Goal: Transaction & Acquisition: Purchase product/service

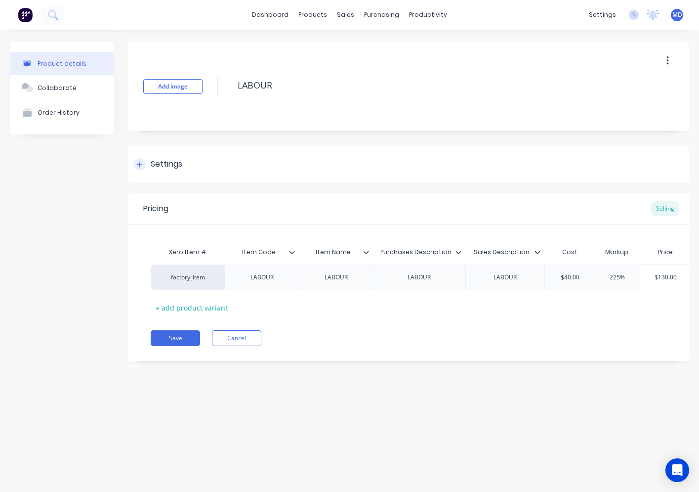
click at [145, 166] on div at bounding box center [139, 164] width 12 height 12
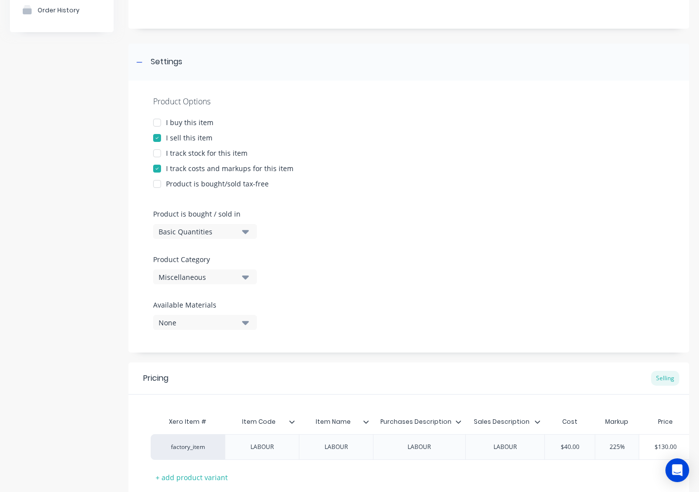
scroll to position [175, 0]
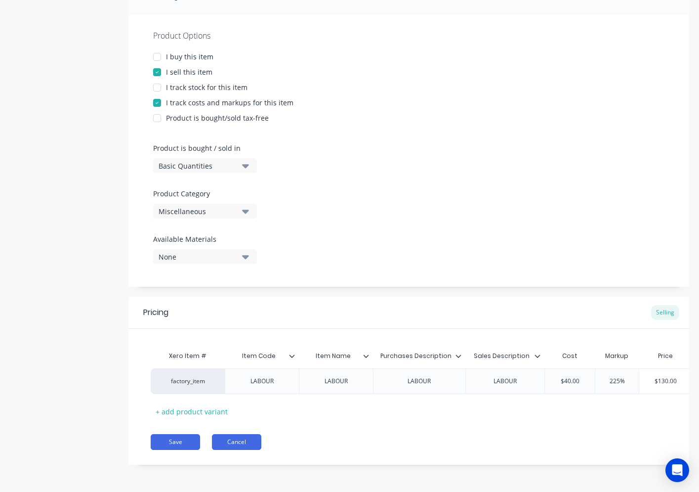
click at [245, 443] on button "Cancel" at bounding box center [236, 442] width 49 height 16
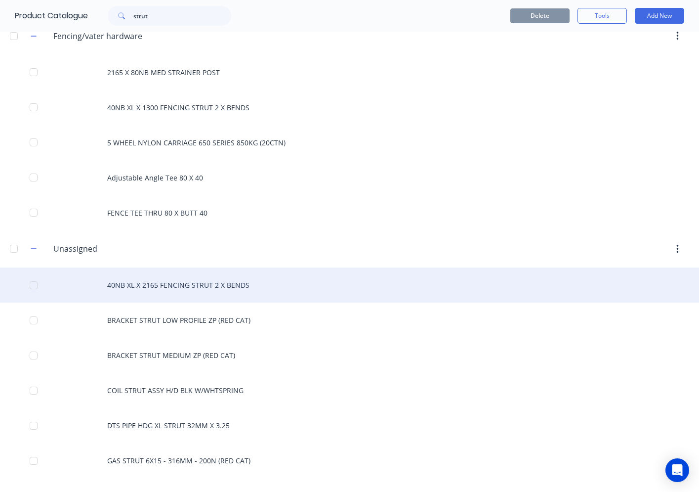
scroll to position [346, 0]
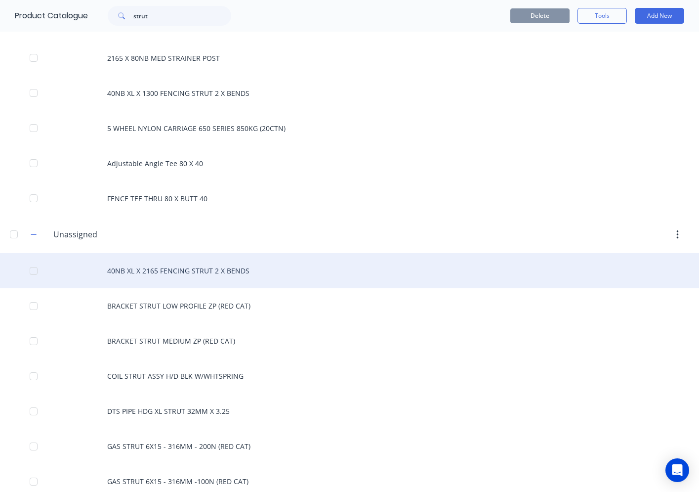
click at [226, 279] on div "40NB XL X 2165 FENCING STRUT 2 X BENDS" at bounding box center [349, 270] width 699 height 35
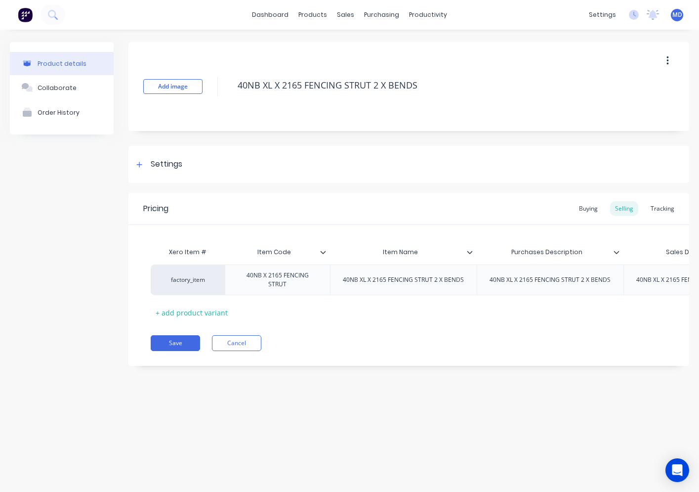
drag, startPoint x: 425, startPoint y: 87, endPoint x: 222, endPoint y: 68, distance: 203.1
click at [223, 68] on div "Add image 40NB XL X 2165 FENCING STRUT 2 X BENDS" at bounding box center [408, 86] width 561 height 89
type textarea "x"
click at [238, 347] on button "Cancel" at bounding box center [236, 343] width 49 height 16
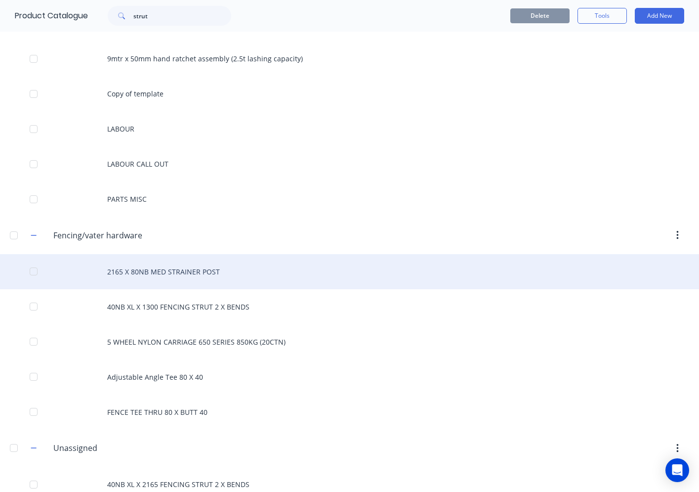
scroll to position [198, 0]
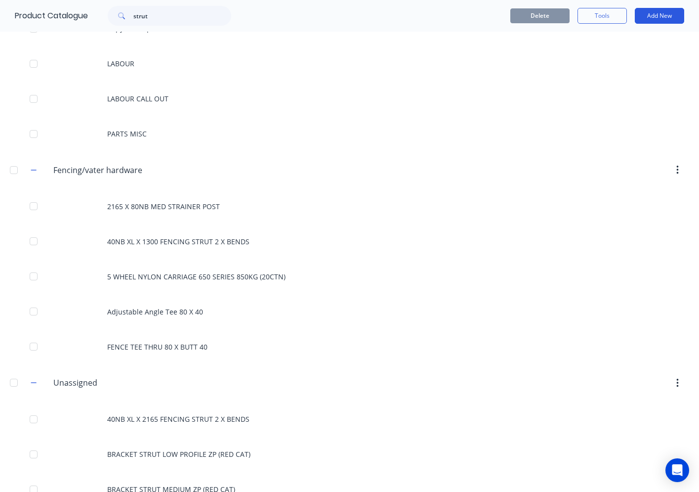
click at [637, 14] on button "Add New" at bounding box center [659, 16] width 49 height 16
click at [618, 102] on div "Product Kit" at bounding box center [637, 100] width 76 height 14
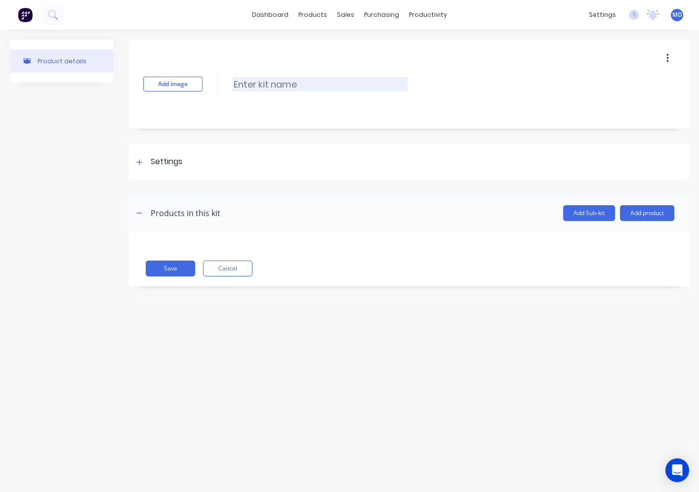
paste input "40NB XL X 2165 FENCING STRUT 2 X BENDS"
type input "40NB XL X 2165 FENCING STRUT 2 X BENDS"
click at [164, 162] on div "Settings" at bounding box center [167, 162] width 32 height 12
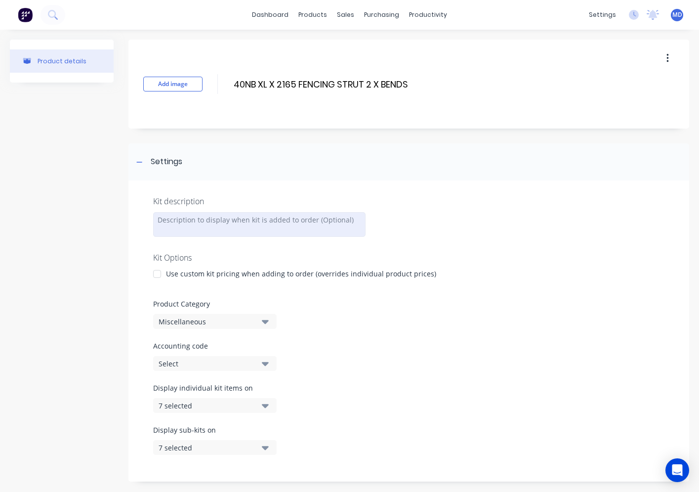
paste div
click at [160, 275] on div at bounding box center [157, 274] width 20 height 20
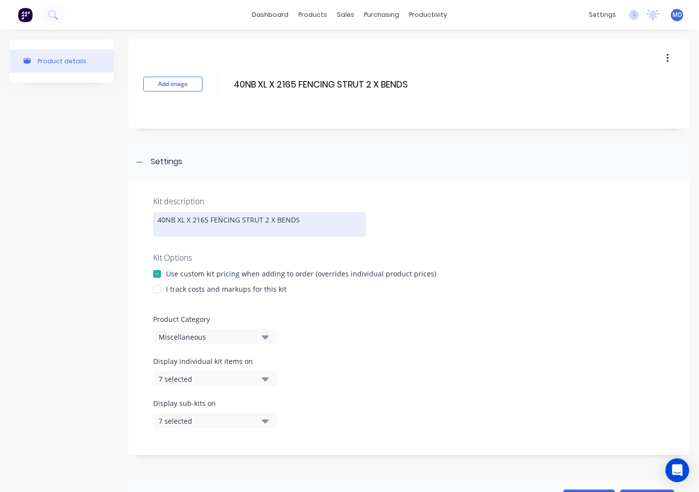
click at [159, 289] on div at bounding box center [157, 289] width 20 height 20
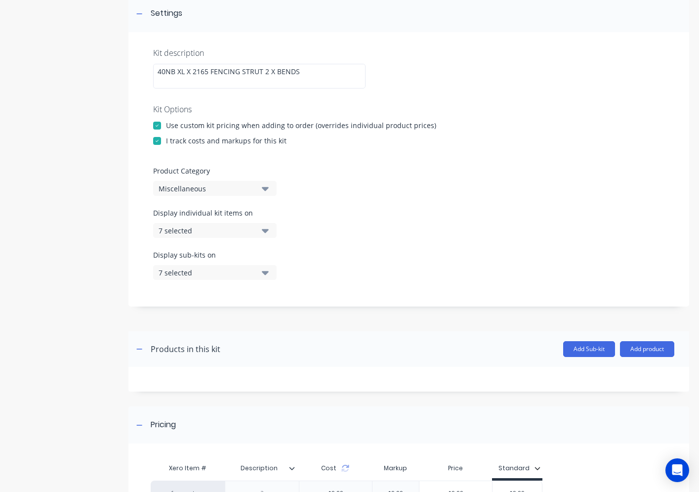
click at [225, 187] on div "Miscellaneous" at bounding box center [207, 188] width 96 height 10
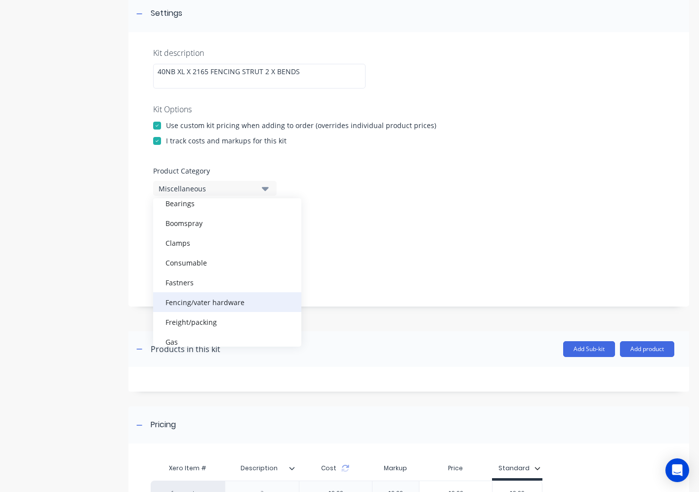
click at [199, 300] on div "Fencing/vater hardware" at bounding box center [227, 302] width 148 height 20
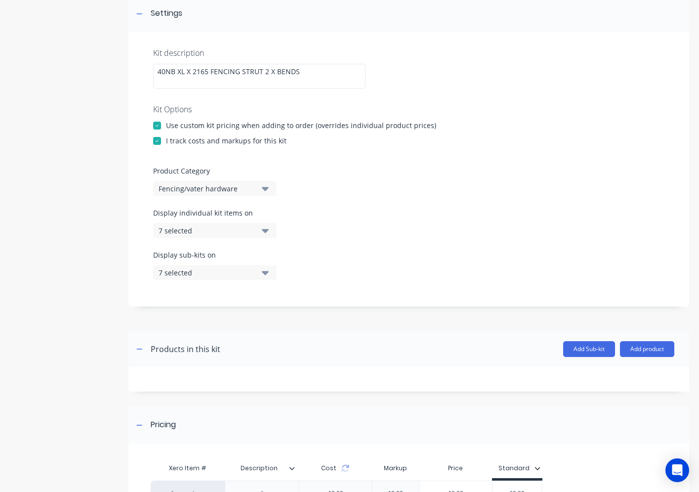
click at [262, 233] on icon "button" at bounding box center [265, 230] width 7 height 11
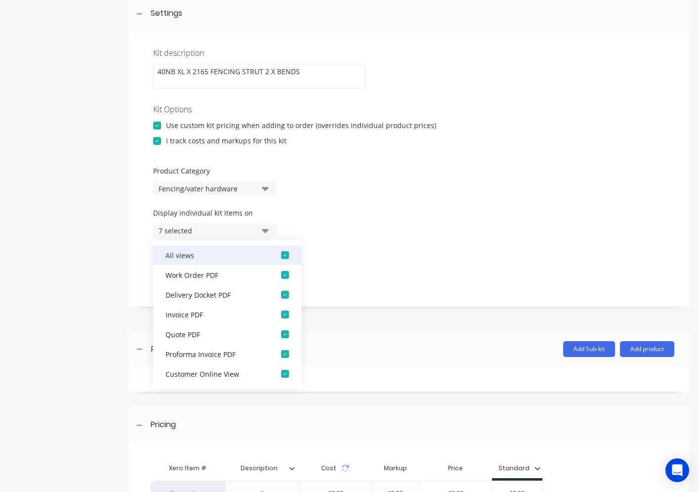
click at [284, 255] on div "button" at bounding box center [285, 255] width 20 height 20
click at [270, 229] on button "None" at bounding box center [215, 230] width 124 height 15
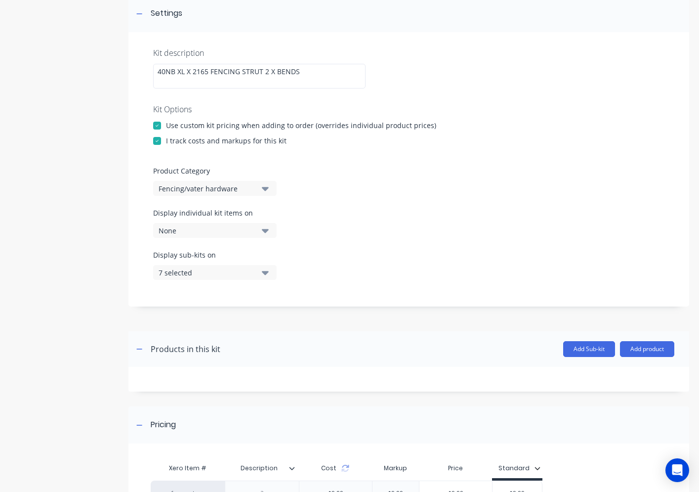
click at [260, 271] on button "7 selected" at bounding box center [215, 272] width 124 height 15
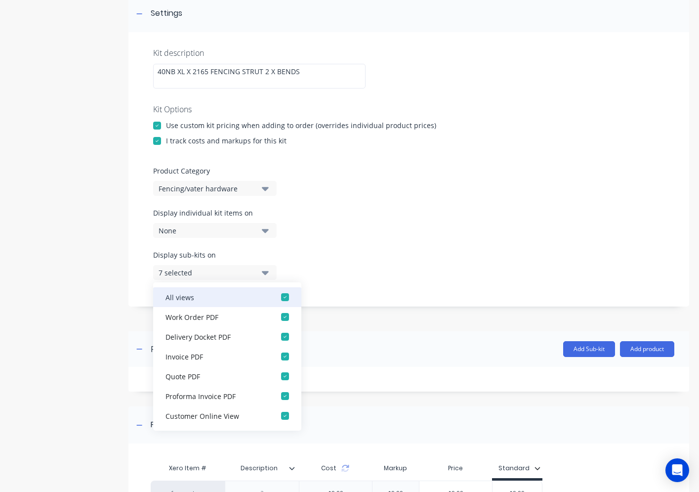
click at [275, 298] on div "button" at bounding box center [285, 297] width 20 height 20
click at [330, 263] on div "Display sub-kits on None" at bounding box center [409, 271] width 512 height 42
click at [368, 268] on div "Display sub-kits on None" at bounding box center [409, 271] width 512 height 42
drag, startPoint x: 266, startPoint y: 271, endPoint x: 295, endPoint y: 266, distance: 29.5
click at [265, 271] on icon "button" at bounding box center [265, 272] width 7 height 11
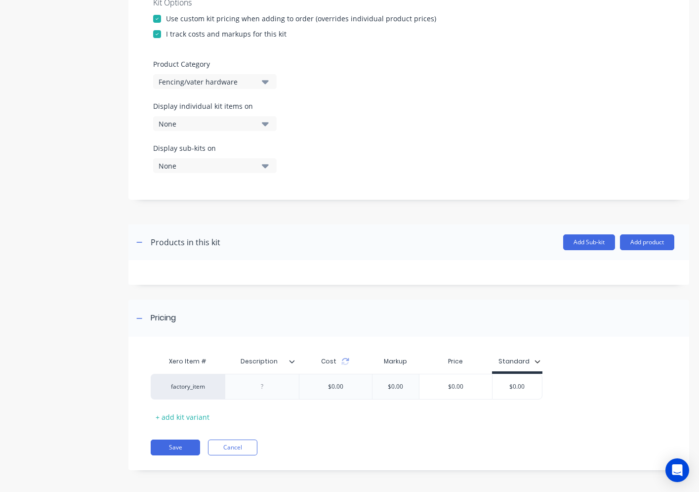
scroll to position [258, 0]
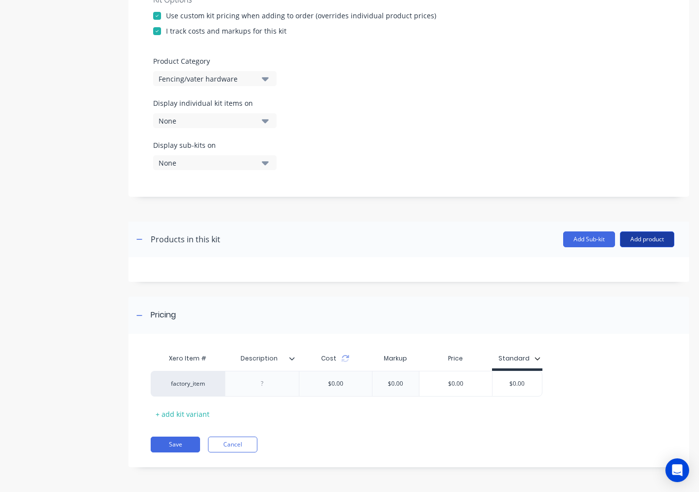
click at [620, 236] on button "Add product" at bounding box center [647, 239] width 54 height 16
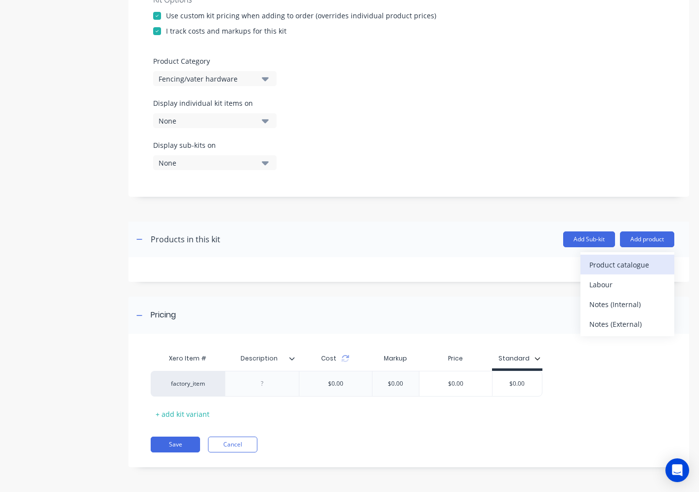
click at [590, 258] on div "Product catalogue" at bounding box center [628, 264] width 76 height 14
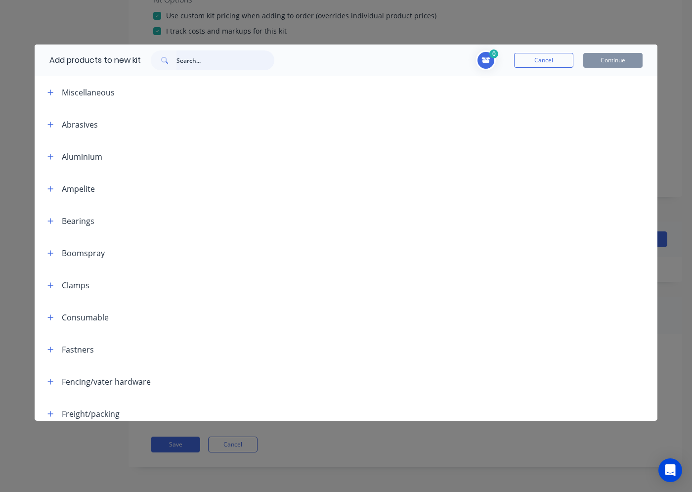
click at [228, 64] on input "text" at bounding box center [225, 60] width 98 height 20
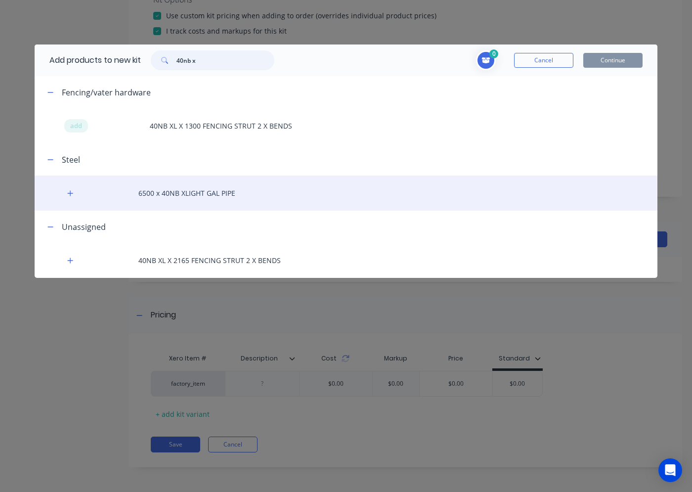
type input "40nb x"
click at [190, 190] on div "6500 x 40NB XLIGHT GAL PIPE" at bounding box center [346, 192] width 623 height 35
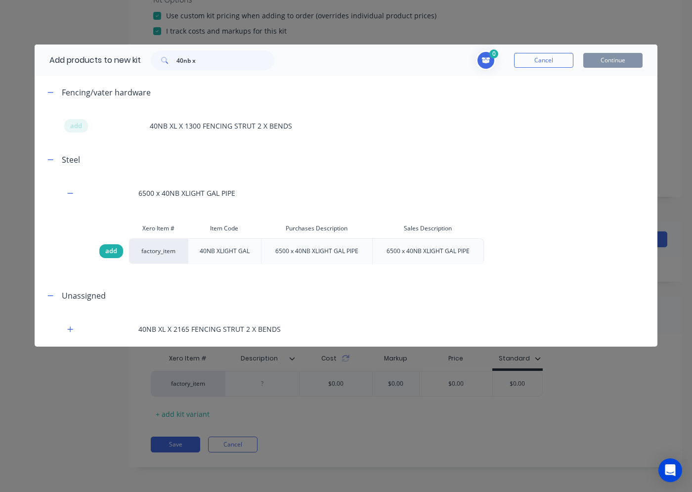
click at [113, 246] on div "add" at bounding box center [111, 251] width 24 height 14
click at [610, 61] on button "Continue" at bounding box center [612, 60] width 59 height 15
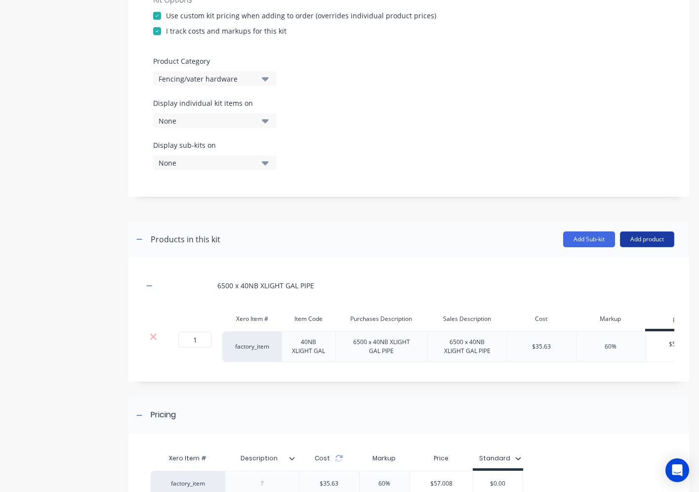
click at [640, 243] on button "Add product" at bounding box center [647, 239] width 54 height 16
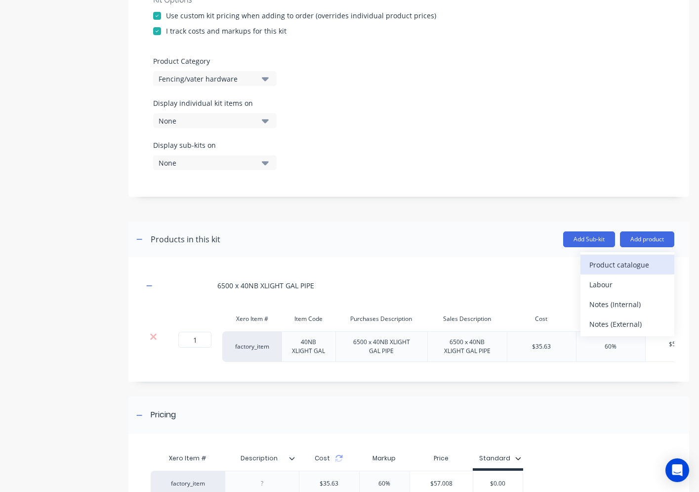
click at [624, 262] on div "Product catalogue" at bounding box center [628, 264] width 76 height 14
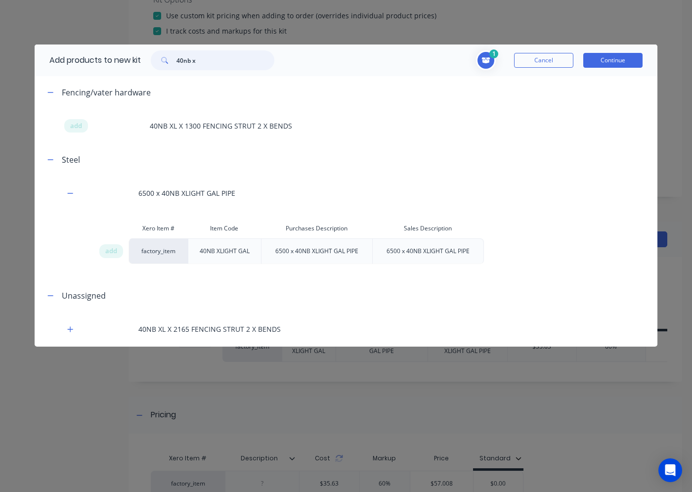
drag, startPoint x: 183, startPoint y: 61, endPoint x: 166, endPoint y: 60, distance: 17.3
click at [166, 60] on div "40nb x" at bounding box center [213, 60] width 124 height 20
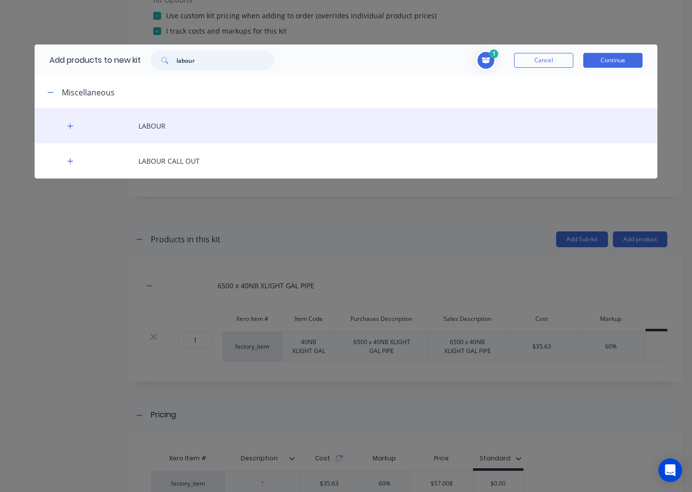
type input "labour"
click at [159, 119] on div "LABOUR" at bounding box center [346, 125] width 623 height 35
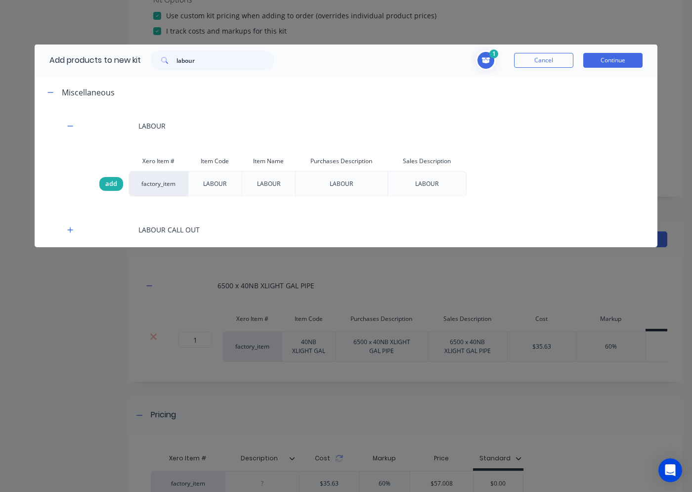
click at [109, 182] on span "add" at bounding box center [111, 184] width 12 height 10
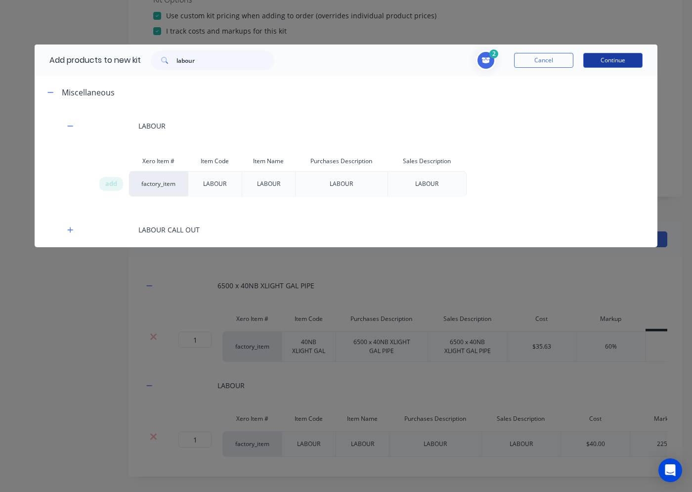
click at [604, 63] on button "Continue" at bounding box center [612, 60] width 59 height 15
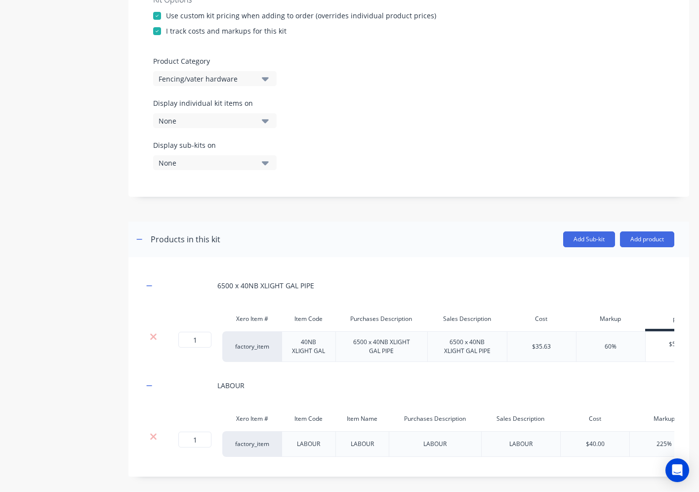
scroll to position [406, 0]
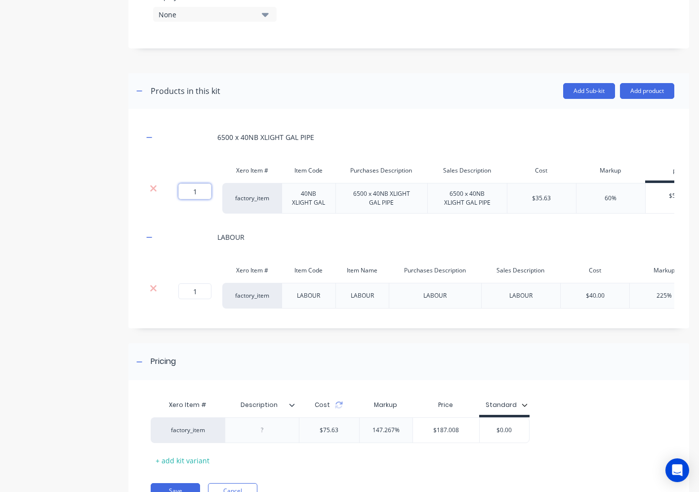
click at [204, 190] on input "1" at bounding box center [194, 191] width 33 height 16
type input ".25"
click at [191, 247] on div at bounding box center [185, 236] width 49 height 27
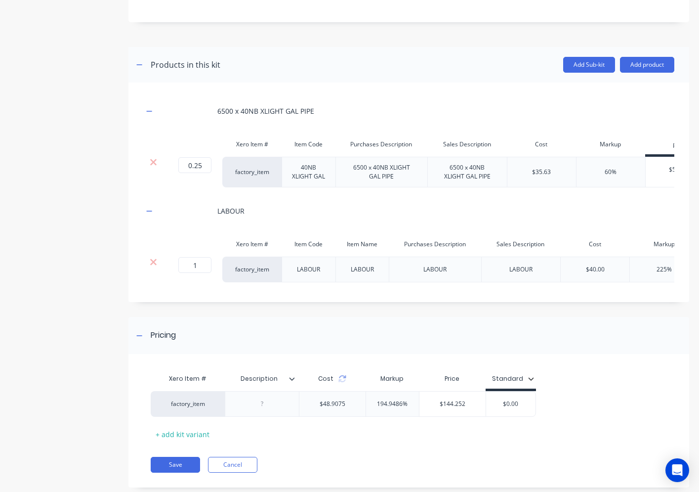
scroll to position [456, 0]
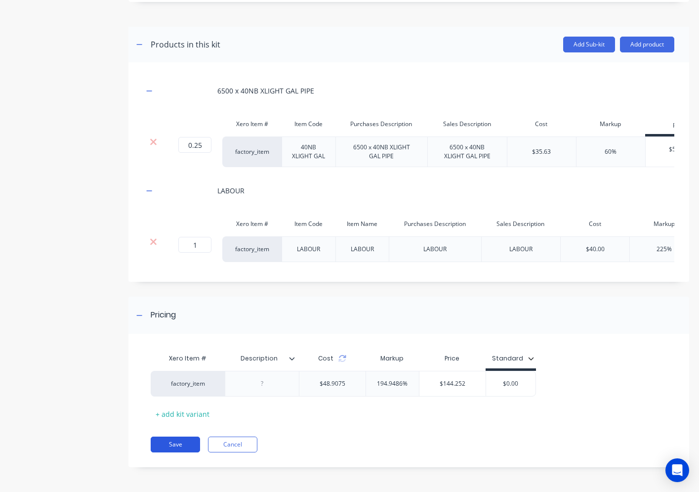
click at [182, 448] on button "Save" at bounding box center [175, 444] width 49 height 16
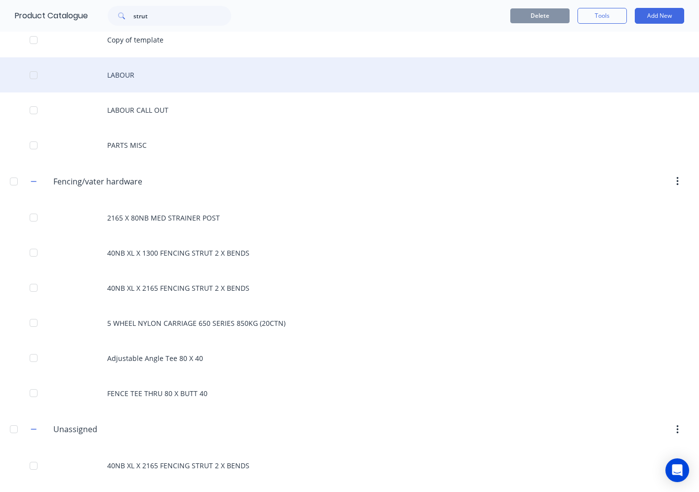
scroll to position [198, 0]
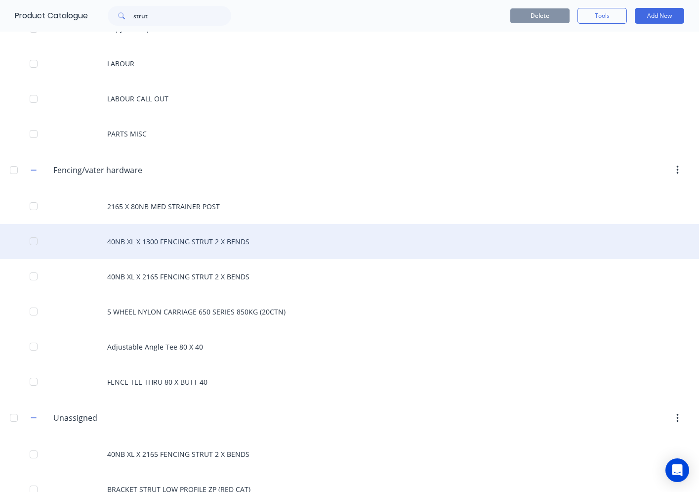
click at [207, 240] on div "40NB XL X 1300 FENCING STRUT 2 X BENDS" at bounding box center [349, 241] width 699 height 35
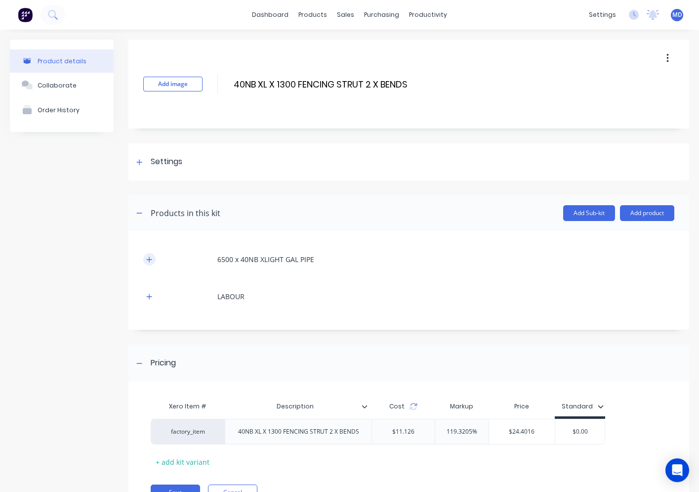
click at [154, 261] on button "button" at bounding box center [149, 259] width 12 height 12
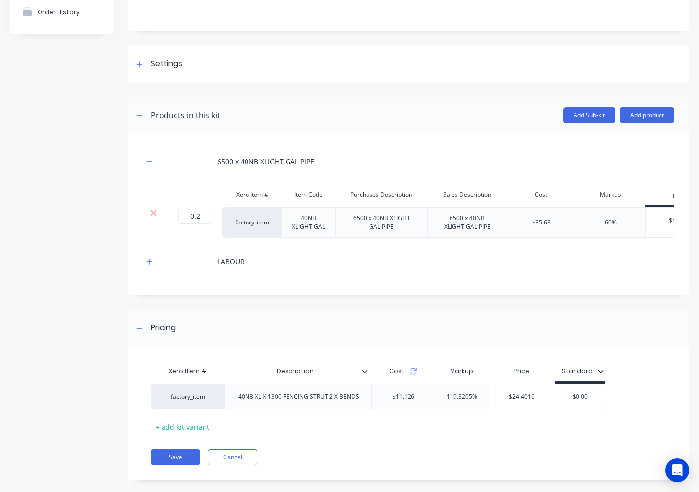
scroll to position [99, 0]
click at [151, 264] on icon "button" at bounding box center [149, 260] width 6 height 7
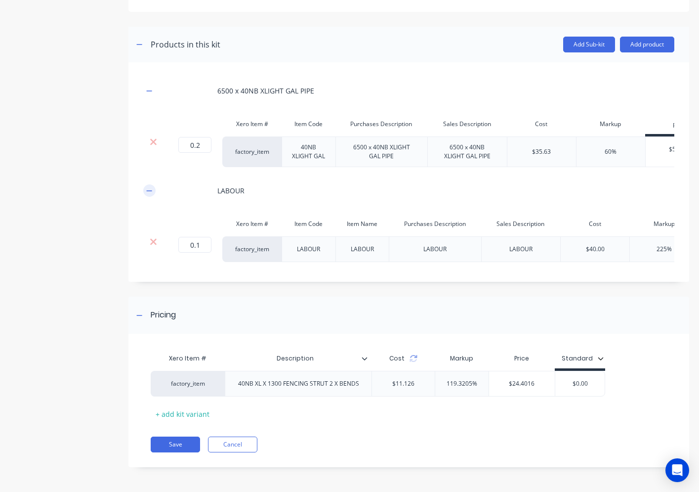
scroll to position [183, 0]
click at [190, 446] on button "Save" at bounding box center [175, 444] width 49 height 16
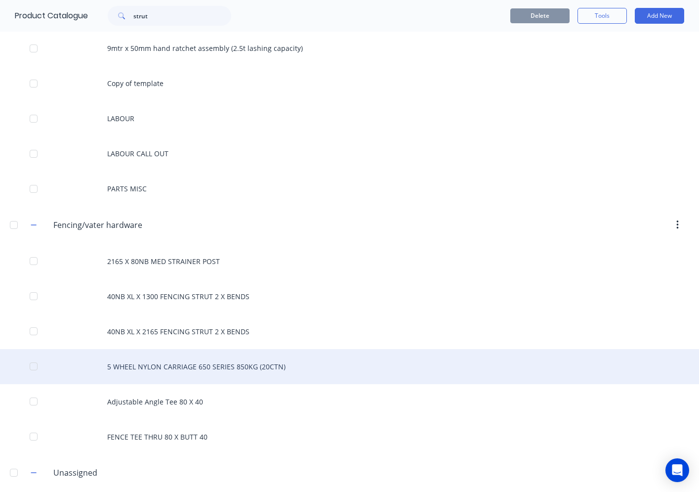
scroll to position [148, 0]
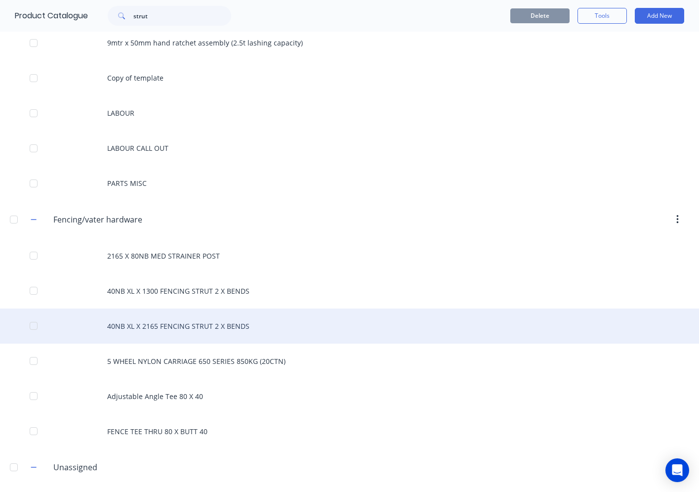
click at [182, 328] on div "40NB XL X 2165 FENCING STRUT 2 X BENDS" at bounding box center [349, 325] width 699 height 35
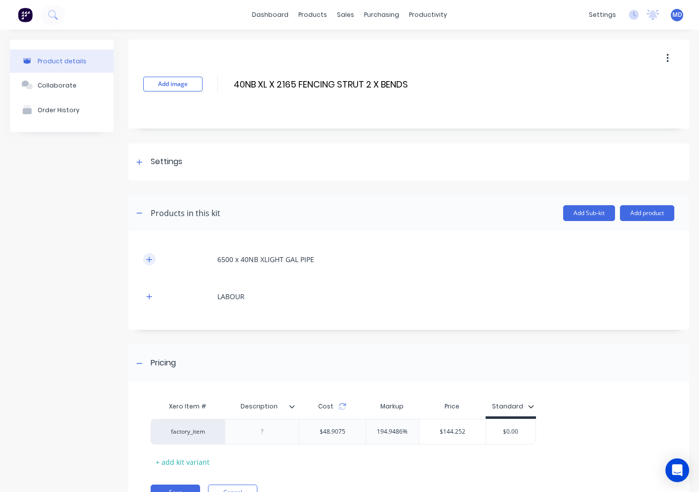
click at [146, 261] on icon "button" at bounding box center [149, 259] width 6 height 7
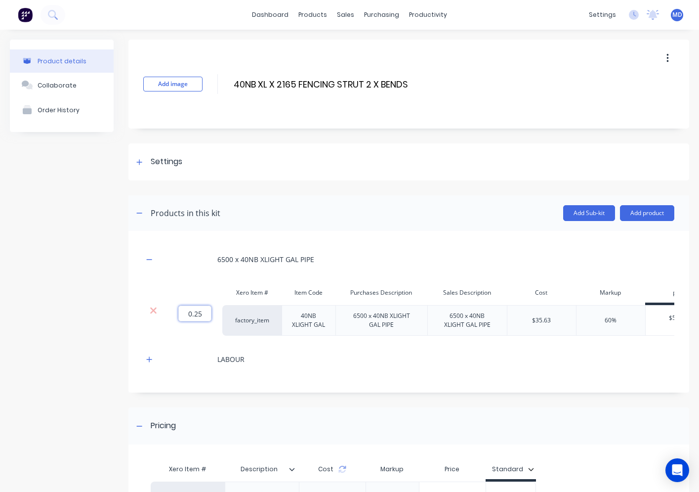
drag, startPoint x: 201, startPoint y: 313, endPoint x: 184, endPoint y: 311, distance: 16.9
click at [184, 311] on input "0.25" at bounding box center [194, 313] width 33 height 16
type input ".3"
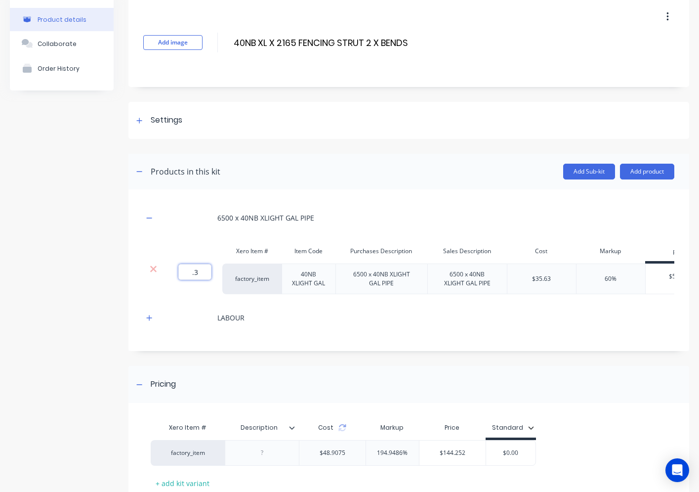
scroll to position [99, 0]
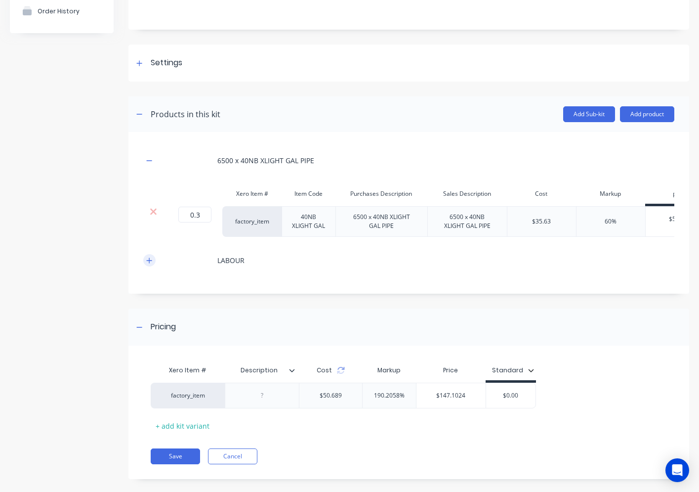
click at [153, 266] on button "button" at bounding box center [149, 260] width 12 height 12
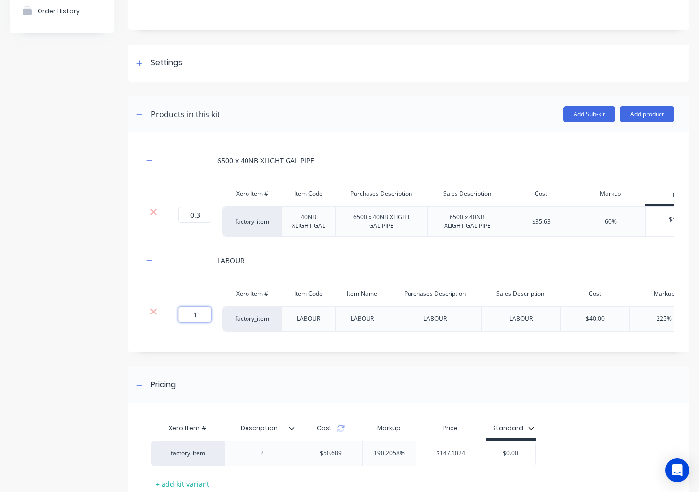
click at [209, 321] on input "1" at bounding box center [194, 314] width 33 height 16
type input ".1"
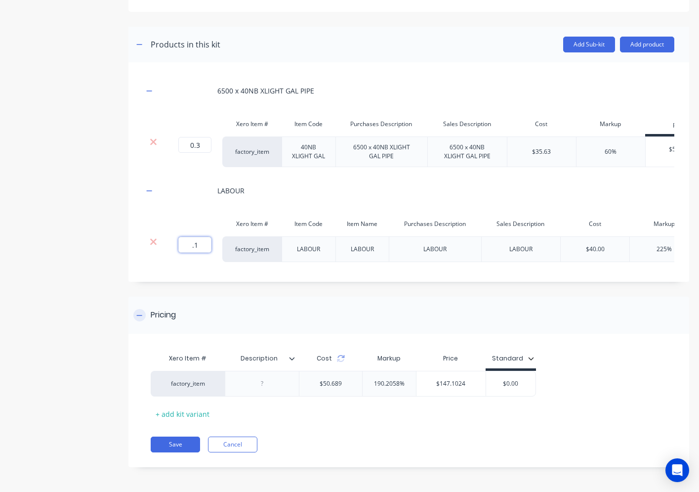
scroll to position [183, 0]
click at [214, 294] on div "Add image 40NB XL X 2165 FENCING STRUT 2 X BENDS 40NB XL X 2165 FENCING STRUT 2…" at bounding box center [408, 176] width 561 height 611
click at [198, 237] on input "0.1" at bounding box center [194, 245] width 33 height 16
type input ".2"
click at [257, 295] on div "Add image 40NB XL X 2165 FENCING STRUT 2 X BENDS 40NB XL X 2165 FENCING STRUT 2…" at bounding box center [408, 176] width 561 height 611
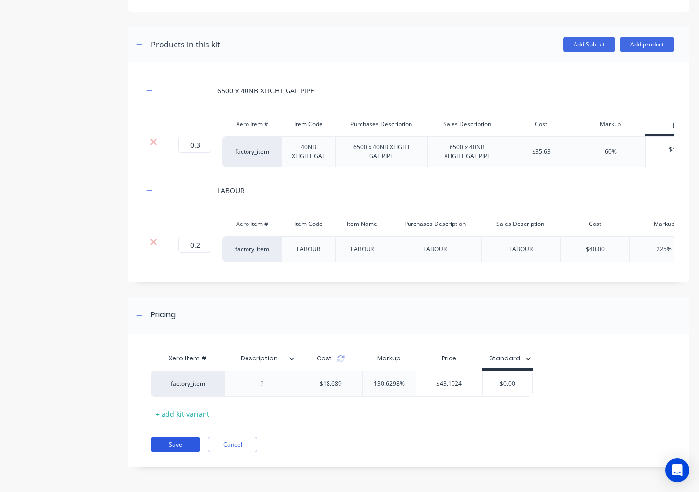
click at [174, 440] on button "Save" at bounding box center [175, 444] width 49 height 16
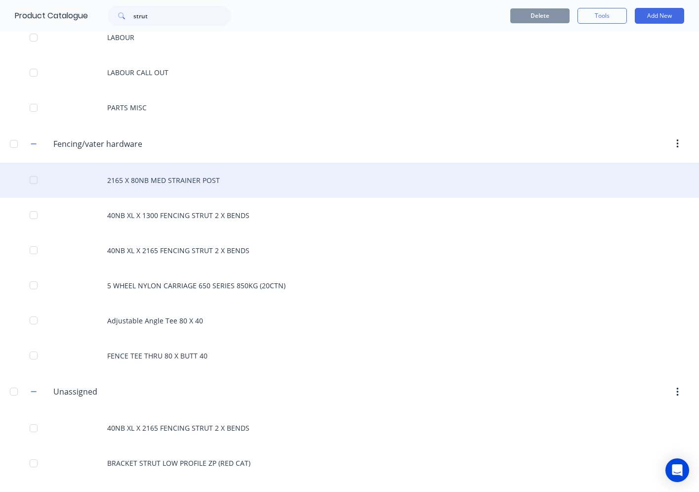
scroll to position [247, 0]
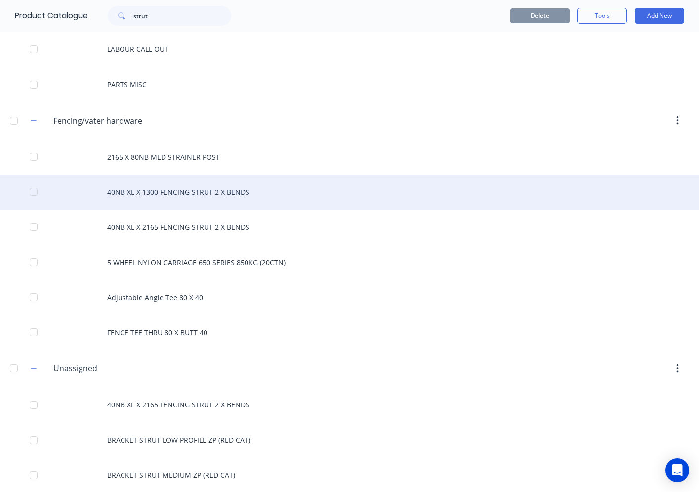
click at [192, 197] on div "40NB XL X 1300 FENCING STRUT 2 X BENDS" at bounding box center [349, 191] width 699 height 35
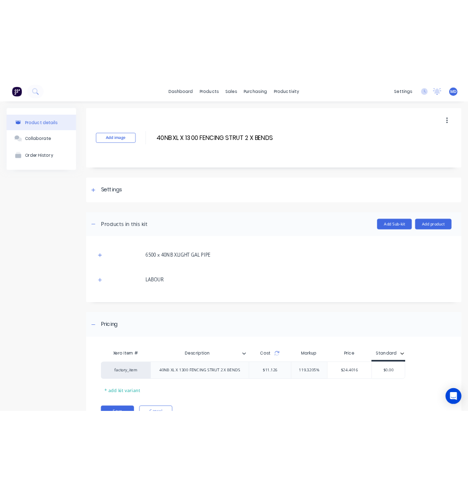
scroll to position [48, 0]
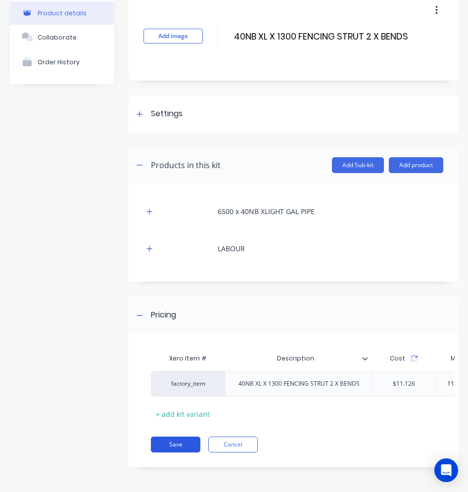
click at [192, 452] on button "Save" at bounding box center [175, 444] width 49 height 16
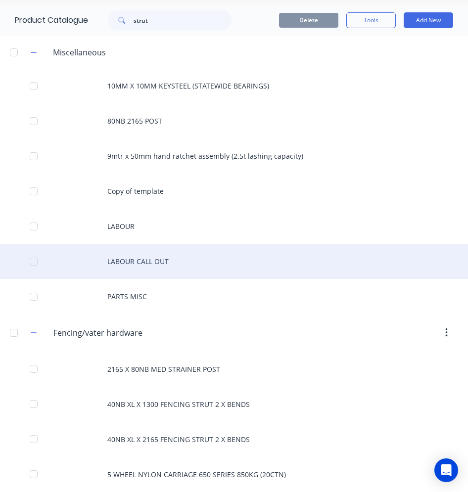
scroll to position [148, 0]
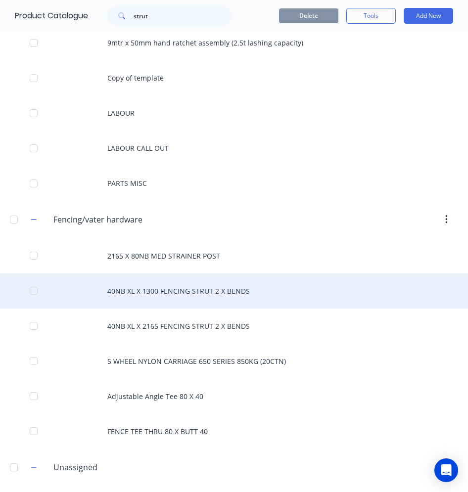
click at [198, 290] on div "40NB XL X 1300 FENCING STRUT 2 X BENDS" at bounding box center [234, 290] width 468 height 35
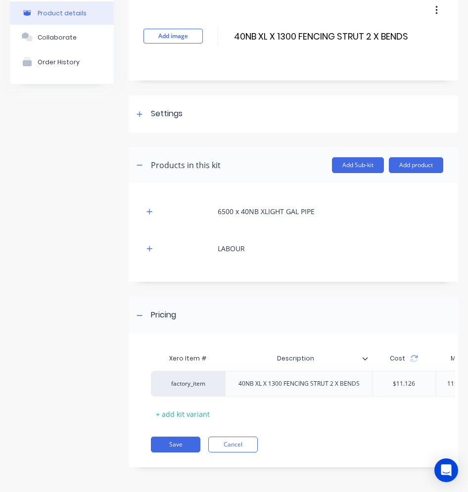
scroll to position [0, 160]
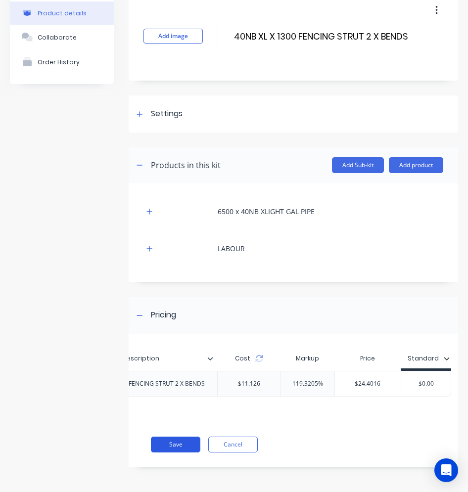
click at [186, 444] on button "Save" at bounding box center [175, 444] width 49 height 16
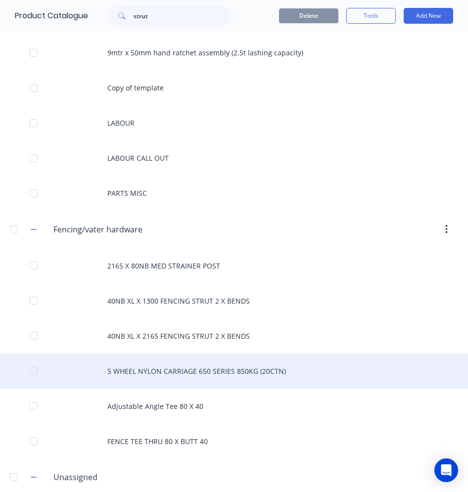
scroll to position [148, 0]
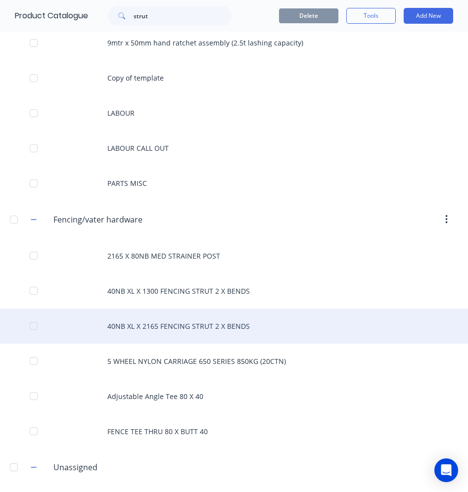
click at [177, 324] on div "40NB XL X 2165 FENCING STRUT 2 X BENDS" at bounding box center [234, 325] width 468 height 35
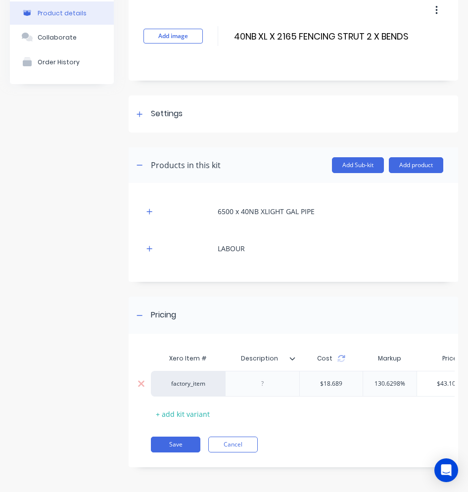
scroll to position [55, 0]
click at [271, 378] on div at bounding box center [262, 383] width 49 height 13
paste div
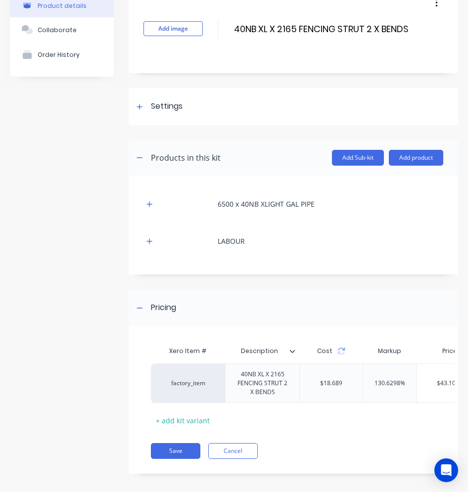
scroll to position [0, 42]
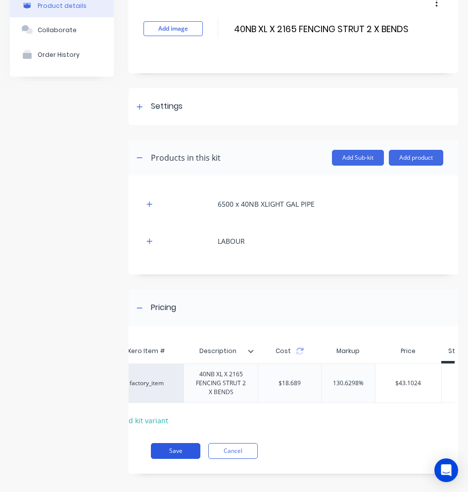
click at [168, 459] on div "Xero Item # Description Cost Markup Price Standard factory_item 40NB XL X 2165 …" at bounding box center [292, 404] width 329 height 137
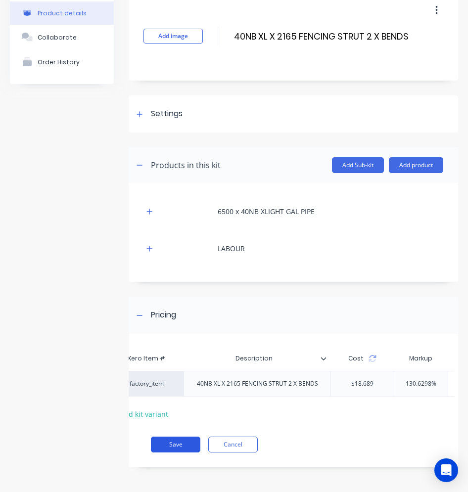
click at [180, 441] on button "Save" at bounding box center [175, 444] width 49 height 16
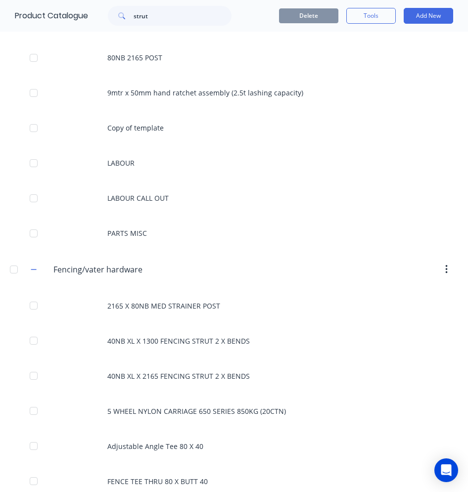
scroll to position [99, 0]
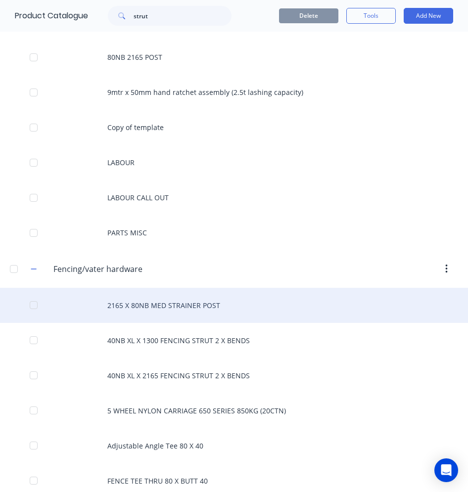
click at [179, 311] on div "2165 X 80NB MED STRAINER POST" at bounding box center [234, 305] width 468 height 35
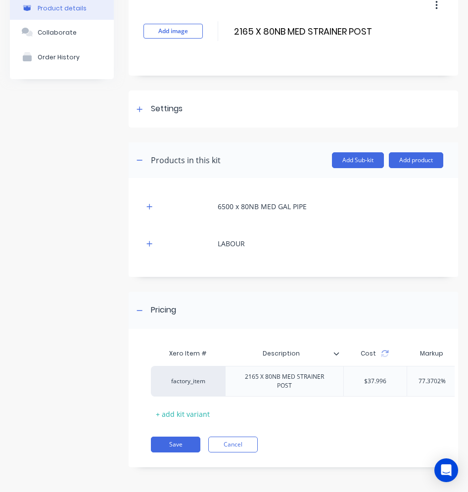
scroll to position [60, 0]
click at [152, 203] on icon "button" at bounding box center [149, 206] width 6 height 7
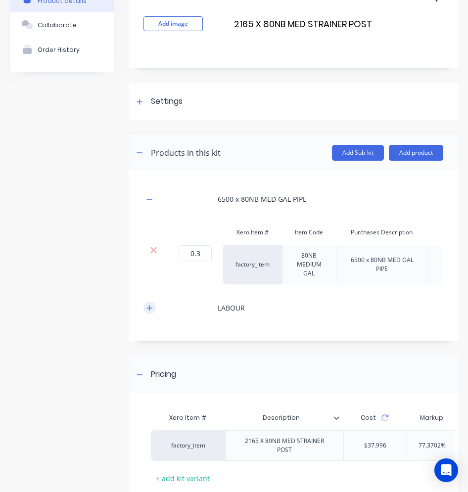
click at [151, 311] on icon "button" at bounding box center [149, 307] width 6 height 7
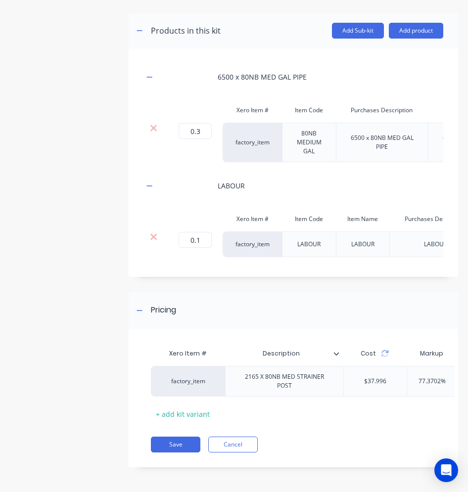
scroll to position [205, 0]
drag, startPoint x: 203, startPoint y: 226, endPoint x: 197, endPoint y: 228, distance: 6.1
click at [197, 232] on input "0.1" at bounding box center [194, 240] width 33 height 16
type input "05"
click at [220, 277] on div "Add image 2165 X 80NB MED STRAINER POST 2165 X 80NB MED STRAINER POST Enter kit…" at bounding box center [292, 169] width 329 height 625
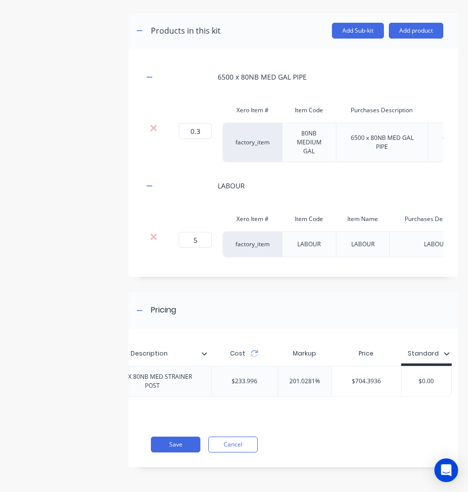
scroll to position [0, 137]
drag, startPoint x: 199, startPoint y: 219, endPoint x: 194, endPoint y: 222, distance: 5.8
click at [194, 232] on input "5" at bounding box center [194, 240] width 33 height 16
type input ".05"
click at [204, 264] on div "6500 x 80NB MED GAL PIPE Xero Item # Item Code Purchases Description Sales Desc…" at bounding box center [292, 162] width 329 height 228
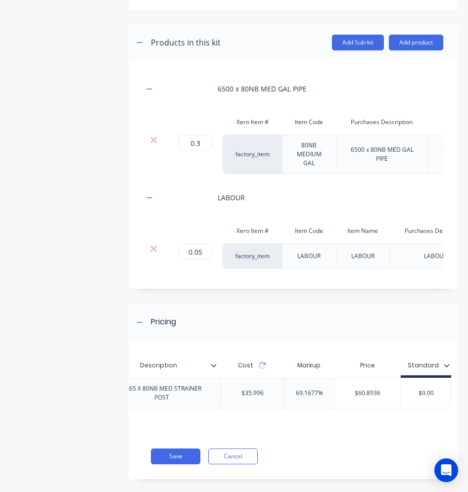
scroll to position [205, 0]
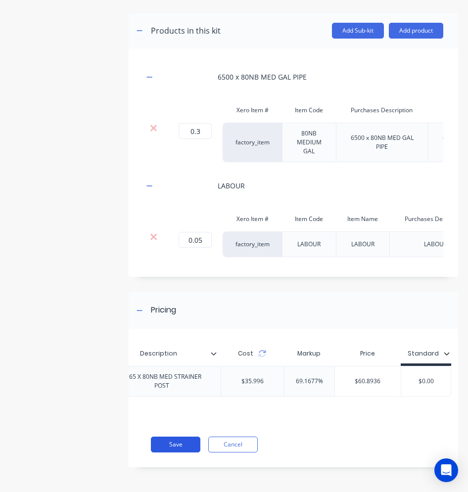
click at [174, 444] on button "Save" at bounding box center [175, 444] width 49 height 16
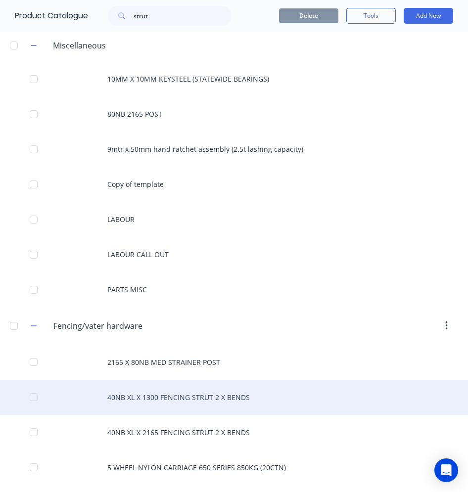
scroll to position [99, 0]
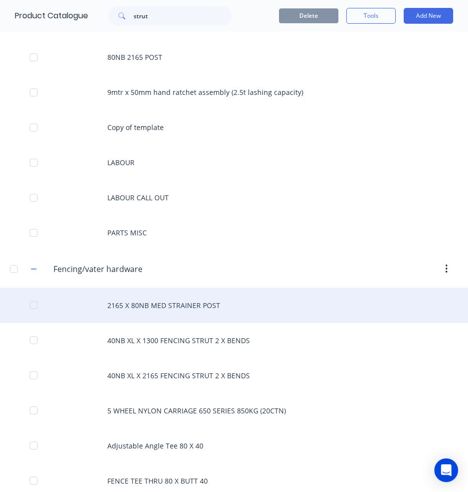
click at [185, 311] on div "2165 X 80NB MED STRAINER POST" at bounding box center [234, 305] width 468 height 35
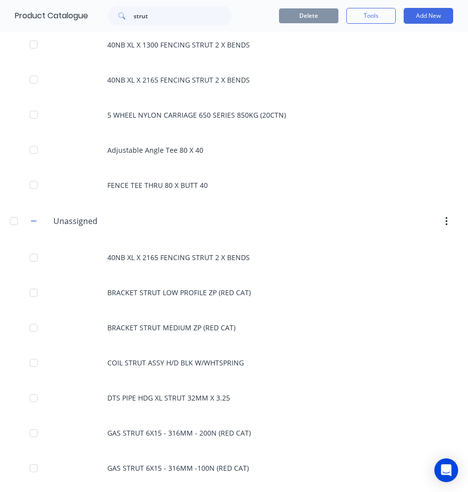
scroll to position [395, 0]
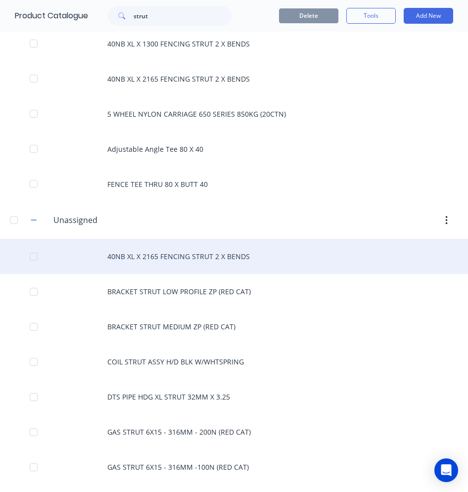
click at [196, 262] on div "40NB XL X 2165 FENCING STRUT 2 X BENDS" at bounding box center [234, 256] width 468 height 35
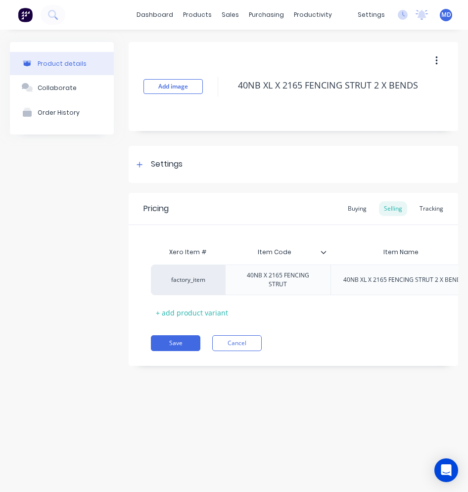
click at [440, 58] on button "button" at bounding box center [436, 61] width 23 height 18
click at [404, 100] on div "Delete" at bounding box center [401, 106] width 76 height 14
type textarea "x"
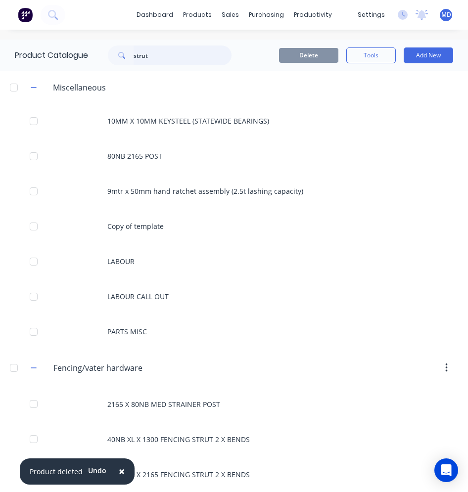
click at [157, 59] on input "strut" at bounding box center [182, 55] width 98 height 20
drag, startPoint x: 157, startPoint y: 59, endPoint x: 146, endPoint y: 59, distance: 10.4
click at [150, 59] on input "strut" at bounding box center [182, 55] width 98 height 20
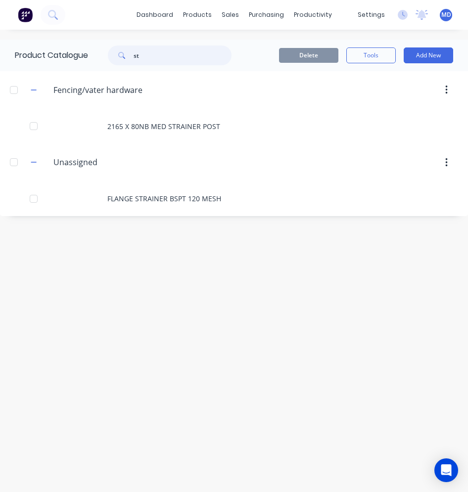
type input "s"
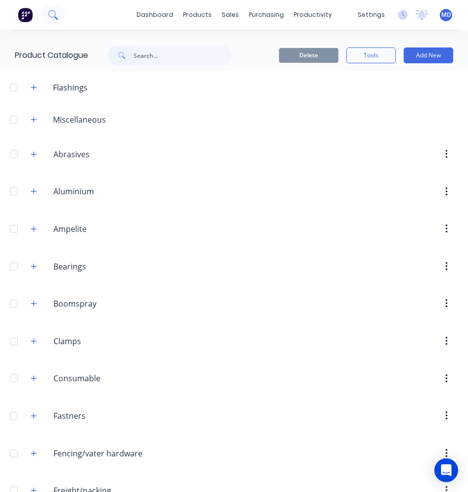
click at [61, 15] on button at bounding box center [53, 15] width 25 height 20
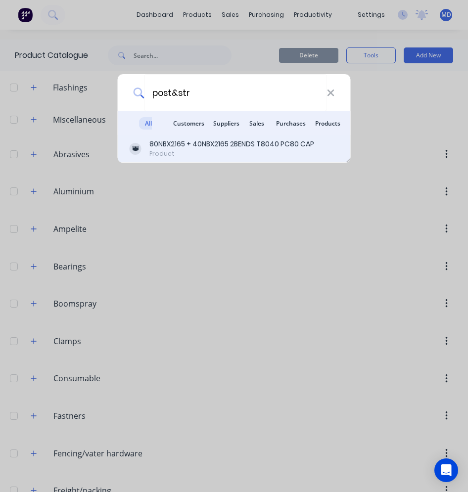
type input "post&str"
click at [192, 140] on div "80NBX2165 + 40NBX2165 2BENDS T8040 PC80 CAP" at bounding box center [231, 144] width 165 height 10
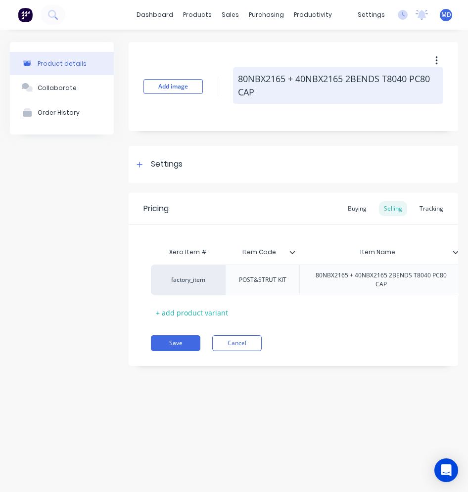
drag, startPoint x: 239, startPoint y: 77, endPoint x: 426, endPoint y: 92, distance: 187.4
click at [426, 92] on textarea "80NBX2165 + 40NBX2165 2BENDS T8040 PC80 CAP" at bounding box center [338, 85] width 210 height 37
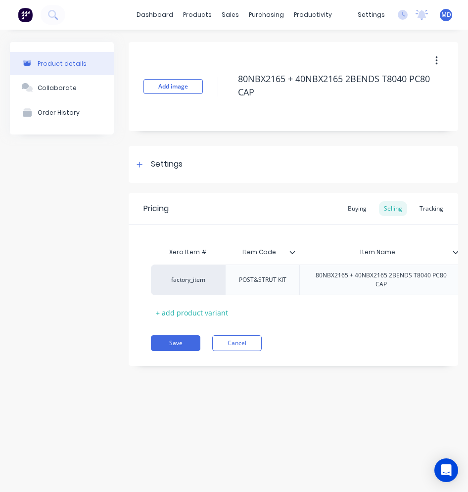
click at [441, 62] on button "button" at bounding box center [436, 61] width 23 height 18
click at [385, 103] on div "Delete" at bounding box center [401, 106] width 76 height 14
type textarea "x"
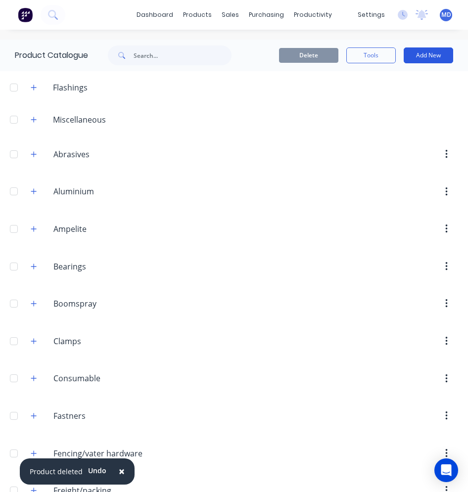
click at [403, 54] on button "Add New" at bounding box center [427, 55] width 49 height 16
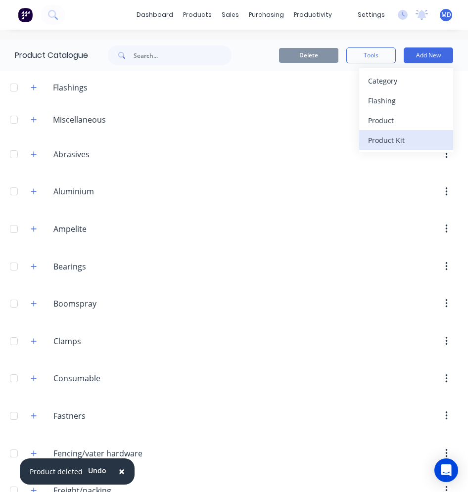
click at [392, 136] on div "Product Kit" at bounding box center [406, 140] width 76 height 14
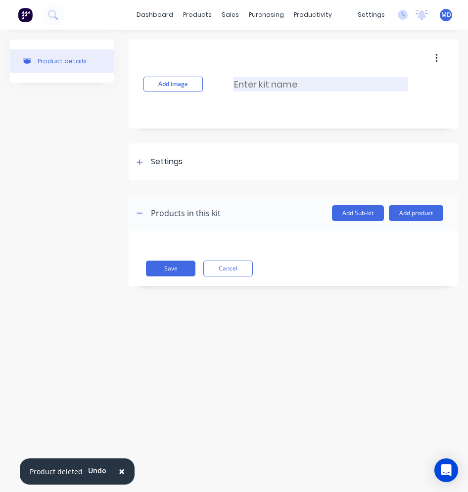
paste input "80NBX2165 + 40NBX2165 2BENDS T8040 PC80 CAP"
click at [232, 85] on input "80NBX2165 + 40NBX2165 2BENDS T8040 PC80 CAP" at bounding box center [339, 84] width 214 height 14
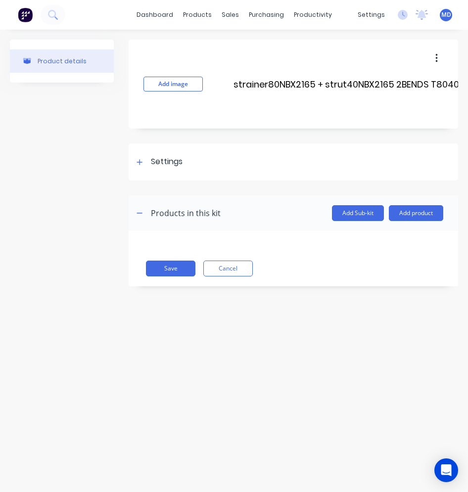
scroll to position [0, 43]
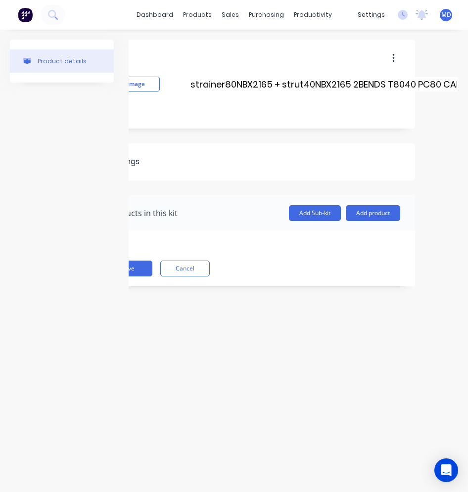
drag, startPoint x: 232, startPoint y: 83, endPoint x: 475, endPoint y: 86, distance: 243.2
click at [468, 86] on html "dashboard products sales purchasing productivity dashboard products Product Cat…" at bounding box center [234, 246] width 468 height 492
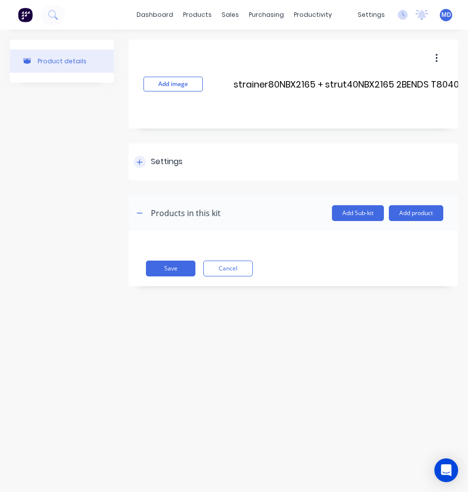
type input "strainer80NBX2165 + strut40NBX2165 2BENDS T8040 PC80 CAP"
click at [138, 163] on icon at bounding box center [139, 162] width 6 height 7
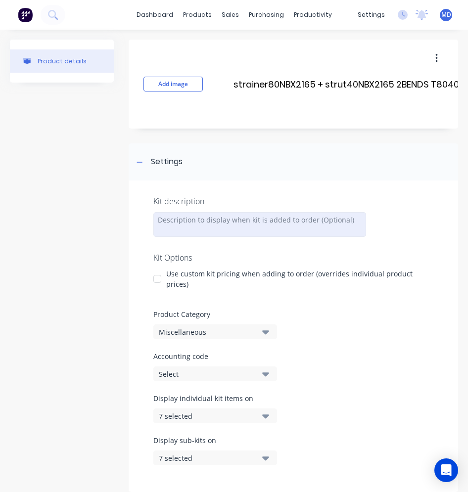
paste div
click at [158, 277] on div at bounding box center [157, 280] width 20 height 20
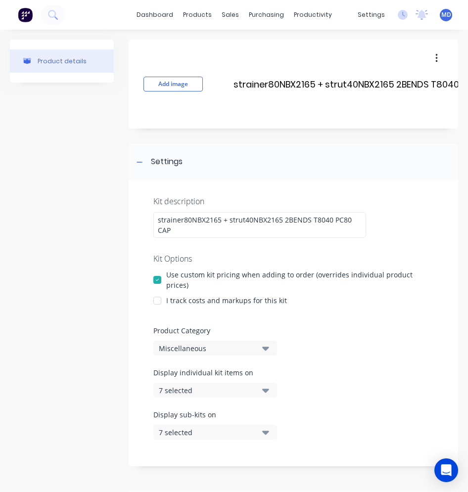
click at [207, 348] on div "Miscellaneous" at bounding box center [207, 348] width 96 height 10
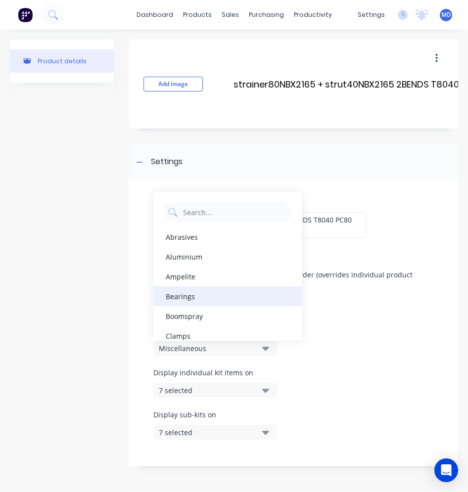
scroll to position [99, 0]
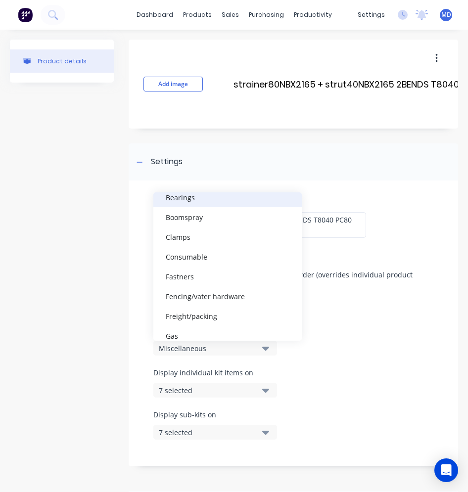
click at [201, 294] on div "Fencing/vater hardware" at bounding box center [227, 296] width 148 height 20
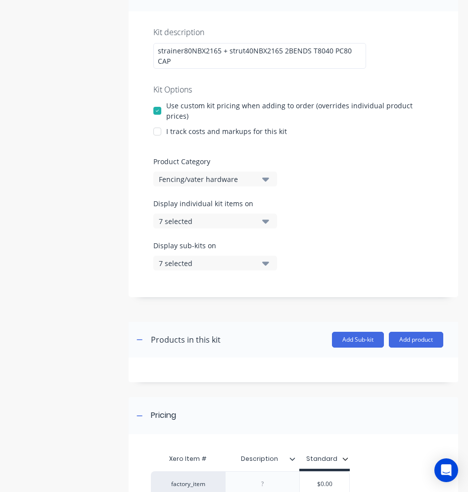
scroll to position [198, 0]
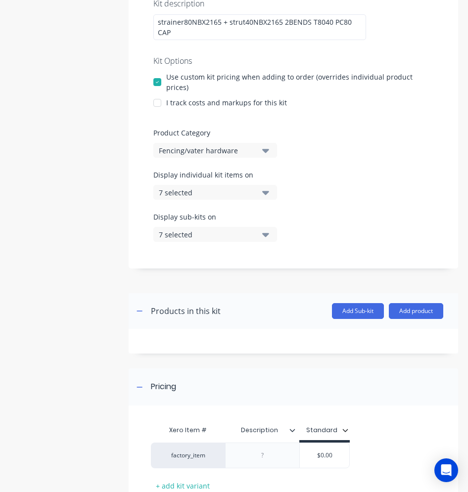
click at [263, 195] on icon "button" at bounding box center [265, 192] width 7 height 11
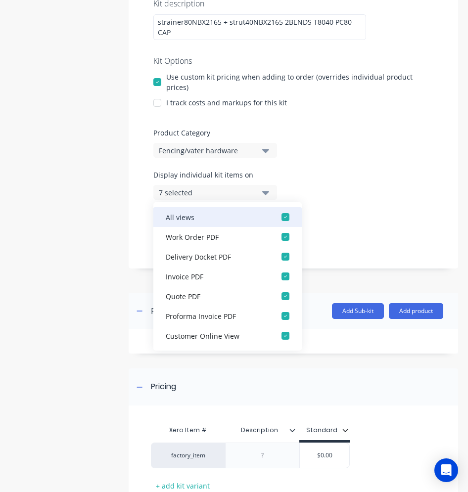
click at [280, 214] on div "button" at bounding box center [285, 217] width 20 height 20
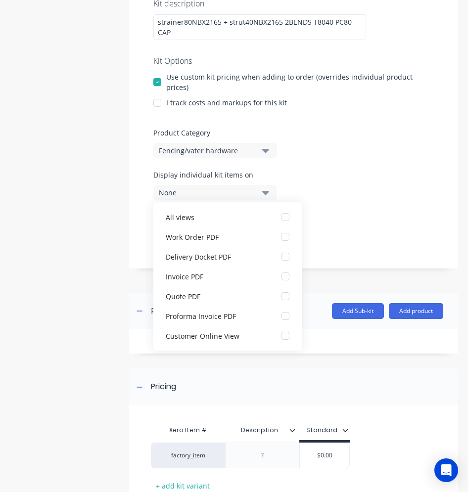
click at [366, 190] on div "Display individual kit items on None" at bounding box center [293, 191] width 280 height 42
click at [259, 189] on button "None" at bounding box center [215, 192] width 124 height 15
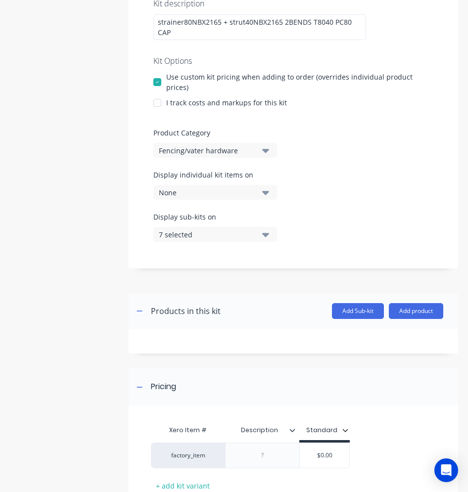
click at [268, 234] on icon "button" at bounding box center [265, 235] width 7 height 4
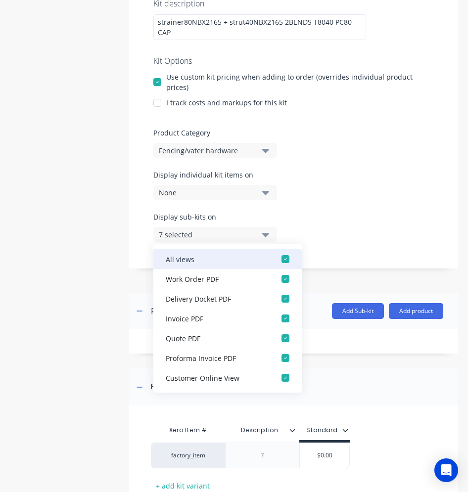
click at [275, 257] on div "button" at bounding box center [285, 259] width 20 height 20
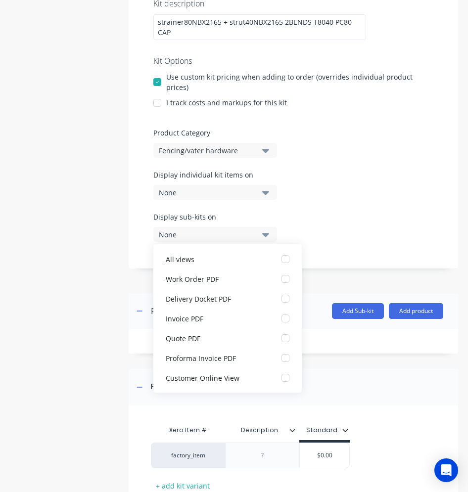
click at [313, 232] on div "Display sub-kits on None" at bounding box center [293, 233] width 280 height 42
click at [272, 235] on button "None" at bounding box center [215, 234] width 124 height 15
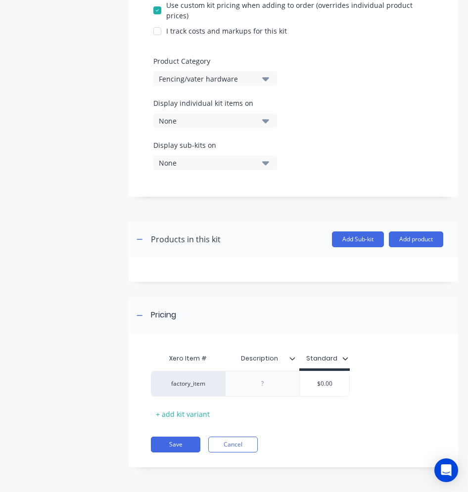
scroll to position [277, 0]
click at [332, 231] on button "Add Sub-kit" at bounding box center [358, 239] width 52 height 16
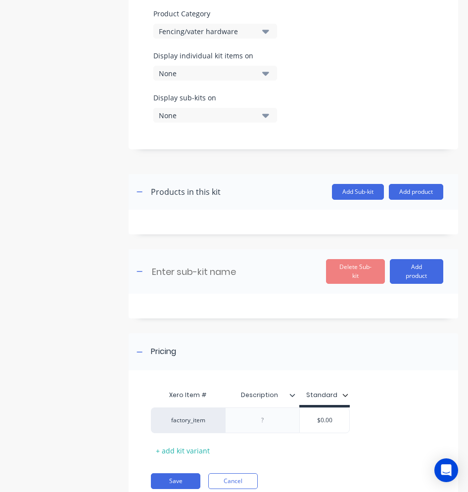
scroll to position [322, 0]
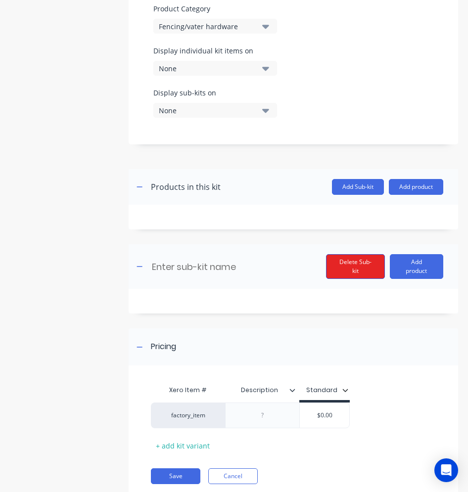
click at [364, 272] on button "Delete Sub-kit" at bounding box center [355, 266] width 59 height 25
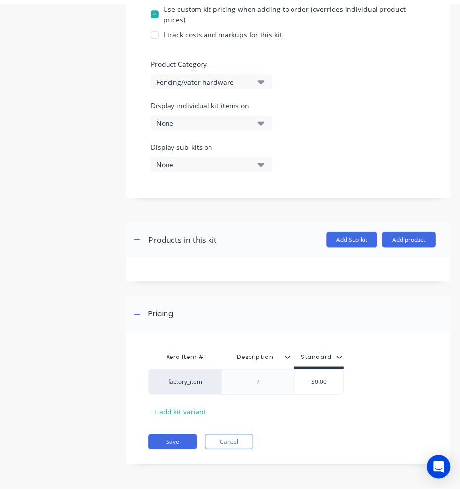
scroll to position [277, 0]
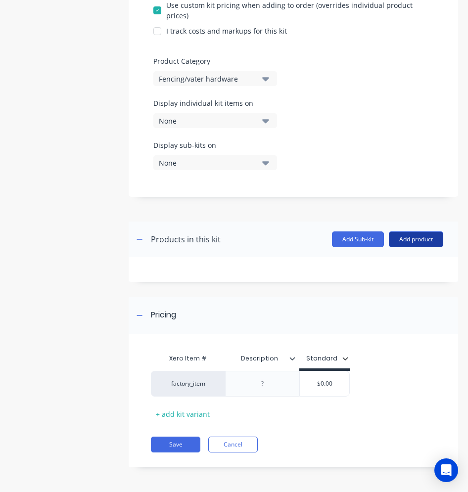
click at [406, 231] on button "Add product" at bounding box center [415, 239] width 54 height 16
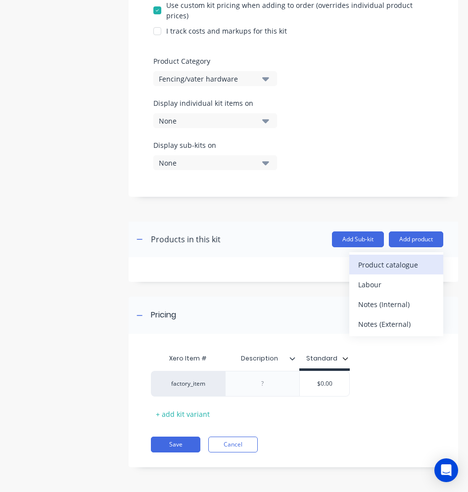
click at [393, 257] on div "Product catalogue" at bounding box center [396, 264] width 76 height 14
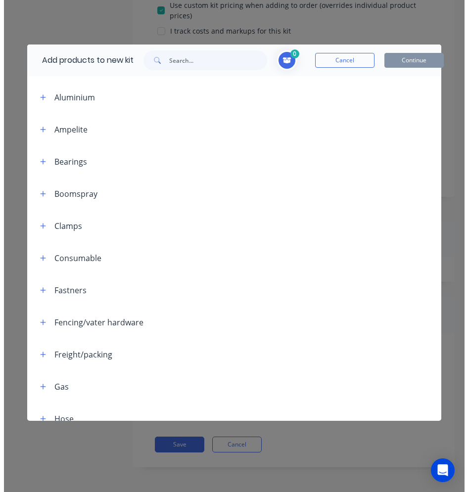
scroll to position [148, 0]
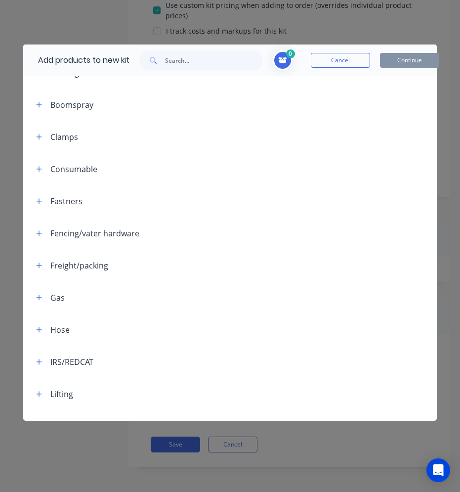
click at [102, 238] on div "Fencing/vater hardware" at bounding box center [94, 233] width 89 height 12
click at [39, 233] on icon "button" at bounding box center [38, 232] width 5 height 5
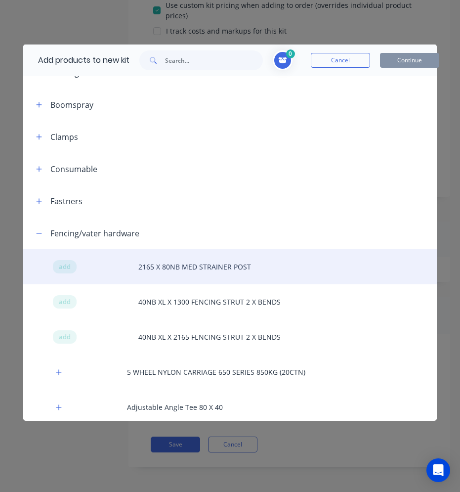
click at [183, 271] on div "add 2165 X 80NB MED STRAINER POST" at bounding box center [230, 266] width 414 height 35
click at [69, 263] on span "add" at bounding box center [65, 267] width 12 height 10
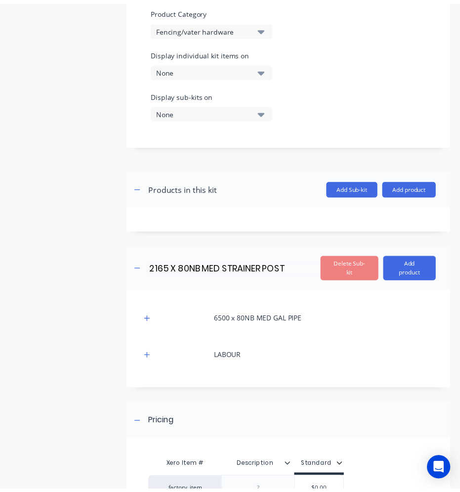
scroll to position [322, 0]
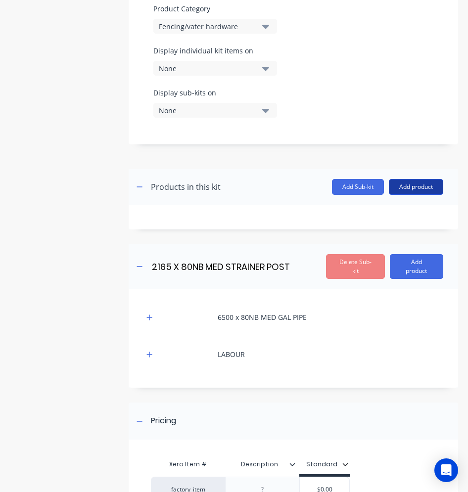
click at [413, 188] on button "Add product" at bounding box center [415, 187] width 54 height 16
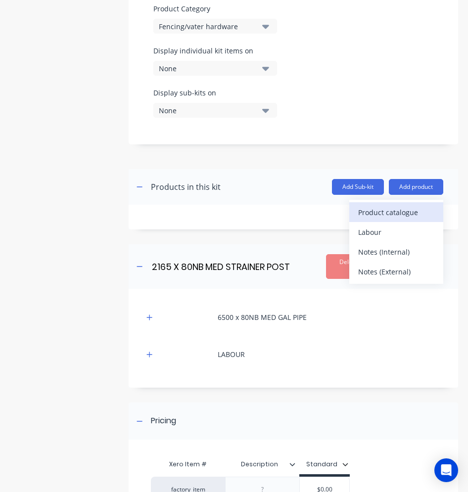
click at [381, 217] on div "Product catalogue" at bounding box center [396, 212] width 76 height 14
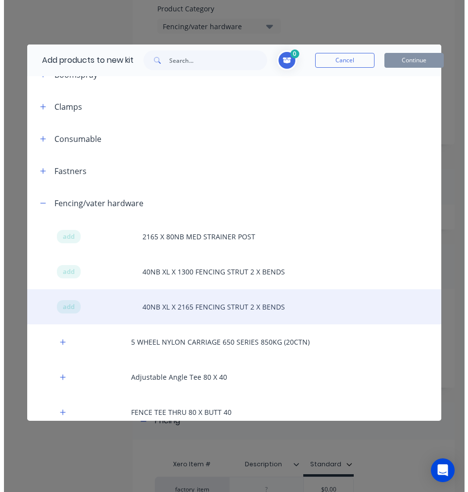
scroll to position [198, 0]
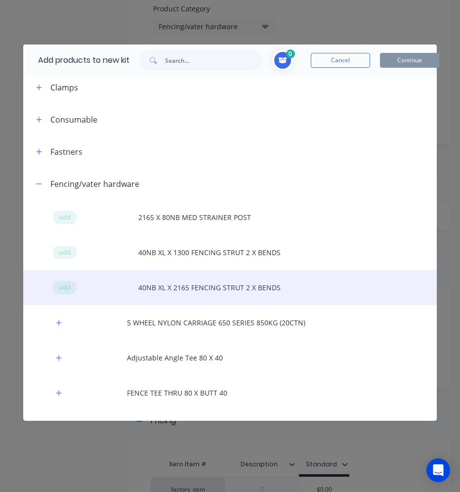
click at [58, 288] on div "add 40NB XL X 2165 FENCING STRUT 2 X BENDS" at bounding box center [230, 287] width 414 height 35
click at [64, 288] on span "add" at bounding box center [65, 288] width 12 height 10
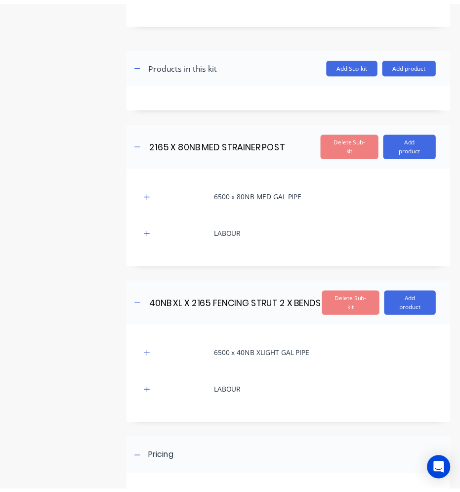
scroll to position [430, 0]
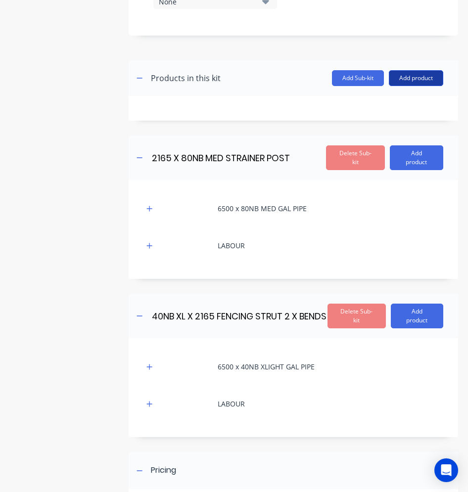
click at [404, 74] on button "Add product" at bounding box center [415, 78] width 54 height 16
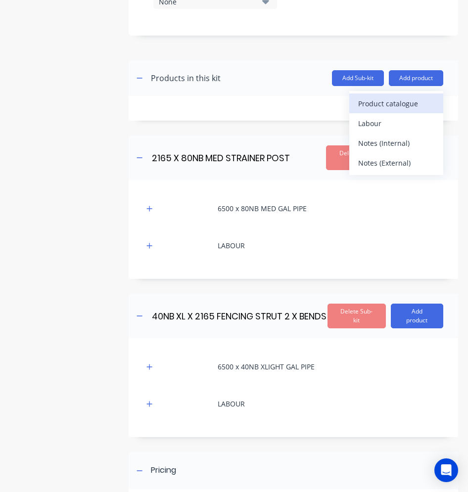
click at [401, 105] on div "Product catalogue" at bounding box center [396, 103] width 76 height 14
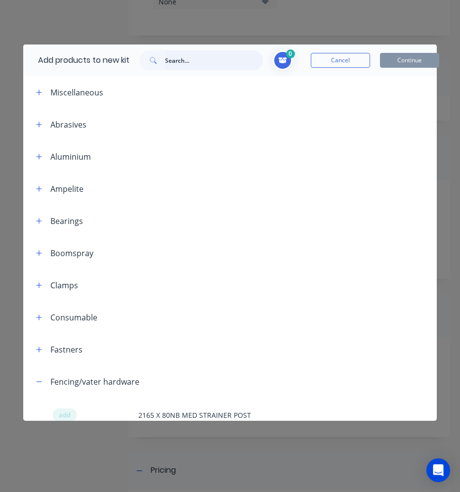
click at [174, 58] on input "text" at bounding box center [214, 60] width 98 height 20
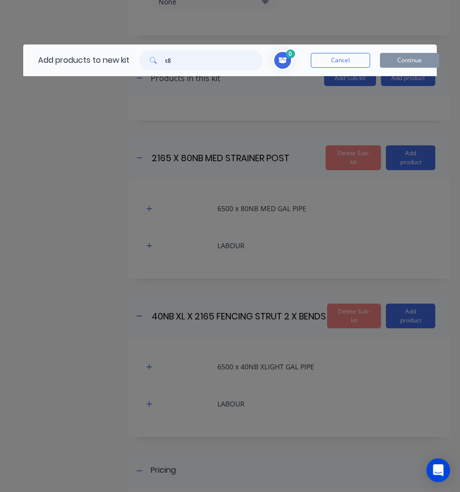
type input "t"
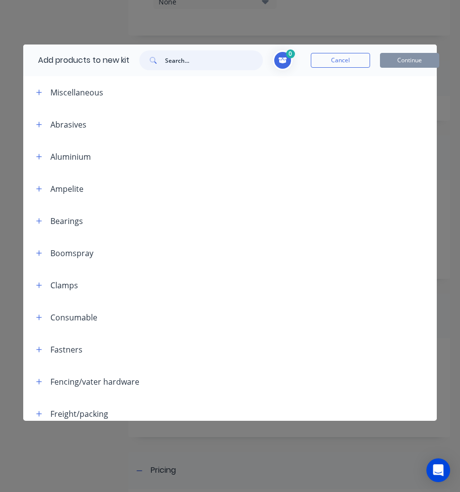
click at [171, 61] on input "text" at bounding box center [214, 60] width 98 height 20
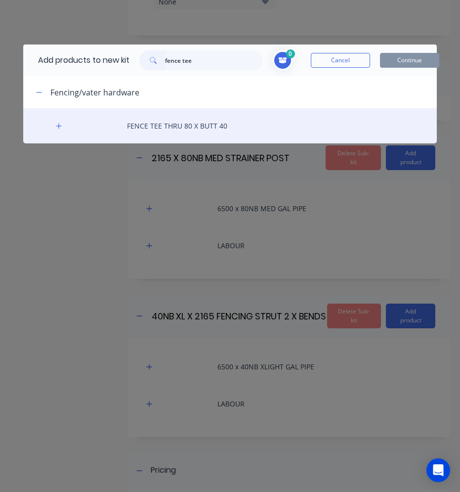
click at [184, 129] on div "FENCE TEE THRU 80 X BUTT 40" at bounding box center [230, 125] width 414 height 35
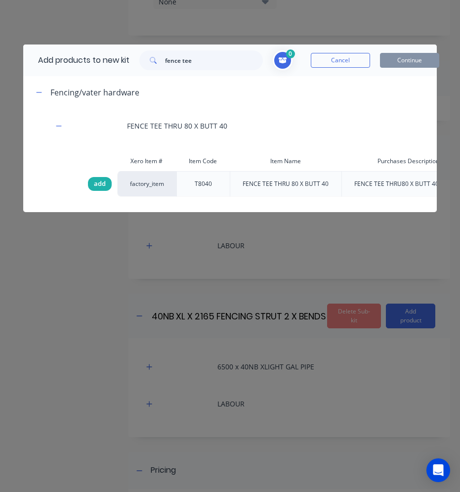
click at [99, 179] on span "add" at bounding box center [100, 184] width 12 height 10
drag, startPoint x: 197, startPoint y: 62, endPoint x: 164, endPoint y: 62, distance: 33.1
click at [164, 62] on div "fence tee" at bounding box center [201, 60] width 124 height 20
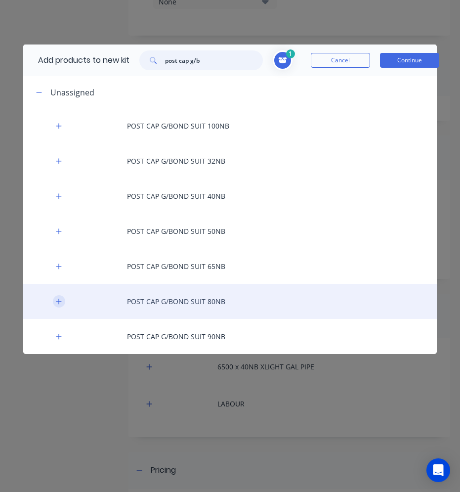
type input "post cap g/b"
click at [64, 303] on button "button" at bounding box center [59, 301] width 12 height 12
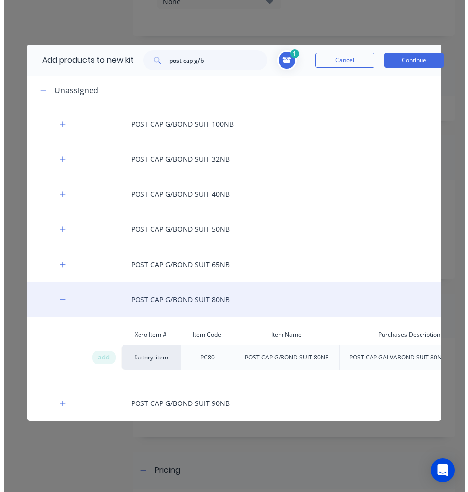
scroll to position [9, 0]
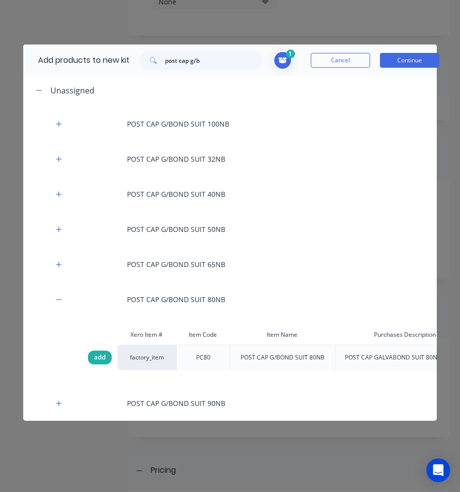
click at [103, 352] on span "add" at bounding box center [100, 357] width 12 height 10
click at [412, 58] on button "Continue" at bounding box center [409, 60] width 59 height 15
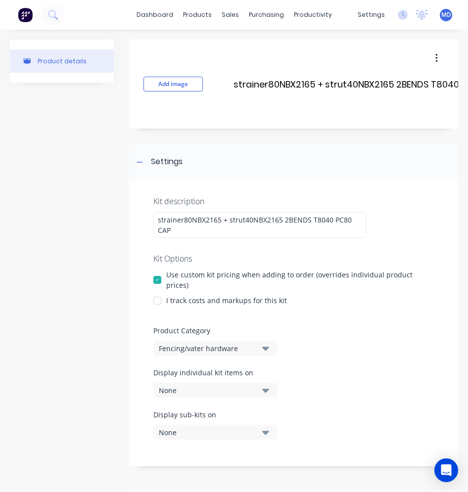
scroll to position [0, 50]
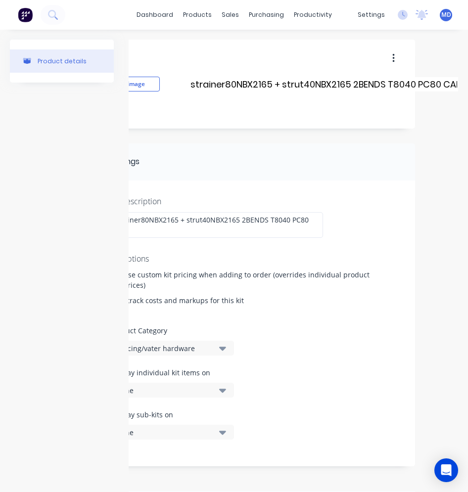
drag, startPoint x: 232, startPoint y: 85, endPoint x: 469, endPoint y: 85, distance: 236.7
click at [468, 85] on html "dashboard products sales purchasing productivity dashboard products Product Cat…" at bounding box center [234, 246] width 468 height 492
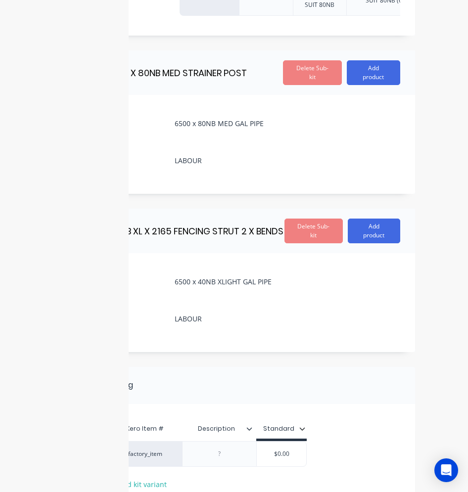
scroll to position [825, 0]
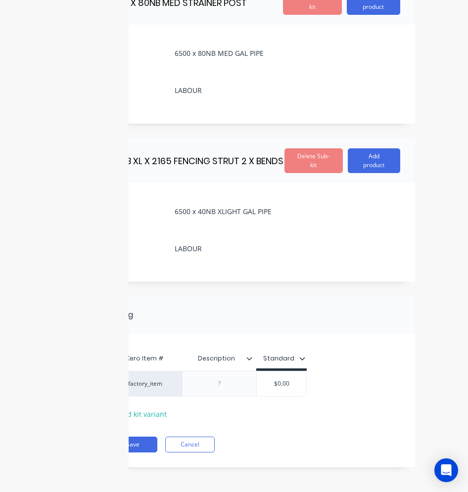
paste div
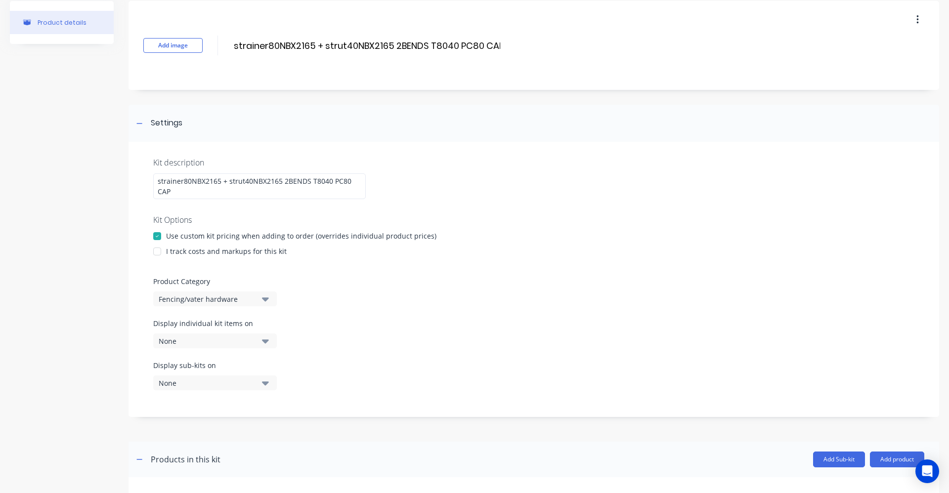
scroll to position [14, 0]
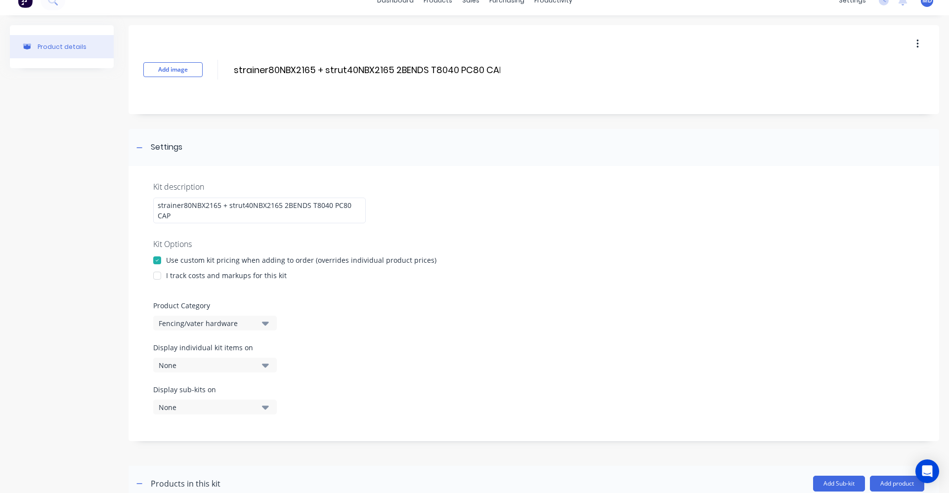
click at [159, 276] on div at bounding box center [157, 276] width 20 height 20
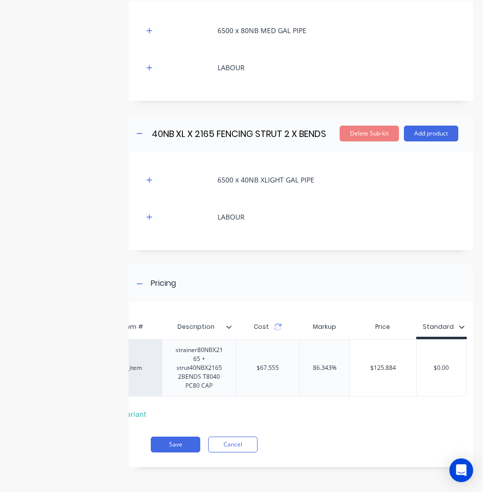
scroll to position [836, 0]
click at [181, 437] on button "Save" at bounding box center [175, 444] width 49 height 16
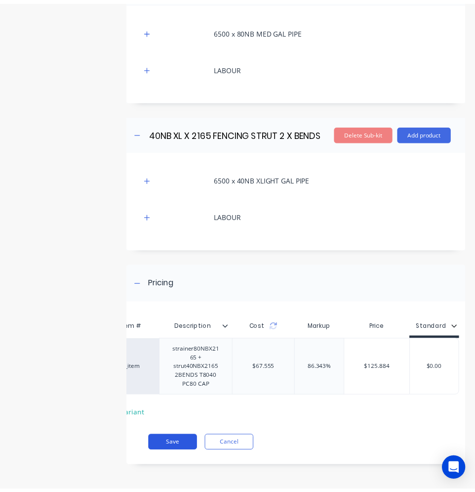
scroll to position [810, 0]
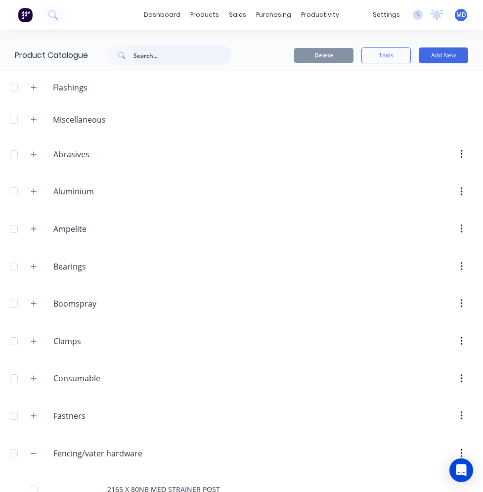
click at [155, 57] on input "text" at bounding box center [182, 55] width 98 height 20
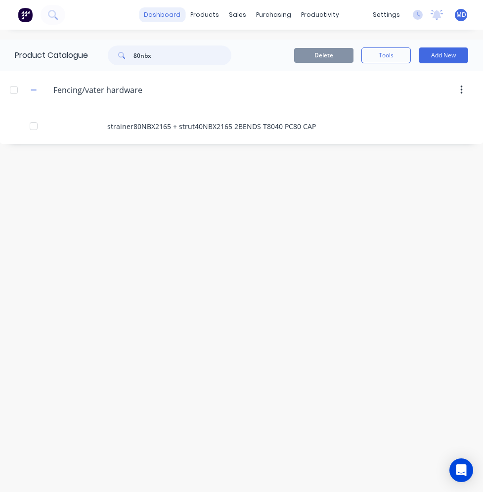
type input "80nbx"
click at [165, 20] on link "dashboard" at bounding box center [162, 14] width 46 height 15
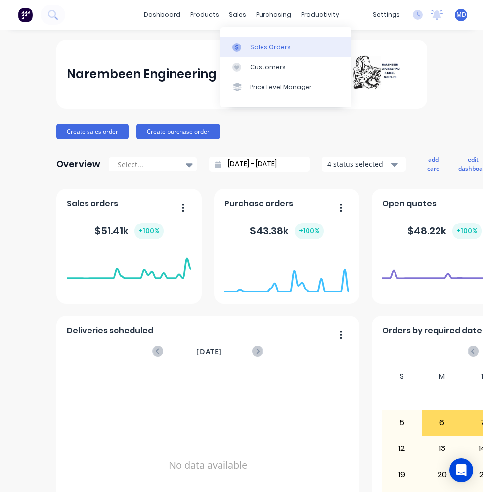
click at [261, 42] on link "Sales Orders" at bounding box center [285, 47] width 131 height 20
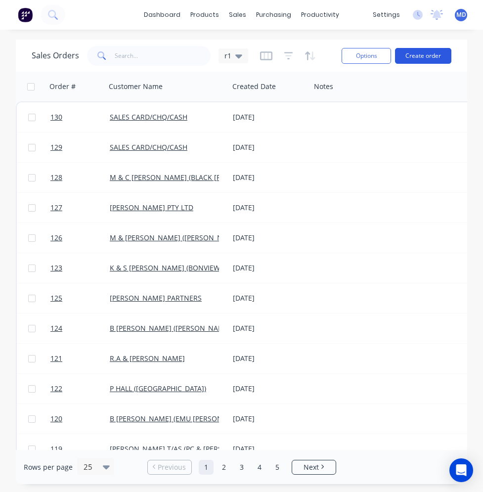
click at [439, 55] on button "Create order" at bounding box center [423, 56] width 56 height 16
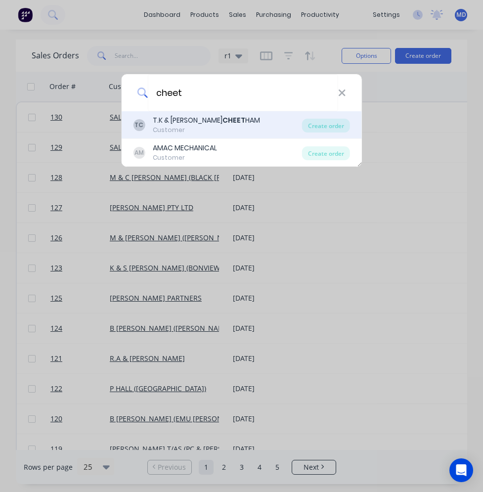
type input "cheet"
click at [243, 118] on div "TC T.K & [PERSON_NAME] CHEET HAM Customer" at bounding box center [217, 124] width 169 height 19
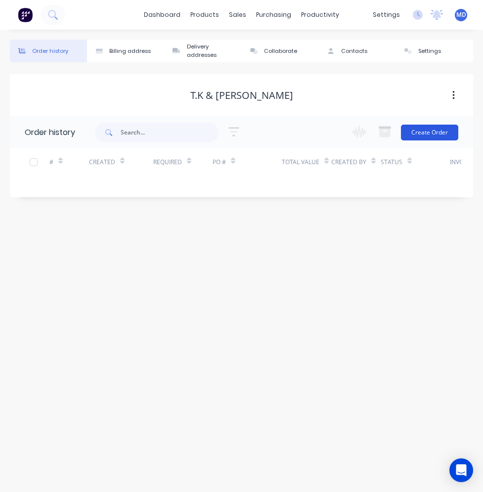
click at [446, 133] on button "Create Order" at bounding box center [429, 133] width 57 height 16
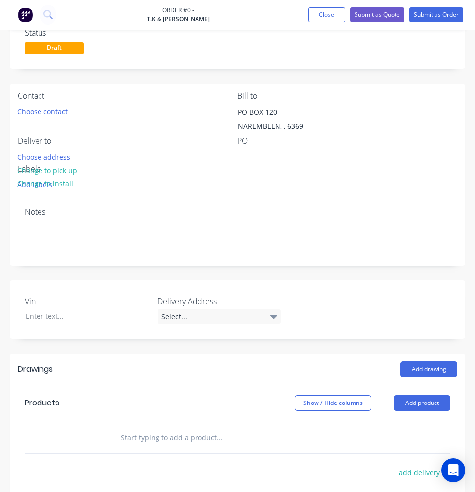
scroll to position [49, 0]
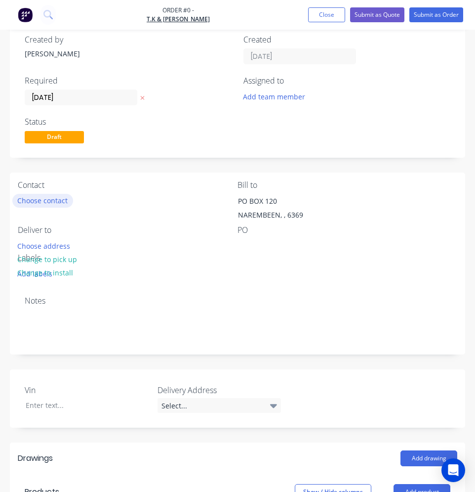
click at [63, 200] on button "Choose contact" at bounding box center [42, 200] width 61 height 13
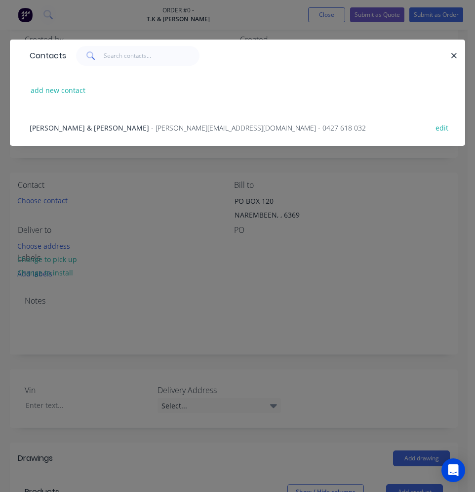
click at [79, 130] on span "[PERSON_NAME] & [PERSON_NAME]" at bounding box center [90, 127] width 120 height 9
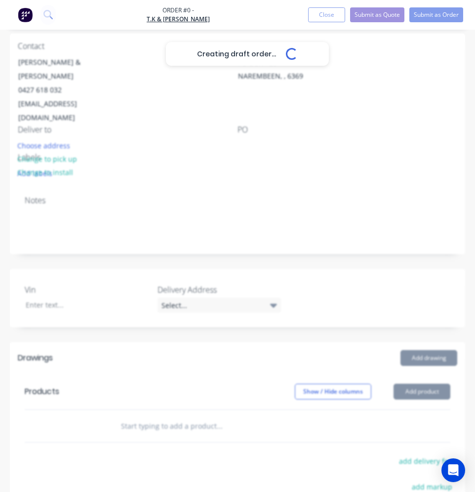
scroll to position [337, 0]
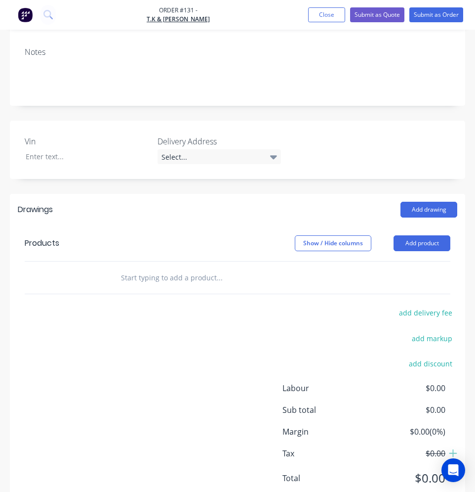
click at [119, 267] on div at bounding box center [236, 277] width 247 height 20
click at [126, 267] on input "text" at bounding box center [195, 277] width 148 height 20
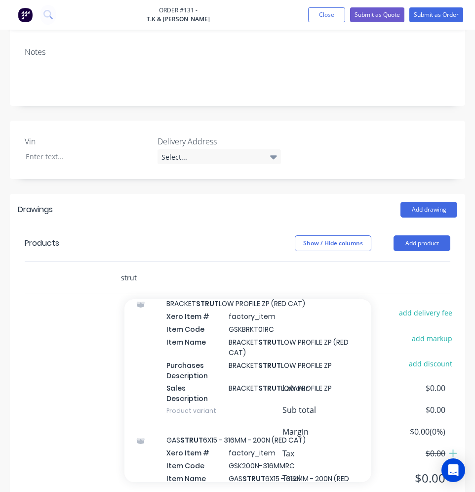
scroll to position [346, 0]
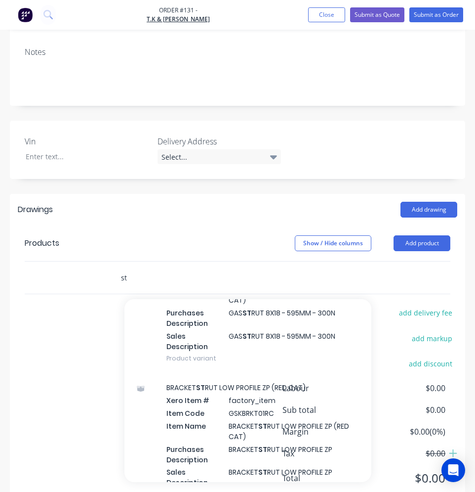
type input "s"
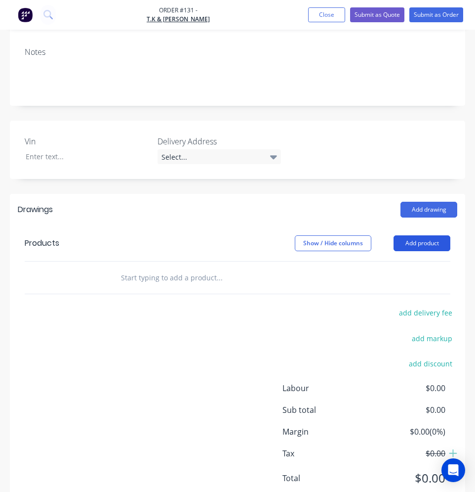
click at [421, 235] on button "Add product" at bounding box center [422, 243] width 57 height 16
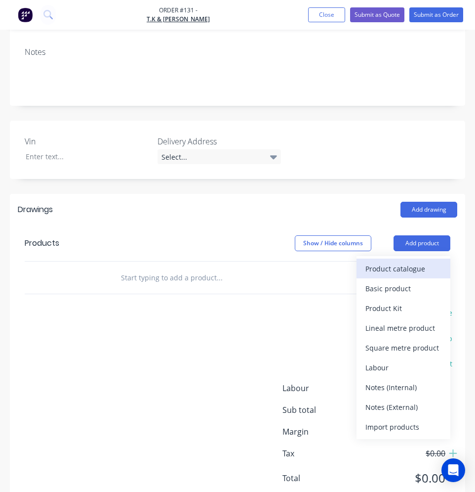
click at [405, 261] on div "Product catalogue" at bounding box center [404, 268] width 76 height 14
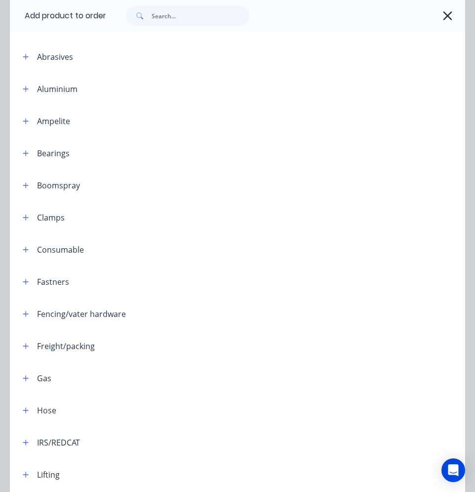
scroll to position [148, 0]
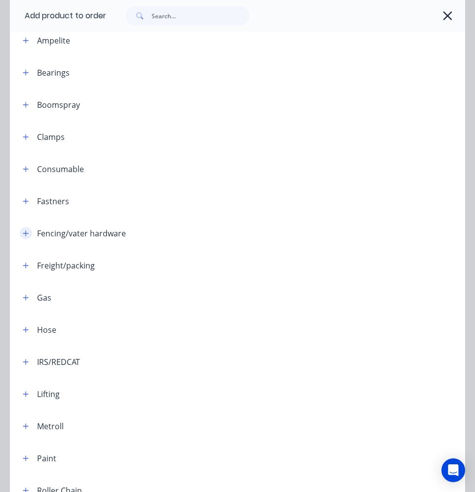
click at [27, 232] on icon "button" at bounding box center [26, 233] width 6 height 7
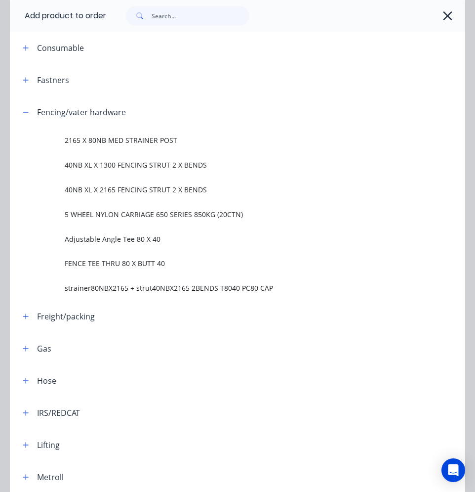
scroll to position [297, 0]
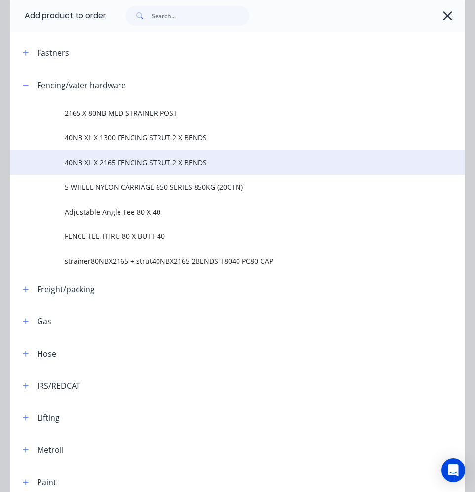
click at [125, 164] on span "40NB XL X 2165 FENCING STRUT 2 X BENDS" at bounding box center [225, 162] width 321 height 10
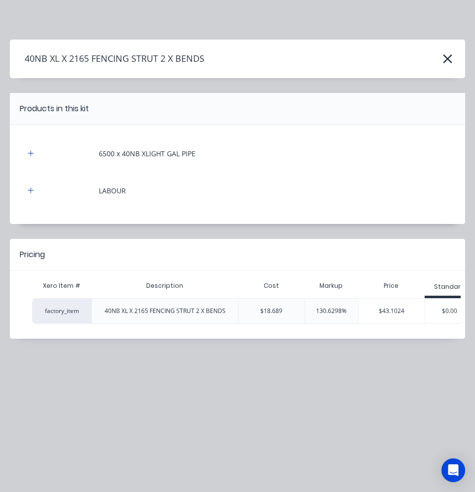
scroll to position [0, 14]
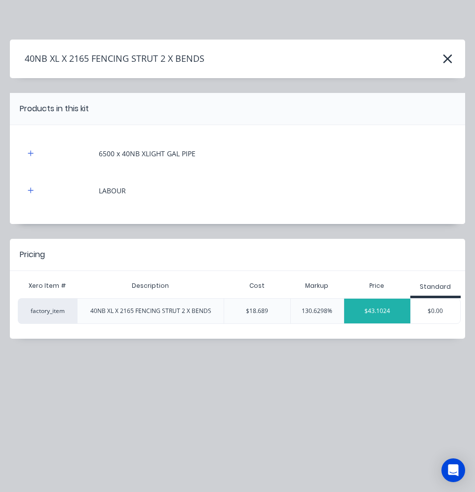
click at [384, 315] on div "$43.1024" at bounding box center [377, 311] width 66 height 25
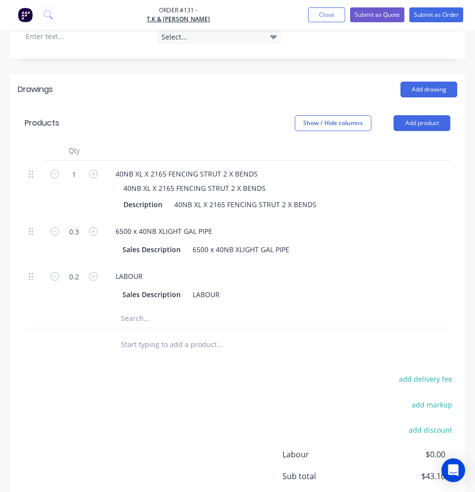
scroll to position [382, 0]
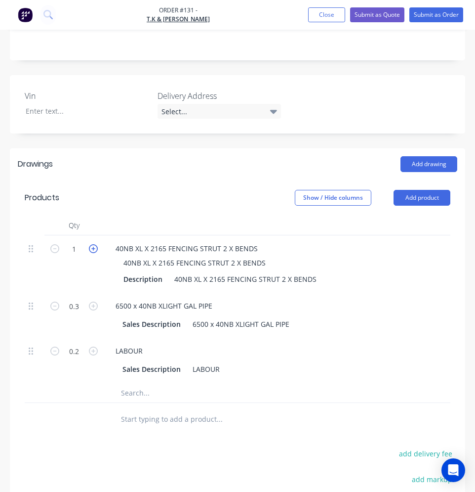
click at [90, 244] on icon "button" at bounding box center [93, 248] width 9 height 9
type input "2"
type input "$86.20"
type input "0.6"
type input "0.4"
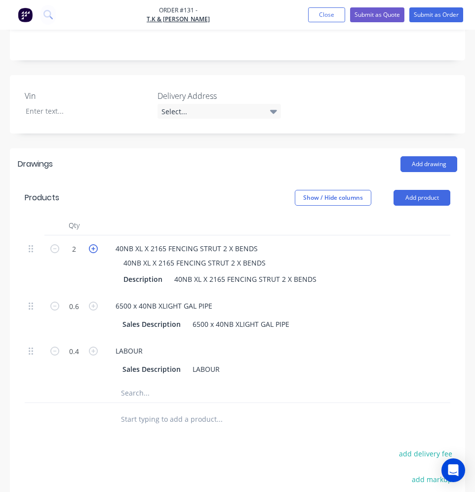
click at [90, 244] on icon "button" at bounding box center [93, 248] width 9 height 9
type input "3"
type input "$129.31"
type input "0.9"
type input "0.6"
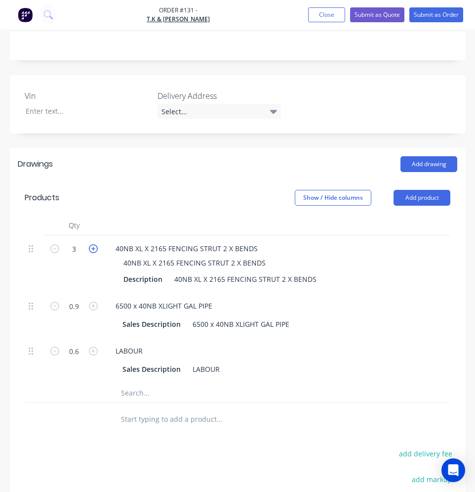
click at [91, 244] on icon "button" at bounding box center [93, 248] width 9 height 9
type input "4"
type input "$172.41"
type input "1.2"
type input "0.8"
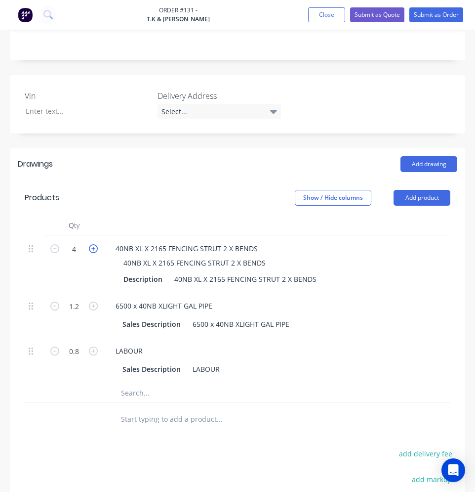
click at [91, 244] on icon "button" at bounding box center [93, 248] width 9 height 9
type input "5"
type input "$215.51"
type input "1.5"
type input "1"
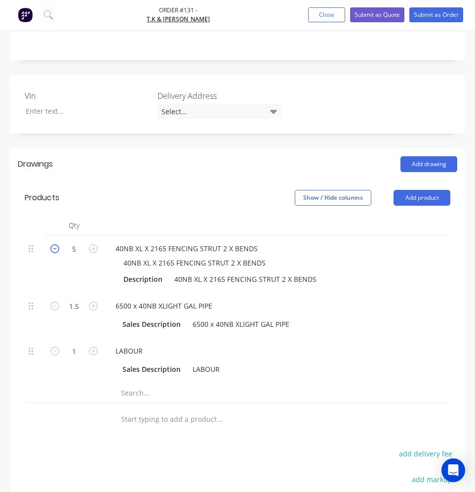
click at [53, 244] on icon "button" at bounding box center [54, 248] width 9 height 9
type input "4"
type input "$172.41"
type input "1.2"
type input "0.8"
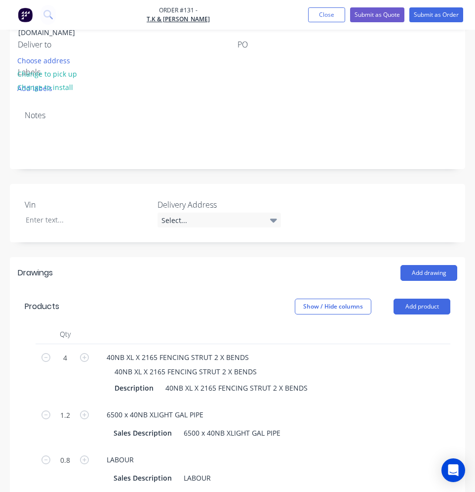
scroll to position [184, 0]
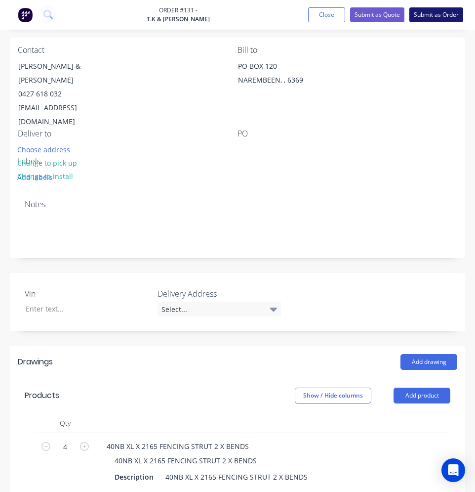
click at [441, 16] on button "Submit as Order" at bounding box center [437, 14] width 54 height 15
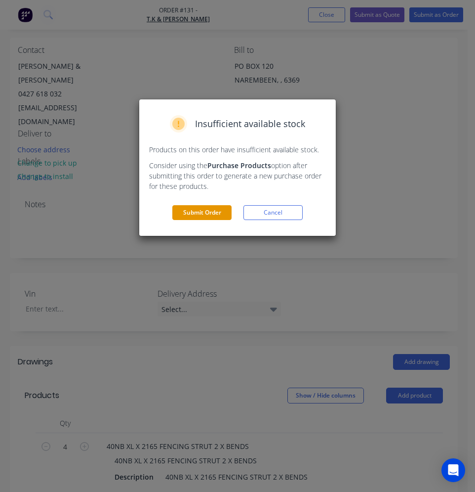
click at [222, 205] on button "Submit Order" at bounding box center [201, 212] width 59 height 15
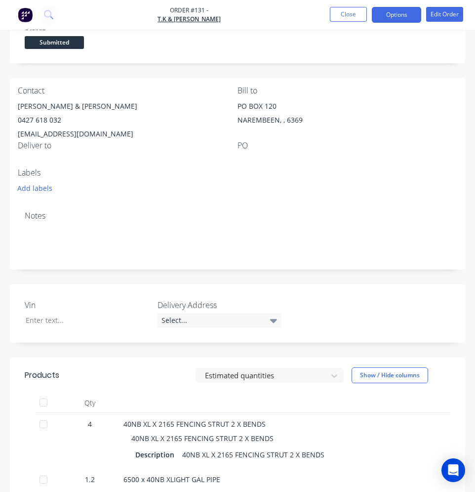
click at [392, 16] on button "Options" at bounding box center [396, 15] width 49 height 16
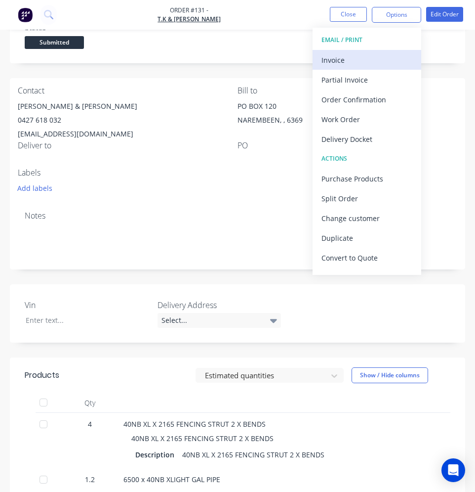
click at [350, 59] on div "Invoice" at bounding box center [367, 60] width 91 height 14
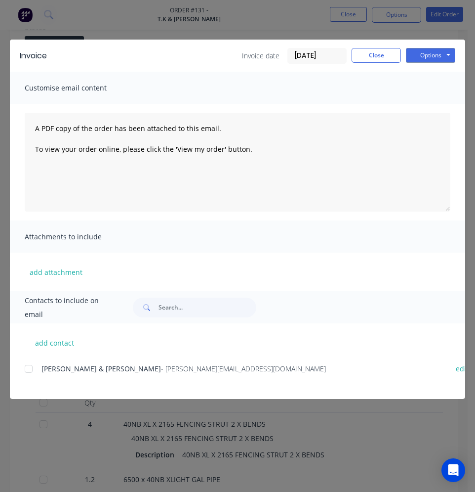
click at [33, 366] on div at bounding box center [29, 369] width 20 height 20
click at [420, 56] on button "Options" at bounding box center [430, 55] width 49 height 15
click at [424, 76] on button "Preview" at bounding box center [437, 73] width 63 height 16
click at [415, 58] on button "Options" at bounding box center [430, 55] width 49 height 15
click at [21, 368] on div "add contact [PERSON_NAME] & [PERSON_NAME] - [PERSON_NAME][EMAIL_ADDRESS][DOMAIN…" at bounding box center [238, 361] width 456 height 76
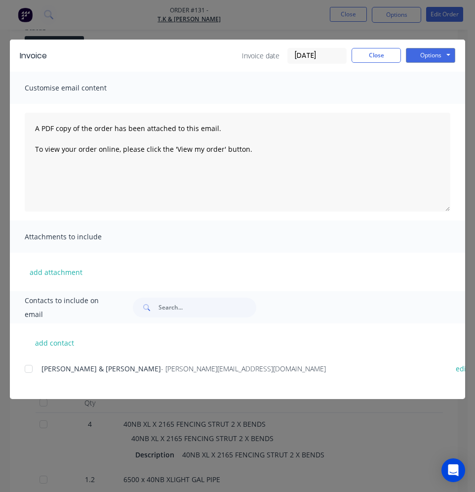
click at [28, 367] on div at bounding box center [29, 369] width 20 height 20
click at [431, 52] on button "Options" at bounding box center [430, 55] width 49 height 15
click at [430, 100] on button "Email" at bounding box center [437, 105] width 63 height 16
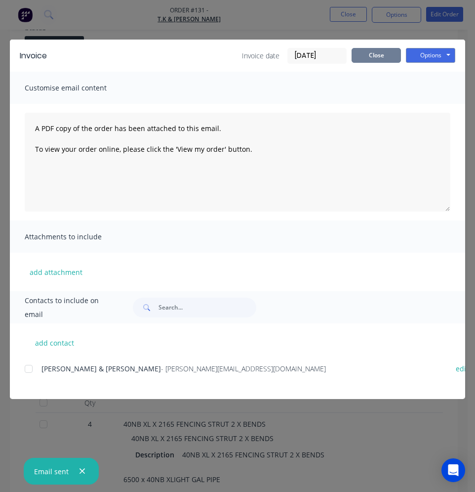
click at [387, 53] on button "Close" at bounding box center [376, 55] width 49 height 15
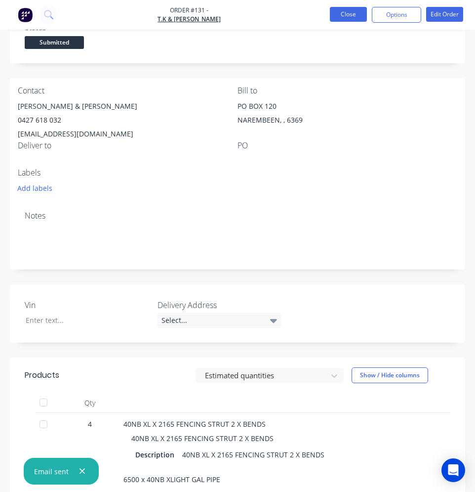
click at [348, 18] on button "Close" at bounding box center [348, 14] width 37 height 15
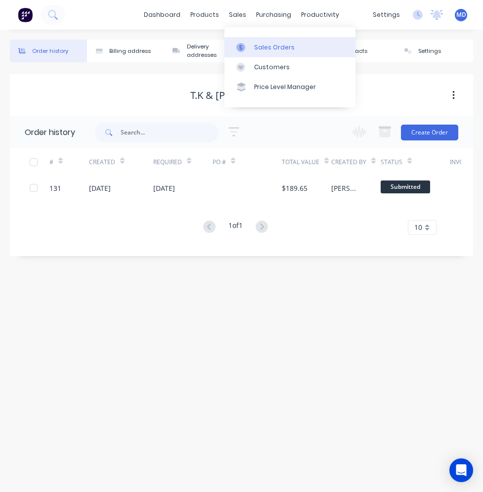
click at [264, 47] on div "Sales Orders" at bounding box center [274, 47] width 41 height 9
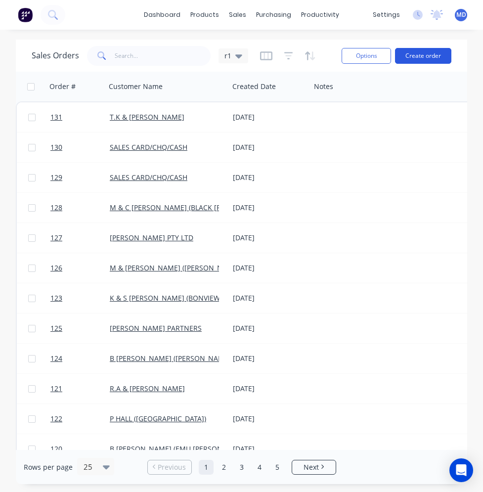
click at [406, 54] on button "Create order" at bounding box center [423, 56] width 56 height 16
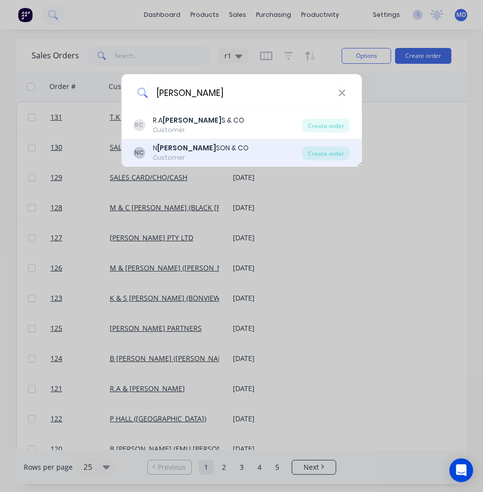
type input "[PERSON_NAME]"
click at [189, 150] on div "N [PERSON_NAME] SON & CO" at bounding box center [201, 148] width 96 height 10
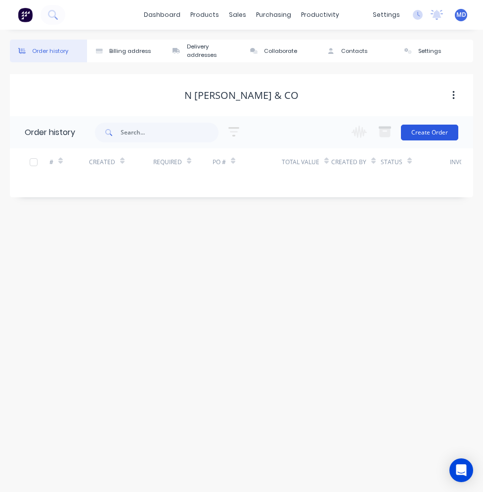
click at [416, 126] on button "Create Order" at bounding box center [429, 133] width 57 height 16
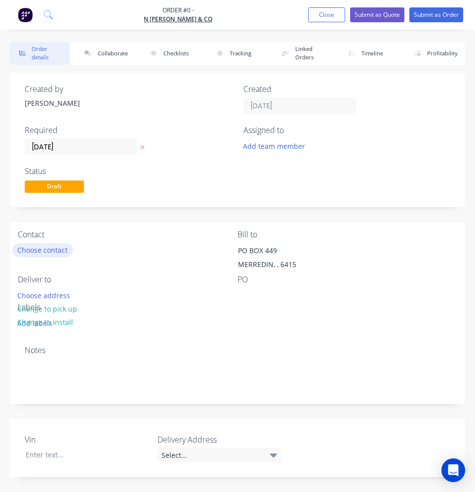
click at [57, 247] on button "Choose contact" at bounding box center [42, 249] width 61 height 13
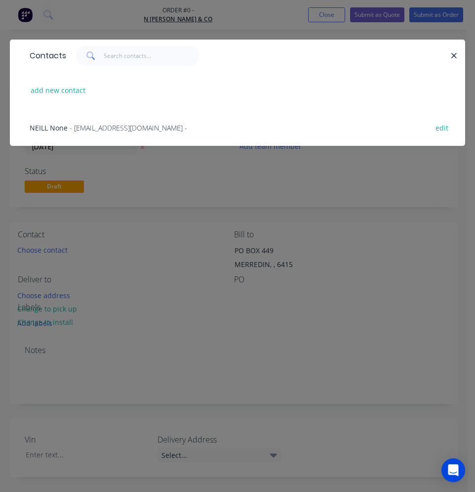
click at [105, 129] on span "- [EMAIL_ADDRESS][DOMAIN_NAME] -" at bounding box center [129, 127] width 118 height 9
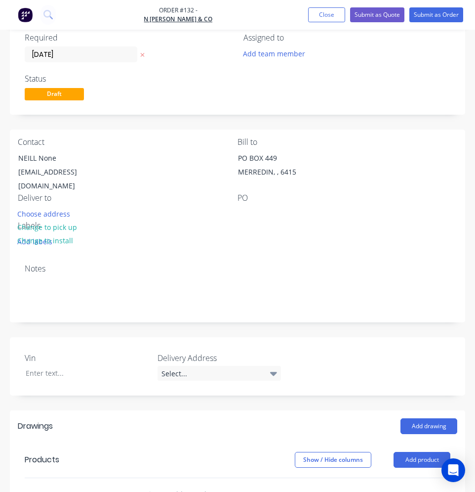
scroll to position [198, 0]
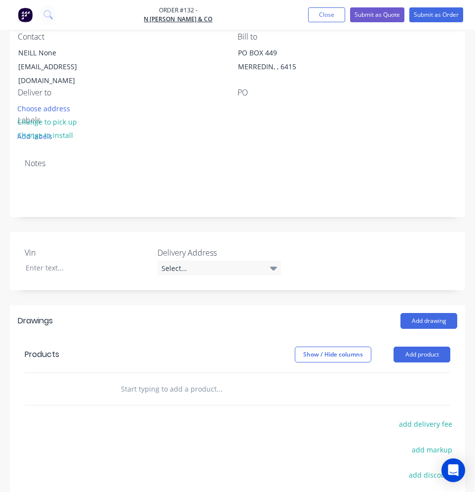
click at [131, 379] on input "text" at bounding box center [195, 389] width 148 height 20
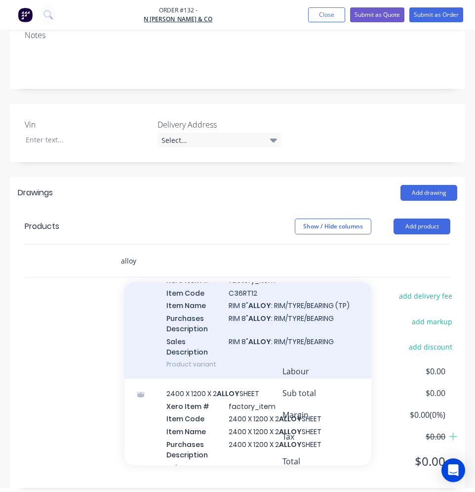
scroll to position [0, 0]
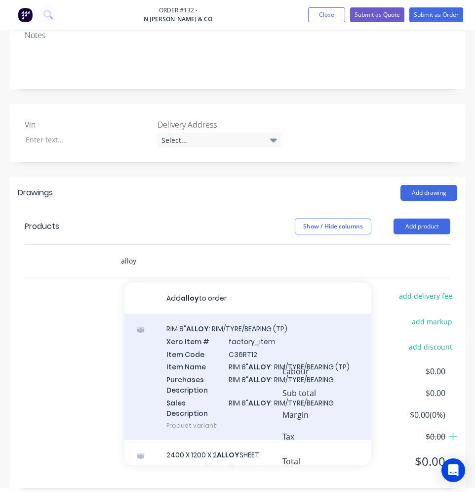
type input "alloy"
click at [232, 347] on div "RIM 8" ALLOY : RIM/TYRE/BEARING (TP) Xero Item # factory_item Item Code C36RT12…" at bounding box center [248, 377] width 247 height 126
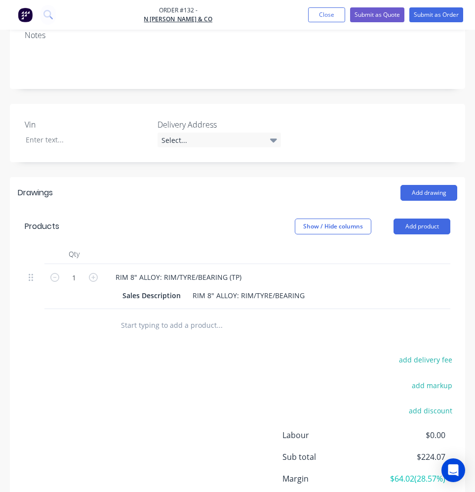
click at [152, 323] on input "text" at bounding box center [195, 325] width 148 height 20
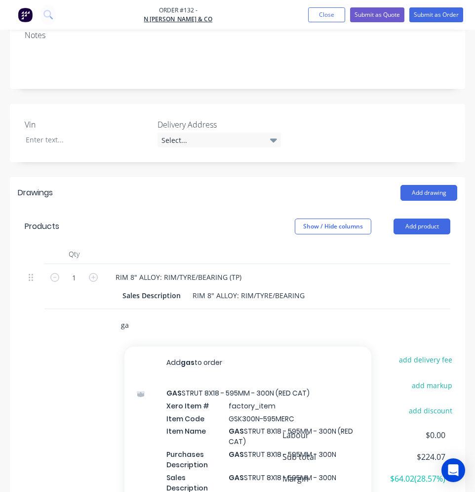
type input "g"
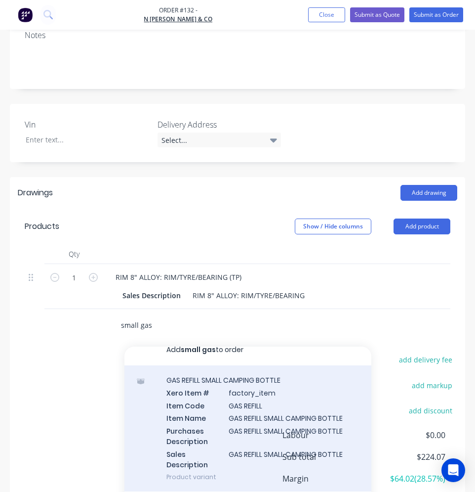
scroll to position [16, 0]
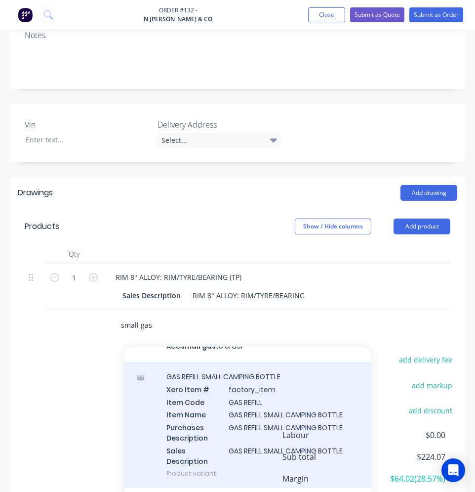
type input "small gas"
click at [216, 419] on div "GAS REFILL SMALL CAMPING BOTTLE Xero Item # factory_item Item Code GAS REFILL I…" at bounding box center [248, 425] width 247 height 126
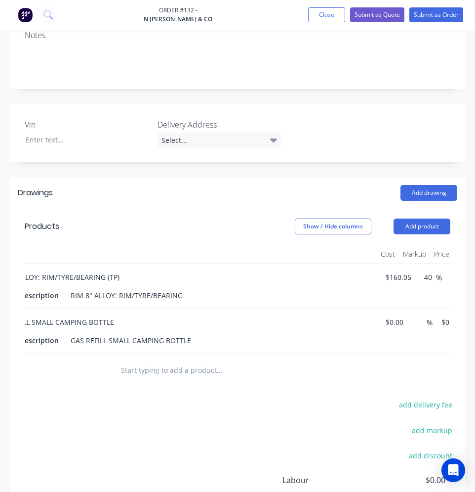
scroll to position [0, 189]
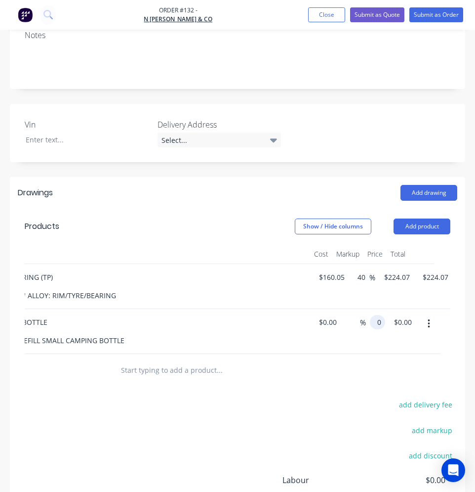
drag, startPoint x: 393, startPoint y: 312, endPoint x: 370, endPoint y: 312, distance: 22.7
click at [370, 315] on div "0 0" at bounding box center [377, 322] width 15 height 14
type input "$20.00"
click at [311, 372] on div at bounding box center [236, 370] width 247 height 20
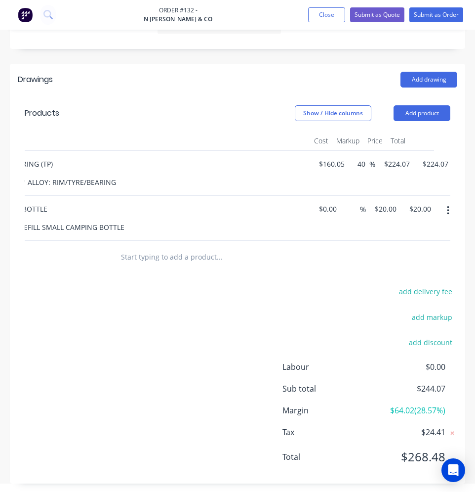
scroll to position [442, 0]
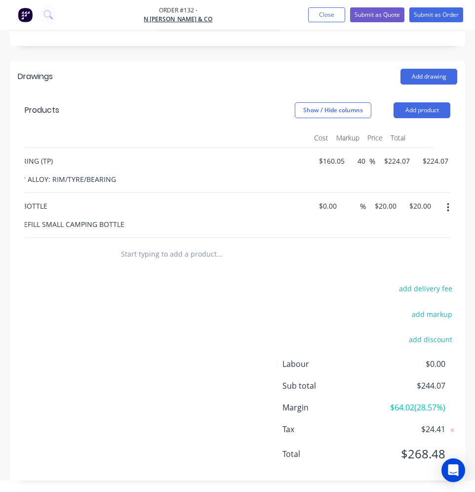
click at [452, 197] on div "Qty Cost Markup Price Total 1 RIM 8" ALLOY: RIM/TYRE/BEARING (TP) Sales Descrip…" at bounding box center [238, 199] width 456 height 142
click at [450, 202] on icon "button" at bounding box center [448, 207] width 2 height 11
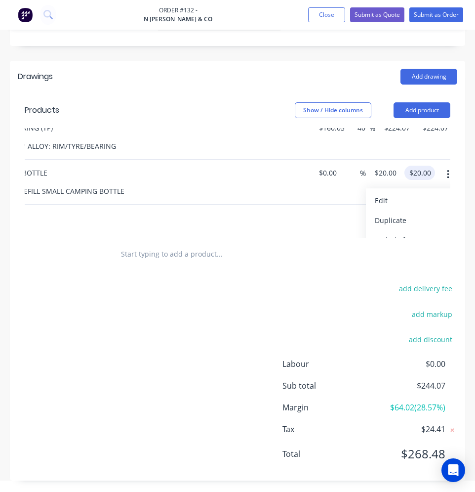
scroll to position [68, 189]
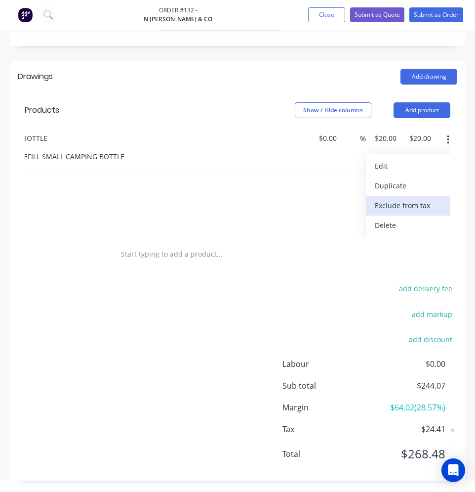
click at [413, 198] on div "Exclude from tax" at bounding box center [413, 205] width 76 height 14
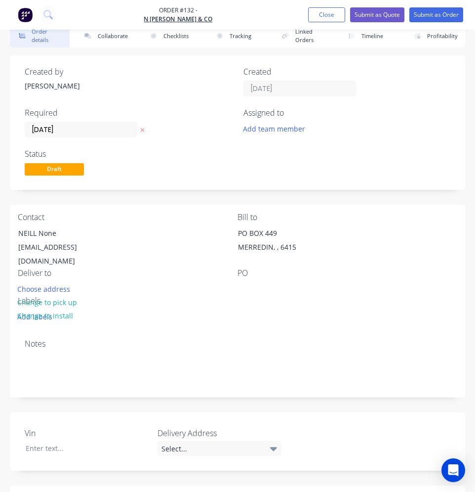
scroll to position [0, 0]
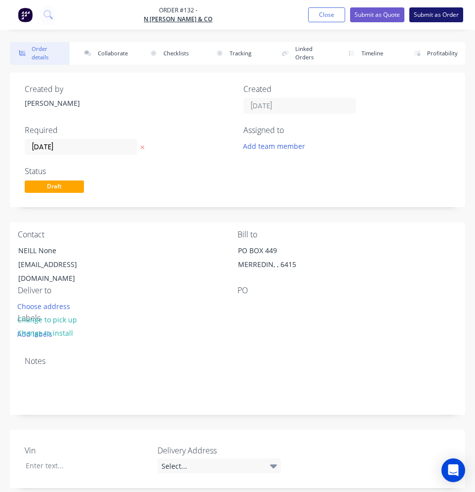
click at [431, 16] on button "Submit as Order" at bounding box center [437, 14] width 54 height 15
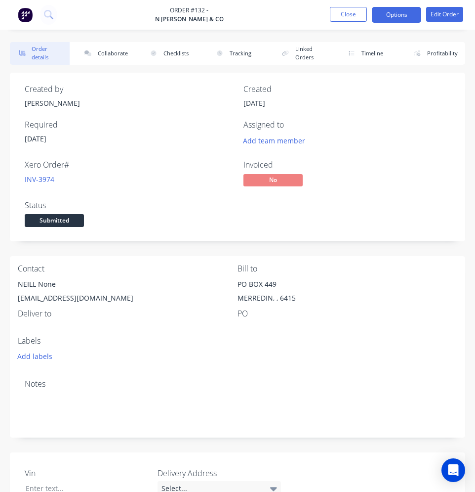
click at [403, 20] on button "Options" at bounding box center [396, 15] width 49 height 16
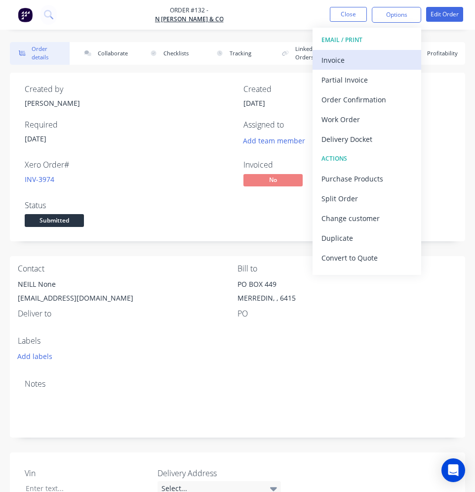
click at [343, 64] on div "Invoice" at bounding box center [367, 60] width 91 height 14
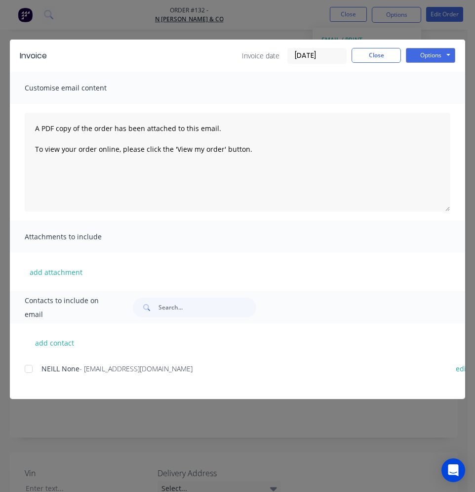
click at [31, 367] on div at bounding box center [29, 369] width 20 height 20
click at [421, 55] on button "Options" at bounding box center [430, 55] width 49 height 15
click at [424, 106] on button "Email" at bounding box center [437, 105] width 63 height 16
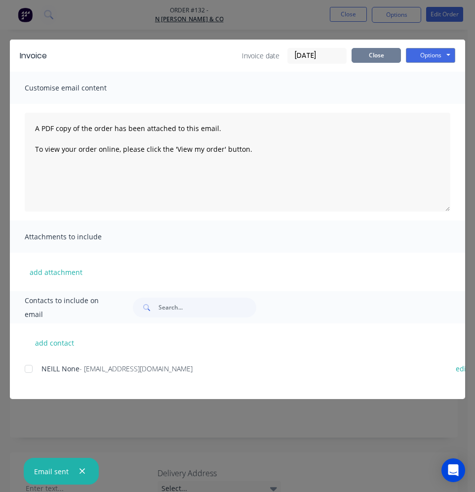
click at [392, 57] on button "Close" at bounding box center [376, 55] width 49 height 15
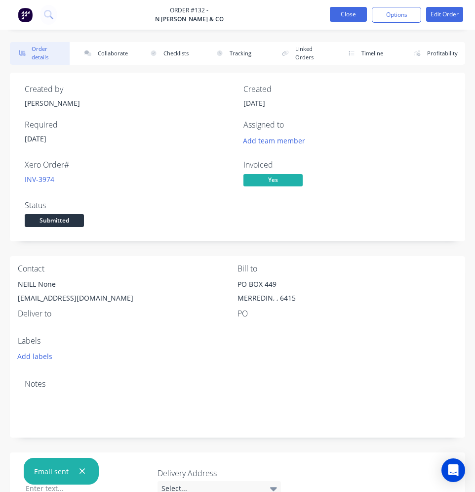
click at [356, 16] on button "Close" at bounding box center [348, 14] width 37 height 15
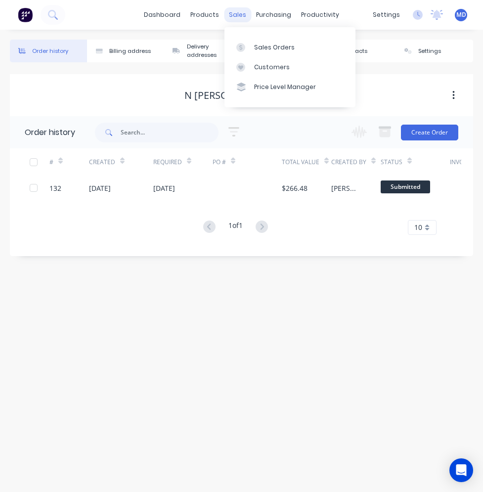
click at [233, 14] on div "sales" at bounding box center [237, 14] width 27 height 15
click at [252, 43] on link "Sales Orders" at bounding box center [289, 47] width 131 height 20
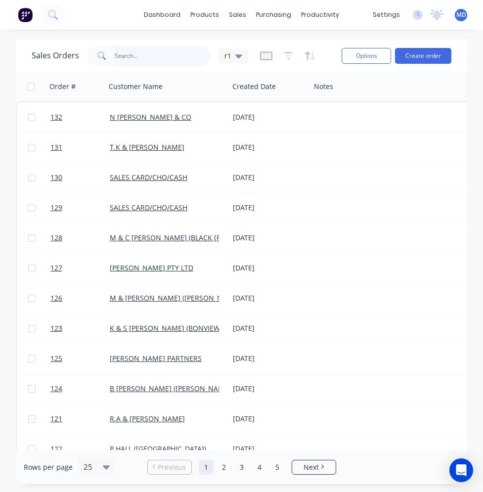
click at [159, 60] on input "text" at bounding box center [163, 56] width 96 height 20
click at [400, 51] on button "Create order" at bounding box center [423, 56] width 56 height 16
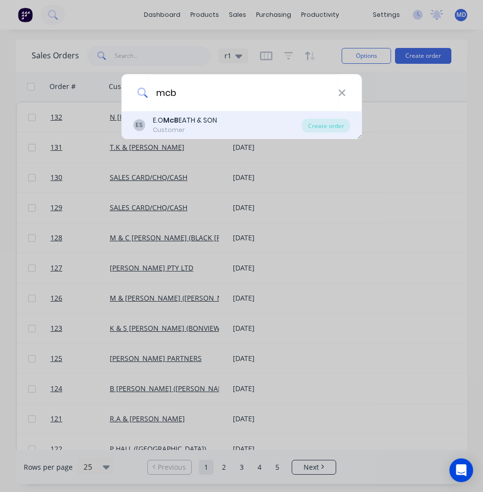
type input "mcb"
click at [226, 118] on div "ES E.O McB EATH & SON Customer" at bounding box center [217, 124] width 169 height 19
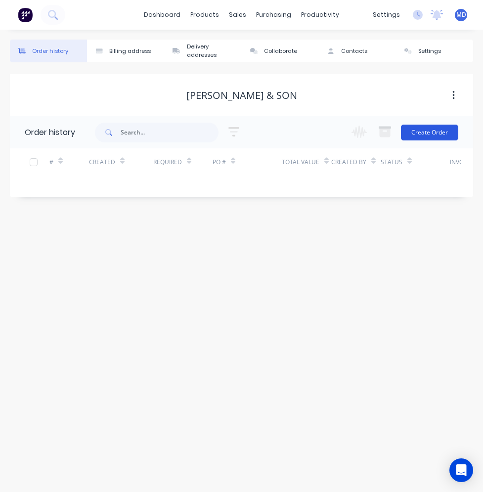
click at [420, 134] on button "Create Order" at bounding box center [429, 133] width 57 height 16
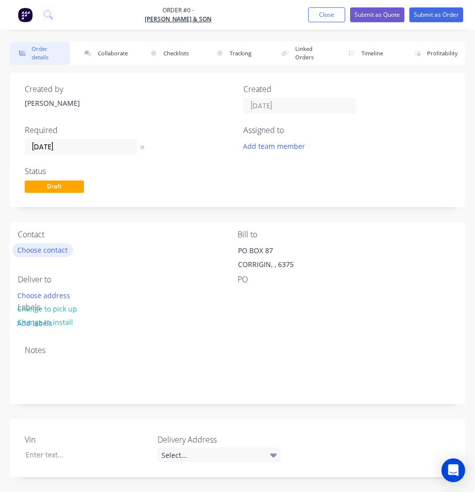
click at [54, 244] on button "Choose contact" at bounding box center [42, 249] width 61 height 13
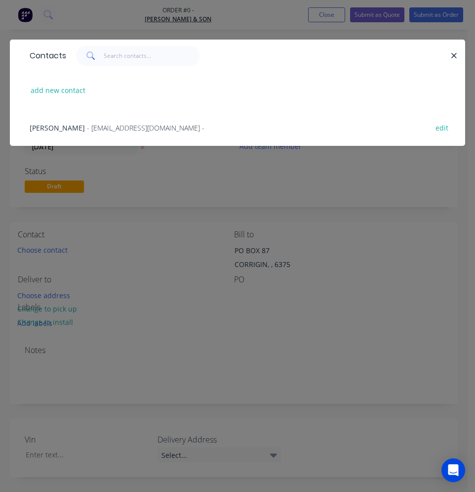
click at [69, 130] on span "[PERSON_NAME]" at bounding box center [57, 127] width 55 height 9
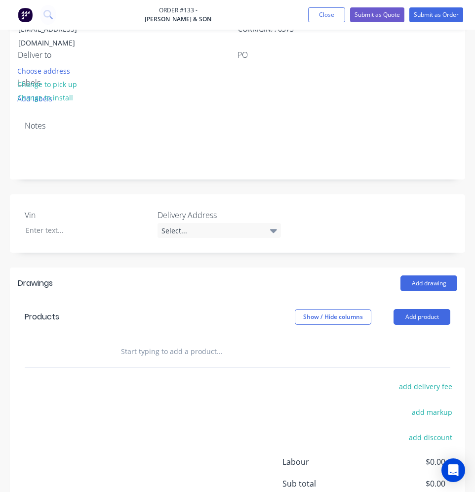
scroll to position [247, 0]
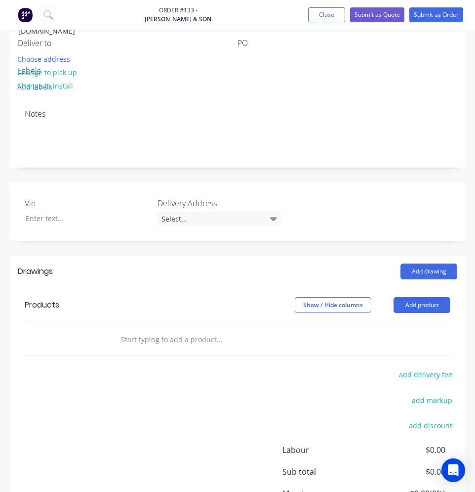
click at [132, 329] on input "text" at bounding box center [195, 339] width 148 height 20
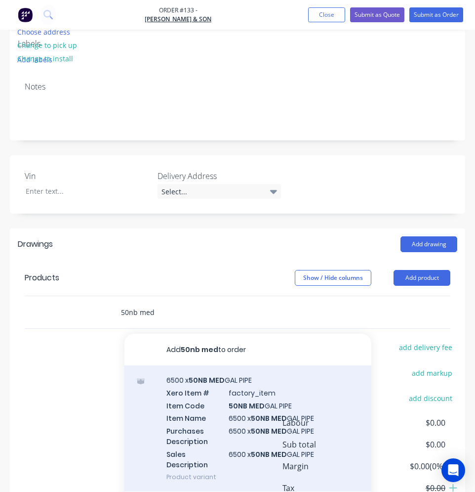
scroll to position [326, 0]
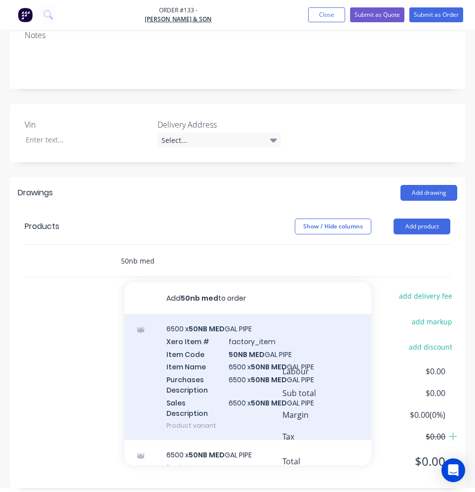
type input "50nb med"
click at [215, 342] on div "6500 x 50NB MED GAL PIPE Xero Item # factory_item Item Code 50NB MED GAL PIPE I…" at bounding box center [248, 377] width 247 height 126
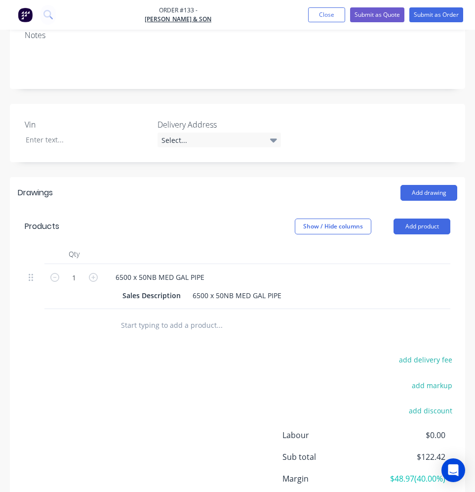
click at [155, 319] on input "text" at bounding box center [195, 325] width 148 height 20
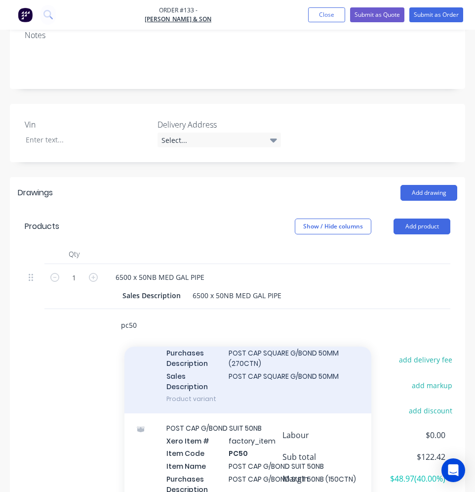
scroll to position [99, 0]
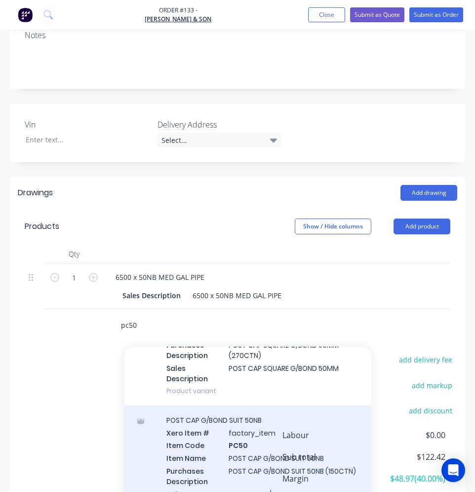
type input "pc50"
click at [207, 421] on div "POST CAP G/BOND SUIT 50NB Xero Item # factory_item Item Code PC50 Item Name POS…" at bounding box center [248, 468] width 247 height 126
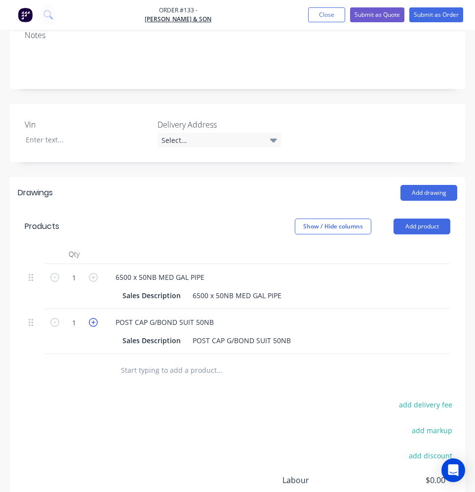
click at [93, 318] on icon "button" at bounding box center [93, 322] width 9 height 9
type input "2"
type input "$5.00"
click at [93, 318] on icon "button" at bounding box center [93, 322] width 9 height 9
type input "3"
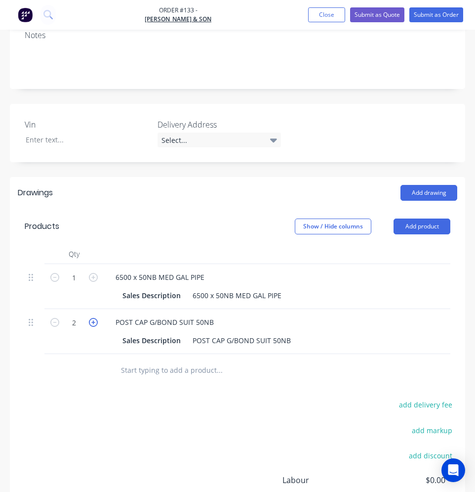
type input "$7.50"
click at [93, 318] on icon "button" at bounding box center [93, 322] width 9 height 9
type input "4"
type input "$10.00"
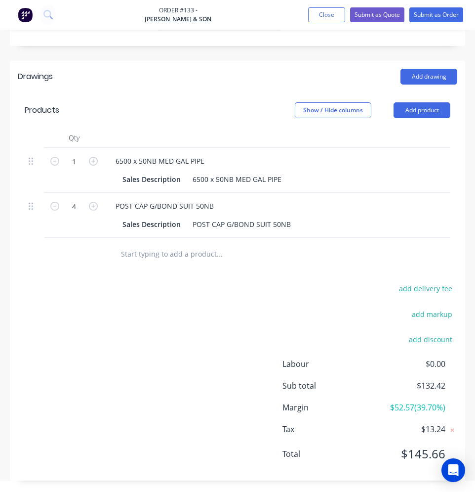
click at [173, 343] on div "add delivery fee add markup add discount Labour $0.00 Sub total $132.42 Margin …" at bounding box center [238, 377] width 440 height 191
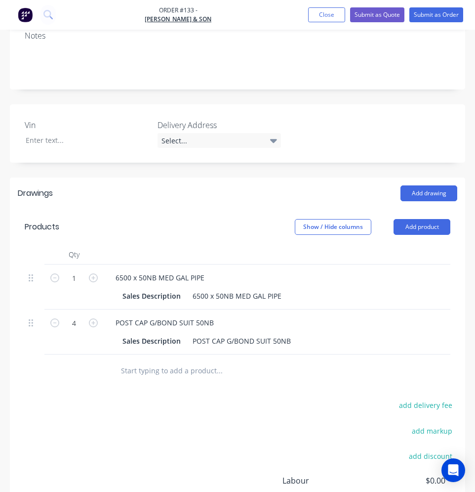
scroll to position [195, 0]
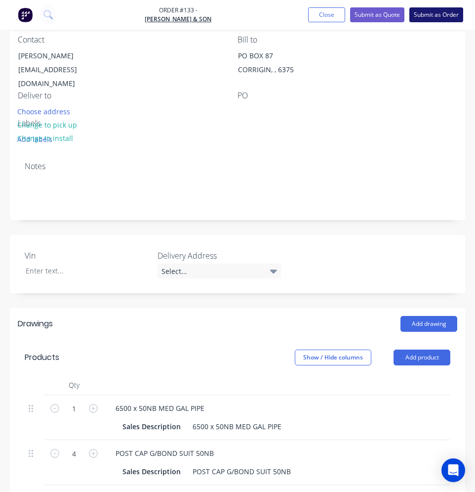
click at [443, 12] on button "Submit as Order" at bounding box center [437, 14] width 54 height 15
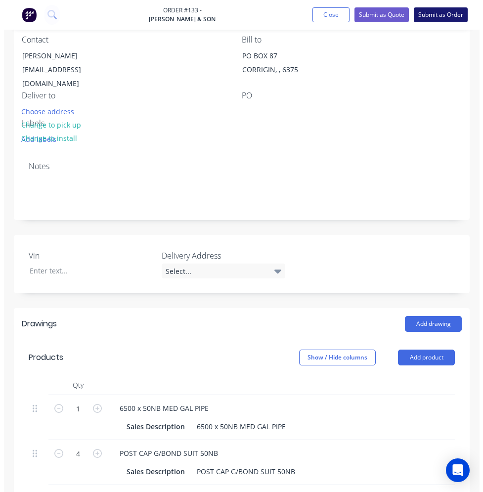
scroll to position [0, 0]
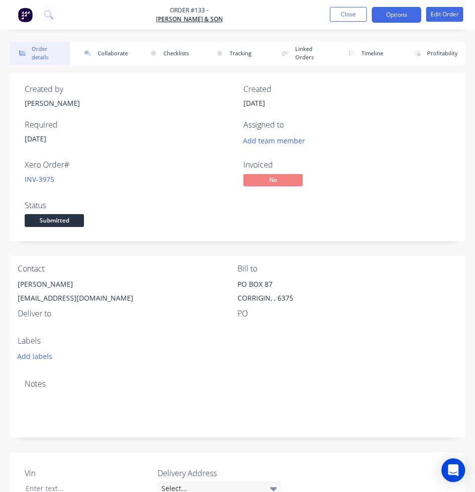
click at [415, 11] on button "Options" at bounding box center [396, 15] width 49 height 16
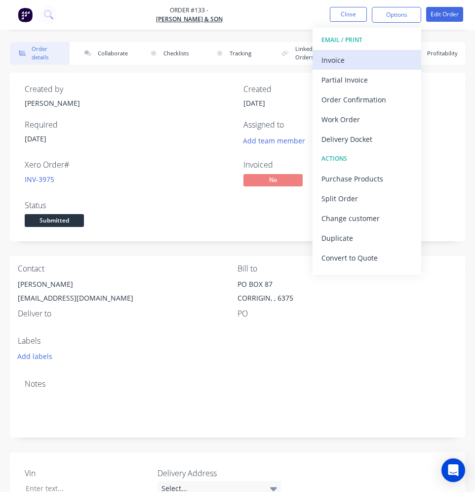
click at [350, 62] on div "Invoice" at bounding box center [367, 60] width 91 height 14
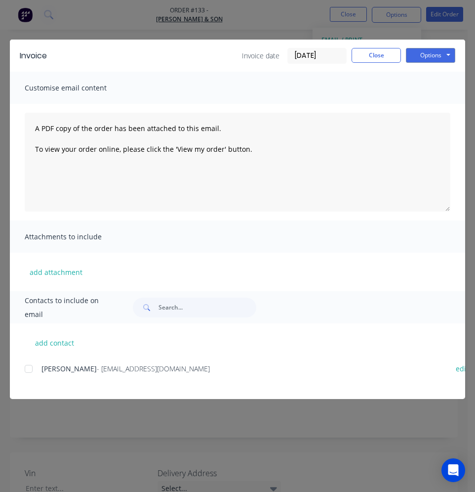
click at [27, 370] on div at bounding box center [29, 369] width 20 height 20
click at [443, 60] on button "Options" at bounding box center [430, 55] width 49 height 15
click at [432, 101] on button "Email" at bounding box center [437, 105] width 63 height 16
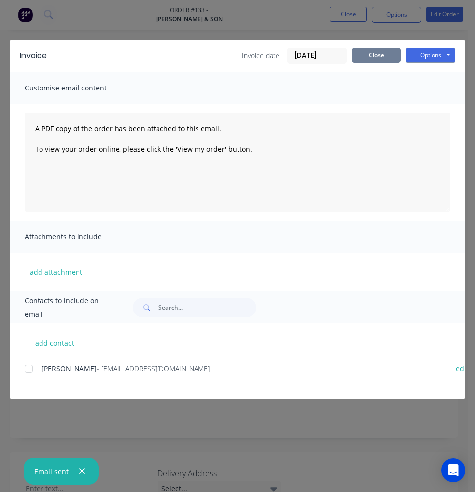
click at [375, 60] on button "Close" at bounding box center [376, 55] width 49 height 15
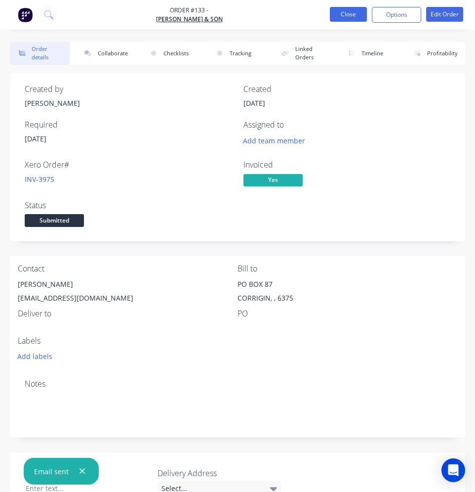
click at [354, 14] on button "Close" at bounding box center [348, 14] width 37 height 15
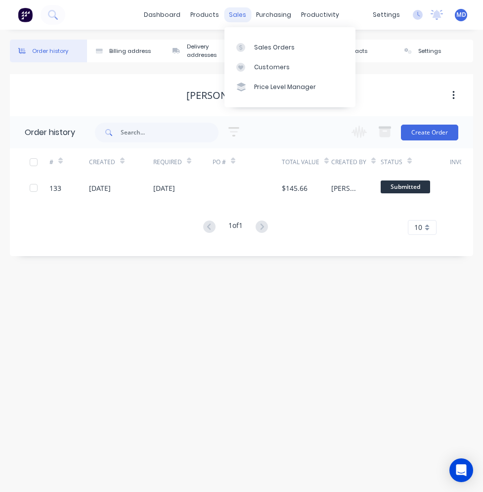
click at [242, 10] on div "sales" at bounding box center [237, 14] width 27 height 15
click at [253, 49] on link "Sales Orders" at bounding box center [289, 47] width 131 height 20
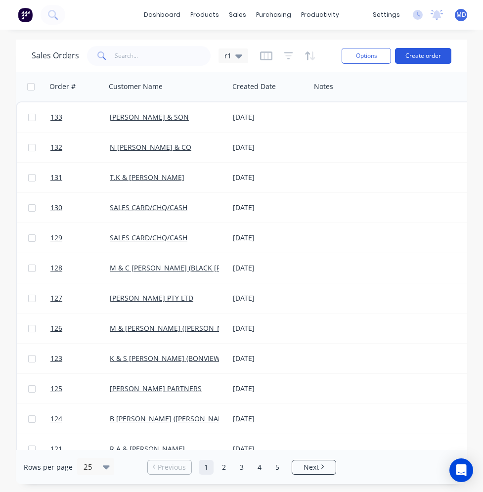
click at [418, 53] on button "Create order" at bounding box center [423, 56] width 56 height 16
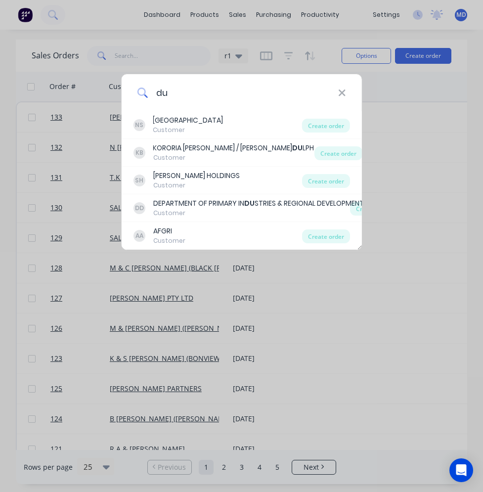
type input "d"
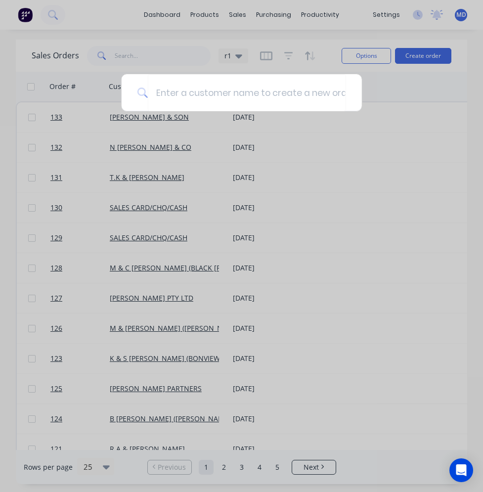
click at [244, 16] on div at bounding box center [241, 246] width 483 height 492
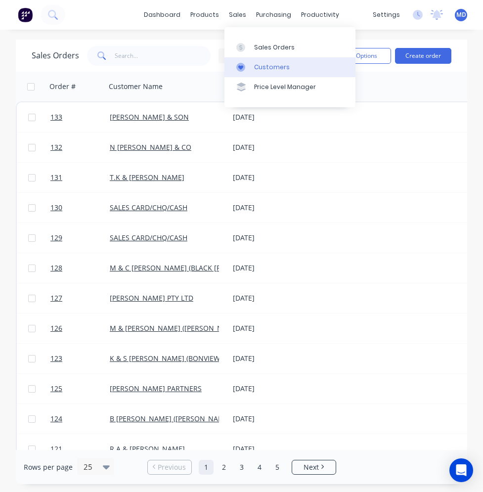
click at [260, 64] on div "Customers" at bounding box center [272, 67] width 36 height 9
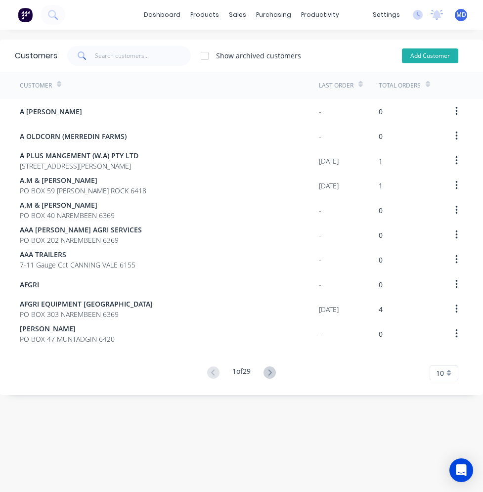
click at [412, 56] on button "Add Customer" at bounding box center [430, 55] width 56 height 15
select select "AU"
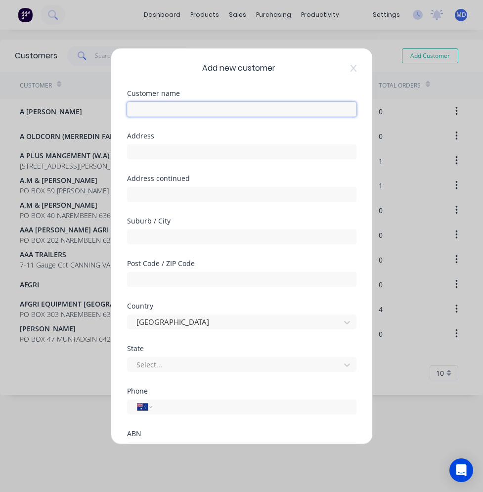
click at [244, 107] on input "text" at bounding box center [241, 109] width 229 height 15
type input "[PERSON_NAME]"
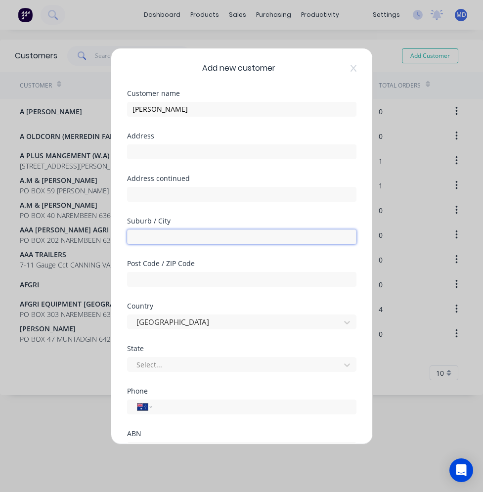
click at [182, 235] on input "text" at bounding box center [241, 236] width 229 height 15
type input "Narembeen"
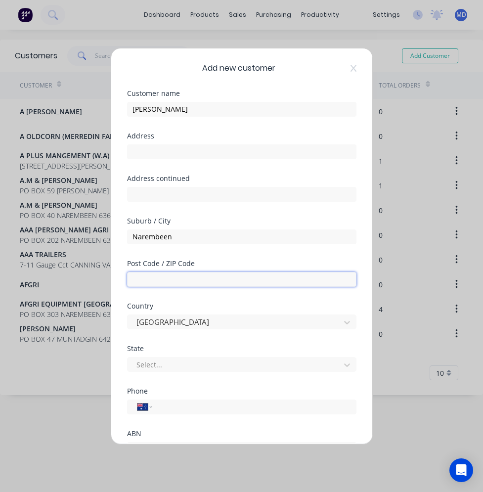
click at [152, 278] on input "text" at bounding box center [241, 279] width 229 height 15
type input "6369"
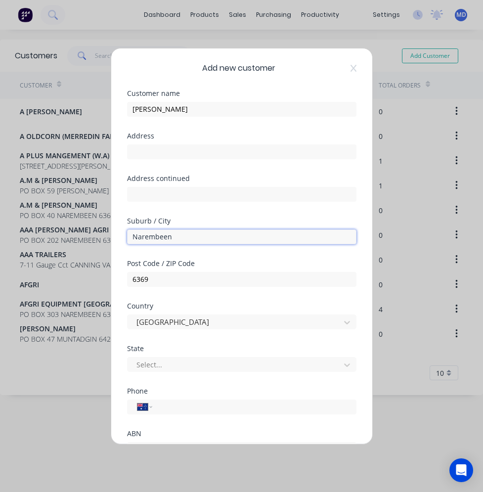
click at [223, 237] on input "Narembeen" at bounding box center [241, 236] width 229 height 15
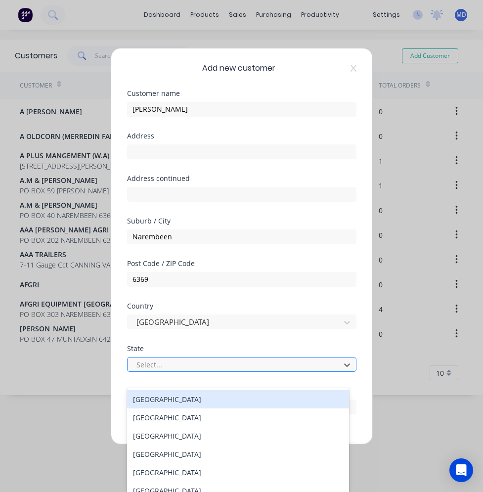
click at [136, 360] on input "text" at bounding box center [136, 364] width 2 height 10
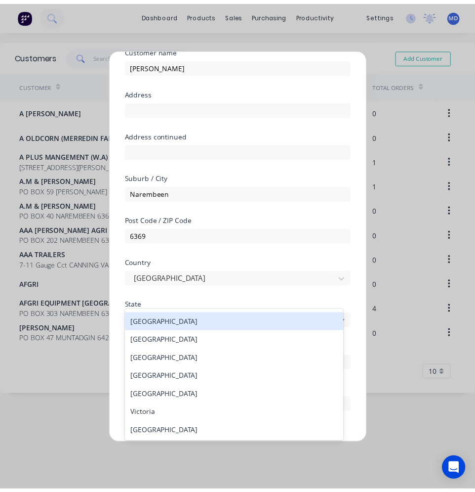
scroll to position [87, 0]
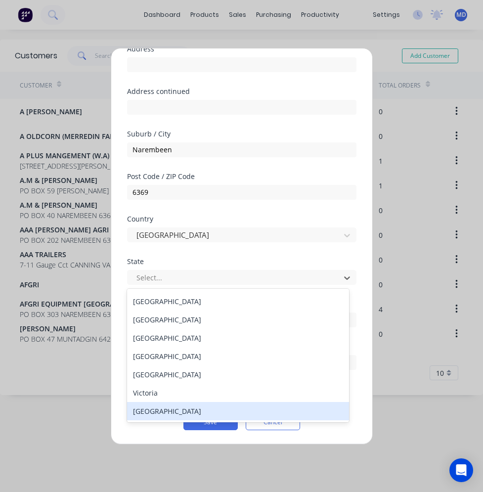
click at [219, 417] on div "[GEOGRAPHIC_DATA]" at bounding box center [238, 411] width 222 height 18
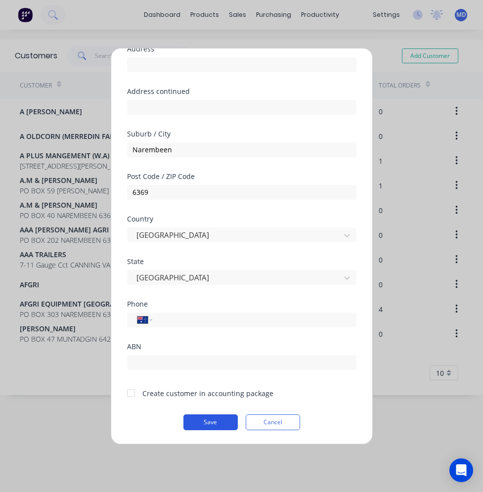
click at [219, 419] on button "Save" at bounding box center [210, 422] width 54 height 16
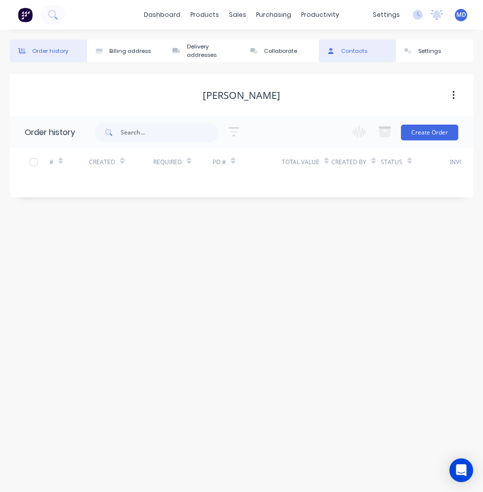
click at [347, 48] on div "Contacts" at bounding box center [354, 51] width 26 height 8
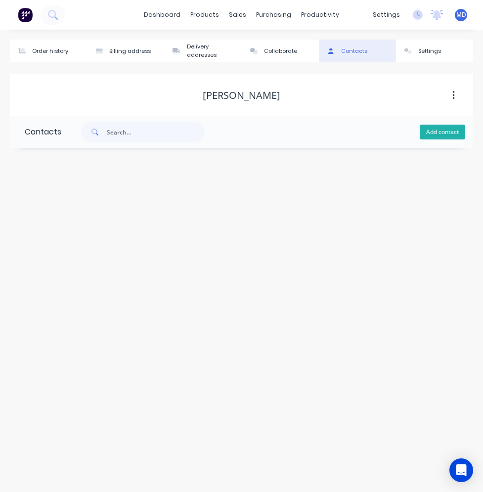
click at [448, 133] on button "Add contact" at bounding box center [442, 132] width 45 height 15
select select "AU"
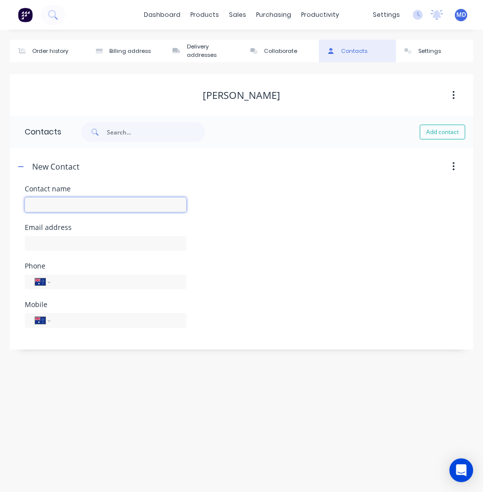
click at [61, 204] on input "text" at bounding box center [106, 204] width 162 height 15
type input "[PERSON_NAME]"
select select "AU"
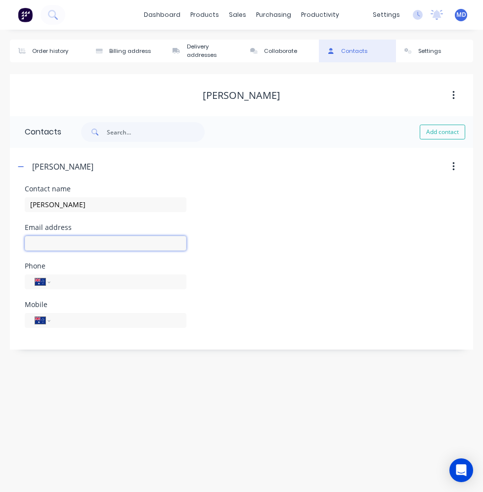
click at [54, 239] on input "text" at bounding box center [106, 243] width 162 height 15
paste input "[PERSON_NAME][EMAIL_ADDRESS][DOMAIN_NAME]"
type input "[PERSON_NAME][EMAIL_ADDRESS][DOMAIN_NAME]"
click at [296, 178] on header "[PERSON_NAME]" at bounding box center [241, 167] width 463 height 38
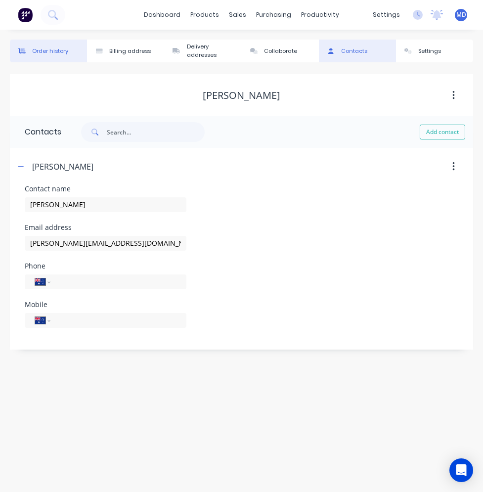
click at [48, 49] on div "Order history" at bounding box center [50, 51] width 36 height 8
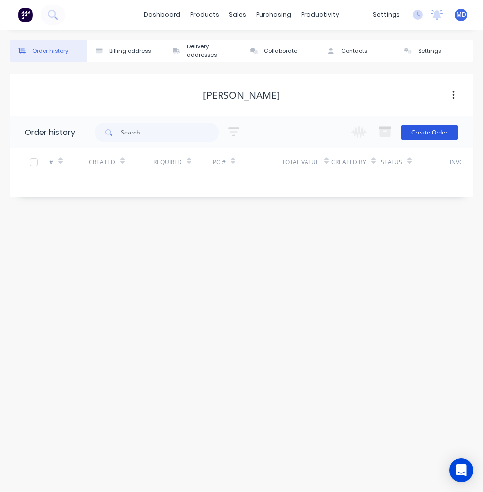
click at [440, 136] on button "Create Order" at bounding box center [429, 133] width 57 height 16
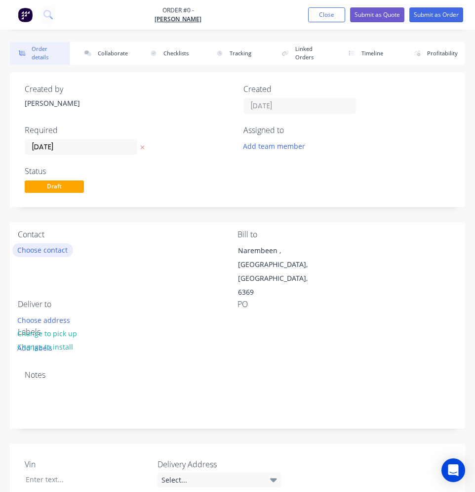
click at [51, 248] on button "Choose contact" at bounding box center [42, 249] width 61 height 13
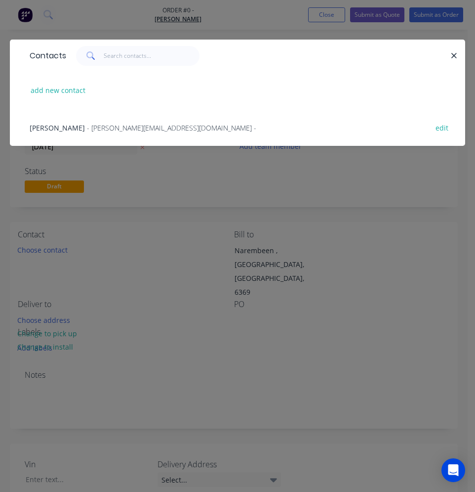
click at [87, 129] on span "- [PERSON_NAME][EMAIL_ADDRESS][DOMAIN_NAME] -" at bounding box center [172, 127] width 170 height 9
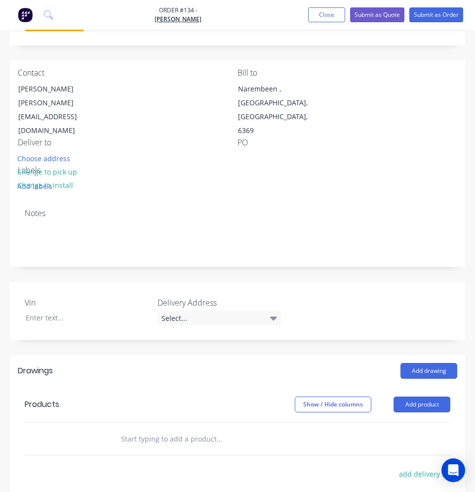
scroll to position [247, 0]
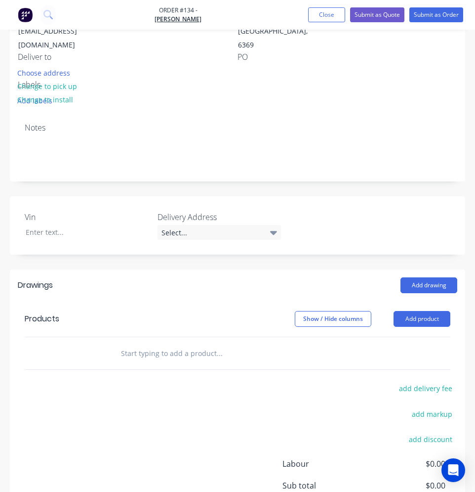
click at [150, 343] on input "text" at bounding box center [195, 353] width 148 height 20
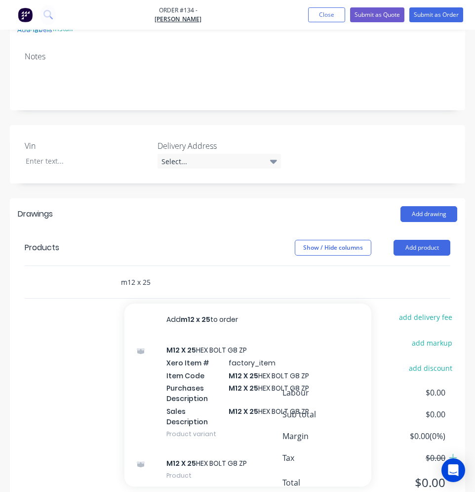
scroll to position [326, 0]
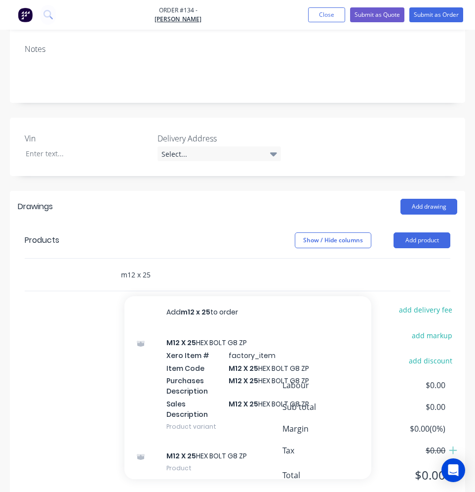
type input "m12 x 25"
click at [202, 334] on div "M12 X 25 HEX BOLT G8 ZP Xero Item # factory_item Item Code M12 X 25 HEX BOLT G8…" at bounding box center [248, 384] width 247 height 113
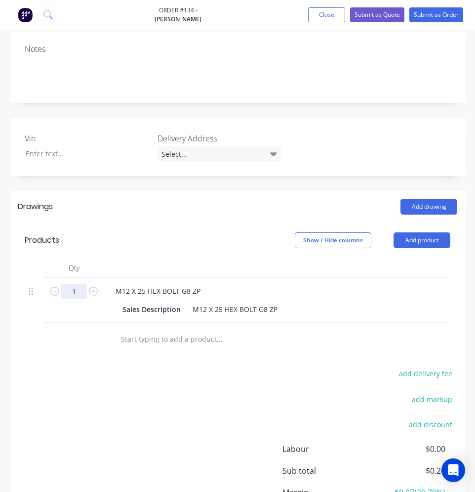
click at [79, 284] on input "1" at bounding box center [74, 291] width 26 height 15
type input "30"
type input "$7.08"
click at [141, 329] on input "text" at bounding box center [195, 339] width 148 height 20
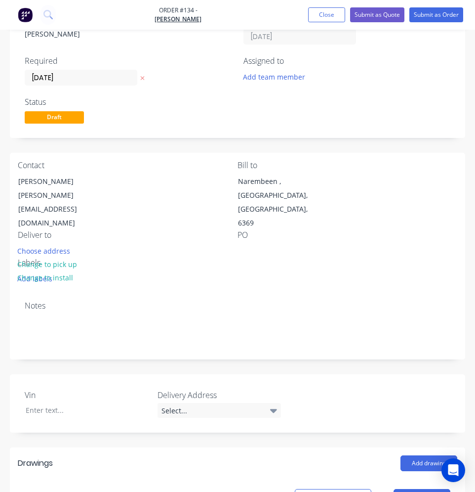
scroll to position [0, 0]
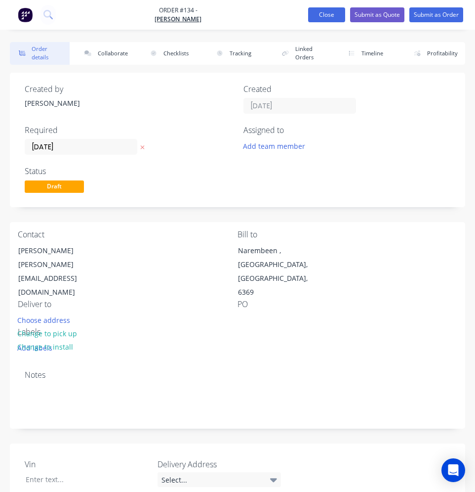
click at [328, 12] on button "Close" at bounding box center [326, 14] width 37 height 15
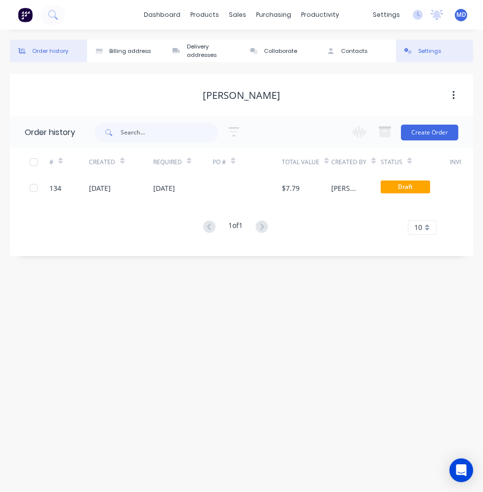
click at [409, 48] on icon at bounding box center [407, 51] width 7 height 6
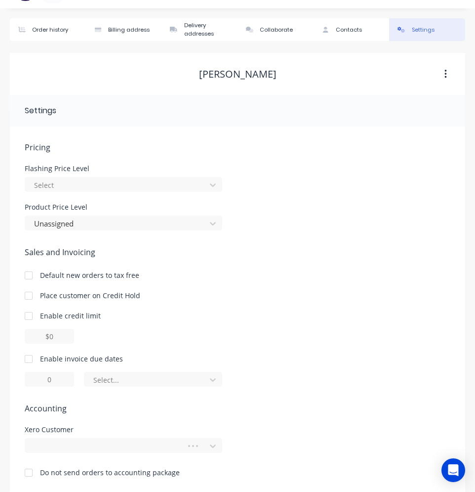
scroll to position [33, 0]
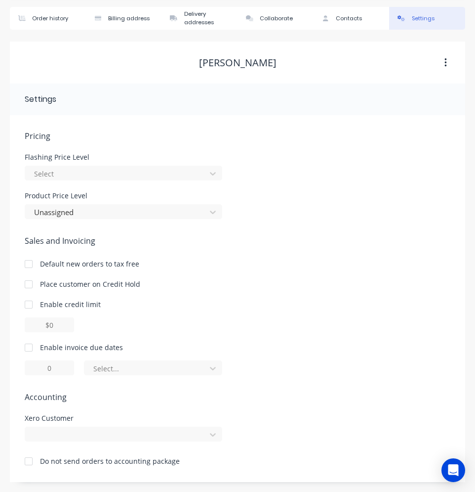
click at [30, 345] on div at bounding box center [29, 348] width 20 height 20
type input "1"
click at [54, 365] on input "1" at bounding box center [49, 367] width 49 height 15
type input "7"
click at [129, 365] on div at bounding box center [146, 368] width 109 height 12
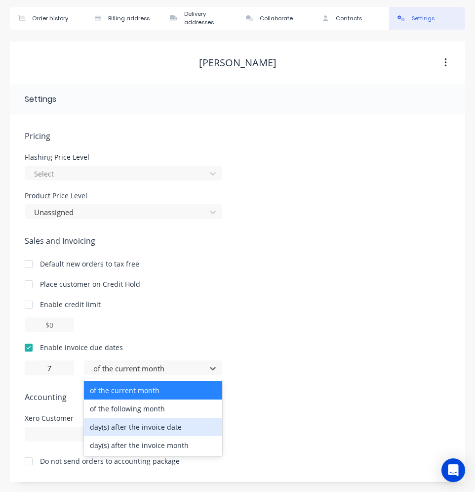
click at [131, 426] on div "day(s) after the invoice date" at bounding box center [153, 427] width 138 height 18
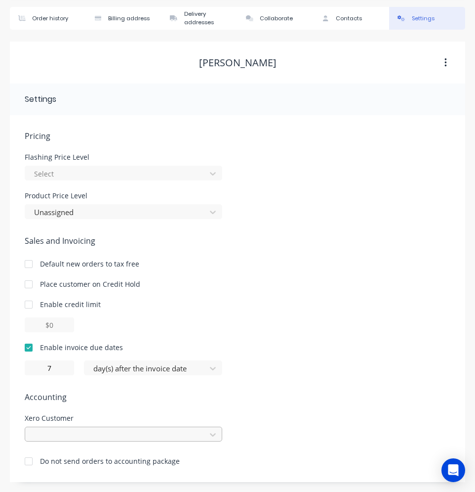
click at [60, 434] on div at bounding box center [124, 434] width 198 height 15
type input "d"
type input "[PERSON_NAME]"
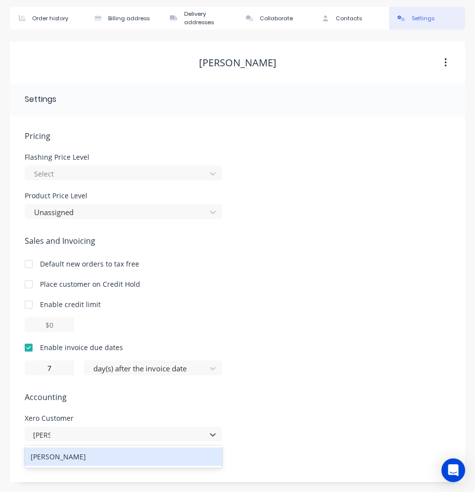
click at [86, 453] on div "[PERSON_NAME]" at bounding box center [124, 456] width 198 height 18
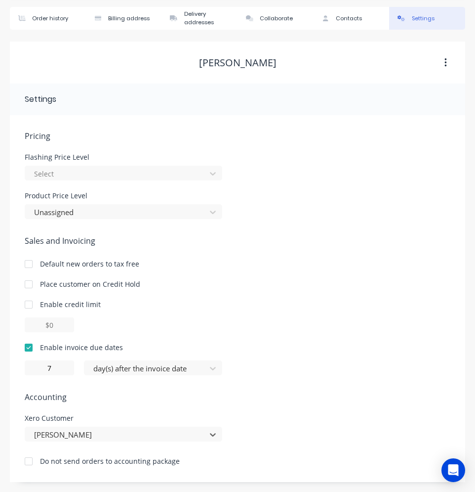
click at [307, 284] on div "Place customer on Credit Hold" at bounding box center [238, 284] width 426 height 10
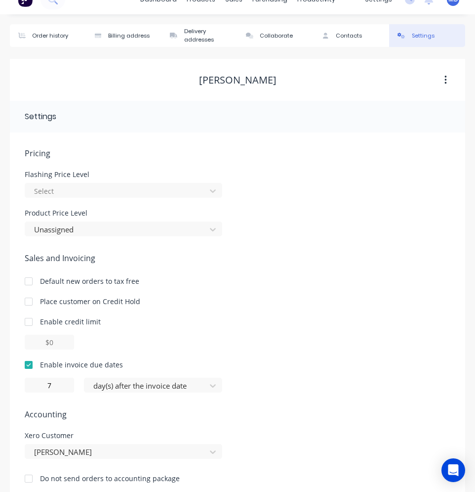
scroll to position [0, 0]
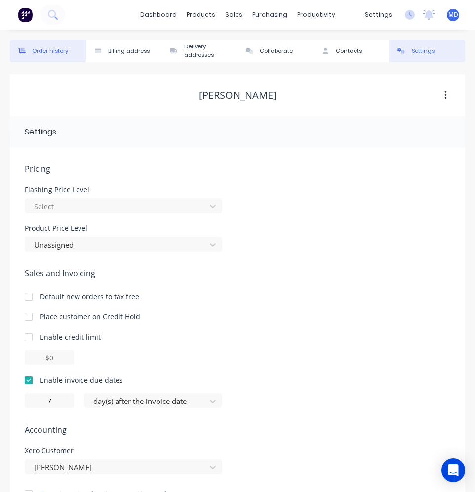
click at [63, 53] on div "Order history" at bounding box center [50, 51] width 36 height 8
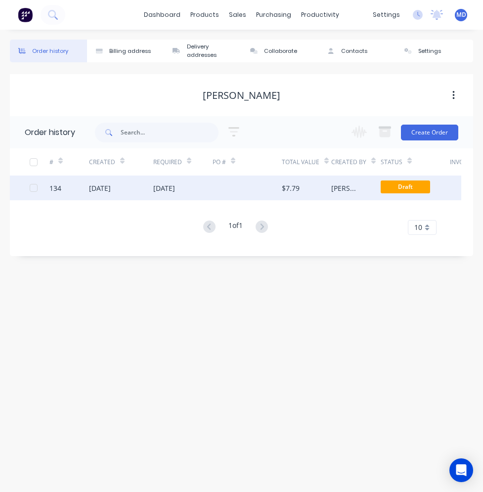
click at [240, 185] on div at bounding box center [247, 187] width 69 height 25
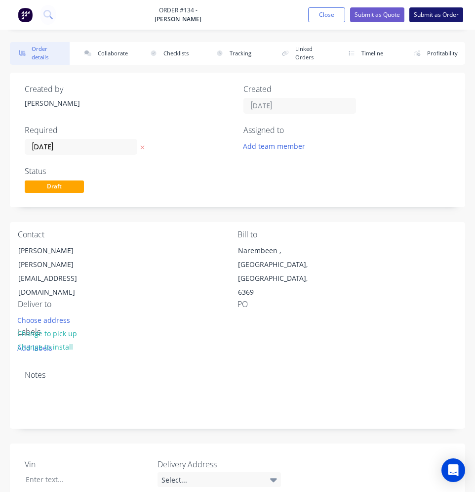
click at [425, 19] on button "Submit as Order" at bounding box center [437, 14] width 54 height 15
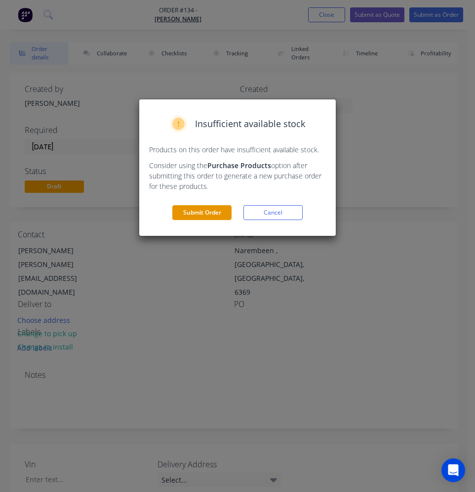
click at [226, 209] on button "Submit Order" at bounding box center [201, 212] width 59 height 15
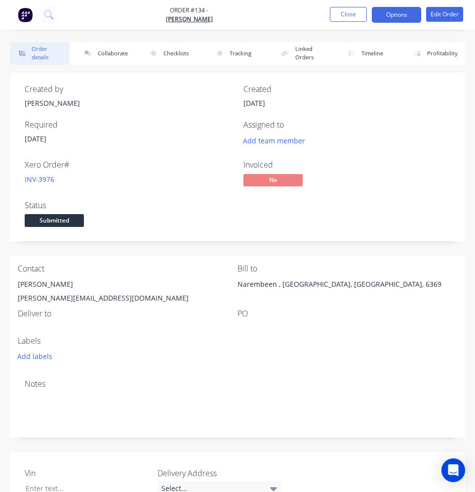
click at [394, 17] on button "Options" at bounding box center [396, 15] width 49 height 16
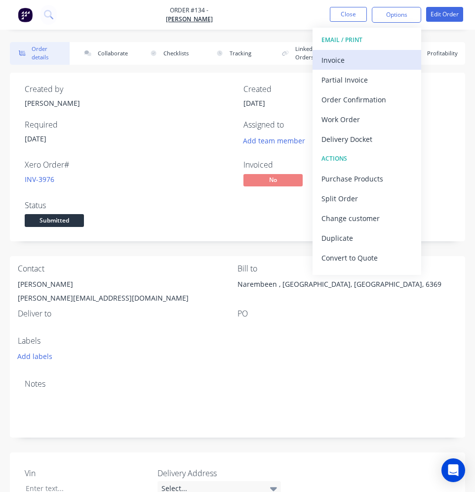
click at [370, 65] on div "Invoice" at bounding box center [367, 60] width 91 height 14
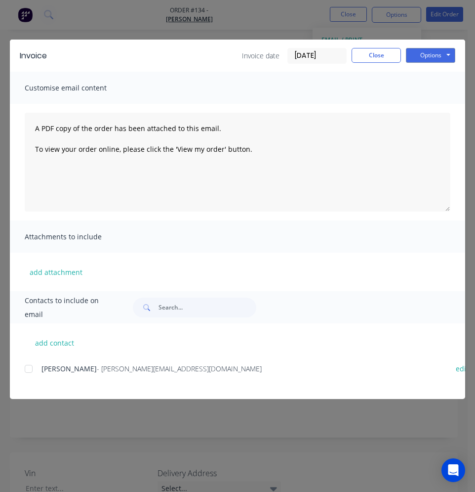
click at [32, 366] on div at bounding box center [29, 369] width 20 height 20
click at [436, 56] on button "Options" at bounding box center [430, 55] width 49 height 15
click at [433, 110] on button "Email" at bounding box center [437, 105] width 63 height 16
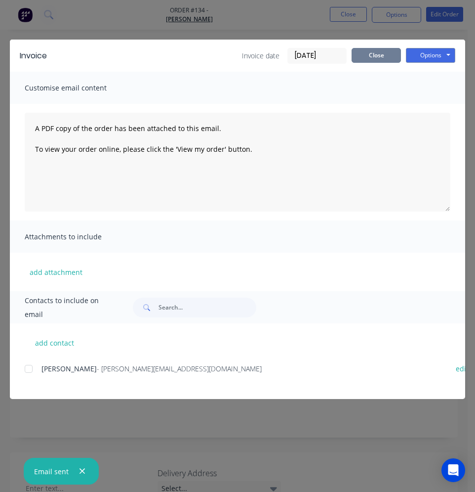
click at [373, 49] on button "Close" at bounding box center [376, 55] width 49 height 15
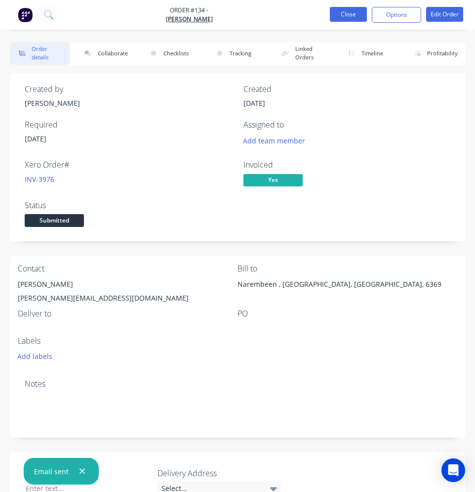
click at [346, 16] on button "Close" at bounding box center [348, 14] width 37 height 15
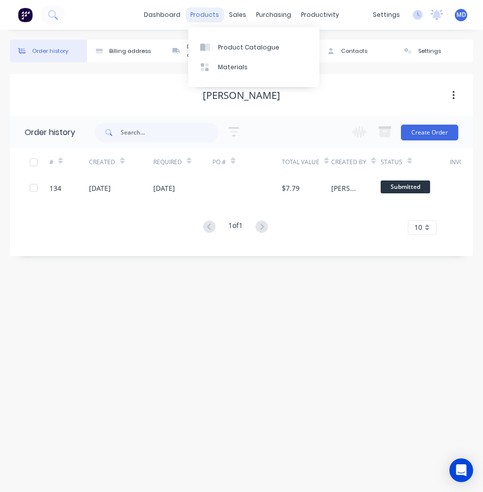
click at [203, 18] on div "products" at bounding box center [204, 14] width 39 height 15
click at [222, 46] on div "Product Catalogue" at bounding box center [248, 47] width 61 height 9
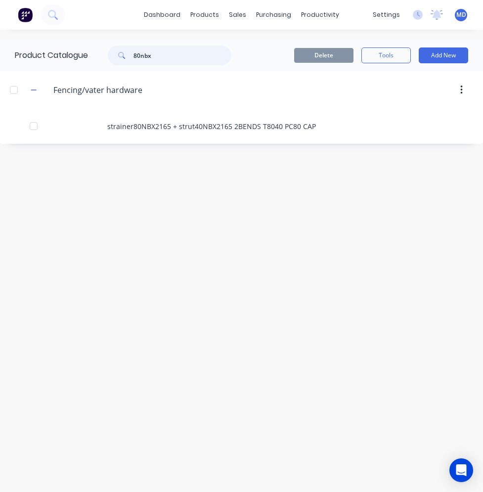
drag, startPoint x: 156, startPoint y: 59, endPoint x: 131, endPoint y: 57, distance: 24.3
click at [131, 57] on div "80nbx" at bounding box center [170, 55] width 124 height 20
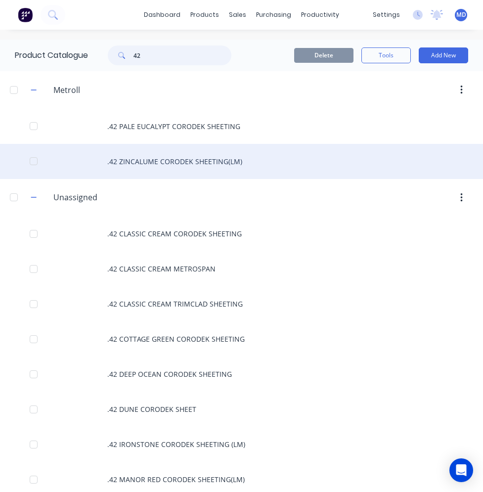
type input "42"
click at [153, 158] on div ".42 ZINCALUME CORODEK SHEETING(LM)" at bounding box center [241, 161] width 483 height 35
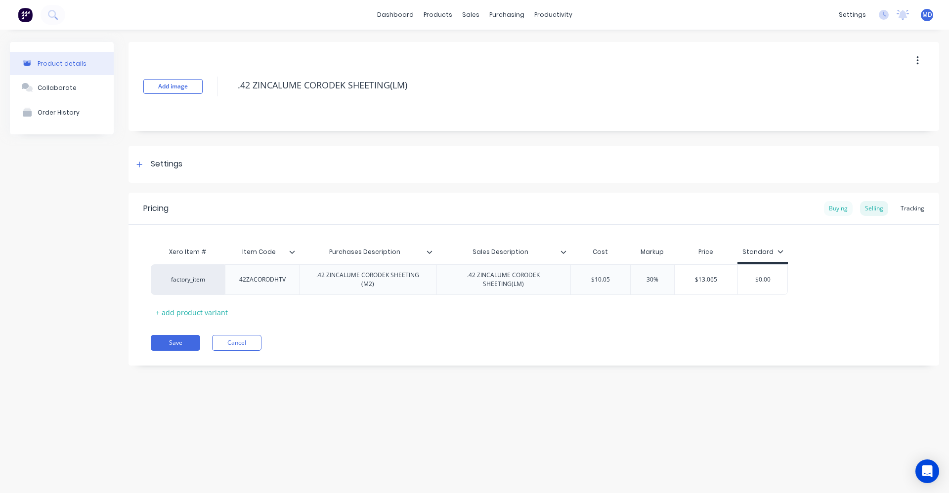
click at [699, 206] on div "Buying" at bounding box center [838, 208] width 29 height 15
click at [699, 204] on div "Selling" at bounding box center [874, 208] width 28 height 15
click at [172, 342] on button "Save" at bounding box center [175, 343] width 49 height 16
type textarea "x"
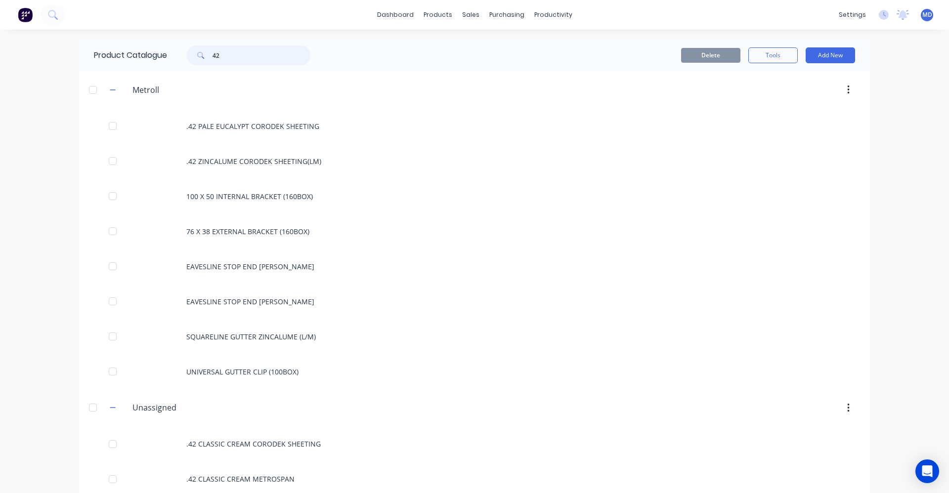
drag, startPoint x: 224, startPoint y: 55, endPoint x: 208, endPoint y: 55, distance: 16.8
click at [208, 55] on div "42" at bounding box center [249, 55] width 124 height 20
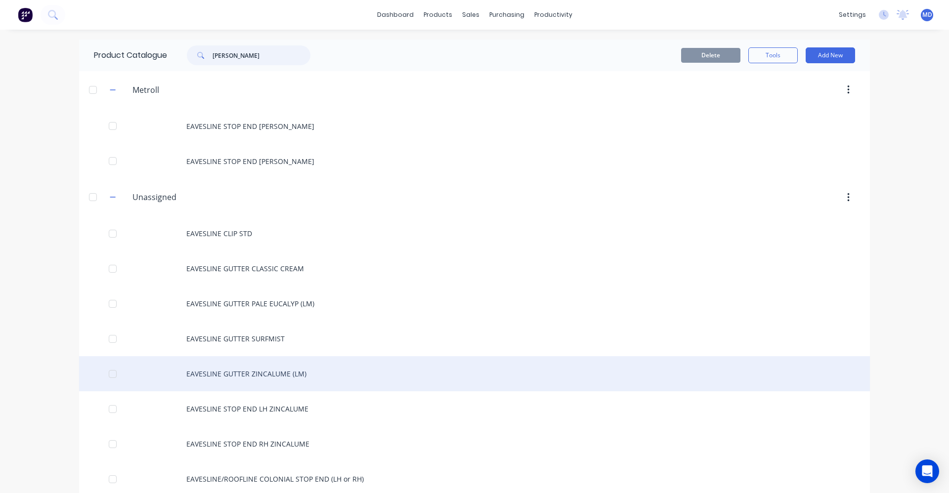
type input "[PERSON_NAME]"
click at [276, 375] on div "EAVESLINE GUTTER ZINCALUME (LM)" at bounding box center [474, 373] width 791 height 35
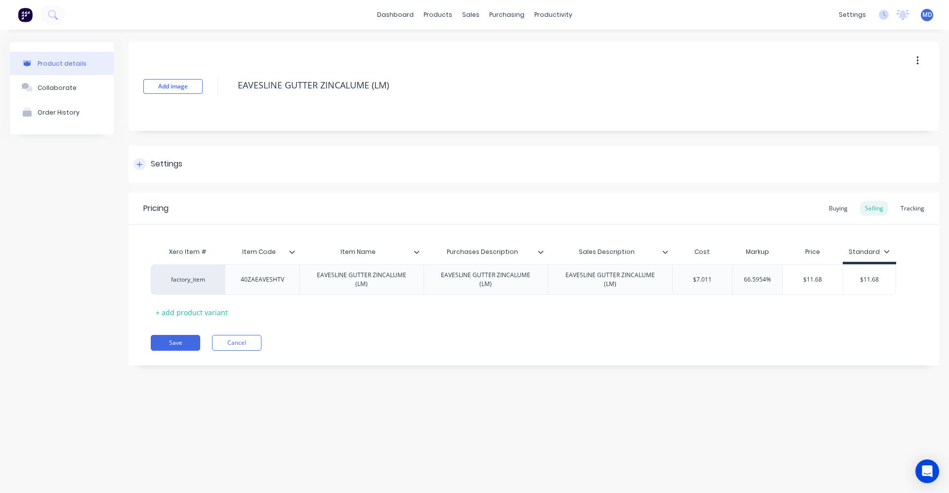
click at [142, 163] on icon at bounding box center [139, 164] width 6 height 7
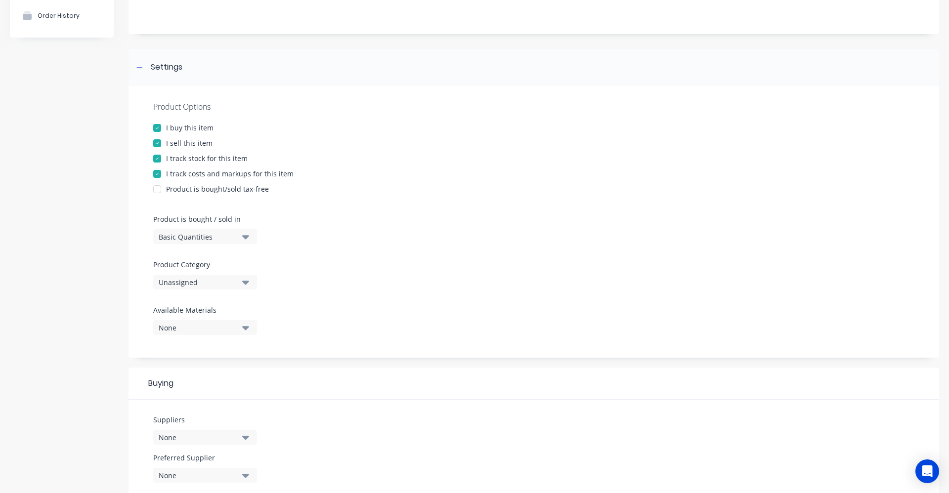
scroll to position [99, 0]
click at [225, 234] on div "Basic Quantities" at bounding box center [198, 235] width 79 height 10
click at [214, 280] on div "Lineal Metres" at bounding box center [227, 279] width 148 height 20
click at [221, 279] on div "Unassigned" at bounding box center [198, 280] width 79 height 10
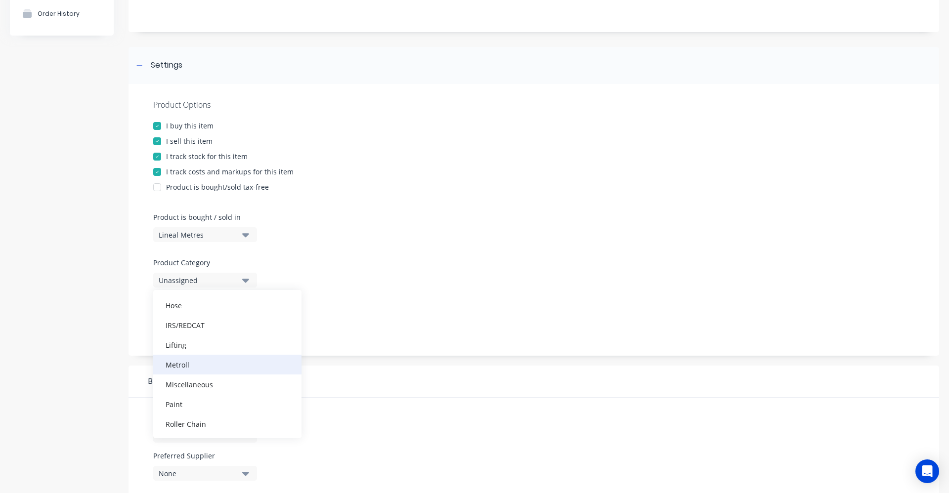
scroll to position [247, 0]
click at [205, 371] on div "Metroll" at bounding box center [227, 364] width 148 height 20
type textarea "x"
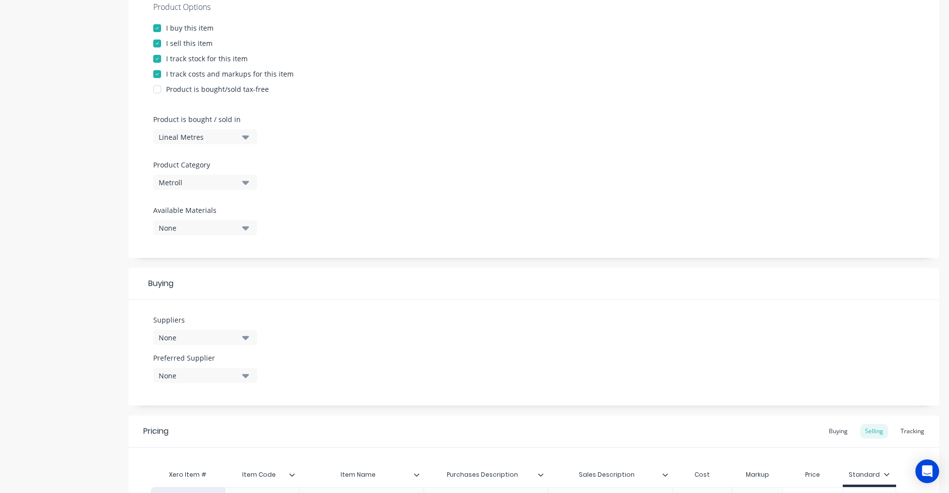
scroll to position [198, 0]
click at [246, 335] on icon "button" at bounding box center [245, 336] width 7 height 11
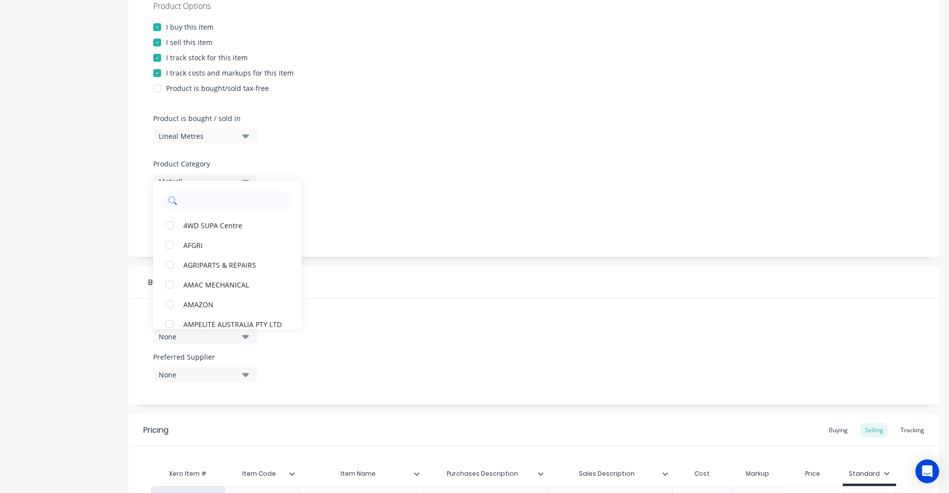
click at [230, 200] on input "text" at bounding box center [234, 201] width 105 height 20
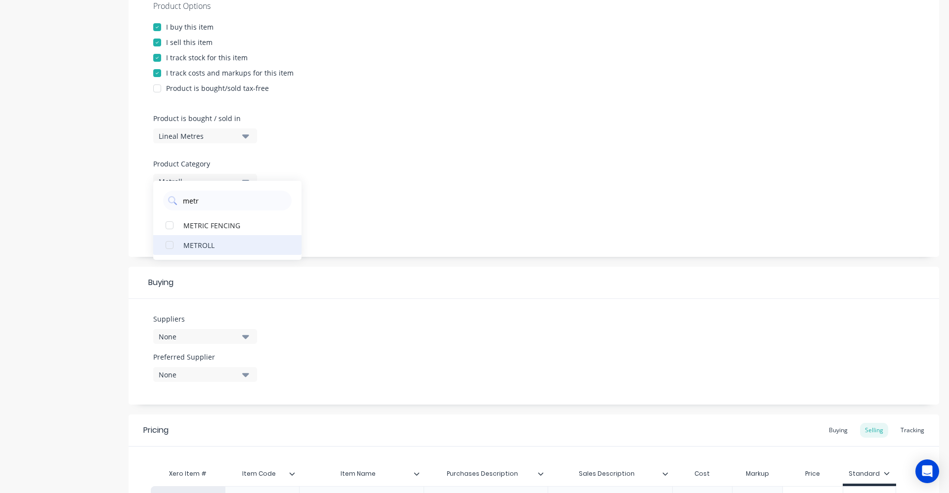
type input "metr"
click at [216, 241] on div "METROLL" at bounding box center [232, 245] width 99 height 10
click at [335, 255] on div "Product Options I buy this item I sell this item I track stock for this item I …" at bounding box center [533, 121] width 811 height 272
click at [227, 379] on div "None" at bounding box center [198, 375] width 79 height 10
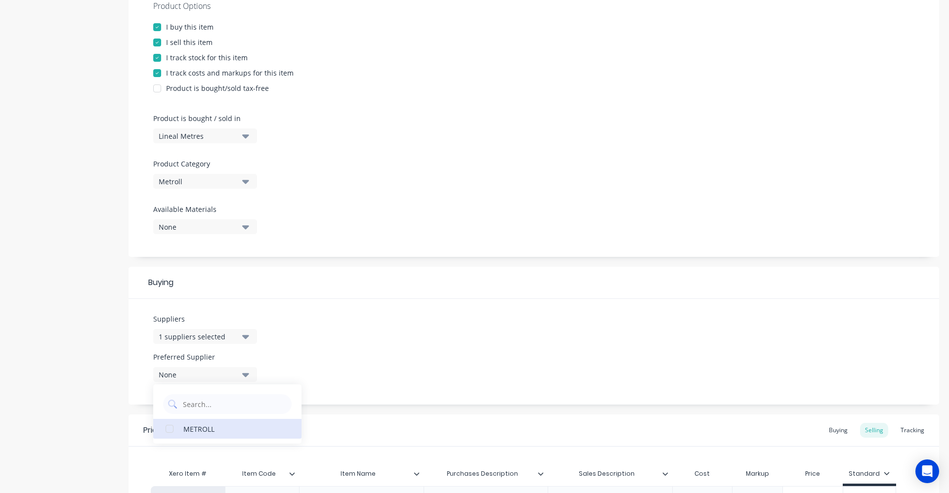
drag, startPoint x: 217, startPoint y: 427, endPoint x: 245, endPoint y: 393, distance: 43.5
click at [217, 428] on div "METROLL" at bounding box center [232, 429] width 99 height 10
type textarea "x"
click at [339, 324] on div "Suppliers 1 suppliers selected metr Preferred Supplier METROLL METROLL" at bounding box center [533, 352] width 811 height 106
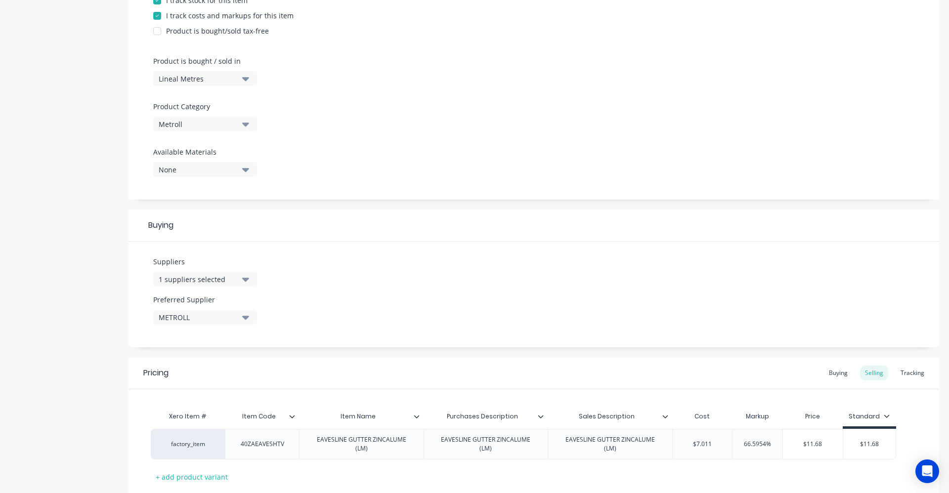
scroll to position [319, 0]
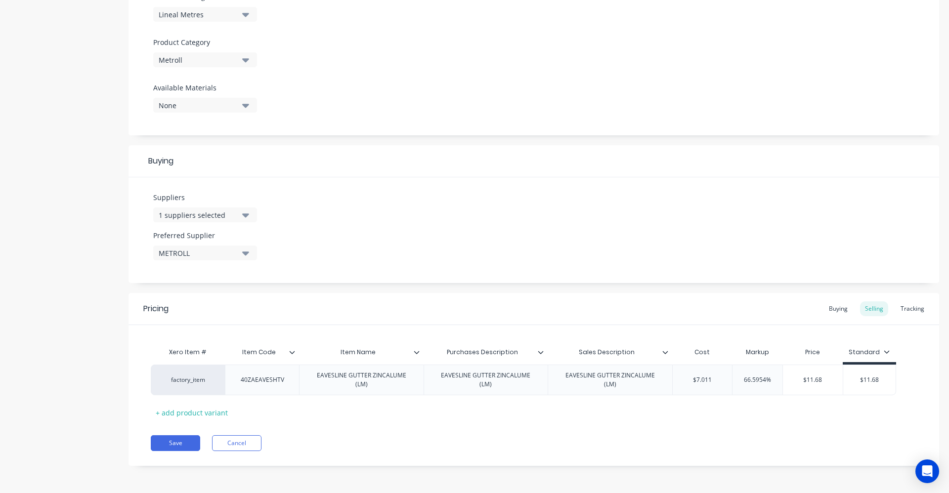
type input "Item Name"
click at [416, 355] on input "Item Name" at bounding box center [358, 352] width 119 height 9
click at [417, 351] on icon at bounding box center [417, 352] width 6 height 6
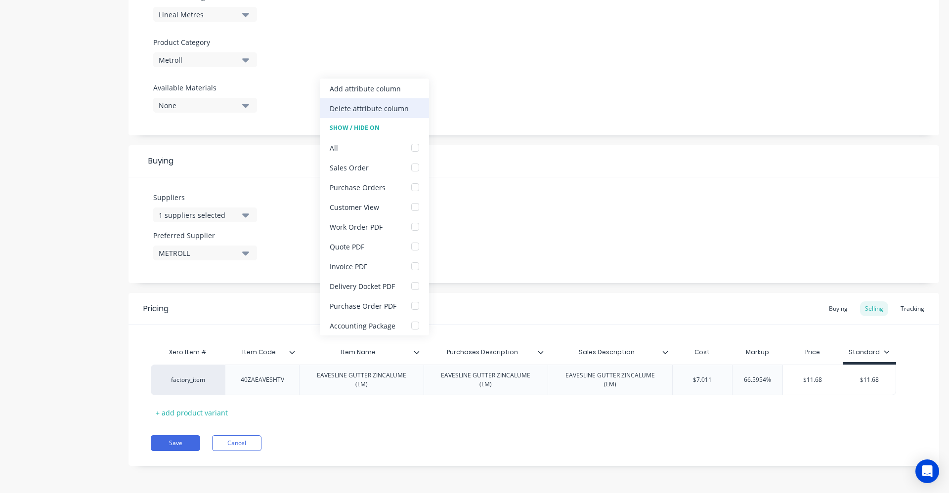
click at [378, 111] on div "Delete attribute column" at bounding box center [369, 108] width 79 height 10
type textarea "x"
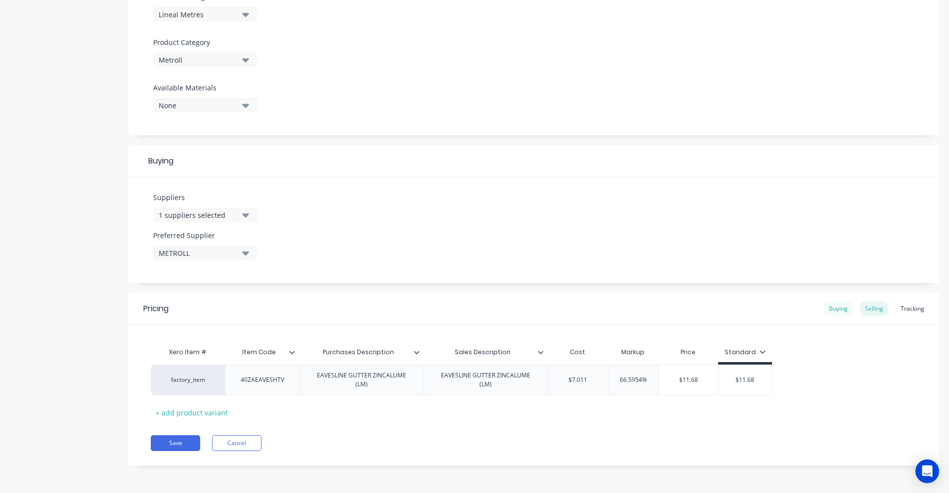
click at [699, 311] on div "Buying" at bounding box center [838, 308] width 29 height 15
type input "$0.00"
drag, startPoint x: 592, startPoint y: 384, endPoint x: 559, endPoint y: 380, distance: 32.4
click at [559, 380] on input "$0.00" at bounding box center [574, 380] width 53 height 9
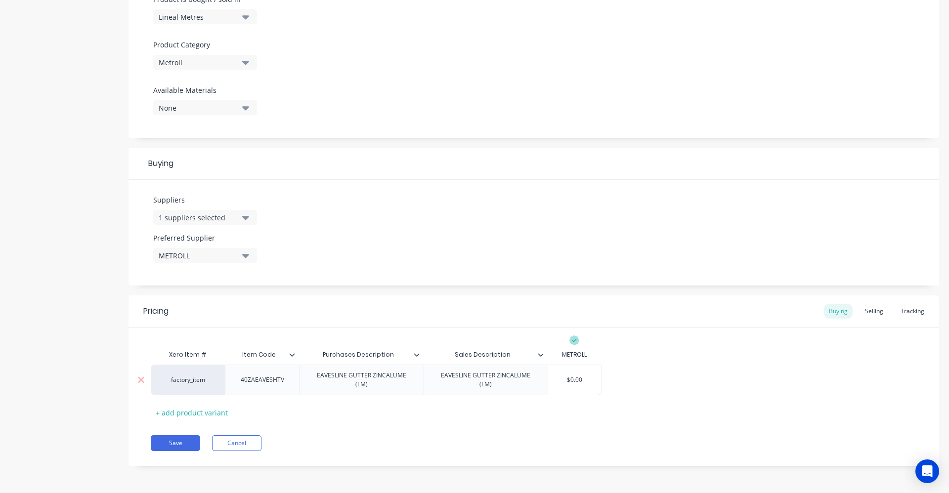
type textarea "x"
type input "7"
type textarea "x"
type input "7."
type textarea "x"
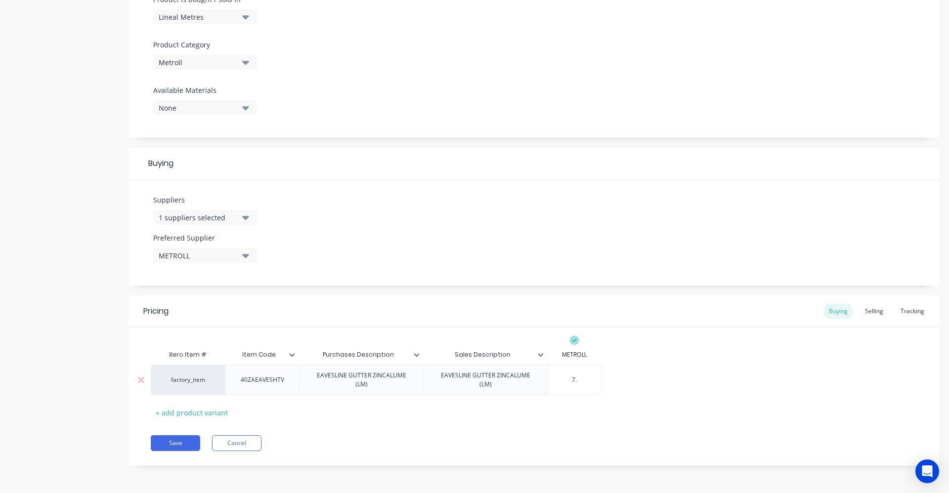
type input "7.0"
type textarea "x"
type input "7.01"
type textarea "x"
type input "7.011"
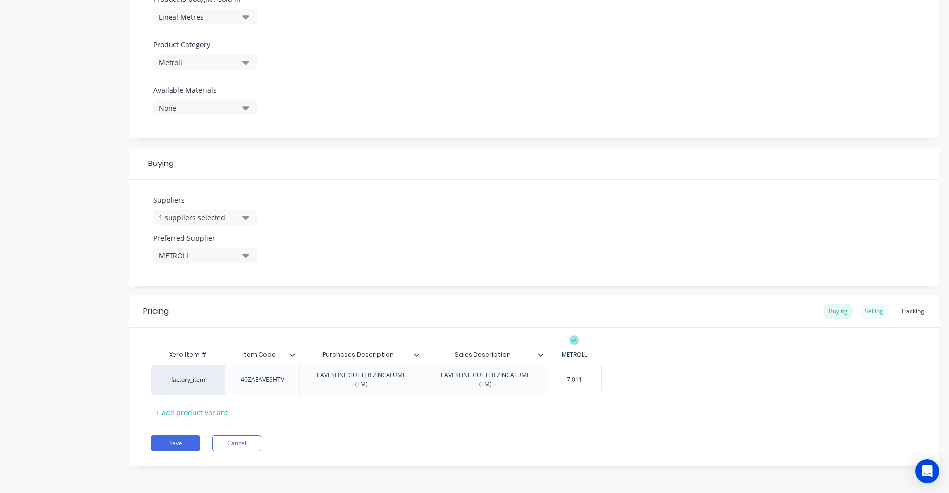
click at [699, 307] on div "Selling" at bounding box center [874, 311] width 28 height 15
type input "66.5954%"
drag, startPoint x: 641, startPoint y: 384, endPoint x: 610, endPoint y: 380, distance: 31.9
click at [610, 380] on input "66.5954%" at bounding box center [633, 382] width 50 height 9
type textarea "x"
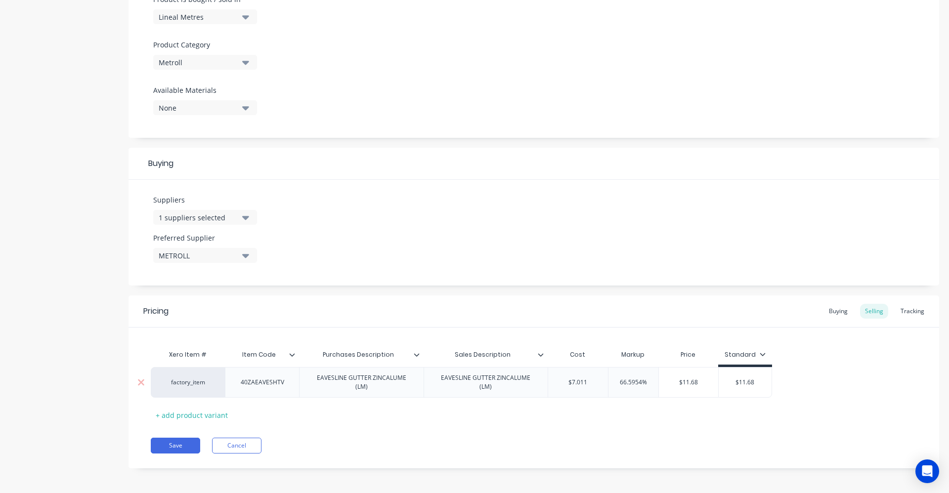
type input "6%"
type textarea "x"
type input "60%"
type input "$11.68"
drag, startPoint x: 760, startPoint y: 384, endPoint x: 722, endPoint y: 384, distance: 37.6
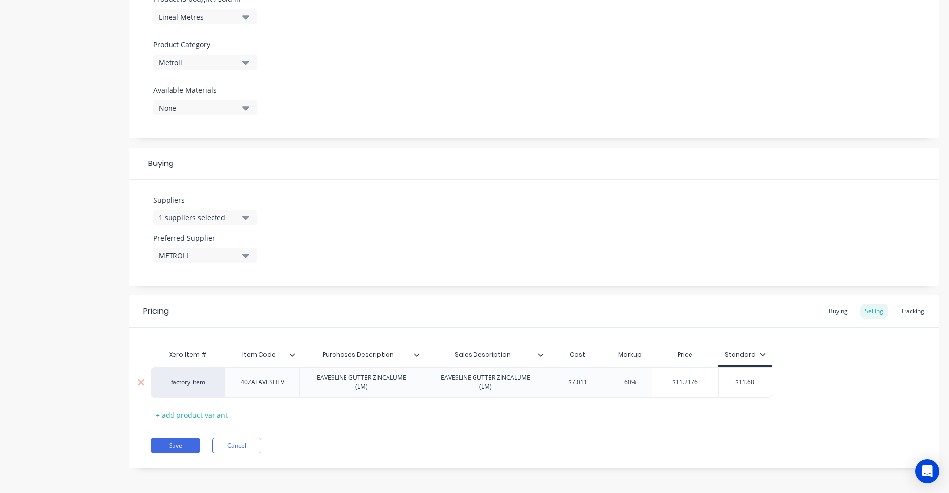
click at [699, 384] on input "$11.68" at bounding box center [745, 382] width 53 height 9
type textarea "x"
click at [168, 446] on button "Save" at bounding box center [175, 446] width 49 height 16
type textarea "x"
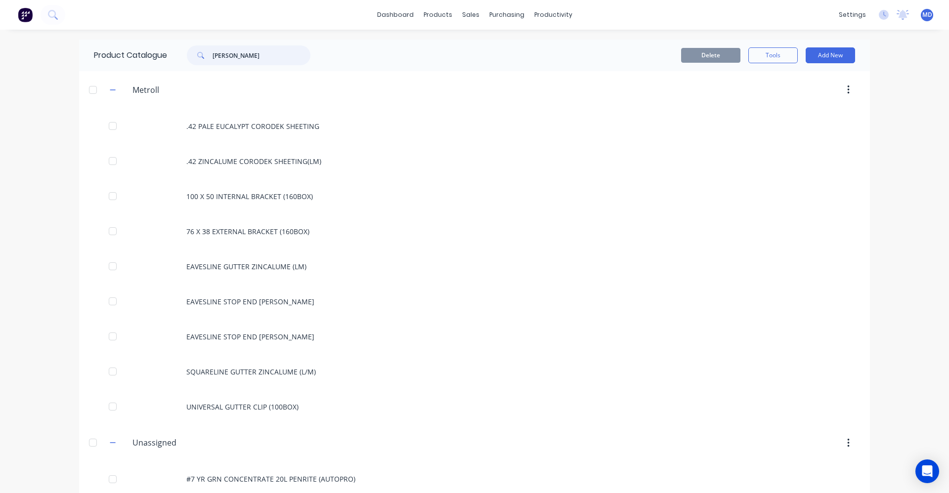
click at [236, 57] on input "[PERSON_NAME]" at bounding box center [262, 55] width 98 height 20
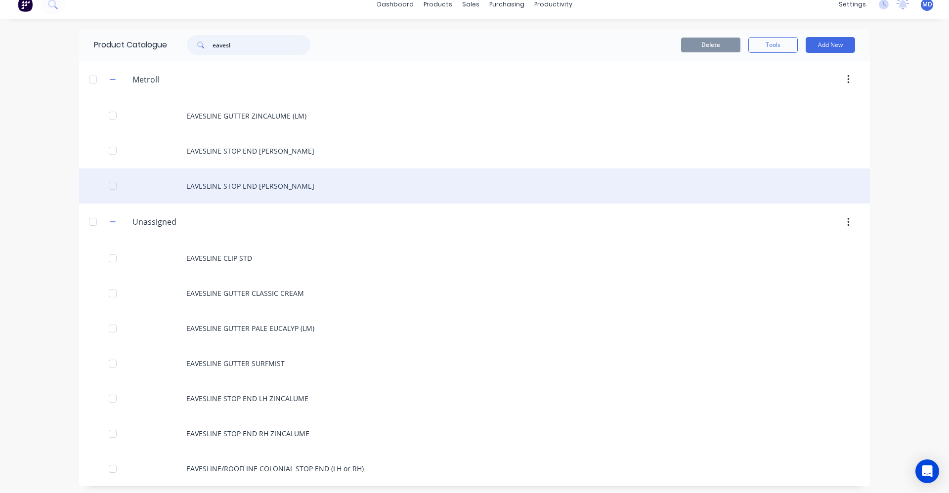
scroll to position [13, 0]
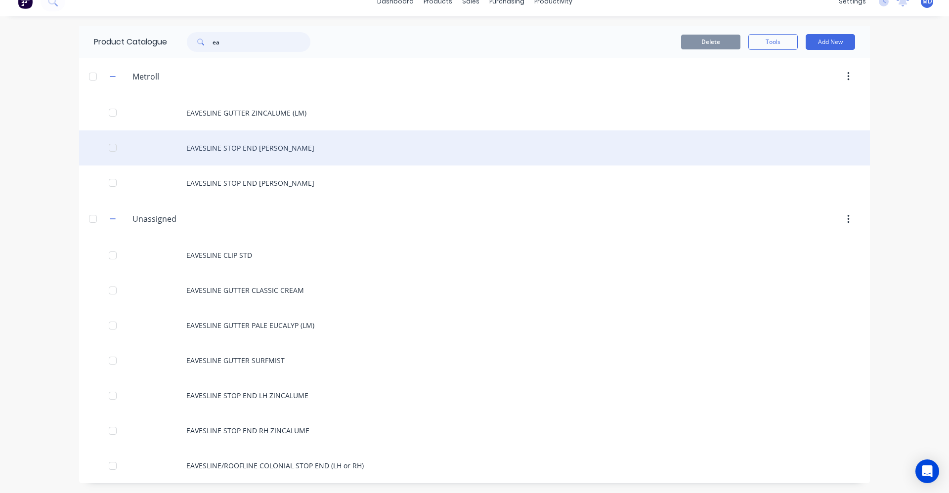
type input "e"
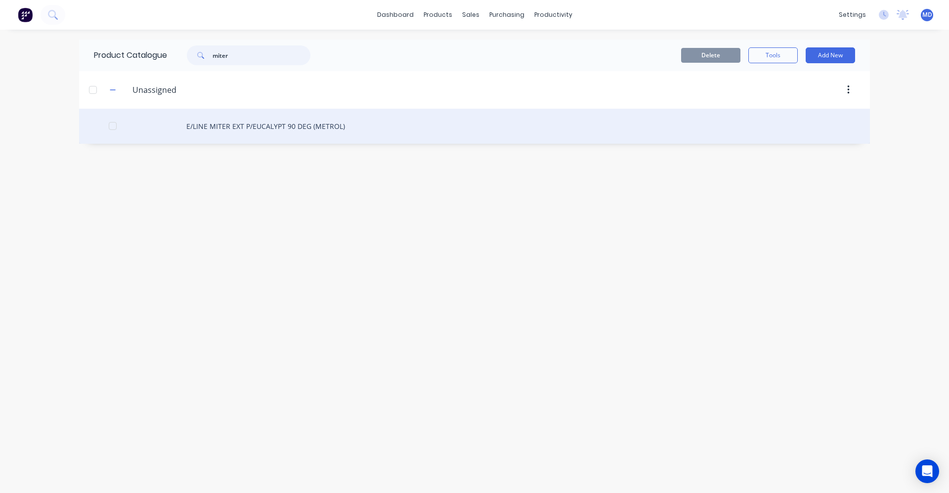
type input "miter"
click at [283, 130] on div "E/LINE MITER EXT P/EUCALYPT 90 DEG (METROL)" at bounding box center [474, 126] width 791 height 35
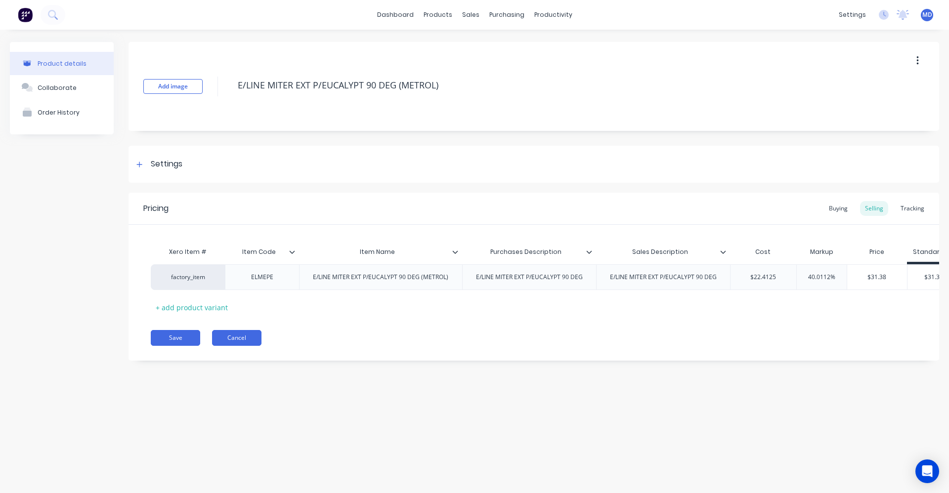
click at [225, 346] on button "Cancel" at bounding box center [236, 338] width 49 height 16
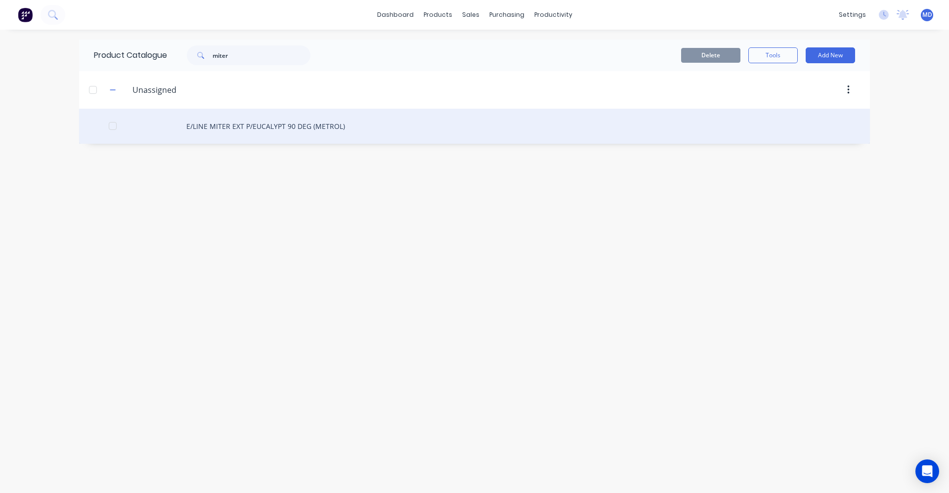
click at [292, 129] on div "E/LINE MITER EXT P/EUCALYPT 90 DEG (METROL)" at bounding box center [474, 126] width 791 height 35
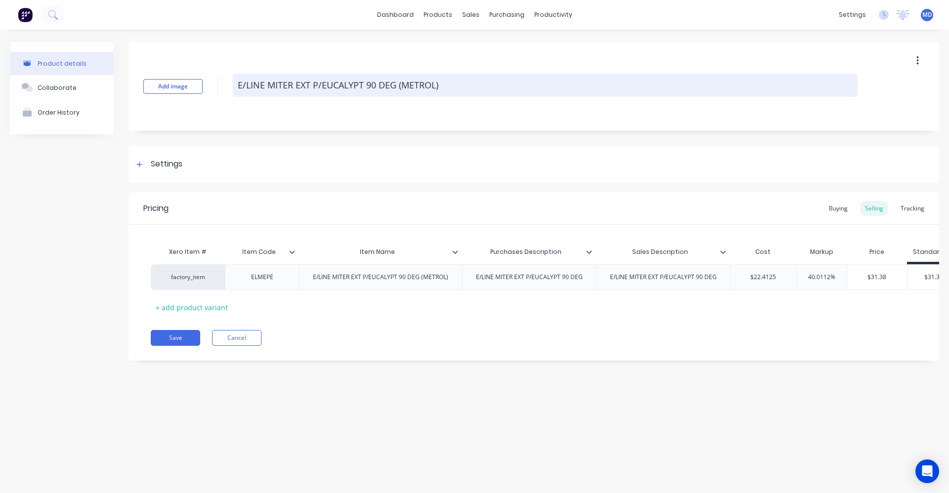
drag, startPoint x: 396, startPoint y: 84, endPoint x: 240, endPoint y: 86, distance: 155.7
click at [240, 86] on textarea "E/LINE MITER EXT P/EUCALYPT 90 DEG (METROL)" at bounding box center [545, 85] width 625 height 23
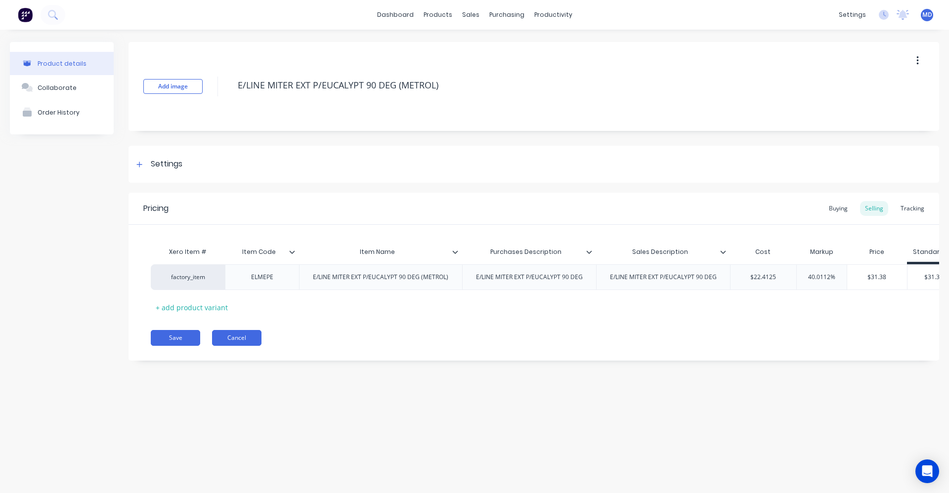
type textarea "x"
click at [243, 346] on button "Cancel" at bounding box center [236, 338] width 49 height 16
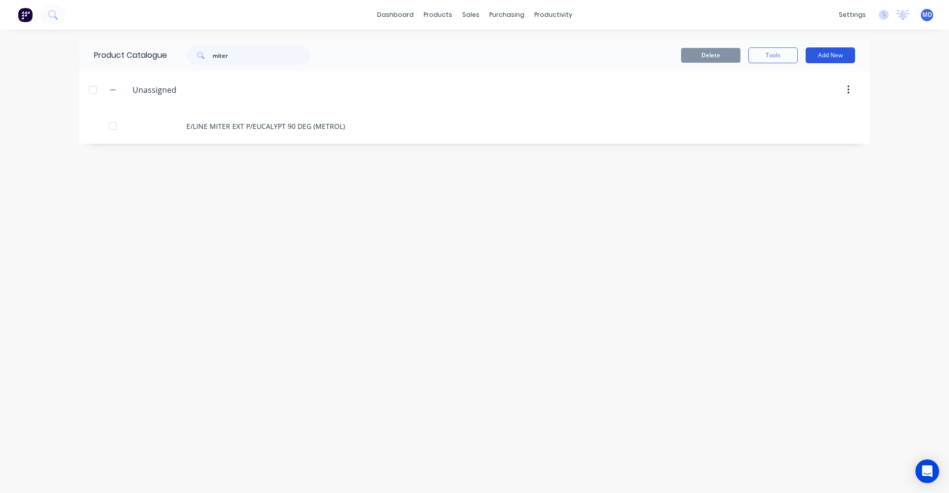
click at [699, 58] on button "Add New" at bounding box center [830, 55] width 49 height 16
click at [314, 87] on div at bounding box center [558, 90] width 603 height 18
click at [115, 86] on icon "button" at bounding box center [113, 89] width 6 height 7
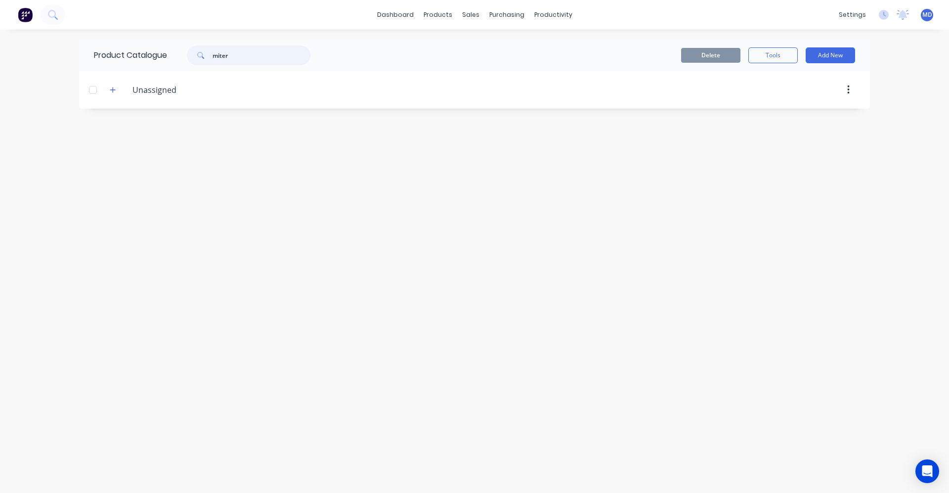
drag, startPoint x: 236, startPoint y: 57, endPoint x: 219, endPoint y: 56, distance: 16.9
click at [219, 56] on input "miter" at bounding box center [262, 55] width 98 height 20
type input "m"
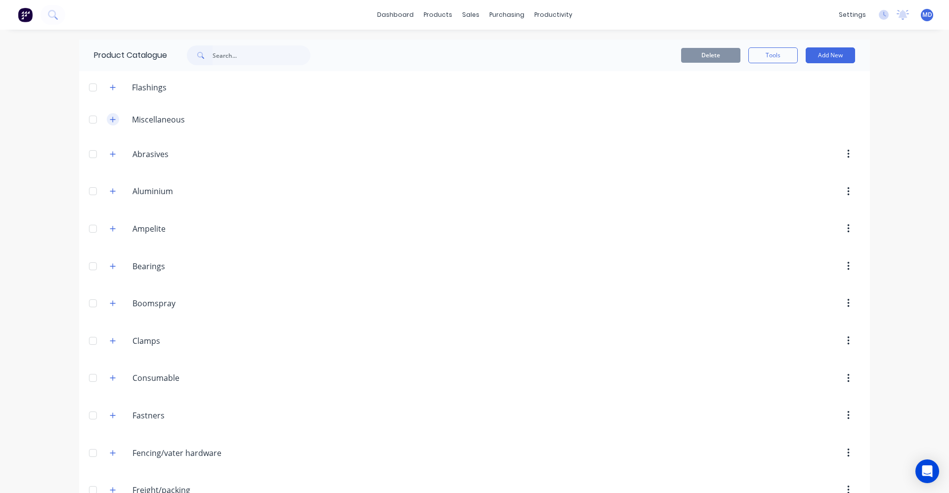
click at [112, 121] on icon "button" at bounding box center [113, 119] width 6 height 7
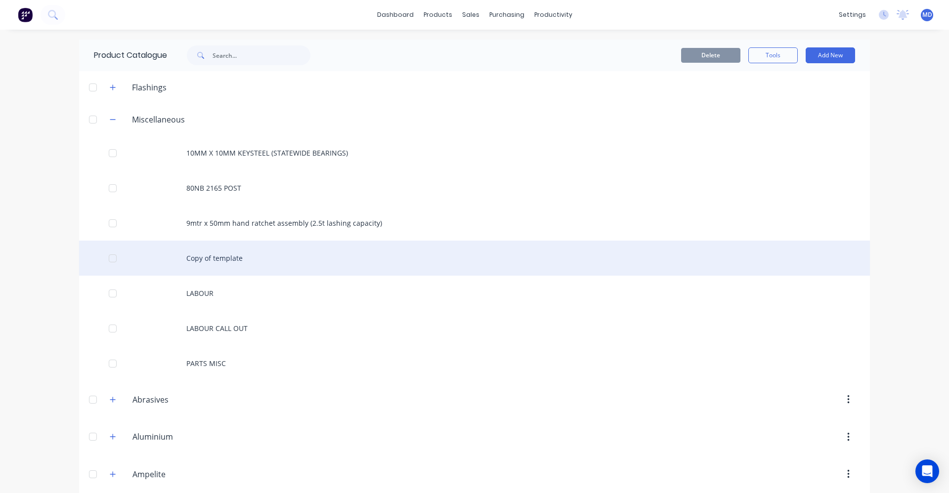
click at [236, 265] on div "Copy of template" at bounding box center [474, 258] width 791 height 35
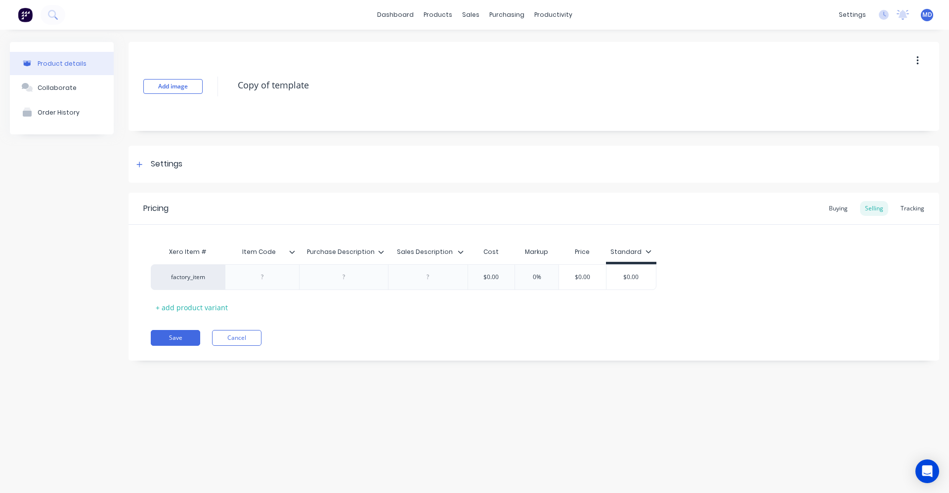
click at [699, 62] on button "button" at bounding box center [917, 61] width 23 height 18
click at [699, 93] on div "Duplicate" at bounding box center [882, 87] width 76 height 14
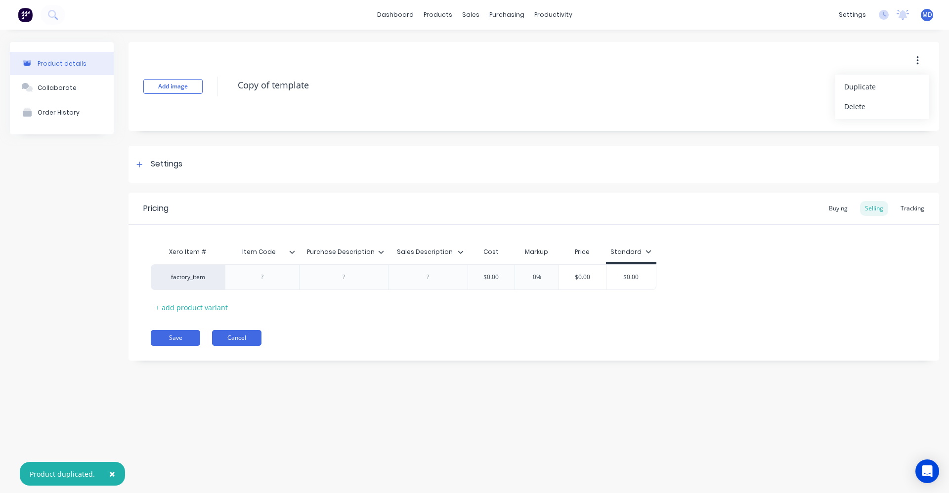
click at [232, 337] on button "Cancel" at bounding box center [236, 338] width 49 height 16
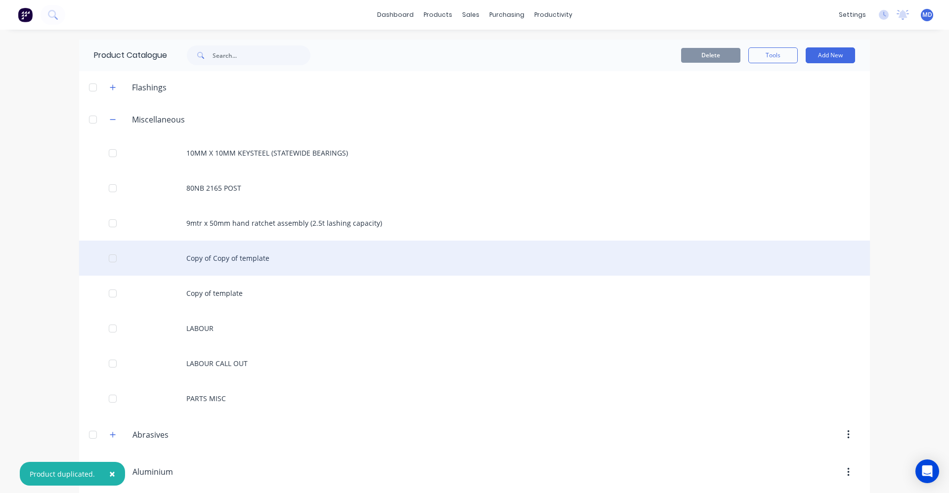
click at [224, 259] on div "Copy of Copy of template" at bounding box center [474, 258] width 791 height 35
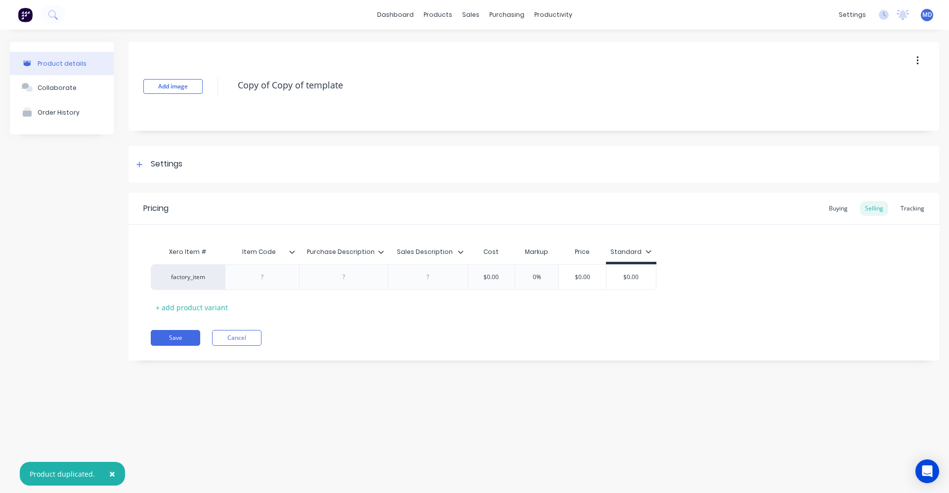
drag, startPoint x: 343, startPoint y: 85, endPoint x: 219, endPoint y: 87, distance: 124.1
click at [219, 87] on div "Add image Copy of Copy of template" at bounding box center [533, 86] width 811 height 89
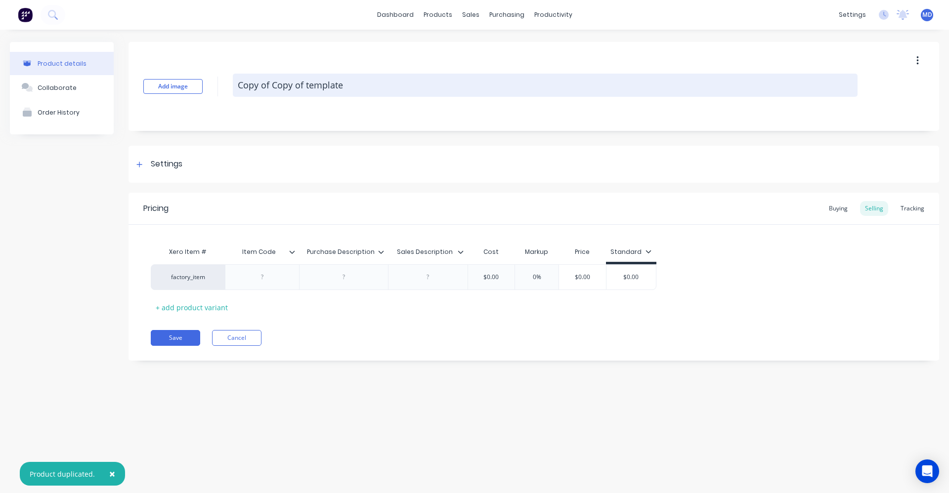
paste textarea "E/LINE MITER EXT P/EUCALYPT 90 DEG"
type textarea "x"
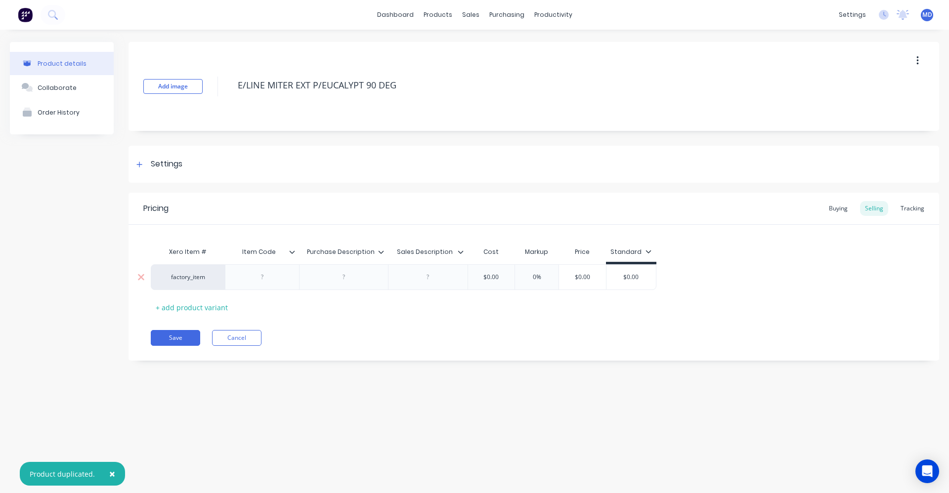
type textarea "E/LINE MITER EXT P/EUCALYPT 90 DEG"
type textarea "x"
type textarea "E/LINE MITER EXT P/EUCALYPT 90 DEG"
paste div
type textarea "x"
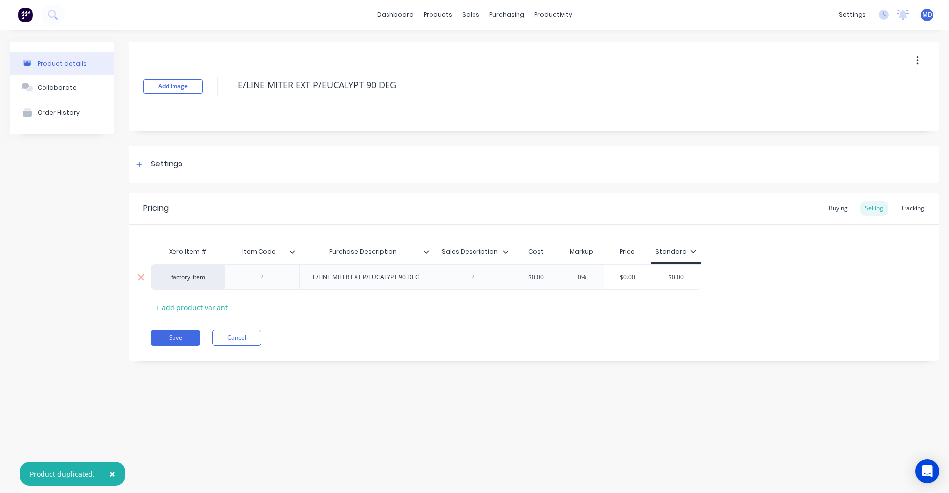
drag, startPoint x: 429, startPoint y: 279, endPoint x: 469, endPoint y: 272, distance: 40.1
click at [469, 272] on div at bounding box center [472, 277] width 49 height 13
paste div
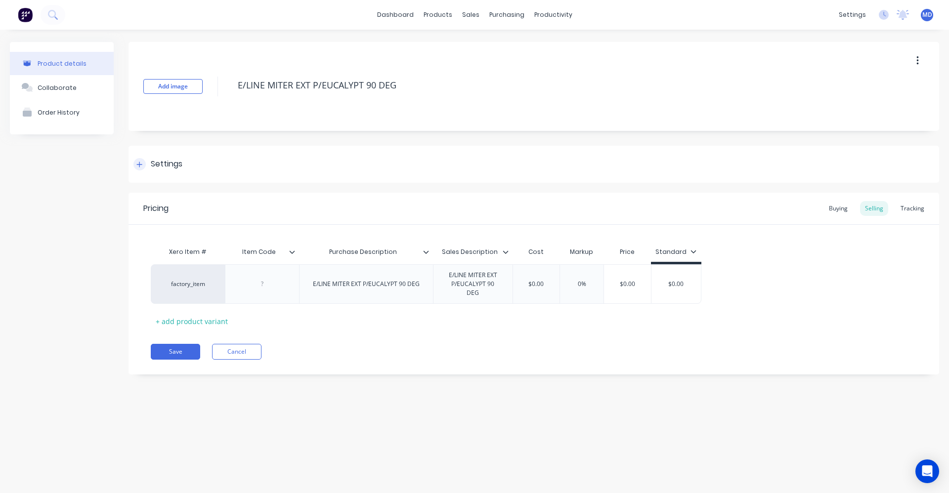
click at [151, 167] on div "Settings" at bounding box center [167, 164] width 32 height 12
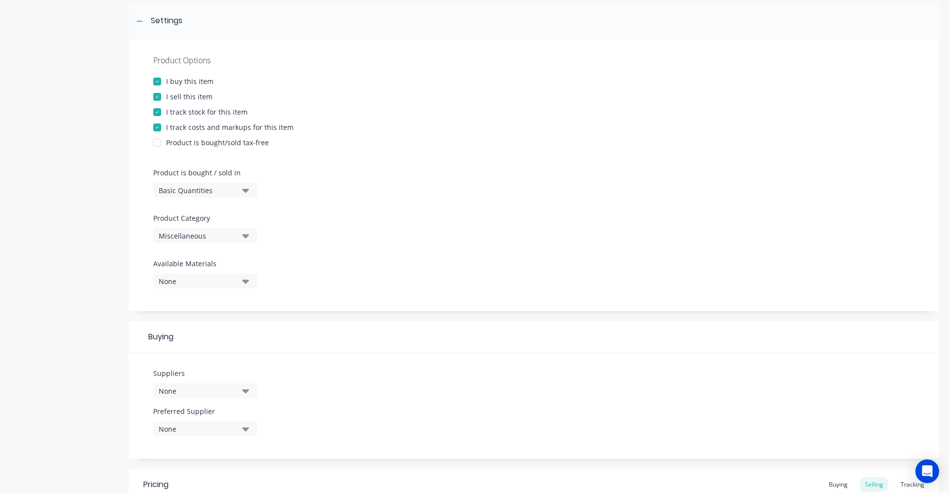
scroll to position [148, 0]
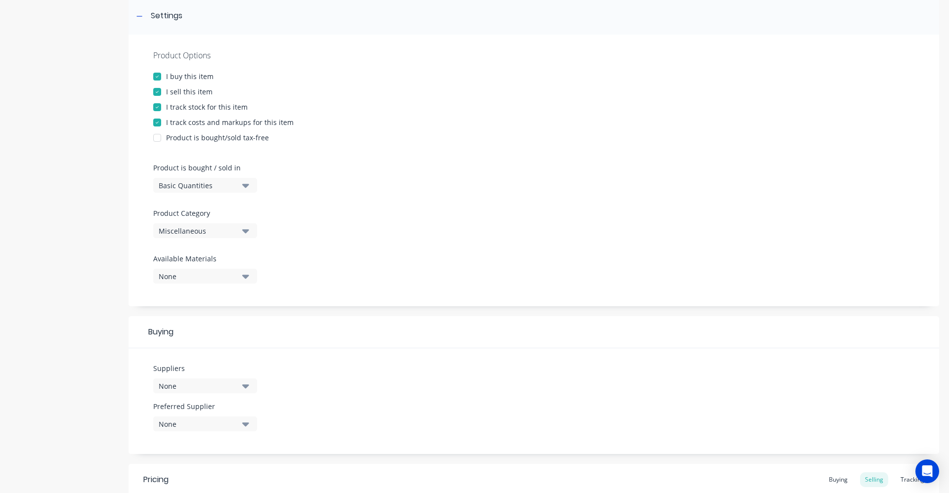
click at [248, 182] on icon "button" at bounding box center [245, 185] width 7 height 11
click at [250, 232] on button "Miscellaneous" at bounding box center [205, 230] width 104 height 15
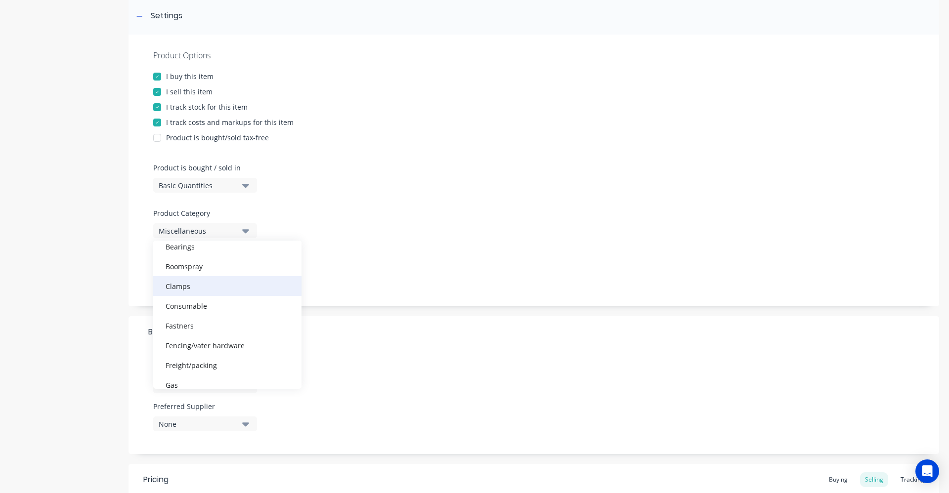
scroll to position [99, 0]
click at [207, 343] on div "Fencing/vater hardware" at bounding box center [227, 345] width 148 height 20
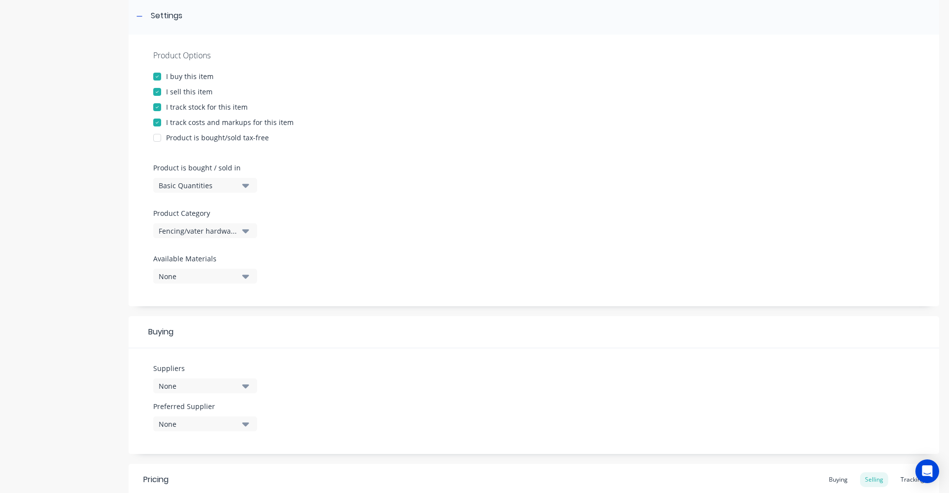
click at [246, 236] on icon "button" at bounding box center [245, 230] width 7 height 11
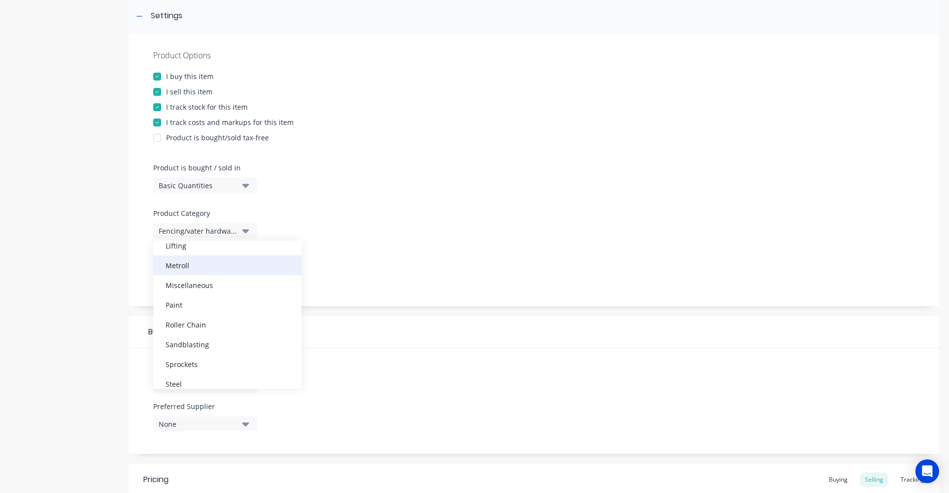
click at [187, 273] on div "Metroll" at bounding box center [227, 266] width 148 height 20
type textarea "x"
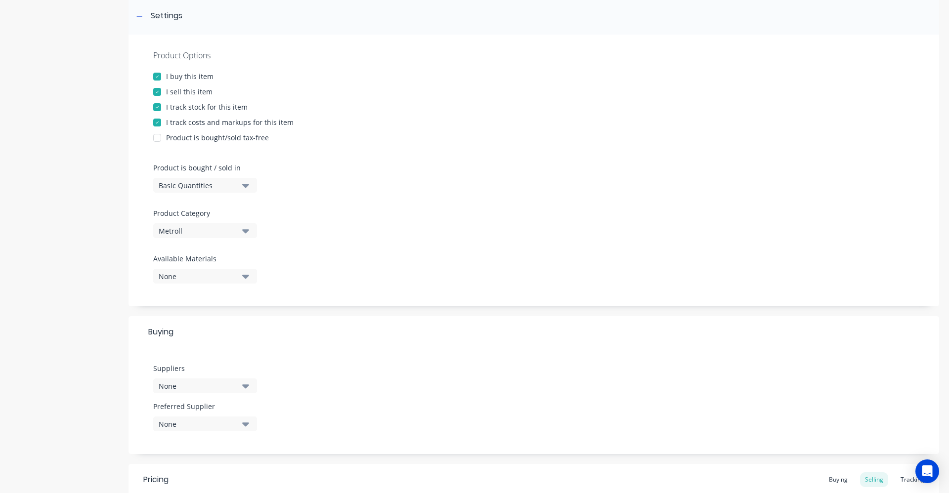
click at [245, 388] on icon "button" at bounding box center [245, 386] width 7 height 11
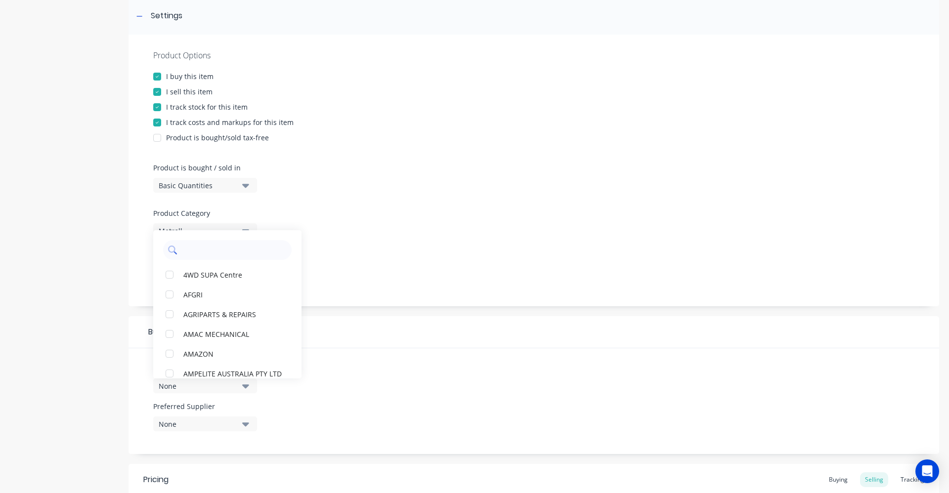
click at [233, 258] on input "text" at bounding box center [234, 250] width 105 height 20
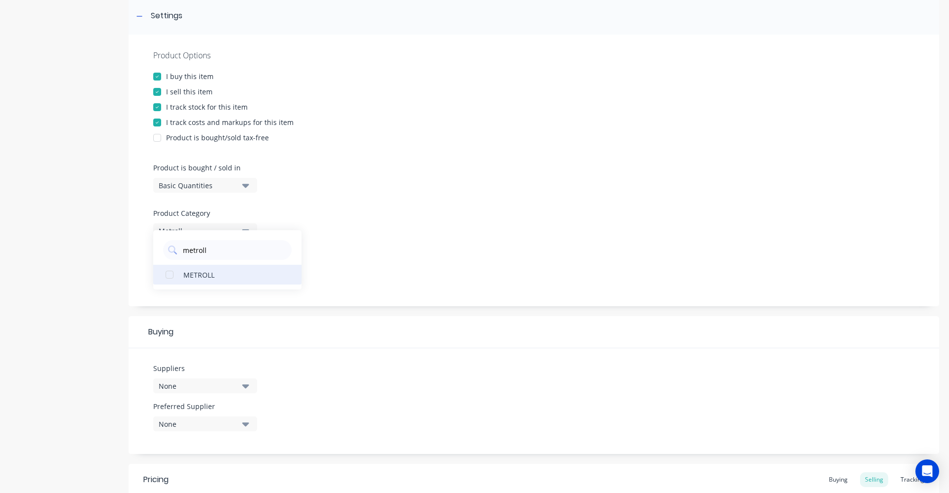
type input "metroll"
click at [206, 273] on div "METROLL" at bounding box center [232, 274] width 99 height 10
click at [391, 202] on div at bounding box center [533, 204] width 761 height 7
click at [240, 271] on button "None" at bounding box center [205, 276] width 104 height 15
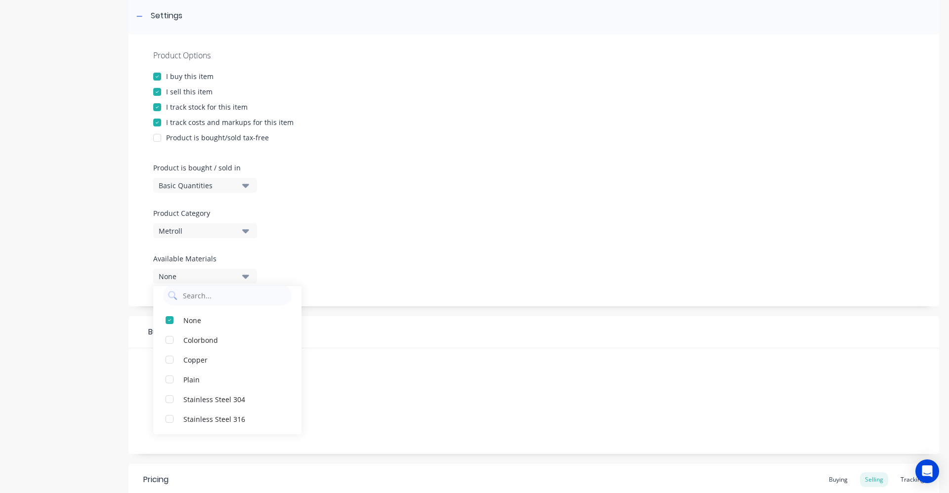
scroll to position [0, 0]
click at [369, 281] on div "Product Options I buy this item I sell this item I track stock for this item I …" at bounding box center [533, 171] width 811 height 272
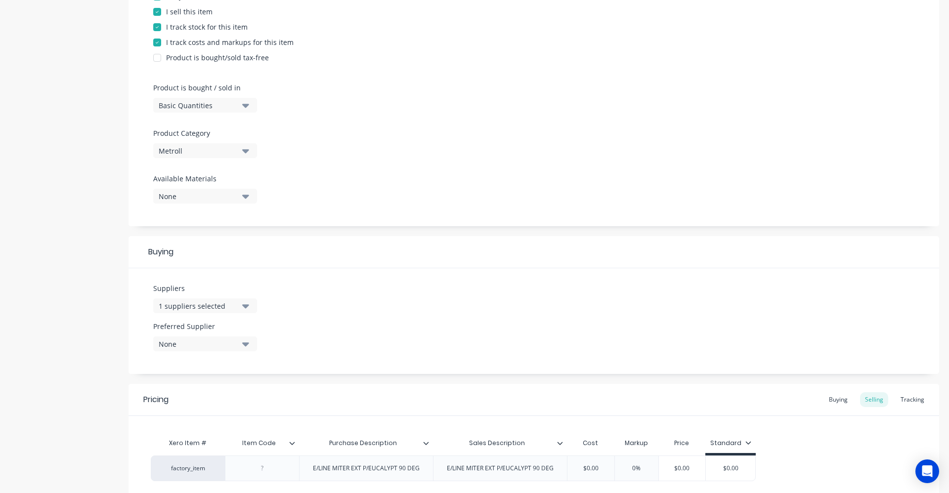
scroll to position [247, 0]
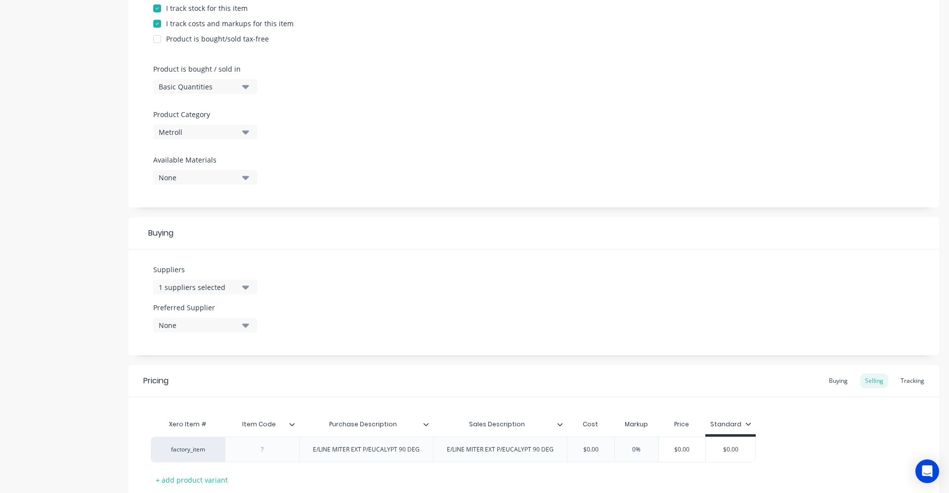
click at [241, 321] on button "None" at bounding box center [205, 325] width 104 height 15
click at [212, 378] on div "METROLL" at bounding box center [232, 379] width 99 height 10
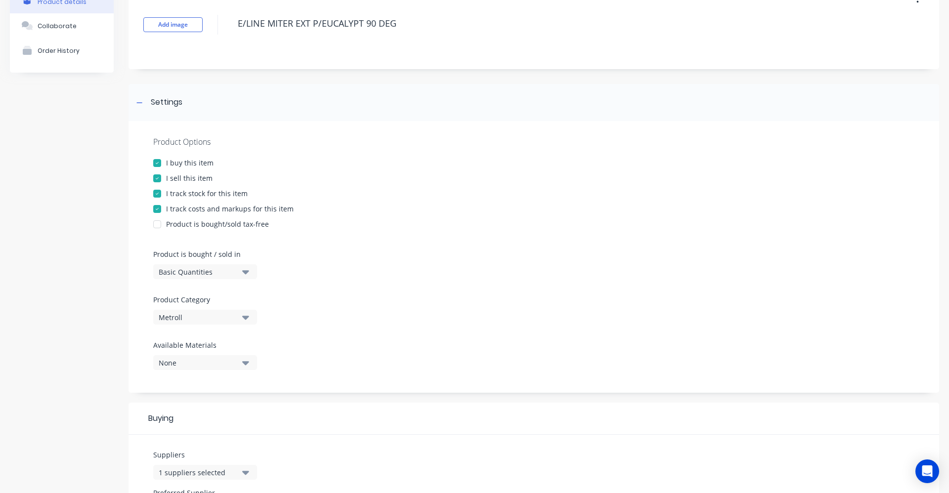
scroll to position [0, 0]
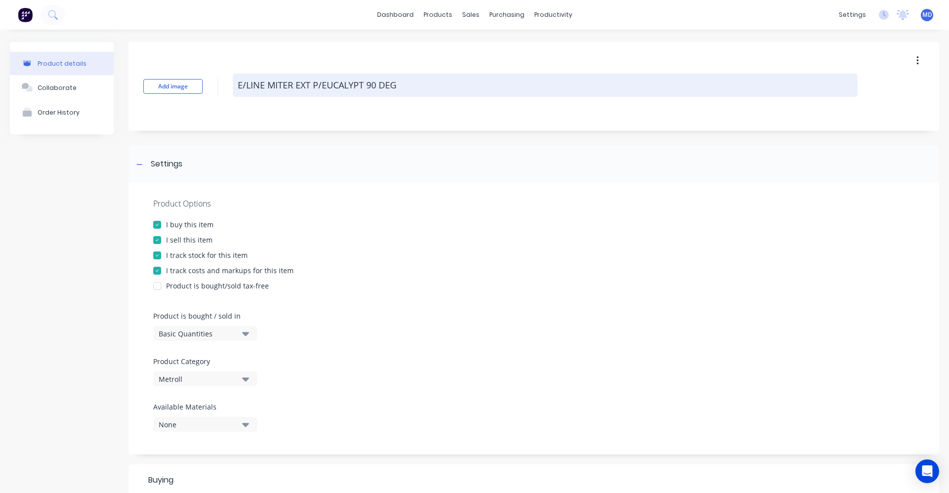
drag, startPoint x: 363, startPoint y: 84, endPoint x: 312, endPoint y: 88, distance: 50.7
click at [312, 88] on textarea "E/LINE MITER EXT P/EUCALYPT 90 DEG" at bounding box center [545, 85] width 625 height 23
type textarea "x"
type textarea "E/LINE MITER EXT z 90 DEG"
type textarea "x"
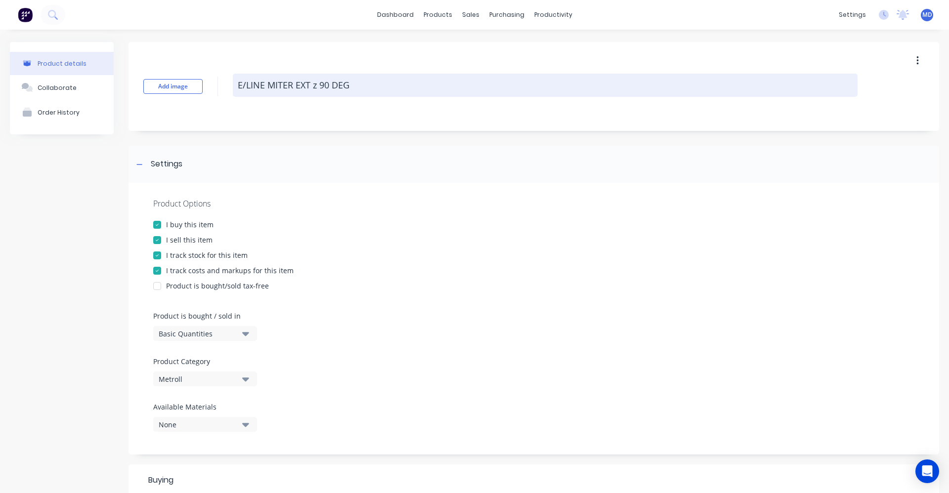
type textarea "E/LINE MITER EXT zi 90 DEG"
type textarea "x"
type textarea "E/LINE MITER EXT zin 90 DEG"
type textarea "x"
type textarea "E/LINE MITER EXT zinc 90 DEG"
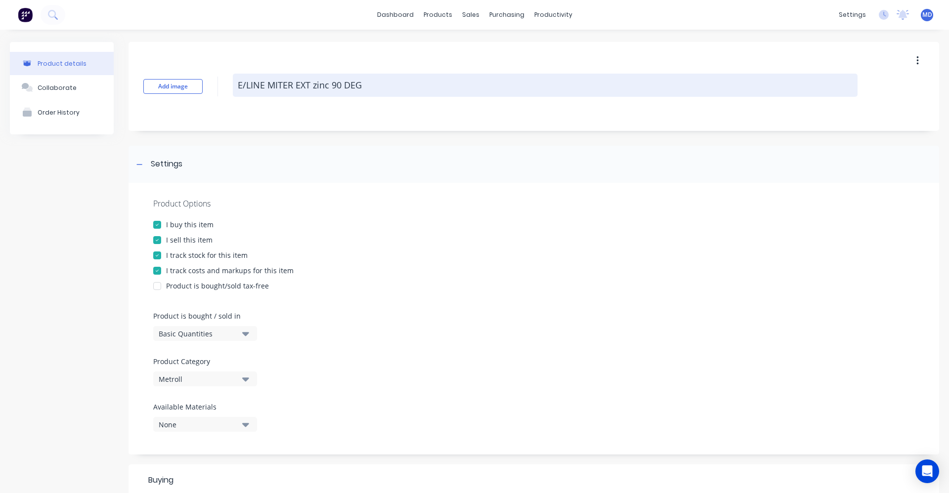
type textarea "x"
type textarea "E/LINE MITER EXT zin 90 DEG"
type textarea "x"
type textarea "E/LINE MITER EXT zi 90 DEG"
type textarea "x"
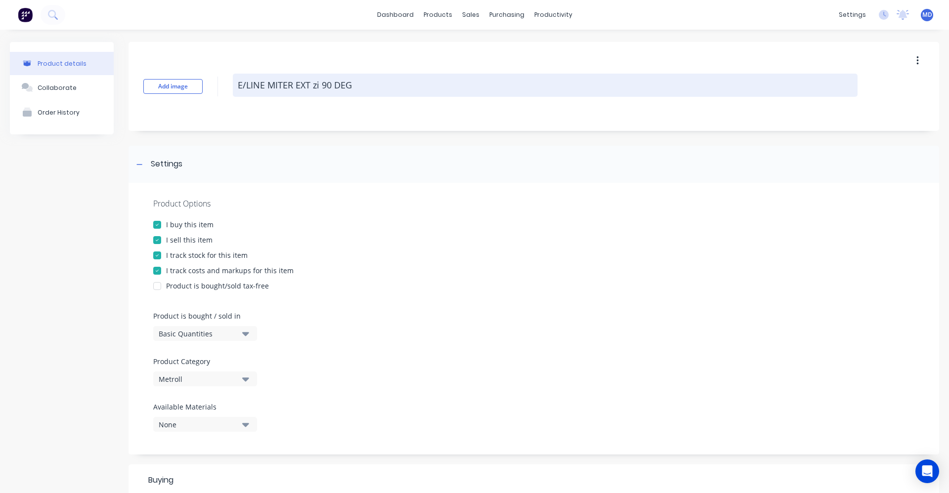
type textarea "E/LINE MITER EXT z 90 DEG"
type textarea "x"
type textarea "E/LINE MITER EXT 90 DEG"
type textarea "x"
type textarea "E/LINE MITER EXT Z 90 DEG"
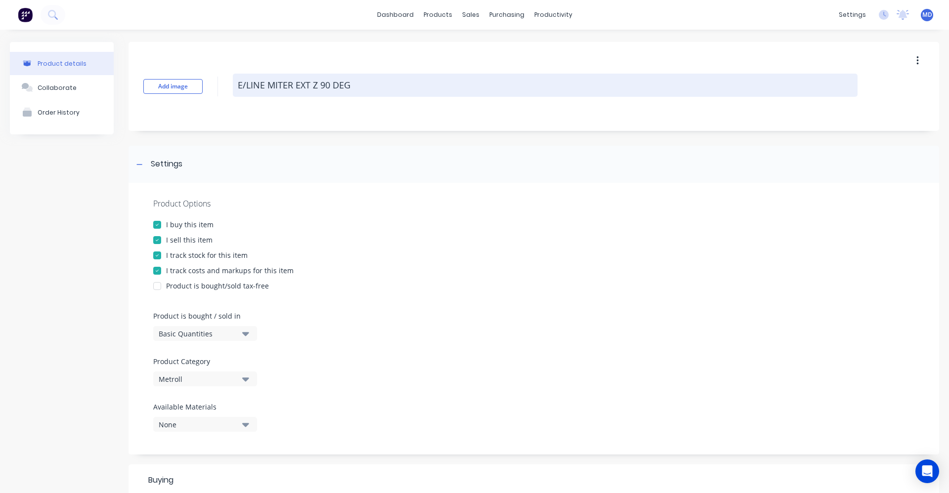
type textarea "x"
type textarea "E/LINE MITER EXT ZI 90 DEG"
type textarea "x"
type textarea "E/LINE MITER EXT ZIN 90 DEG"
type textarea "x"
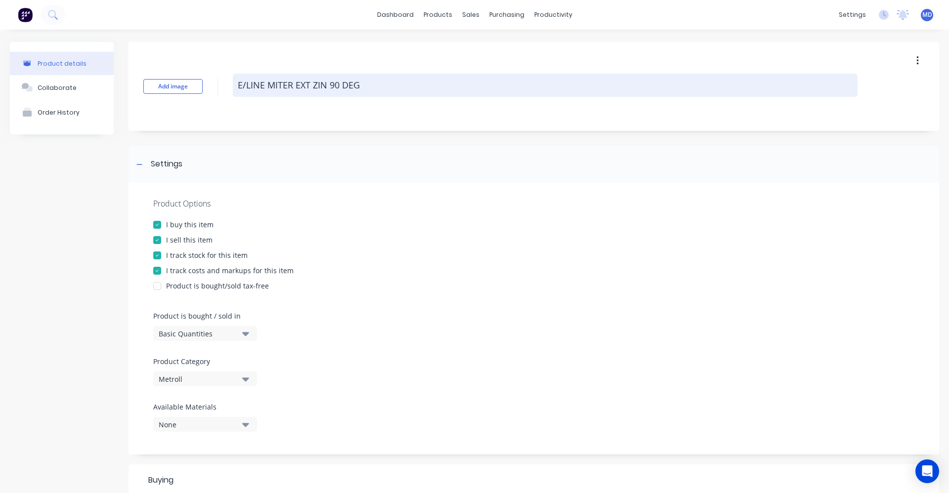
type textarea "E/LINE MITER EXT ZINC 90 DEG"
type textarea "x"
type textarea "E/LINE MITER EXT ZINCA 90 DEG"
type textarea "x"
type textarea "E/LINE MITER EXT ZINCAL 90 DEG"
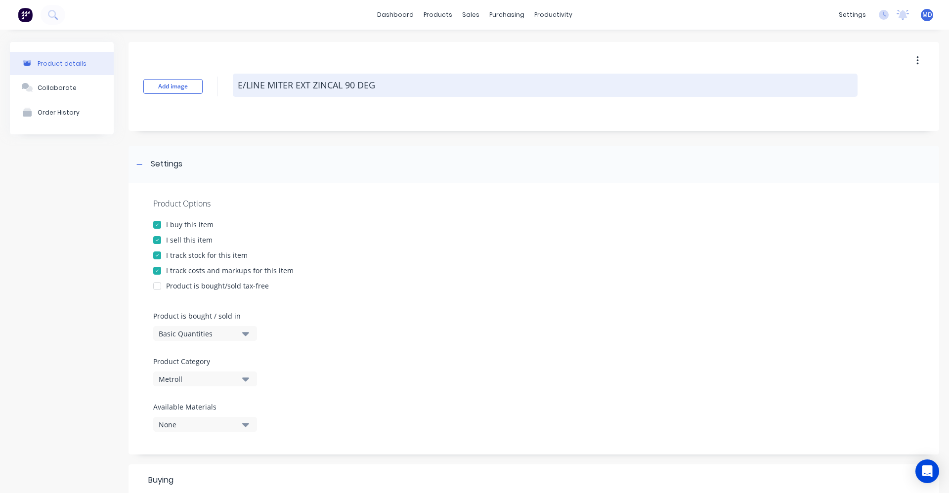
type textarea "x"
type textarea "E/LINE MITER EXT ZINCALU 90 DEG"
type textarea "x"
type textarea "E/LINE MITER EXT ZINCALUM 90 DEG"
type textarea "x"
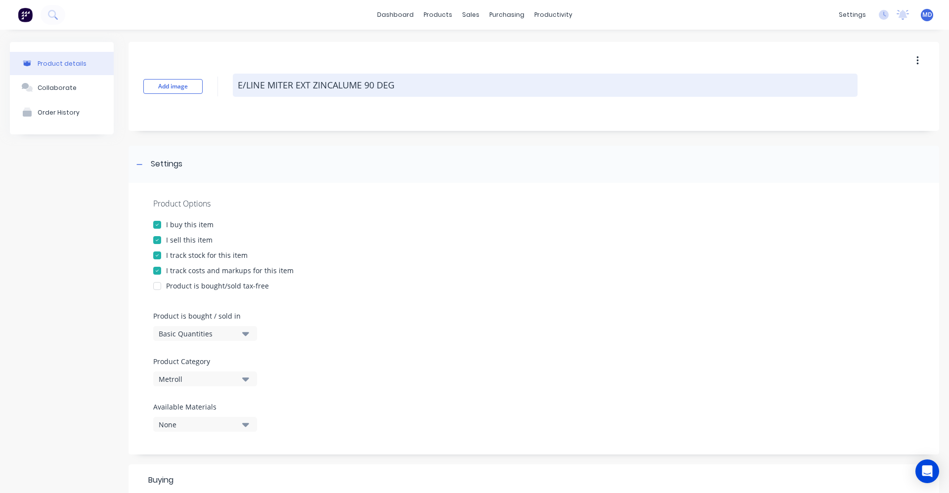
drag, startPoint x: 398, startPoint y: 85, endPoint x: 238, endPoint y: 80, distance: 159.7
click at [238, 80] on textarea "E/LINE MITER EXT ZINCALUME 90 DEG" at bounding box center [545, 85] width 625 height 23
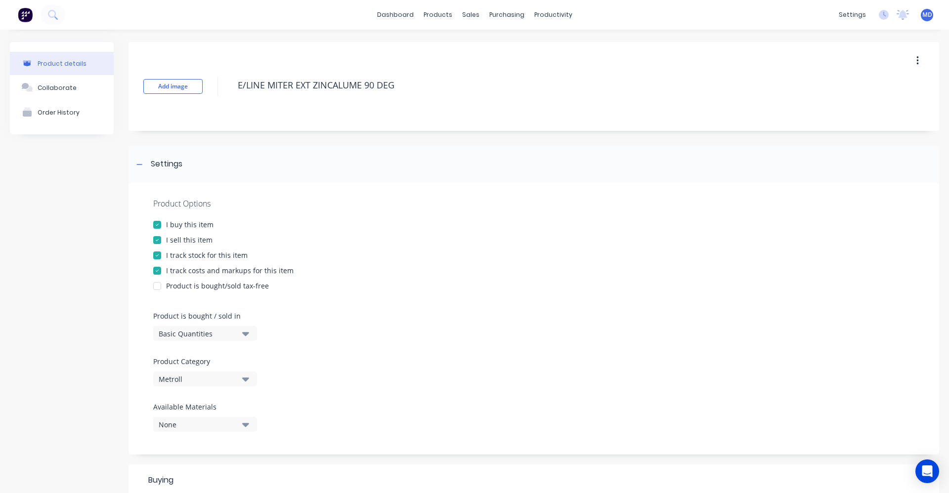
scroll to position [297, 0]
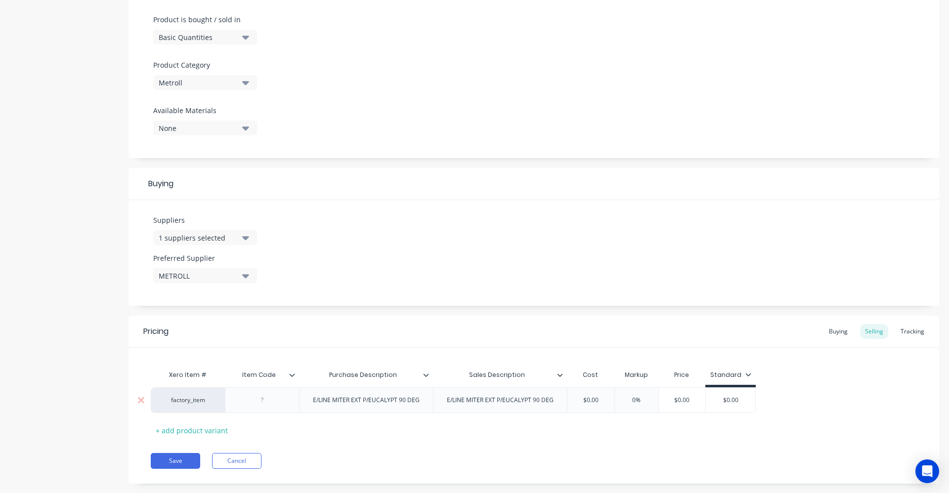
type textarea "E/LINE MITER EXT ZINCALUME 90 DEG"
type textarea "x"
type textarea "E/LINE MITER EXT ZINCALUME 90 DEG"
click at [396, 403] on div "E/LINE MITER EXT P/EUCALYPT 90 DEG" at bounding box center [366, 400] width 123 height 13
drag, startPoint x: 423, startPoint y: 405, endPoint x: 329, endPoint y: 404, distance: 93.4
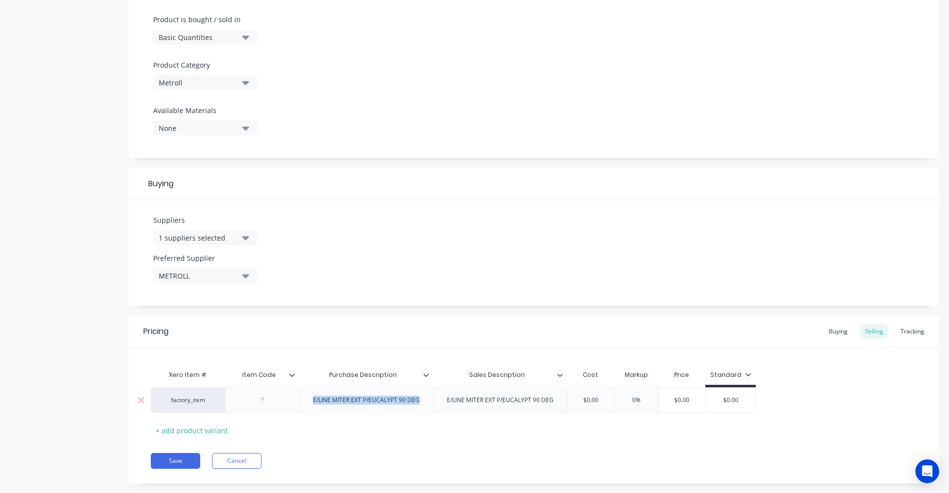
click at [312, 408] on div "E/LINE MITER EXT P/EUCALYPT 90 DEG" at bounding box center [366, 400] width 134 height 26
drag, startPoint x: 555, startPoint y: 401, endPoint x: 444, endPoint y: 406, distance: 110.8
click at [444, 406] on div "E/LINE MITER EXT P/EUCALYPT 90 DEG" at bounding box center [497, 400] width 123 height 13
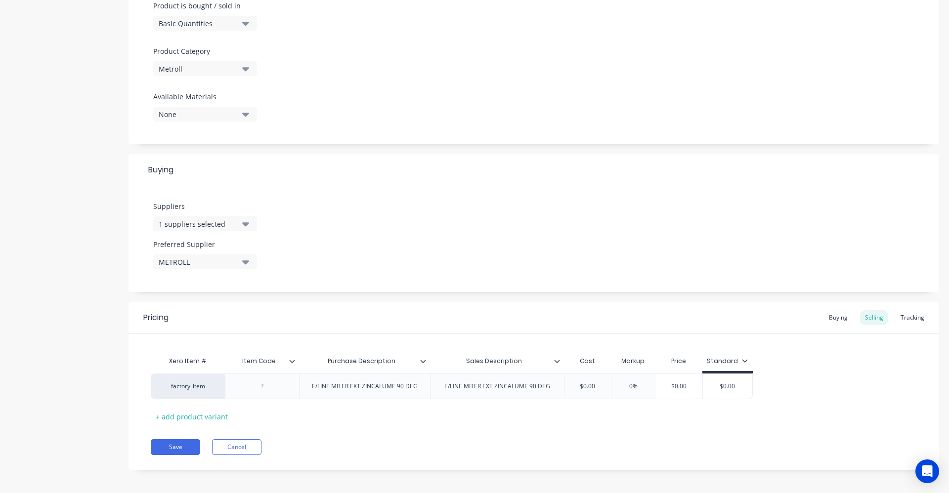
scroll to position [314, 0]
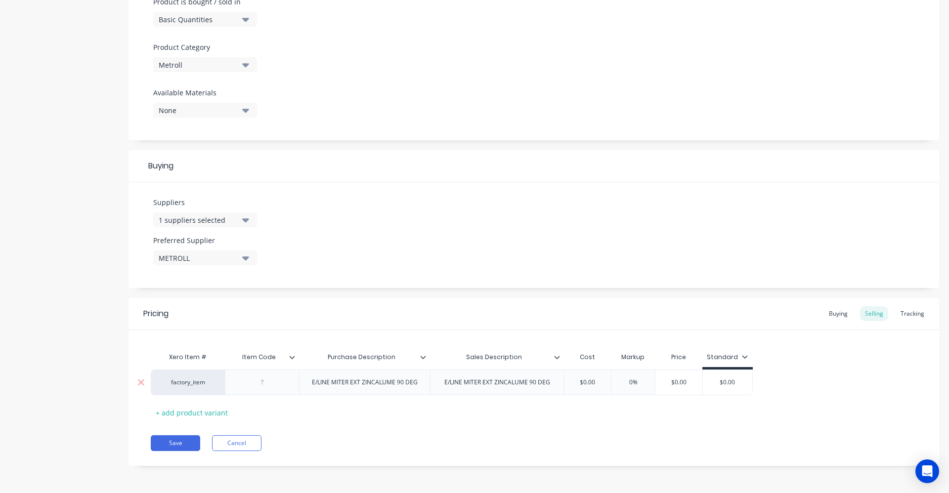
type textarea "x"
click at [257, 386] on div at bounding box center [262, 382] width 49 height 13
type textarea "x"
type input "$0.00"
drag, startPoint x: 684, startPoint y: 385, endPoint x: 653, endPoint y: 380, distance: 31.9
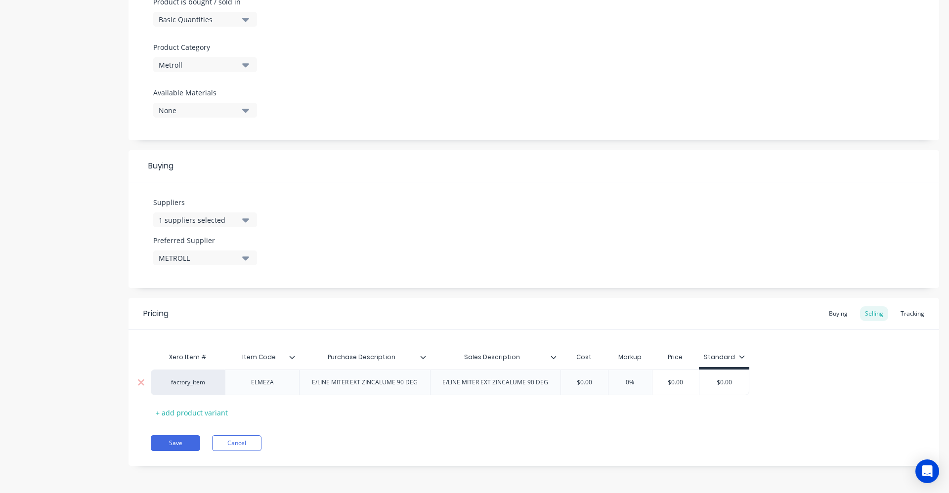
click at [653, 380] on input "$0.00" at bounding box center [675, 382] width 49 height 9
type textarea "x"
type input "3"
type textarea "x"
type input "30."
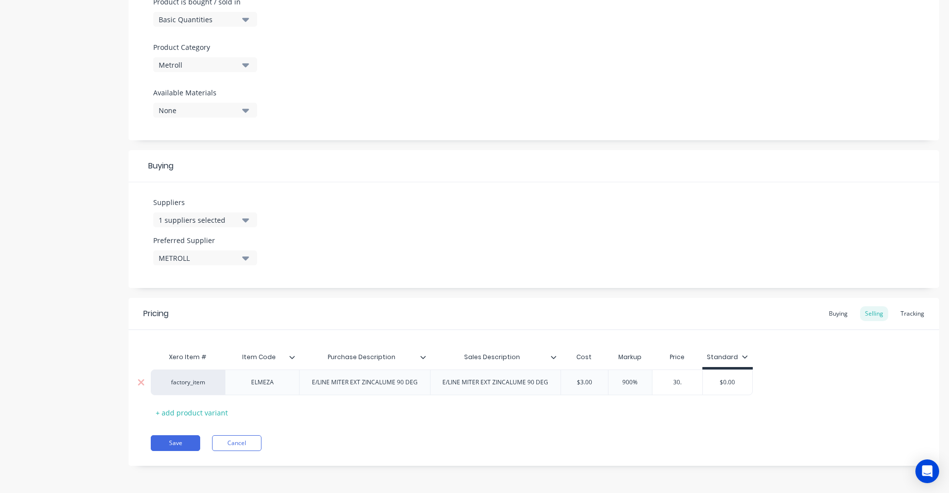
type textarea "x"
type input "30.7"
type textarea "x"
type input "30.71"
click at [629, 412] on div "Xero Item # Item Code Purchase Description Sales Description Cost Markup Price …" at bounding box center [534, 383] width 766 height 73
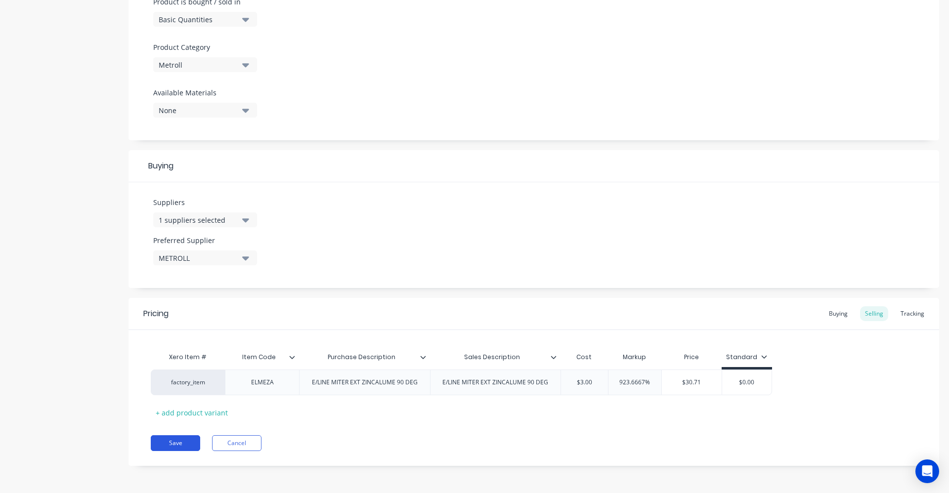
click at [193, 442] on button "Save" at bounding box center [175, 443] width 49 height 16
type textarea "x"
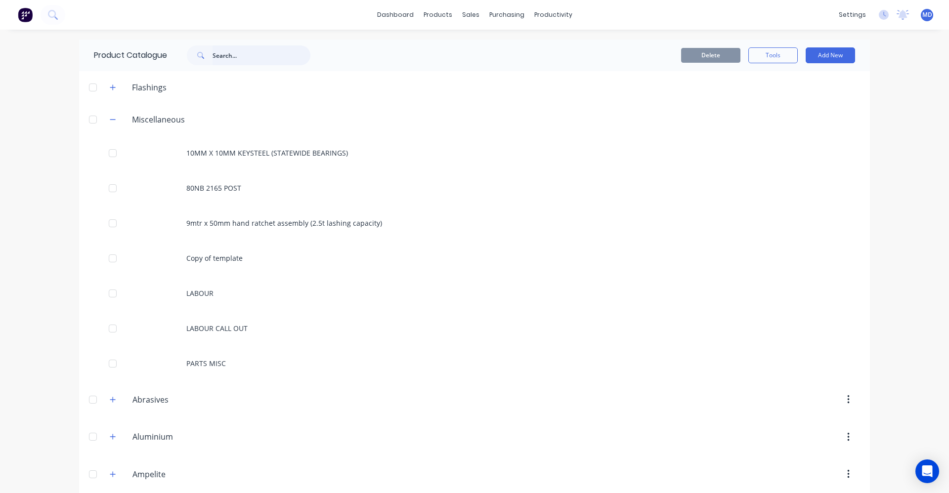
click at [221, 57] on input "text" at bounding box center [262, 55] width 98 height 20
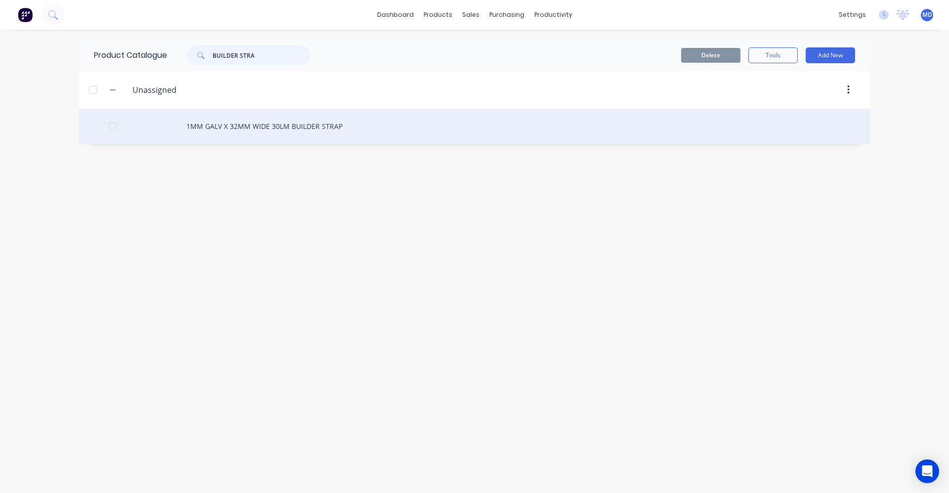
type input "BUILDER STRA"
click at [282, 129] on div "1MM GALV X 32MM WIDE 30LM BUILDER STRAP" at bounding box center [474, 126] width 791 height 35
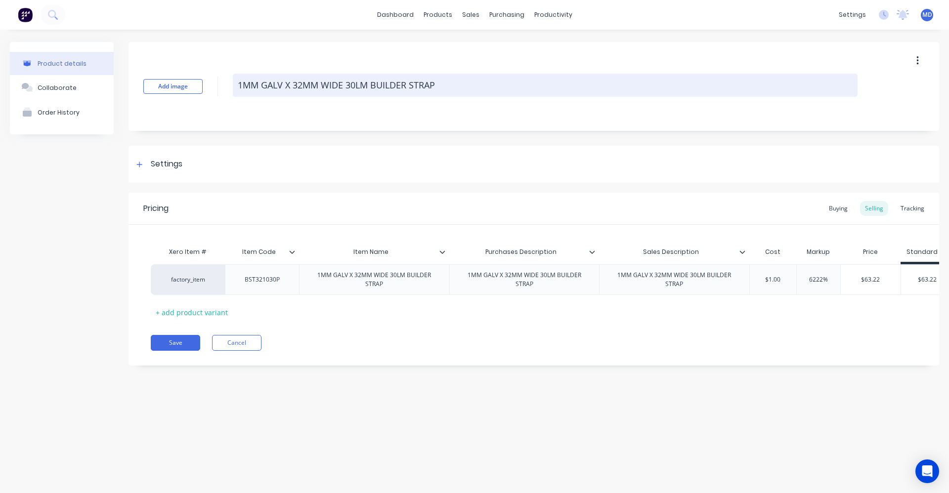
click at [445, 86] on textarea "1MM GALV X 32MM WIDE 30LM BUILDER STRAP" at bounding box center [545, 85] width 625 height 23
type textarea "x"
type textarea "1MM GALV X 32MM WIDE 30LM BUILDER STRAP-"
type textarea "x"
type textarea "1MM GALV X 32MM WIDE 30LM BUILDER STRAP-P"
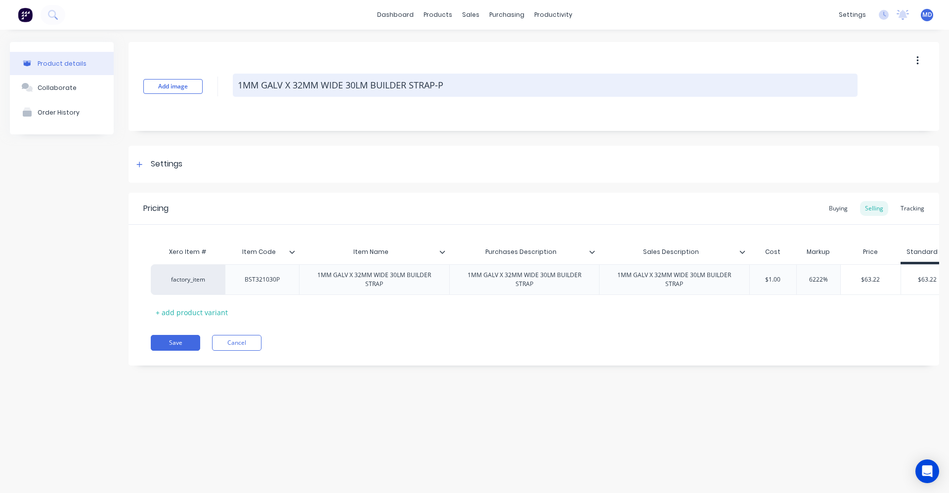
type textarea "x"
type textarea "1MM GALV X 32MM WIDE 30LM BUILDER STRAP-PU"
type textarea "x"
type textarea "1MM GALV X 32MM WIDE 30LM BUILDER STRAP-PUN"
type textarea "x"
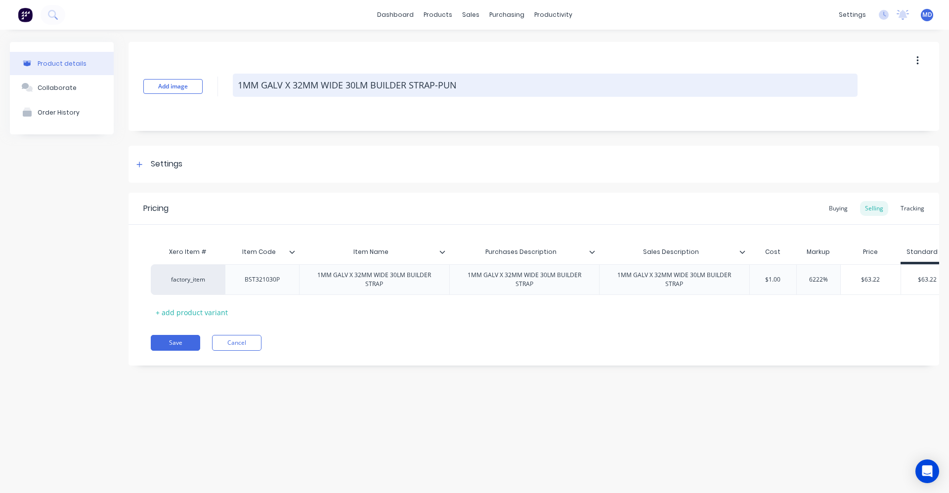
type textarea "1MM GALV X 32MM WIDE 30LM BUILDER STRAP-PUNC"
type textarea "x"
type textarea "1MM GALV X 32MM WIDE 30LM BUILDER STRAP-PUNCH"
type textarea "x"
type textarea "1MM GALV X 32MM WIDE 30LM BUILDER STRAP-PUNCHE"
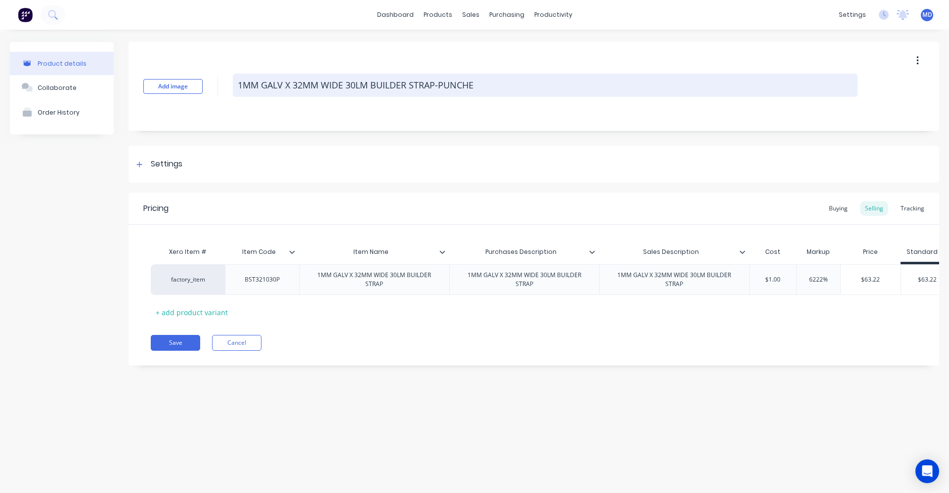
type textarea "x"
drag, startPoint x: 483, startPoint y: 83, endPoint x: 436, endPoint y: 89, distance: 46.9
click at [436, 89] on textarea "1MM GALV X 32MM WIDE 30LM BUILDER STRAP-PUNCHED" at bounding box center [545, 85] width 625 height 23
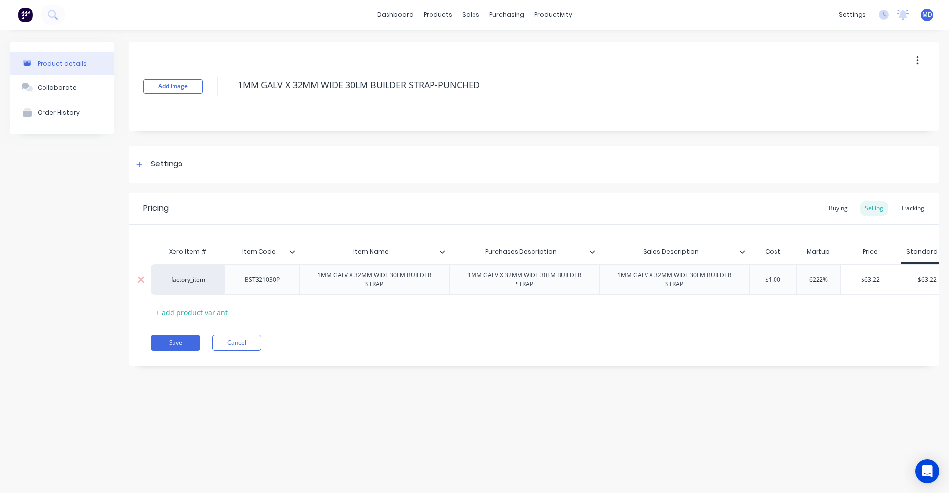
type textarea "1MM GALV X 32MM WIDE 30LM BUILDER STRAP-PUNCHED"
type textarea "x"
type textarea "1MM GALV X 32MM WIDE 30LM BUILDER STRAP-PUNCHED"
click at [392, 287] on div "1MM GALV X 32MM WIDE 30LM BUILDER STRAP" at bounding box center [374, 280] width 142 height 22
paste div
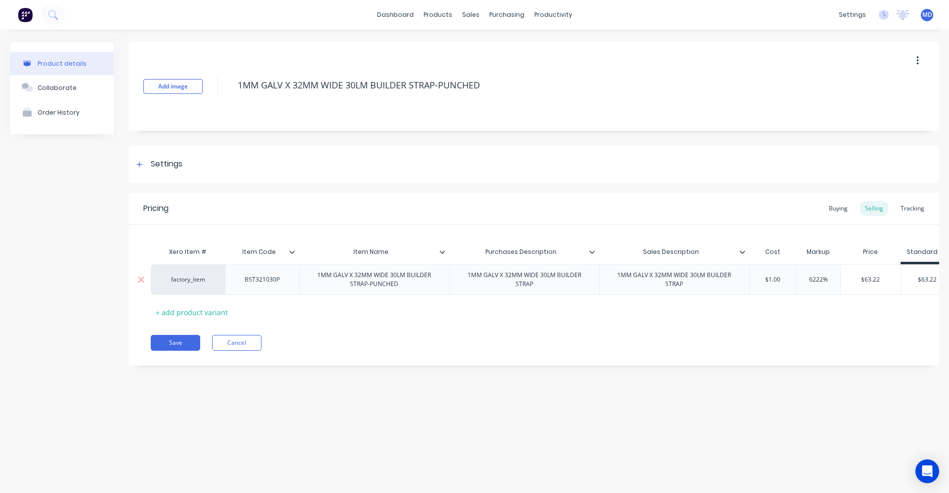
type textarea "x"
click at [559, 285] on div "1MM GALV X 32MM WIDE 30LM BUILDER STRAP" at bounding box center [525, 280] width 142 height 22
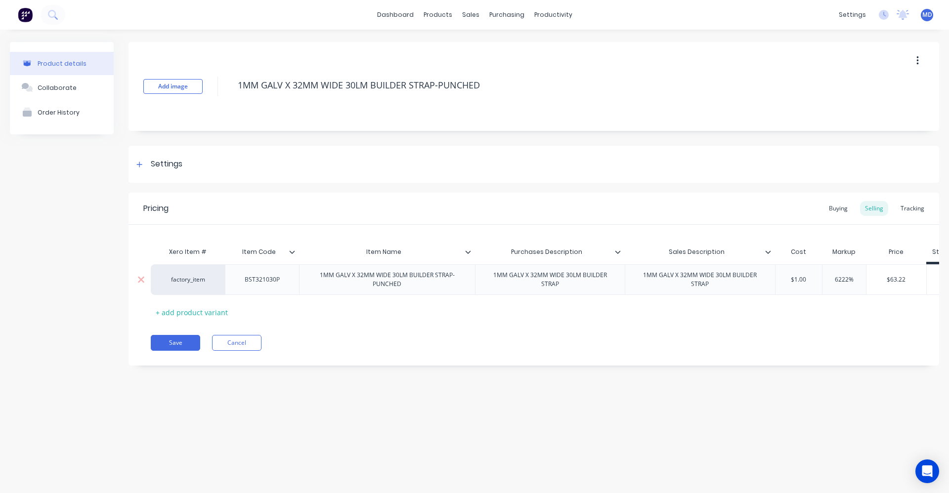
click at [570, 288] on div "1MM GALV X 32MM WIDE 30LM BUILDER STRAP" at bounding box center [550, 280] width 142 height 22
paste div
type textarea "x"
click at [699, 284] on div "1MM GALV X 32MM WIDE 30LM BUILDER STRAP" at bounding box center [726, 280] width 142 height 22
paste div
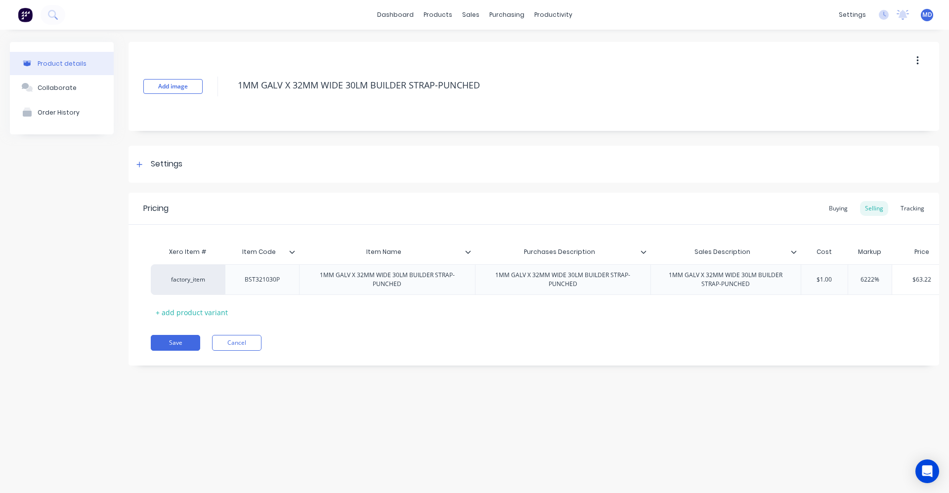
click at [469, 253] on icon at bounding box center [467, 252] width 5 height 3
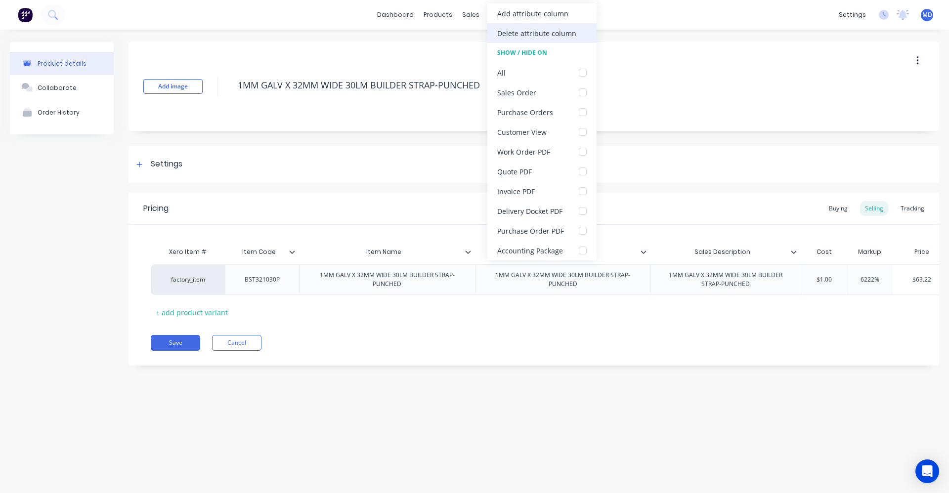
click at [513, 37] on div "Delete attribute column" at bounding box center [536, 33] width 79 height 10
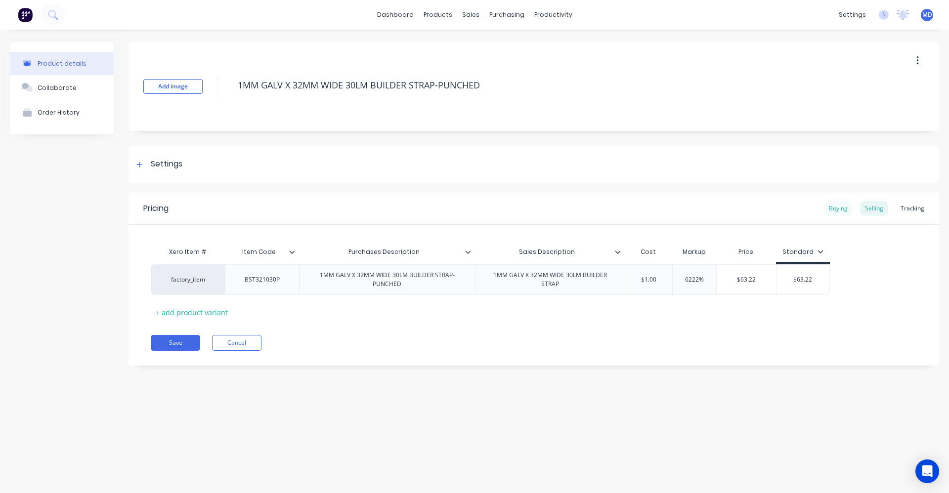
click at [699, 212] on div "Buying" at bounding box center [838, 208] width 29 height 15
click at [151, 167] on div "Settings" at bounding box center [167, 164] width 32 height 12
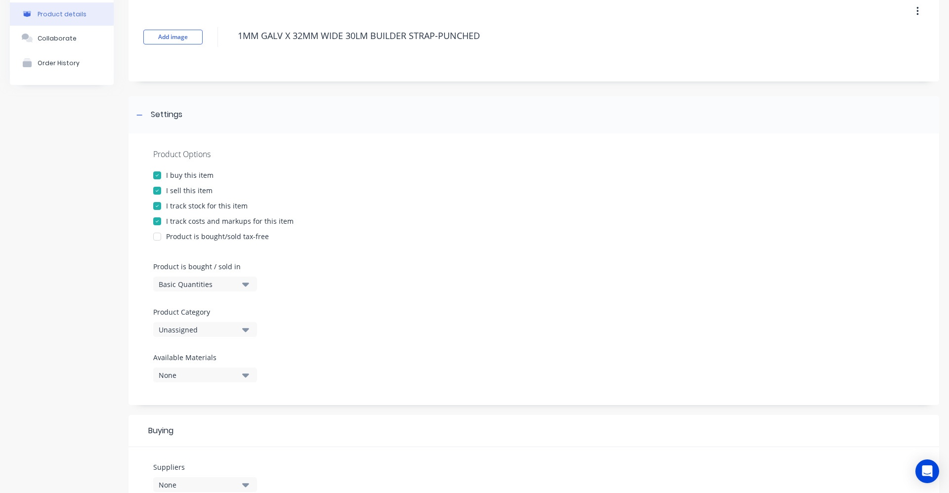
click at [212, 329] on div "Unassigned" at bounding box center [198, 330] width 79 height 10
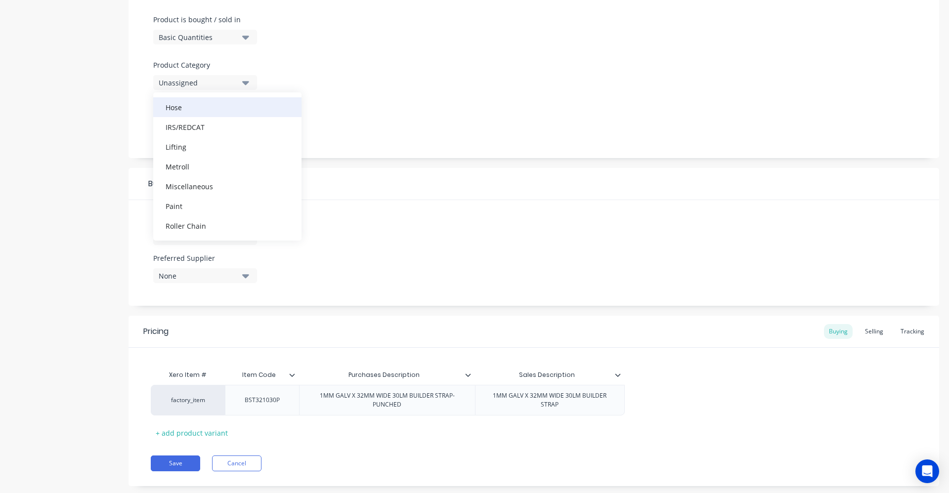
scroll to position [297, 0]
click at [189, 124] on div "Metroll" at bounding box center [227, 117] width 148 height 20
type textarea "x"
click at [246, 244] on button "None" at bounding box center [205, 237] width 104 height 15
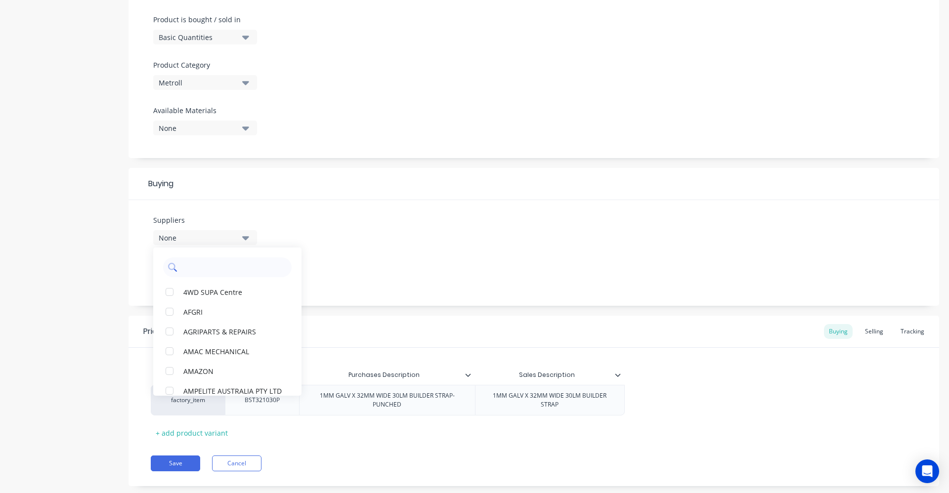
click at [229, 261] on input "text" at bounding box center [234, 267] width 105 height 20
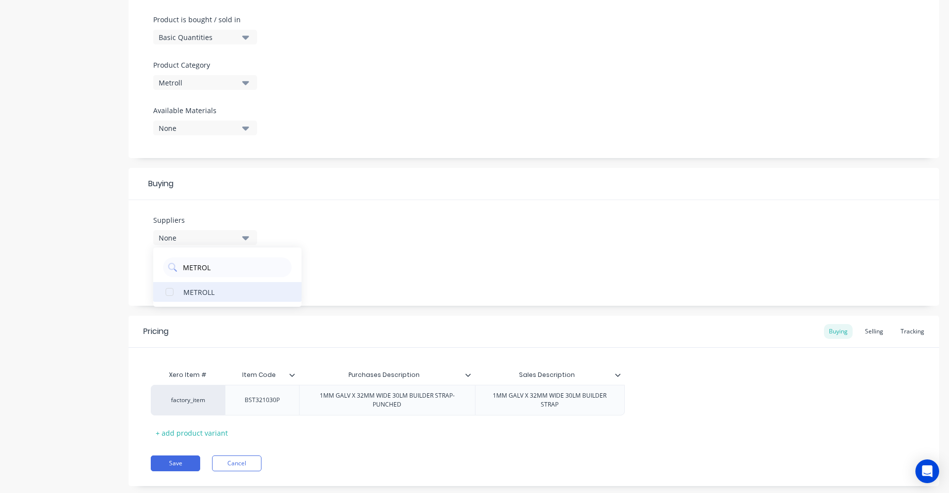
click at [226, 295] on div "METROLL" at bounding box center [232, 292] width 99 height 10
click at [392, 284] on div "Suppliers 1 suppliers selected METROL METROLL Preferred Supplier None" at bounding box center [533, 253] width 811 height 106
click at [250, 275] on button "None" at bounding box center [205, 275] width 104 height 15
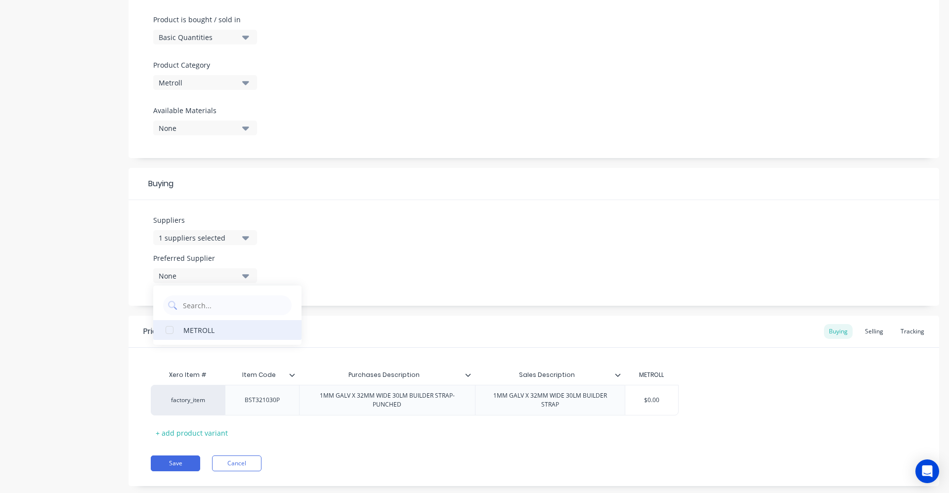
click at [233, 330] on div "METROLL" at bounding box center [232, 330] width 99 height 10
click at [363, 256] on div "Suppliers 1 suppliers selected METROL Preferred Supplier METROLL METROLL" at bounding box center [533, 253] width 811 height 106
click at [699, 336] on div "Selling" at bounding box center [874, 331] width 28 height 15
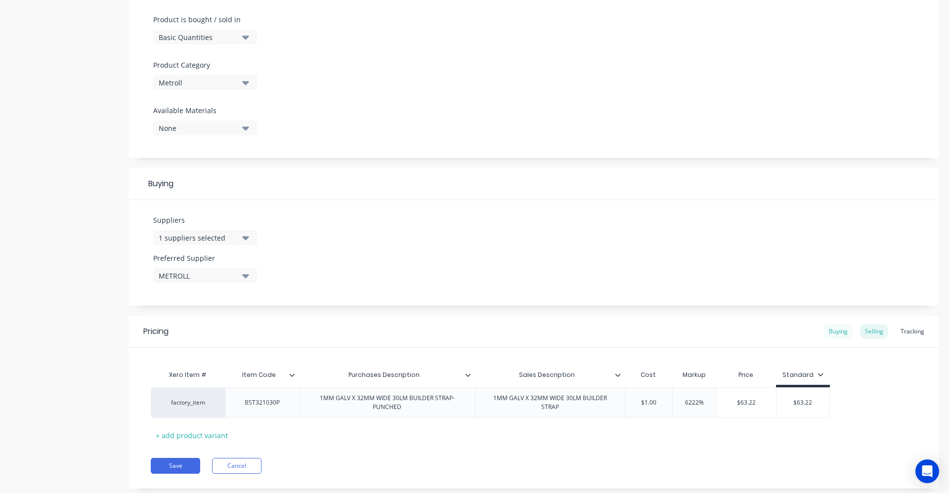
click at [699, 331] on div "Buying" at bounding box center [838, 331] width 29 height 15
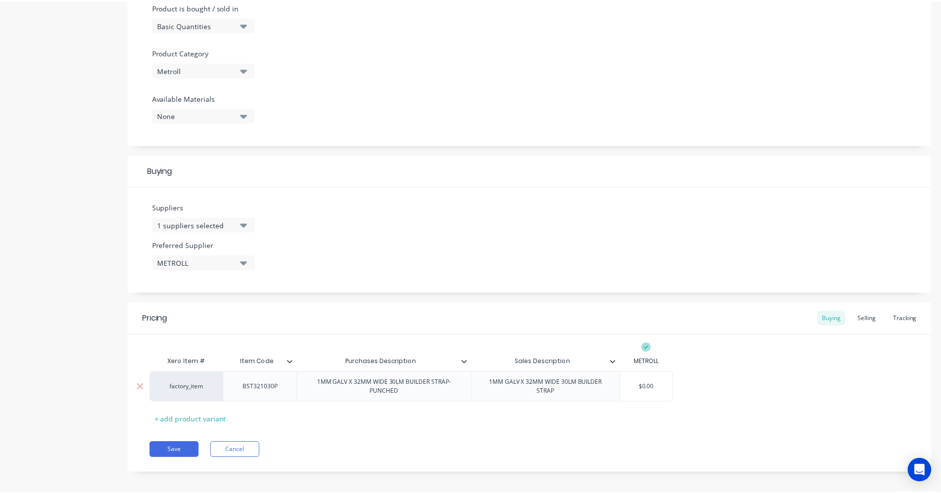
scroll to position [317, 0]
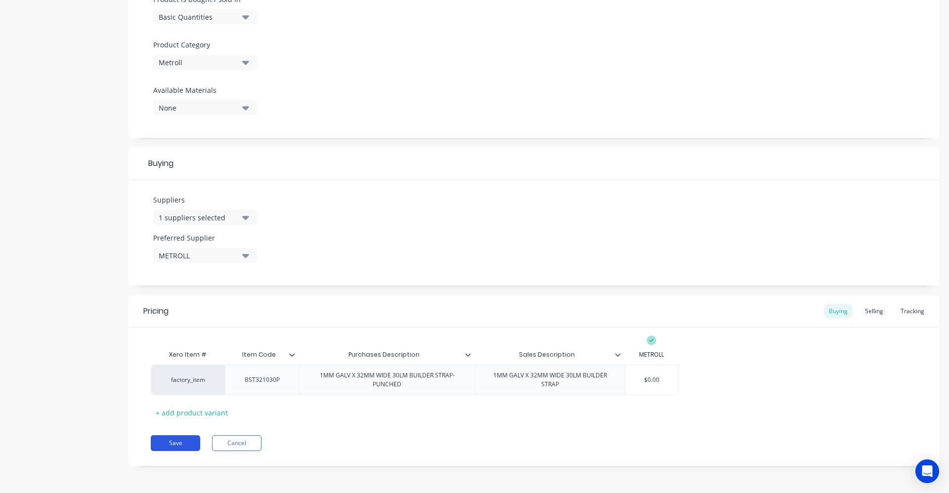
click at [175, 437] on button "Save" at bounding box center [175, 443] width 49 height 16
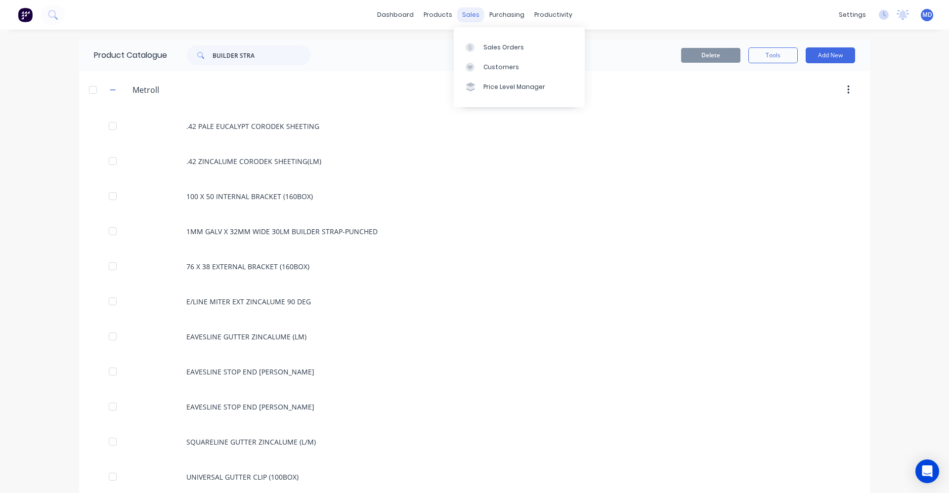
click at [465, 10] on div "sales" at bounding box center [470, 14] width 27 height 15
click at [492, 46] on div "Sales Orders" at bounding box center [503, 47] width 41 height 9
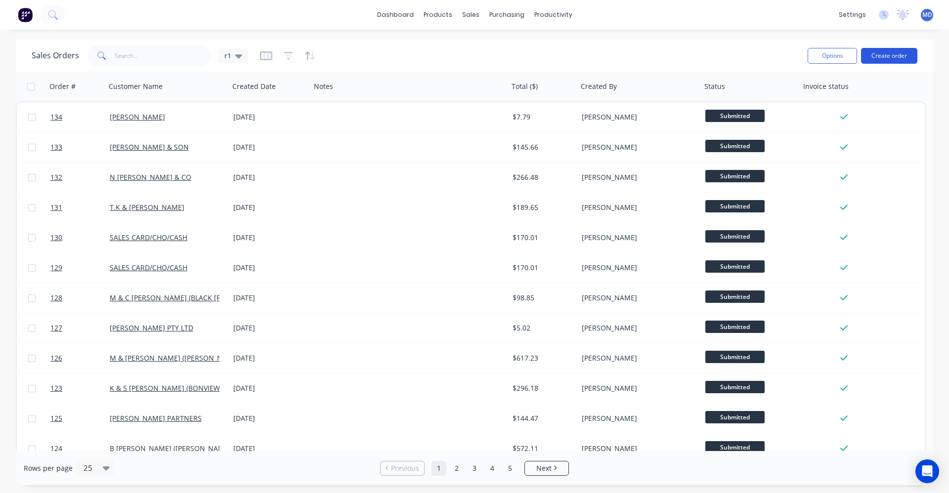
click at [699, 61] on button "Create order" at bounding box center [889, 56] width 56 height 16
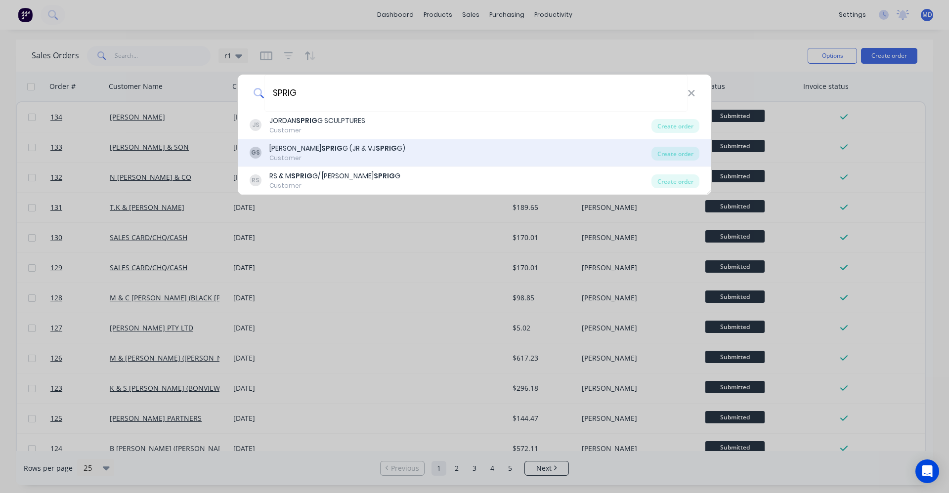
click at [376, 145] on b "SPRIG" at bounding box center [386, 148] width 21 height 10
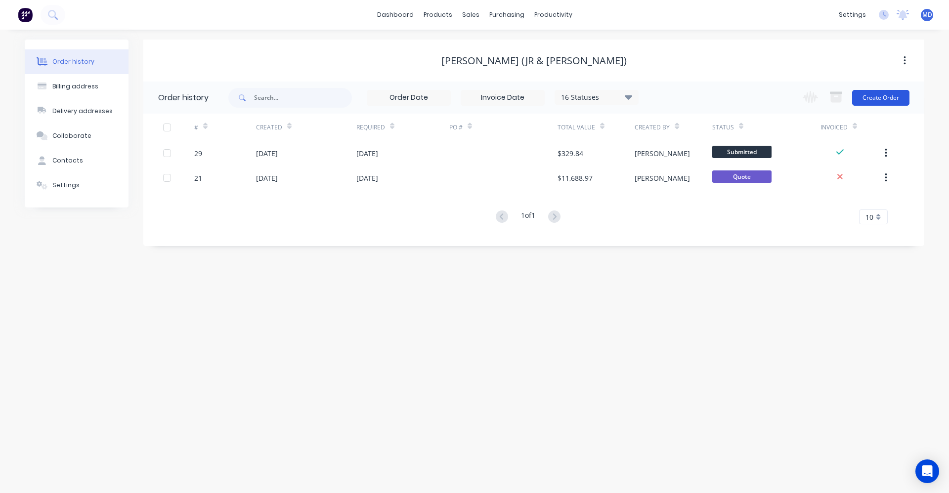
click at [699, 99] on button "Create Order" at bounding box center [880, 98] width 57 height 16
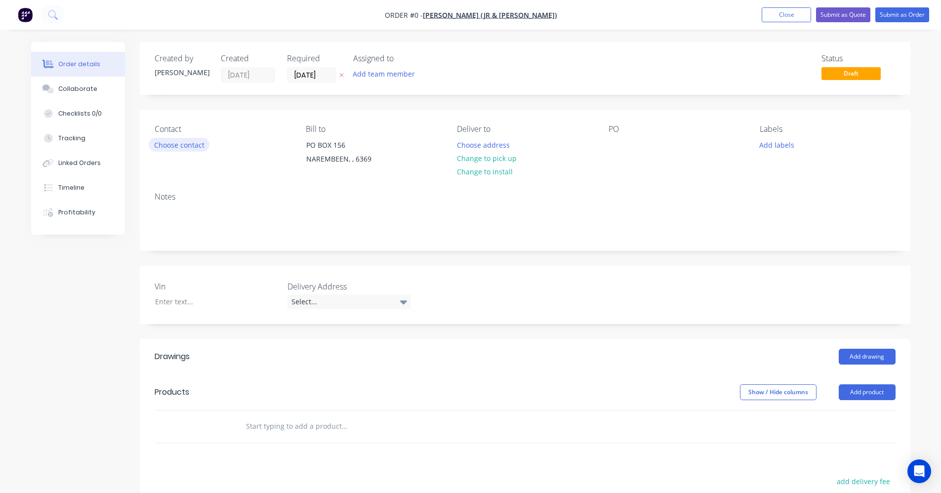
click at [182, 149] on button "Choose contact" at bounding box center [179, 144] width 61 height 13
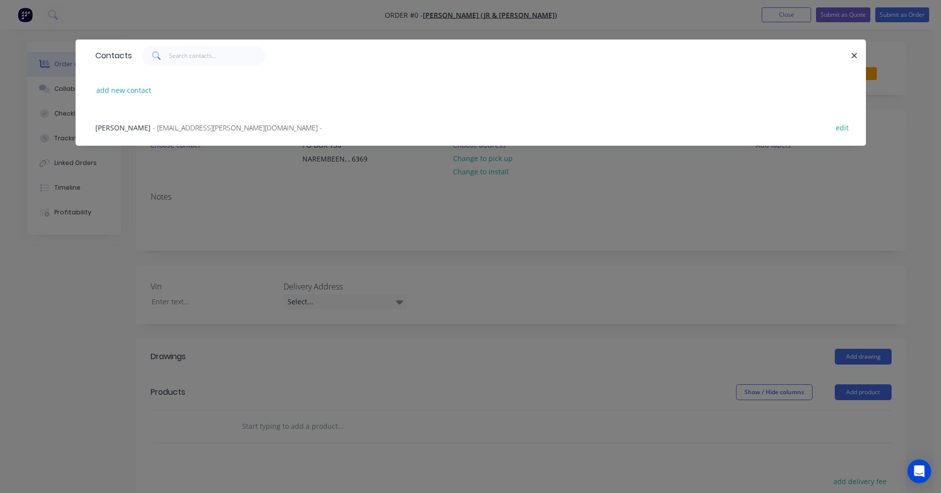
click at [177, 129] on span "- [EMAIL_ADDRESS][PERSON_NAME][DOMAIN_NAME] -" at bounding box center [238, 127] width 170 height 9
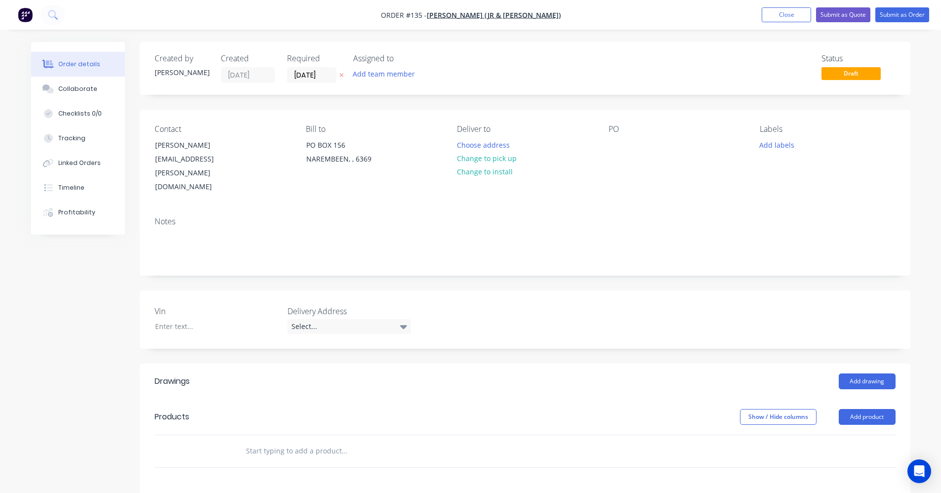
scroll to position [148, 0]
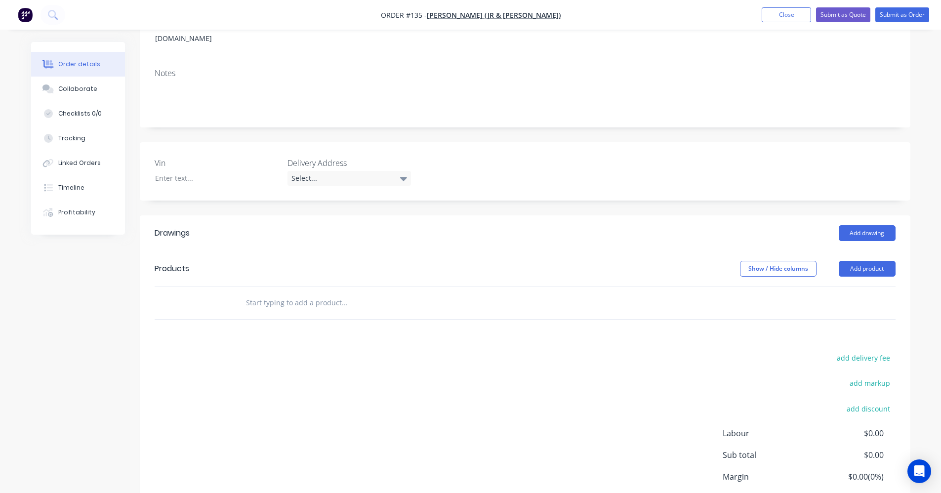
click at [289, 293] on input "text" at bounding box center [345, 303] width 198 height 20
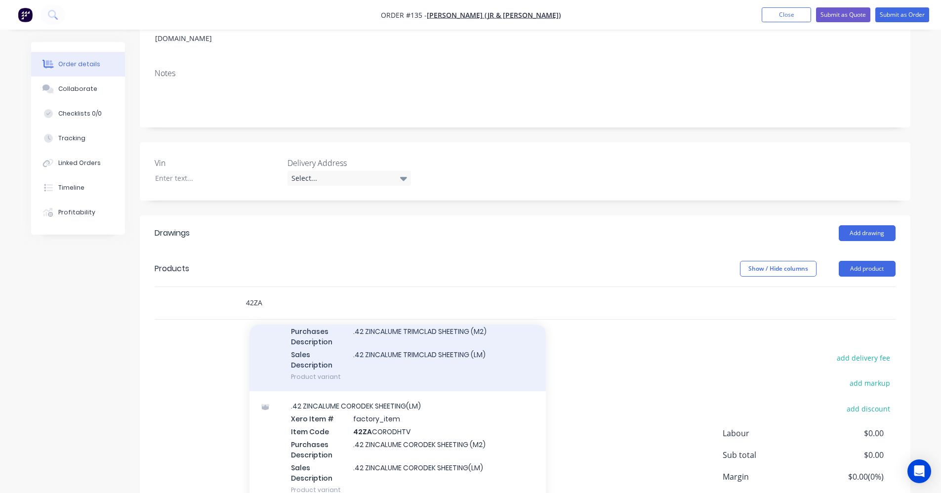
scroll to position [99, 0]
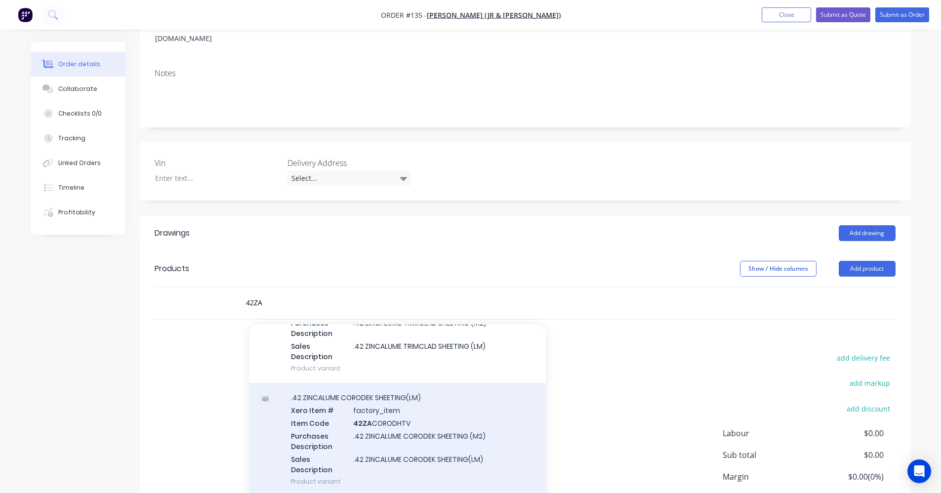
click at [392, 383] on div ".42 ZINCALUME CORODEK SHEETING(LM) Xero Item # factory_item Item Code 42ZA CORO…" at bounding box center [398, 439] width 297 height 113
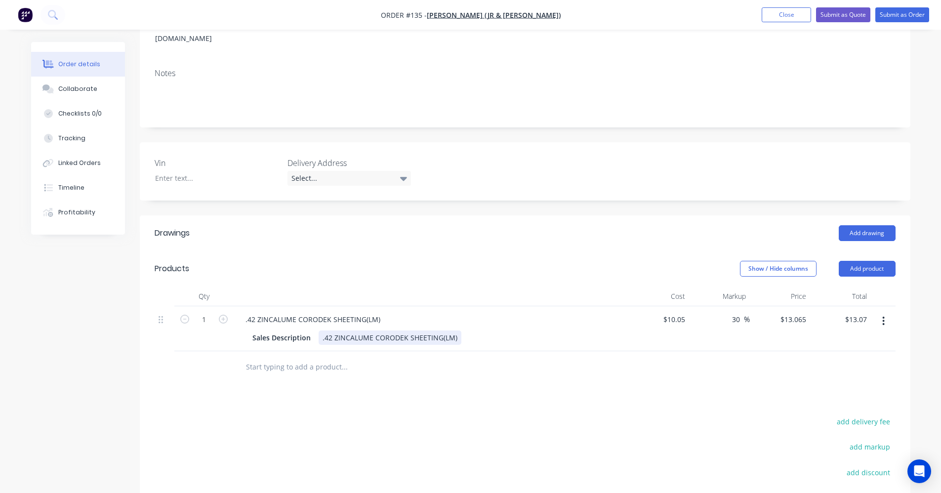
click at [457, 331] on div ".42 ZINCALUME CORODEK SHEETING(LM)" at bounding box center [390, 338] width 143 height 14
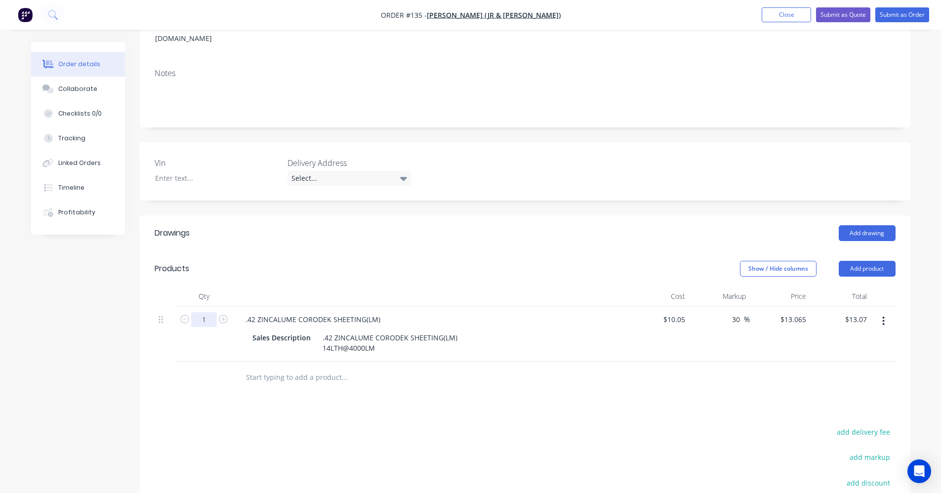
click at [203, 312] on input "1" at bounding box center [204, 319] width 26 height 15
click at [323, 368] on input "text" at bounding box center [345, 378] width 198 height 20
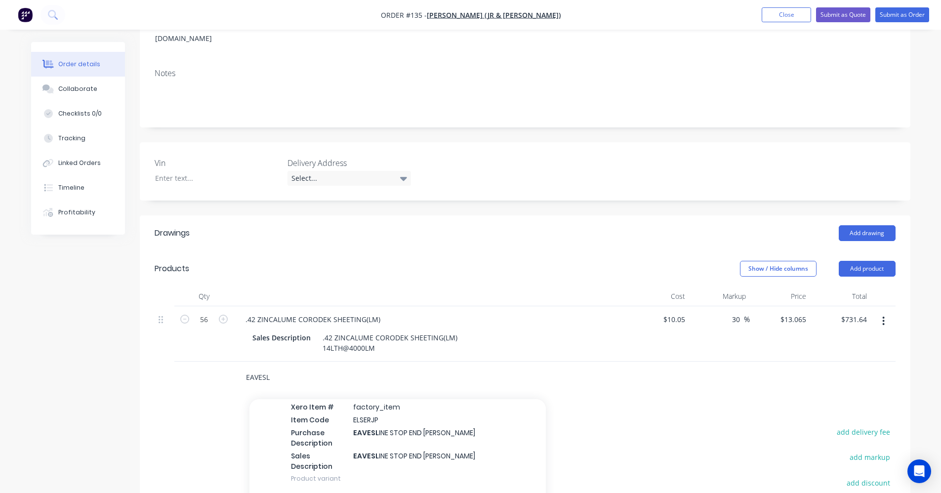
scroll to position [198, 0]
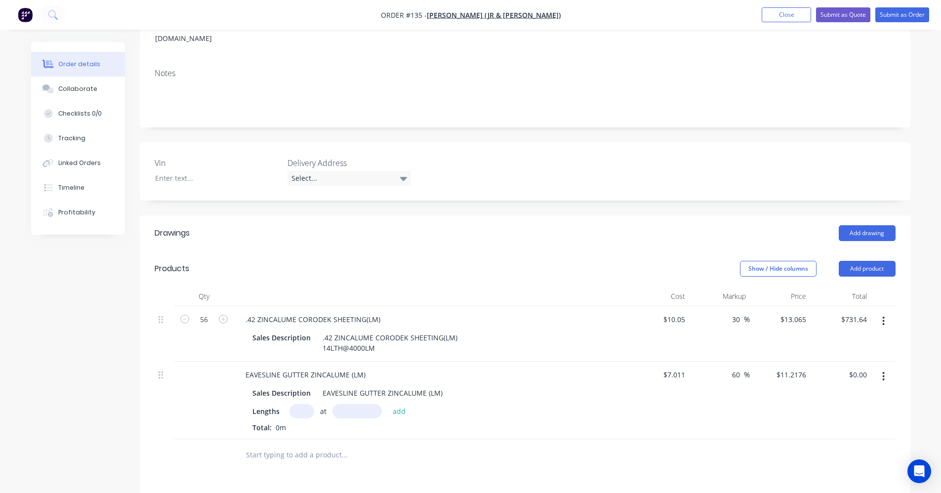
click at [301, 404] on input "text" at bounding box center [302, 411] width 25 height 14
click at [342, 404] on input "text" at bounding box center [357, 411] width 49 height 14
click at [396, 404] on button "add" at bounding box center [399, 410] width 23 height 13
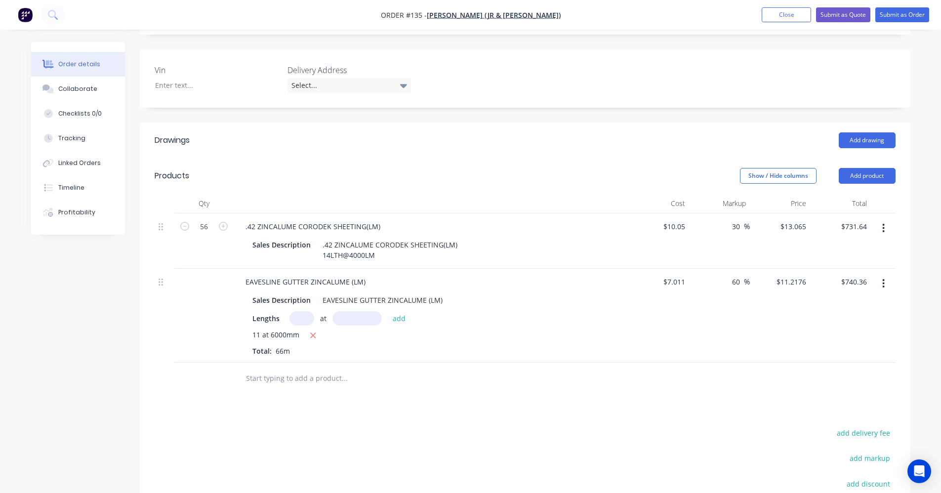
scroll to position [247, 0]
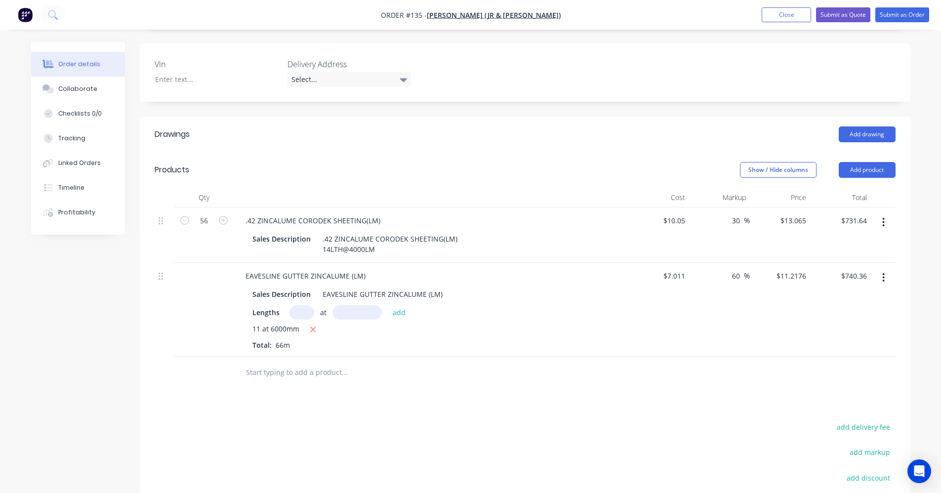
click at [325, 363] on input "text" at bounding box center [345, 373] width 198 height 20
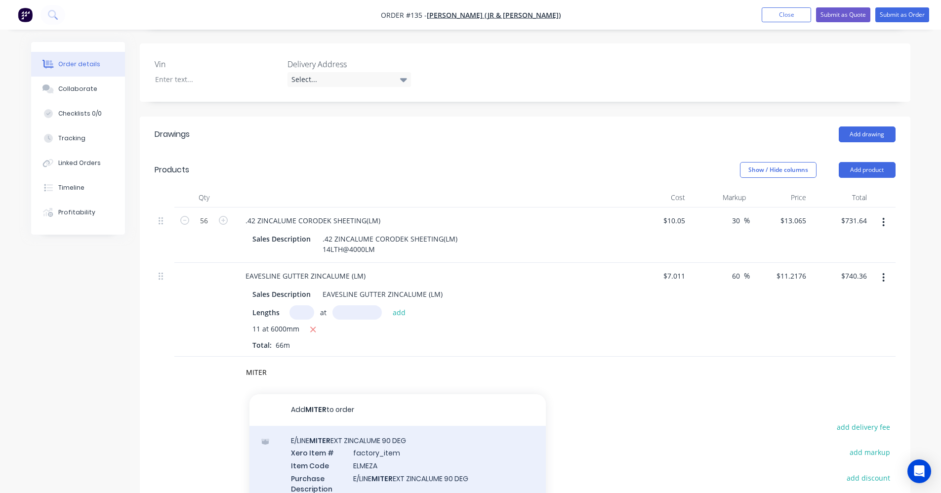
click at [405, 427] on div "E/LINE MITER EXT ZINCALUME 90 DEG Xero Item # factory_item Item Code ELMEZA Pur…" at bounding box center [398, 482] width 297 height 113
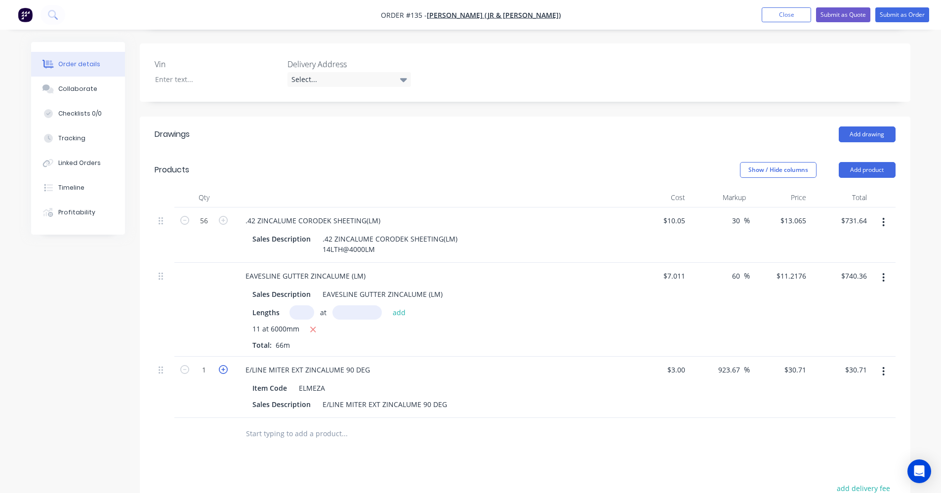
click at [225, 365] on icon "button" at bounding box center [223, 369] width 9 height 9
click at [278, 424] on input "text" at bounding box center [345, 434] width 198 height 20
click at [699, 17] on button "Submit as Order" at bounding box center [903, 14] width 54 height 15
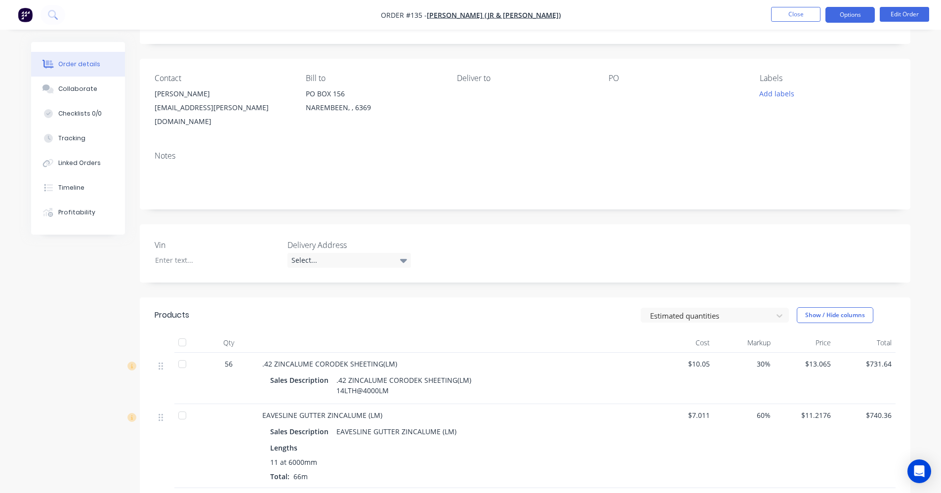
scroll to position [49, 0]
click at [699, 13] on button "Options" at bounding box center [850, 15] width 49 height 16
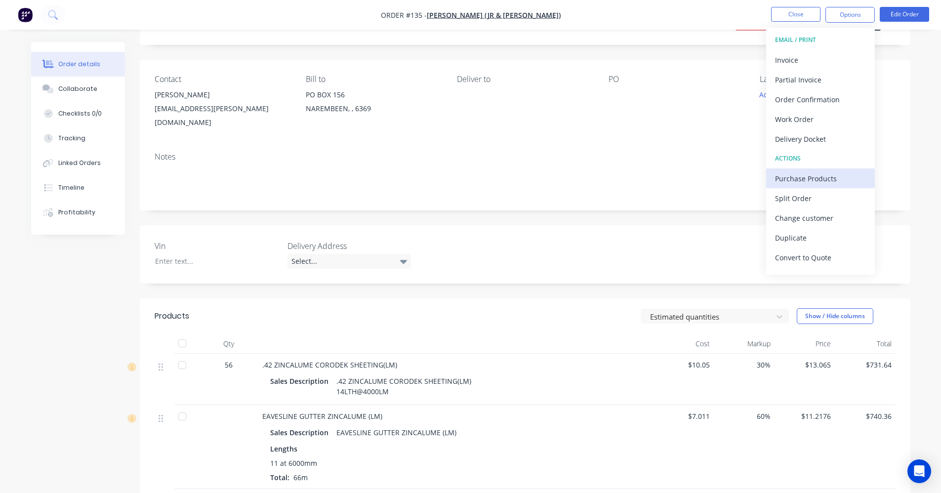
click at [699, 182] on div "Purchase Products" at bounding box center [820, 178] width 91 height 14
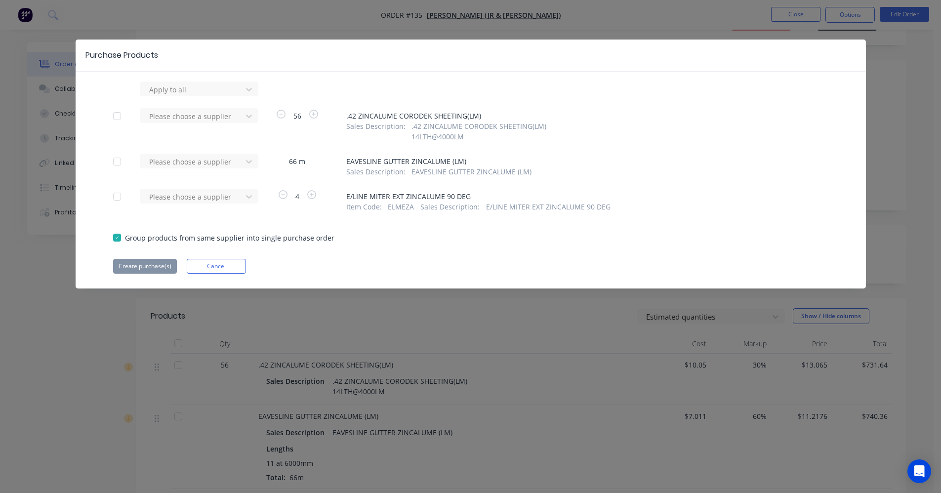
click at [117, 116] on div at bounding box center [117, 116] width 20 height 20
click at [116, 160] on div at bounding box center [117, 162] width 20 height 20
click at [117, 196] on div at bounding box center [117, 197] width 20 height 20
click at [230, 114] on div at bounding box center [192, 116] width 89 height 12
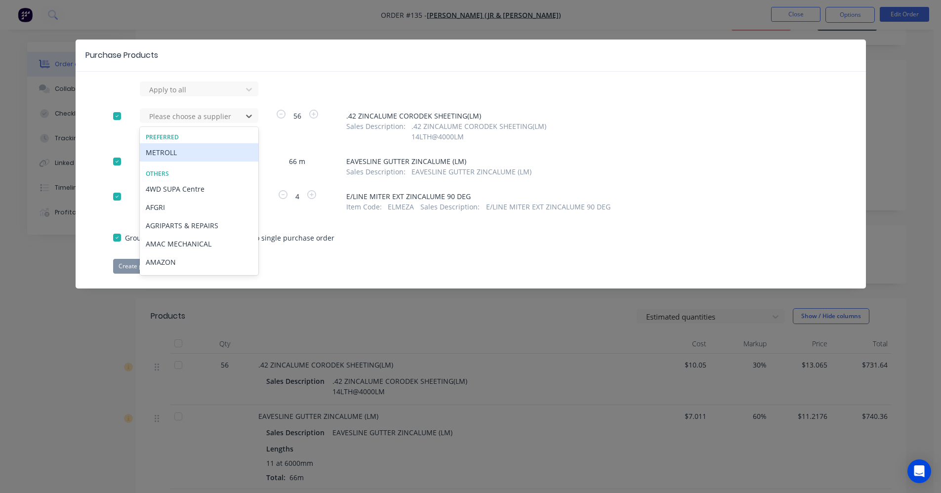
click at [198, 157] on div "METROLL" at bounding box center [199, 152] width 119 height 18
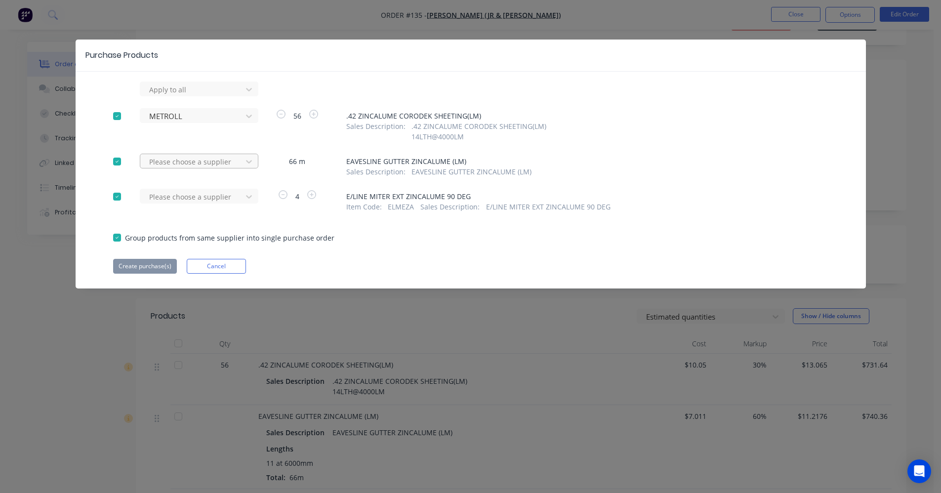
click at [199, 162] on div at bounding box center [192, 162] width 89 height 12
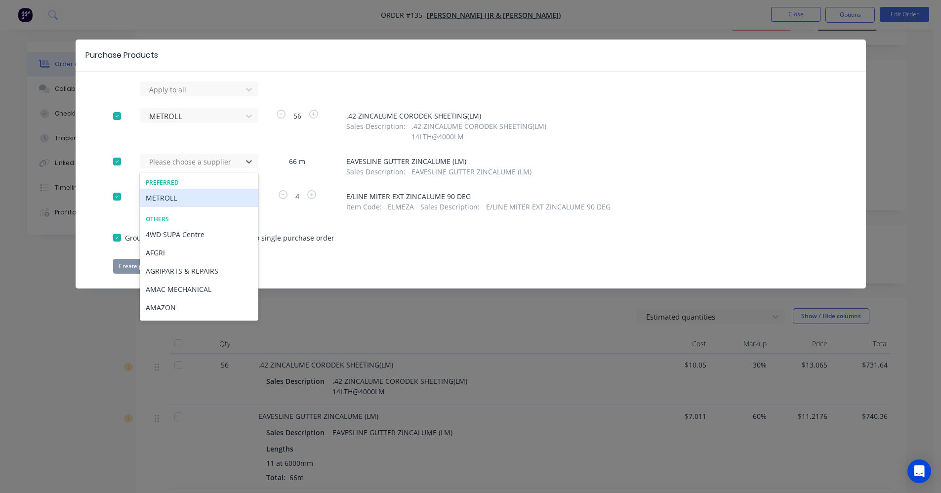
click at [198, 190] on div "METROLL" at bounding box center [199, 198] width 119 height 18
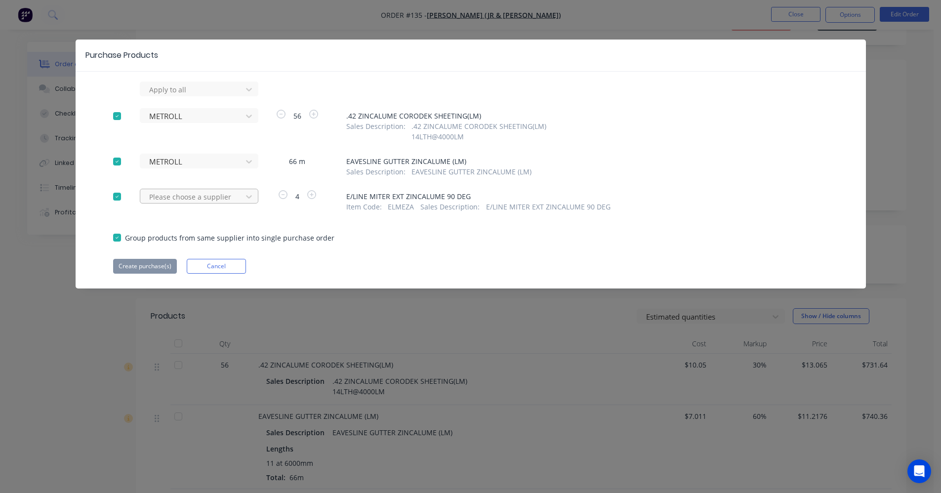
click at [198, 196] on div at bounding box center [192, 197] width 89 height 12
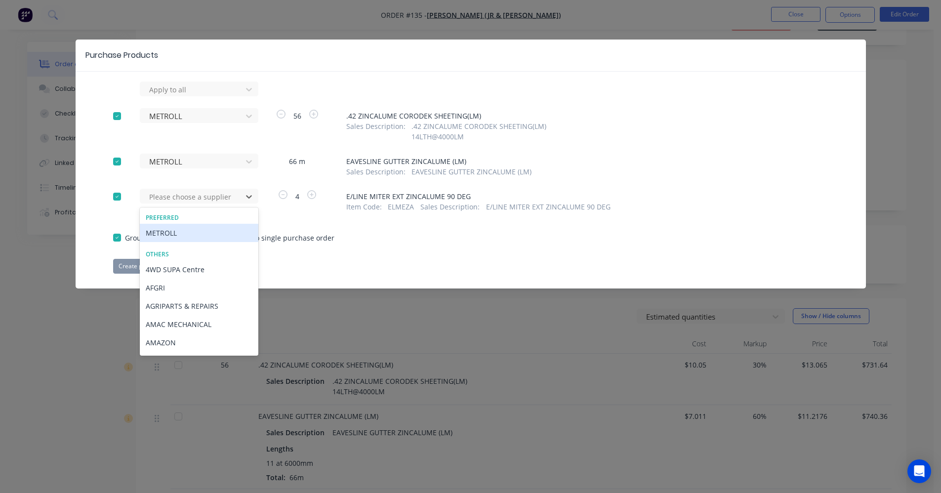
click at [197, 227] on div "METROLL" at bounding box center [199, 233] width 119 height 18
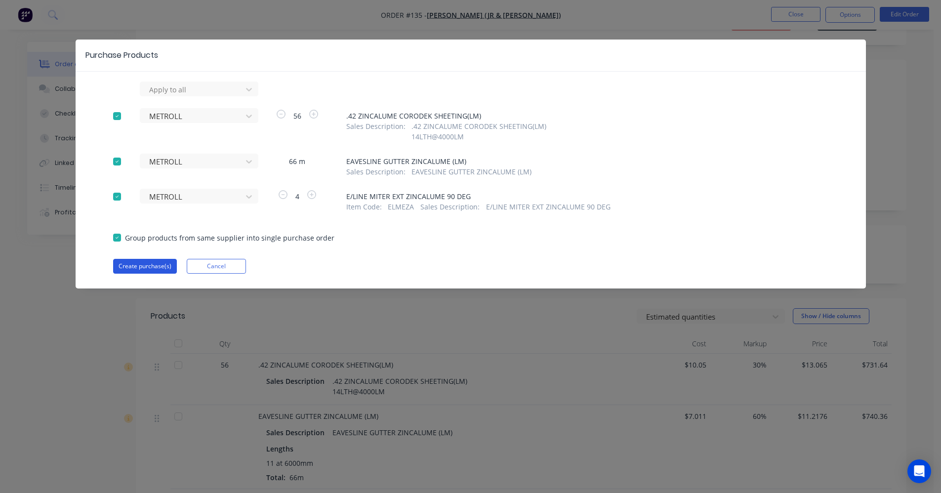
click at [153, 264] on button "Create purchase(s)" at bounding box center [145, 266] width 64 height 15
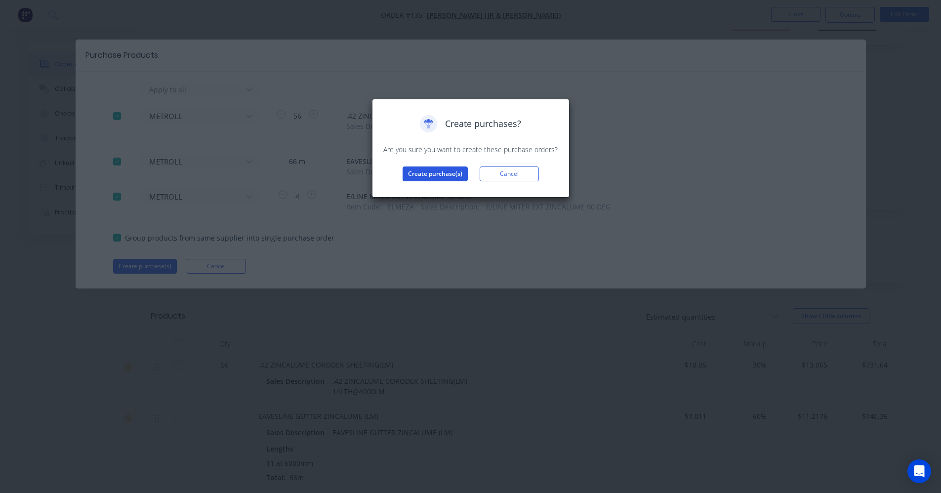
click at [447, 171] on button "Create purchase(s)" at bounding box center [435, 174] width 65 height 15
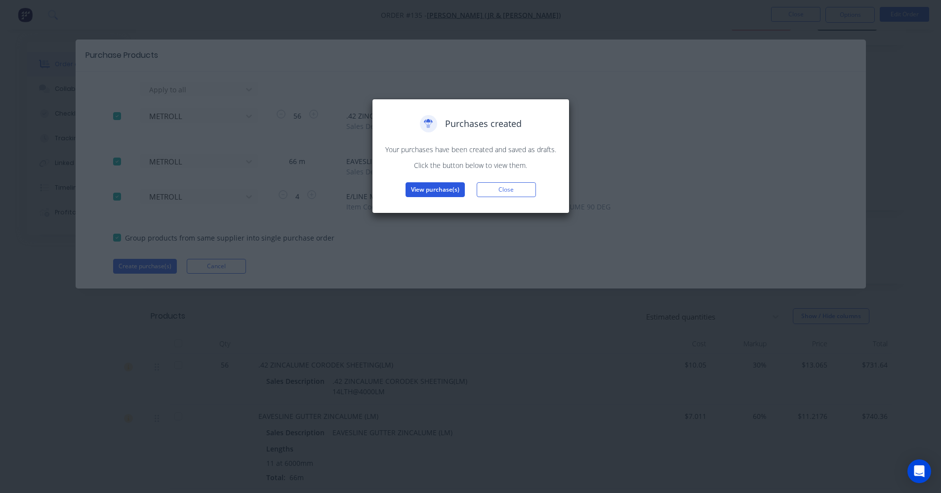
click at [438, 193] on button "View purchase(s)" at bounding box center [435, 189] width 59 height 15
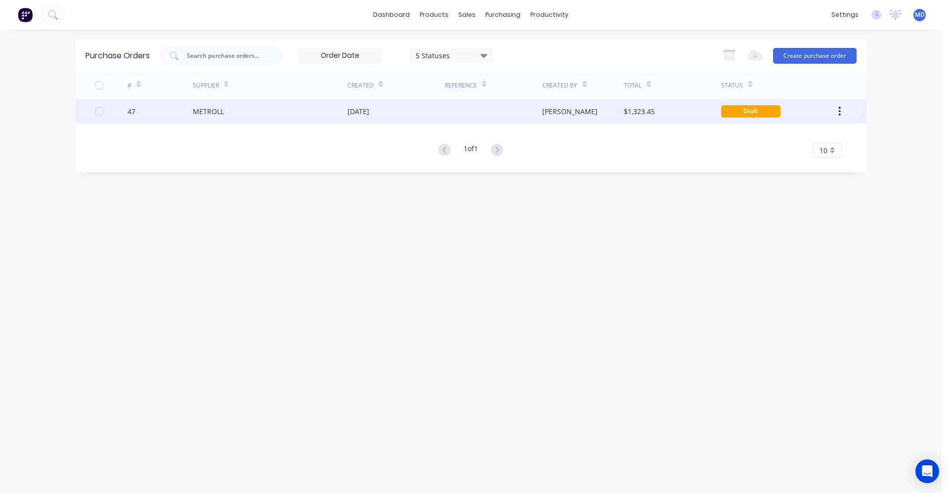
click at [452, 117] on div at bounding box center [493, 111] width 97 height 25
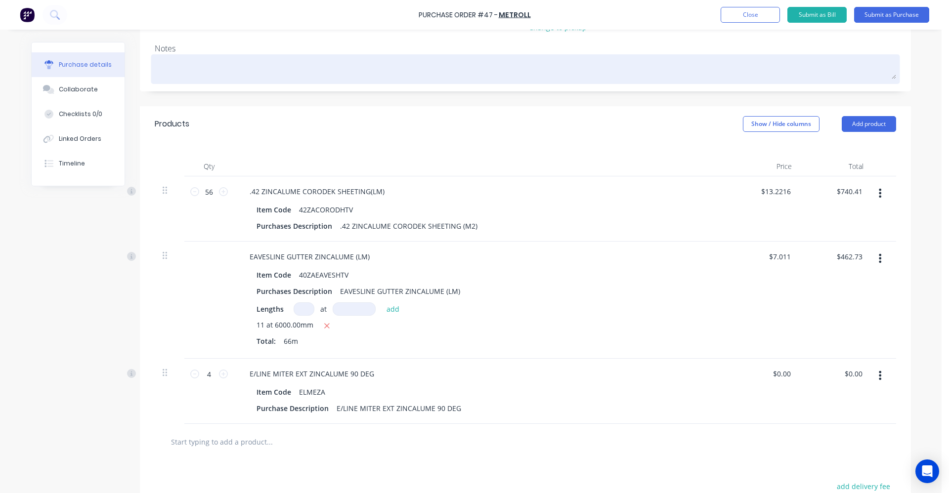
scroll to position [148, 0]
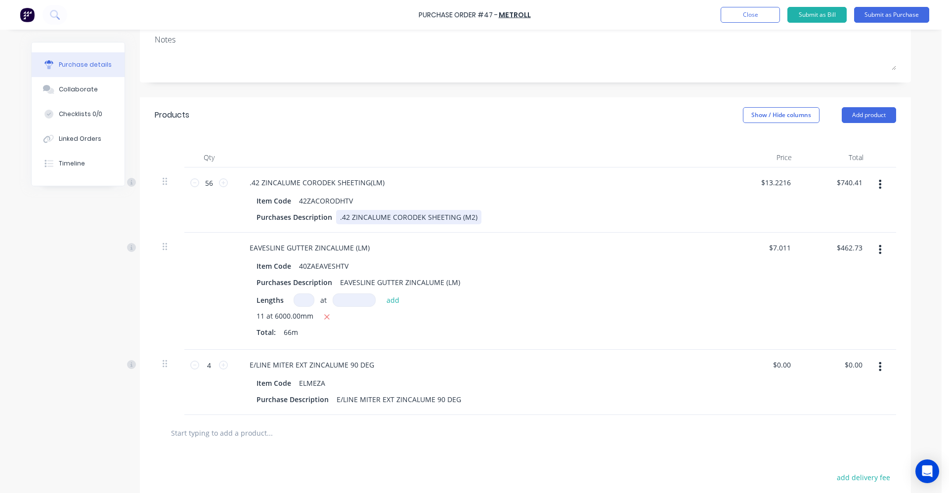
click at [474, 218] on div "Purchases Description .42 ZINCALUME CORODEK SHEETING (M2)" at bounding box center [479, 217] width 453 height 14
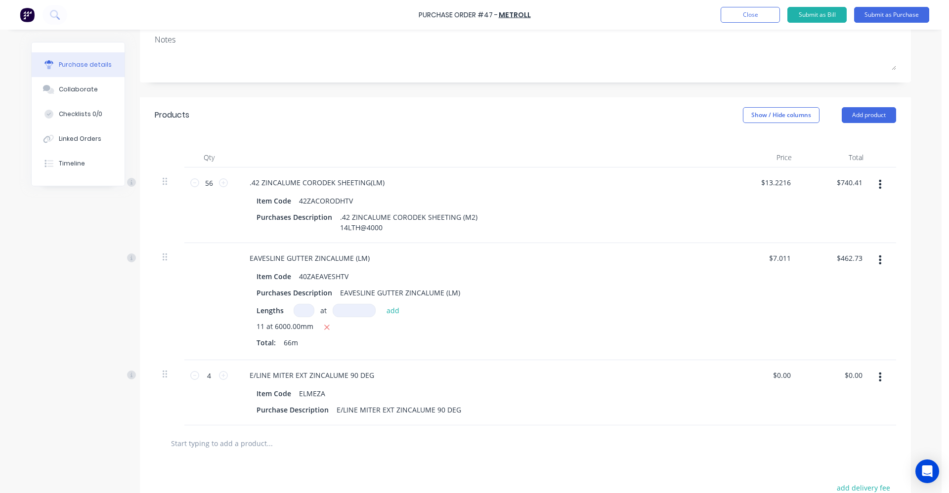
click at [477, 329] on div "11 at 6000.00mm" at bounding box center [481, 327] width 449 height 12
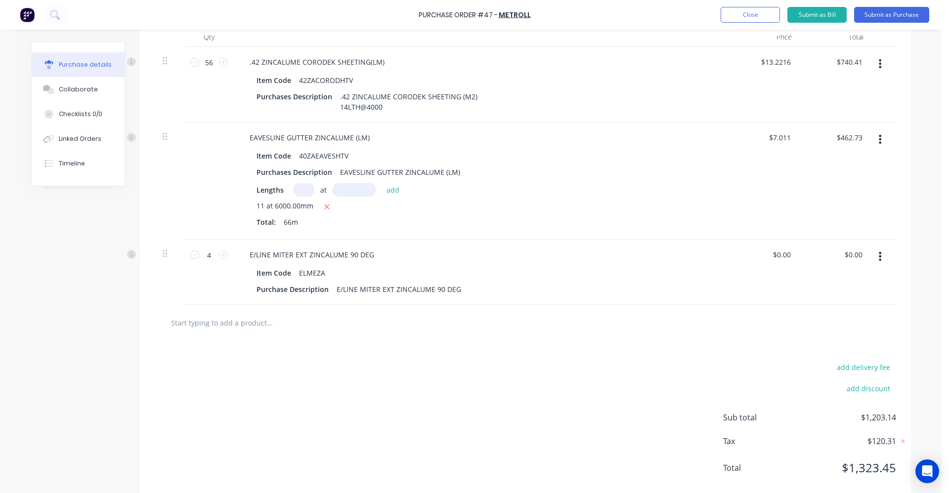
scroll to position [289, 0]
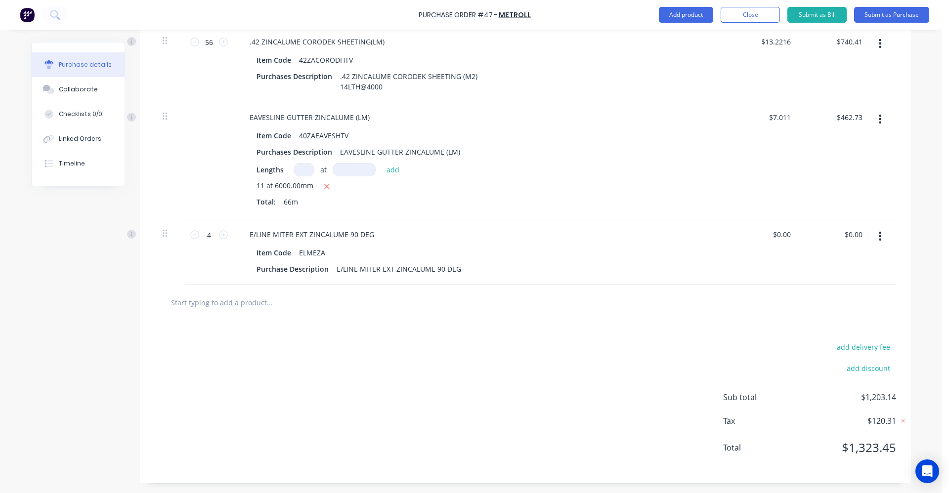
click at [258, 303] on input "text" at bounding box center [270, 303] width 198 height 20
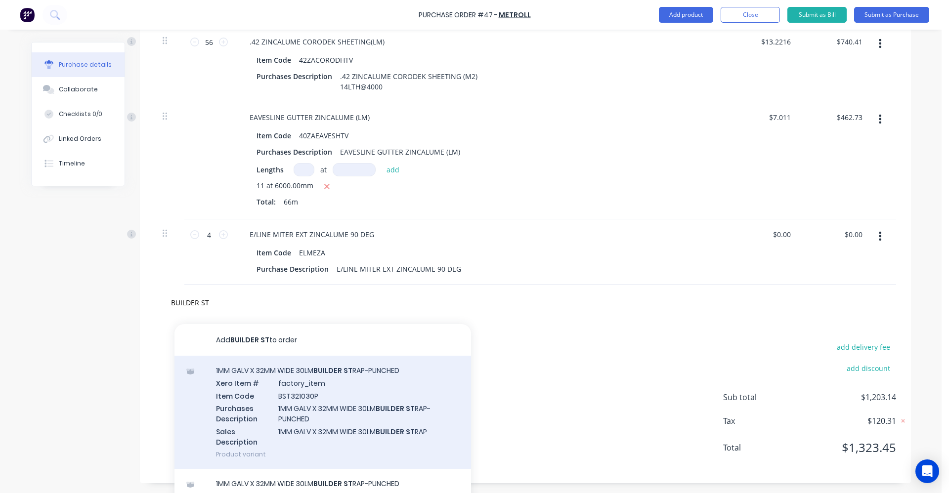
click at [313, 363] on div "1MM GALV X 32MM WIDE 30LM BUILDER ST RAP-PUNCHED Xero Item # factory_item Item …" at bounding box center [322, 412] width 297 height 113
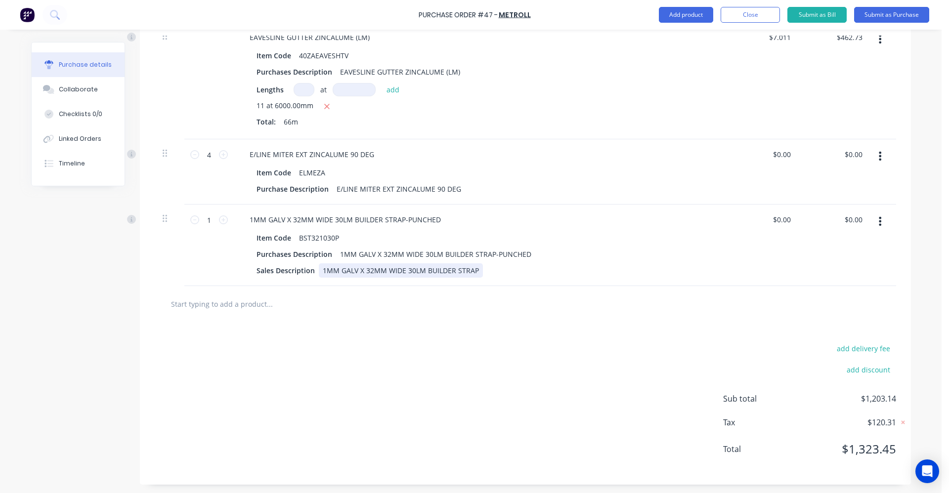
scroll to position [371, 0]
click at [221, 219] on icon at bounding box center [223, 218] width 9 height 9
click at [250, 302] on input "text" at bounding box center [270, 303] width 198 height 20
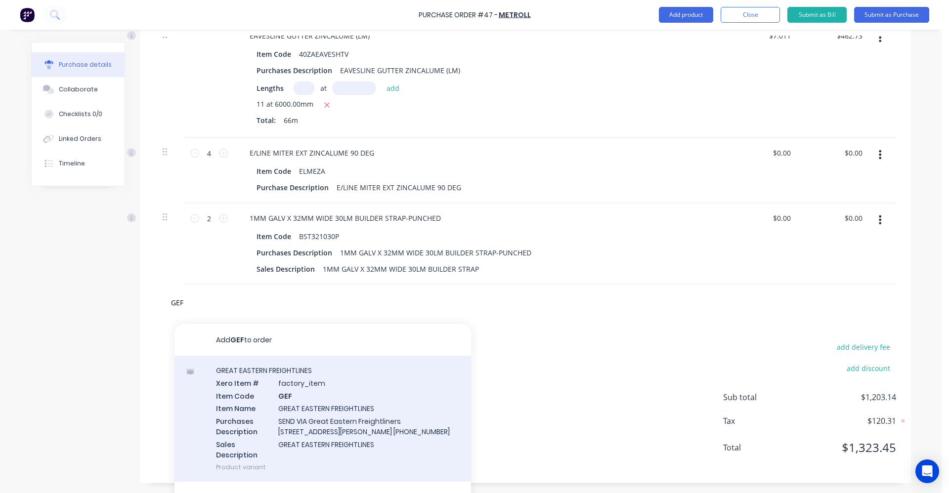
click at [297, 409] on div "GREAT EASTERN FREIGHTLINES Xero Item # factory_item Item Code GEF Item Name GRE…" at bounding box center [322, 419] width 297 height 126
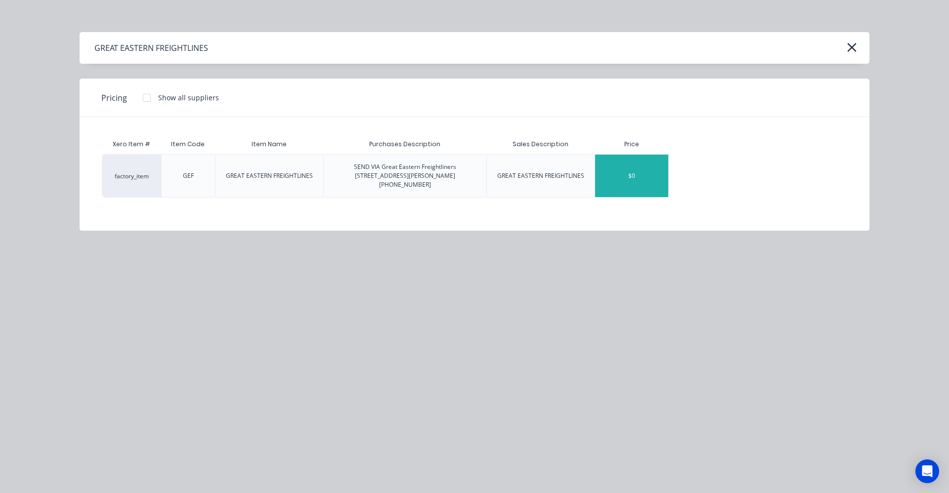
click at [642, 178] on div "$0" at bounding box center [631, 176] width 73 height 43
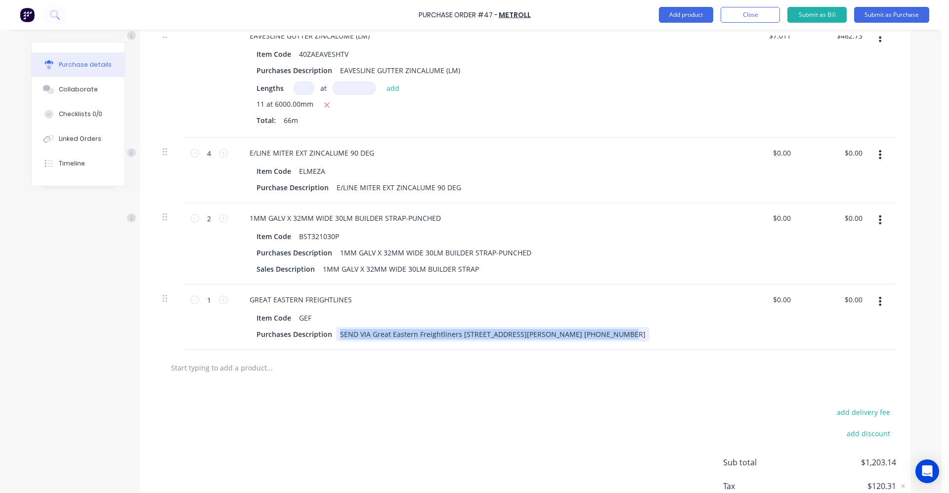
drag, startPoint x: 596, startPoint y: 332, endPoint x: 328, endPoint y: 323, distance: 268.5
click at [328, 323] on div "Item Code GEF Purchases Description SEND VIA Great Eastern Freightliners [STREE…" at bounding box center [481, 326] width 478 height 31
copy div "SEND VIA Great Eastern Freightliners [STREET_ADDRESS][PERSON_NAME] [PHONE_NUMBE…"
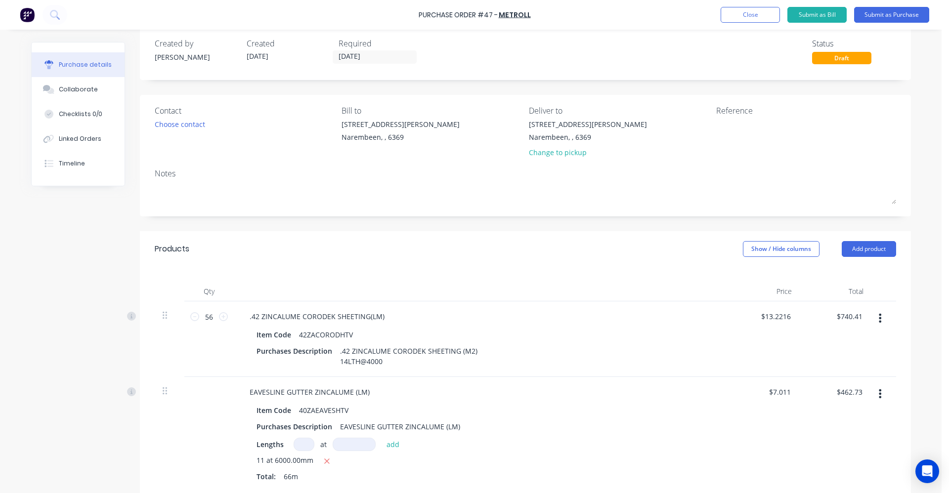
scroll to position [0, 0]
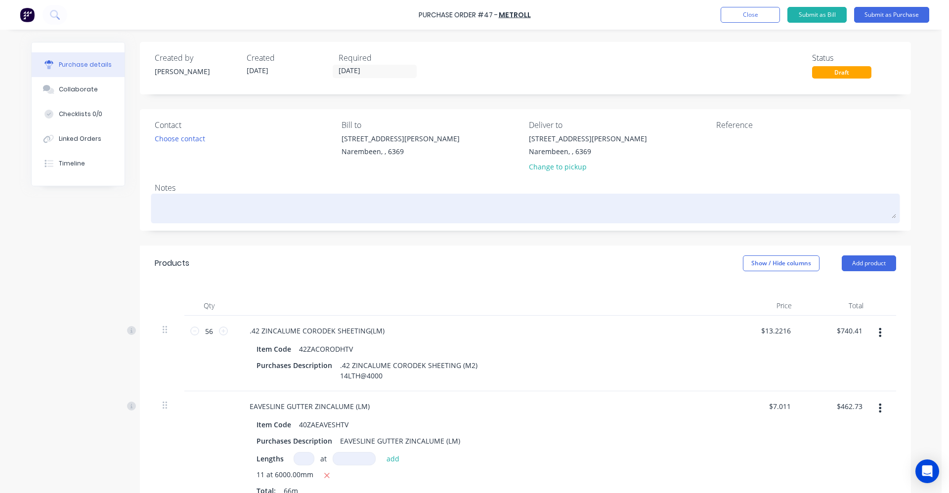
paste textarea "SEND VIA Great Eastern Freightliners [STREET_ADDRESS][PERSON_NAME] [PHONE_NUMBE…"
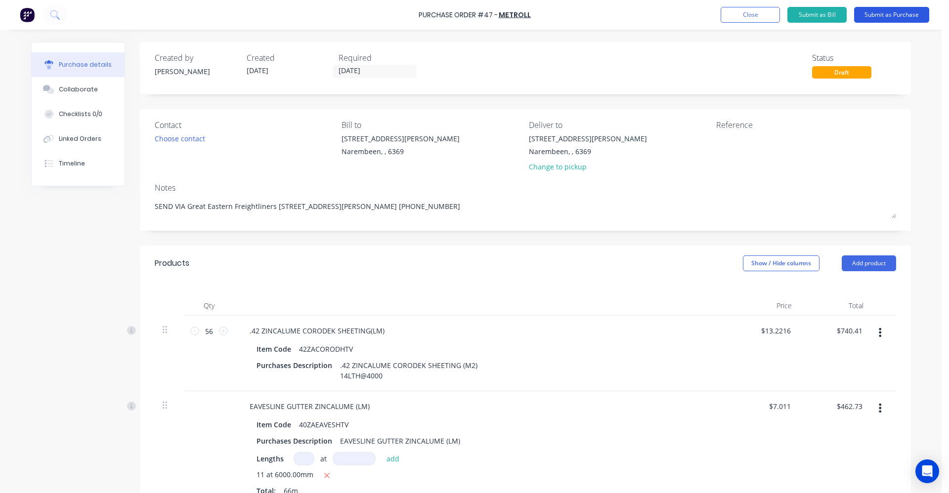
click at [699, 18] on button "Submit as Purchase" at bounding box center [891, 15] width 75 height 16
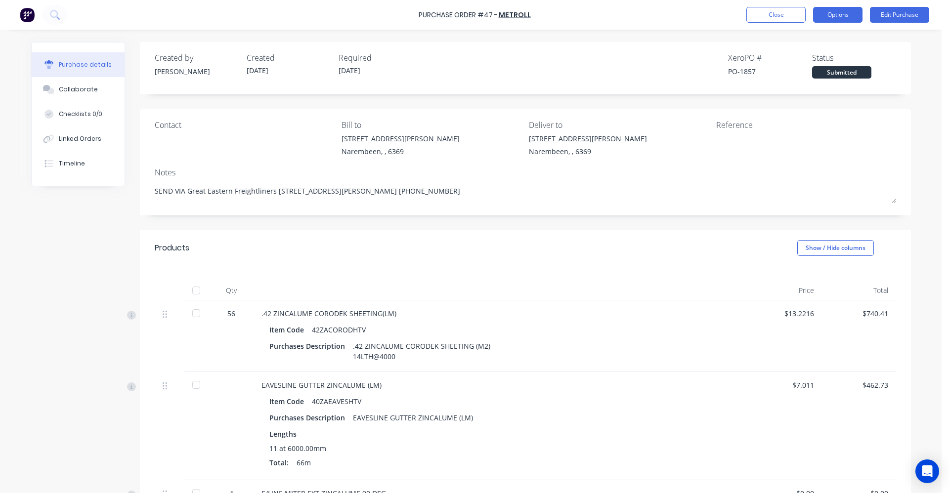
click at [699, 17] on button "Options" at bounding box center [837, 15] width 49 height 16
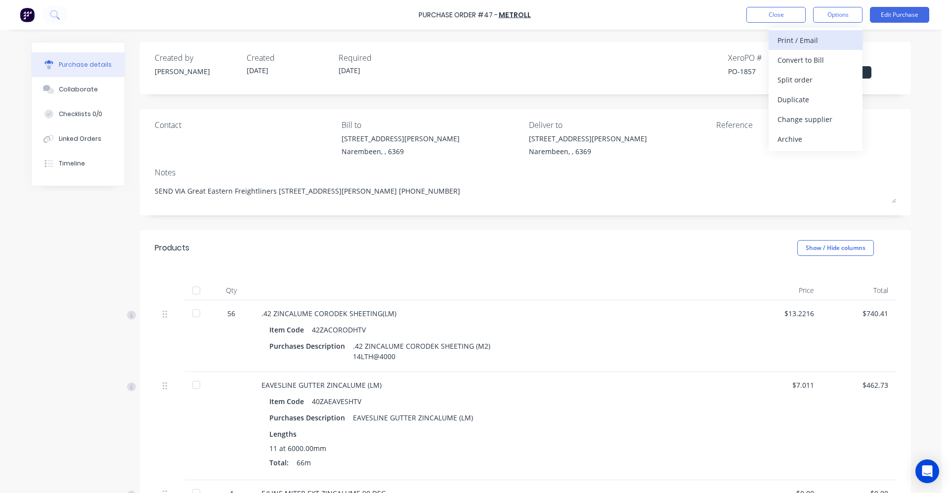
click at [699, 35] on div "Print / Email" at bounding box center [815, 40] width 76 height 14
click at [699, 59] on div "With pricing" at bounding box center [815, 60] width 76 height 14
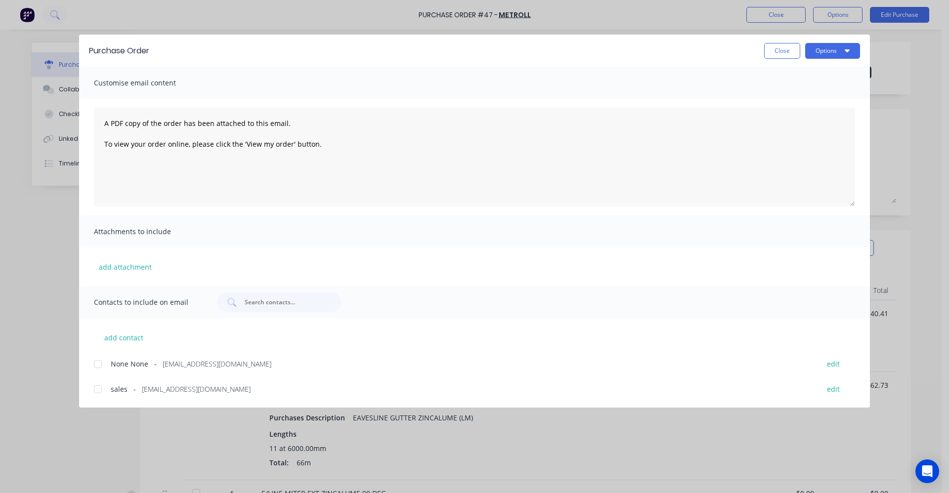
click at [95, 391] on div at bounding box center [98, 390] width 20 height 20
click at [699, 49] on button "Options" at bounding box center [832, 51] width 55 height 16
click at [699, 110] on div "Email" at bounding box center [813, 115] width 76 height 14
click at [699, 52] on button "Close" at bounding box center [782, 51] width 36 height 16
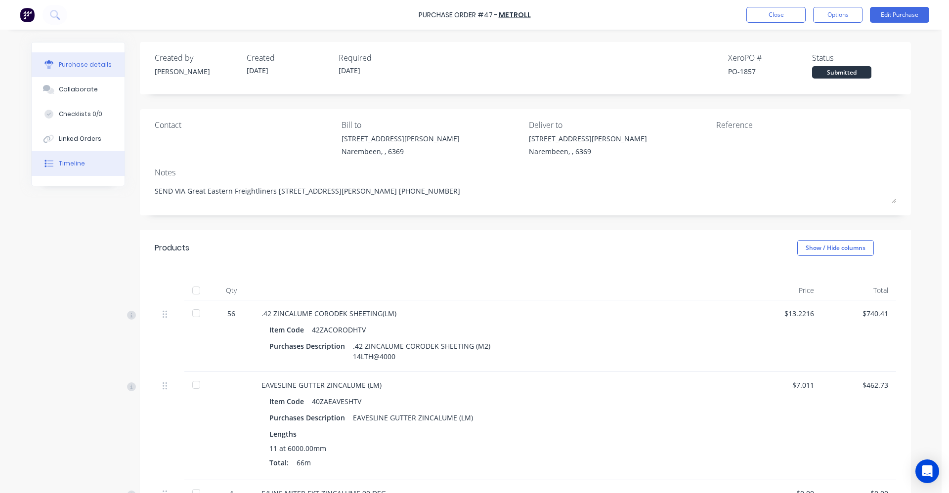
click at [74, 158] on button "Timeline" at bounding box center [78, 163] width 93 height 25
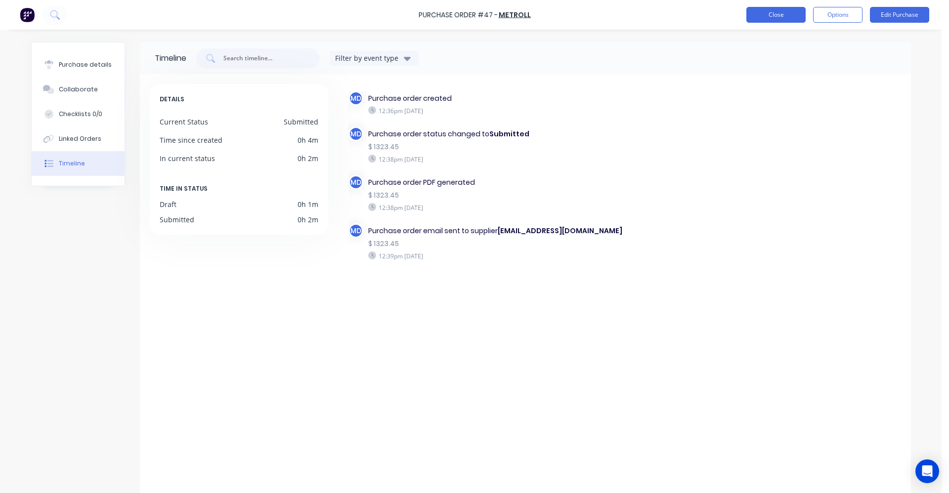
click at [699, 17] on button "Close" at bounding box center [775, 15] width 59 height 16
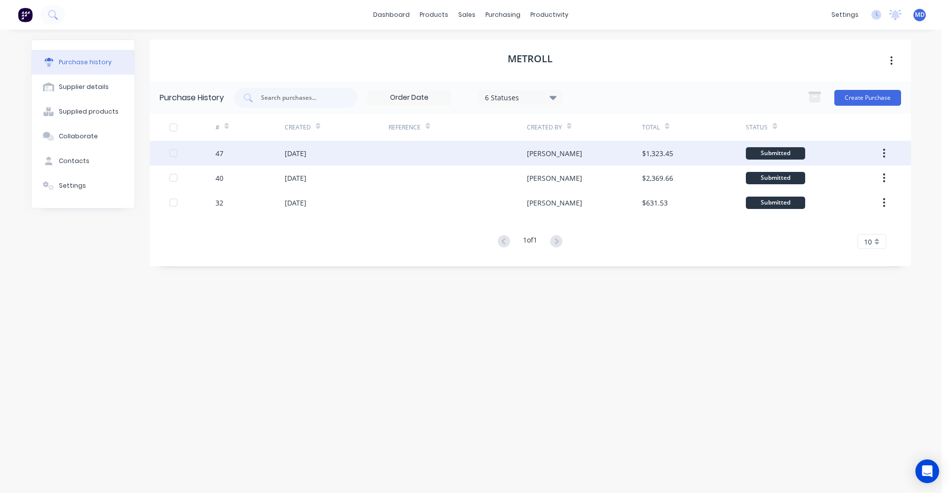
click at [382, 160] on div "[DATE]" at bounding box center [337, 153] width 104 height 25
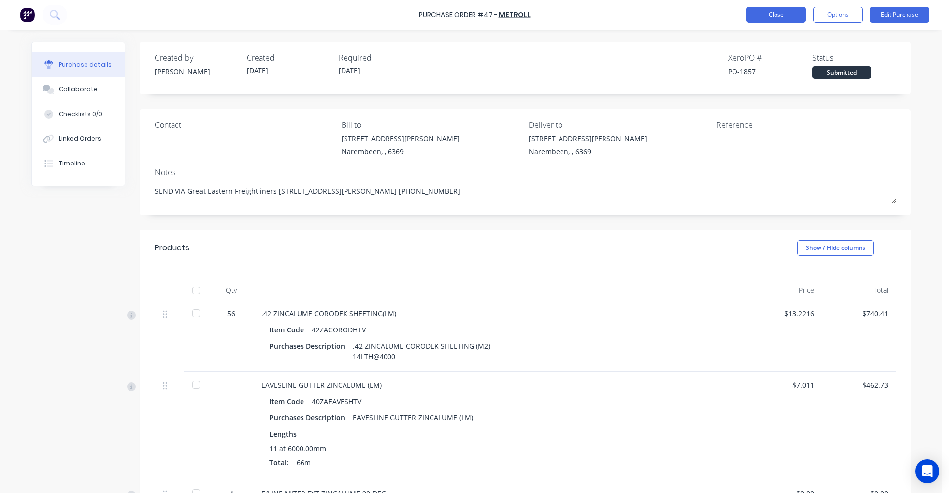
click at [699, 16] on button "Close" at bounding box center [775, 15] width 59 height 16
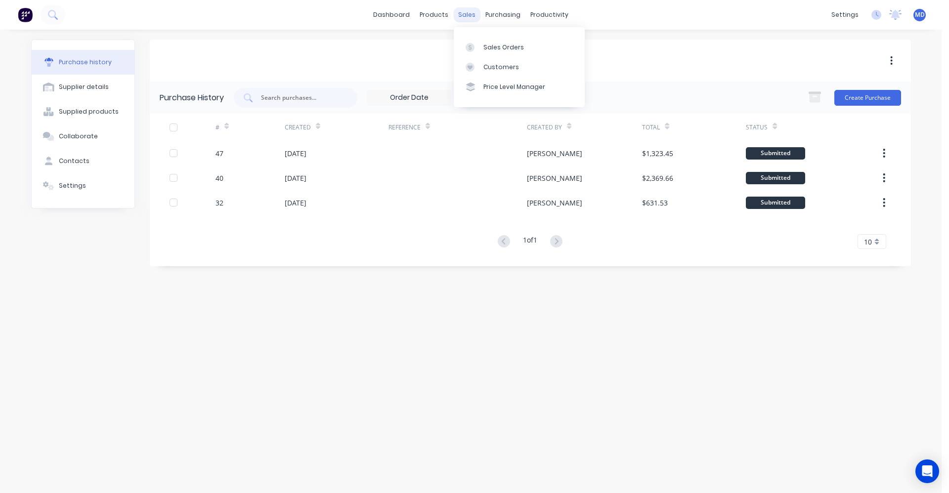
click at [463, 15] on div "sales" at bounding box center [466, 14] width 27 height 15
click at [478, 43] on div at bounding box center [473, 47] width 15 height 9
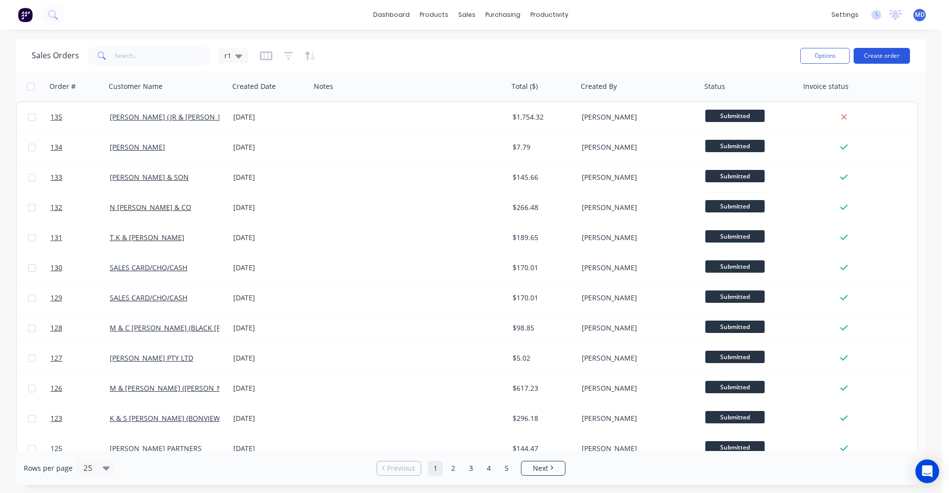
click at [699, 58] on button "Create order" at bounding box center [882, 56] width 56 height 16
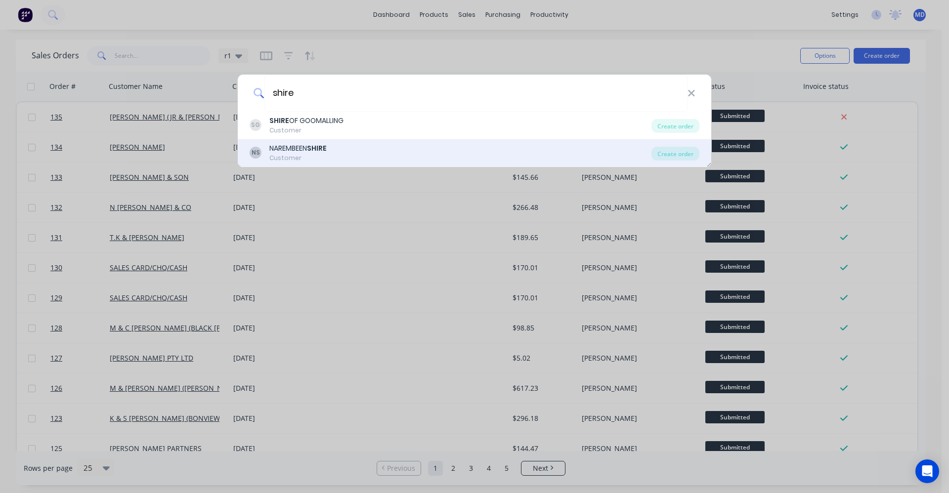
click at [334, 145] on div "NS NAREMBEEN SHIRE Customer" at bounding box center [451, 152] width 402 height 19
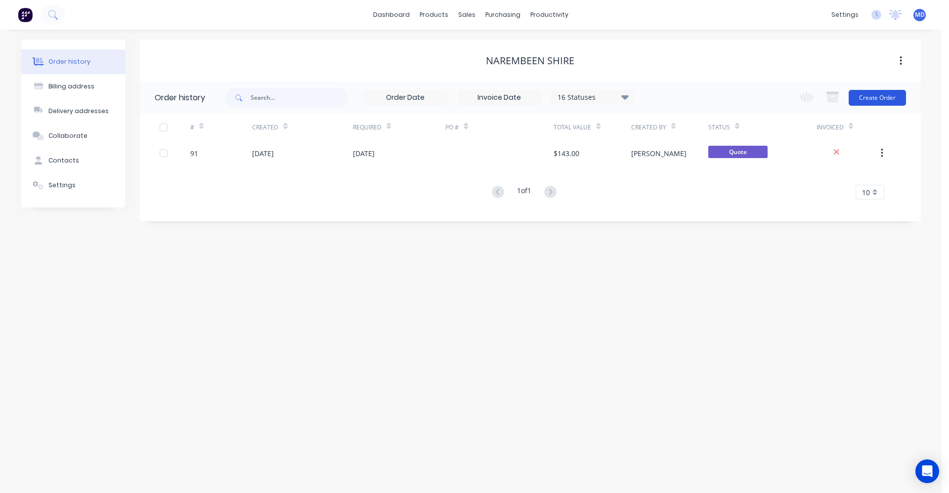
click at [699, 96] on button "Create Order" at bounding box center [877, 98] width 57 height 16
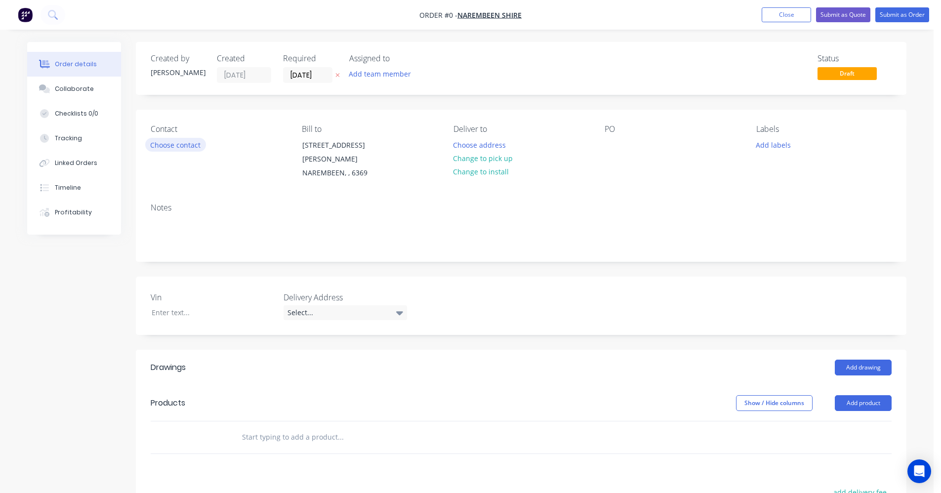
click at [191, 148] on button "Choose contact" at bounding box center [175, 144] width 61 height 13
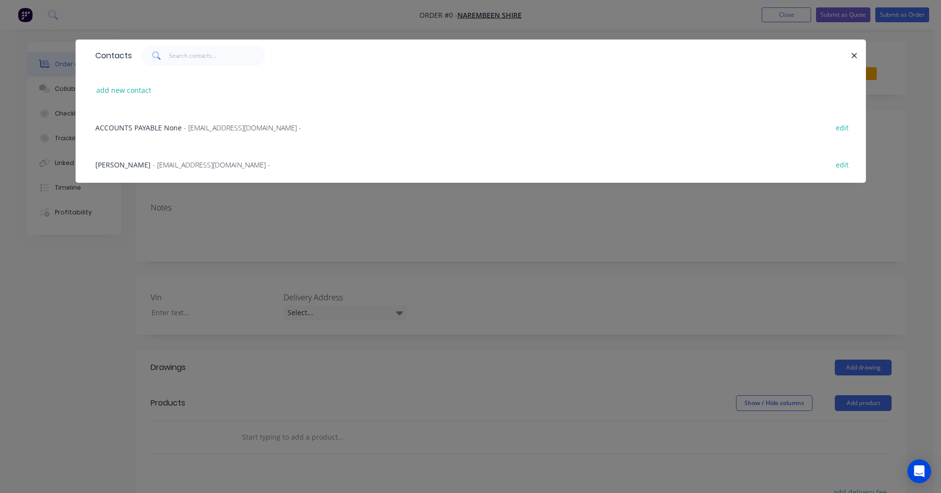
click at [173, 168] on span "- [EMAIL_ADDRESS][DOMAIN_NAME] -" at bounding box center [212, 164] width 118 height 9
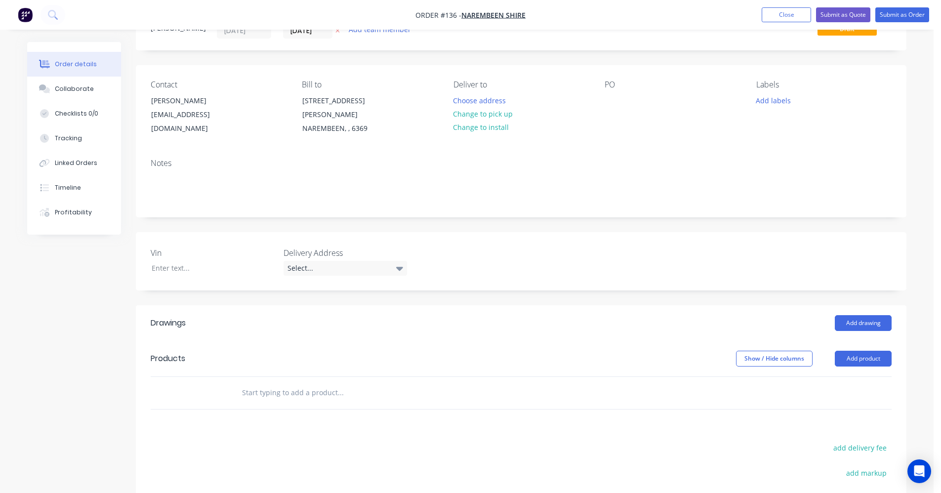
scroll to position [99, 0]
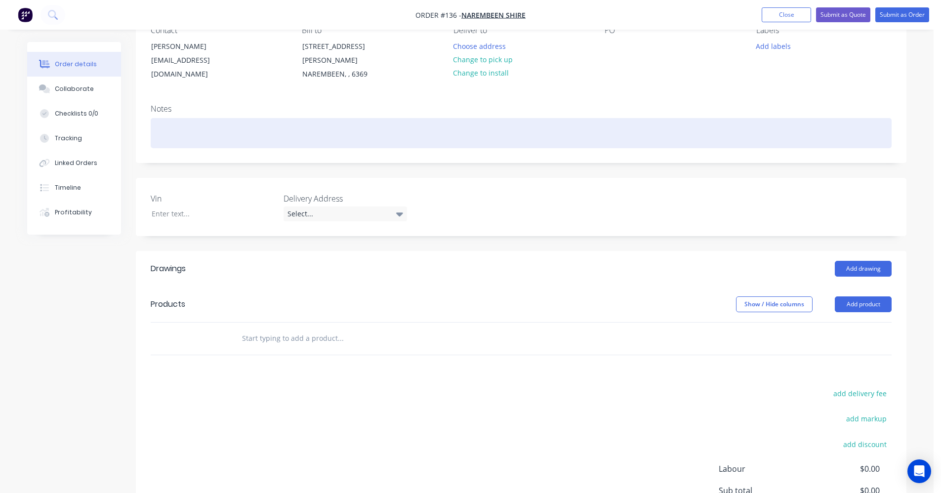
click at [197, 132] on div at bounding box center [521, 133] width 741 height 30
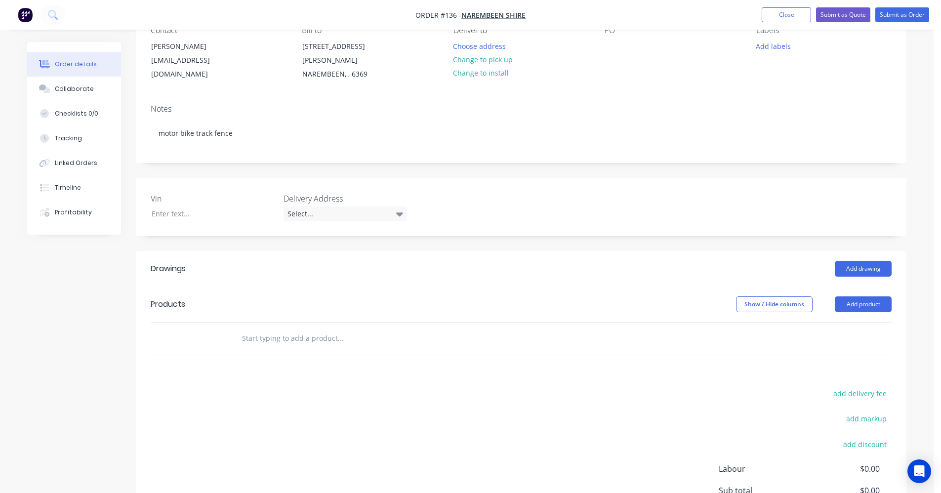
click at [290, 329] on input "text" at bounding box center [341, 339] width 198 height 20
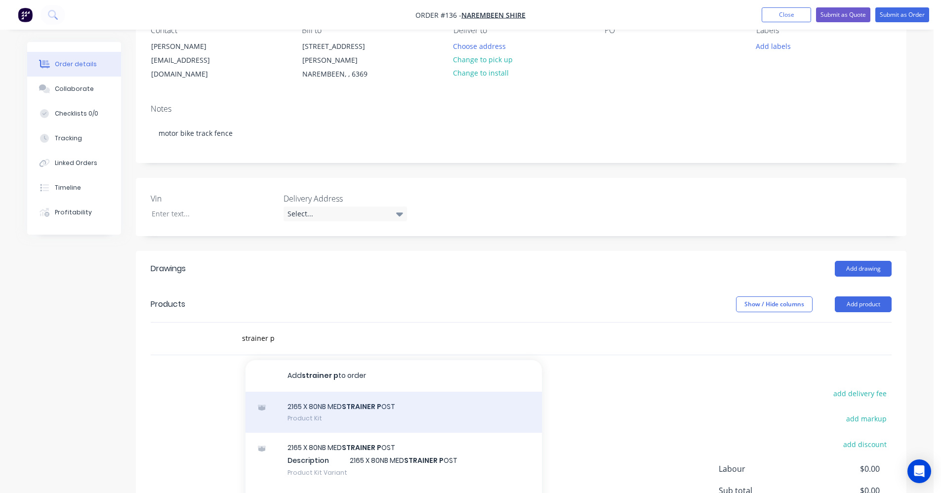
click at [362, 396] on div "2165 X 80NB MED STRAINER P OST Product Kit" at bounding box center [394, 413] width 297 height 42
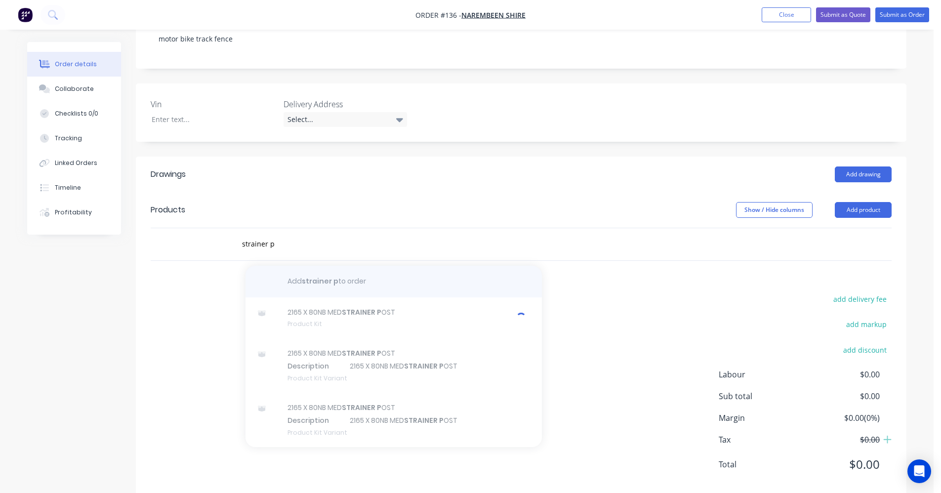
scroll to position [202, 0]
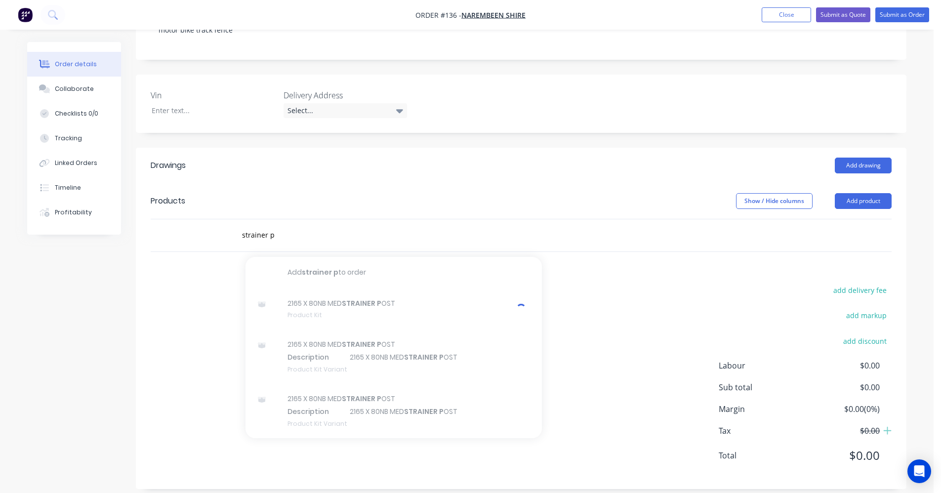
click at [377, 195] on div "Show / Hide columns Add product" at bounding box center [600, 201] width 584 height 16
click at [296, 225] on input "strainer p" at bounding box center [341, 235] width 198 height 20
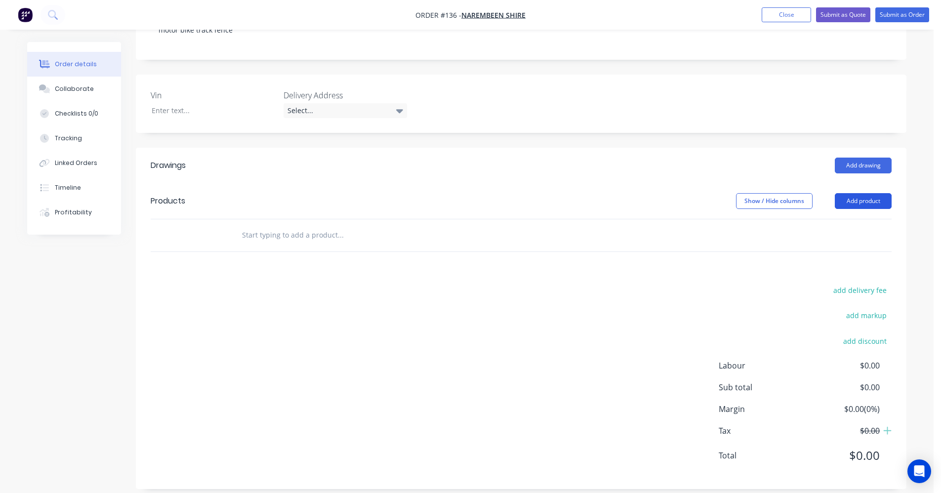
click at [699, 193] on button "Add product" at bounding box center [863, 201] width 57 height 16
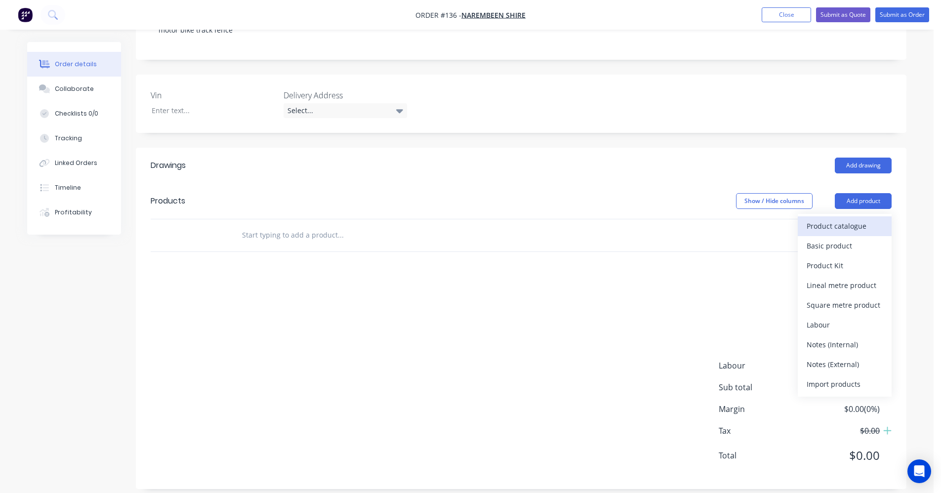
click at [699, 219] on div "Product catalogue" at bounding box center [845, 226] width 76 height 14
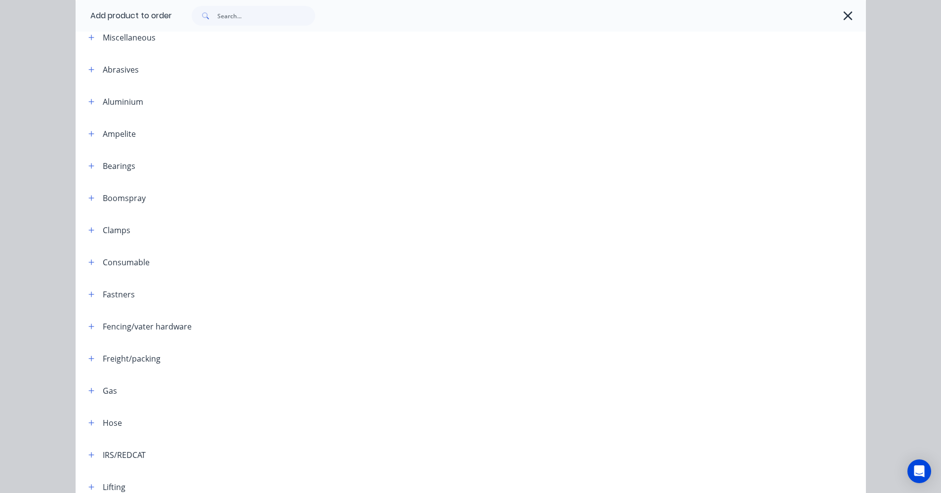
scroll to position [198, 0]
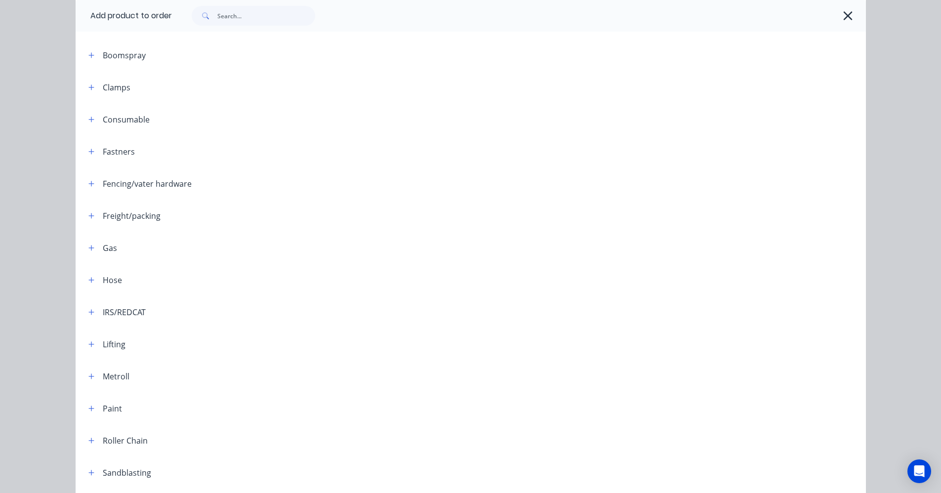
click at [132, 183] on div "Fencing/vater hardware" at bounding box center [147, 184] width 89 height 12
click at [88, 184] on icon "button" at bounding box center [90, 183] width 5 height 5
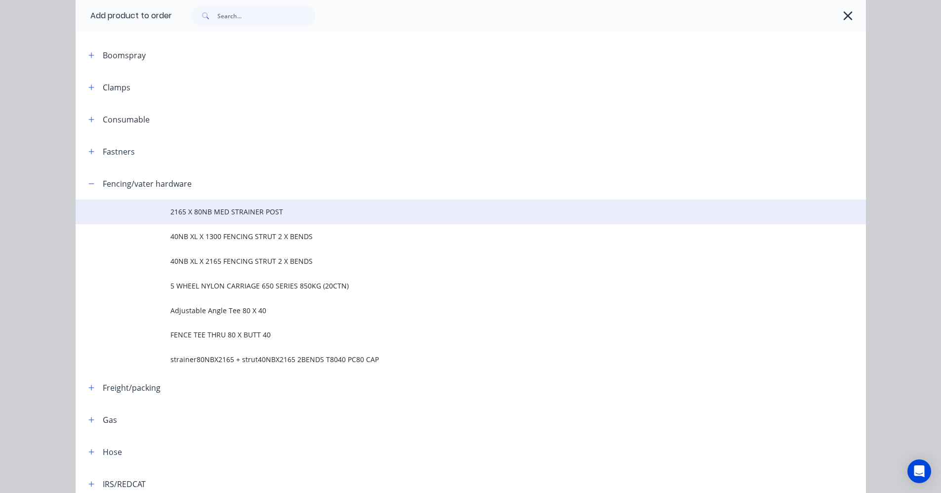
click at [190, 213] on span "2165 X 80NB MED STRAINER POST" at bounding box center [449, 212] width 556 height 10
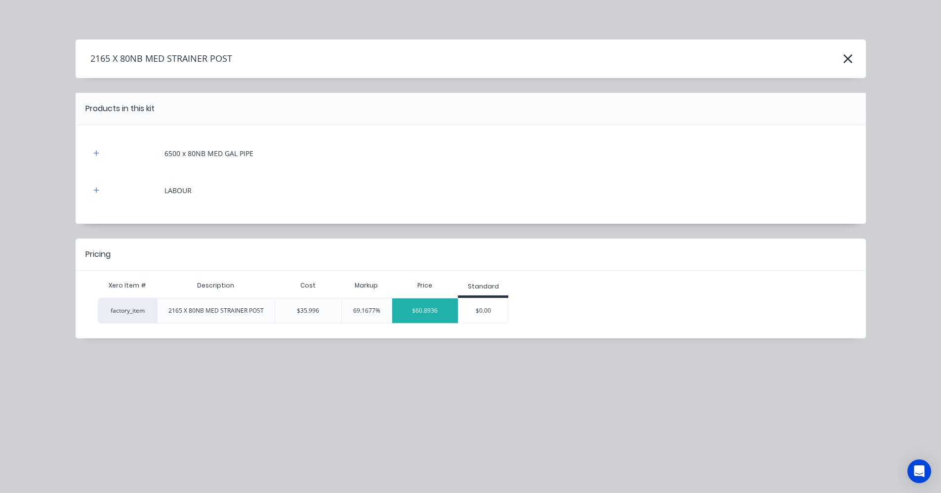
click at [446, 314] on div "$60.8936" at bounding box center [425, 311] width 66 height 25
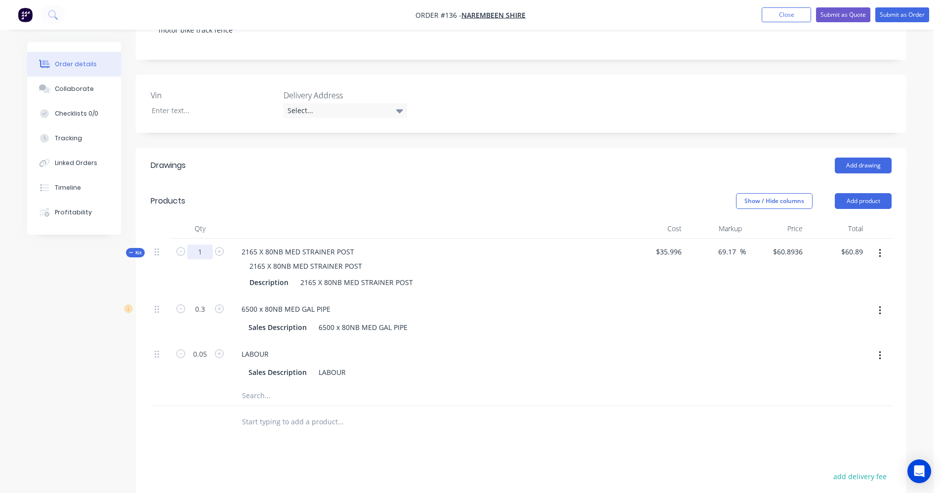
click at [209, 245] on input "1" at bounding box center [200, 252] width 26 height 15
click at [299, 193] on div "Products" at bounding box center [230, 201] width 158 height 16
click at [699, 193] on button "Add product" at bounding box center [863, 201] width 57 height 16
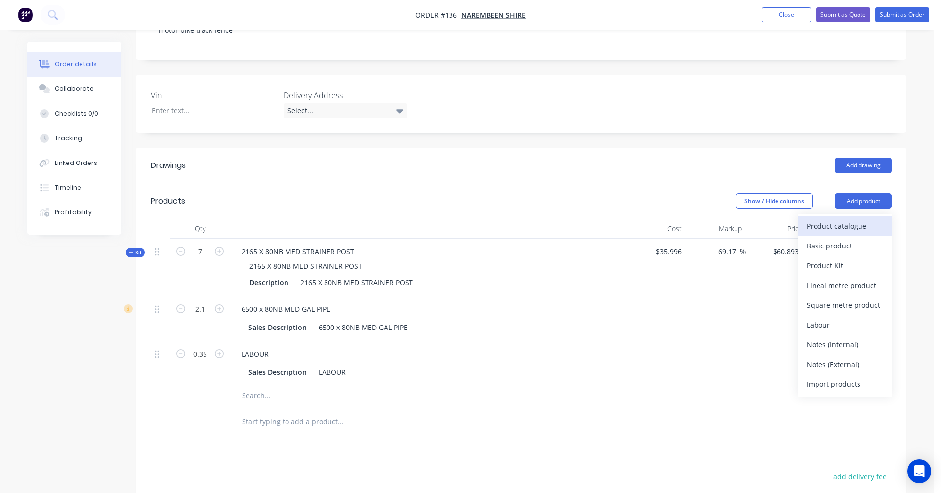
click at [699, 223] on button "Product catalogue" at bounding box center [845, 226] width 94 height 20
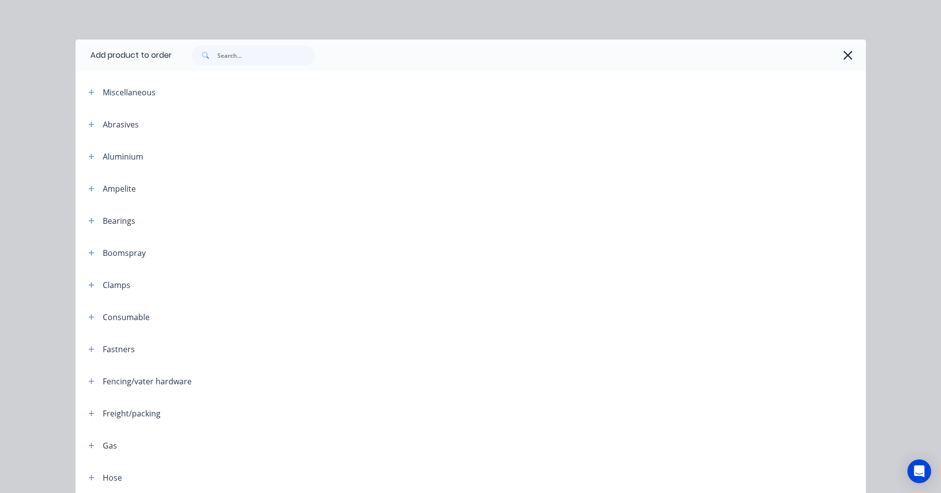
click at [138, 378] on div "Fencing/vater hardware" at bounding box center [147, 382] width 89 height 12
click at [107, 382] on div "Fencing/vater hardware" at bounding box center [147, 382] width 89 height 12
click at [90, 380] on icon "button" at bounding box center [91, 381] width 6 height 7
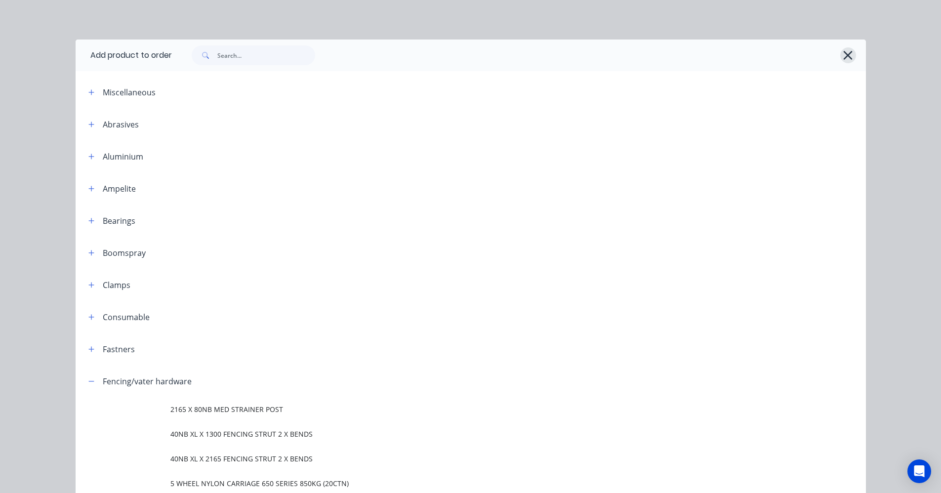
click at [699, 63] on button "button" at bounding box center [849, 55] width 16 height 16
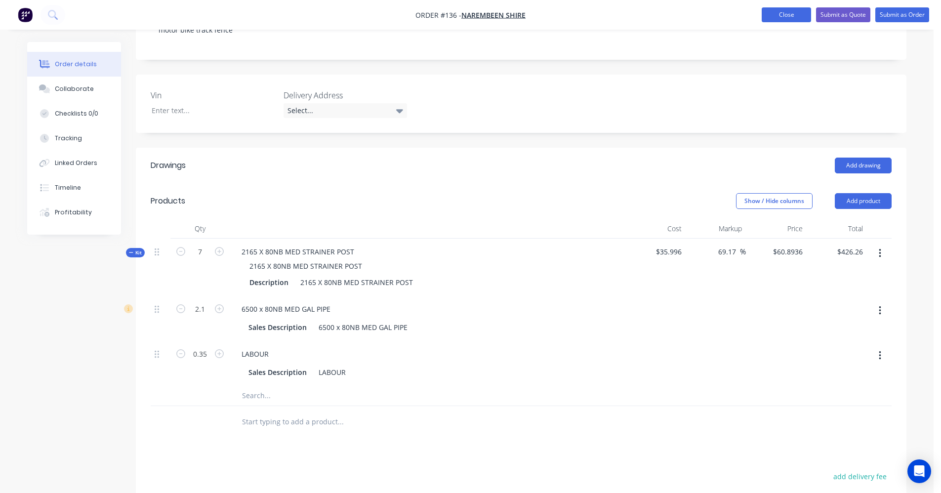
click at [699, 18] on button "Close" at bounding box center [786, 14] width 49 height 15
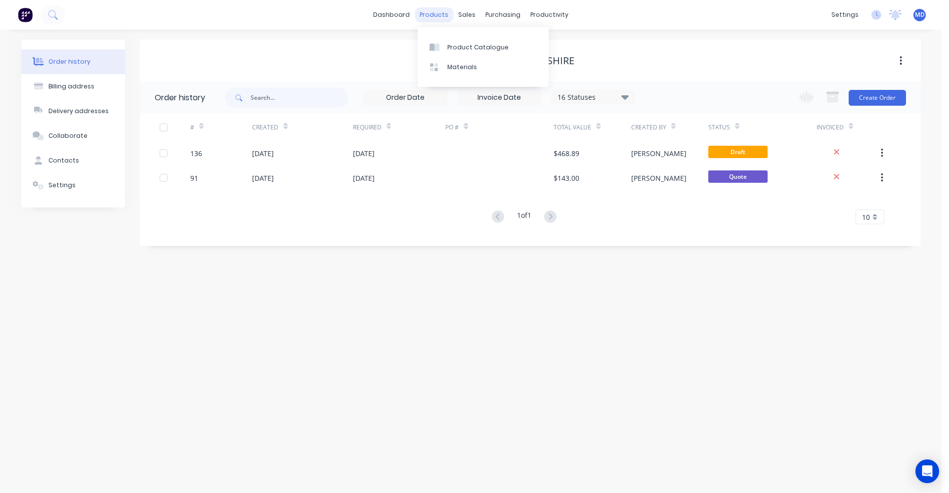
click at [441, 17] on div "products" at bounding box center [434, 14] width 39 height 15
click at [452, 46] on div "Product Catalogue" at bounding box center [477, 47] width 61 height 9
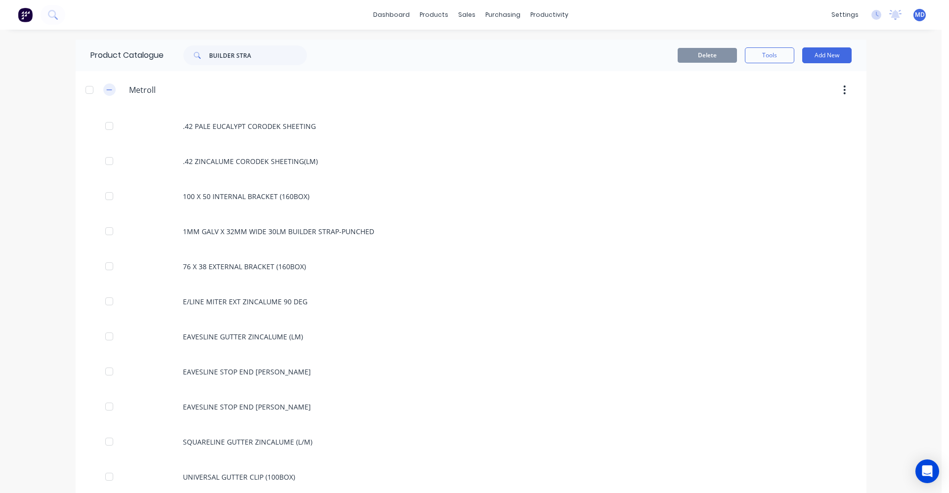
click at [106, 89] on icon "button" at bounding box center [109, 89] width 6 height 7
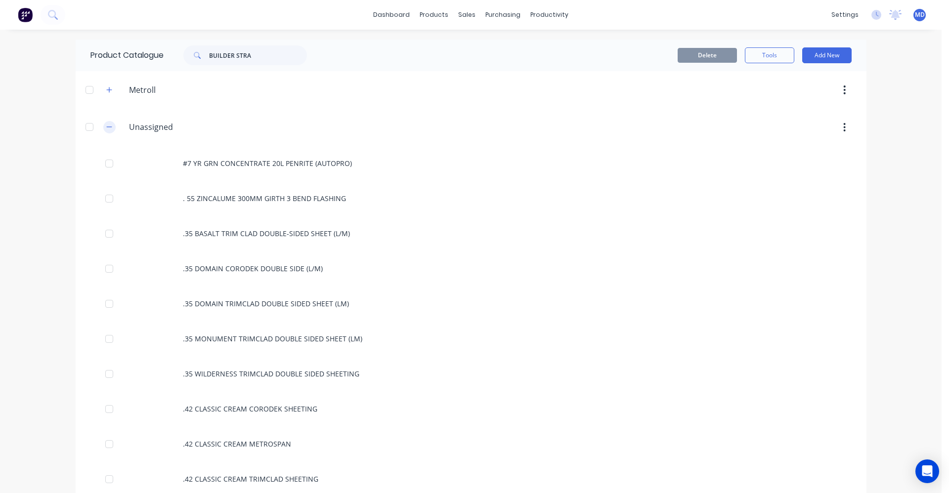
click at [106, 125] on icon "button" at bounding box center [109, 127] width 6 height 7
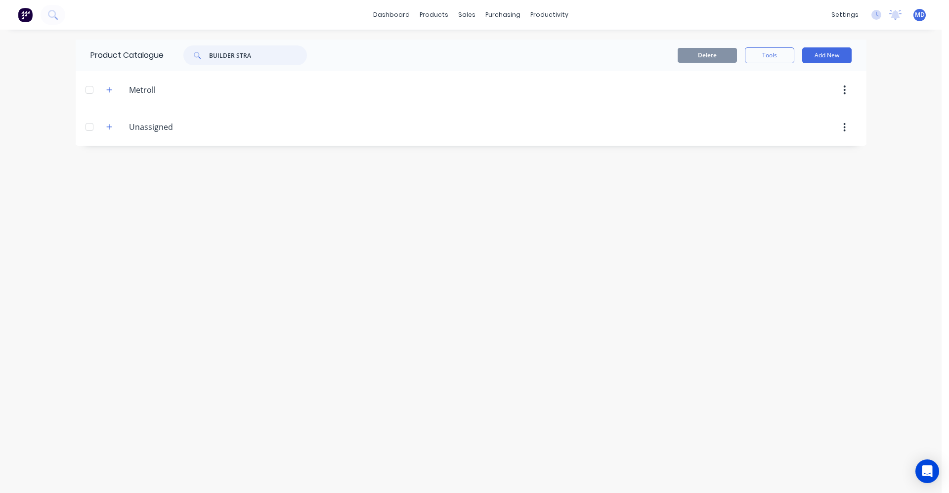
drag, startPoint x: 256, startPoint y: 57, endPoint x: 215, endPoint y: 54, distance: 41.2
click at [215, 54] on input "BUILDER STRA" at bounding box center [258, 55] width 98 height 20
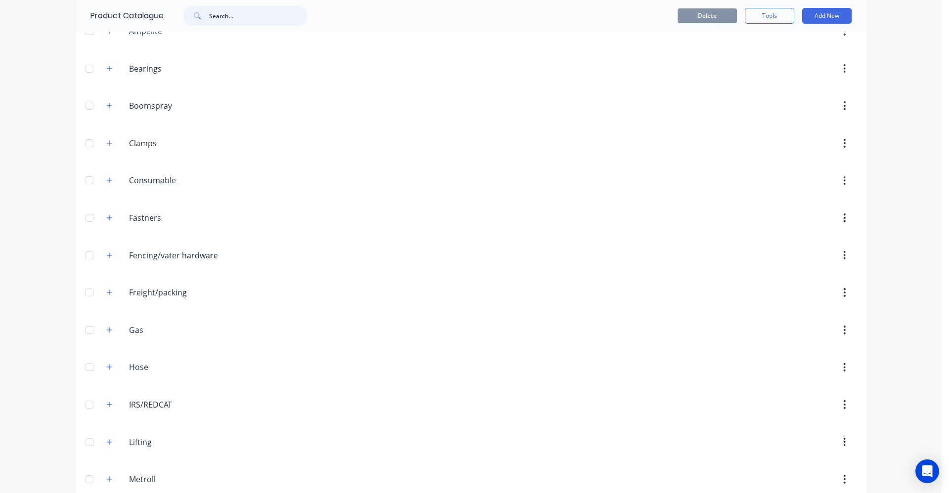
scroll to position [247, 0]
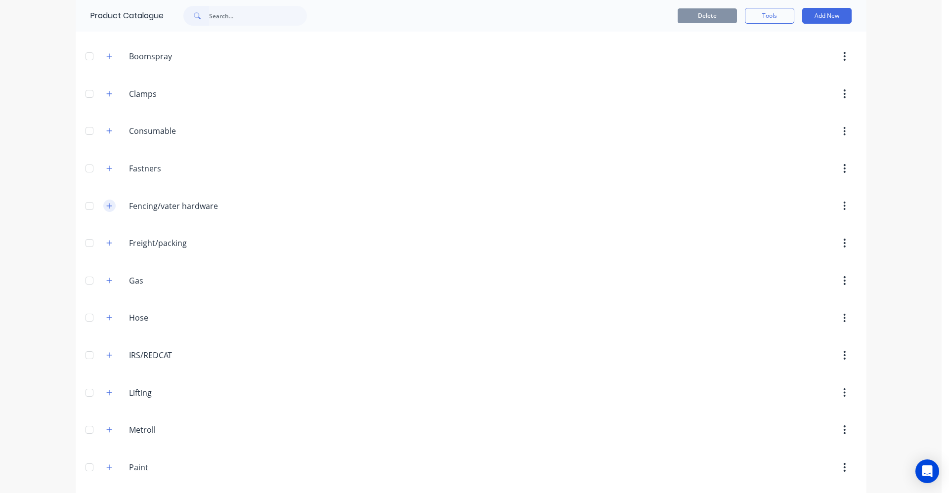
click at [109, 205] on button "button" at bounding box center [109, 206] width 12 height 12
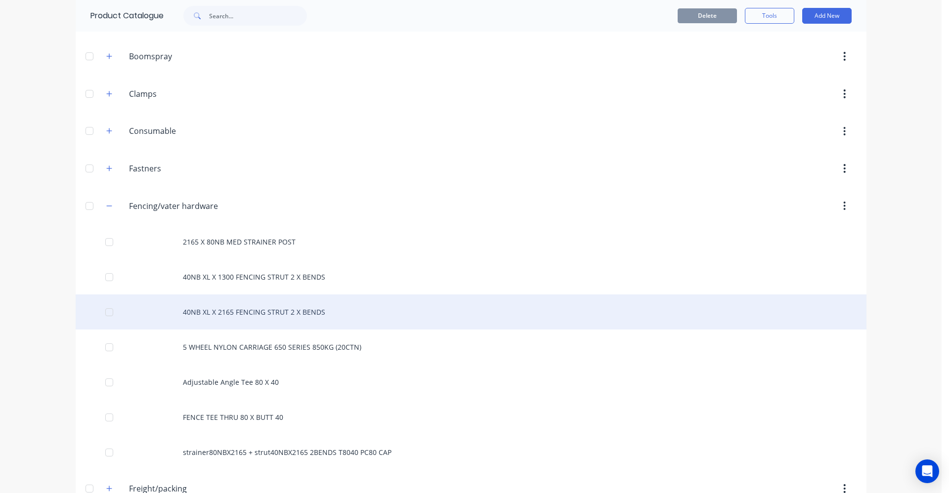
click at [238, 315] on div "40NB XL X 2165 FENCING STRUT 2 X BENDS" at bounding box center [471, 312] width 791 height 35
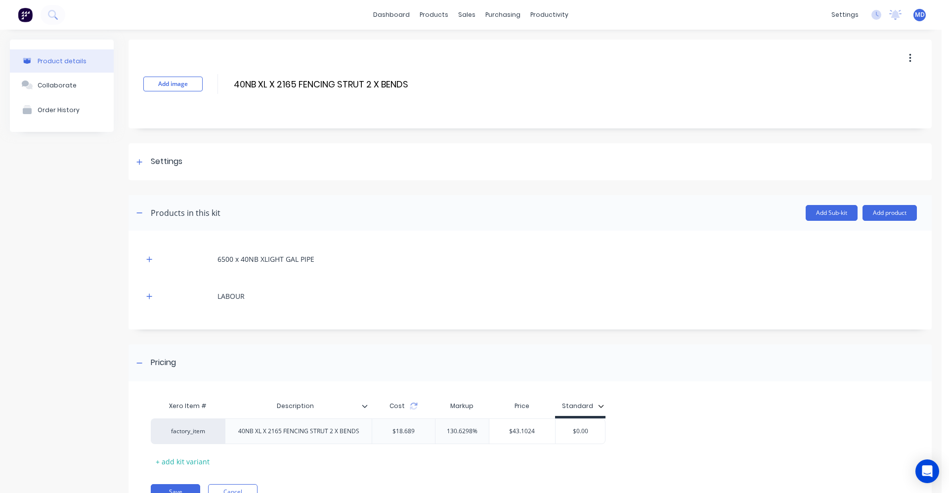
click at [699, 62] on button "button" at bounding box center [909, 58] width 23 height 18
click at [699, 86] on span "Duplicate" at bounding box center [874, 84] width 74 height 10
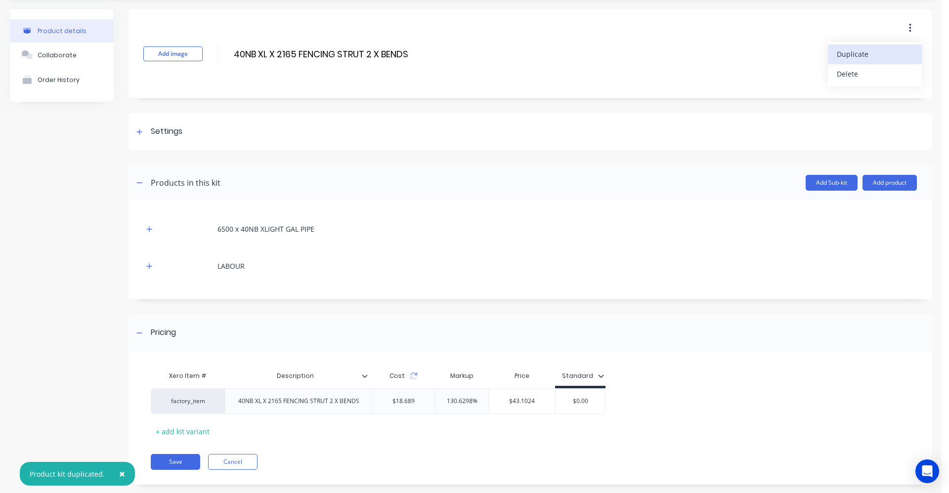
scroll to position [46, 0]
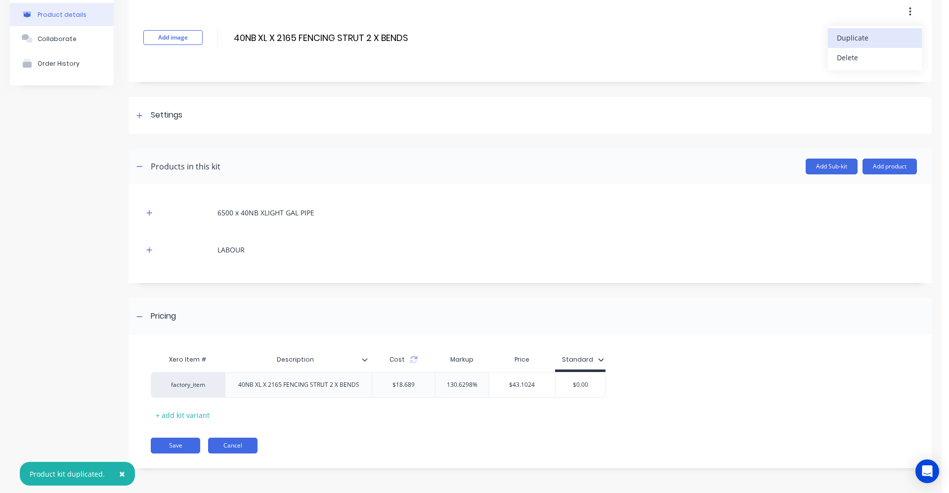
click at [217, 443] on button "Cancel" at bounding box center [232, 446] width 49 height 16
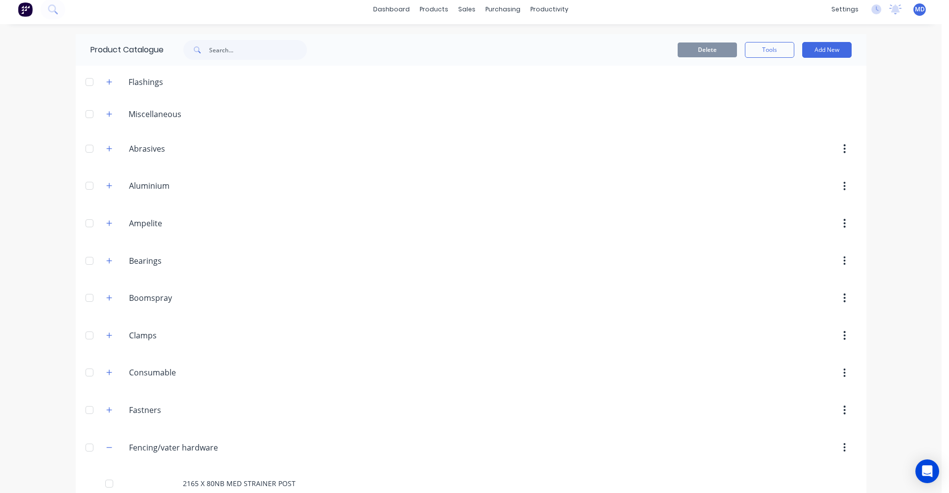
scroll to position [5, 0]
click at [222, 52] on input "text" at bounding box center [258, 51] width 98 height 20
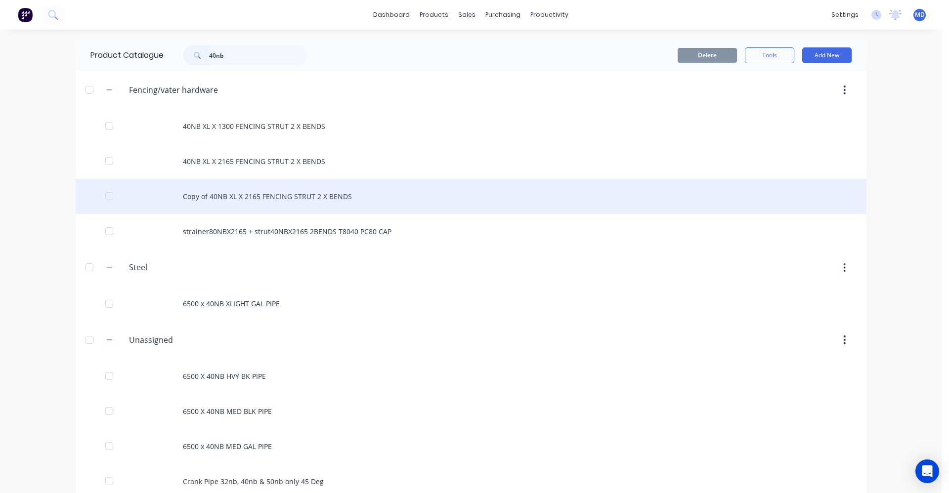
click at [228, 192] on div "Copy of 40NB XL X 2165 FENCING STRUT 2 X BENDS" at bounding box center [471, 196] width 791 height 35
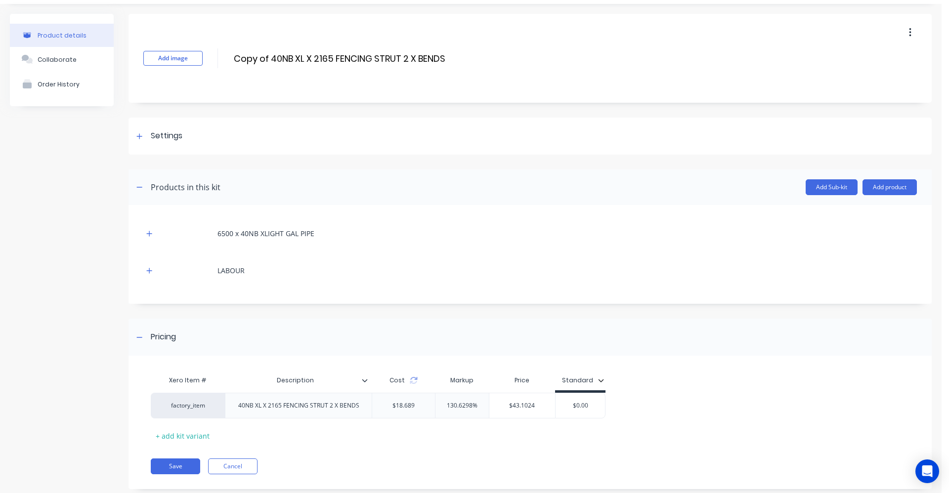
scroll to position [46, 0]
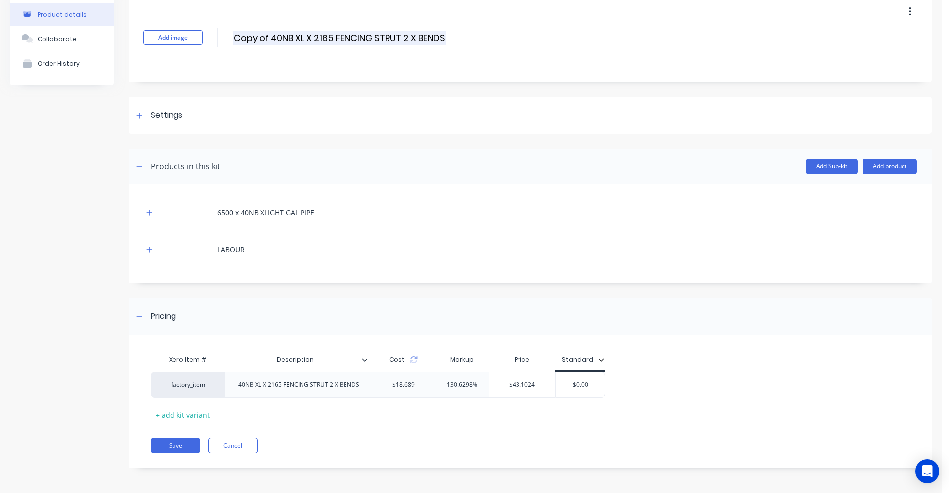
drag, startPoint x: 270, startPoint y: 37, endPoint x: 237, endPoint y: 36, distance: 33.1
click at [240, 37] on input "Copy of 40NB XL X 2165 FENCING STRUT 2 X BENDS" at bounding box center [339, 38] width 213 height 14
drag, startPoint x: 418, startPoint y: 38, endPoint x: 404, endPoint y: 38, distance: 14.3
click at [404, 38] on div "Add image C40NB XL X 2165 FENCING STRUT 2 X BENDS C40NB XL X 2165 FENCING STRUT…" at bounding box center [529, 37] width 803 height 89
drag, startPoint x: 414, startPoint y: 36, endPoint x: 374, endPoint y: 37, distance: 40.1
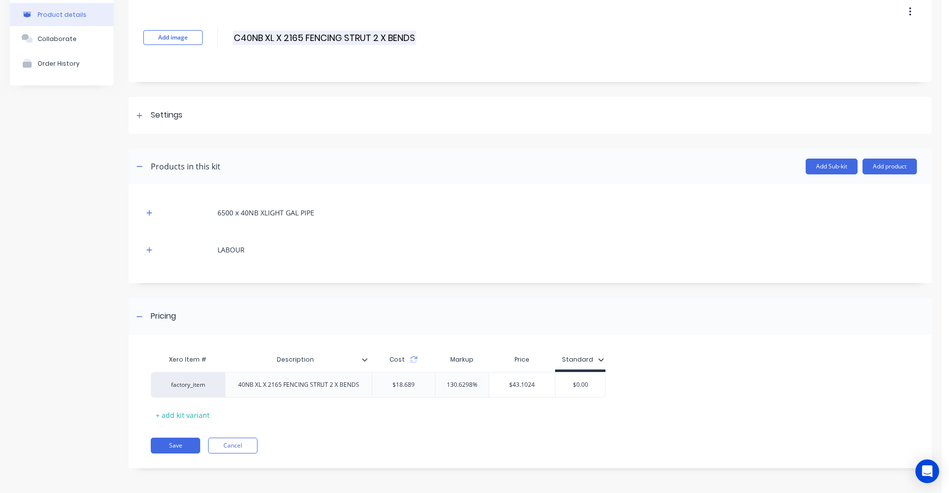
click at [374, 37] on input "C40NB XL X 2165 FENCING STRUT 2 X BENDS" at bounding box center [324, 38] width 183 height 14
click at [240, 37] on input "C40NB XL X 2165 FENCING STRUT" at bounding box center [320, 38] width 175 height 14
click at [362, 388] on div "40NB XL X 2165 FENCING STRUT 2 X BENDS" at bounding box center [298, 385] width 137 height 13
click at [144, 114] on div at bounding box center [139, 115] width 12 height 12
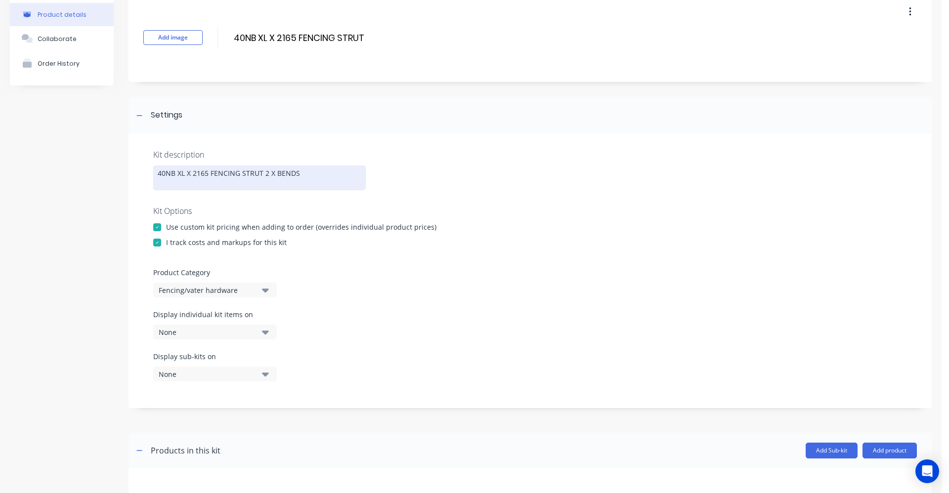
click at [301, 178] on div "40NB XL X 2165 FENCING STRUT 2 X BENDS" at bounding box center [259, 178] width 213 height 25
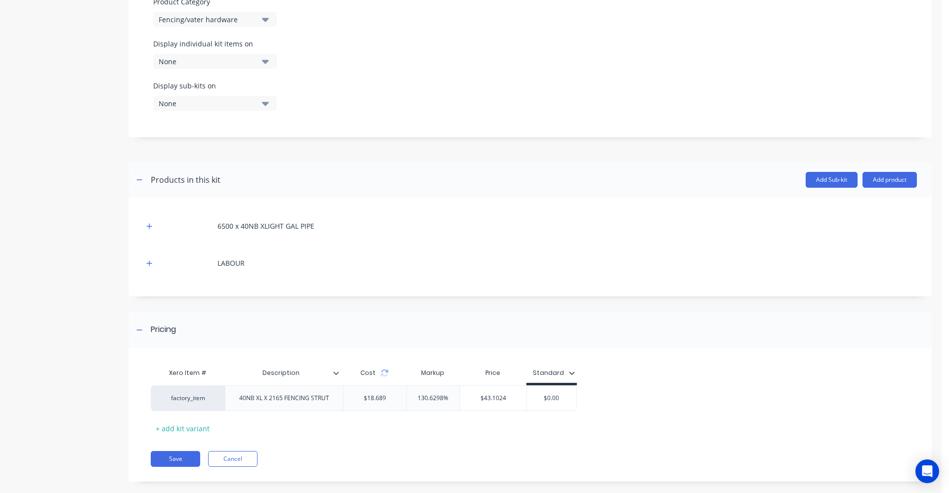
scroll to position [331, 0]
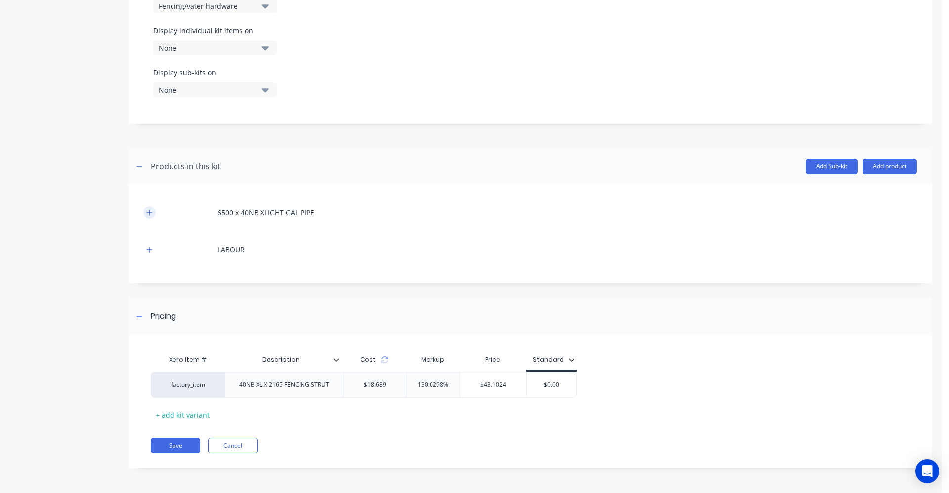
click at [151, 211] on icon "button" at bounding box center [149, 213] width 6 height 7
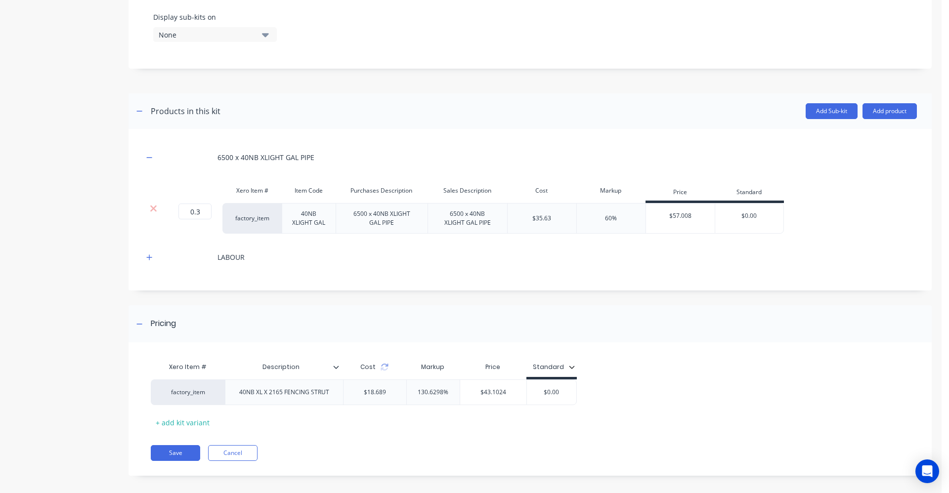
scroll to position [393, 0]
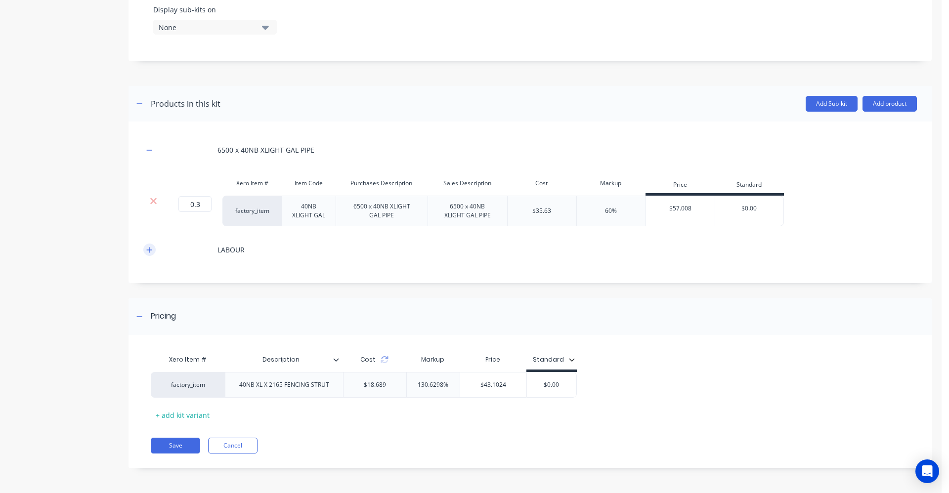
click at [153, 250] on button "button" at bounding box center [149, 250] width 12 height 12
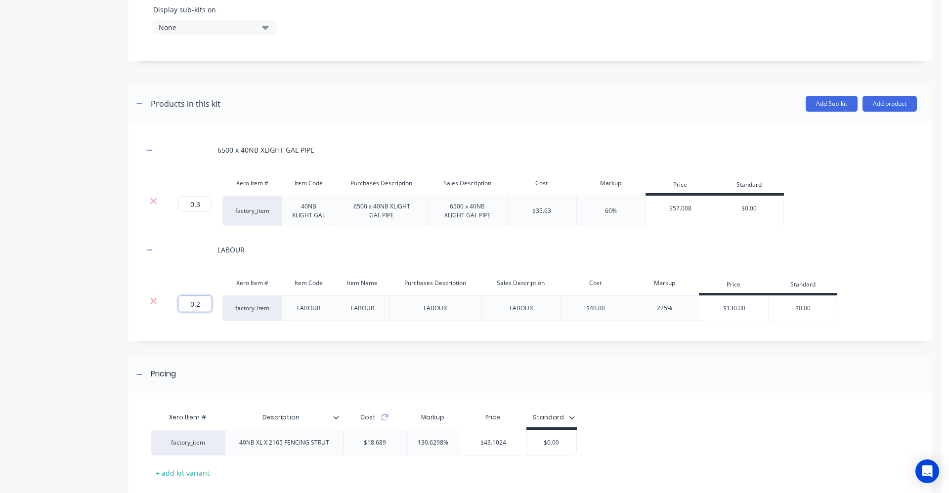
drag, startPoint x: 202, startPoint y: 306, endPoint x: 195, endPoint y: 308, distance: 6.6
click at [195, 308] on input "0.2" at bounding box center [194, 304] width 33 height 16
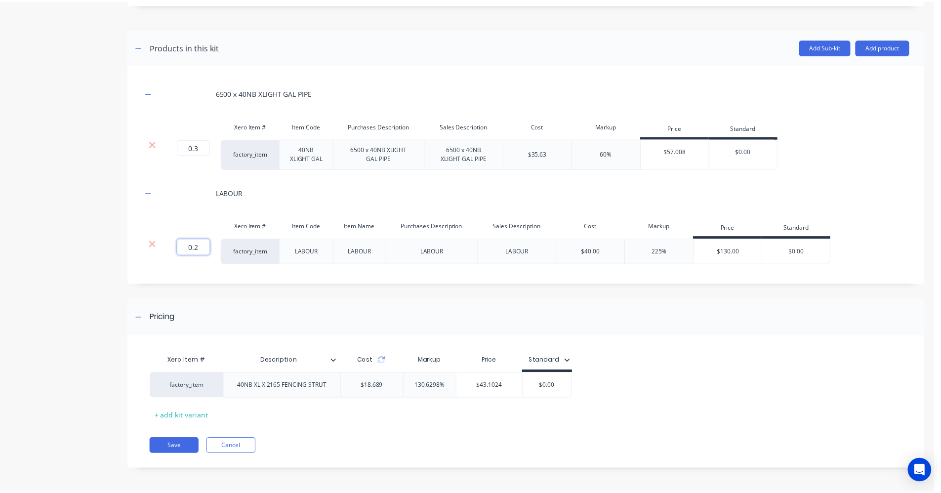
scroll to position [451, 0]
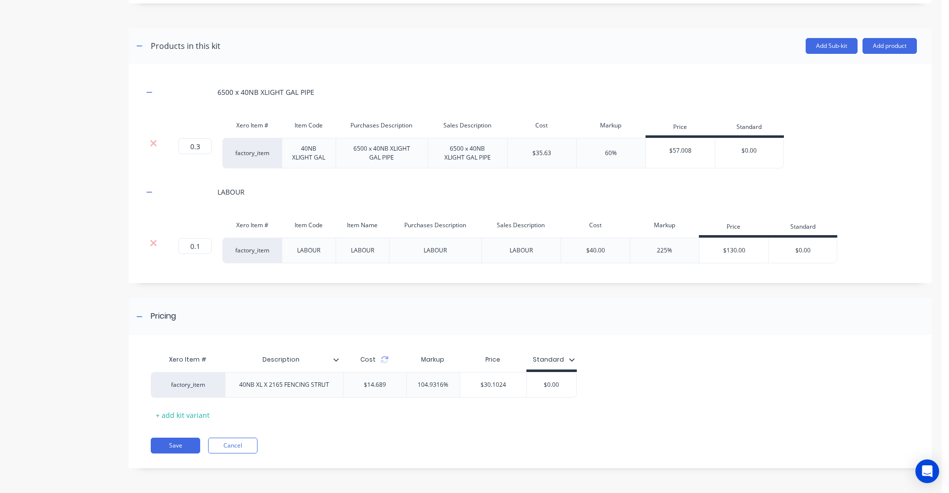
click at [114, 295] on div "Product details Collaborate Order History Add image 40NB XL X 2165 FENCING STRU…" at bounding box center [471, 35] width 922 height 895
click at [191, 445] on button "Save" at bounding box center [175, 446] width 49 height 16
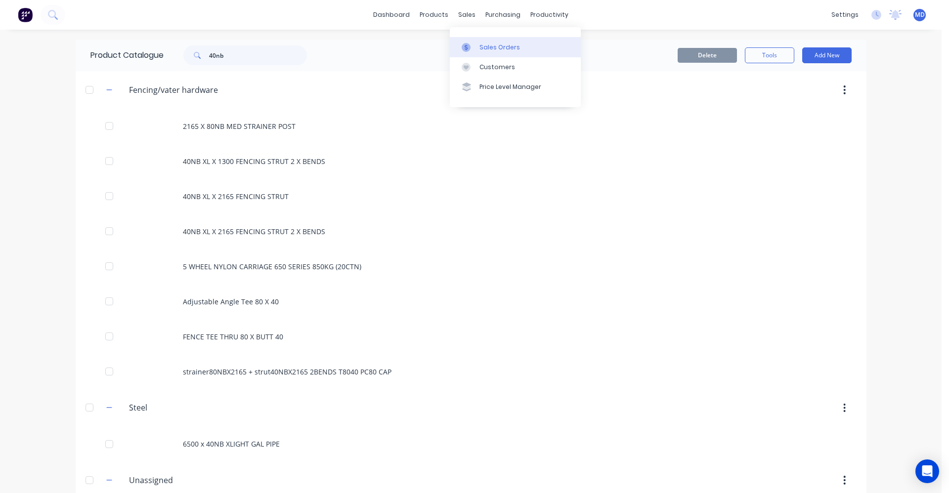
click at [483, 49] on div "Sales Orders" at bounding box center [499, 47] width 41 height 9
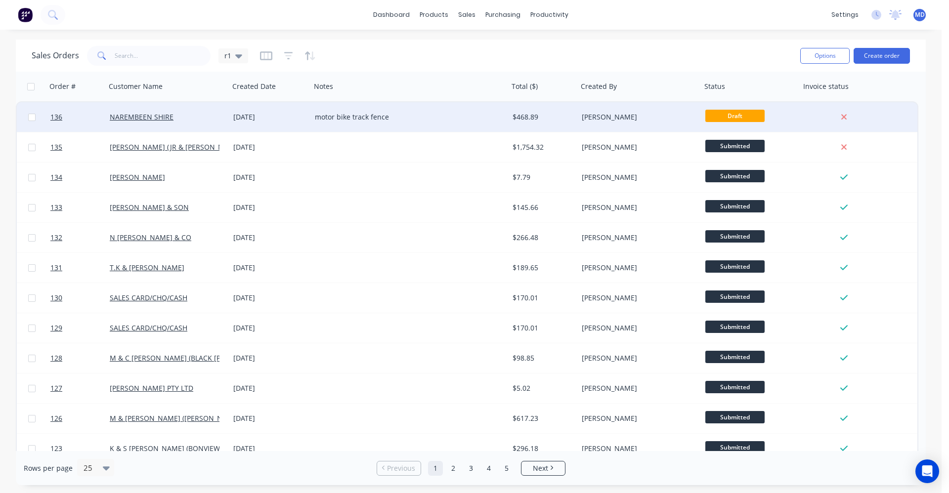
click at [211, 112] on div "NAREMBEEN SHIRE" at bounding box center [168, 117] width 124 height 30
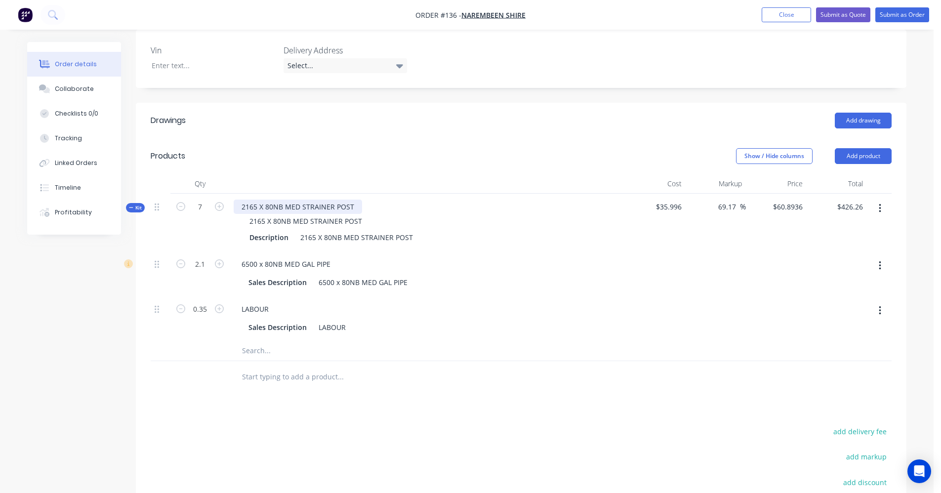
scroll to position [388, 0]
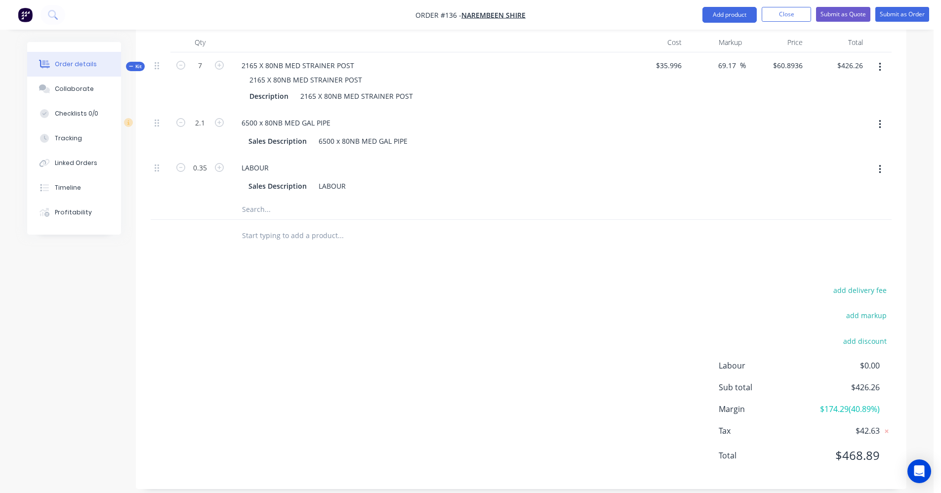
click at [310, 226] on input "text" at bounding box center [341, 236] width 198 height 20
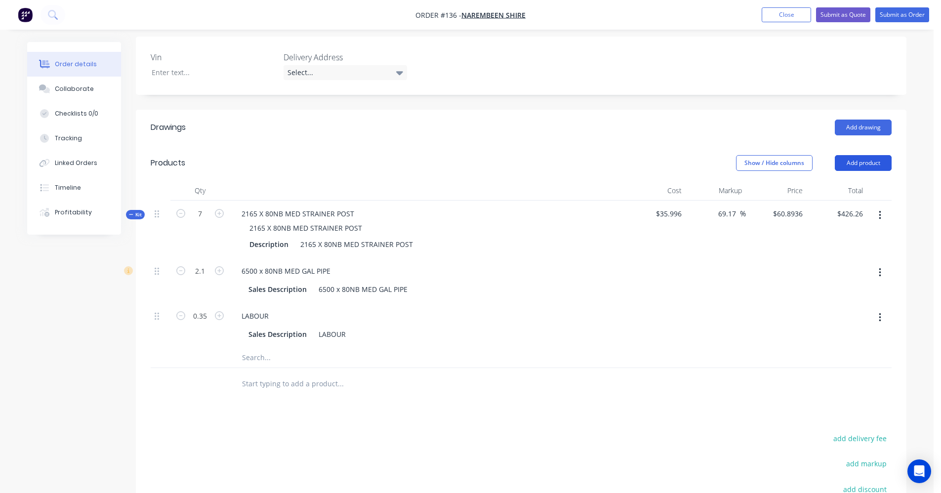
click at [699, 155] on button "Add product" at bounding box center [863, 163] width 57 height 16
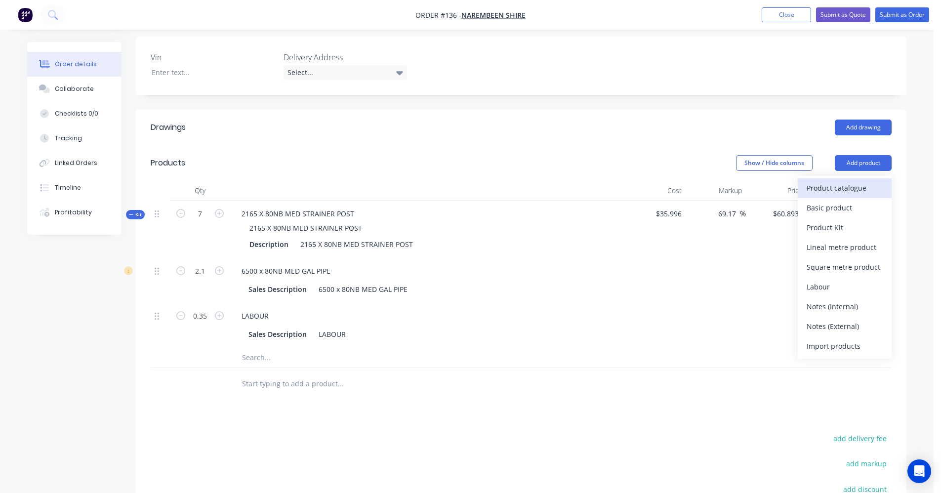
click at [699, 181] on div "Product catalogue" at bounding box center [845, 188] width 76 height 14
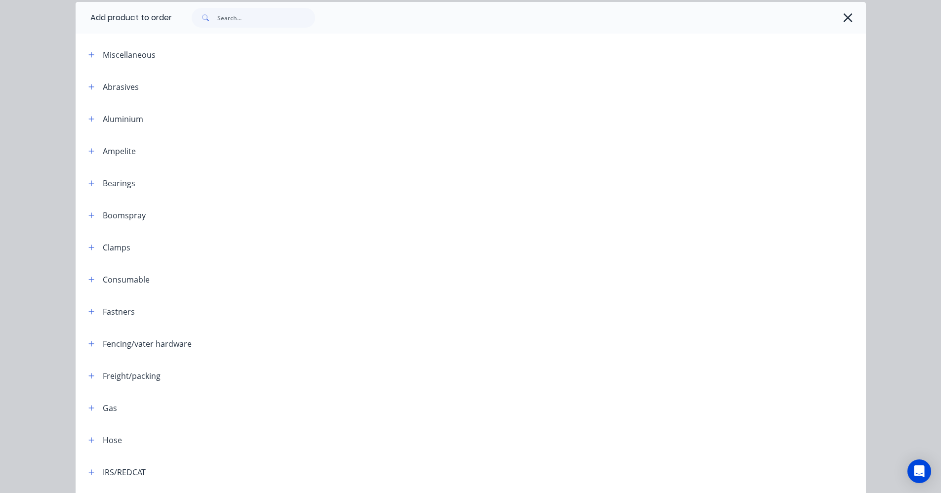
scroll to position [99, 0]
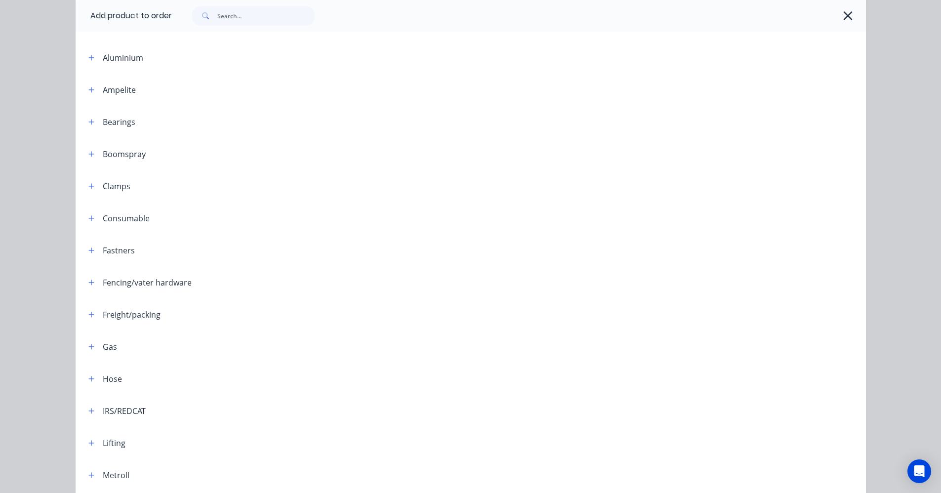
click at [158, 281] on div "Fencing/vater hardware" at bounding box center [147, 283] width 89 height 12
click at [88, 281] on icon "button" at bounding box center [91, 282] width 6 height 7
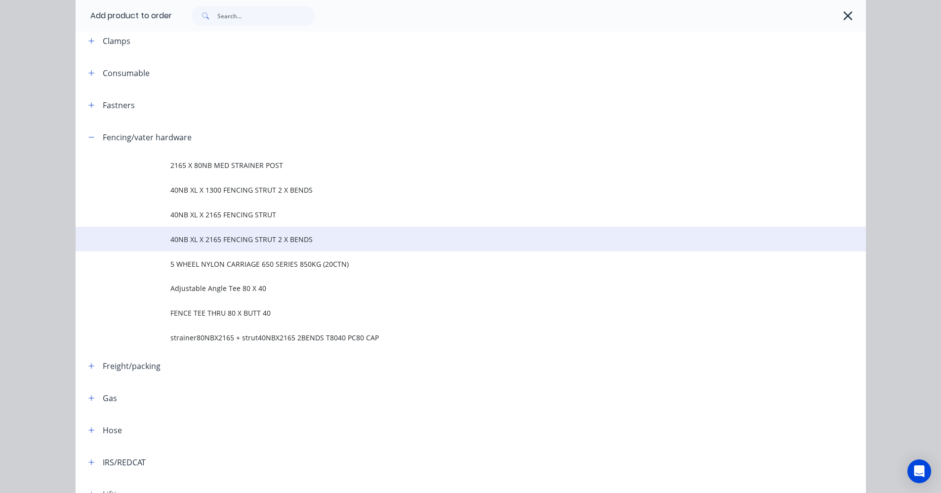
scroll to position [247, 0]
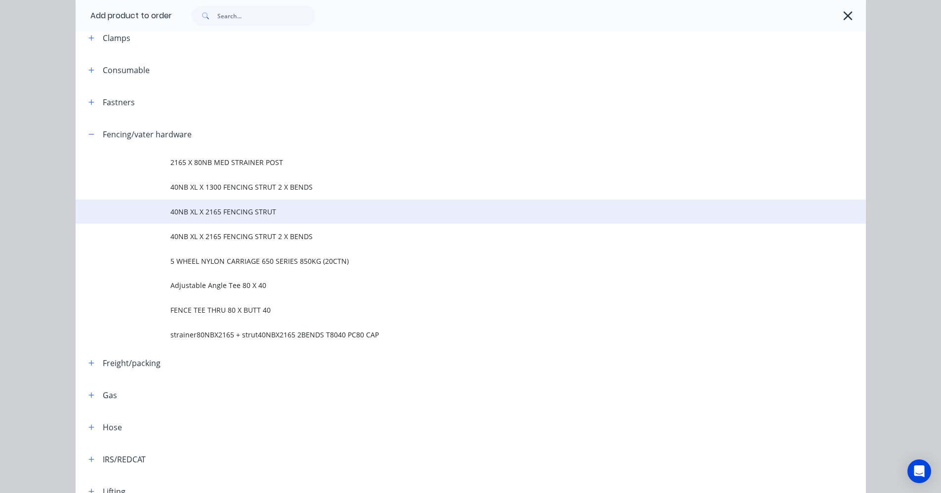
click at [241, 213] on span "40NB XL X 2165 FENCING STRUT" at bounding box center [449, 212] width 556 height 10
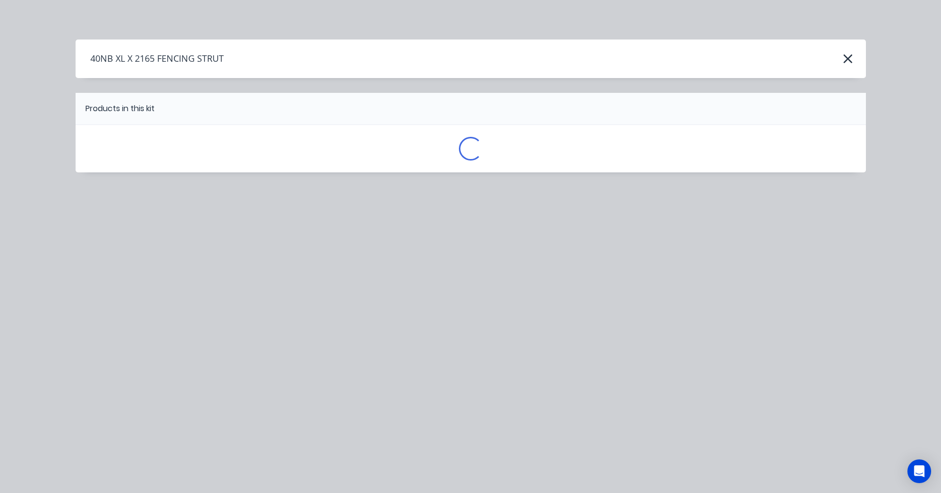
scroll to position [0, 0]
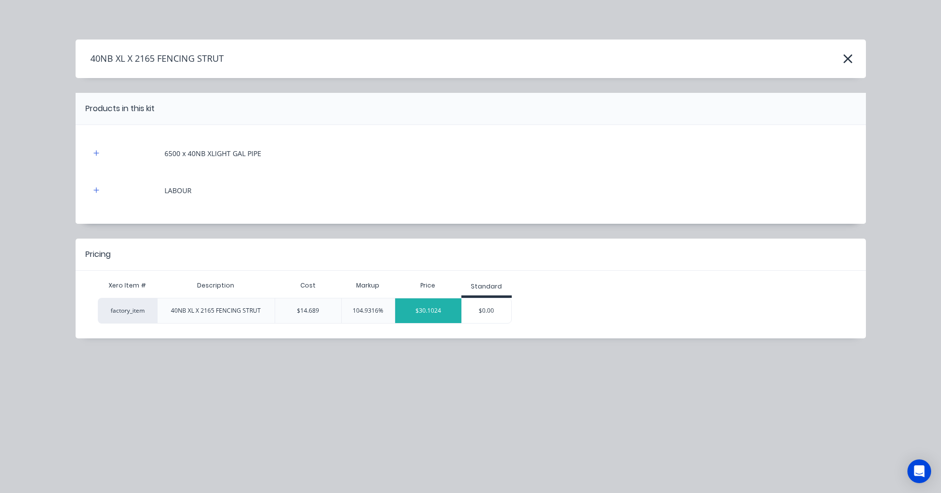
click at [434, 316] on div "$30.1024" at bounding box center [428, 311] width 66 height 25
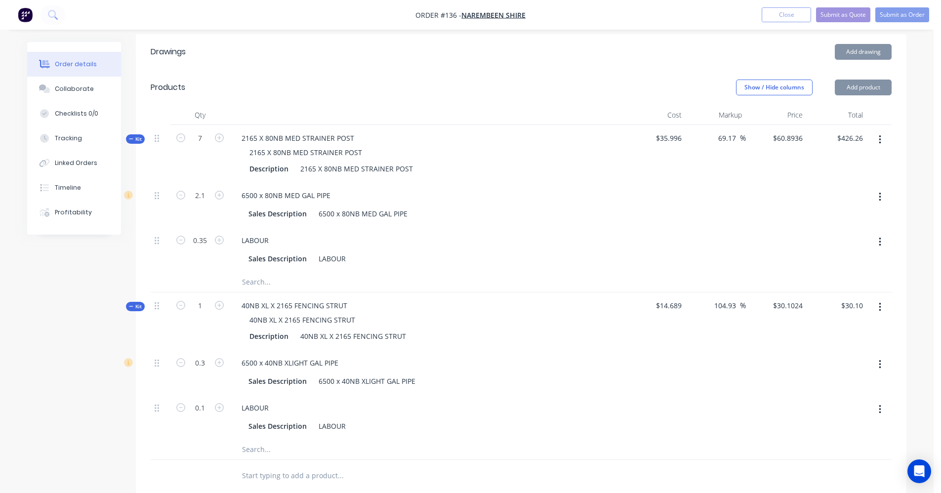
scroll to position [388, 0]
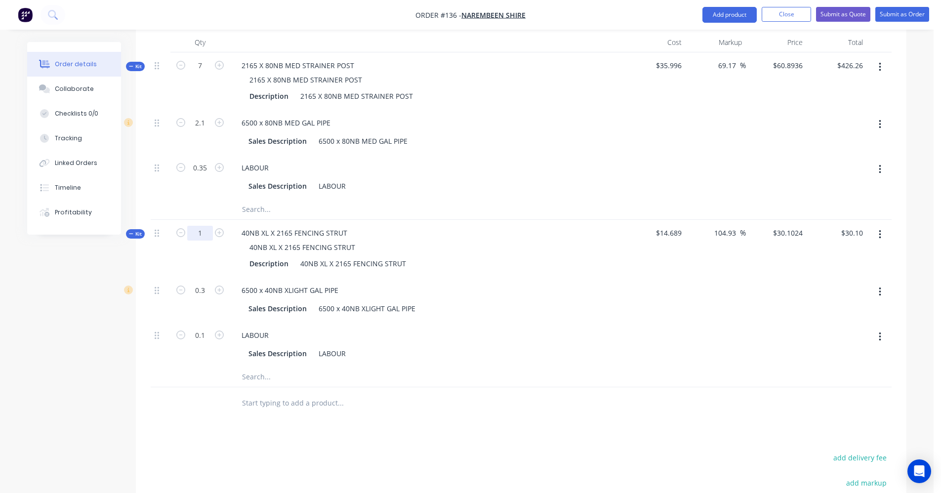
click at [207, 226] on input "1" at bounding box center [200, 233] width 26 height 15
click at [483, 220] on div "40NB XL X 2165 FENCING STRUT 40NB XL X 2165 FENCING STRUT Description 40NB XL X…" at bounding box center [427, 248] width 395 height 57
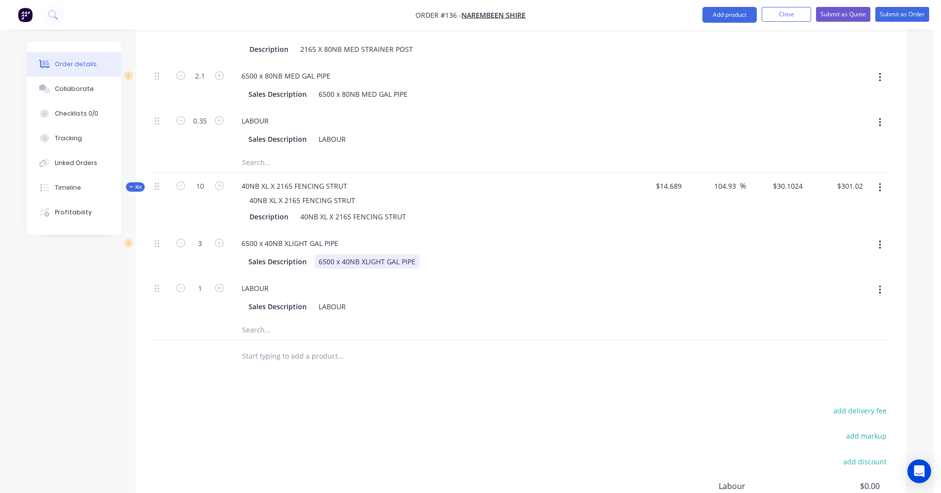
scroll to position [487, 0]
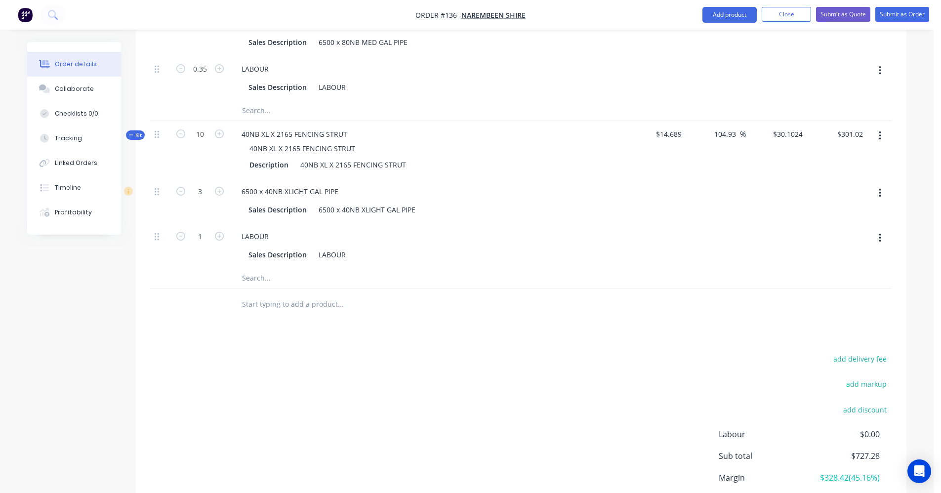
click at [294, 296] on input "text" at bounding box center [341, 305] width 198 height 20
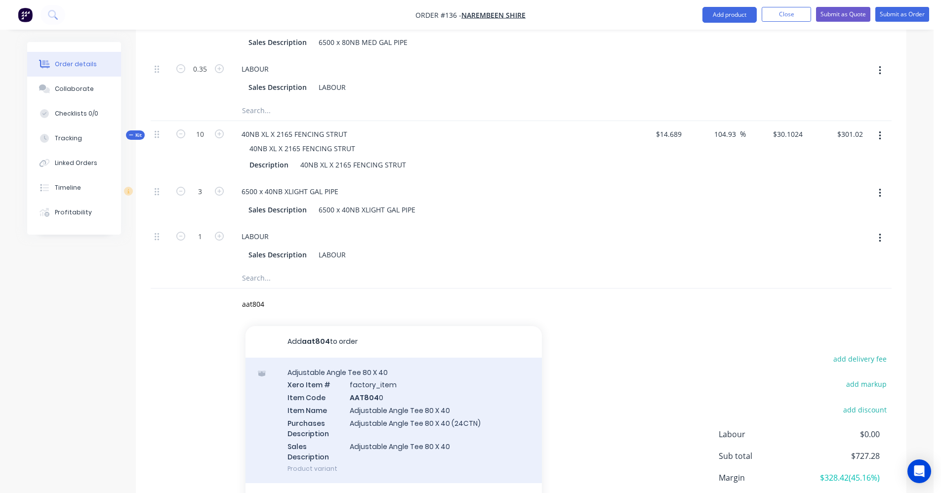
click at [366, 379] on div "Adjustable Angle Tee 80 X 40 Xero Item # factory_item Item Code AAT804 0 Item N…" at bounding box center [394, 421] width 297 height 126
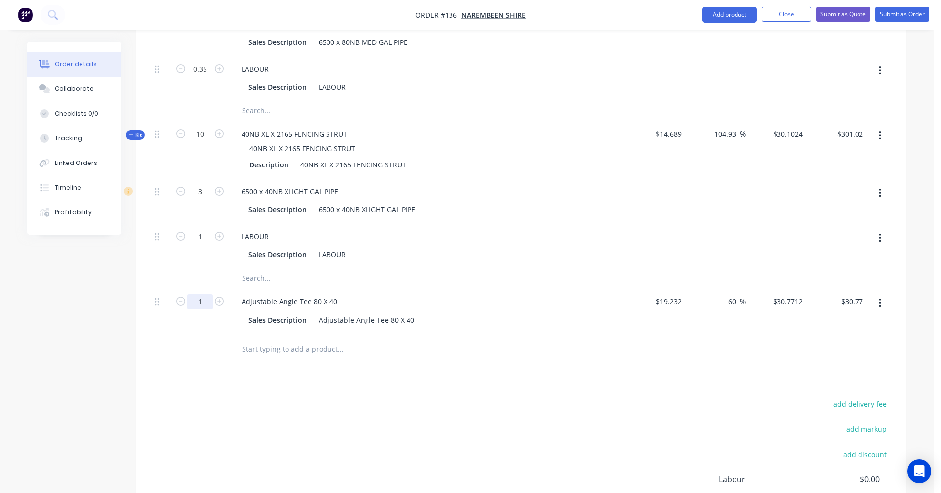
click at [208, 295] on input "1" at bounding box center [200, 302] width 26 height 15
click at [287, 341] on input "text" at bounding box center [341, 350] width 198 height 20
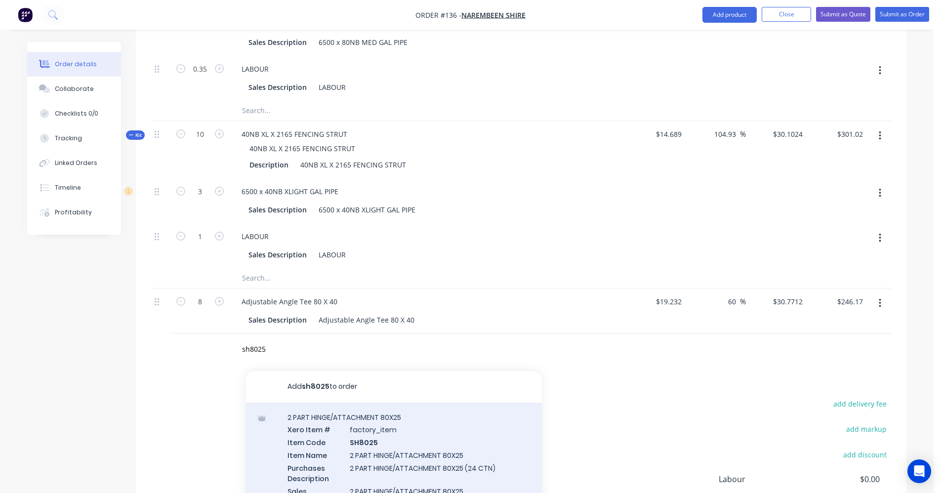
click at [336, 426] on div "2 PART HINGE/ATTACHMENT 80X25 Xero Item # factory_item Item Code SH8025 Item Na…" at bounding box center [394, 466] width 297 height 126
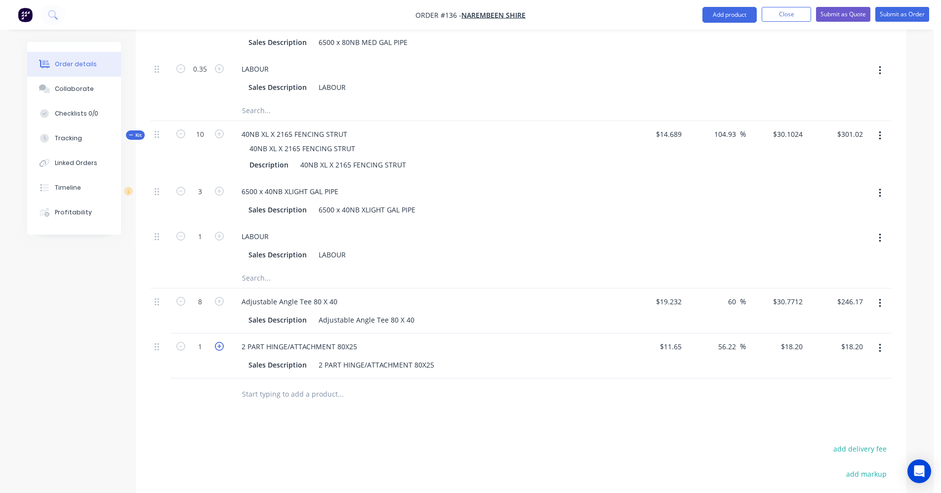
click at [218, 342] on icon "button" at bounding box center [219, 346] width 9 height 9
click at [257, 385] on input "text" at bounding box center [341, 395] width 198 height 20
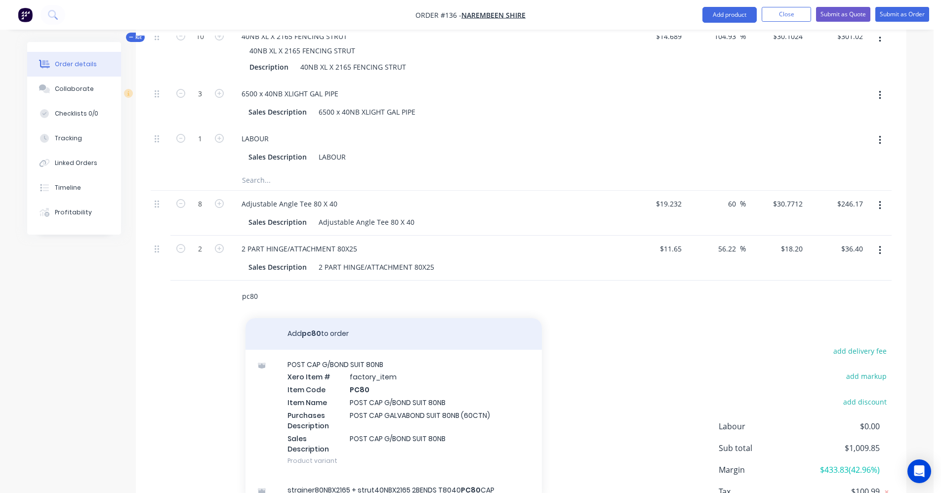
scroll to position [586, 0]
click at [354, 402] on div "POST CAP G/BOND SUIT 80NB Xero Item # factory_item Item Code PC80 Item Name POS…" at bounding box center [394, 412] width 297 height 126
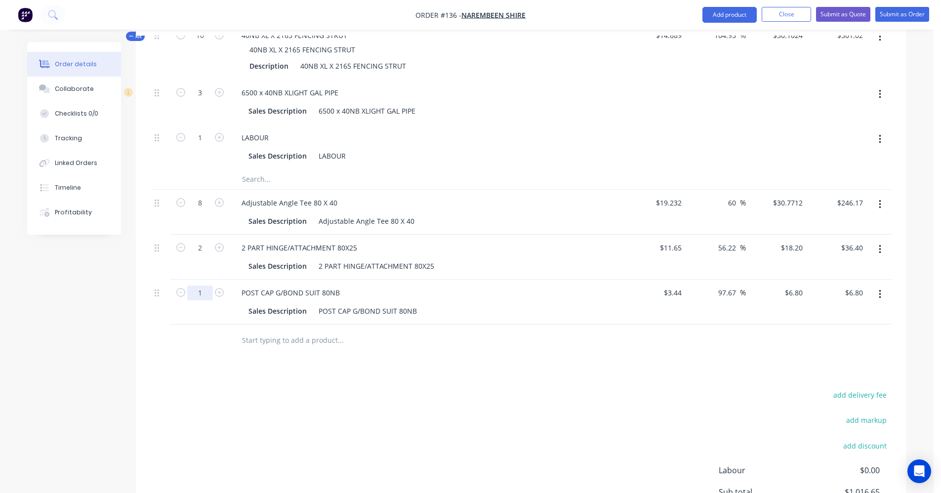
click at [205, 286] on input "1" at bounding box center [200, 293] width 26 height 15
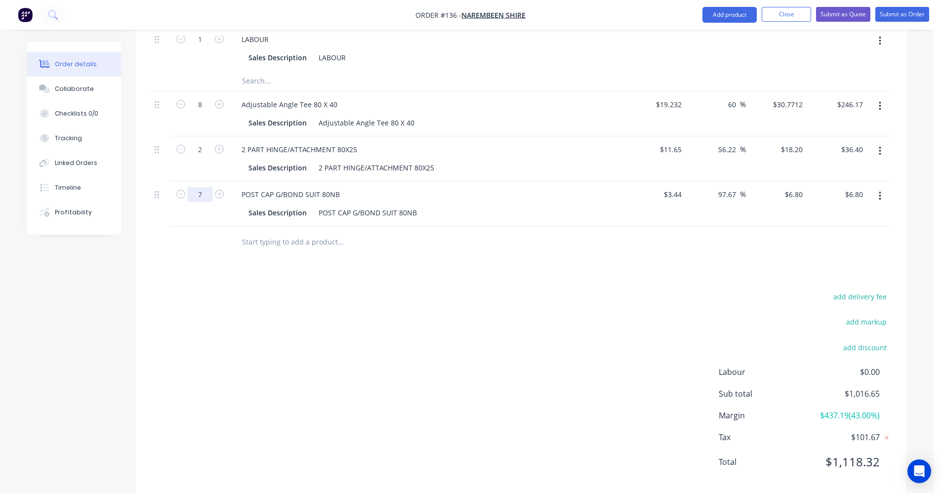
scroll to position [685, 0]
click at [250, 236] on input "text" at bounding box center [341, 242] width 198 height 20
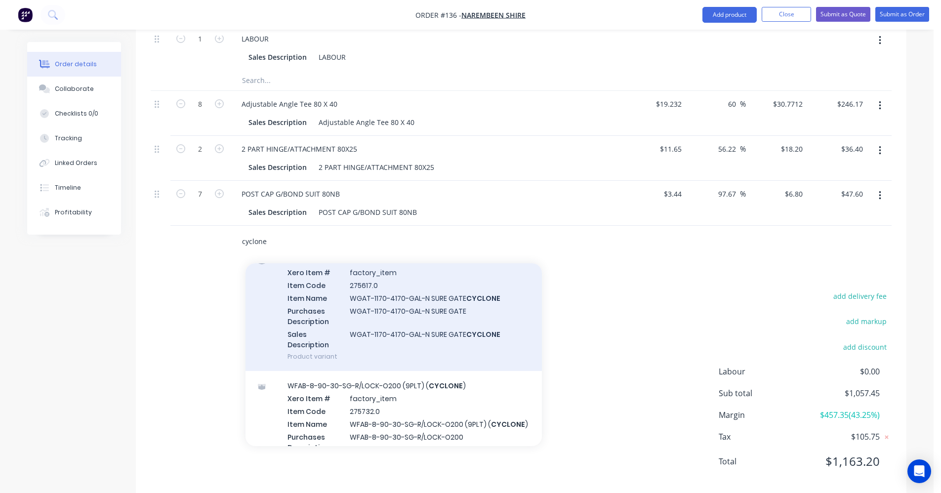
scroll to position [0, 0]
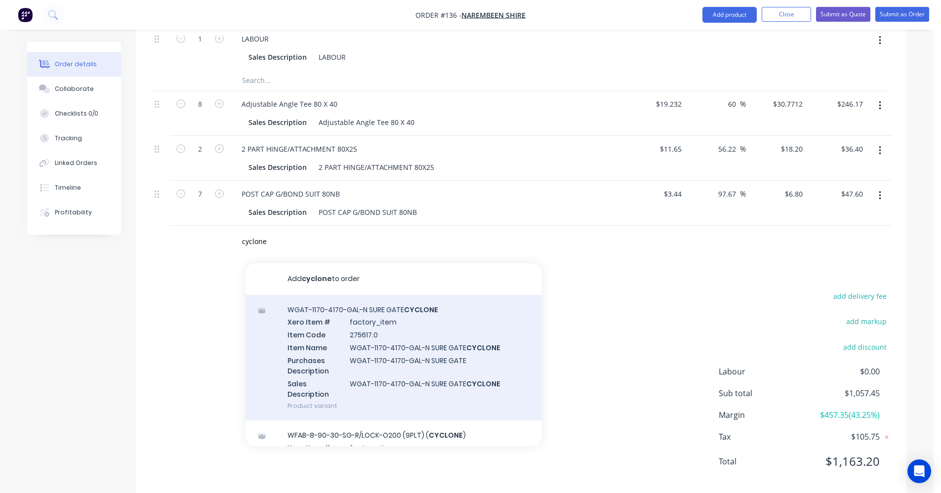
click at [344, 334] on div "WGAT-1170-4170-GAL-N SURE GATE CYCLONE Xero Item # factory_item Item Code 27561…" at bounding box center [394, 358] width 297 height 126
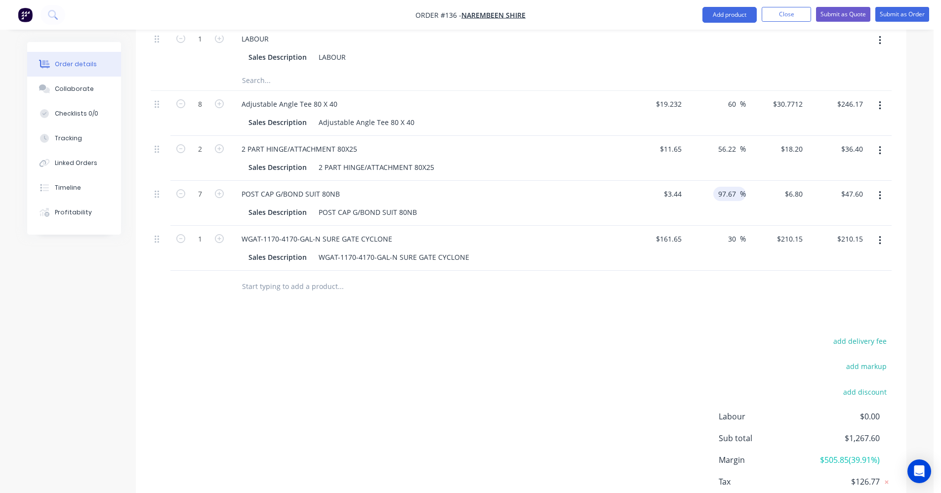
drag, startPoint x: 736, startPoint y: 185, endPoint x: 717, endPoint y: 184, distance: 19.8
click at [699, 187] on div "97.67 97.67 %" at bounding box center [730, 194] width 33 height 14
click at [699, 142] on input "56.22" at bounding box center [729, 149] width 23 height 14
drag, startPoint x: 736, startPoint y: 139, endPoint x: 703, endPoint y: 139, distance: 33.6
click at [699, 139] on div "56.22 56.22 %" at bounding box center [716, 158] width 61 height 45
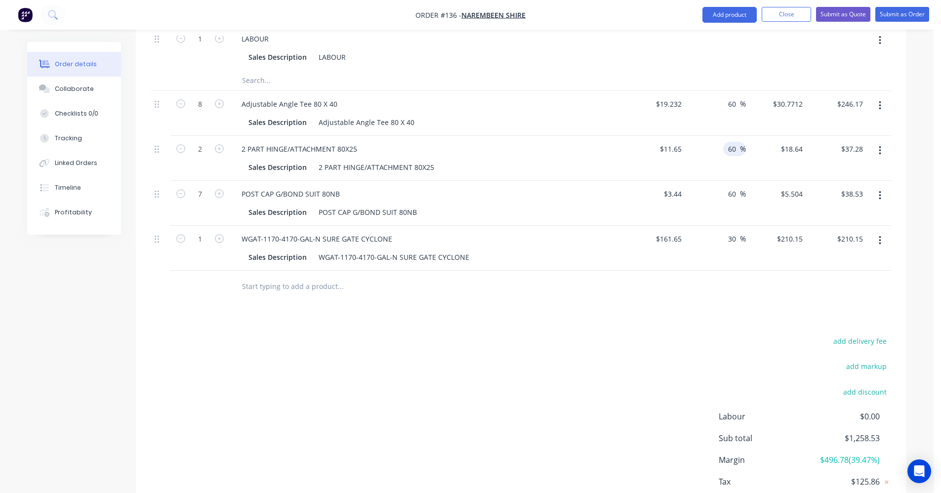
click at [565, 306] on div "Drawings Add drawing Products Show / Hide columns Add product Qty Cost Markup P…" at bounding box center [521, 102] width 771 height 875
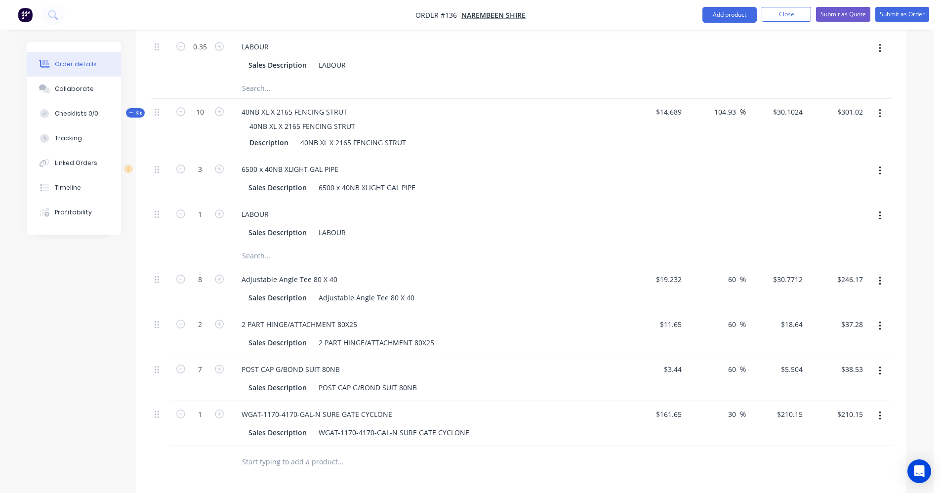
scroll to position [489, 0]
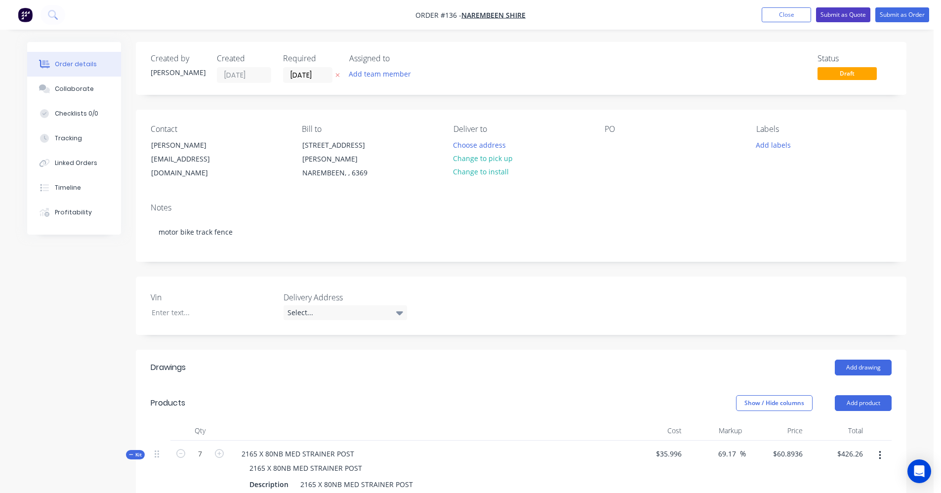
click at [851, 14] on button "Submit as Quote" at bounding box center [843, 14] width 54 height 15
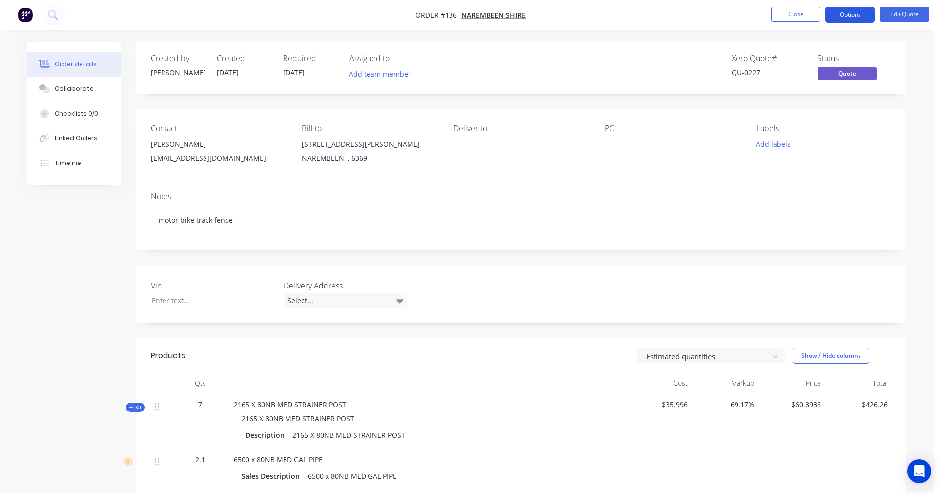
click at [849, 14] on button "Options" at bounding box center [850, 15] width 49 height 16
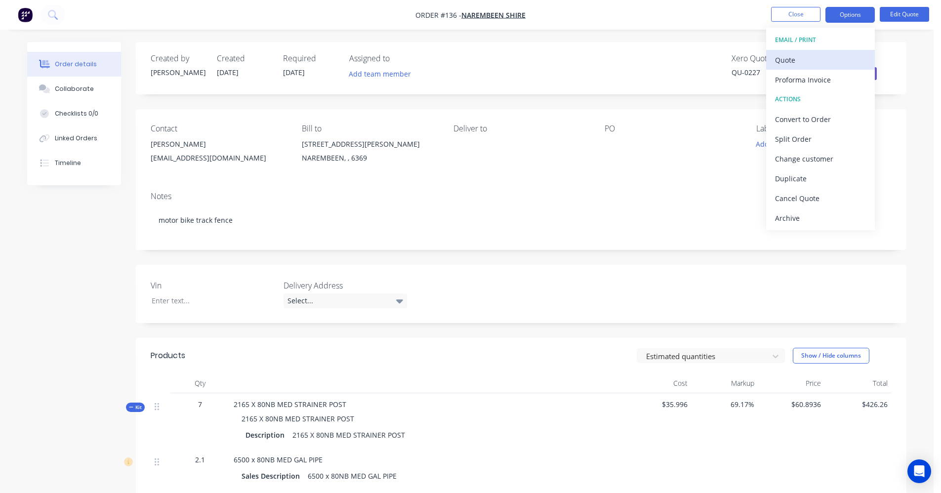
click at [817, 54] on div "Quote" at bounding box center [820, 60] width 91 height 14
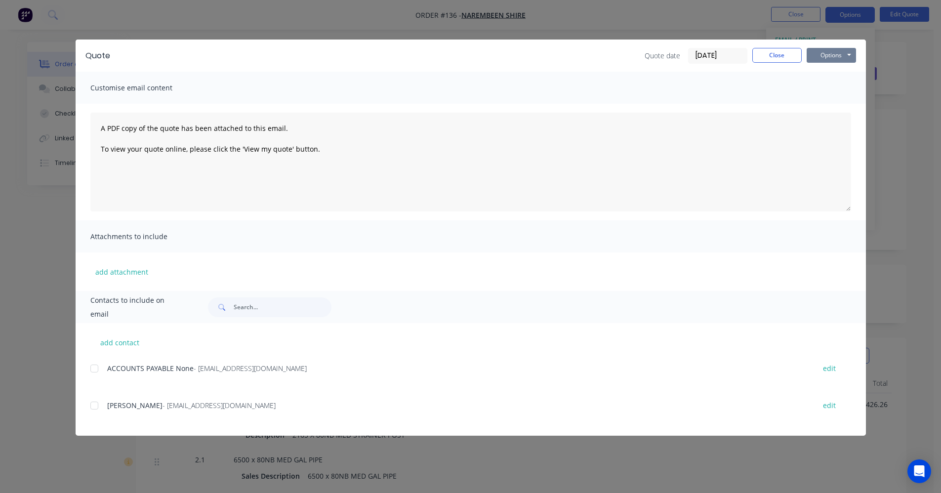
click at [825, 57] on button "Options" at bounding box center [831, 55] width 49 height 15
click at [828, 73] on button "Preview" at bounding box center [838, 73] width 63 height 16
click at [95, 401] on div at bounding box center [95, 406] width 20 height 20
click at [833, 58] on button "Options" at bounding box center [831, 55] width 49 height 15
click at [821, 100] on button "Email" at bounding box center [838, 105] width 63 height 16
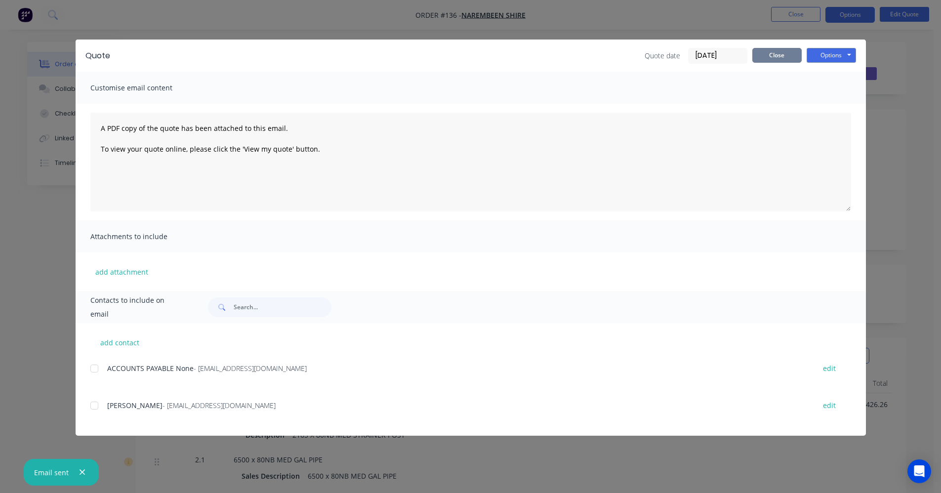
click at [797, 58] on button "Close" at bounding box center [777, 55] width 49 height 15
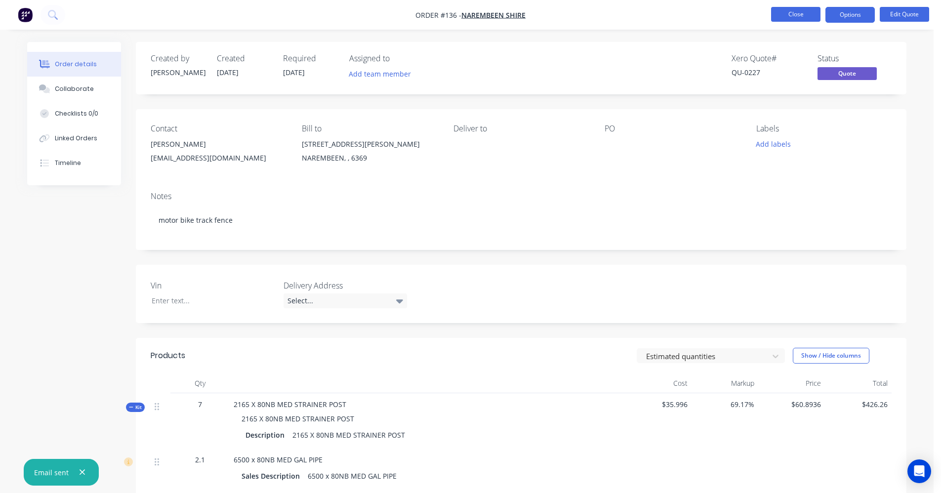
click at [805, 14] on button "Close" at bounding box center [795, 14] width 49 height 15
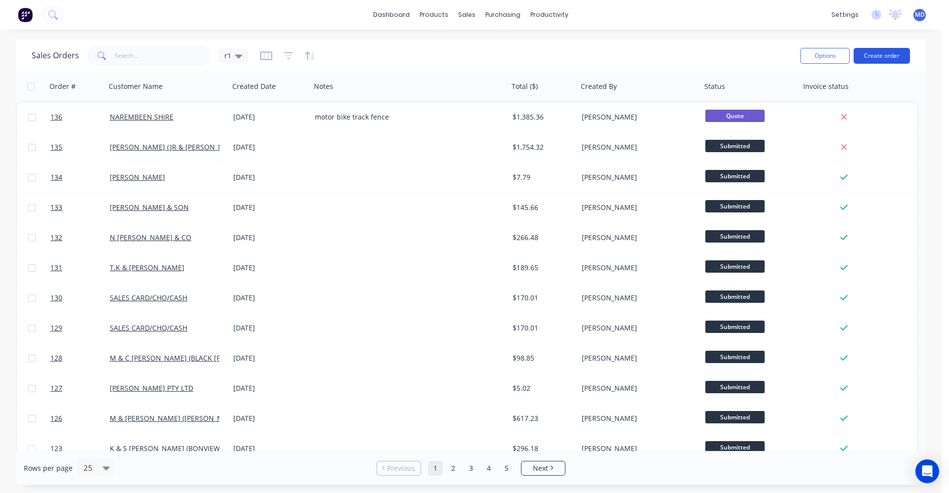
click at [873, 57] on button "Create order" at bounding box center [882, 56] width 56 height 16
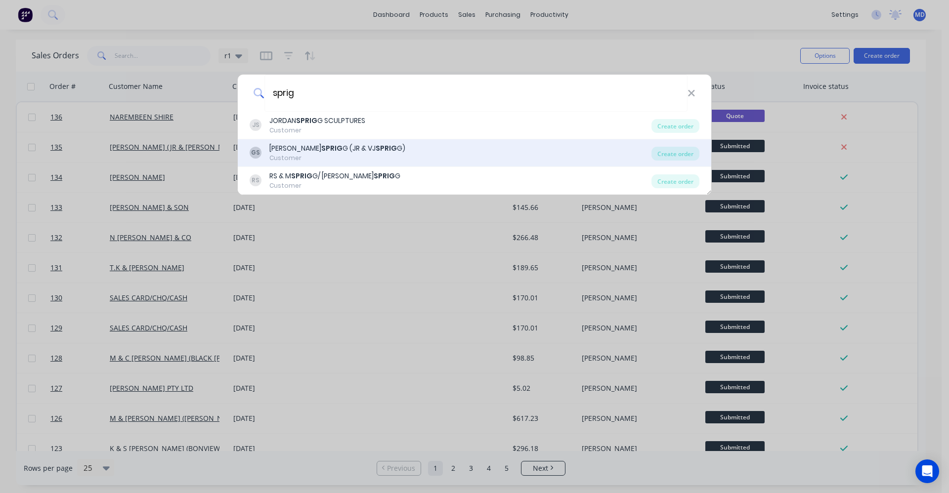
type input "sprig"
click at [376, 150] on b "SPRIG" at bounding box center [386, 148] width 21 height 10
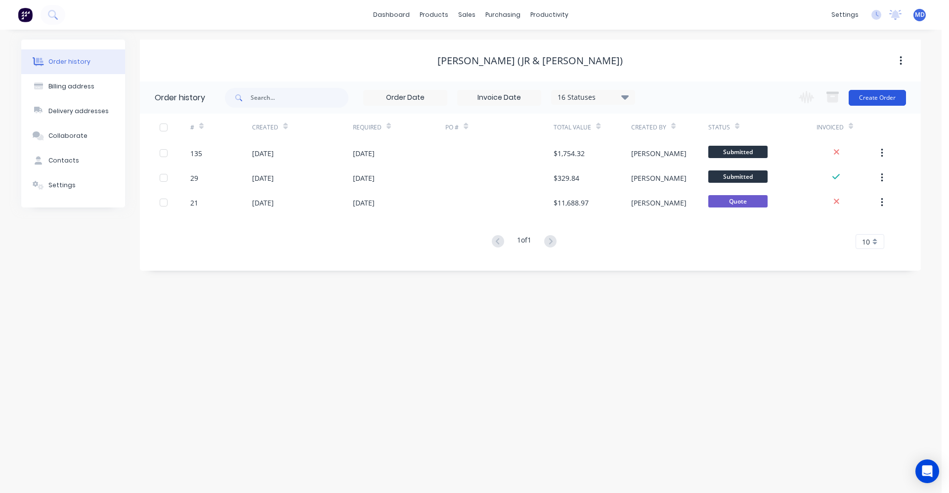
click at [874, 102] on button "Create Order" at bounding box center [877, 98] width 57 height 16
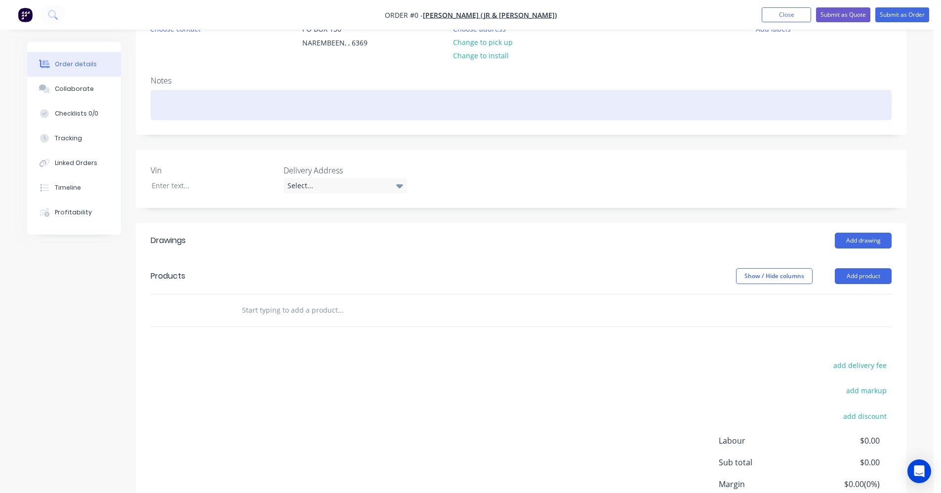
scroll to position [99, 0]
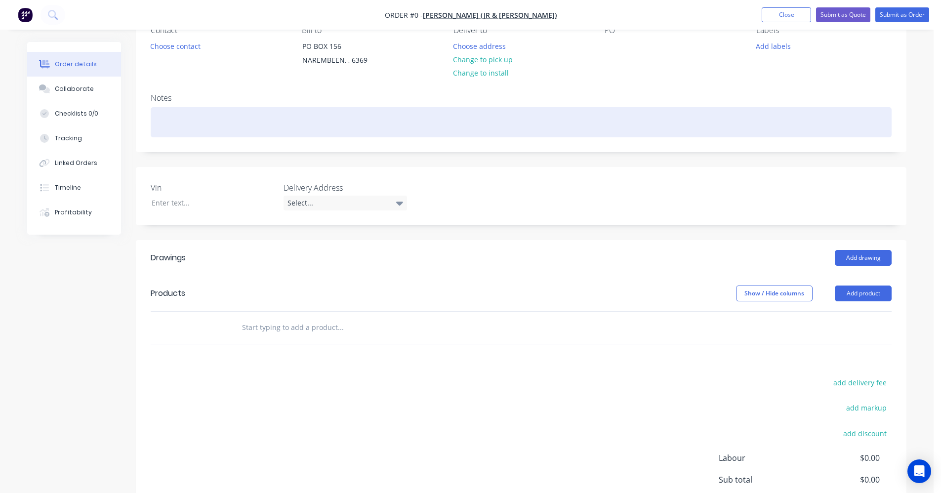
click at [213, 121] on div at bounding box center [521, 122] width 741 height 30
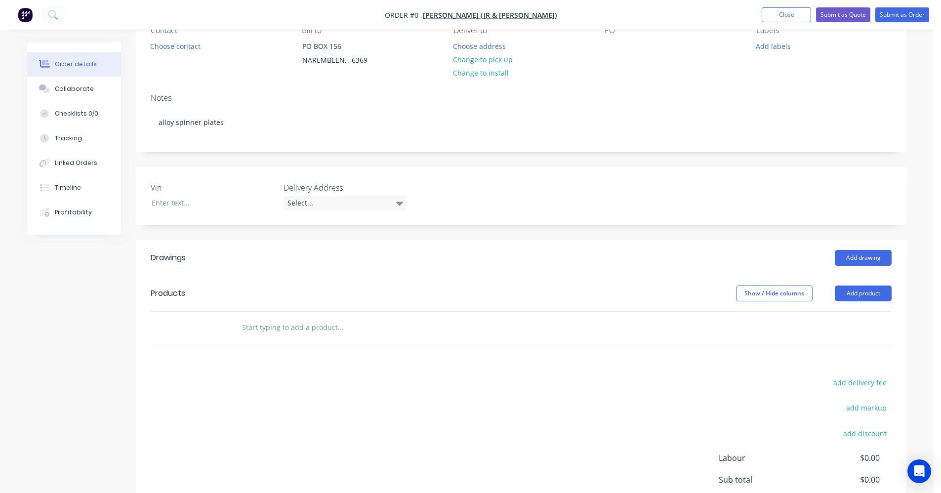
click at [304, 335] on div "Order details Collaborate Checklists 0/0 Tracking Linked Orders Timeline Profit…" at bounding box center [466, 269] width 899 height 653
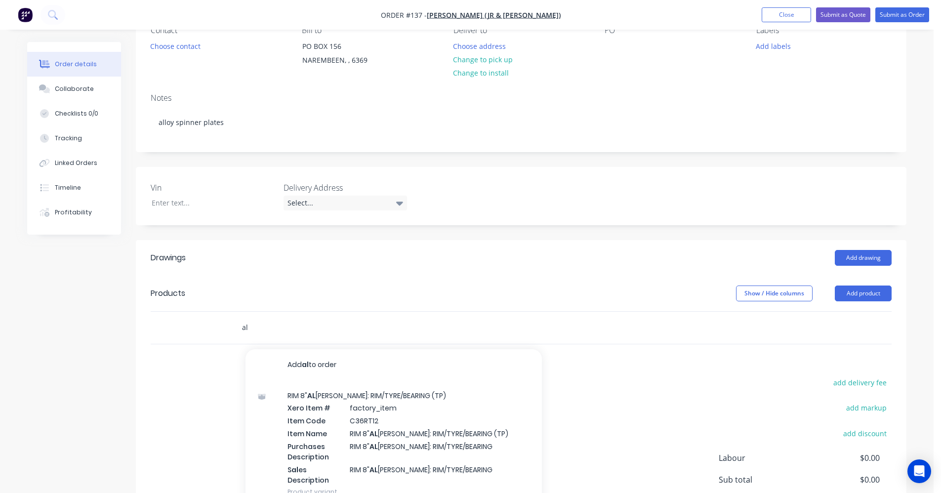
type input "a"
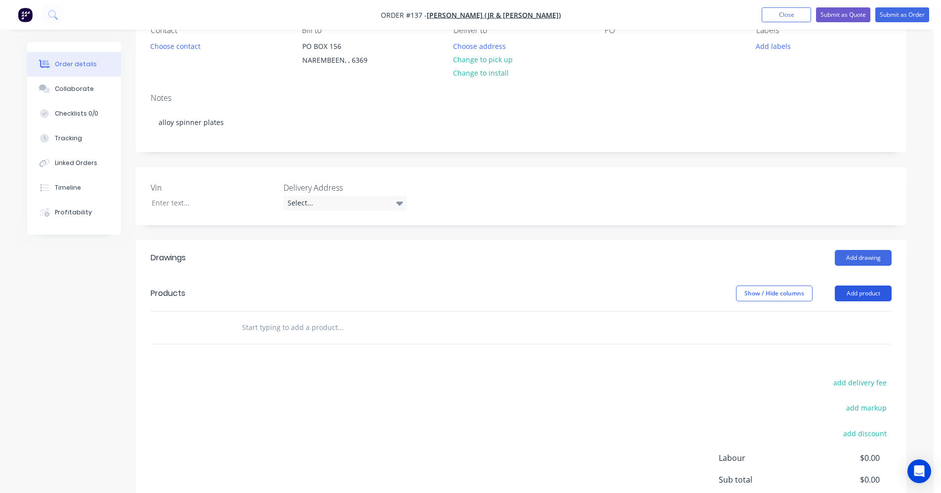
click at [860, 294] on button "Add product" at bounding box center [863, 294] width 57 height 16
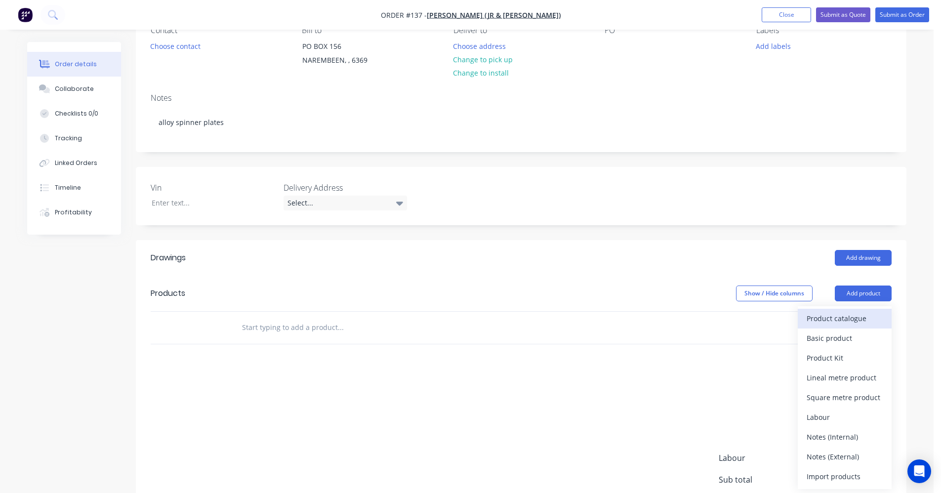
click at [867, 317] on div "Product catalogue" at bounding box center [845, 318] width 76 height 14
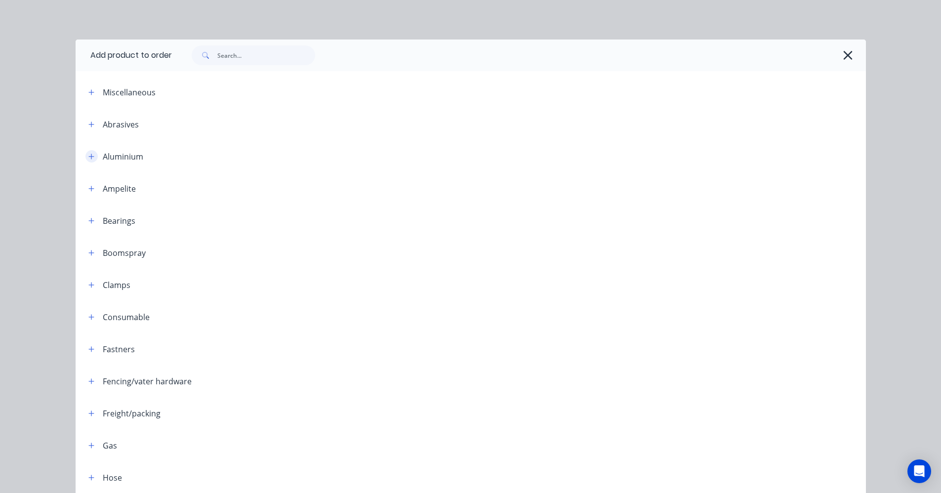
click at [88, 156] on icon "button" at bounding box center [91, 156] width 6 height 7
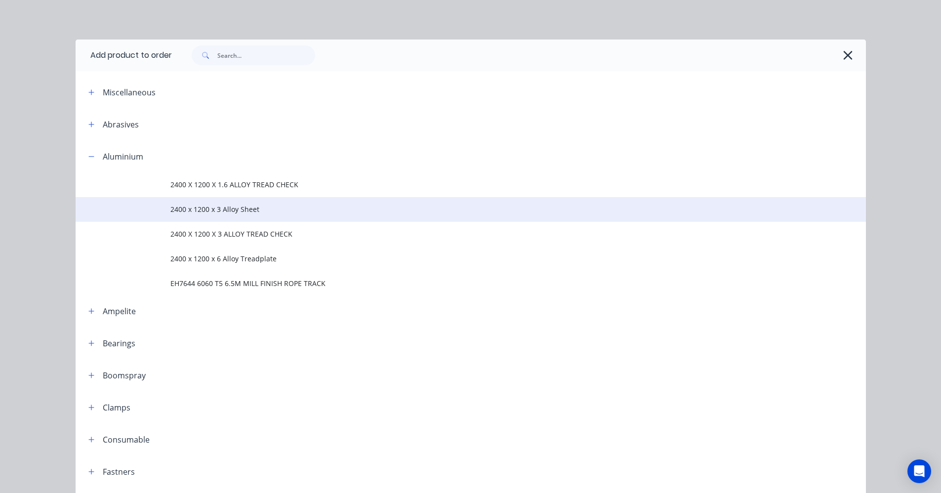
click at [246, 211] on span "2400 x 1200 x 3 Alloy Sheet" at bounding box center [449, 209] width 556 height 10
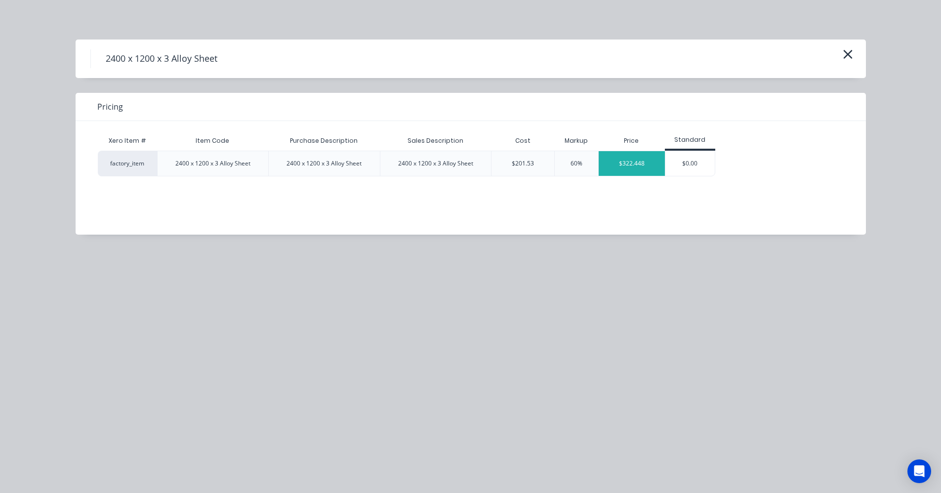
click at [631, 171] on div "$322.448" at bounding box center [632, 163] width 66 height 25
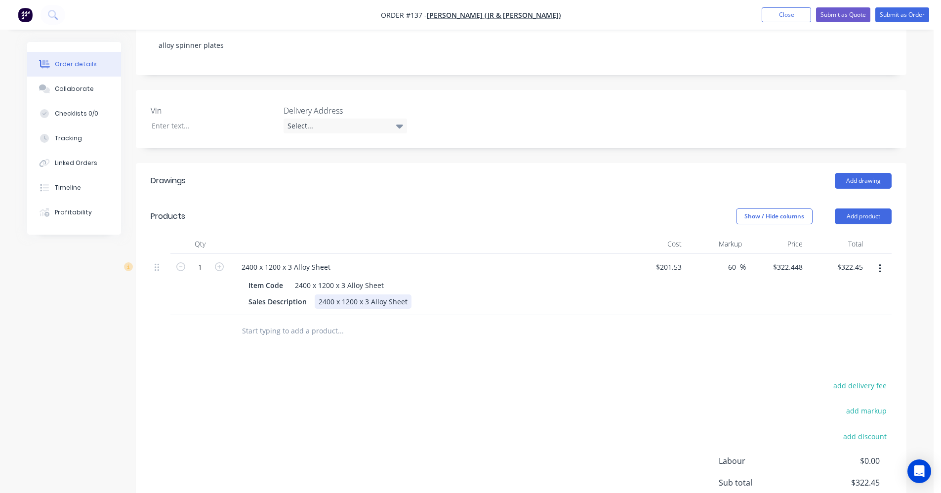
scroll to position [198, 0]
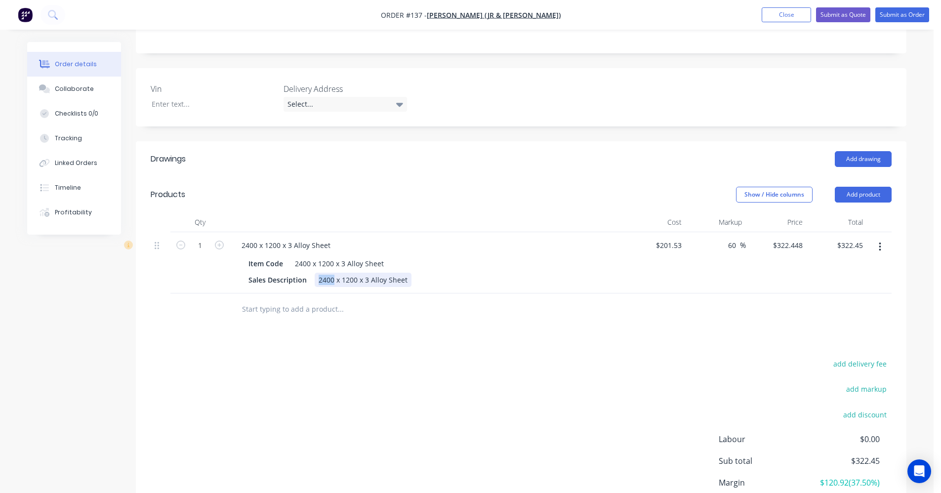
drag, startPoint x: 334, startPoint y: 279, endPoint x: 317, endPoint y: 279, distance: 16.3
click at [317, 279] on div "2400 x 1200 x 3 Alloy Sheet" at bounding box center [363, 280] width 97 height 14
drag, startPoint x: 352, startPoint y: 278, endPoint x: 337, endPoint y: 279, distance: 15.4
click at [337, 279] on div "895 x 1200 x 3 Alloy Sheet" at bounding box center [361, 280] width 93 height 14
click at [672, 245] on input "201.53" at bounding box center [672, 245] width 27 height 14
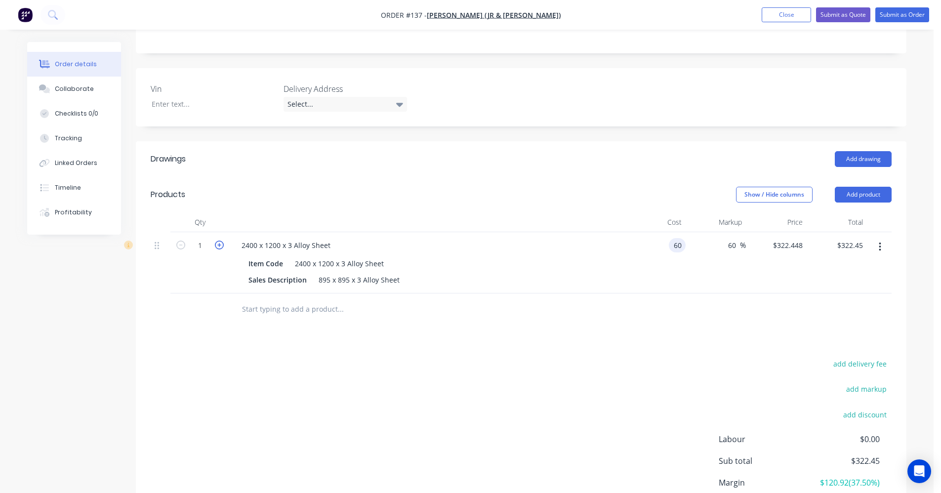
type input "$60.00"
type input "$96.00"
click at [223, 247] on icon "button" at bounding box center [219, 245] width 9 height 9
type input "2"
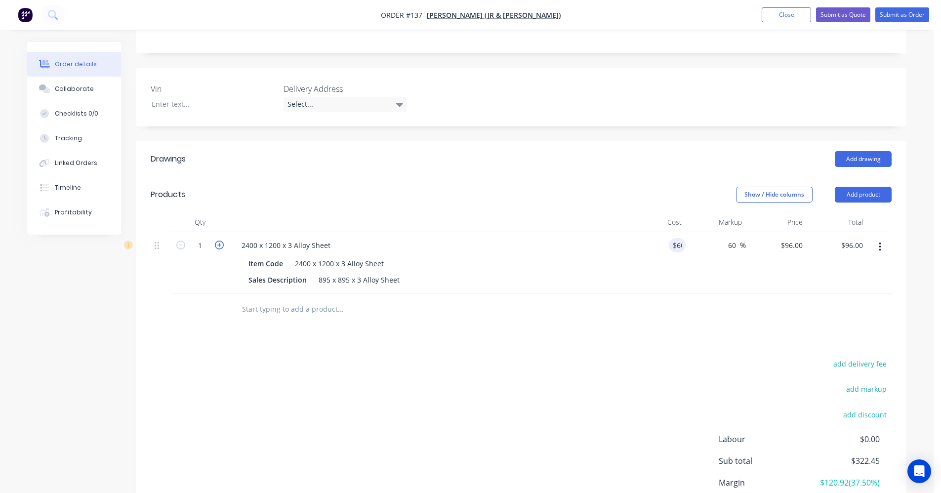
type input "$192.00"
click at [284, 305] on input "text" at bounding box center [341, 309] width 198 height 20
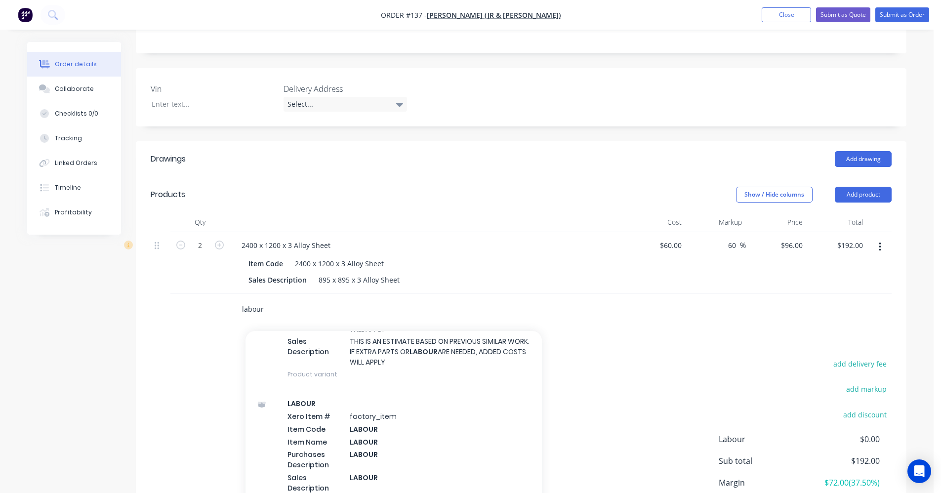
scroll to position [247, 0]
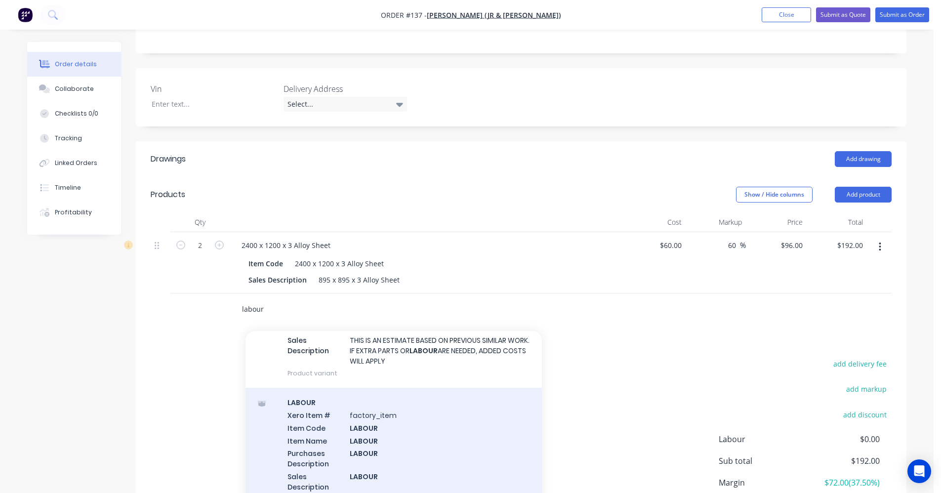
type input "labour"
click at [317, 428] on div "LABOUR Xero Item # factory_item Item Code LABOUR Item Name LABOUR Purchases Des…" at bounding box center [394, 451] width 297 height 126
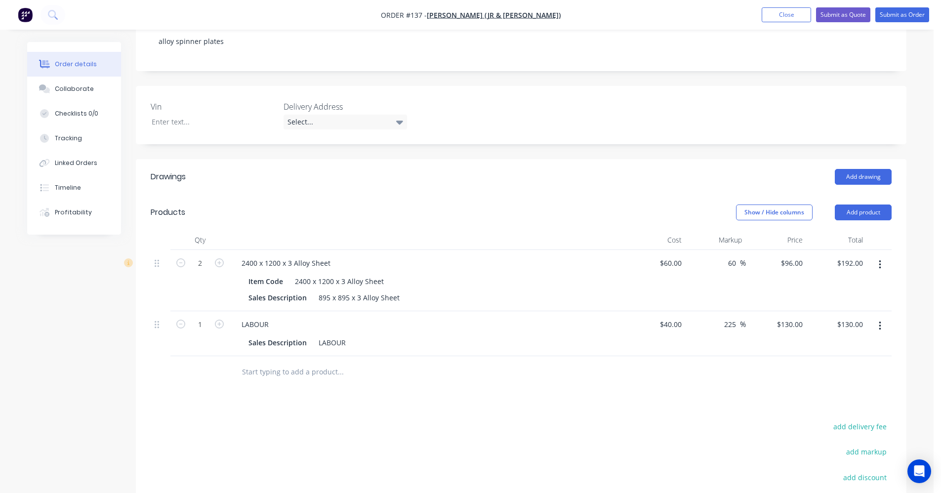
scroll to position [179, 0]
click at [916, 17] on button "Submit as Order" at bounding box center [903, 14] width 54 height 15
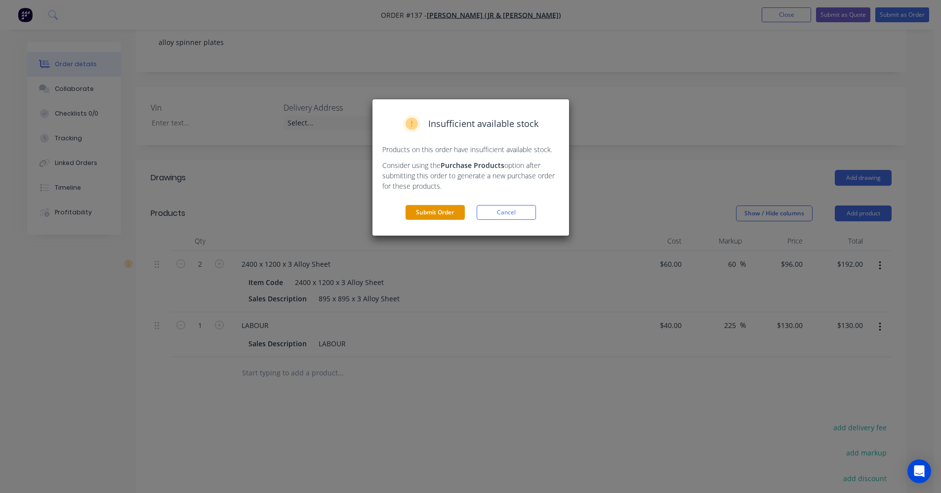
click at [431, 215] on button "Submit Order" at bounding box center [435, 212] width 59 height 15
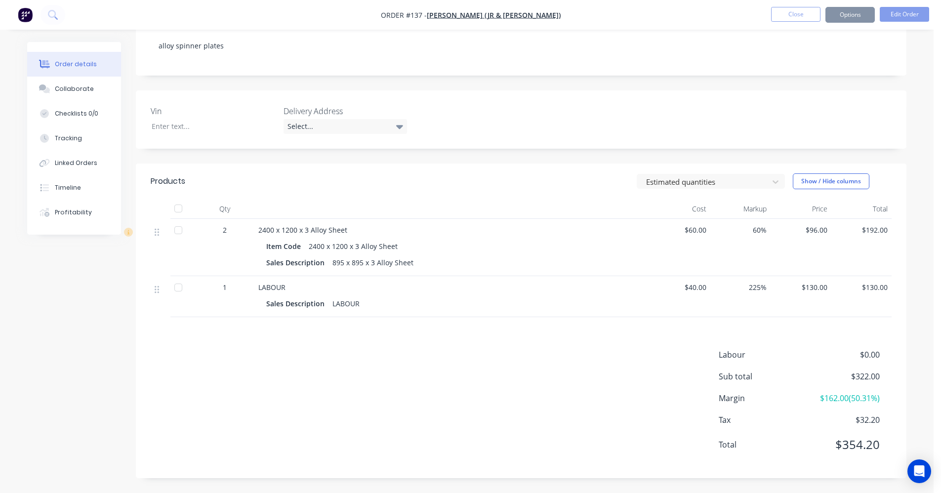
scroll to position [174, 0]
click at [840, 15] on button "Options" at bounding box center [850, 15] width 49 height 16
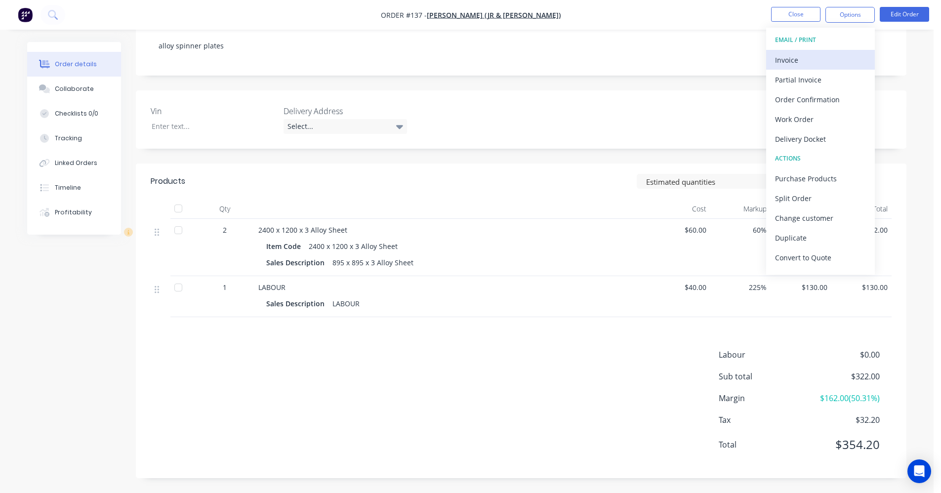
click at [814, 54] on div "Invoice" at bounding box center [820, 60] width 91 height 14
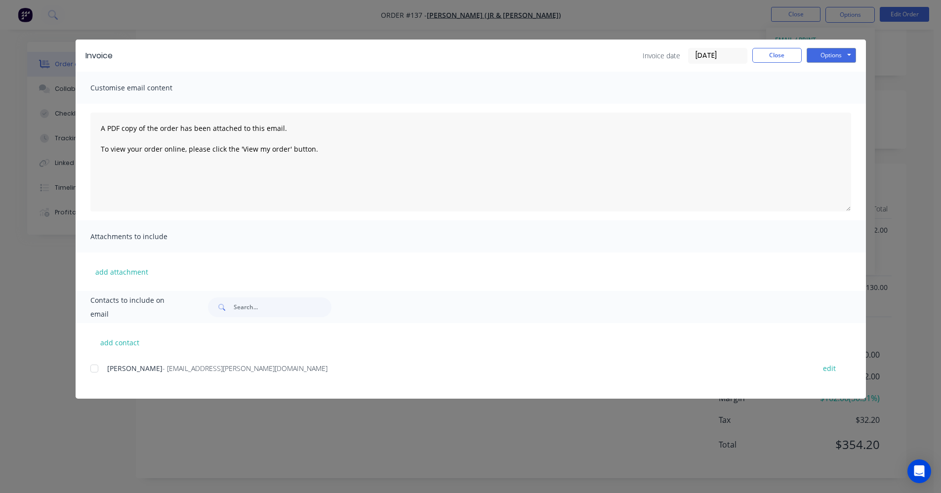
click at [95, 370] on div at bounding box center [95, 369] width 20 height 20
click at [815, 57] on button "Options" at bounding box center [831, 55] width 49 height 15
click at [835, 102] on button "Email" at bounding box center [838, 105] width 63 height 16
click at [779, 56] on button "Close" at bounding box center [777, 55] width 49 height 15
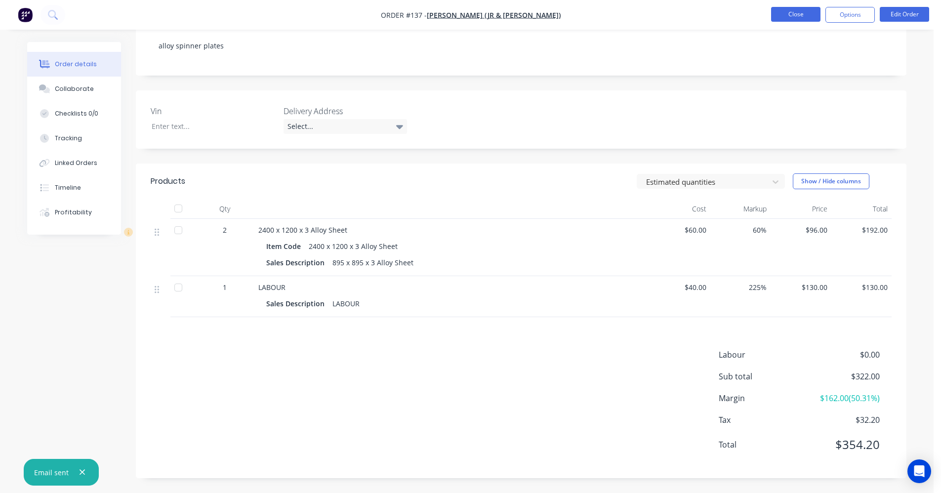
click at [814, 21] on button "Close" at bounding box center [795, 14] width 49 height 15
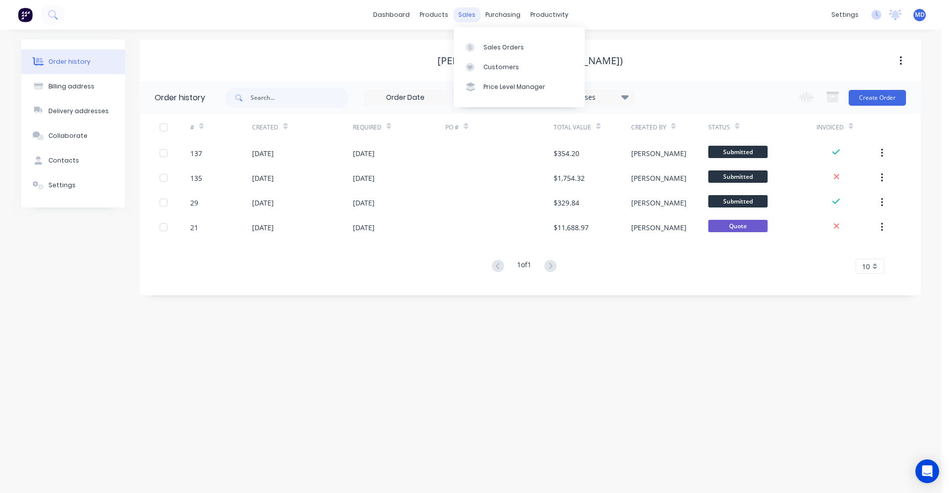
click at [462, 20] on div "sales" at bounding box center [466, 14] width 27 height 15
click at [497, 44] on div "Sales Orders" at bounding box center [503, 47] width 41 height 9
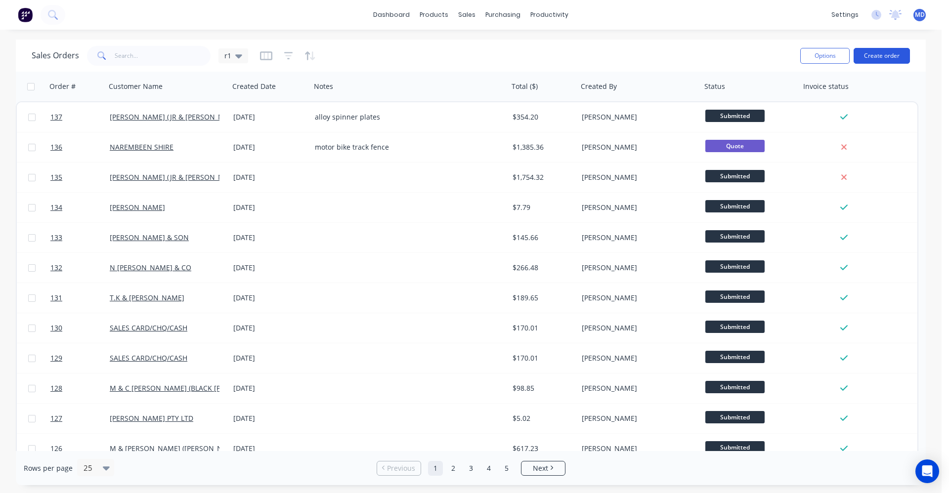
click at [884, 53] on button "Create order" at bounding box center [882, 56] width 56 height 16
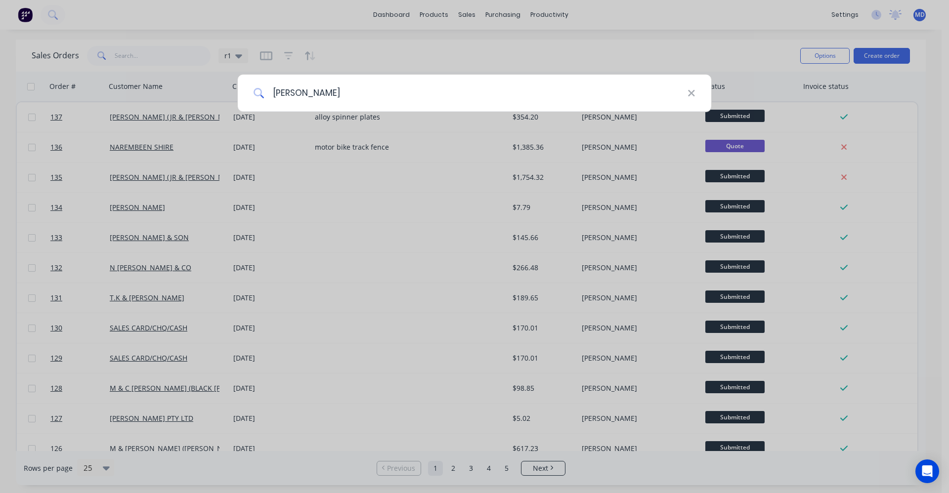
type input "thomas"
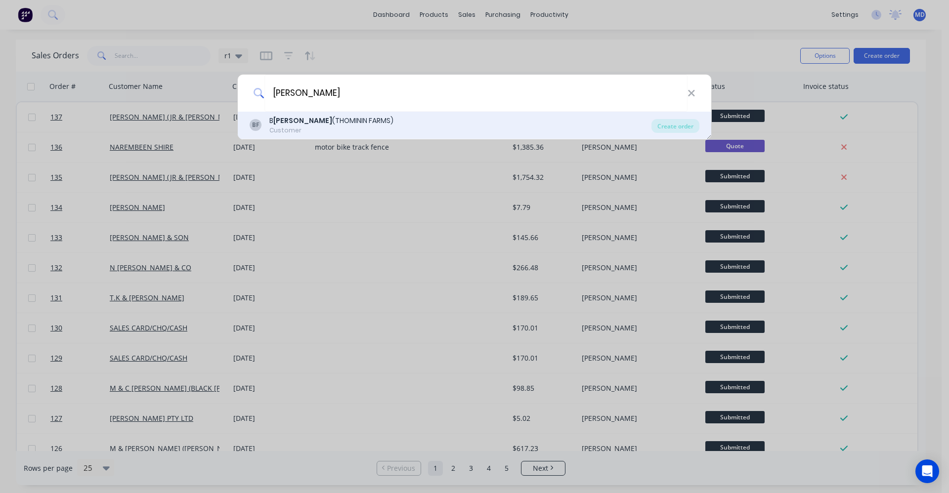
click at [322, 120] on div "B THOMAS (THOMININ FARMS)" at bounding box center [331, 121] width 124 height 10
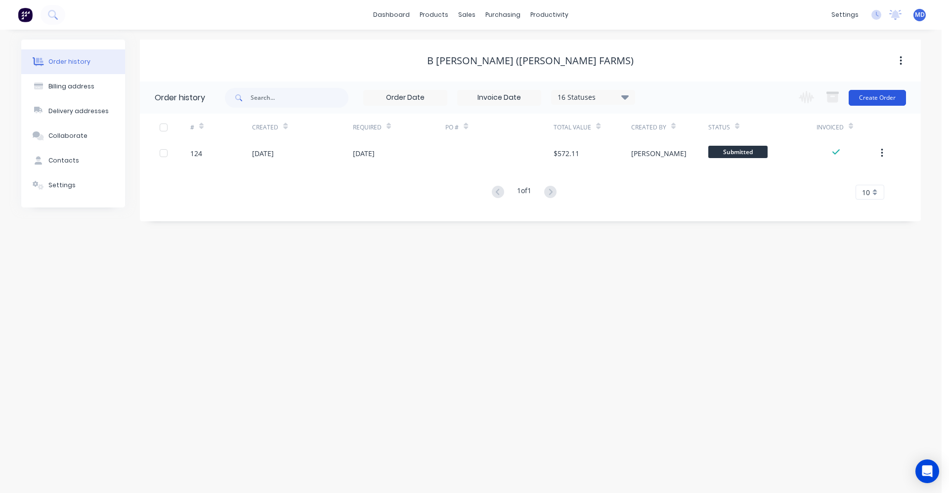
click at [879, 96] on button "Create Order" at bounding box center [877, 98] width 57 height 16
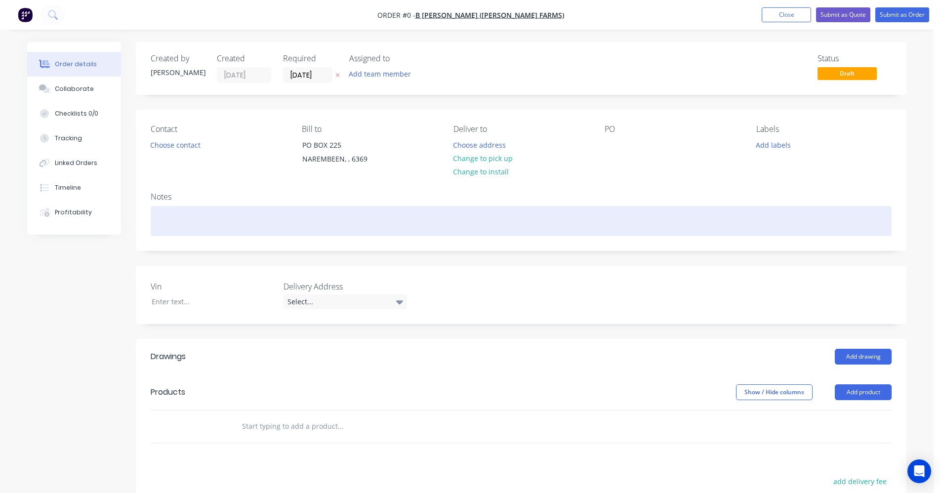
click at [253, 222] on div at bounding box center [521, 221] width 741 height 30
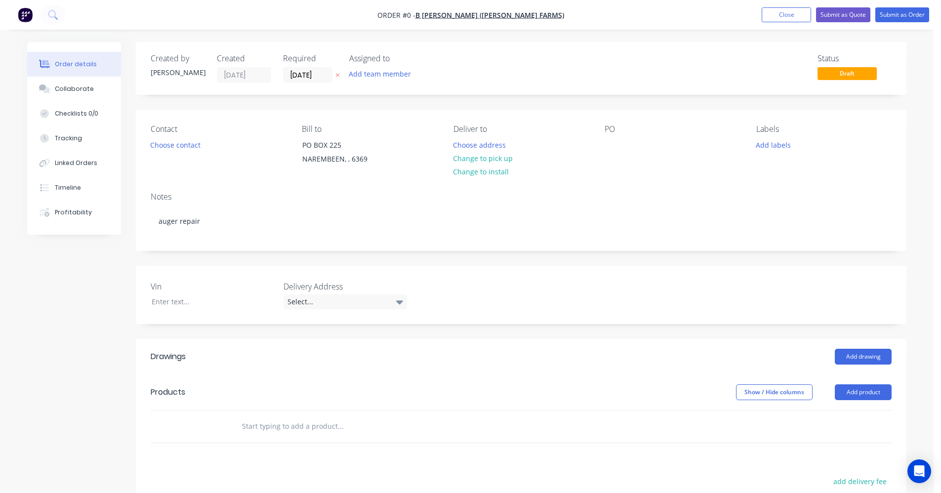
click at [338, 417] on div "Order details Collaborate Checklists 0/0 Tracking Linked Orders Timeline Profit…" at bounding box center [466, 368] width 899 height 653
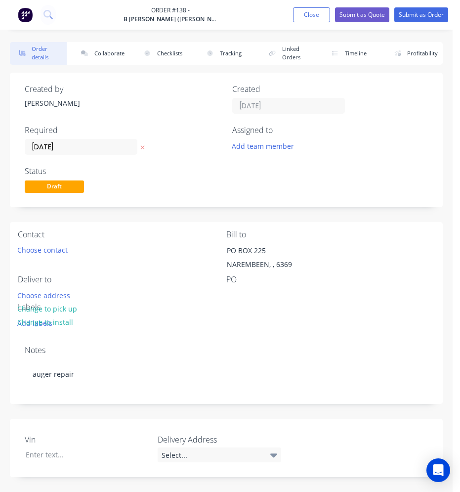
click at [167, 283] on div "Deliver to" at bounding box center [122, 279] width 209 height 9
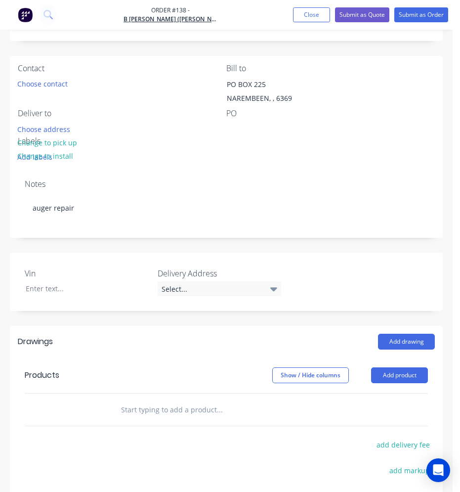
scroll to position [198, 0]
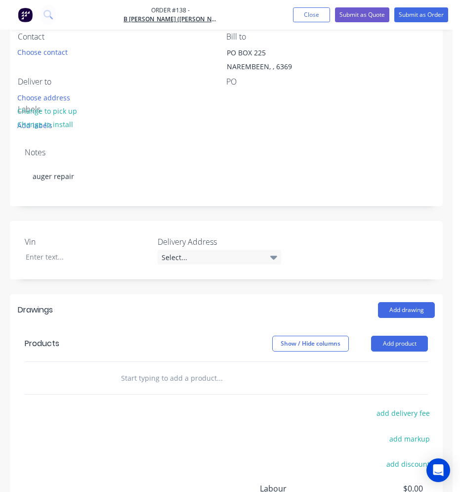
click at [77, 370] on div at bounding box center [78, 378] width 59 height 32
click at [422, 343] on button "Add product" at bounding box center [399, 344] width 57 height 16
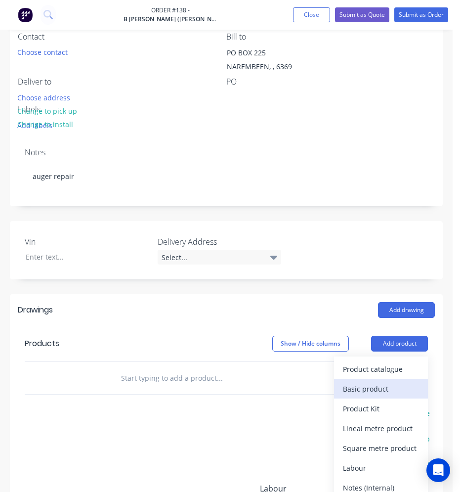
click at [365, 393] on div "Basic product" at bounding box center [381, 389] width 76 height 14
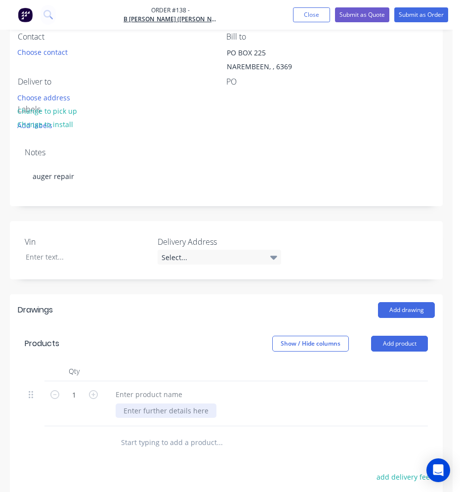
paste div
click at [85, 395] on input "1" at bounding box center [74, 394] width 26 height 15
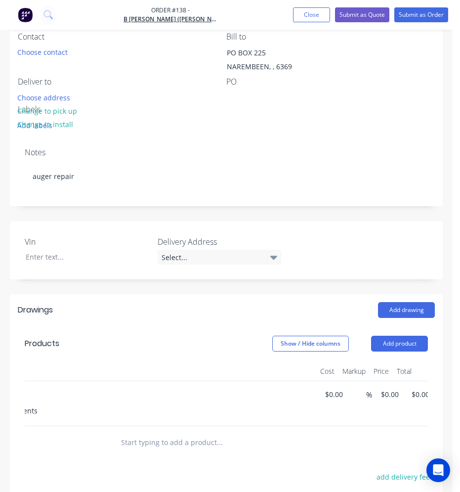
scroll to position [0, 205]
type input "16"
click at [312, 402] on div "$0.00 $0.00" at bounding box center [309, 403] width 31 height 45
click at [314, 395] on input at bounding box center [313, 394] width 23 height 14
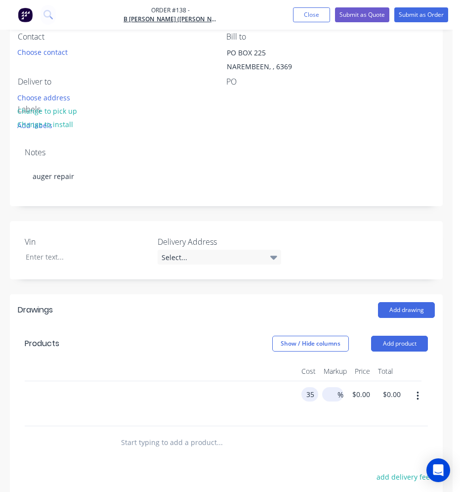
type input "$35.00"
type input "$560.00"
click at [336, 393] on div "%" at bounding box center [344, 403] width 25 height 45
type input "40"
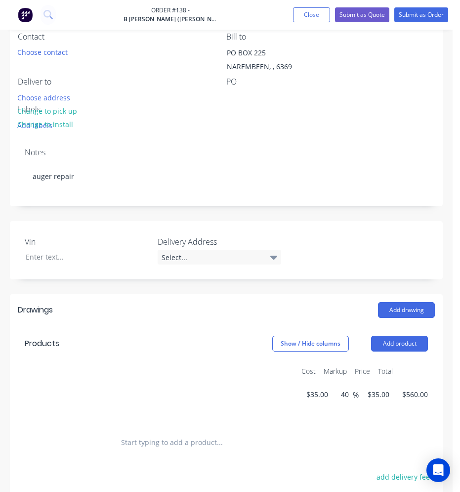
type input "$49.00"
type input "$784.00"
click at [301, 440] on div at bounding box center [236, 442] width 247 height 20
click at [167, 451] on input "text" at bounding box center [195, 442] width 148 height 20
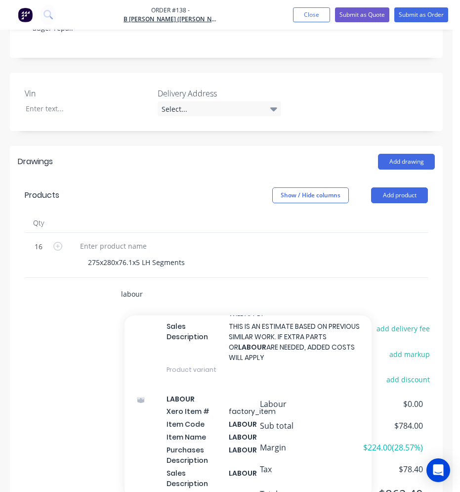
scroll to position [297, 0]
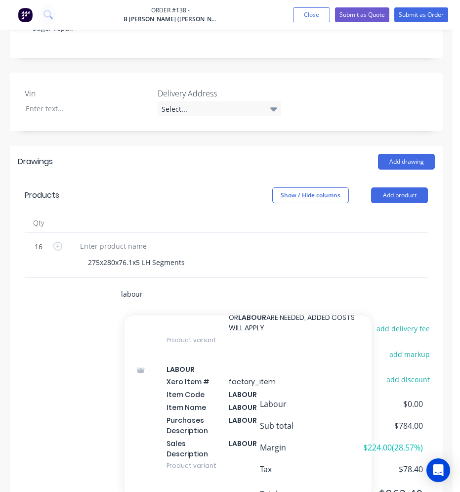
type input "labour"
click at [191, 383] on div "LABOUR Xero Item # factory_item Item Code LABOUR Item Name LABOUR Purchases Des…" at bounding box center [248, 417] width 247 height 126
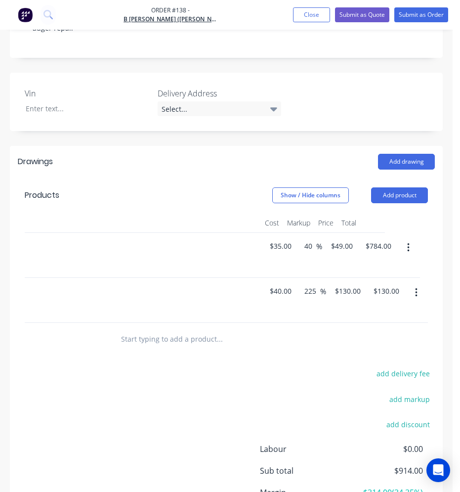
scroll to position [0, 0]
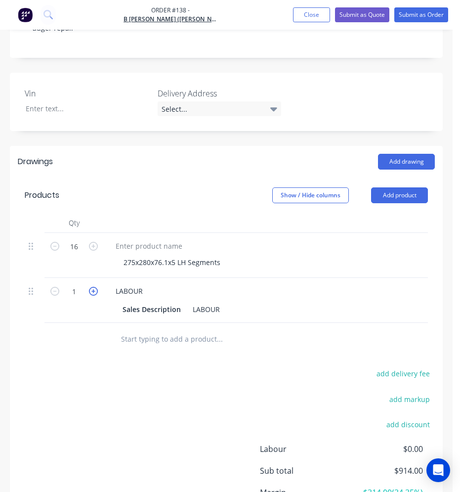
click at [96, 294] on icon "button" at bounding box center [93, 291] width 9 height 9
type input "2"
type input "$260.00"
click at [96, 294] on icon "button" at bounding box center [93, 291] width 9 height 9
type input "3"
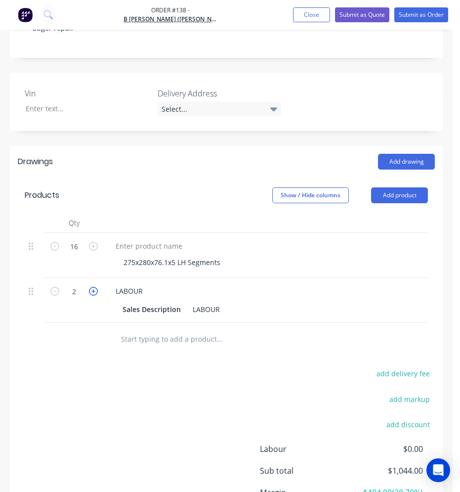
type input "$390.00"
click at [96, 294] on icon "button" at bounding box center [93, 291] width 9 height 9
type input "4"
type input "$520.00"
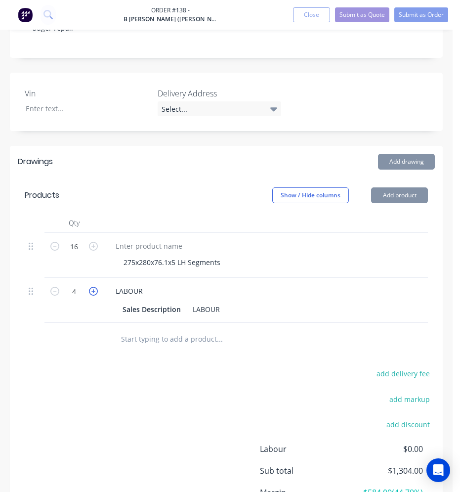
click at [96, 294] on icon "button" at bounding box center [93, 291] width 9 height 9
type input "5"
type input "$650.00"
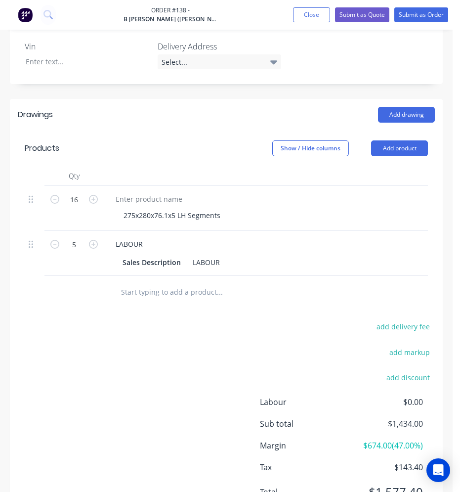
scroll to position [392, 0]
click at [54, 248] on icon "button" at bounding box center [54, 244] width 9 height 9
type input "4"
type input "$520.00"
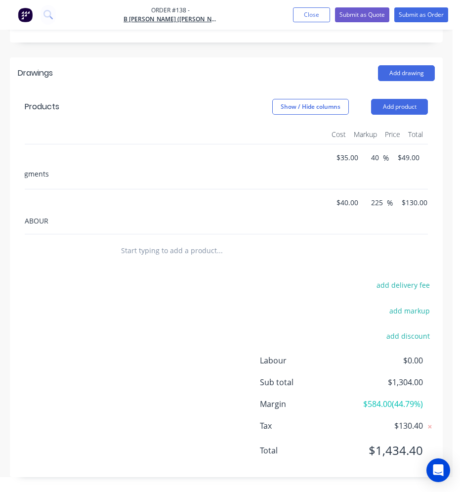
scroll to position [0, 179]
click at [415, 286] on button "add delivery fee" at bounding box center [403, 284] width 64 height 13
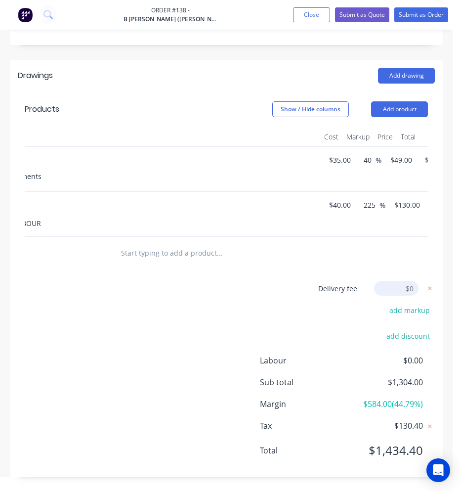
click at [396, 285] on input at bounding box center [396, 288] width 44 height 15
type input "90"
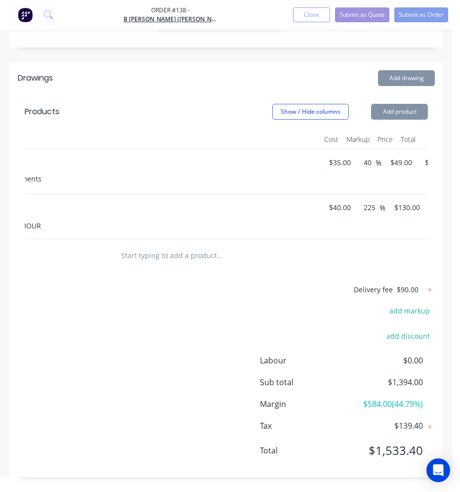
scroll to position [437, 0]
click at [257, 288] on div "Delivery fee $90.00 add markup add discount Labour $0.00 Sub total $1,394.00 Ma…" at bounding box center [226, 376] width 417 height 186
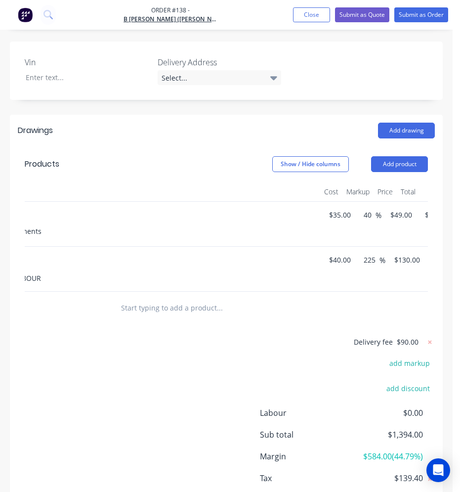
scroll to position [239, 0]
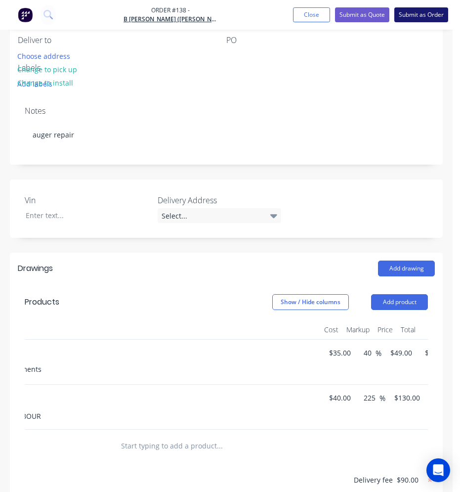
click at [409, 17] on button "Submit as Order" at bounding box center [421, 14] width 54 height 15
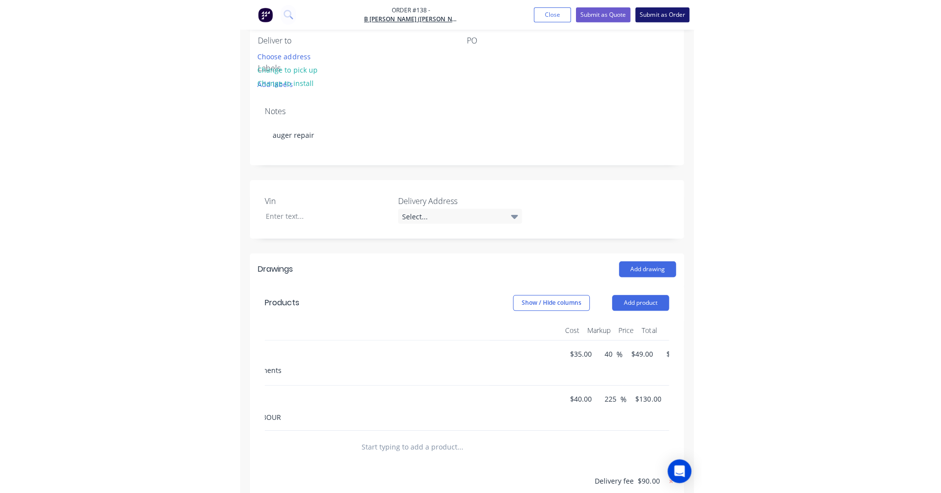
scroll to position [0, 0]
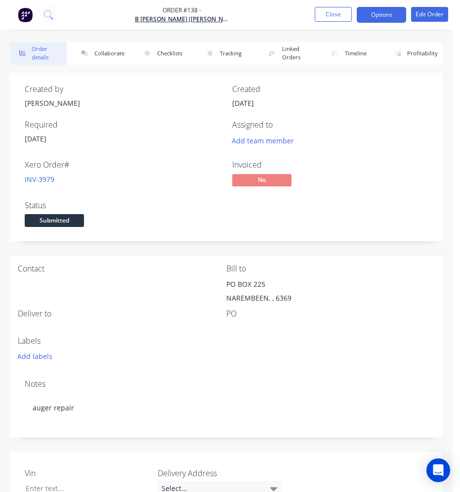
click at [378, 13] on button "Options" at bounding box center [381, 15] width 49 height 16
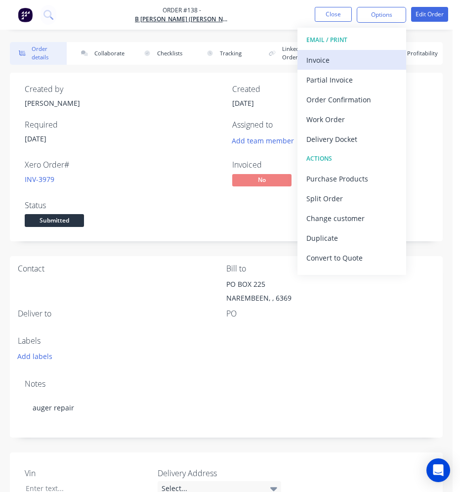
click at [341, 60] on div "Invoice" at bounding box center [351, 60] width 91 height 14
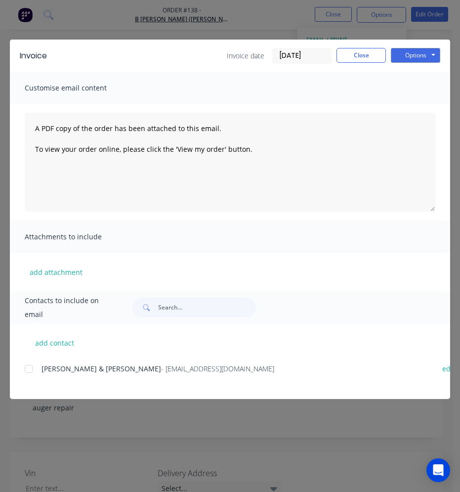
click at [25, 367] on div at bounding box center [29, 369] width 20 height 20
click at [398, 57] on button "Options" at bounding box center [415, 55] width 49 height 15
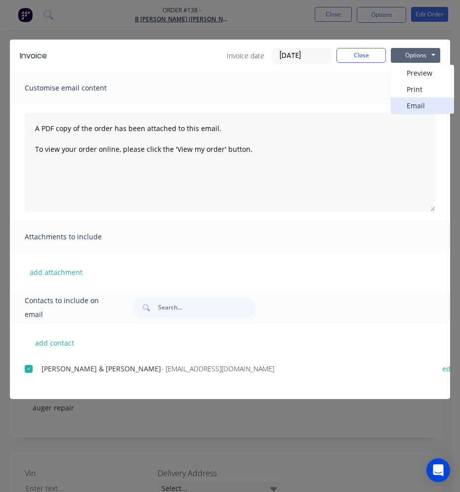
click at [413, 102] on button "Email" at bounding box center [422, 105] width 63 height 16
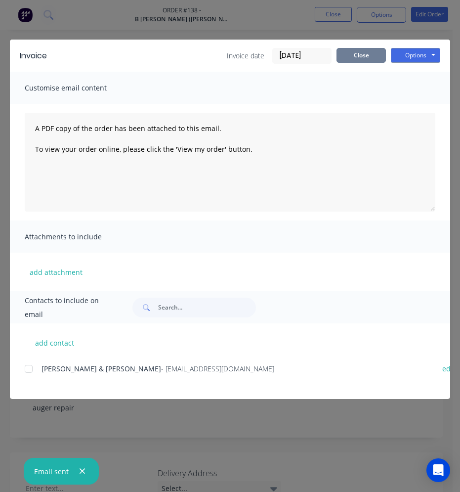
click at [351, 60] on button "Close" at bounding box center [361, 55] width 49 height 15
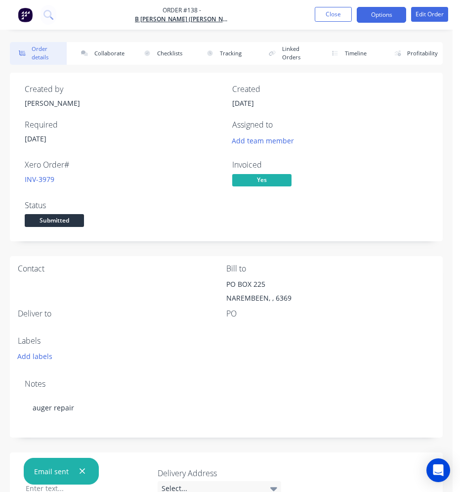
click at [376, 17] on button "Options" at bounding box center [381, 15] width 49 height 16
click at [346, 14] on button "Close" at bounding box center [333, 14] width 37 height 15
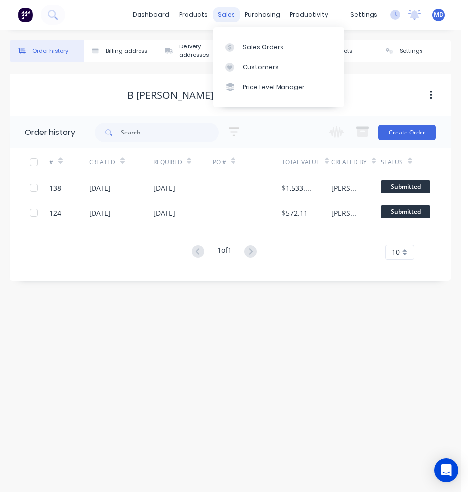
click at [229, 16] on div "sales" at bounding box center [226, 14] width 27 height 15
click at [246, 45] on div "Sales Orders" at bounding box center [263, 47] width 41 height 9
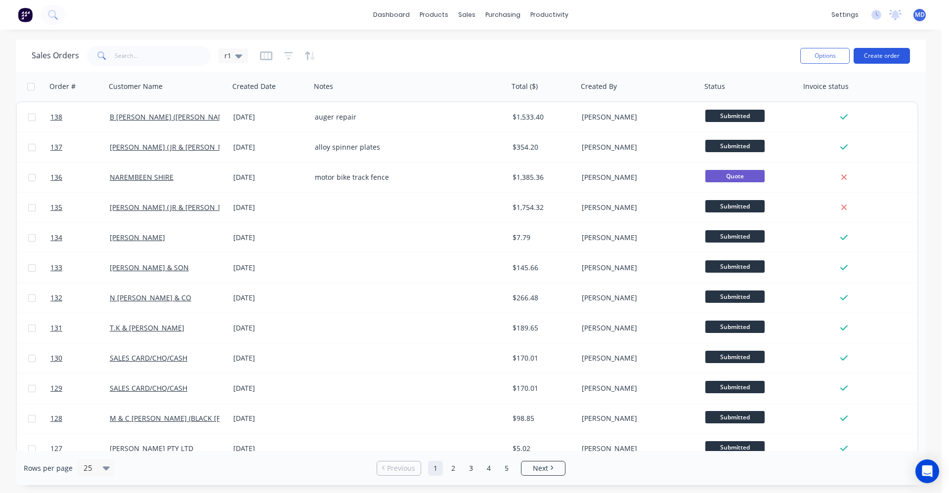
click at [872, 58] on button "Create order" at bounding box center [882, 56] width 56 height 16
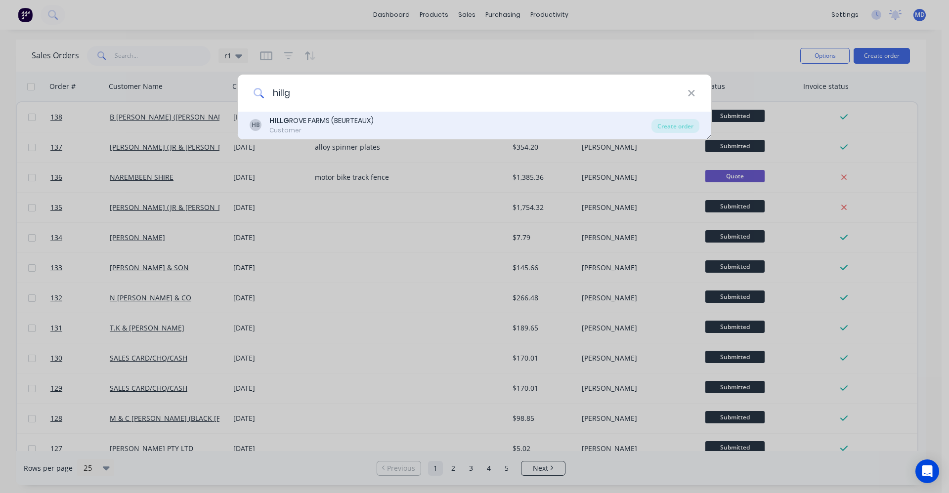
type input "hillg"
click at [356, 124] on div "HILLG ROVE FARMS (BEURTEAUX)" at bounding box center [321, 121] width 104 height 10
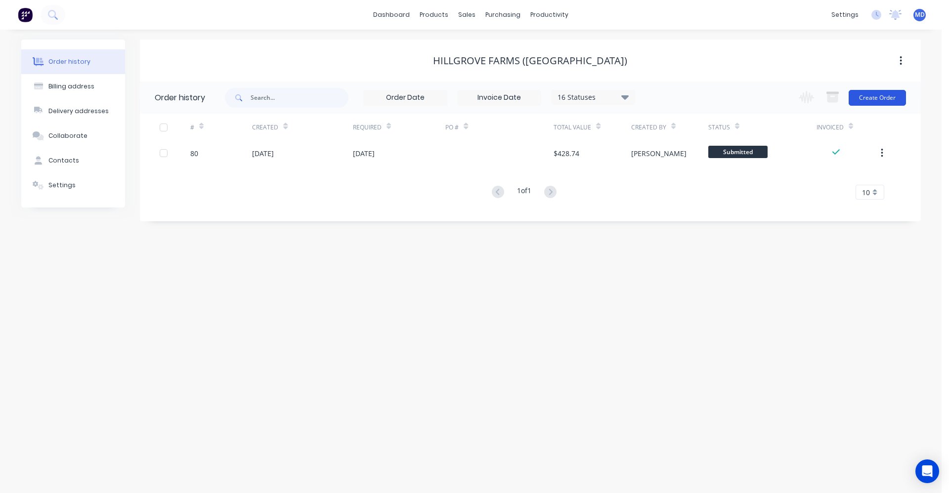
click at [862, 103] on button "Create Order" at bounding box center [877, 98] width 57 height 16
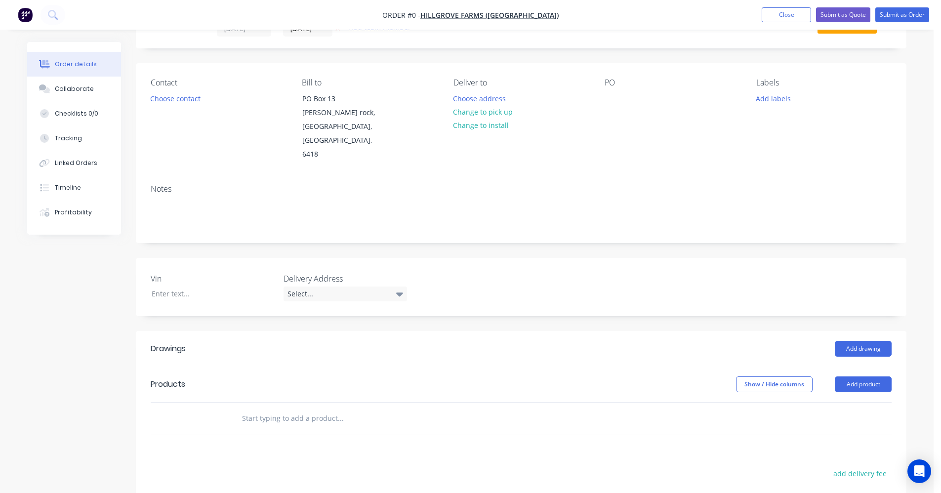
scroll to position [99, 0]
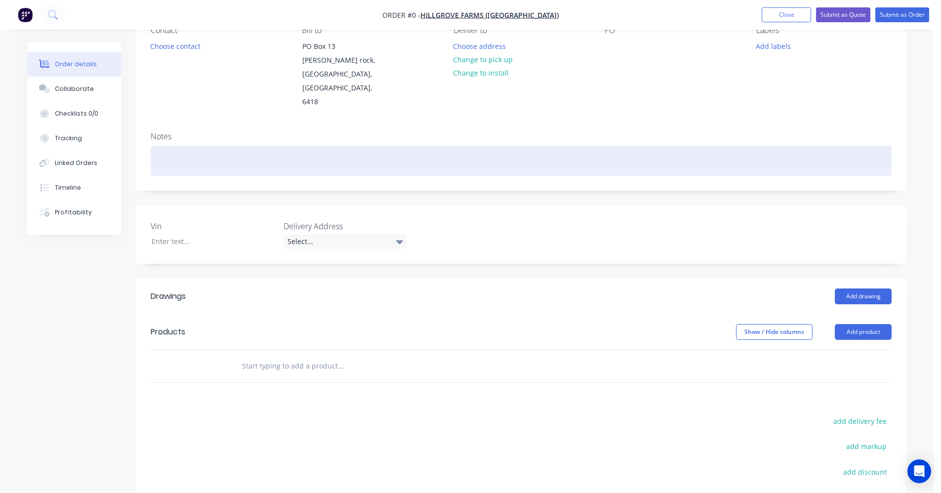
click at [202, 146] on div at bounding box center [521, 161] width 741 height 30
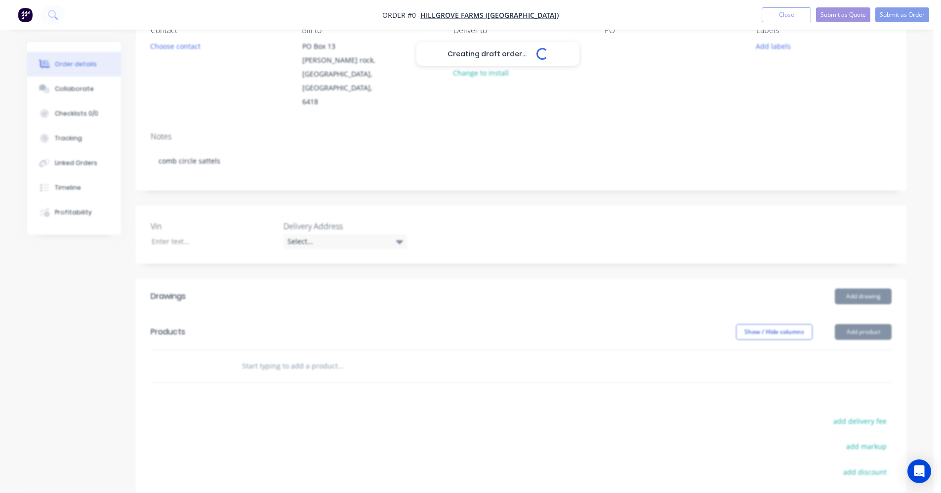
click at [275, 332] on div "Creating draft order... Loading... Order details Collaborate Checklists 0/0 Tra…" at bounding box center [466, 289] width 899 height 692
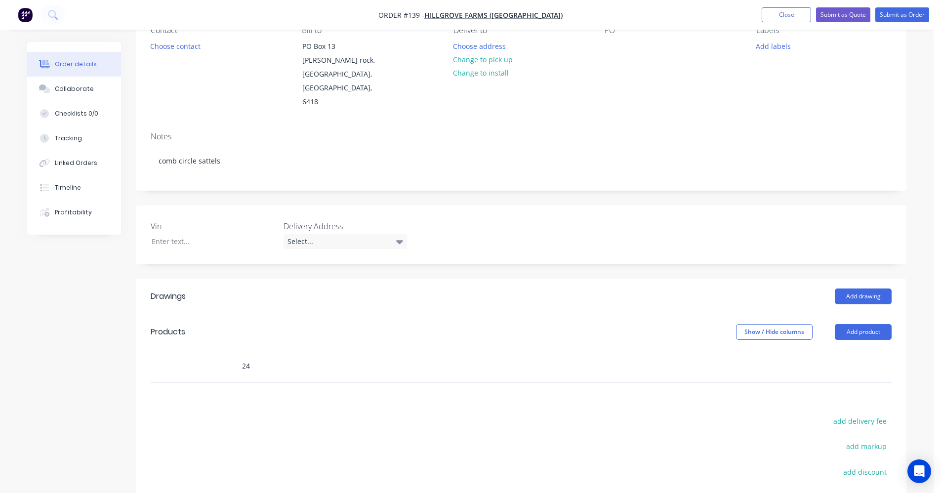
type input "2"
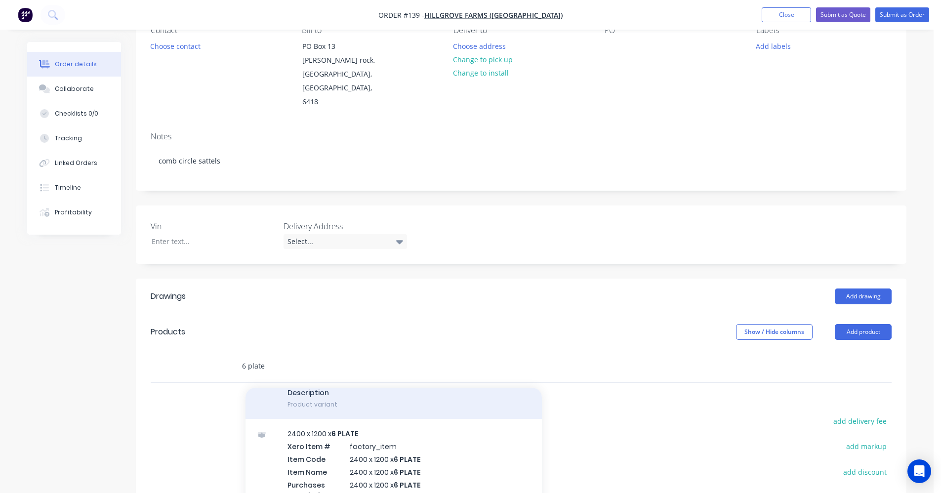
scroll to position [148, 0]
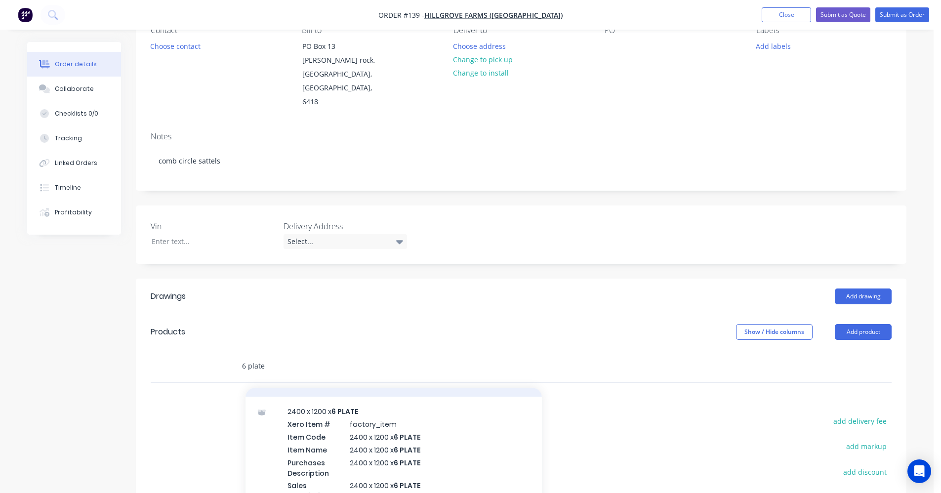
type input "6 plate"
click at [325, 420] on div "2400 x 1200 x 6 PLATE Xero Item # factory_item Item Code 2400 x 1200 x 6 PLATE …" at bounding box center [394, 460] width 297 height 126
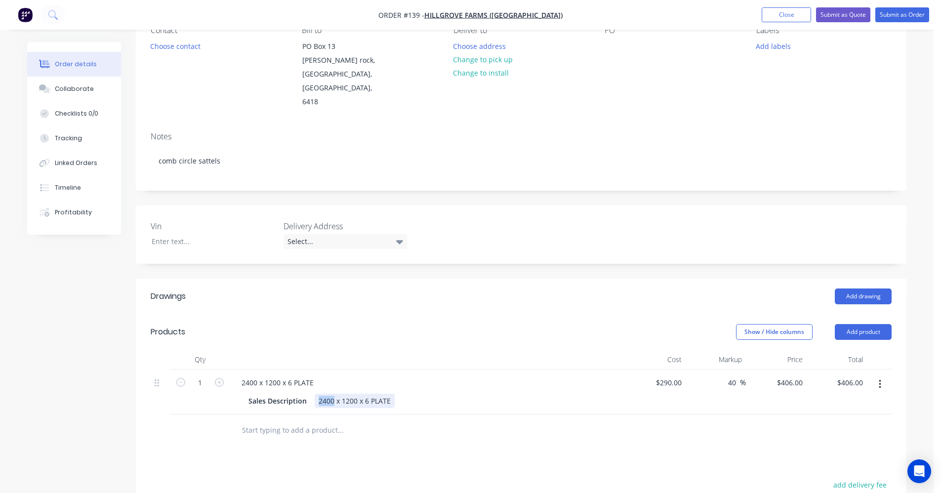
drag, startPoint x: 332, startPoint y: 375, endPoint x: 319, endPoint y: 373, distance: 12.4
click at [319, 394] on div "2400 x 1200 x 6 PLATE" at bounding box center [355, 401] width 80 height 14
click at [341, 394] on div "475 x 1200 x 6 PLATE" at bounding box center [353, 401] width 76 height 14
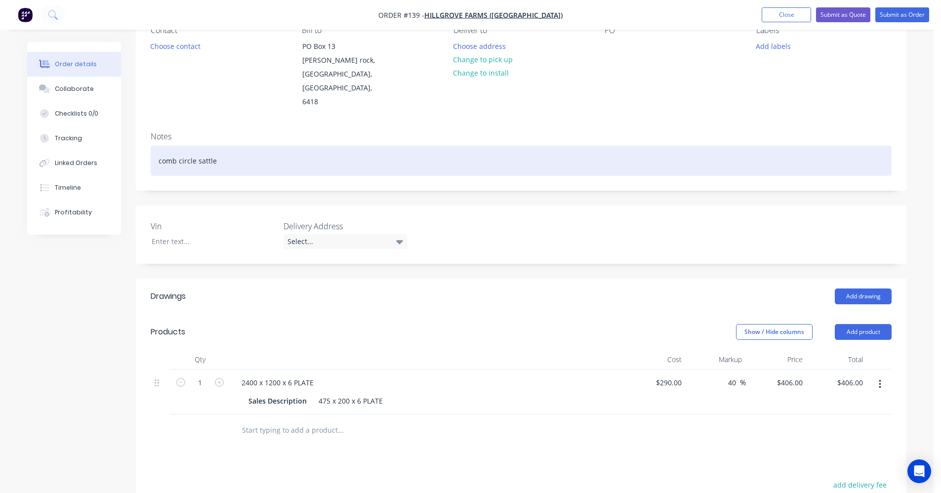
click at [227, 146] on div "comb circle sattle" at bounding box center [521, 161] width 741 height 30
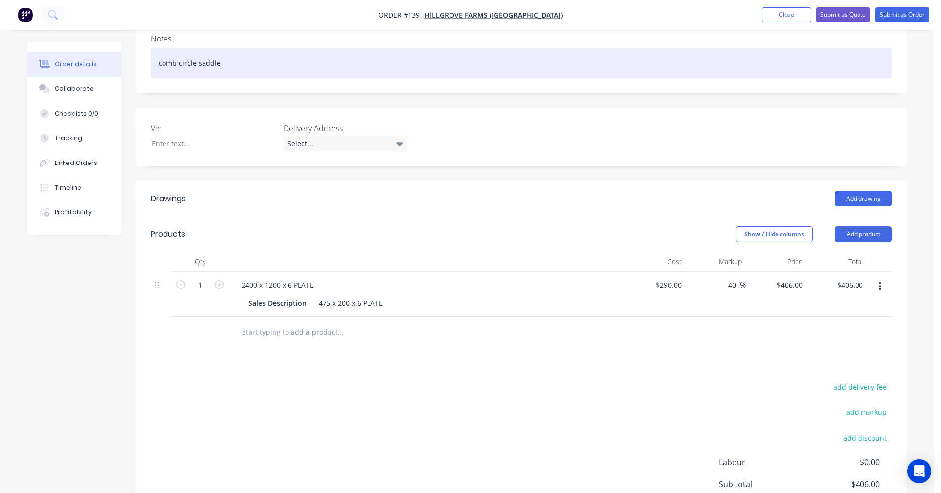
scroll to position [198, 0]
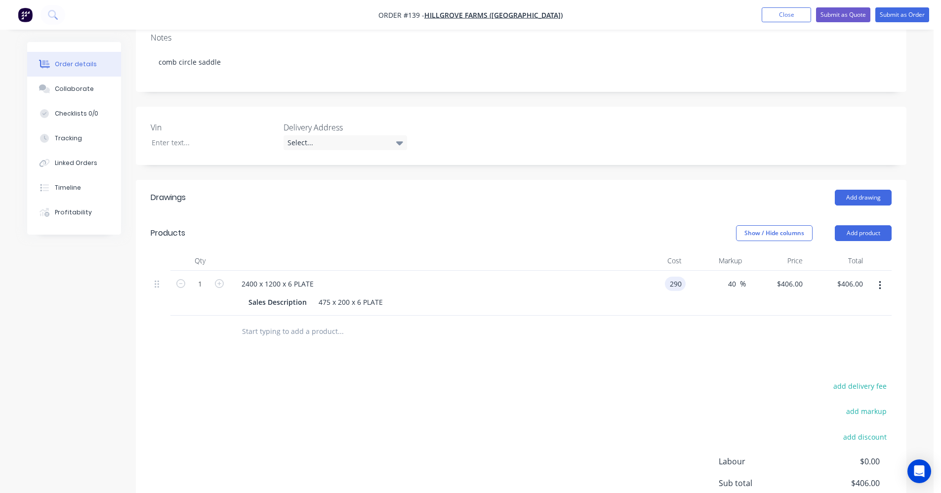
drag, startPoint x: 660, startPoint y: 260, endPoint x: 684, endPoint y: 256, distance: 24.7
click at [684, 277] on input "290" at bounding box center [677, 284] width 17 height 14
type input "$10.00"
type input "$14.00"
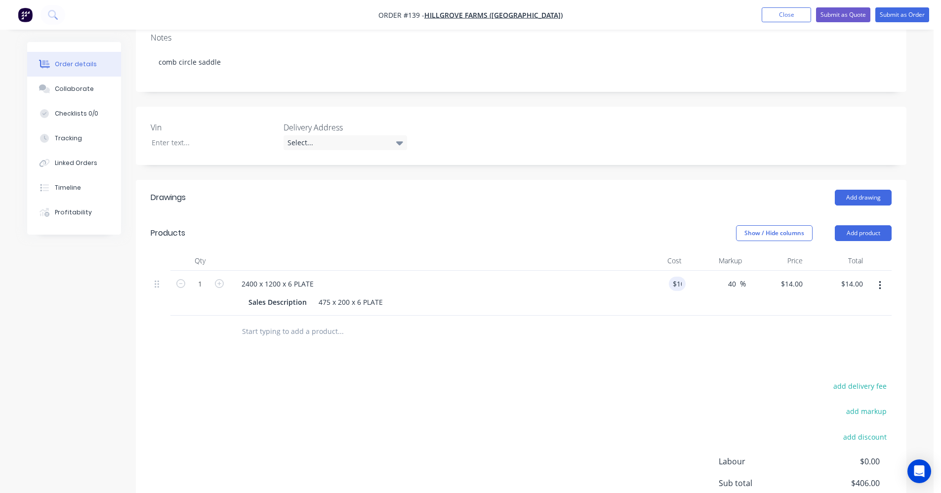
click at [654, 328] on div "Drawings Add drawing Products Show / Hide columns Add product Qty Cost Markup P…" at bounding box center [521, 382] width 771 height 405
click at [273, 322] on input "text" at bounding box center [341, 332] width 198 height 20
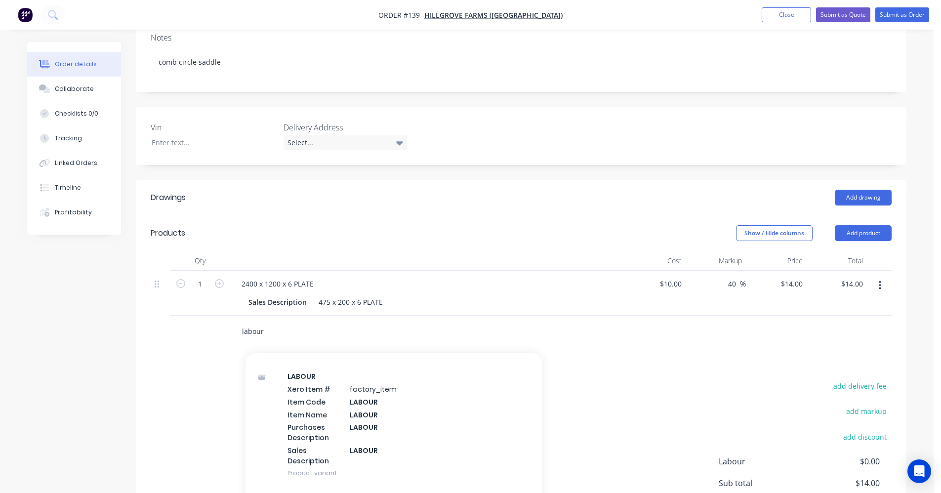
scroll to position [297, 0]
type input "labour"
click at [343, 380] on div "LABOUR Xero Item # factory_item Item Code LABOUR Item Name LABOUR Purchases Des…" at bounding box center [394, 424] width 297 height 126
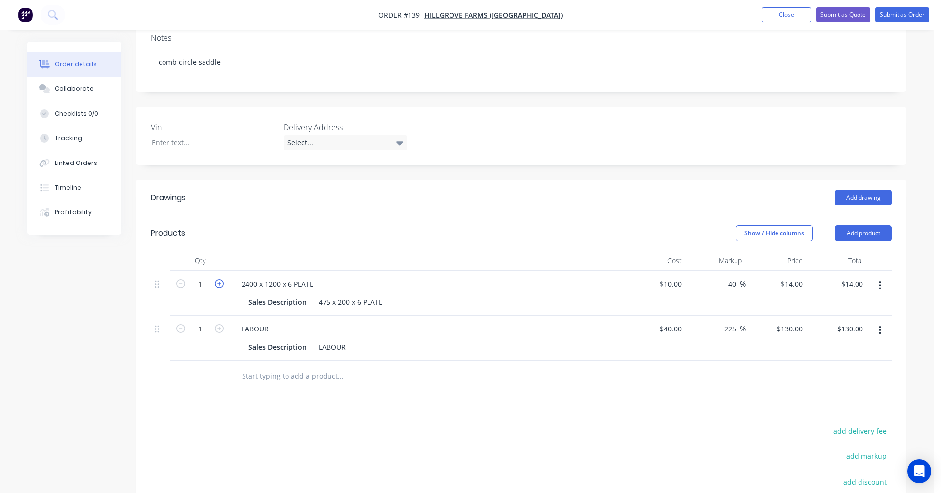
click at [219, 279] on icon "button" at bounding box center [219, 283] width 9 height 9
type input "2"
type input "$28.00"
click at [219, 279] on icon "button" at bounding box center [219, 283] width 9 height 9
type input "3"
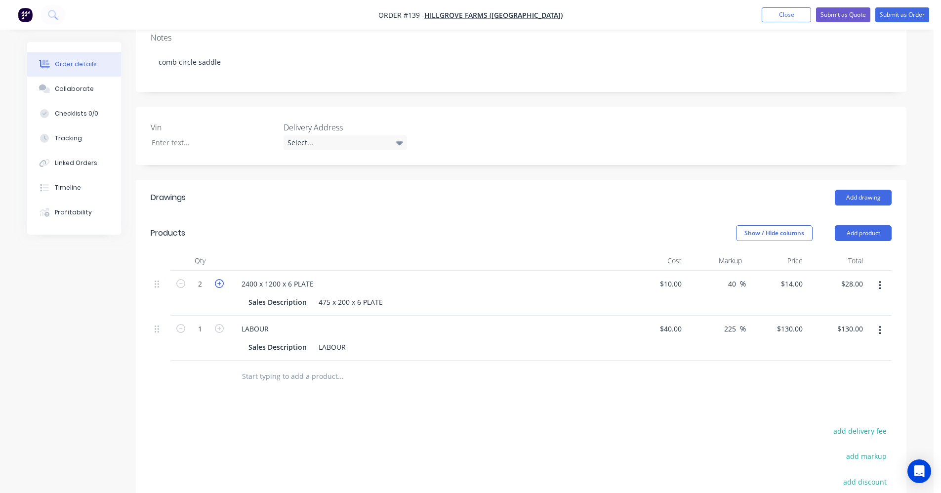
type input "$42.00"
click at [219, 279] on icon "button" at bounding box center [219, 283] width 9 height 9
type input "4"
type input "$56.00"
click at [219, 279] on icon "button" at bounding box center [219, 283] width 9 height 9
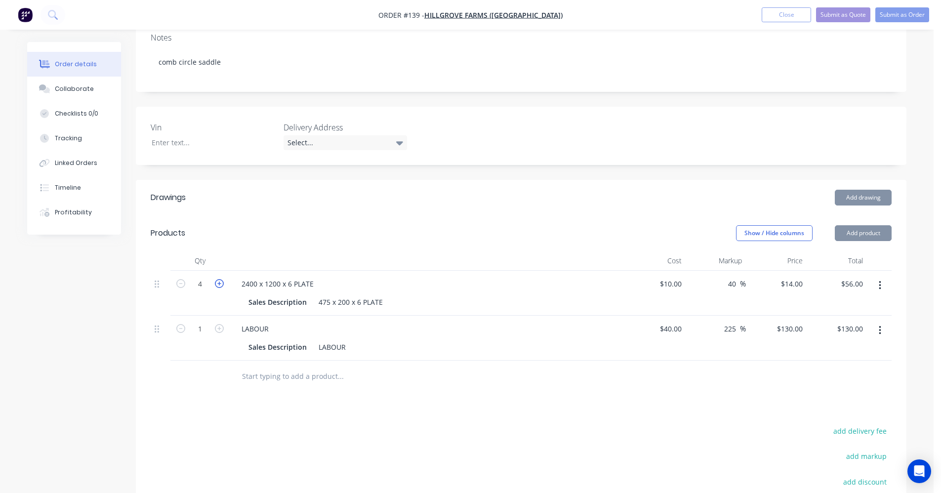
type input "5"
type input "$70.00"
click at [219, 279] on icon "button" at bounding box center [219, 283] width 9 height 9
type input "6"
type input "$84.00"
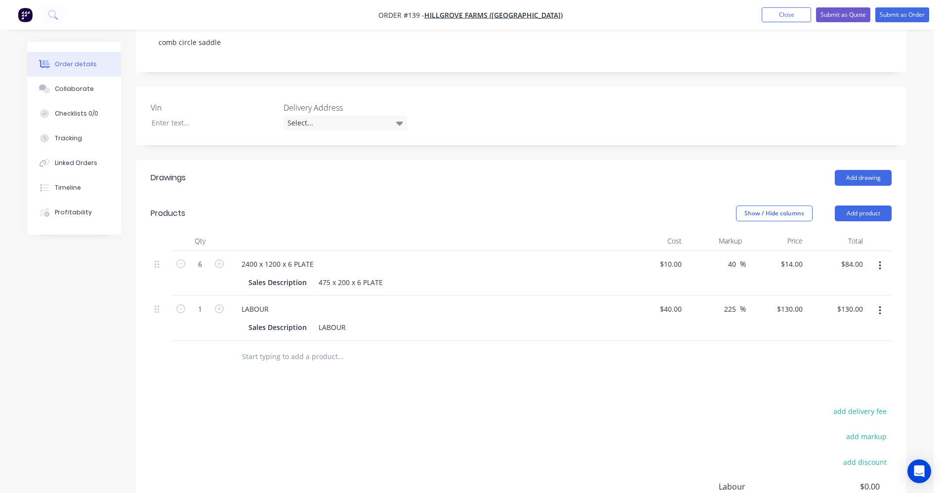
scroll to position [75, 0]
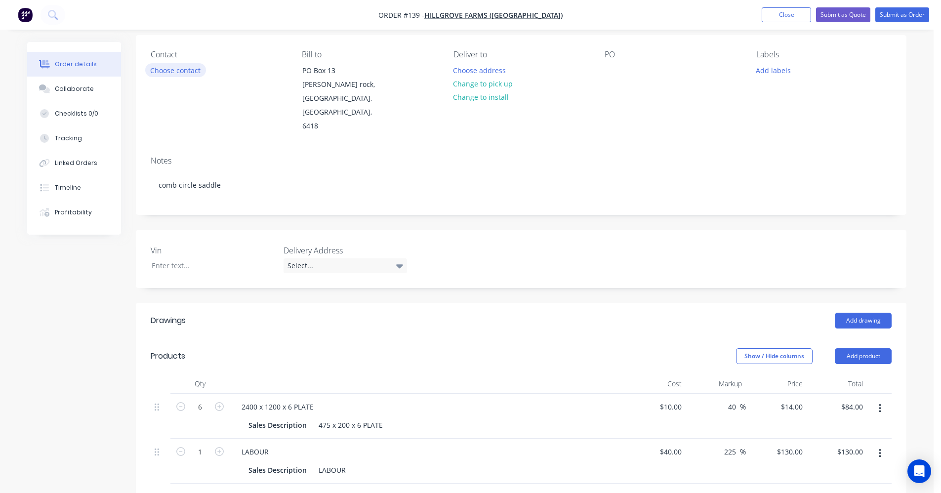
click at [197, 66] on button "Choose contact" at bounding box center [175, 69] width 61 height 13
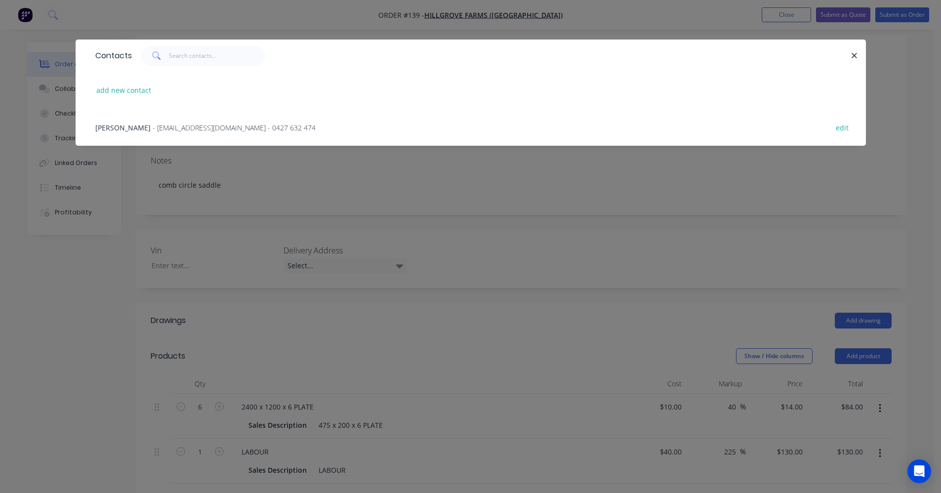
click at [169, 126] on span "- hillgrovefarms@outlook.com - 0427 632 474" at bounding box center [234, 127] width 163 height 9
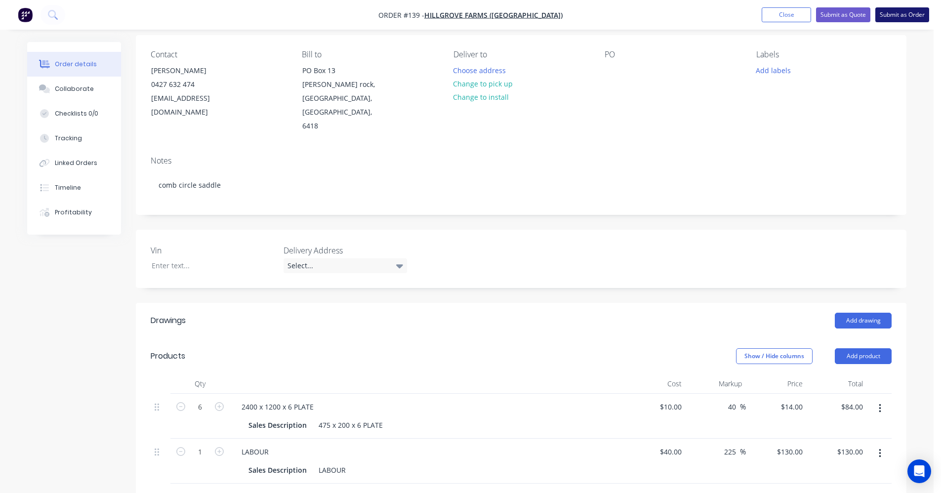
click at [900, 8] on button "Submit as Order" at bounding box center [903, 14] width 54 height 15
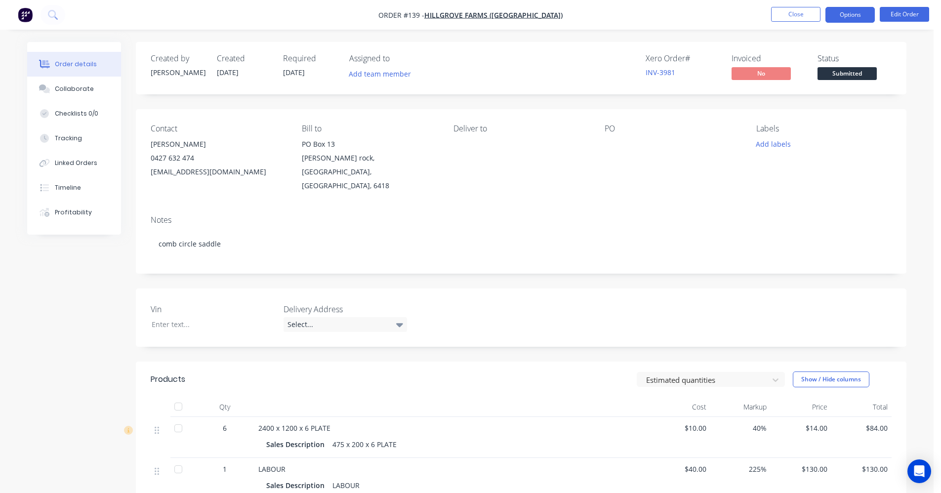
click at [854, 21] on button "Options" at bounding box center [850, 15] width 49 height 16
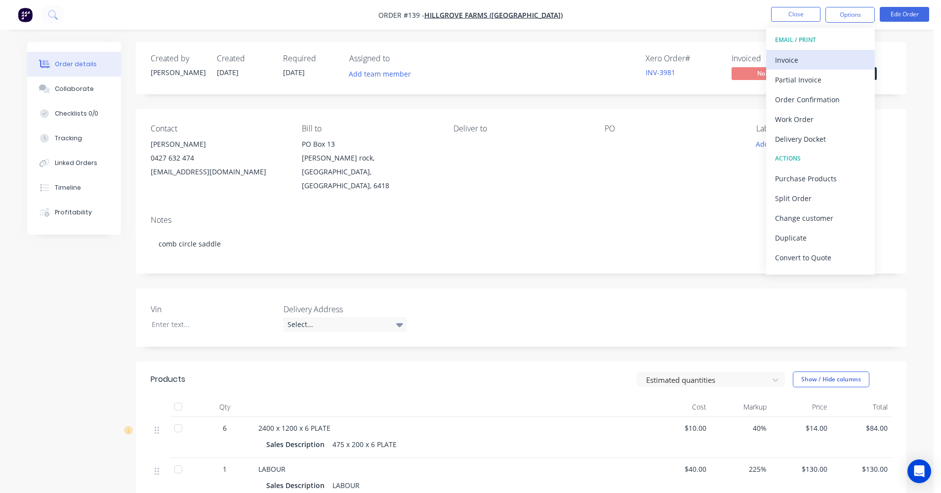
click at [820, 54] on div "Invoice" at bounding box center [820, 60] width 91 height 14
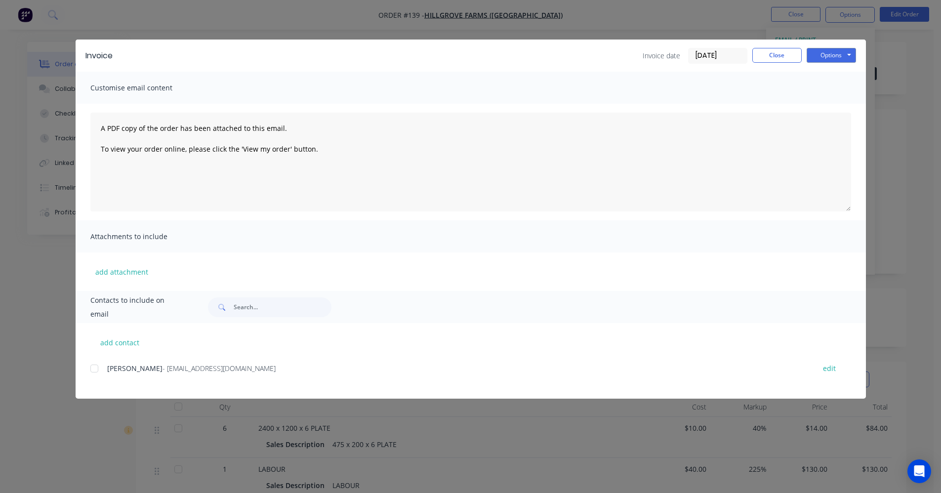
click at [96, 362] on div at bounding box center [95, 369] width 20 height 20
click at [839, 53] on button "Options" at bounding box center [831, 55] width 49 height 15
click at [836, 102] on button "Email" at bounding box center [838, 105] width 63 height 16
click at [771, 54] on button "Close" at bounding box center [777, 55] width 49 height 15
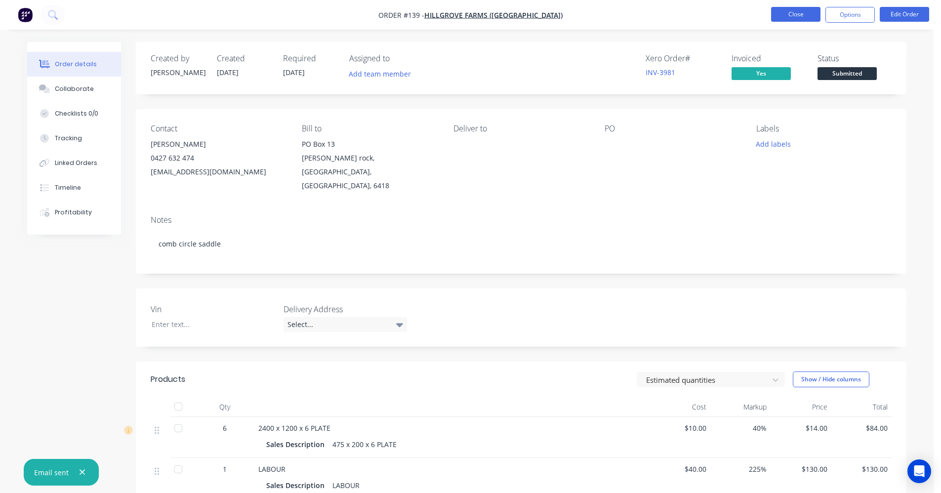
click at [786, 16] on button "Close" at bounding box center [795, 14] width 49 height 15
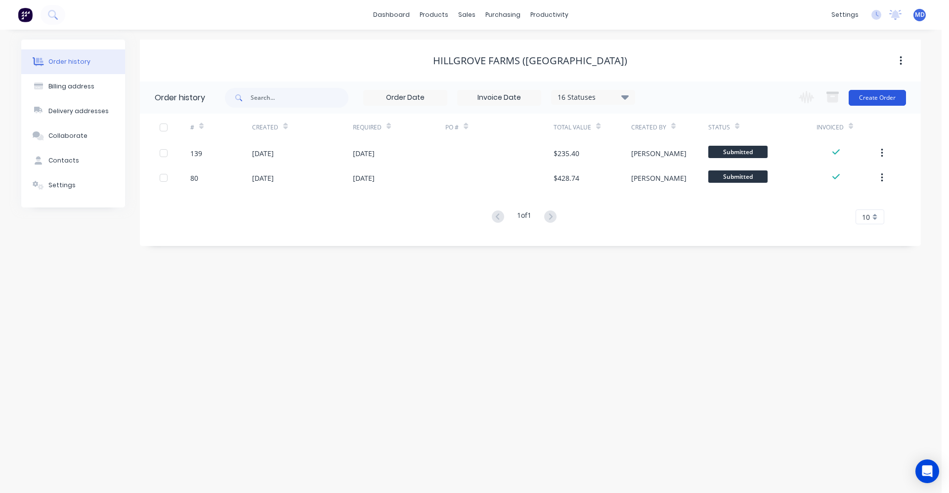
click at [868, 97] on button "Create Order" at bounding box center [877, 98] width 57 height 16
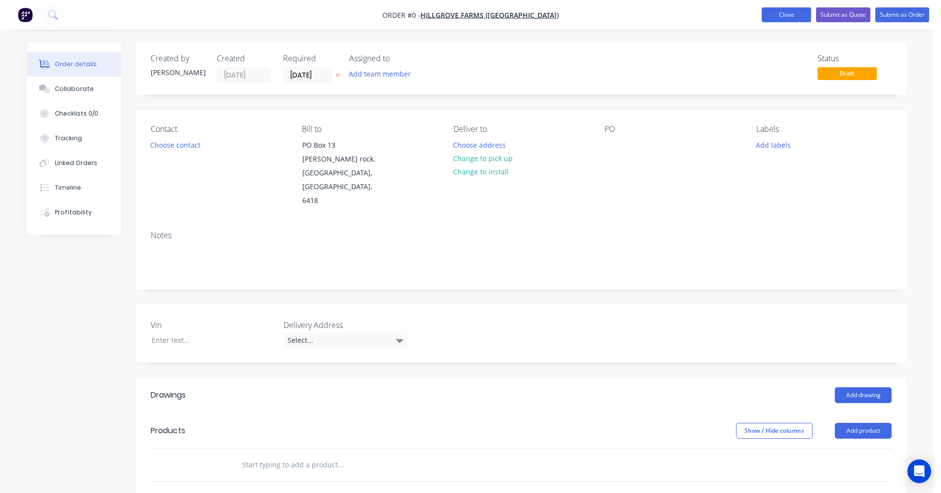
click at [770, 17] on button "Close" at bounding box center [786, 14] width 49 height 15
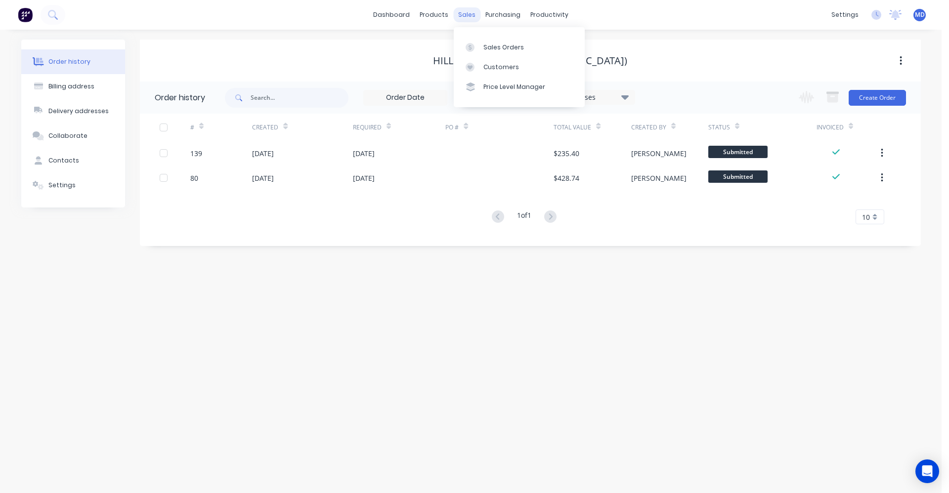
click at [456, 16] on div "sales" at bounding box center [466, 14] width 27 height 15
click at [486, 46] on div "Sales Orders" at bounding box center [503, 47] width 41 height 9
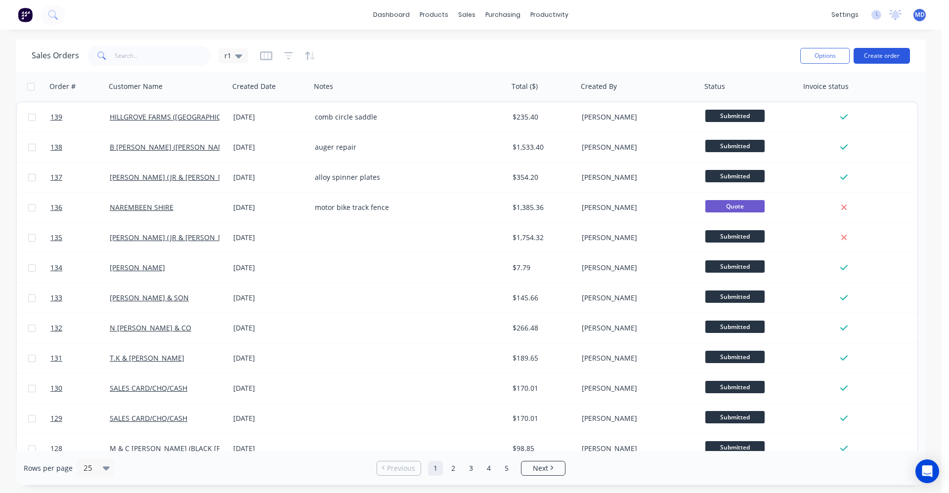
click at [867, 61] on button "Create order" at bounding box center [882, 56] width 56 height 16
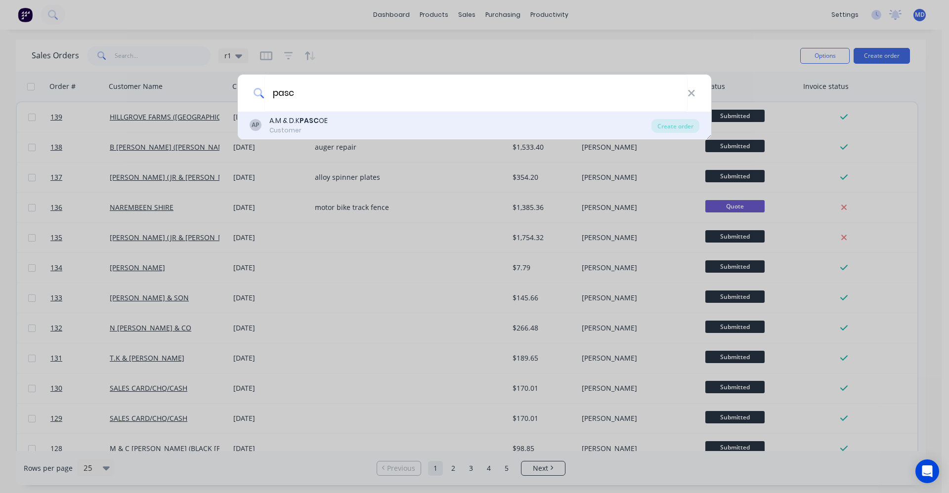
type input "pasc"
click at [402, 124] on div "AP A.M & D.K PASC OE Customer" at bounding box center [451, 125] width 402 height 19
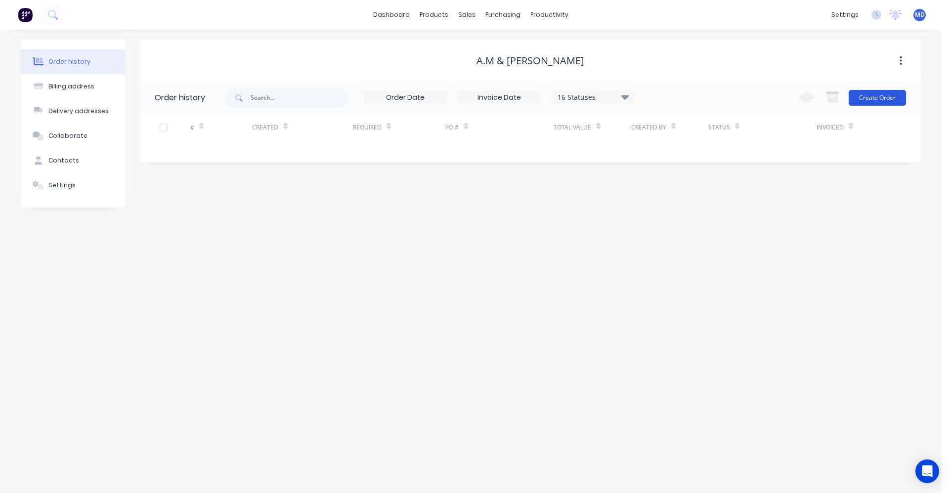
click at [861, 103] on button "Create Order" at bounding box center [877, 98] width 57 height 16
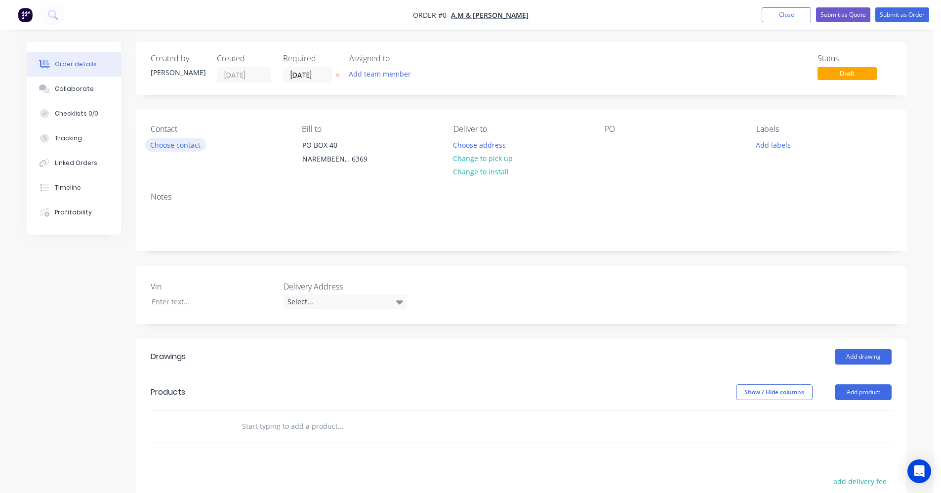
click at [193, 142] on button "Choose contact" at bounding box center [175, 144] width 61 height 13
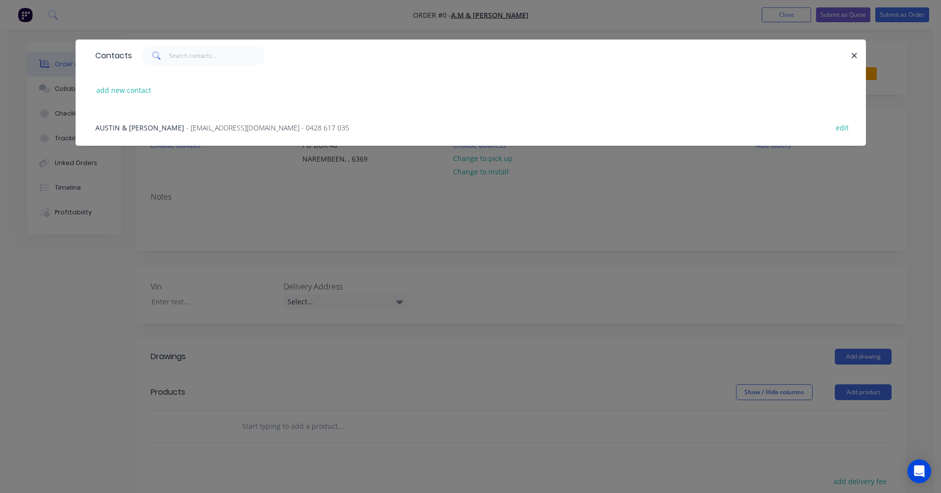
click at [196, 130] on span "- amdkpascoe@gmail.com - 0428 617 035" at bounding box center [267, 127] width 163 height 9
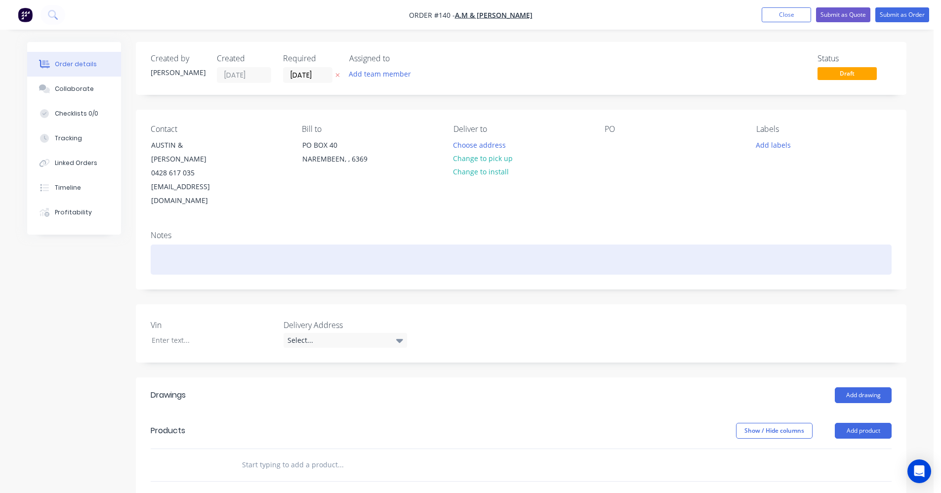
click at [177, 245] on div at bounding box center [521, 260] width 741 height 30
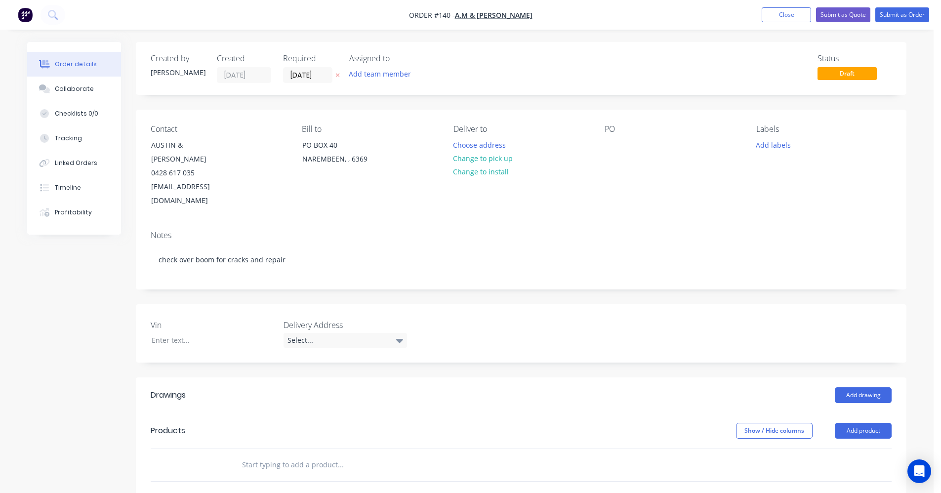
click at [295, 455] on input "text" at bounding box center [341, 465] width 198 height 20
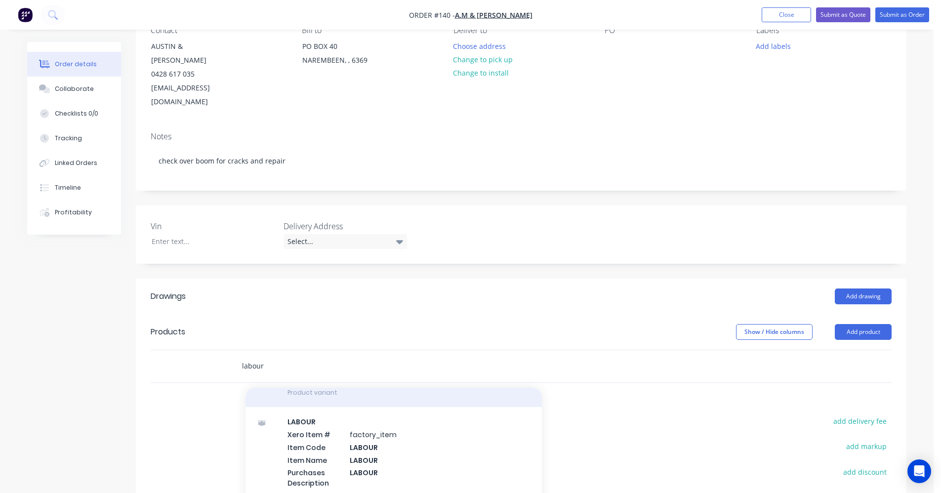
scroll to position [297, 0]
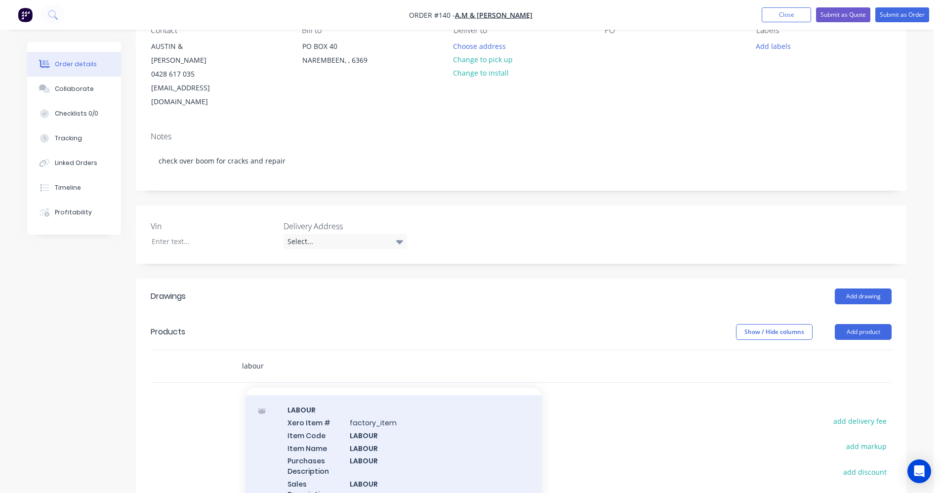
type input "labour"
click at [328, 447] on div "LABOUR Xero Item # factory_item Item Code LABOUR Item Name LABOUR Purchases Des…" at bounding box center [394, 458] width 297 height 126
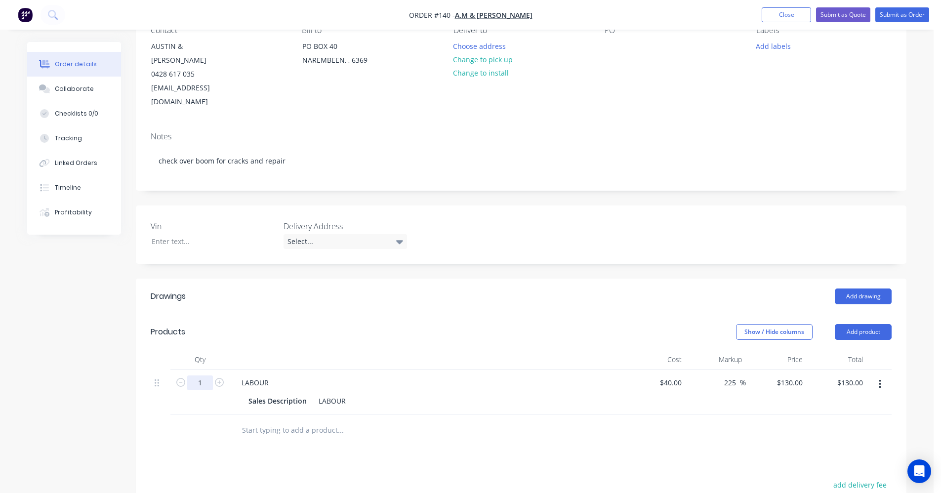
click at [209, 376] on input "1" at bounding box center [200, 383] width 26 height 15
type input "5.5"
type input "$715.00"
click at [421, 324] on div "Show / Hide columns Add product" at bounding box center [600, 332] width 584 height 16
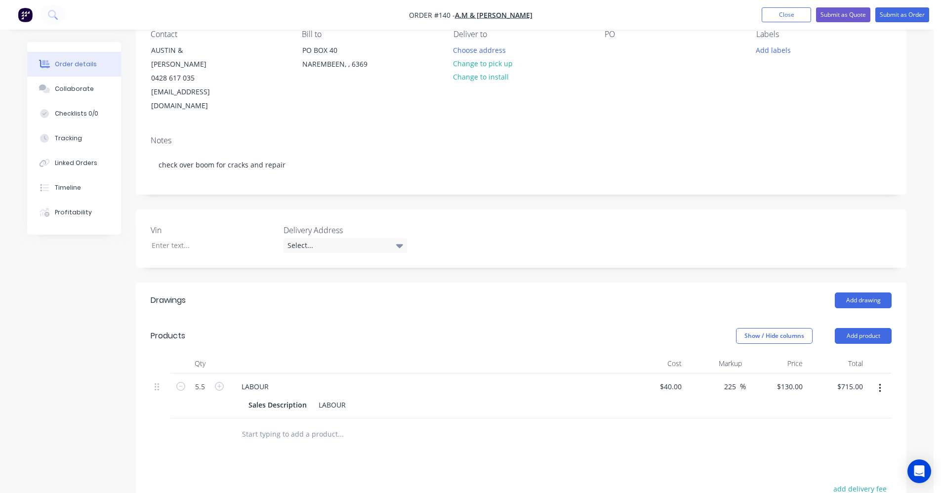
scroll to position [93, 0]
click at [888, 20] on button "Submit as Order" at bounding box center [903, 14] width 54 height 15
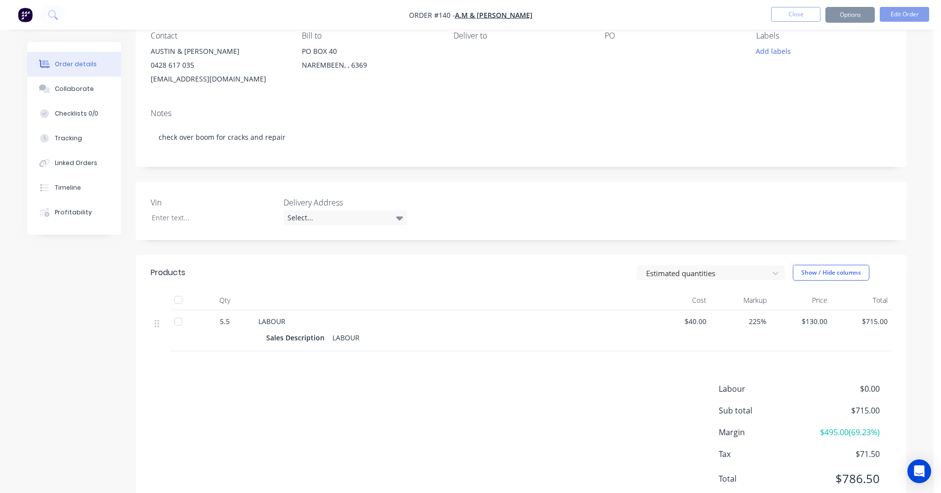
scroll to position [0, 0]
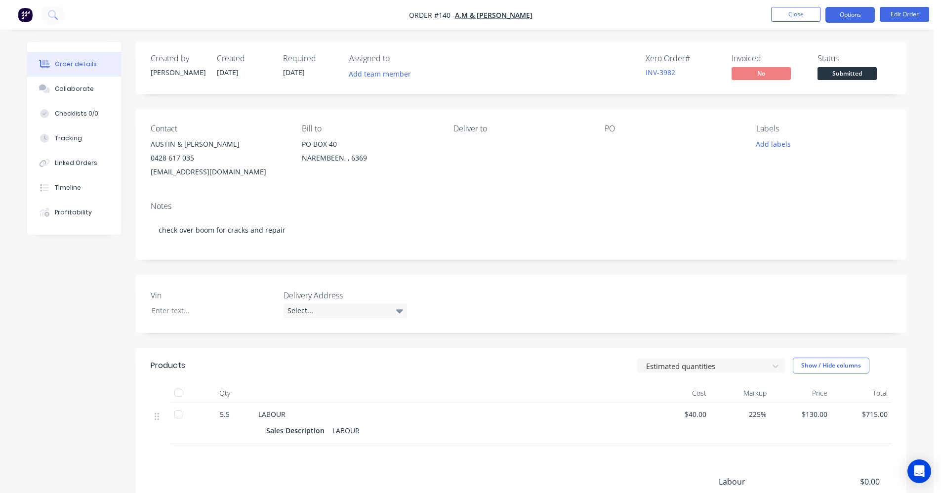
click at [849, 10] on button "Options" at bounding box center [850, 15] width 49 height 16
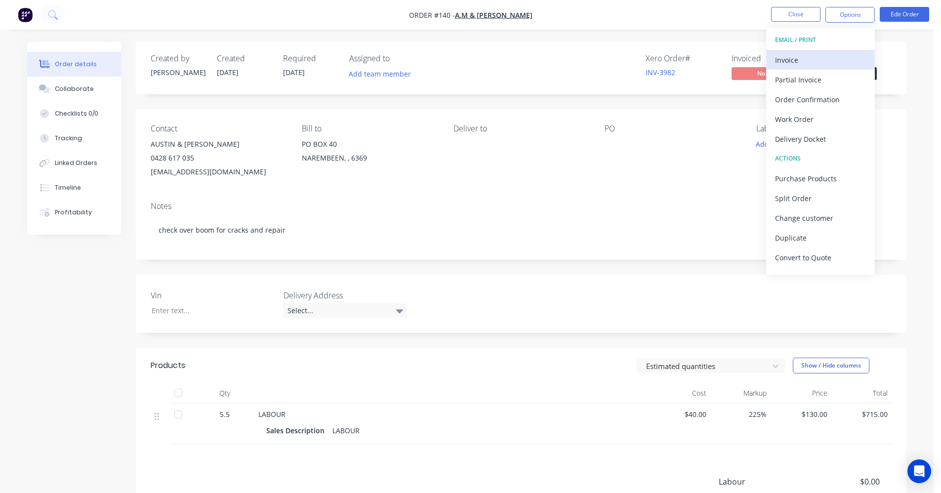
click at [821, 53] on div "Invoice" at bounding box center [820, 60] width 91 height 14
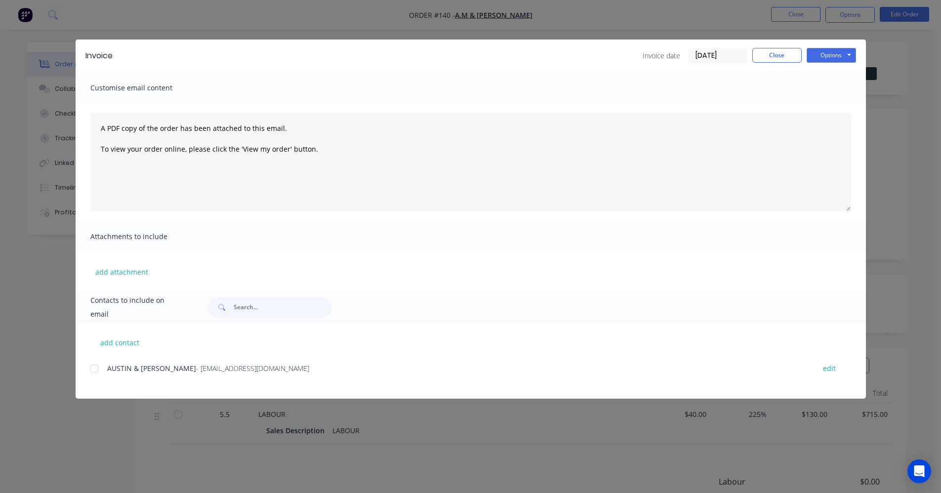
click at [90, 372] on div at bounding box center [95, 369] width 20 height 20
click at [837, 53] on button "Options" at bounding box center [831, 55] width 49 height 15
click at [834, 103] on button "Email" at bounding box center [838, 105] width 63 height 16
click at [773, 52] on button "Close" at bounding box center [777, 55] width 49 height 15
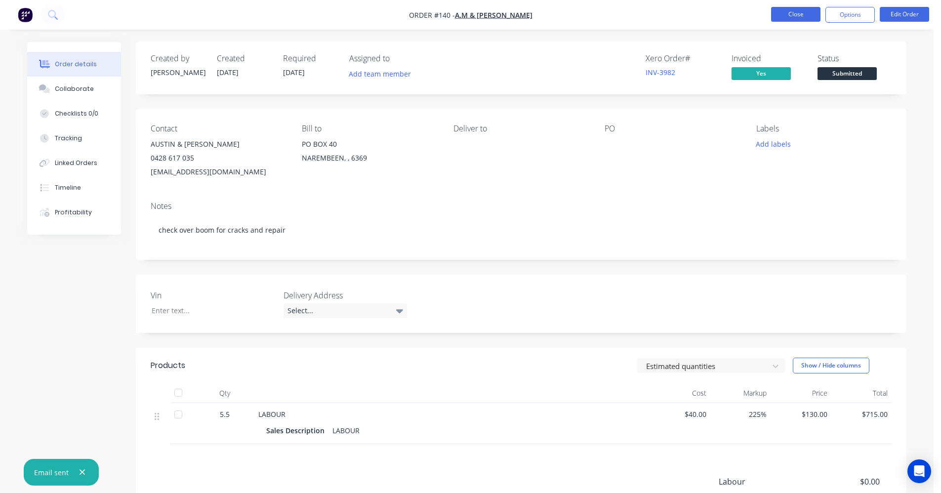
click at [796, 16] on button "Close" at bounding box center [795, 14] width 49 height 15
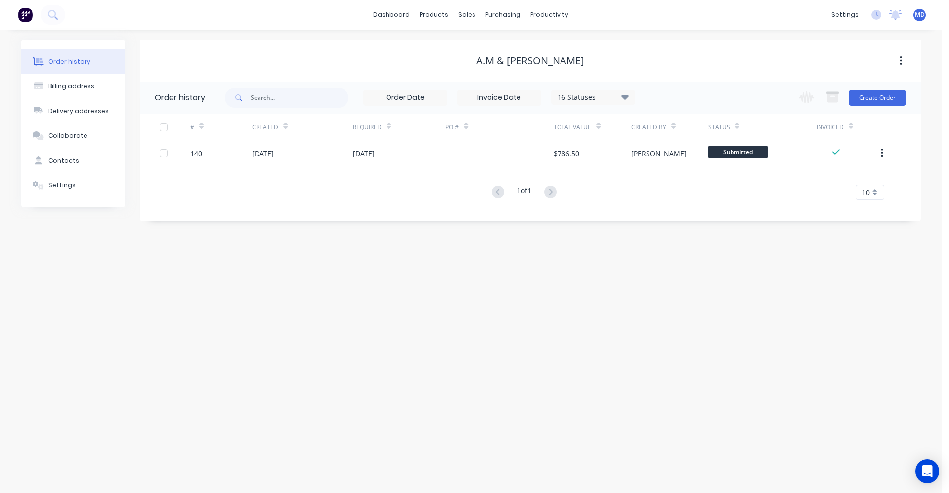
drag, startPoint x: 849, startPoint y: 338, endPoint x: 845, endPoint y: 334, distance: 5.6
click at [849, 338] on div "Order history Billing address Delivery addresses Collaborate Contacts Settings …" at bounding box center [470, 262] width 941 height 464
click at [496, 44] on div "Sales Orders" at bounding box center [503, 47] width 41 height 9
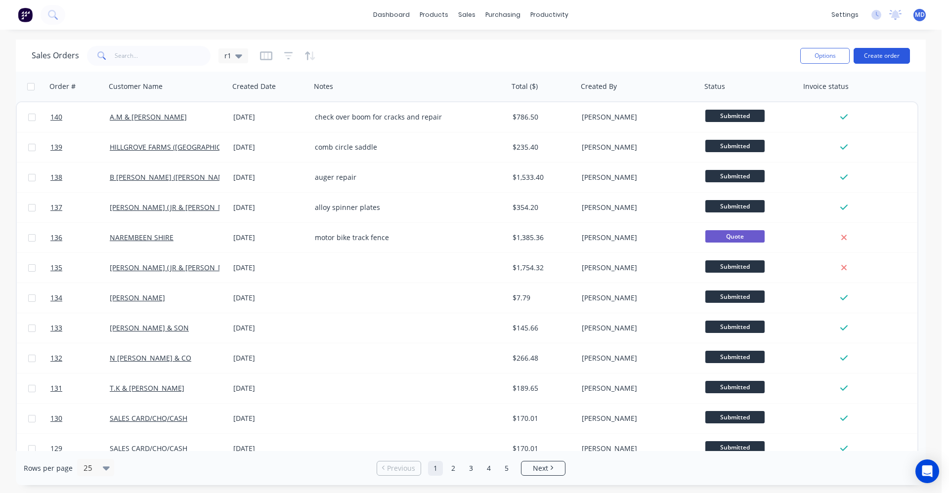
click at [881, 50] on button "Create order" at bounding box center [882, 56] width 56 height 16
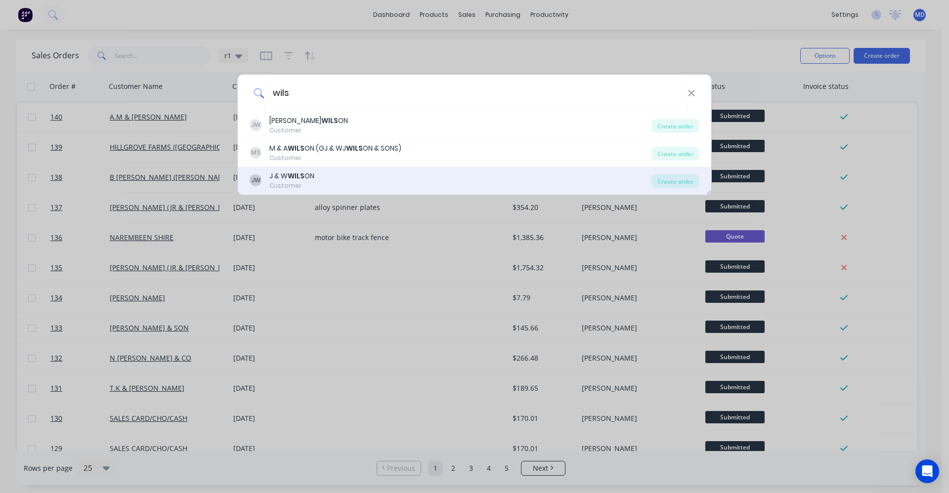
type input "wils"
click at [313, 172] on div "J & W WILS ON" at bounding box center [291, 176] width 45 height 10
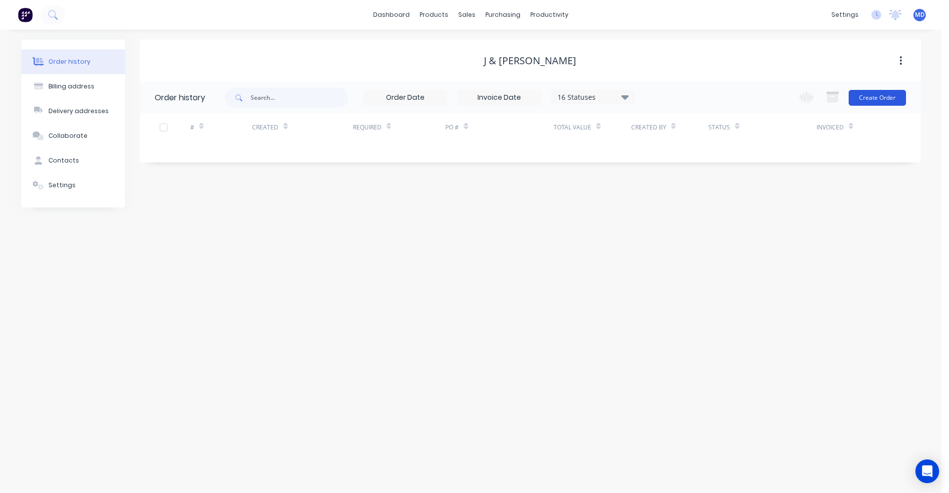
click at [875, 99] on button "Create Order" at bounding box center [877, 98] width 57 height 16
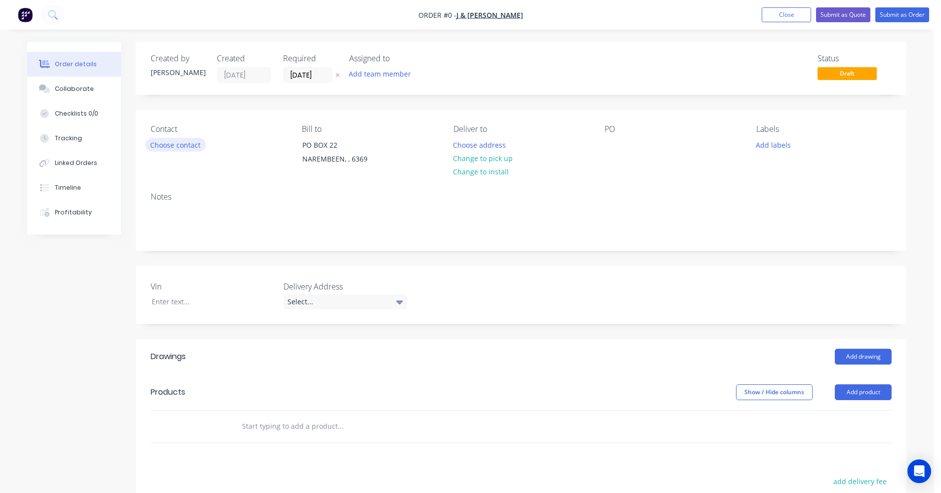
click at [183, 147] on button "Choose contact" at bounding box center [175, 144] width 61 height 13
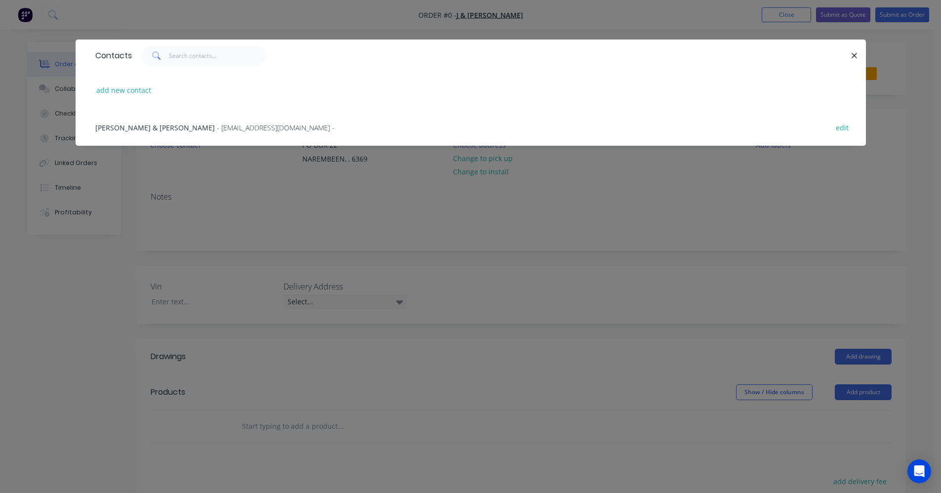
click at [165, 130] on span "JOE & WENDY WILSON" at bounding box center [155, 127] width 120 height 9
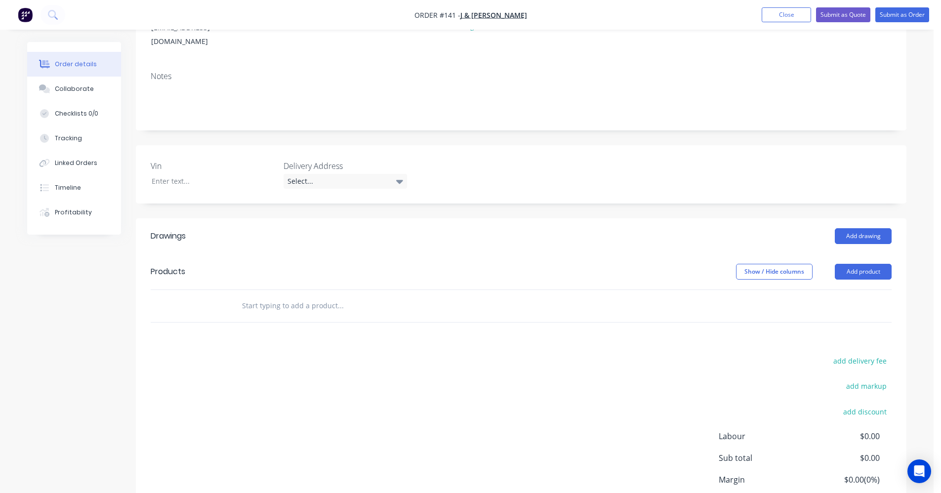
scroll to position [148, 0]
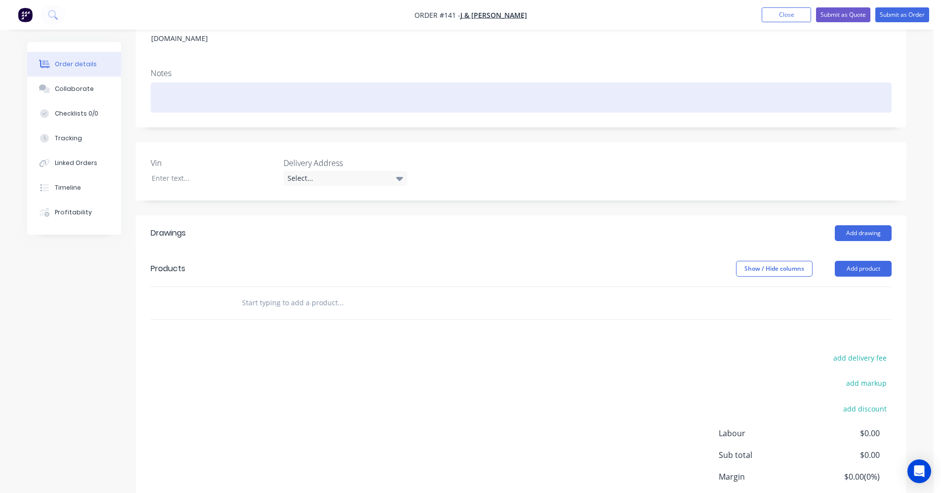
click at [189, 83] on div at bounding box center [521, 98] width 741 height 30
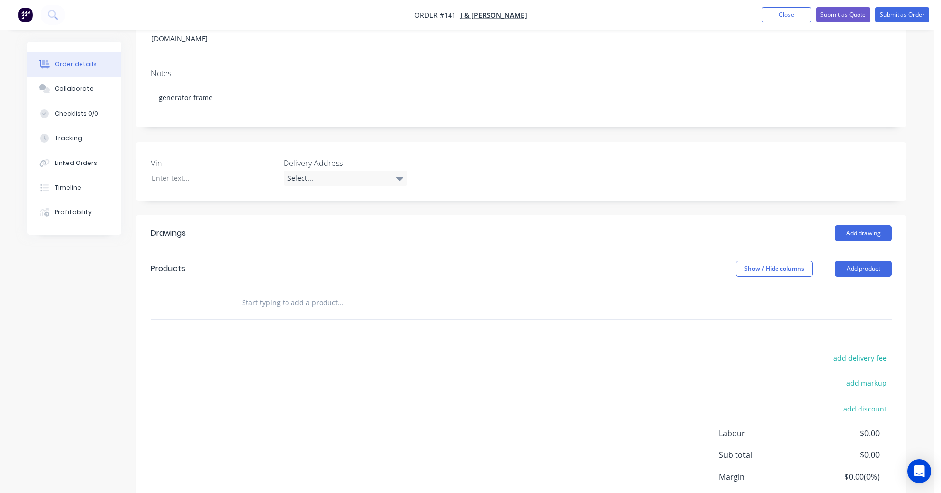
click at [276, 293] on input "text" at bounding box center [341, 303] width 198 height 20
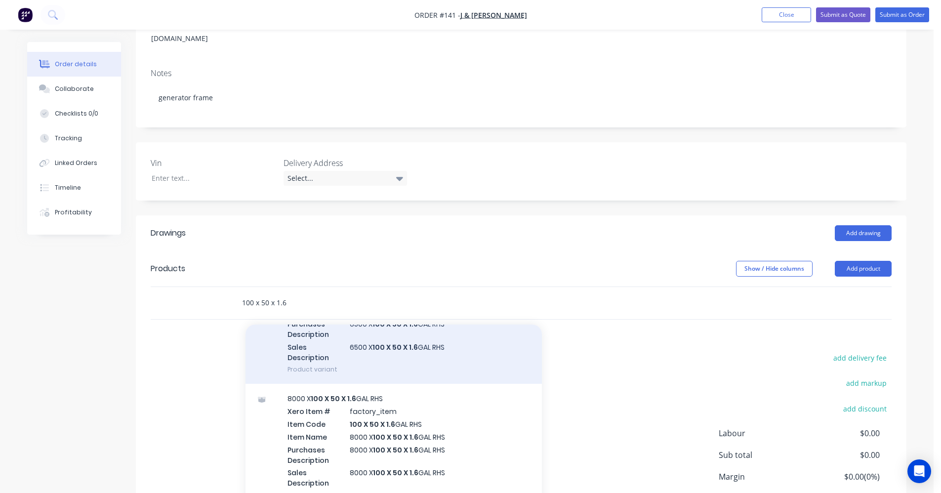
scroll to position [99, 0]
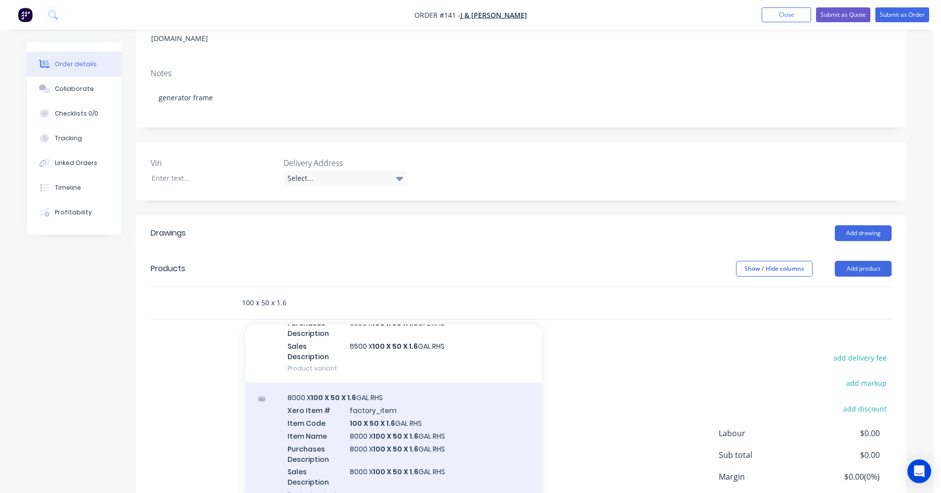
type input "100 x 50 x 1.6"
click at [329, 383] on div "8000 X 100 X 50 X 1.6 GAL RHS Xero Item # factory_item Item Code 100 X 50 X 1.6…" at bounding box center [394, 446] width 297 height 126
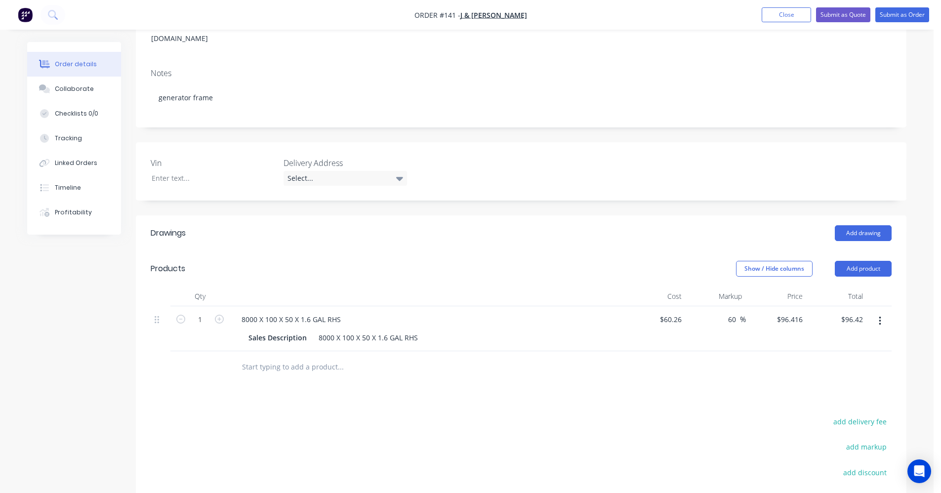
click at [880, 317] on icon "button" at bounding box center [880, 321] width 2 height 9
click at [822, 399] on div "Delete" at bounding box center [845, 406] width 76 height 14
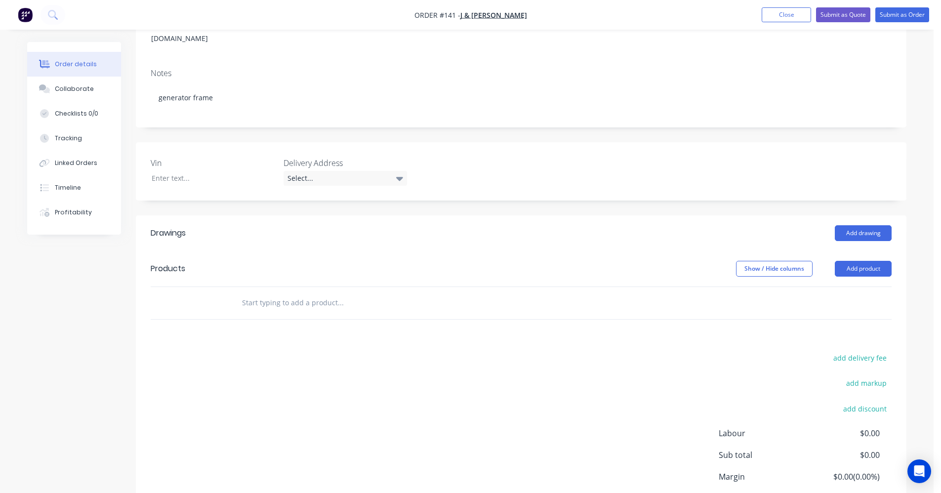
click at [313, 293] on input "text" at bounding box center [341, 303] width 198 height 20
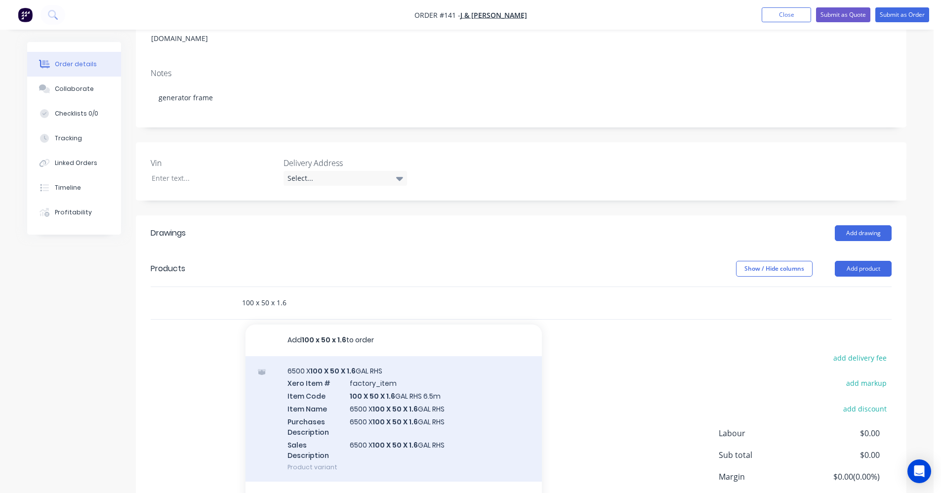
type input "100 x 50 x 1.6"
click at [331, 356] on div "6500 X 100 X 50 X 1.6 GAL RHS Xero Item # factory_item Item Code 100 X 50 X 1.6…" at bounding box center [394, 419] width 297 height 126
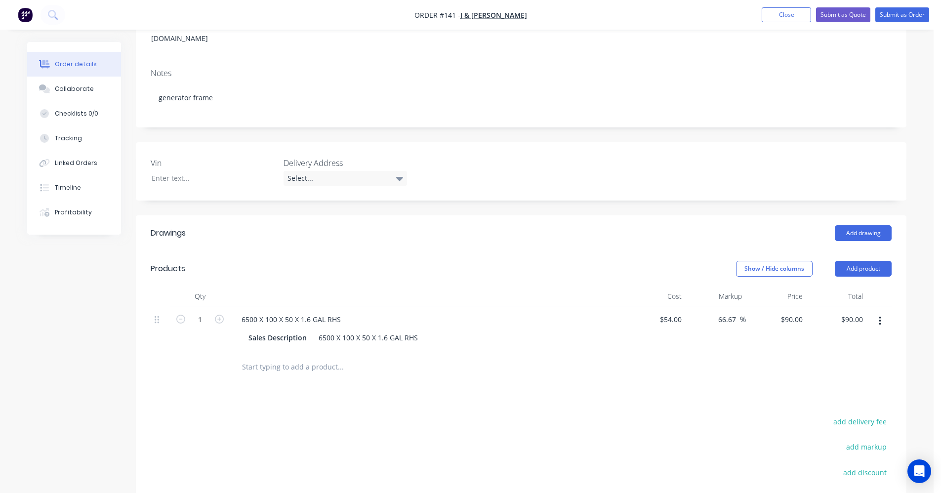
click at [305, 357] on input "text" at bounding box center [341, 367] width 198 height 20
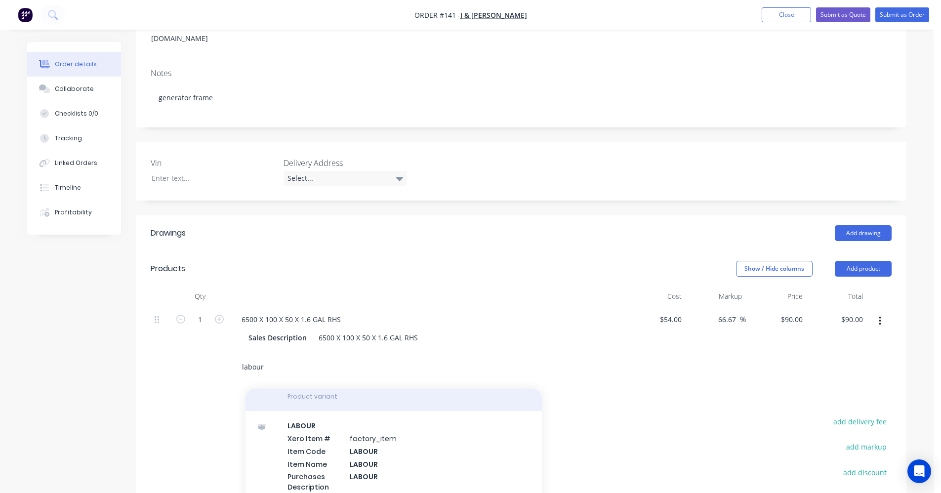
scroll to position [346, 0]
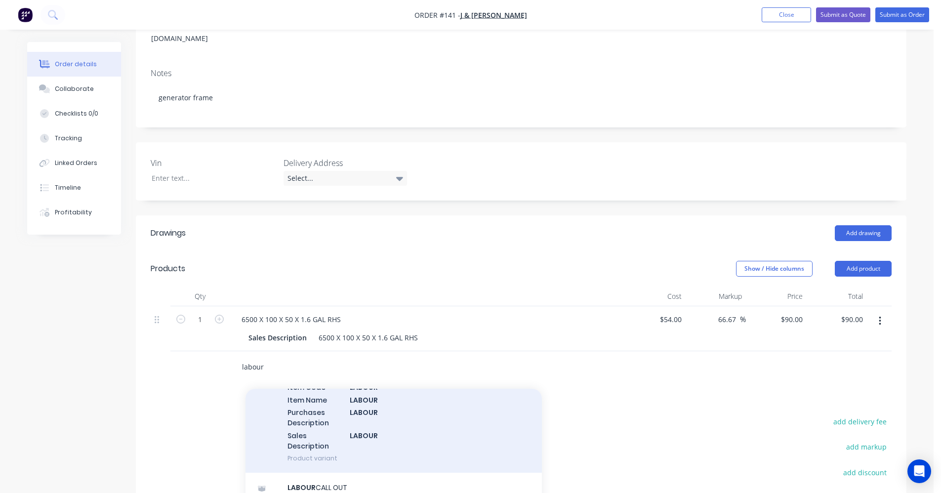
type input "labour"
click at [333, 405] on div "LABOUR Xero Item # factory_item Item Code LABOUR Item Name LABOUR Purchases Des…" at bounding box center [394, 410] width 297 height 126
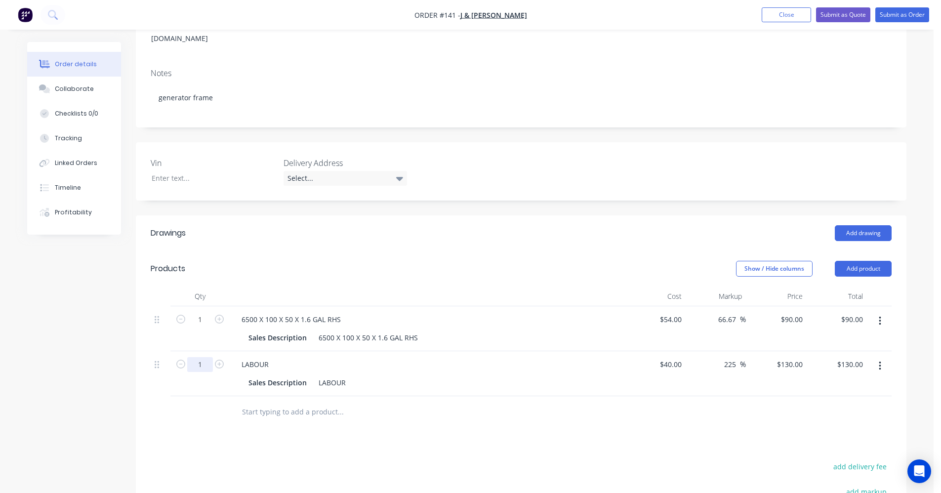
click at [206, 357] on input "1" at bounding box center [200, 364] width 26 height 15
type input "3.5"
type input "$455.00"
click at [342, 400] on div at bounding box center [408, 412] width 356 height 32
click at [912, 16] on button "Submit as Order" at bounding box center [903, 14] width 54 height 15
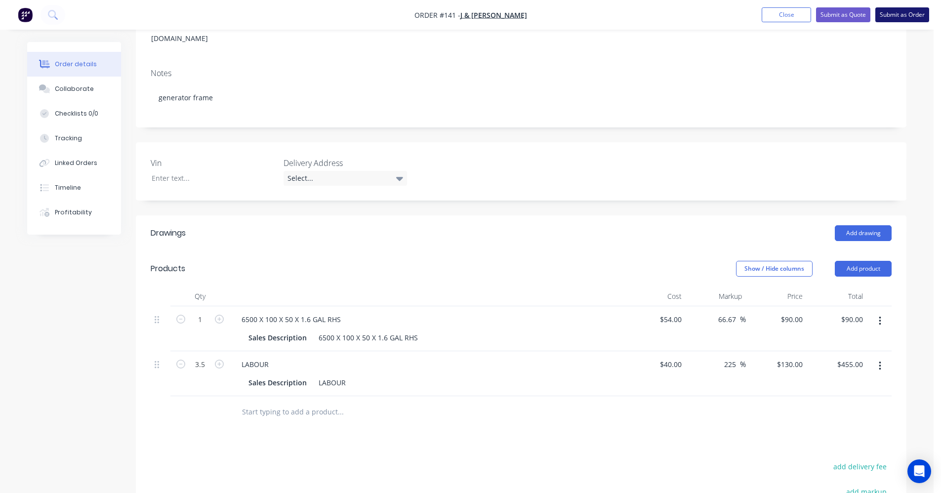
scroll to position [0, 0]
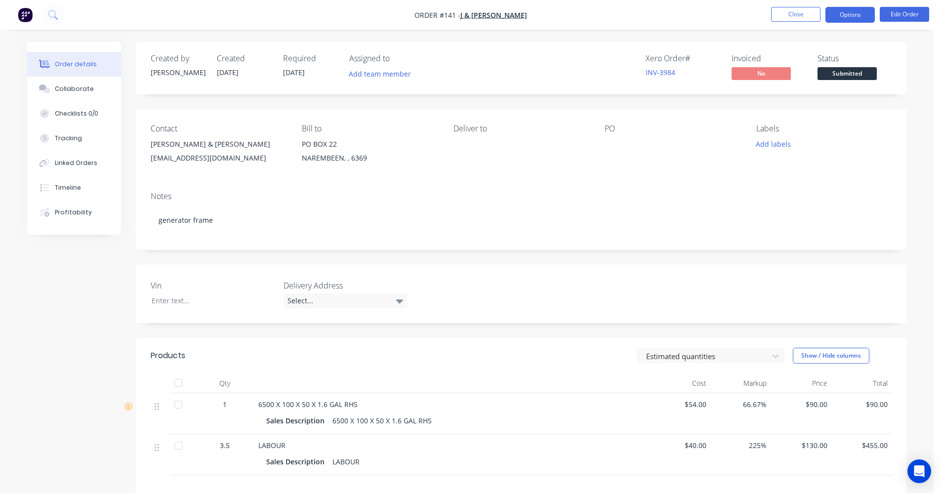
click at [848, 20] on button "Options" at bounding box center [850, 15] width 49 height 16
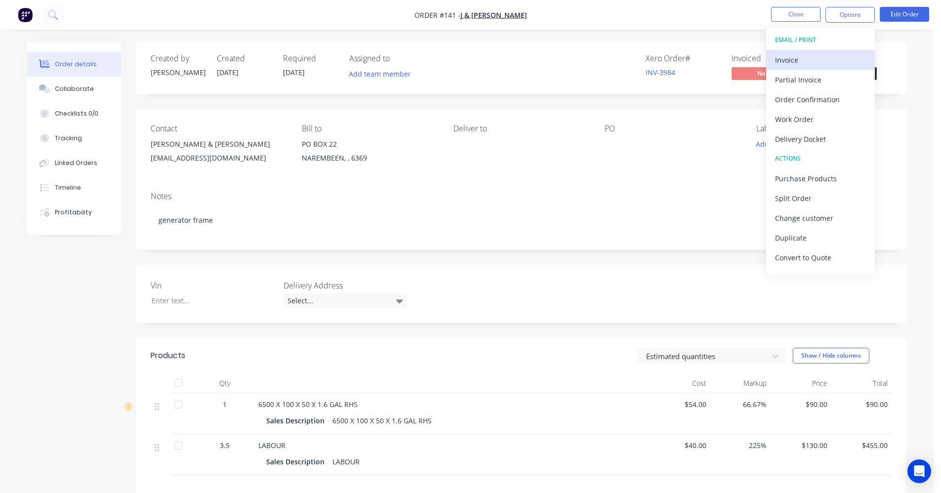
click at [792, 57] on div "Invoice" at bounding box center [820, 60] width 91 height 14
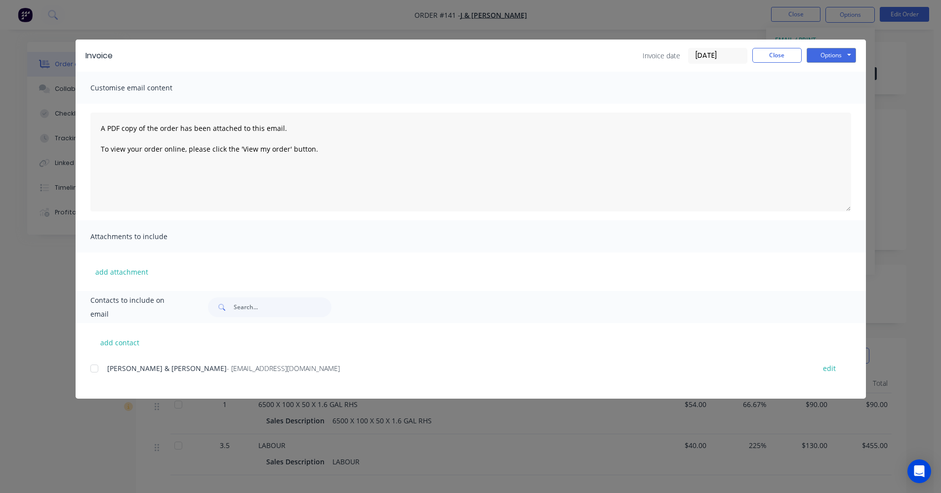
click at [104, 368] on div "JOE & WENDY WILSON - geoffwilson4568@gmail.com edit" at bounding box center [478, 368] width 776 height 13
click at [94, 366] on div at bounding box center [95, 369] width 20 height 20
click at [833, 53] on button "Options" at bounding box center [831, 55] width 49 height 15
click at [835, 101] on button "Email" at bounding box center [838, 105] width 63 height 16
click at [785, 54] on button "Close" at bounding box center [777, 55] width 49 height 15
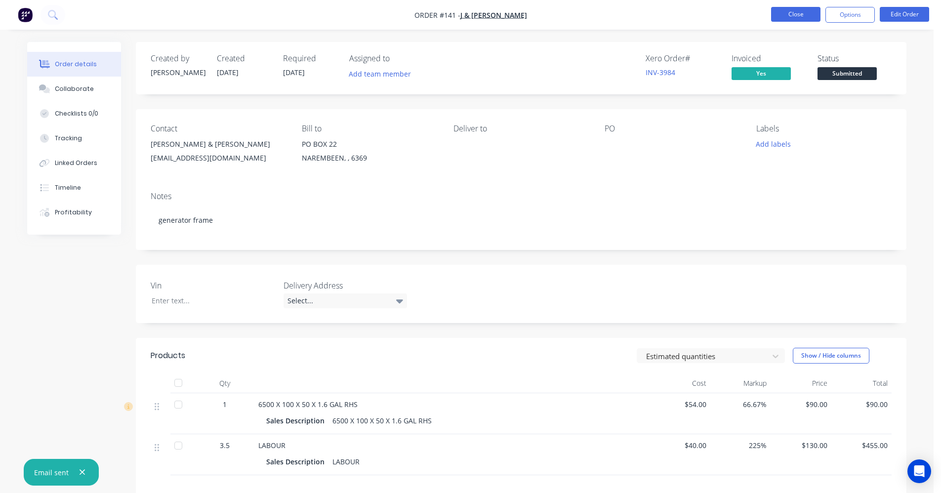
click at [796, 19] on button "Close" at bounding box center [795, 14] width 49 height 15
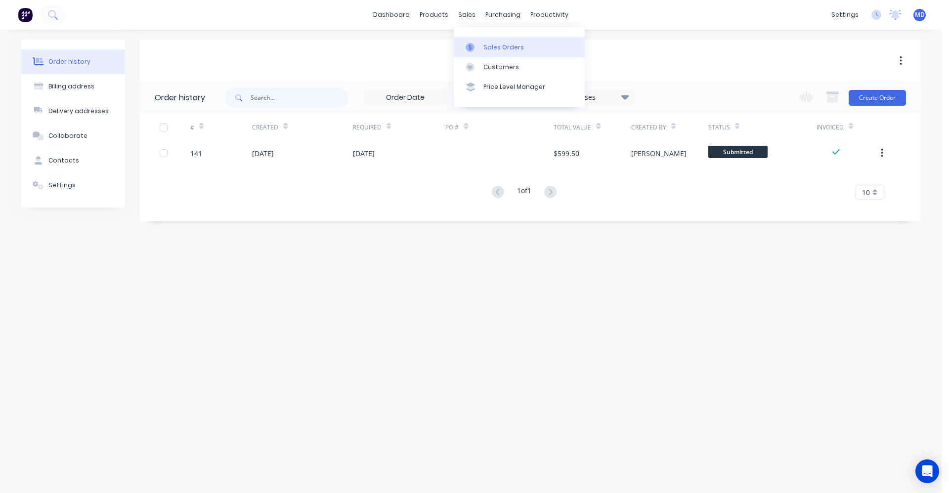
click at [496, 43] on div "Sales Orders" at bounding box center [503, 47] width 41 height 9
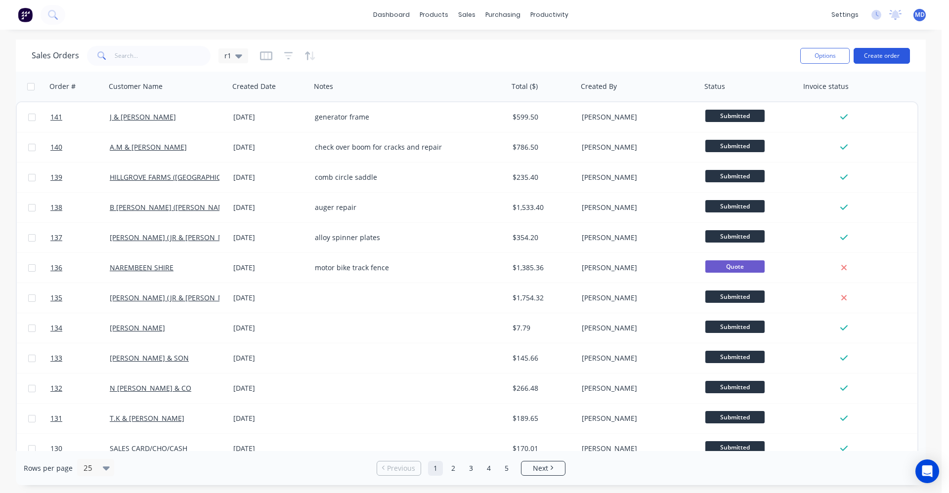
click at [871, 60] on button "Create order" at bounding box center [882, 56] width 56 height 16
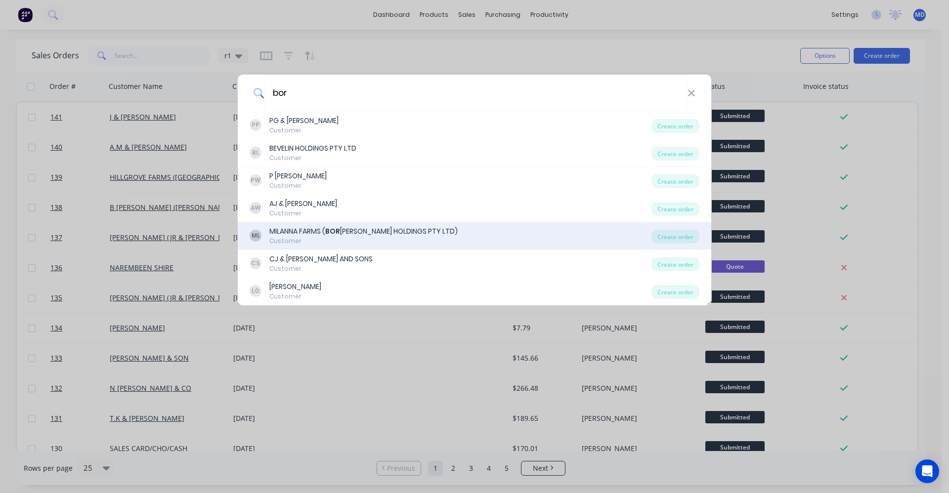
type input "bor"
click at [363, 224] on div "ML MILANNA FARMS ( BOR MOLINI HOLDINGS PTY LTD) Customer Create order" at bounding box center [474, 236] width 473 height 28
click at [363, 234] on div "MILANNA FARMS ( BOR MOLINI HOLDINGS PTY LTD)" at bounding box center [363, 231] width 188 height 10
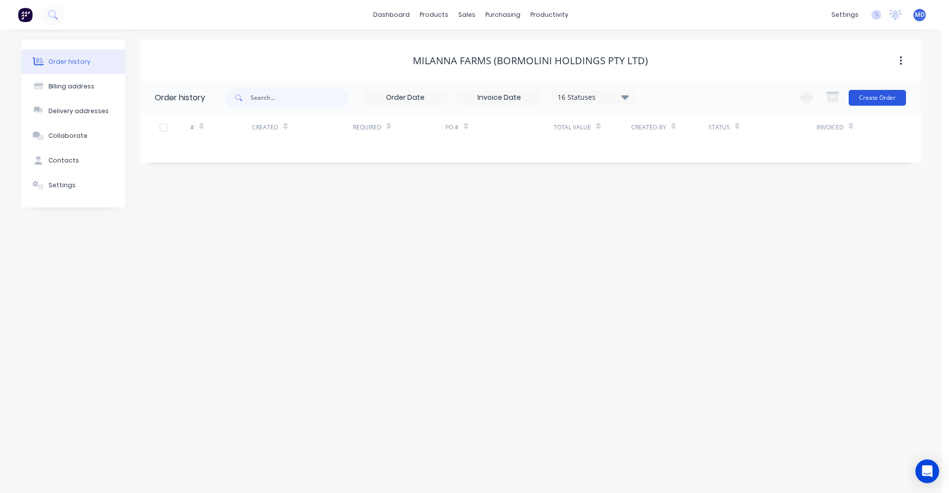
click at [884, 97] on button "Create Order" at bounding box center [877, 98] width 57 height 16
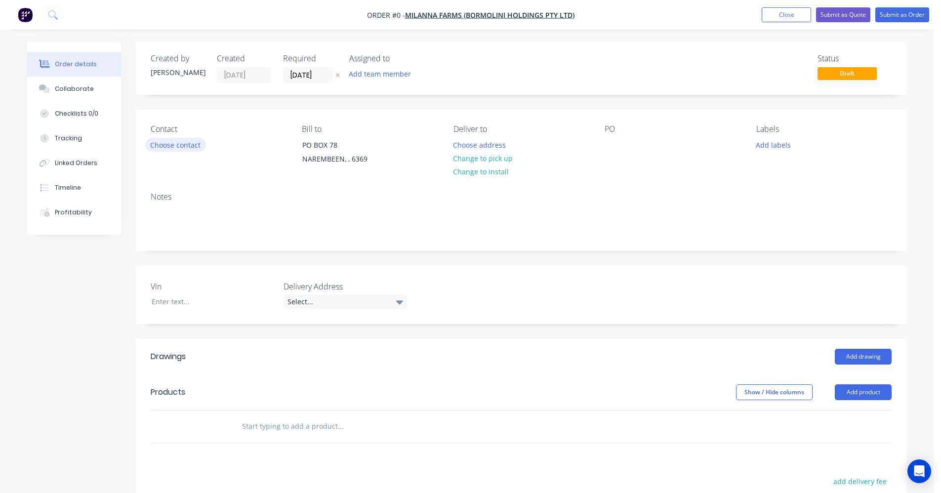
click at [190, 147] on button "Choose contact" at bounding box center [175, 144] width 61 height 13
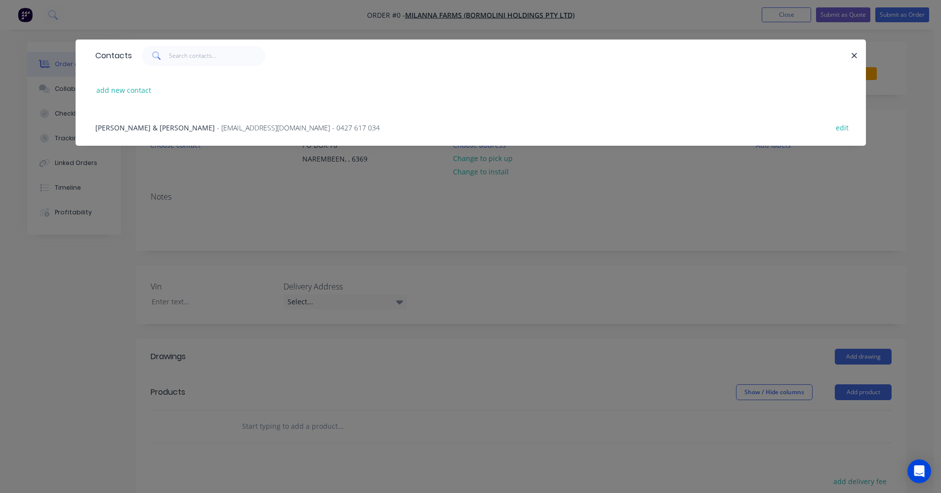
click at [169, 132] on span "KAREN & ERIC BORMOLINI" at bounding box center [155, 127] width 120 height 9
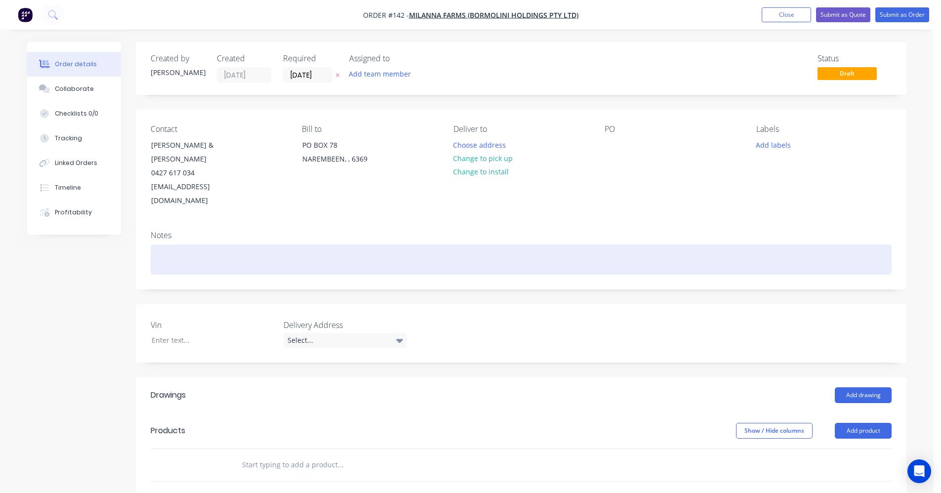
click at [189, 245] on div at bounding box center [521, 260] width 741 height 30
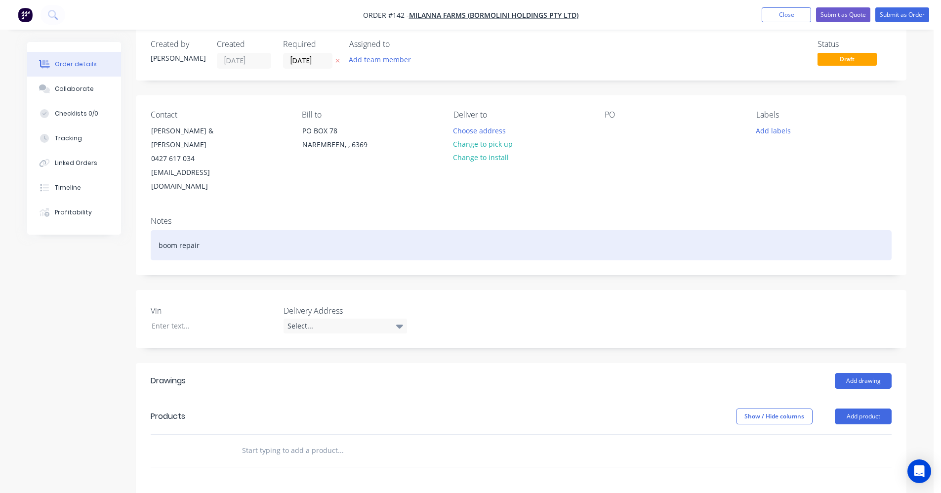
scroll to position [198, 0]
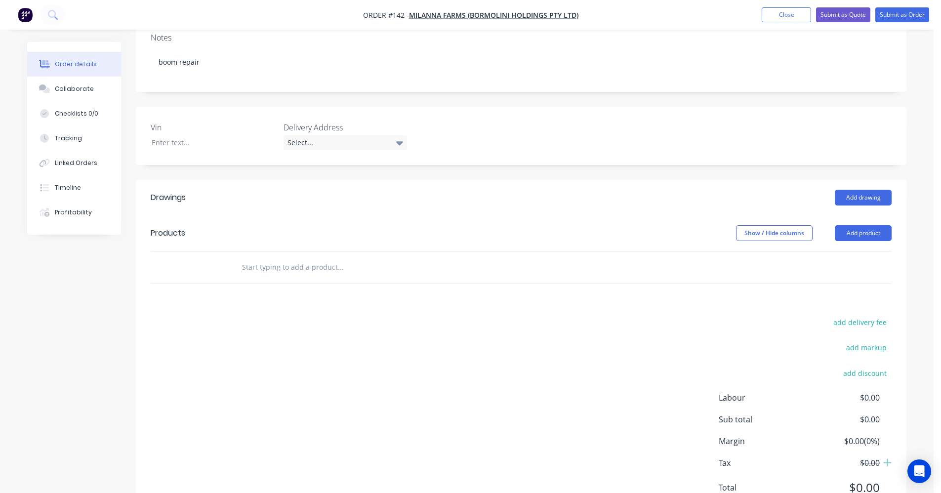
click at [264, 257] on input "text" at bounding box center [341, 267] width 198 height 20
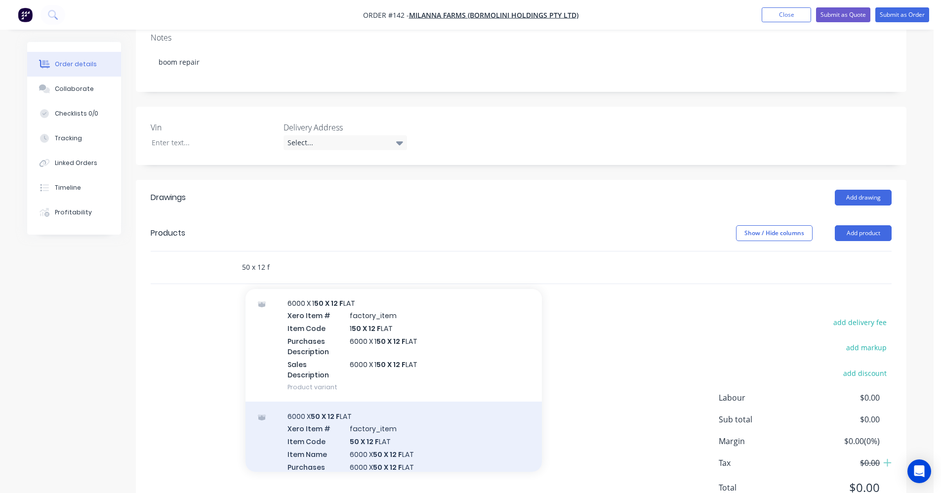
scroll to position [49, 0]
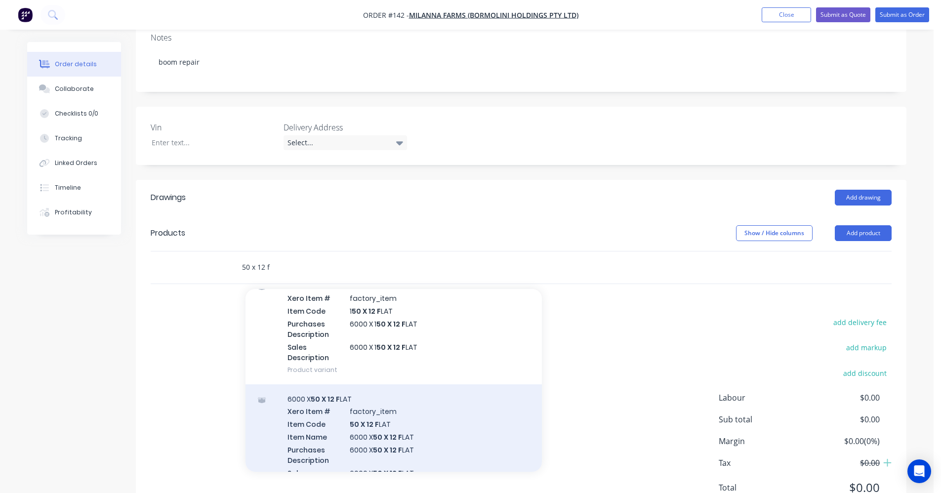
type input "50 x 12 f"
click at [322, 397] on div "6000 X 50 X 12 F LAT Xero Item # factory_item Item Code 50 X 12 F LAT Item Name…" at bounding box center [394, 448] width 297 height 126
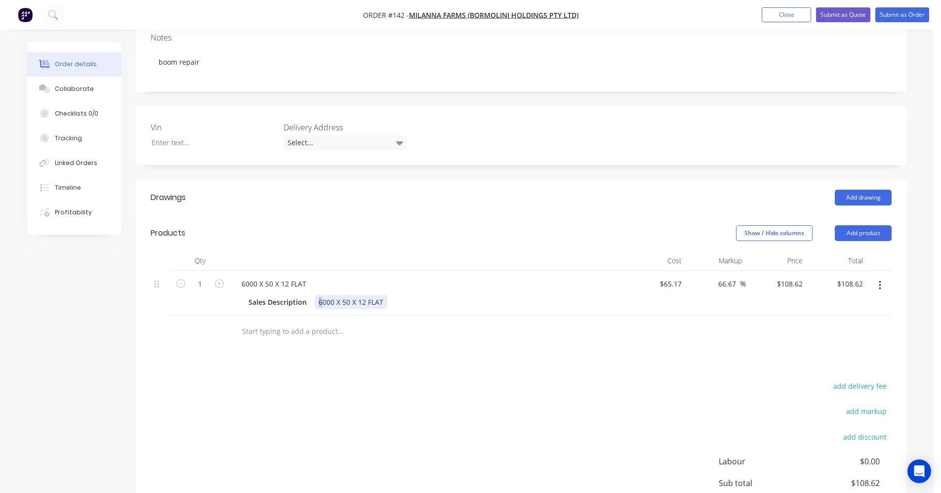
drag, startPoint x: 321, startPoint y: 285, endPoint x: 316, endPoint y: 288, distance: 5.1
click at [316, 295] on div "6000 X 50 X 12 FLAT" at bounding box center [351, 302] width 73 height 14
drag, startPoint x: 688, startPoint y: 270, endPoint x: 654, endPoint y: 270, distance: 34.1
click at [654, 271] on div "1 6000 X 50 X 12 FLAT Sales Description 1000 X 50 X 12 FLAT $65.17 $65.17 66.67…" at bounding box center [521, 293] width 741 height 45
drag, startPoint x: 654, startPoint y: 270, endPoint x: 678, endPoint y: 265, distance: 24.8
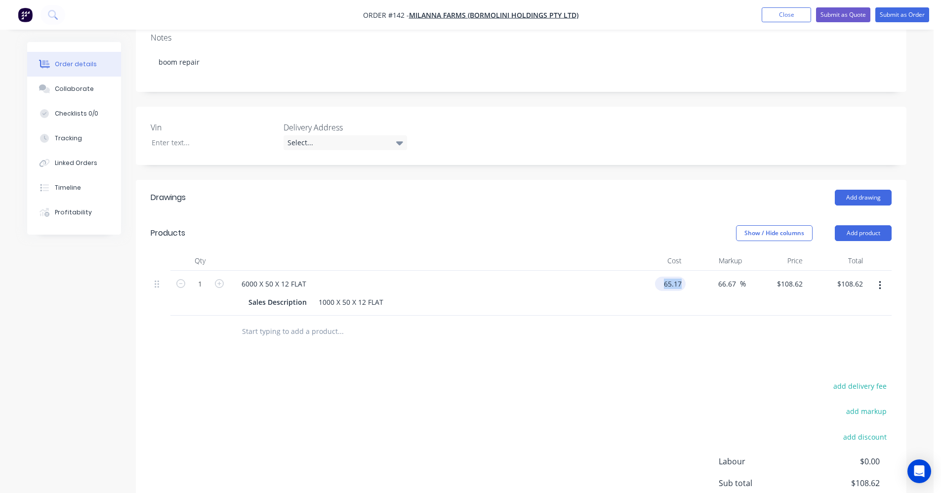
click at [678, 277] on input "65.17" at bounding box center [672, 284] width 27 height 14
type input "$10.87"
type input "$18.1172"
type input "$18.12"
click at [211, 277] on input "1" at bounding box center [200, 284] width 26 height 15
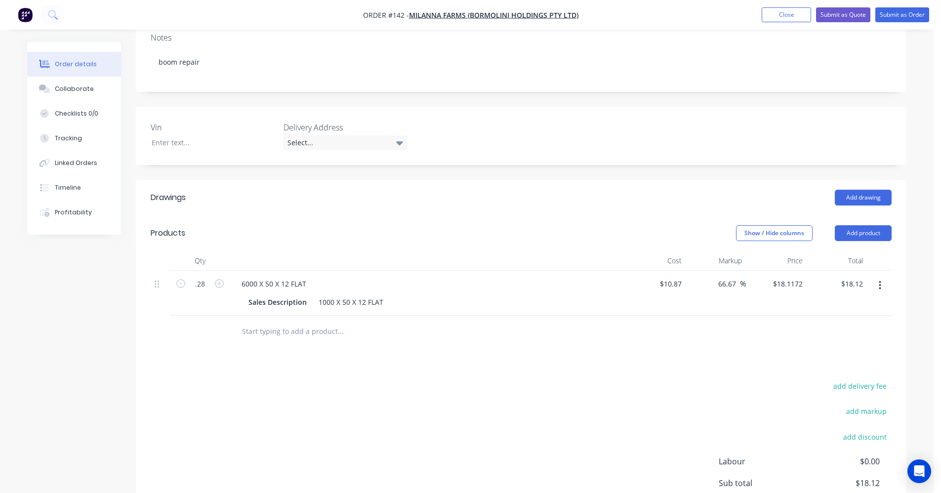
type input "0.28"
type input "$5.07"
click at [228, 340] on div "Drawings Add drawing Products Show / Hide columns Add product Qty Cost Markup P…" at bounding box center [521, 382] width 771 height 405
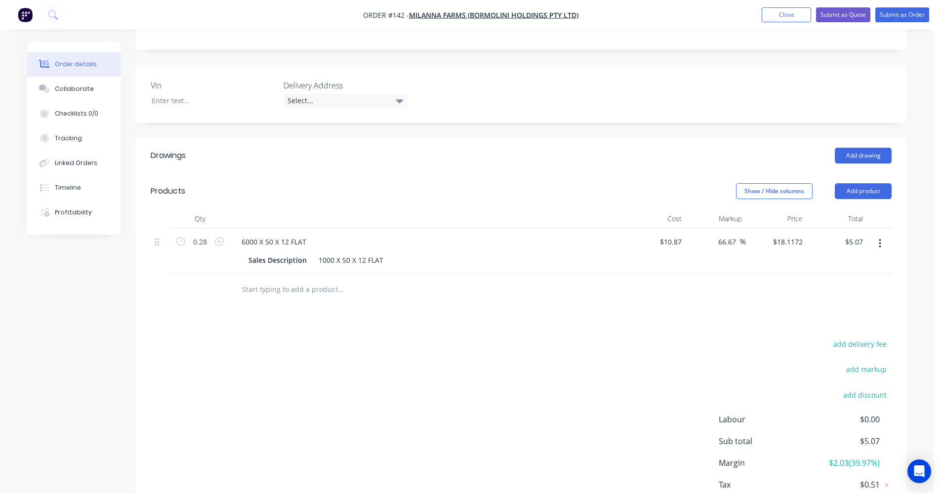
scroll to position [291, 0]
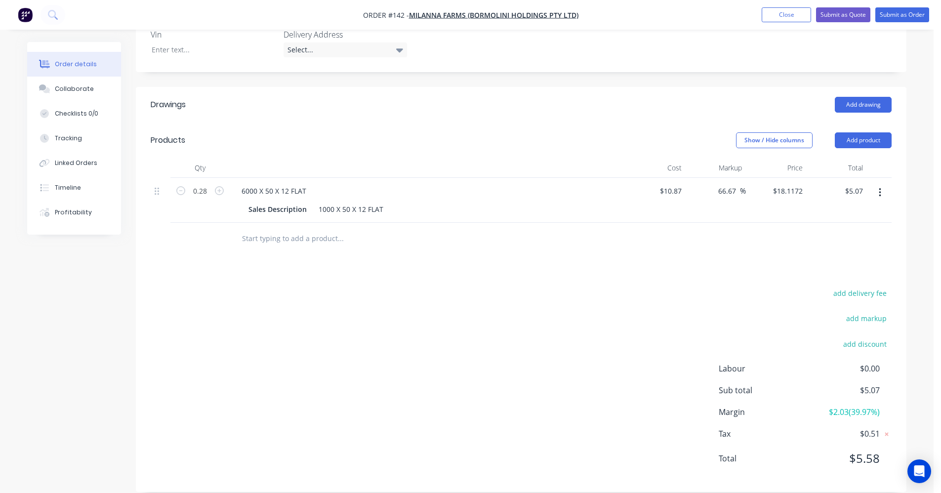
click at [302, 229] on input "text" at bounding box center [341, 239] width 198 height 20
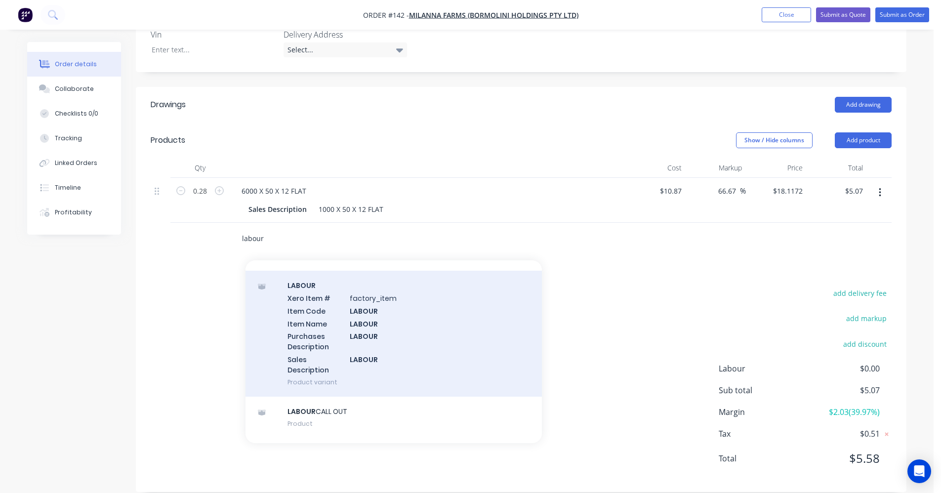
scroll to position [297, 0]
type input "labour"
click at [320, 313] on div "LABOUR Xero Item # factory_item Item Code LABOUR Item Name LABOUR Purchases Des…" at bounding box center [394, 331] width 297 height 126
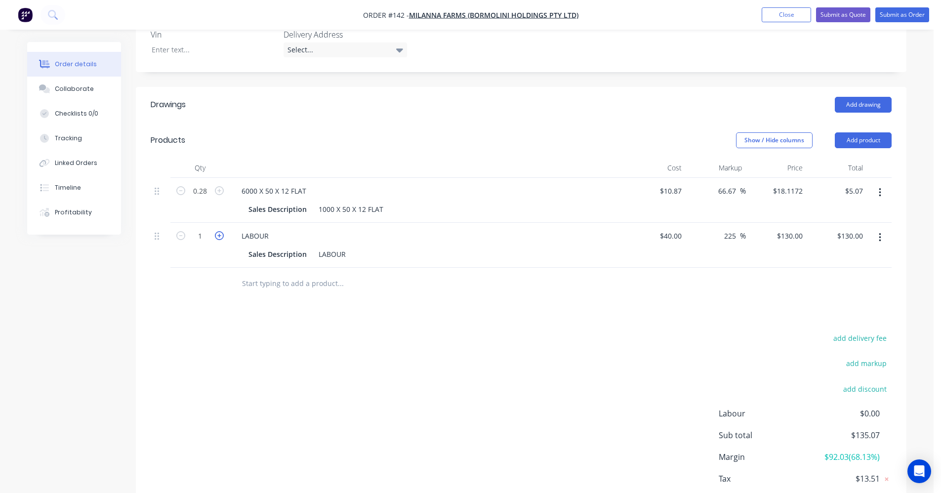
click at [221, 231] on icon "button" at bounding box center [219, 235] width 9 height 9
type input "2"
type input "$260.00"
click at [221, 231] on icon "button" at bounding box center [219, 235] width 9 height 9
type input "3"
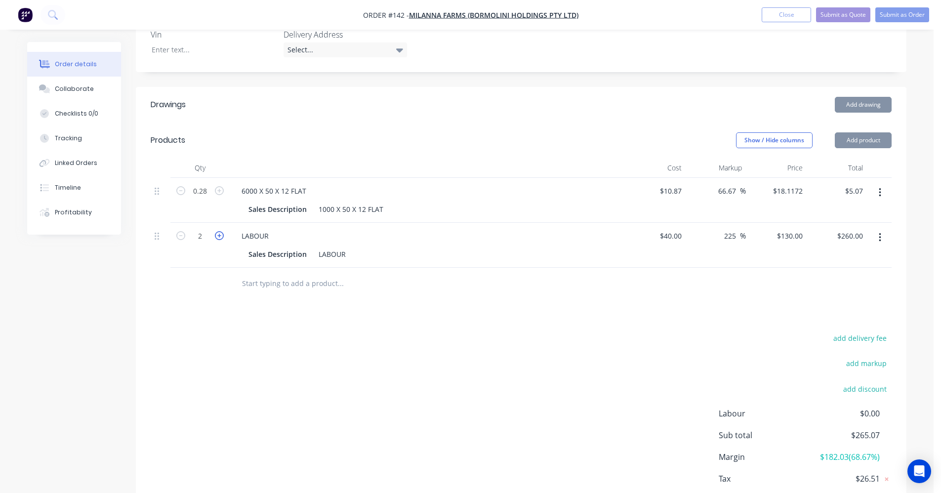
type input "$390.00"
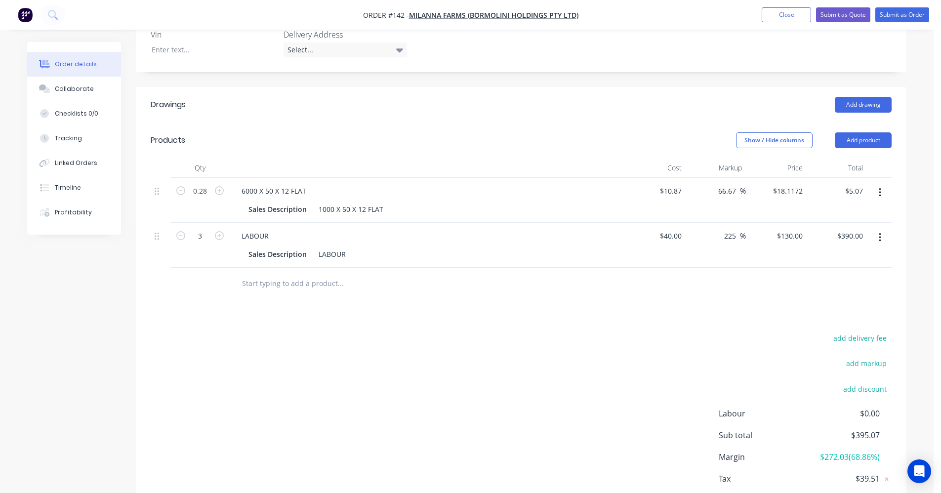
click at [213, 230] on button "button" at bounding box center [219, 235] width 13 height 10
type input "4"
type input "$520.00"
click at [206, 229] on input "4" at bounding box center [200, 236] width 26 height 15
type input "5.5"
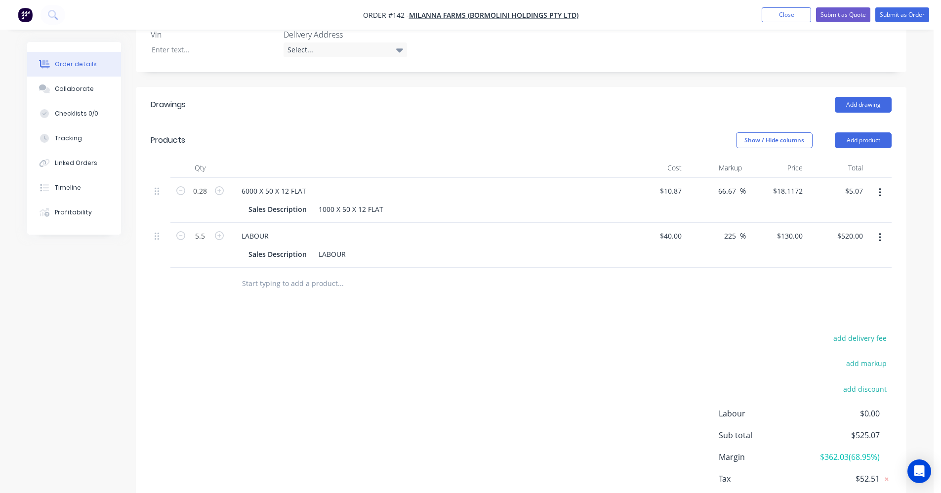
type input "$715.00"
click at [230, 308] on div "Drawings Add drawing Products Show / Hide columns Add product Qty Cost Markup P…" at bounding box center [521, 312] width 771 height 450
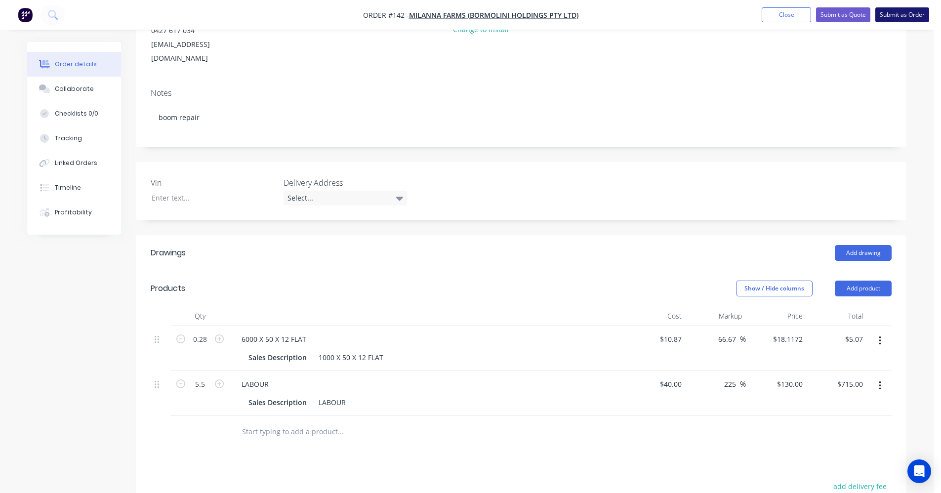
click at [921, 18] on button "Submit as Order" at bounding box center [903, 14] width 54 height 15
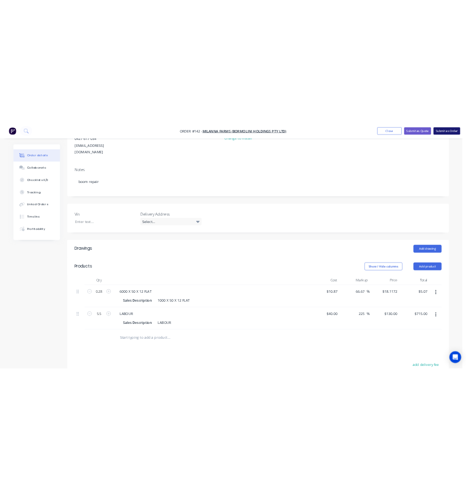
scroll to position [0, 0]
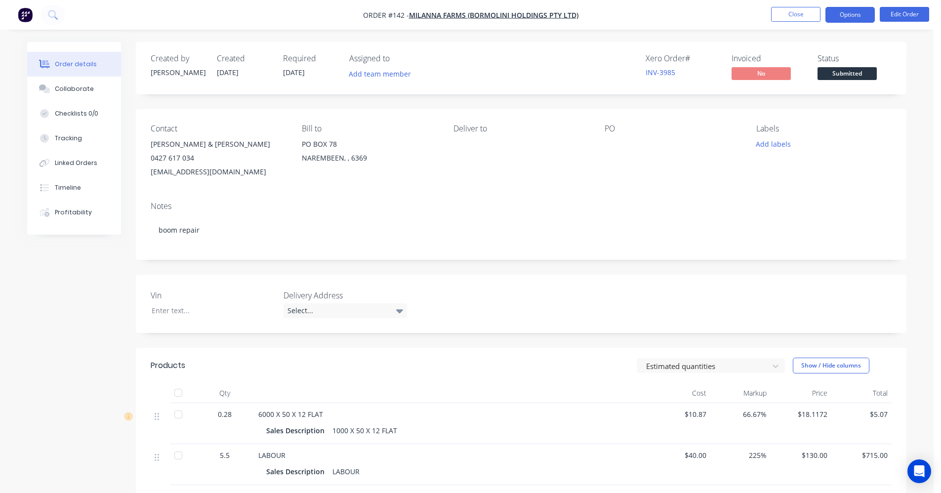
click at [842, 21] on button "Options" at bounding box center [850, 15] width 49 height 16
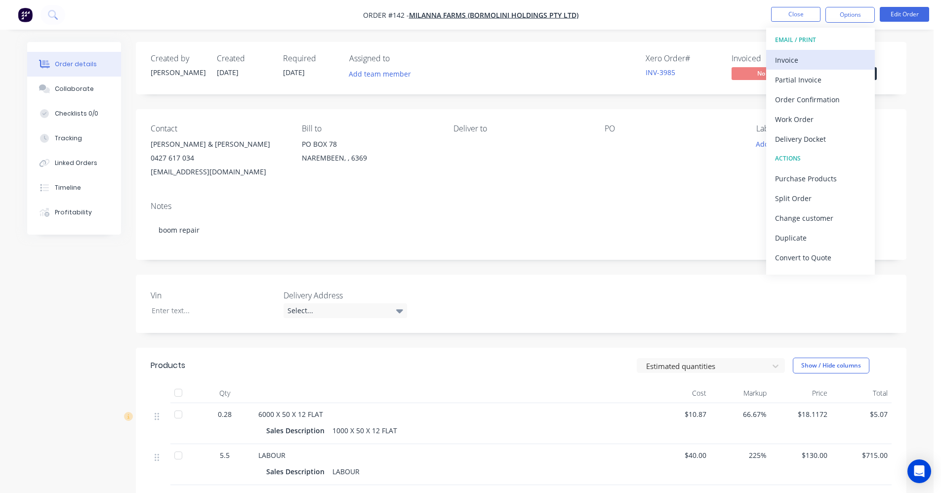
click at [802, 55] on div "Invoice" at bounding box center [820, 60] width 91 height 14
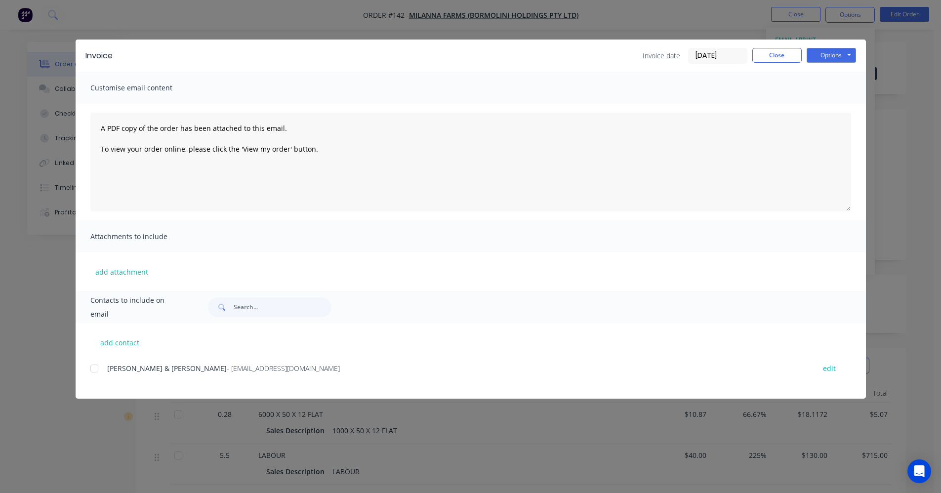
click at [93, 367] on div at bounding box center [95, 369] width 20 height 20
click at [822, 56] on button "Options" at bounding box center [831, 55] width 49 height 15
click at [827, 106] on button "Email" at bounding box center [838, 105] width 63 height 16
click at [780, 56] on button "Close" at bounding box center [777, 55] width 49 height 15
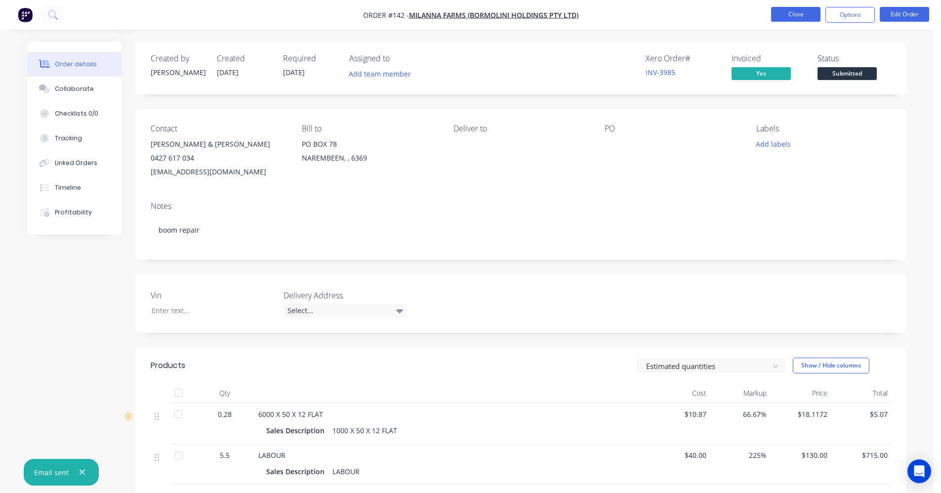
click at [791, 15] on button "Close" at bounding box center [795, 14] width 49 height 15
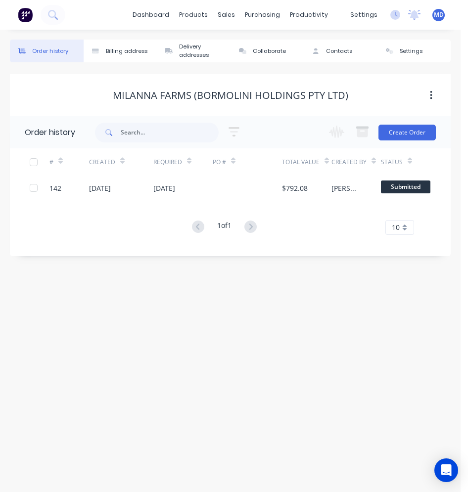
drag, startPoint x: 253, startPoint y: 346, endPoint x: 250, endPoint y: 336, distance: 10.3
click at [253, 346] on div "Order history Billing address Delivery addresses Collaborate Contacts Settings …" at bounding box center [230, 261] width 460 height 462
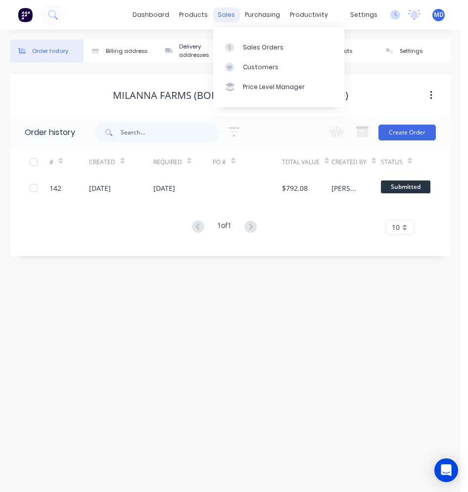
click at [219, 14] on div "sales" at bounding box center [226, 14] width 27 height 15
click at [257, 46] on div "Sales Orders" at bounding box center [263, 47] width 41 height 9
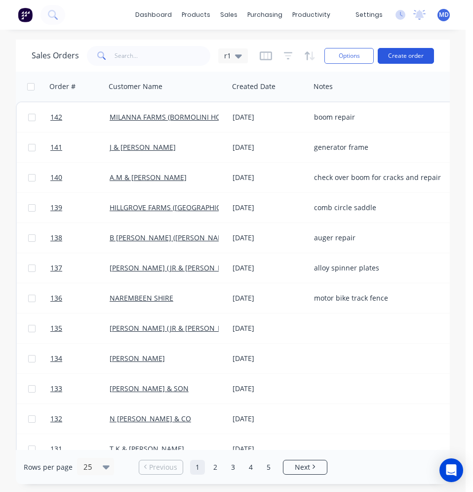
click at [411, 56] on button "Create order" at bounding box center [406, 56] width 56 height 16
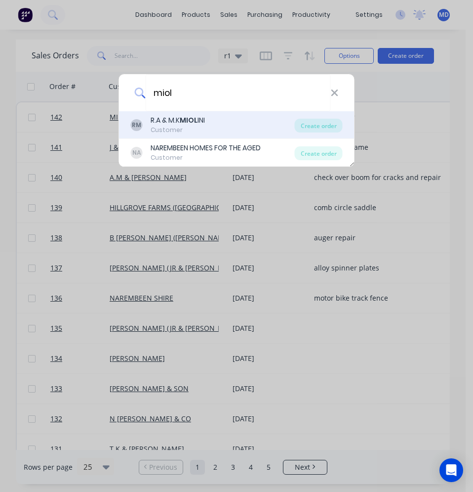
type input "miol"
click at [207, 122] on div "RM R.A & M.K MIOL INI Customer" at bounding box center [213, 124] width 164 height 19
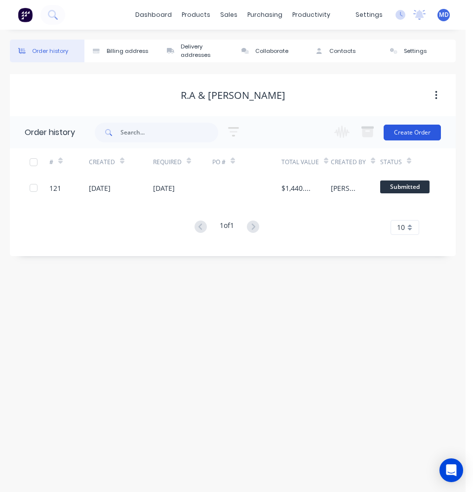
click at [406, 137] on button "Create Order" at bounding box center [412, 133] width 57 height 16
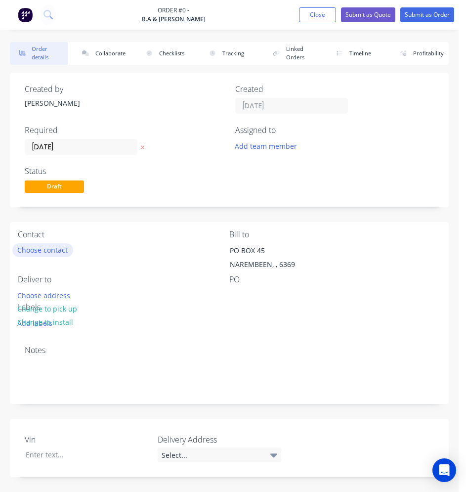
click at [48, 252] on button "Choose contact" at bounding box center [42, 249] width 61 height 13
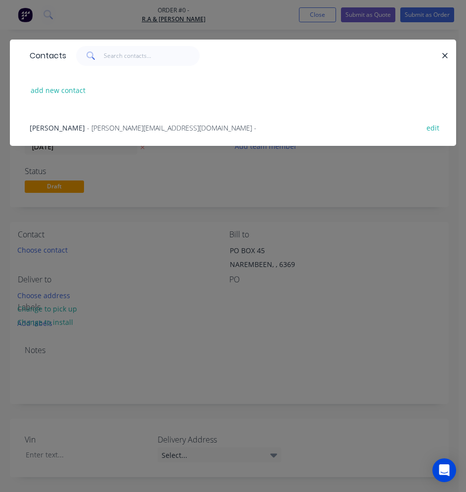
click at [146, 132] on div "ROBERT MIOLINI - maxine.miolini@bigpond.com -" at bounding box center [143, 128] width 227 height 10
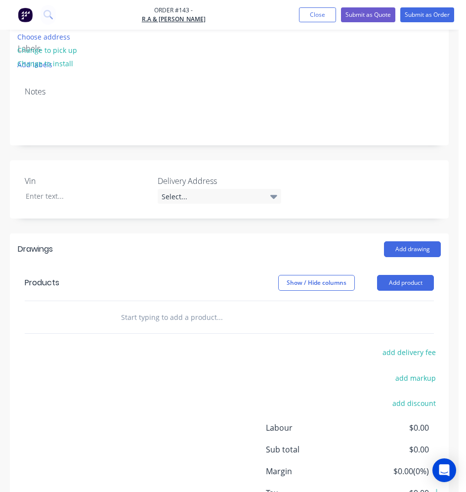
scroll to position [297, 0]
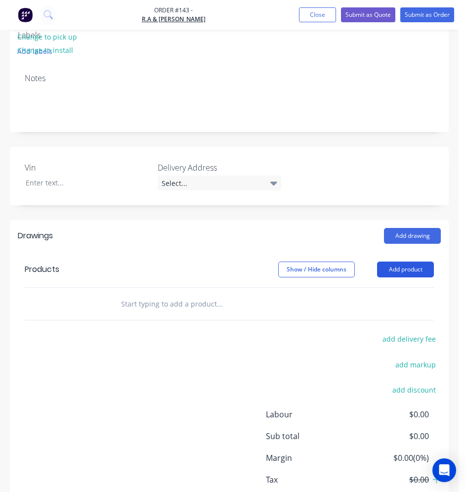
click at [412, 261] on button "Add product" at bounding box center [405, 269] width 57 height 16
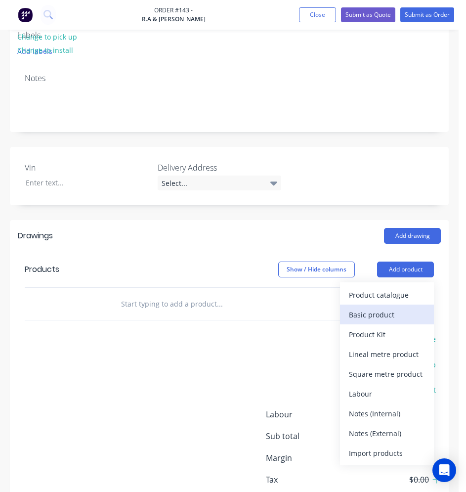
click at [403, 307] on div "Basic product" at bounding box center [387, 314] width 76 height 14
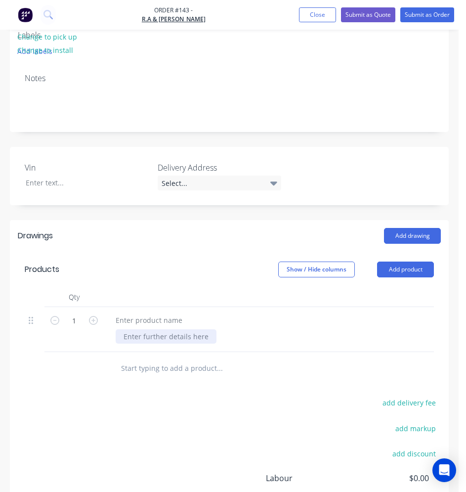
paste div
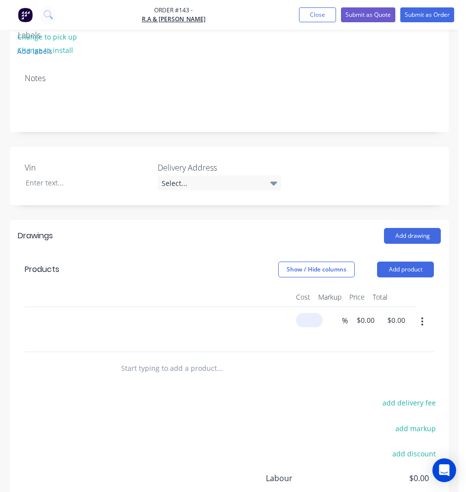
scroll to position [0, 196]
click at [307, 307] on div "$0.00" at bounding box center [318, 329] width 31 height 45
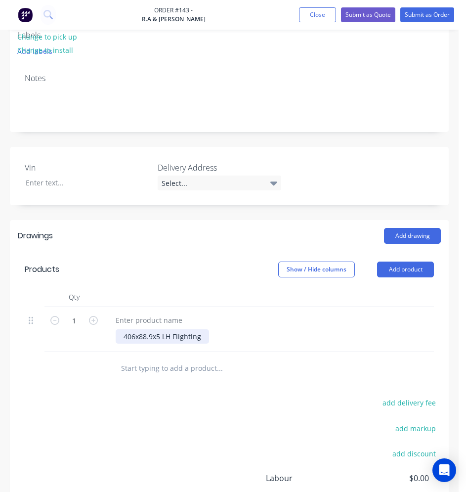
type input "$114.56"
click at [116, 329] on div "406x88.9x5 LH Flighting" at bounding box center [162, 336] width 93 height 14
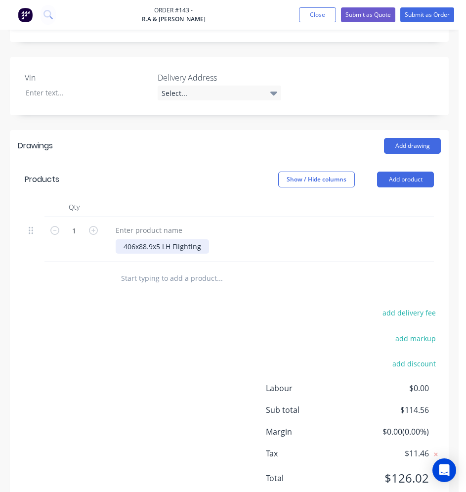
scroll to position [397, 0]
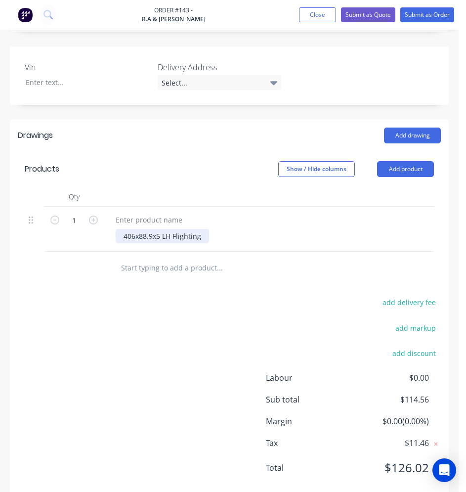
click at [123, 229] on div "406x88.9x5 LH Flighting" at bounding box center [162, 236] width 93 height 14
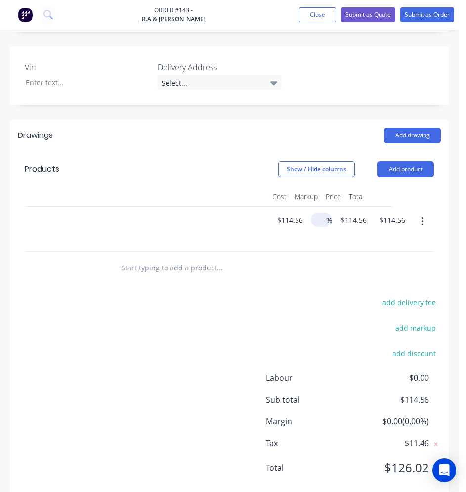
click at [325, 213] on input at bounding box center [320, 220] width 11 height 14
type input "40"
type input "$160.384"
type input "$160.38"
click at [299, 263] on div at bounding box center [205, 268] width 193 height 32
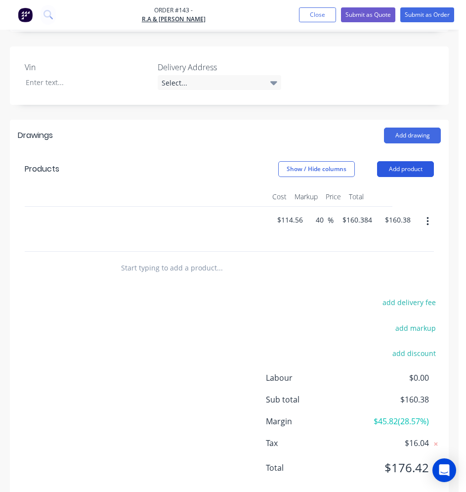
click at [404, 161] on button "Add product" at bounding box center [405, 169] width 57 height 16
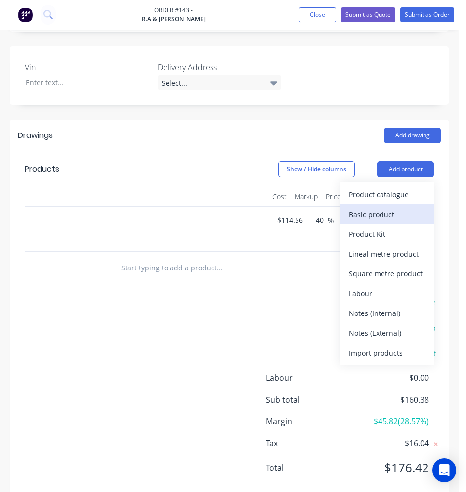
click at [381, 207] on div "Basic product" at bounding box center [387, 214] width 76 height 14
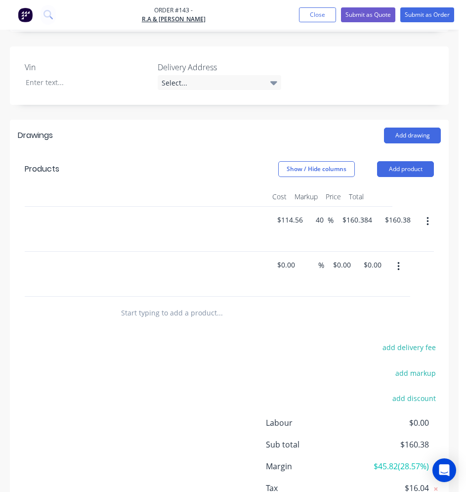
scroll to position [0, 0]
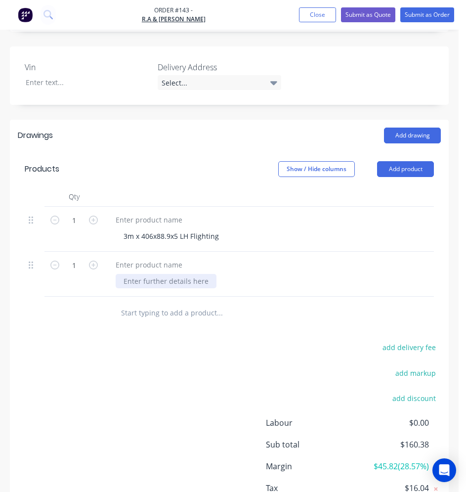
paste div
drag, startPoint x: 123, startPoint y: 255, endPoint x: 131, endPoint y: 256, distance: 8.0
click at [123, 274] on div "270x76x6 LH Flighting" at bounding box center [159, 281] width 87 height 14
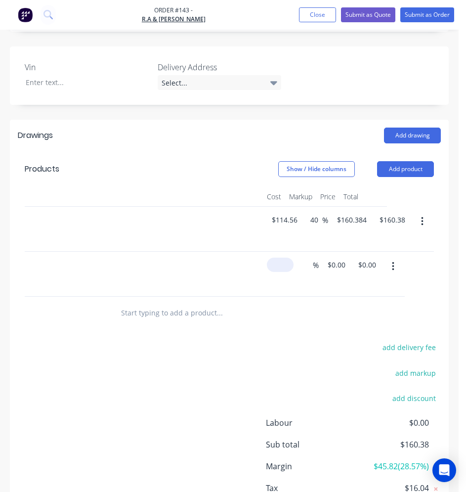
click at [279, 257] on input at bounding box center [282, 264] width 23 height 14
type input "$87.00"
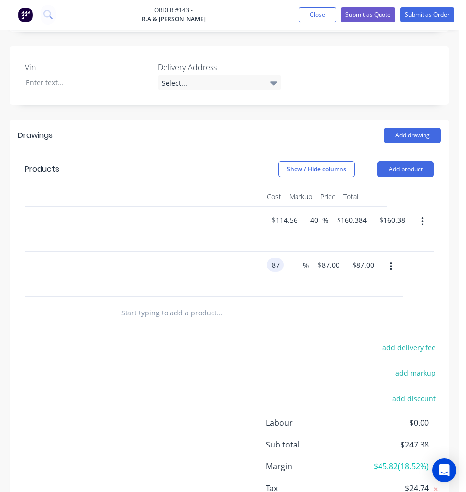
click at [283, 257] on input "87" at bounding box center [277, 264] width 13 height 14
type input "$87.43"
click at [236, 257] on div at bounding box center [65, 264] width 387 height 14
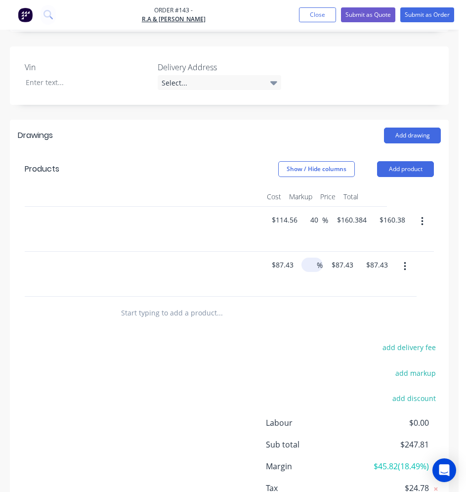
click at [318, 259] on span "%" at bounding box center [320, 264] width 6 height 11
type input "40"
type input "$122.402"
type input "$122.40"
click at [127, 362] on div "add delivery fee add markup add discount Labour $0.00 Sub total $282.78 Margin …" at bounding box center [229, 436] width 423 height 191
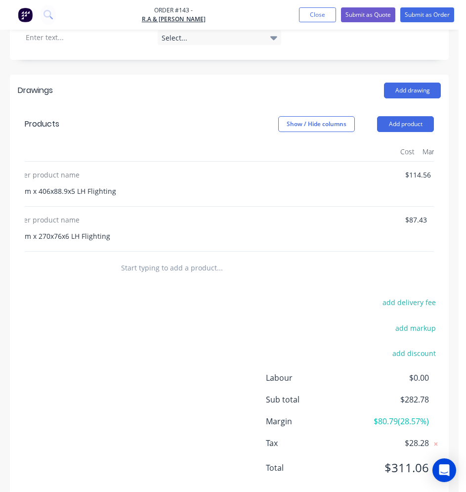
scroll to position [0, 0]
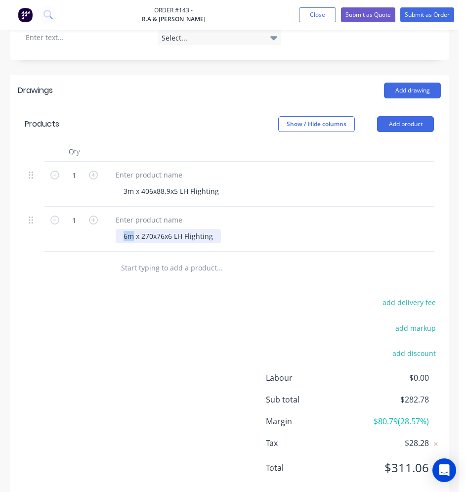
drag, startPoint x: 133, startPoint y: 213, endPoint x: 120, endPoint y: 215, distance: 13.1
click at [120, 229] on div "6m x 270x76x6 LH Flighting" at bounding box center [168, 236] width 105 height 14
click at [123, 184] on div "3m x 406x88.9x5 LH Flighting" at bounding box center [171, 191] width 111 height 14
click at [90, 171] on icon "button" at bounding box center [93, 175] width 9 height 9
type input "2"
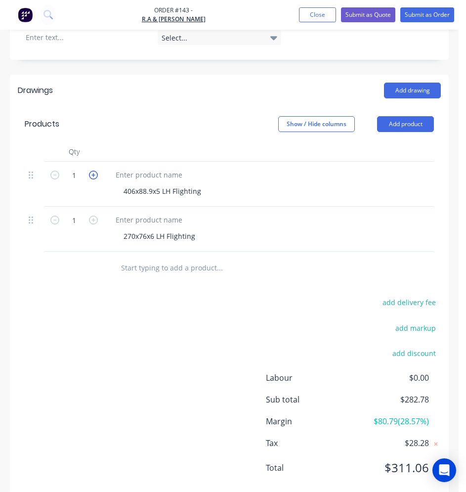
type input "$320.77"
click at [90, 171] on icon "button" at bounding box center [93, 175] width 9 height 9
type input "3"
type input "$481.15"
click at [93, 215] on icon "button" at bounding box center [93, 219] width 9 height 9
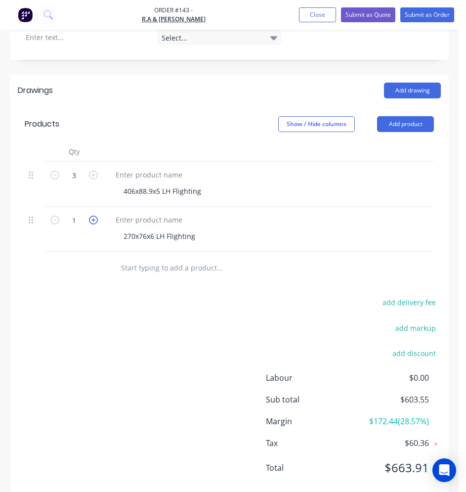
type input "2"
type input "$244.80"
click at [93, 215] on icon "button" at bounding box center [93, 219] width 9 height 9
type input "3"
type input "$367.21"
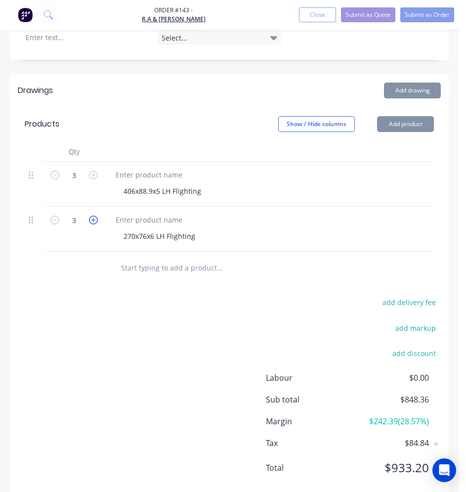
click at [93, 215] on icon "button" at bounding box center [93, 219] width 9 height 9
type input "4"
type input "$489.61"
click at [93, 215] on icon "button" at bounding box center [93, 219] width 9 height 9
type input "5"
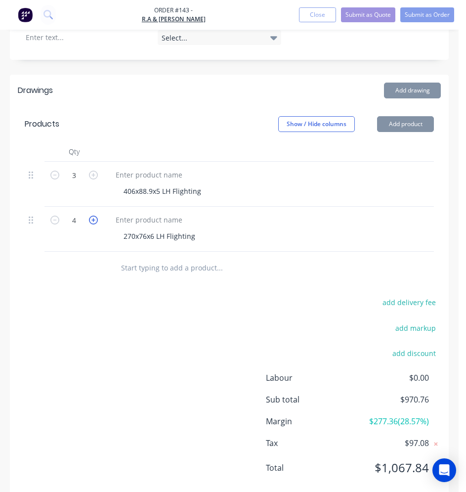
type input "$612.01"
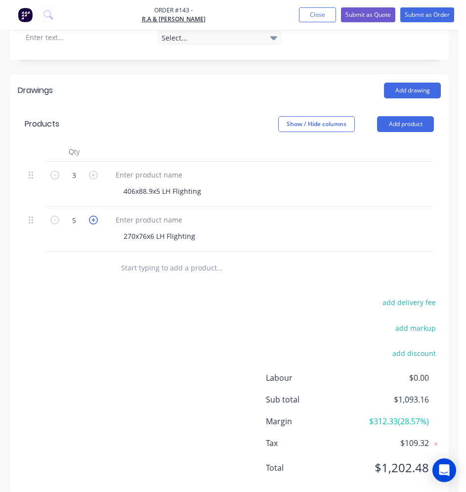
click at [93, 215] on icon "button" at bounding box center [93, 219] width 9 height 9
type input "6"
type input "$734.41"
click at [93, 215] on icon "button" at bounding box center [93, 219] width 9 height 9
type input "7"
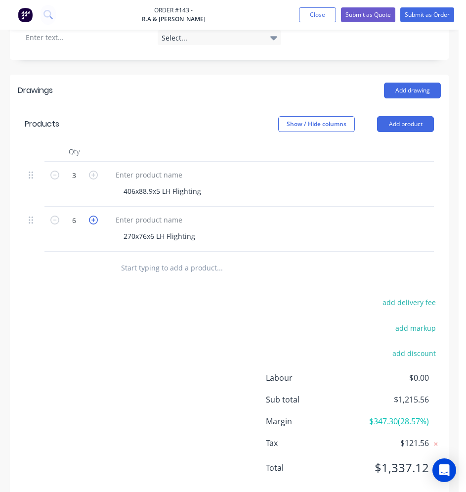
type input "$856.81"
click at [55, 215] on icon "button" at bounding box center [54, 219] width 9 height 9
type input "6"
type input "$734.41"
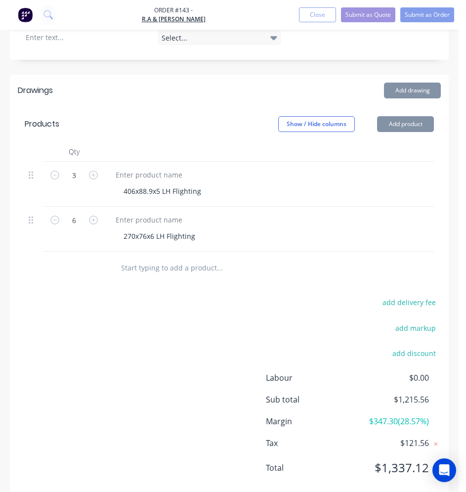
click at [93, 288] on div "add delivery fee add markup add discount Labour $0.00 Sub total $1,215.56 Margi…" at bounding box center [229, 391] width 439 height 207
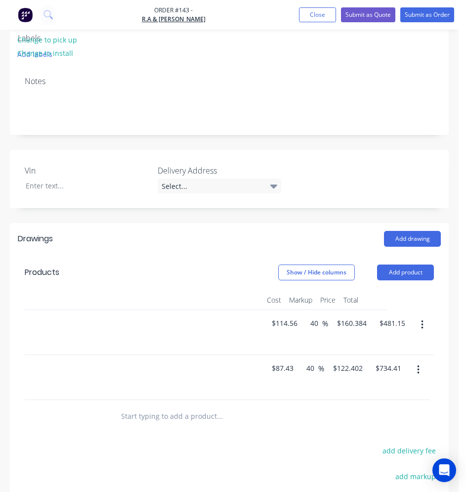
scroll to position [0, 55]
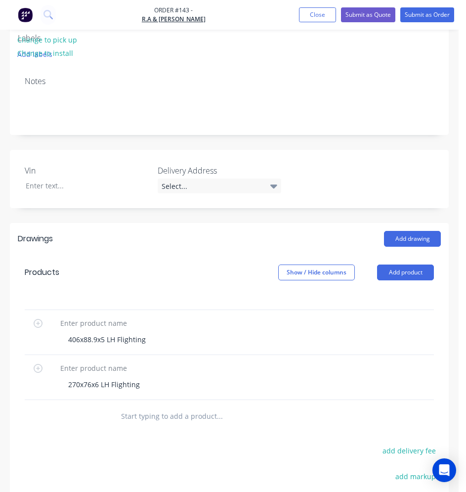
click at [127, 406] on input "text" at bounding box center [195, 416] width 148 height 20
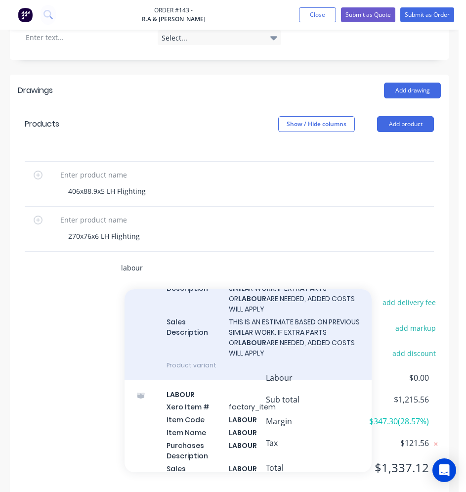
scroll to position [247, 0]
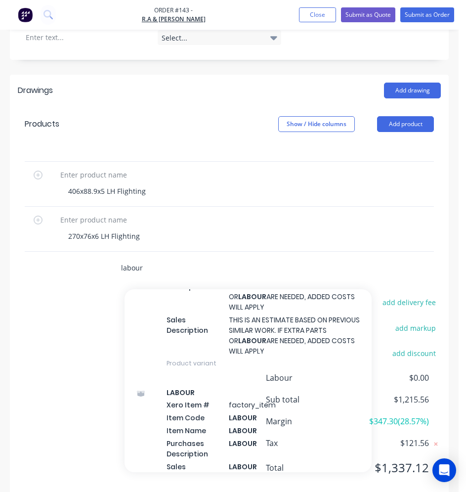
type input "labour"
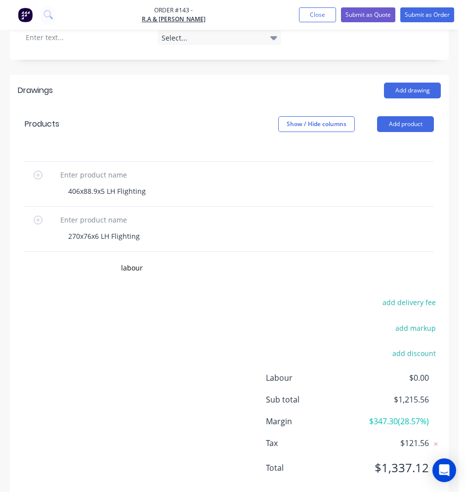
click at [189, 393] on div "Sub total $1,215.56" at bounding box center [229, 399] width 423 height 12
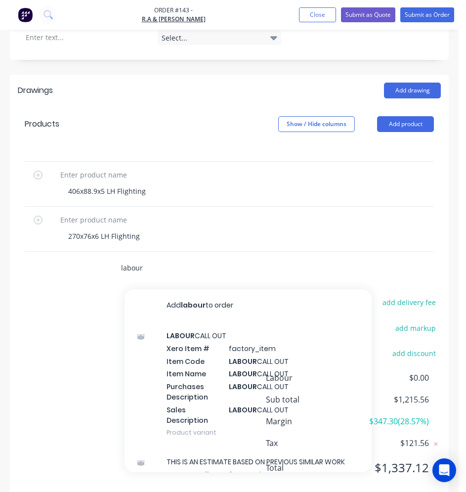
click at [140, 257] on input "labour" at bounding box center [195, 267] width 148 height 20
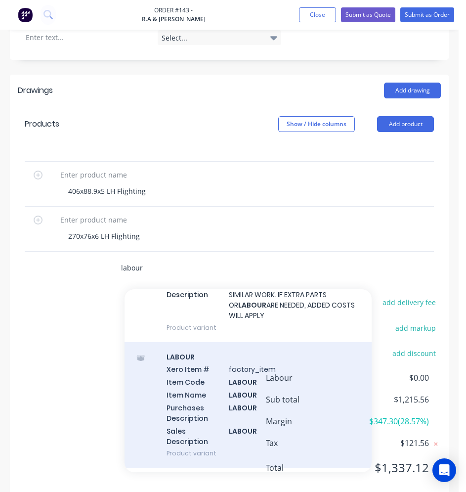
scroll to position [297, 0]
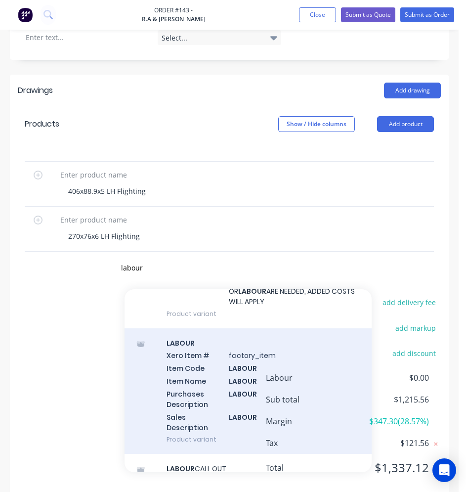
click at [199, 348] on div "LABOUR Xero Item # factory_item Item Code LABOUR Item Name LABOUR Purchases Des…" at bounding box center [248, 391] width 247 height 126
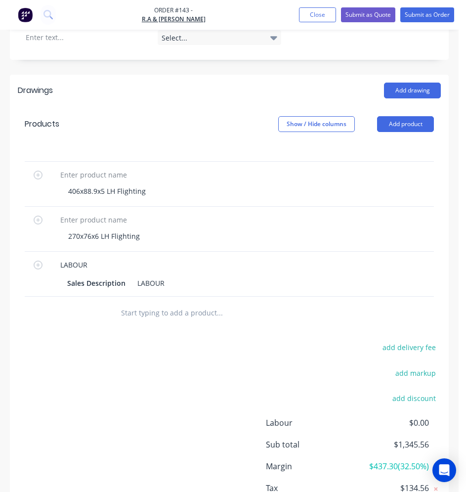
scroll to position [0, 5]
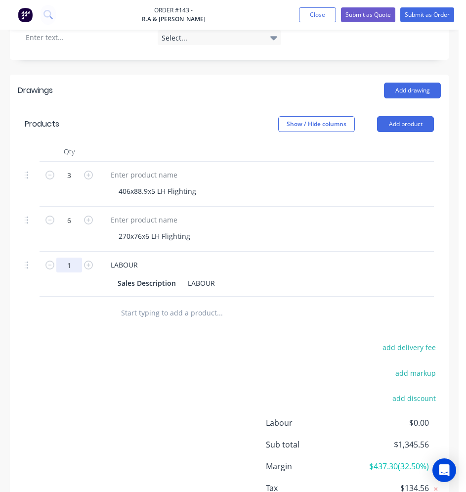
click at [66, 257] on input "1" at bounding box center [69, 264] width 26 height 15
type input "15"
type input "$1,950.00"
click at [111, 341] on div "add delivery fee add markup add discount Labour $0.00 Sub total $3,165.56 Margi…" at bounding box center [229, 436] width 423 height 191
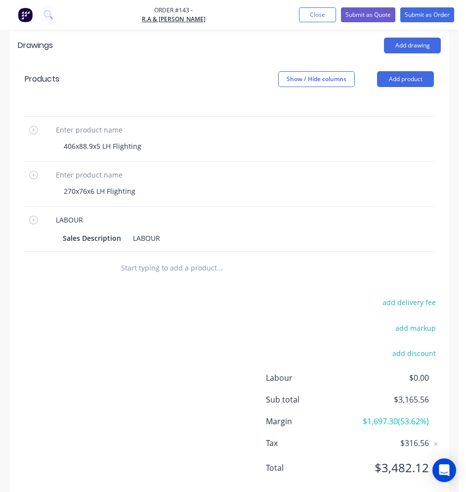
scroll to position [0, 0]
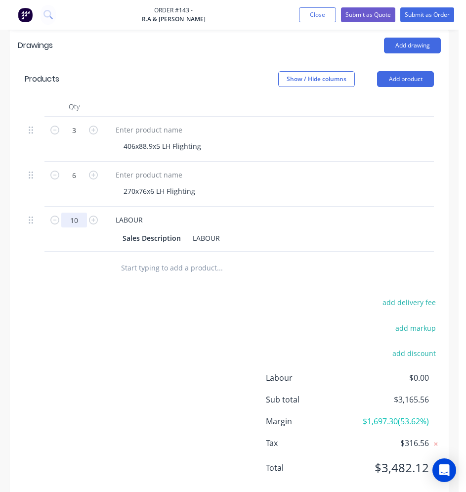
type input "10"
type input "$1,300.00"
click at [100, 296] on div "add delivery fee add markup add discount Labour $0.00 Sub total $3,165.56 Margi…" at bounding box center [229, 391] width 423 height 191
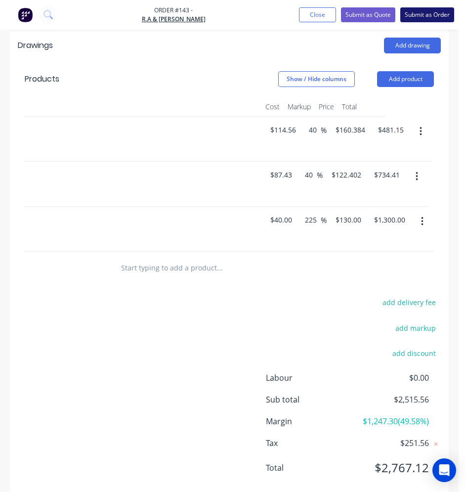
click at [423, 16] on button "Submit as Order" at bounding box center [427, 14] width 54 height 15
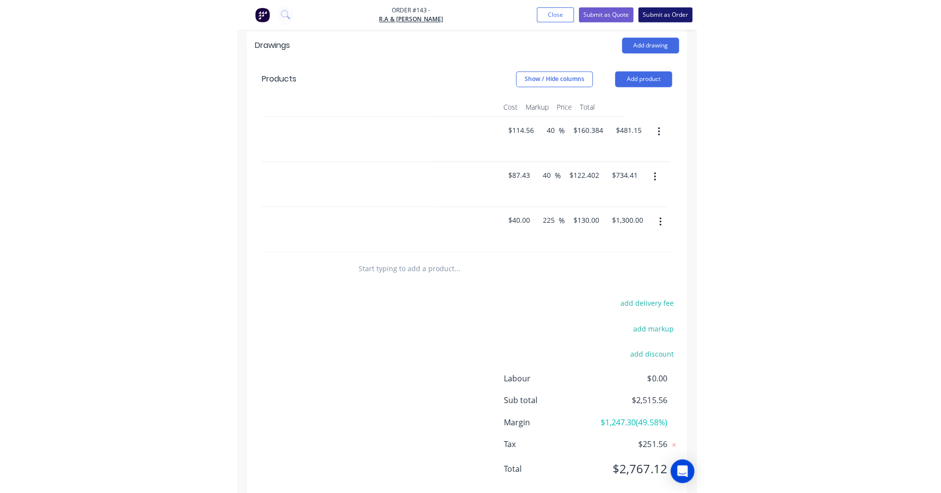
scroll to position [0, 0]
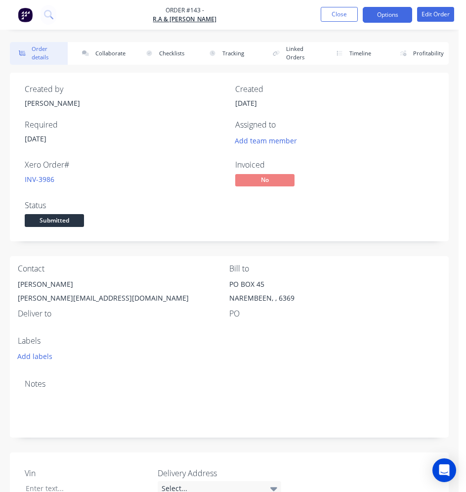
click at [381, 8] on button "Options" at bounding box center [387, 15] width 49 height 16
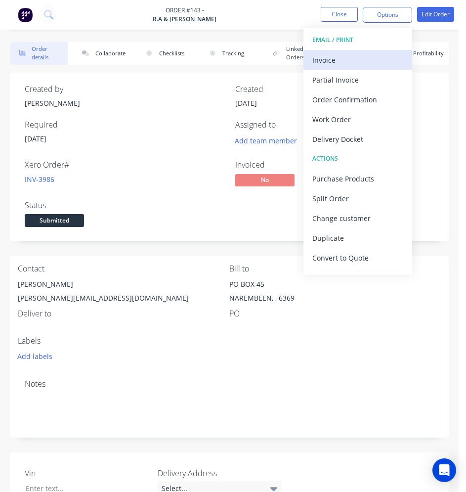
click at [322, 63] on div "Invoice" at bounding box center [357, 60] width 91 height 14
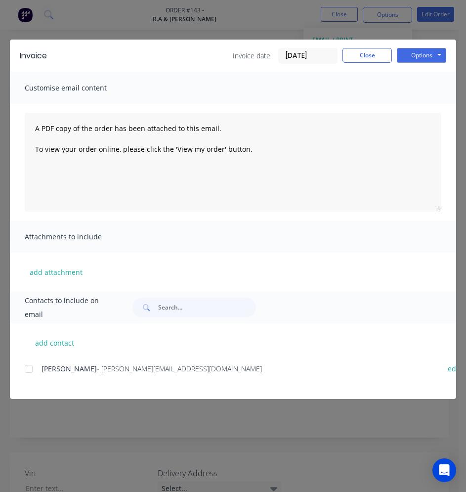
click at [32, 372] on div at bounding box center [29, 369] width 20 height 20
click at [388, 52] on button "Close" at bounding box center [366, 55] width 49 height 15
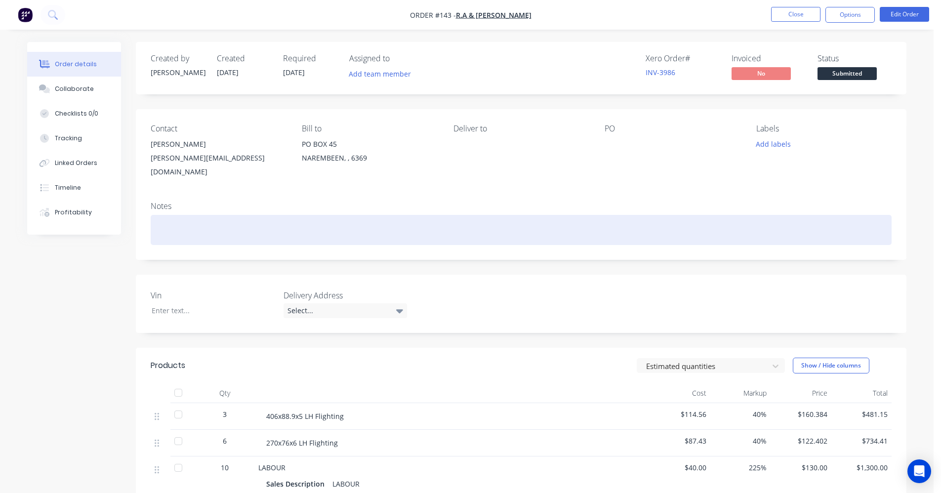
click at [182, 225] on div at bounding box center [521, 230] width 741 height 30
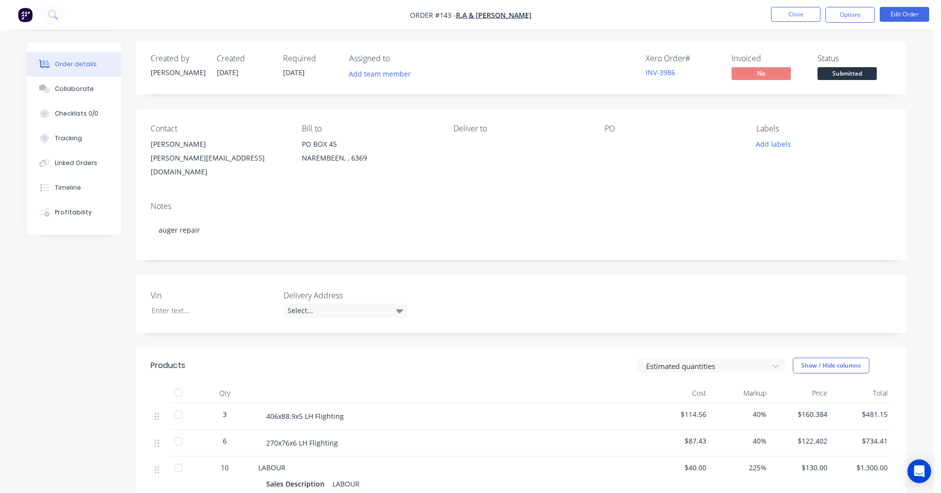
click at [723, 160] on div "PO" at bounding box center [672, 151] width 135 height 55
click at [849, 12] on button "Options" at bounding box center [850, 15] width 49 height 16
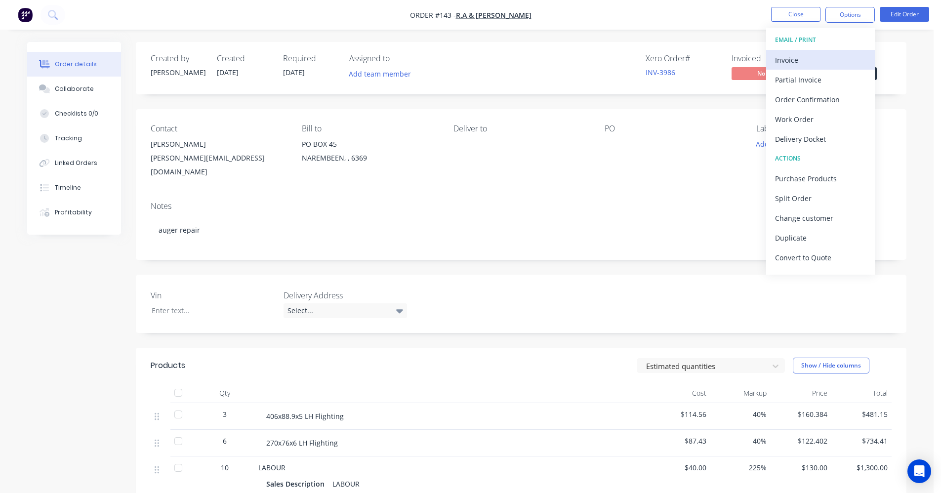
click at [807, 55] on div "Invoice" at bounding box center [820, 60] width 91 height 14
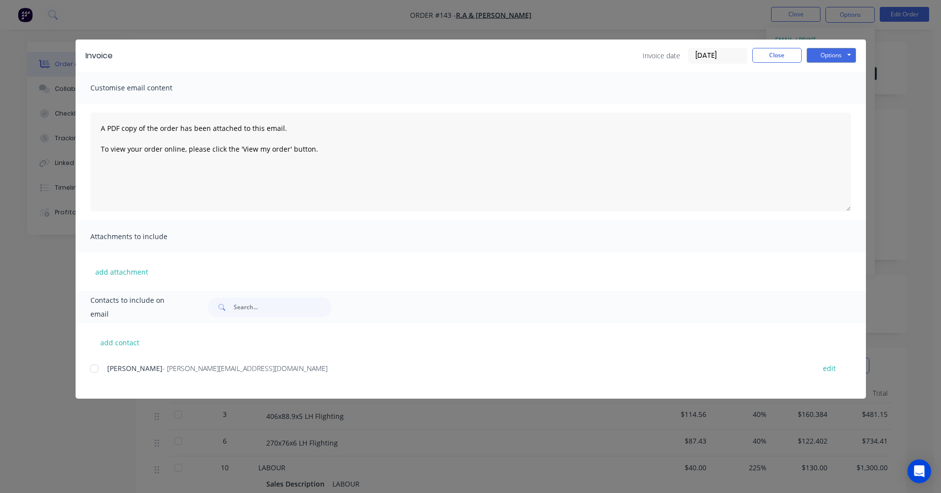
click at [103, 370] on div at bounding box center [95, 369] width 20 height 20
click at [833, 58] on button "Options" at bounding box center [831, 55] width 49 height 15
click at [835, 108] on button "Email" at bounding box center [838, 105] width 63 height 16
click at [791, 48] on button "Close" at bounding box center [777, 55] width 49 height 15
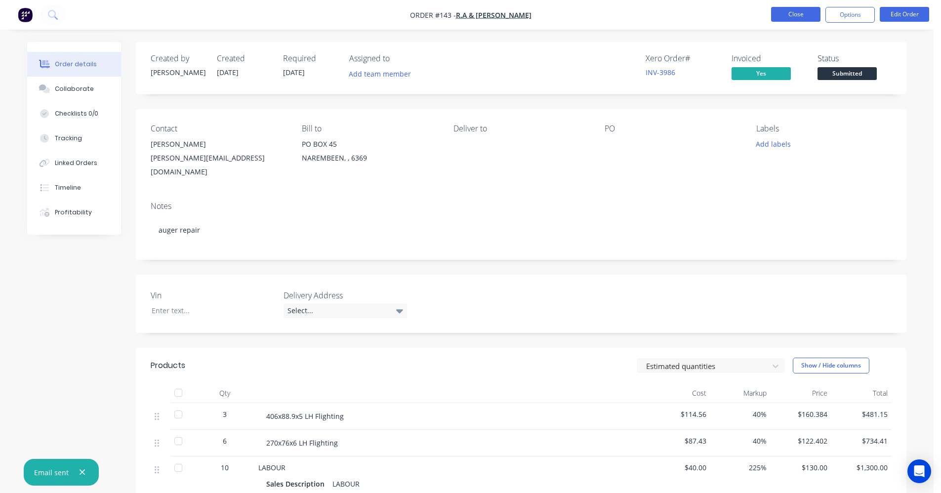
click at [790, 19] on button "Close" at bounding box center [795, 14] width 49 height 15
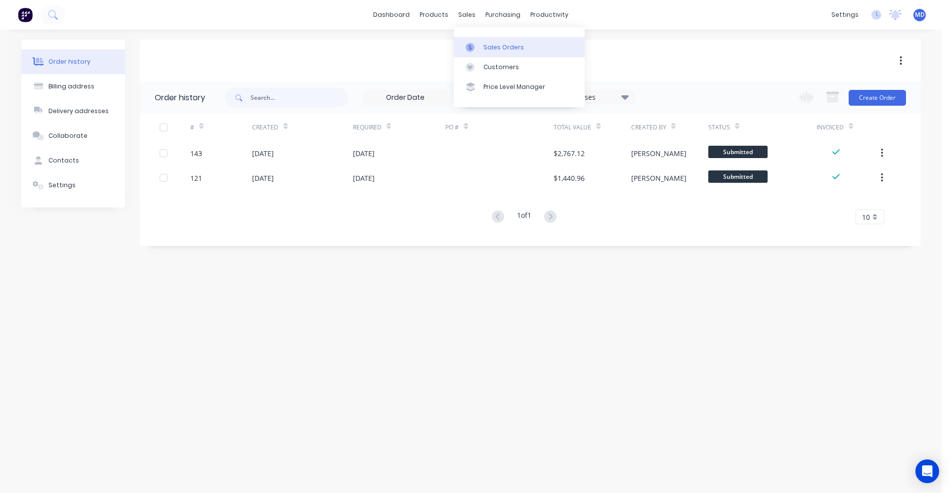
click at [481, 51] on link "Sales Orders" at bounding box center [519, 47] width 131 height 20
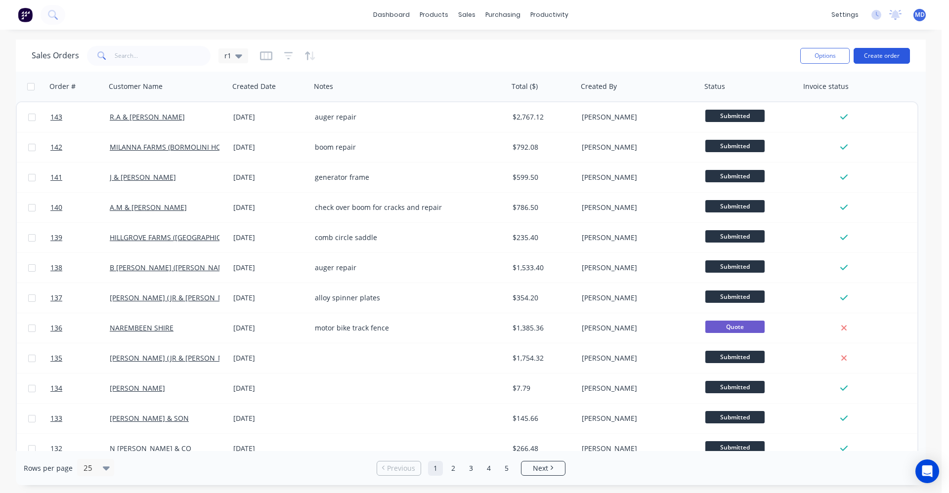
click at [879, 58] on button "Create order" at bounding box center [882, 56] width 56 height 16
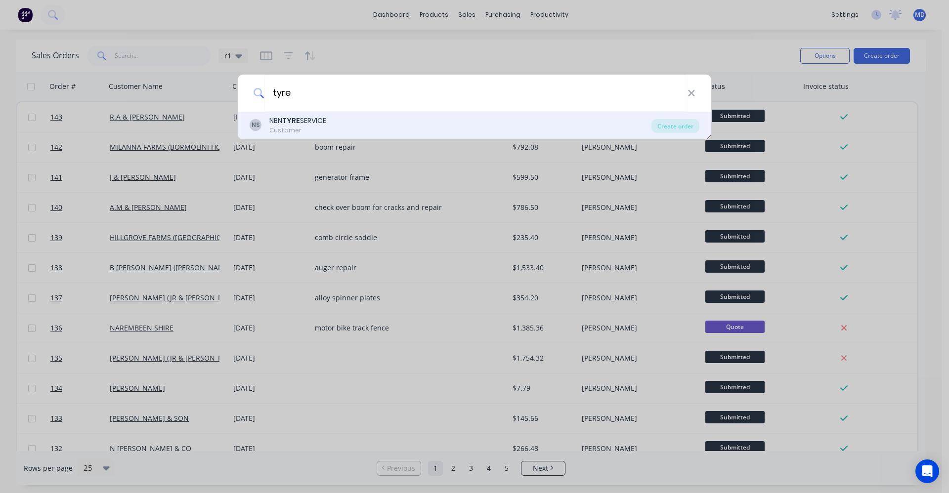
type input "tyre"
click at [307, 118] on div "NBN TYRE SERVICE" at bounding box center [297, 121] width 57 height 10
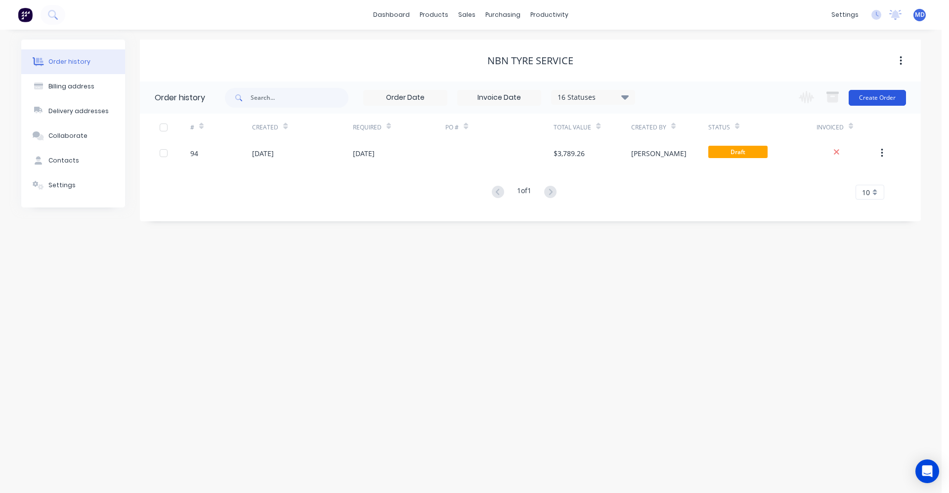
click at [874, 99] on button "Create Order" at bounding box center [877, 98] width 57 height 16
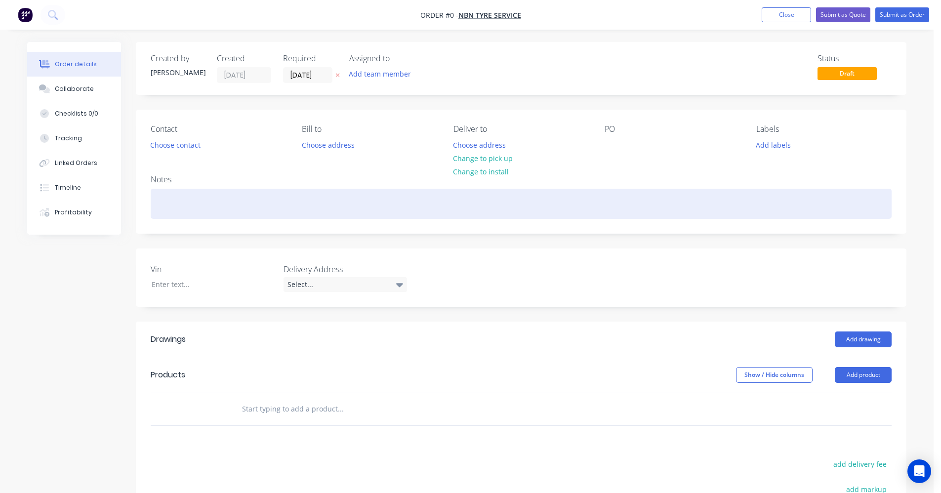
click at [318, 203] on div at bounding box center [521, 204] width 741 height 30
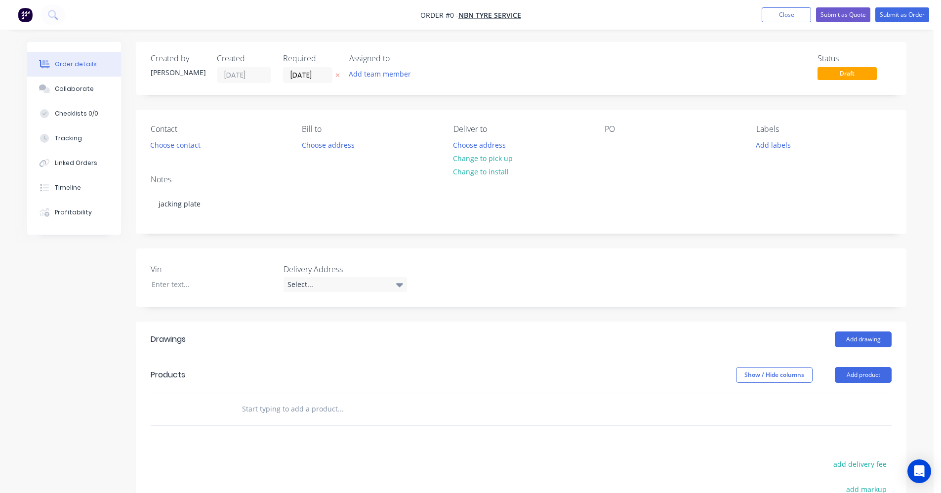
click at [285, 412] on div "Order details Collaborate Checklists 0/0 Tracking Linked Orders Timeline Profit…" at bounding box center [466, 360] width 899 height 636
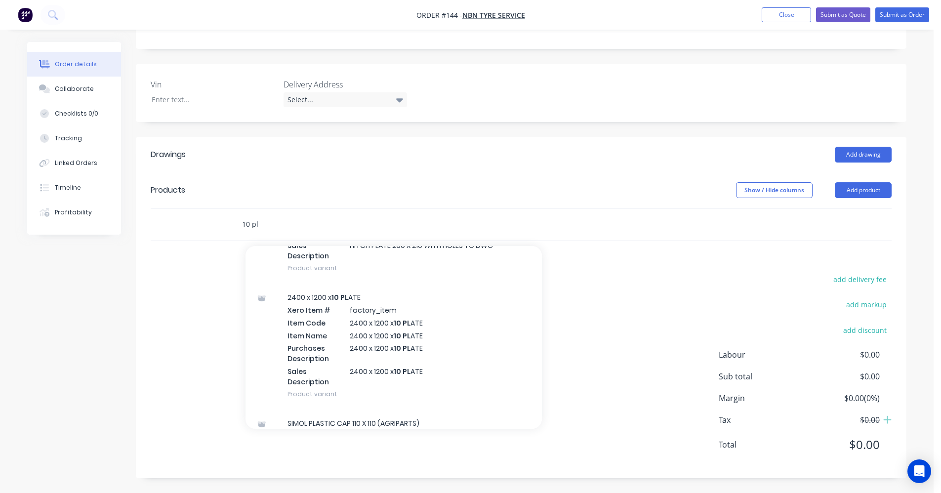
scroll to position [247, 0]
type input "10 pl"
click at [326, 349] on div "2400 x 1200 x 10 PL ATE Xero Item # factory_item Item Code 2400 x 1200 x 10 PL …" at bounding box center [394, 345] width 297 height 126
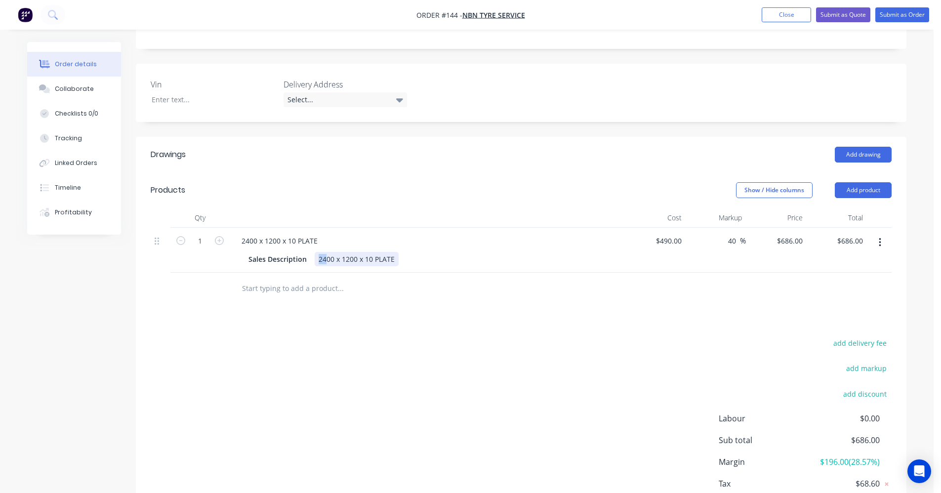
drag, startPoint x: 325, startPoint y: 257, endPoint x: 318, endPoint y: 260, distance: 7.8
click at [318, 260] on div "2400 x 1200 x 10 PLATE" at bounding box center [357, 259] width 84 height 14
drag, startPoint x: 344, startPoint y: 260, endPoint x: 338, endPoint y: 263, distance: 7.3
click at [338, 263] on div "600 x 1200 x 10 PLATE" at bounding box center [355, 259] width 80 height 14
click at [671, 238] on input "490" at bounding box center [677, 241] width 17 height 14
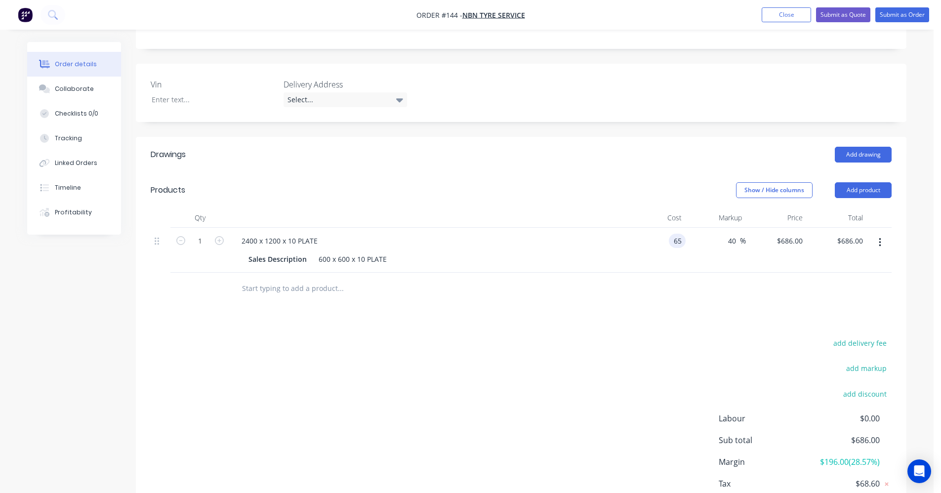
type input "$65.00"
type input "$91.00"
click at [636, 323] on div "Drawings Add drawing Products Show / Hide columns Add product Qty Cost Markup P…" at bounding box center [521, 339] width 771 height 405
click at [285, 284] on input "text" at bounding box center [341, 289] width 198 height 20
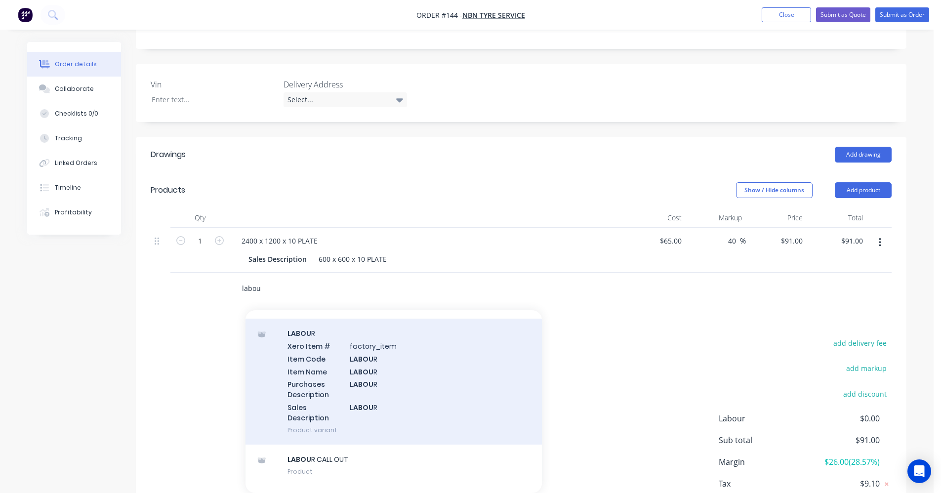
scroll to position [297, 0]
type input "labou"
click at [362, 388] on div "LABOU R Xero Item # factory_item Item Code LABOU R Item Name LABOU R Purchases …" at bounding box center [394, 381] width 297 height 126
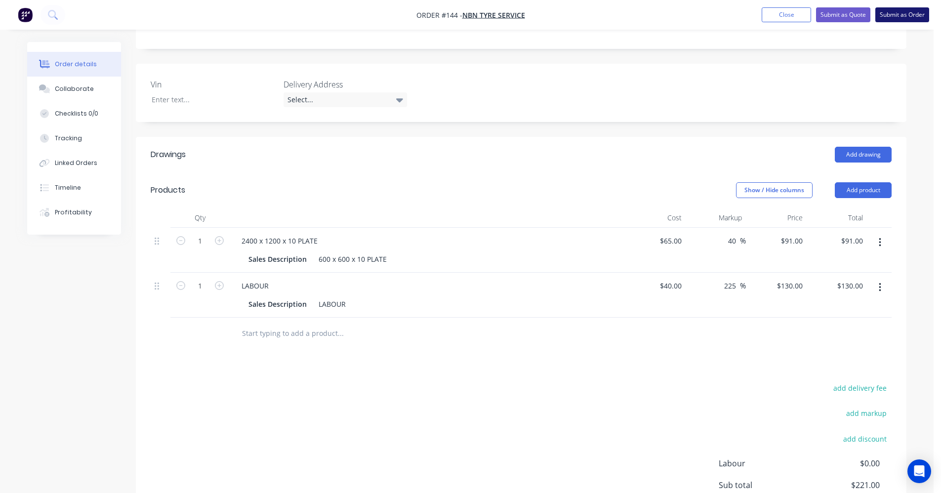
click at [901, 11] on button "Submit as Order" at bounding box center [903, 14] width 54 height 15
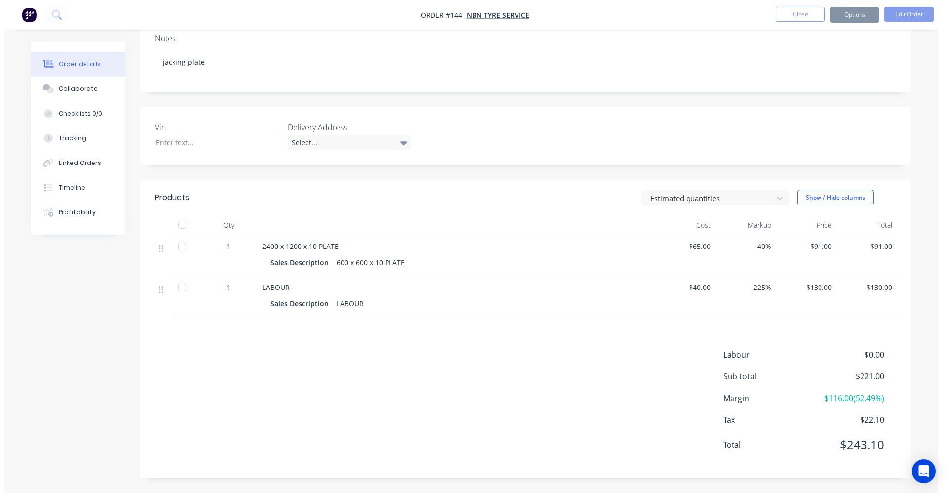
scroll to position [0, 0]
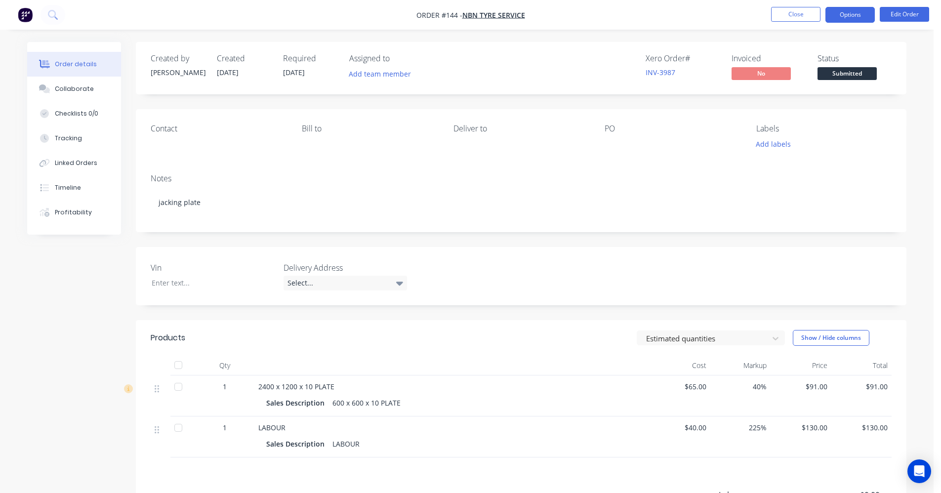
click at [837, 14] on button "Options" at bounding box center [850, 15] width 49 height 16
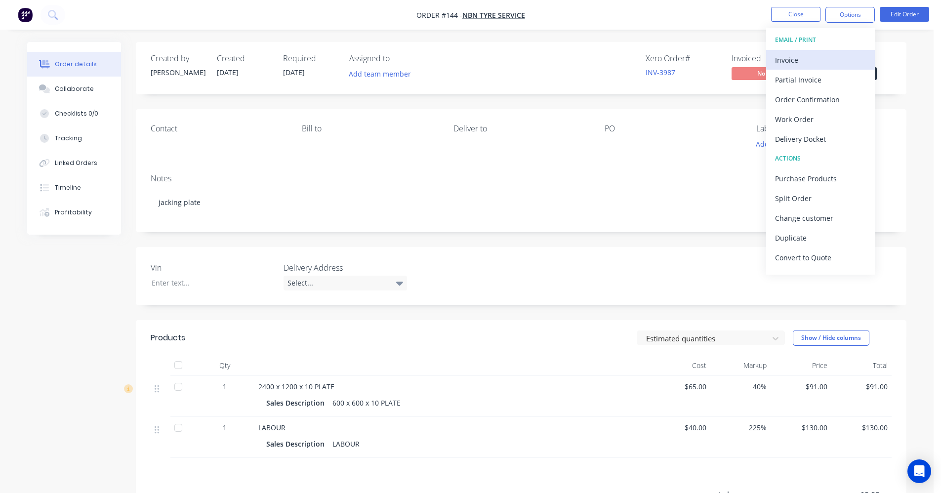
click at [798, 56] on div "Invoice" at bounding box center [820, 60] width 91 height 14
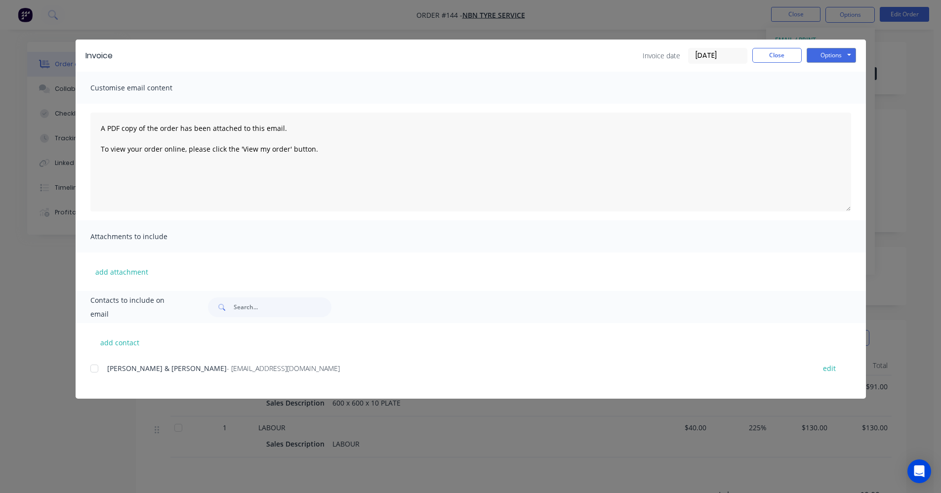
click at [120, 369] on span "SHARON & JUSTIN BALDWIN" at bounding box center [167, 368] width 120 height 9
click at [97, 366] on div at bounding box center [95, 369] width 20 height 20
click at [840, 51] on button "Options" at bounding box center [831, 55] width 49 height 15
click at [827, 107] on button "Email" at bounding box center [838, 105] width 63 height 16
click at [797, 52] on button "Close" at bounding box center [777, 55] width 49 height 15
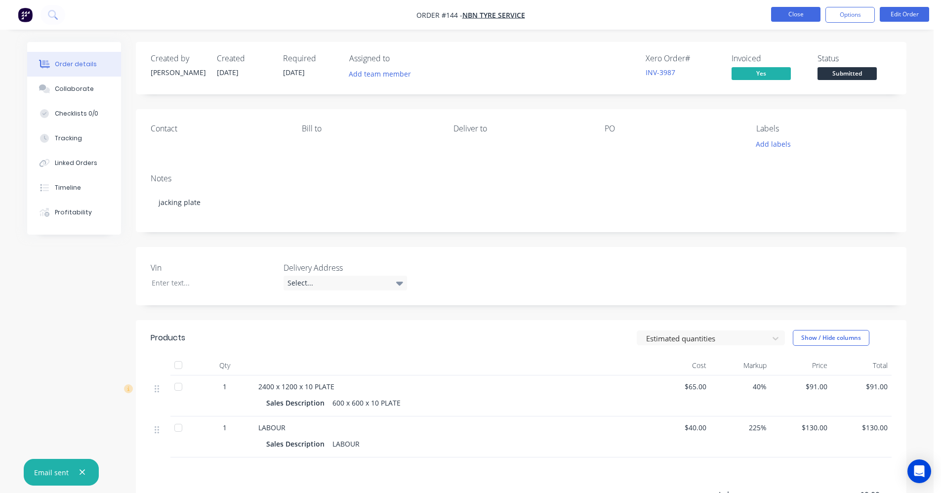
click at [797, 7] on button "Close" at bounding box center [795, 14] width 49 height 15
